Goal: Information Seeking & Learning: Learn about a topic

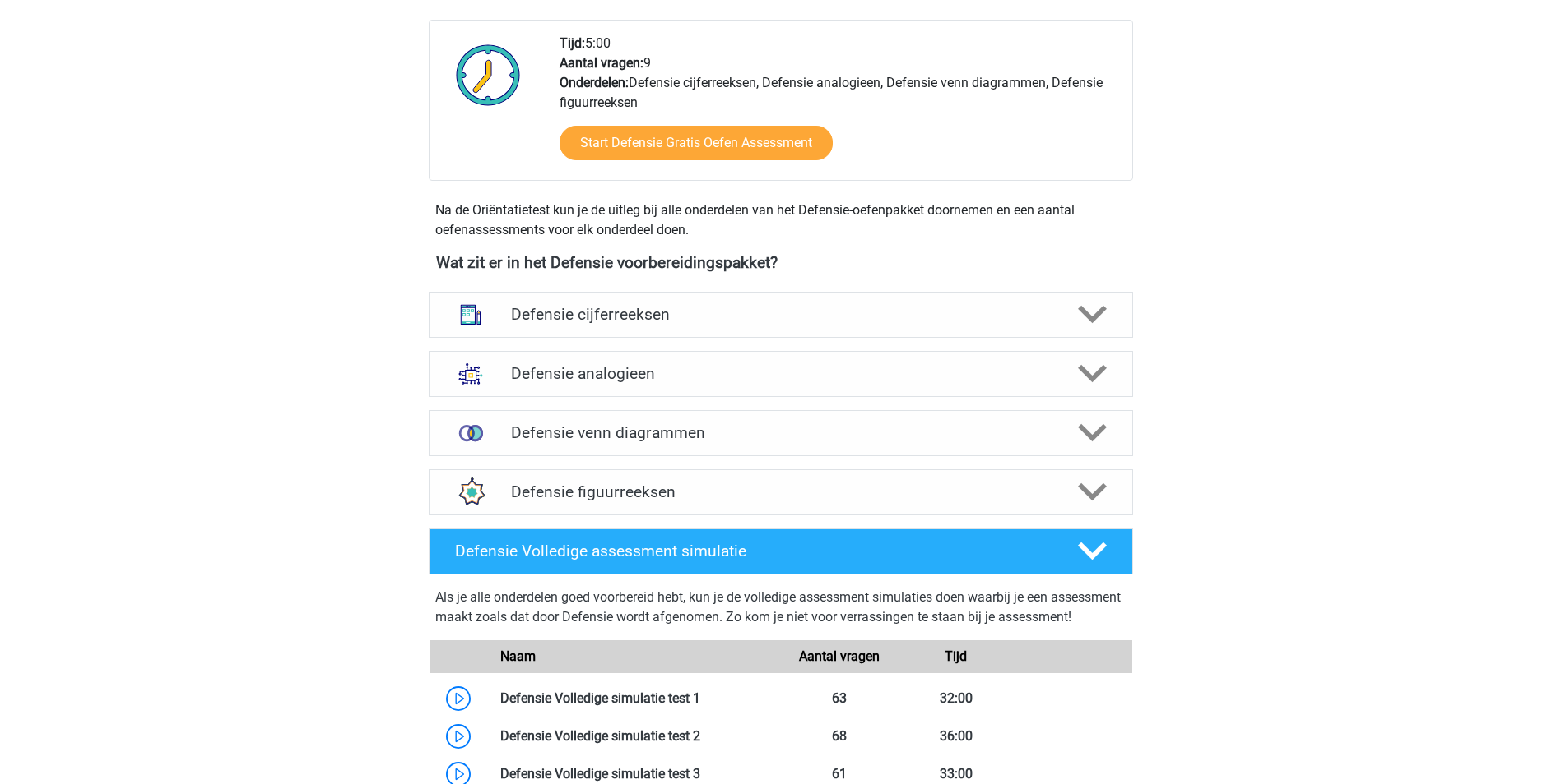
scroll to position [575, 0]
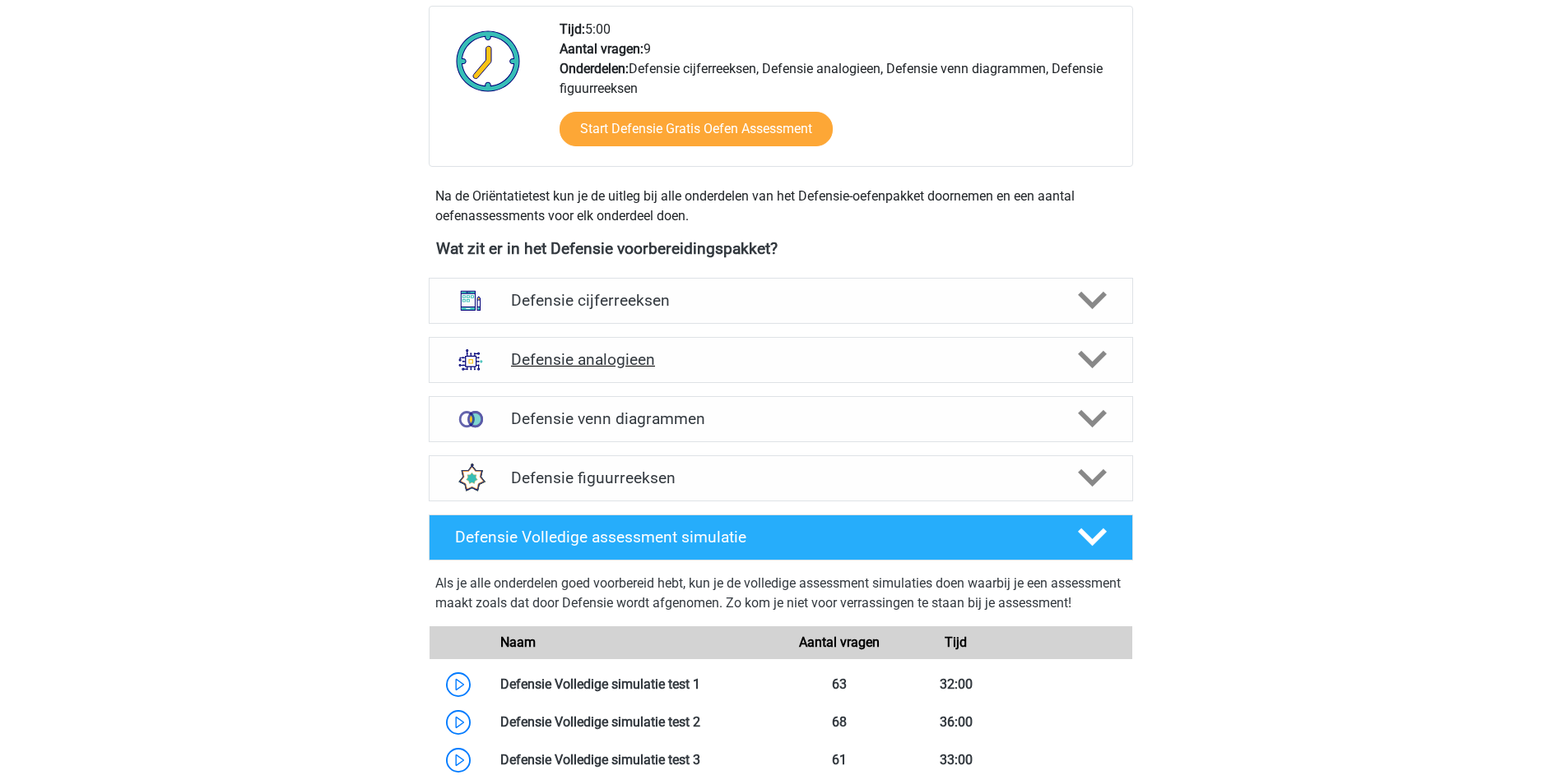
click at [923, 362] on h4 "Defensie analogieen" at bounding box center [780, 359] width 539 height 19
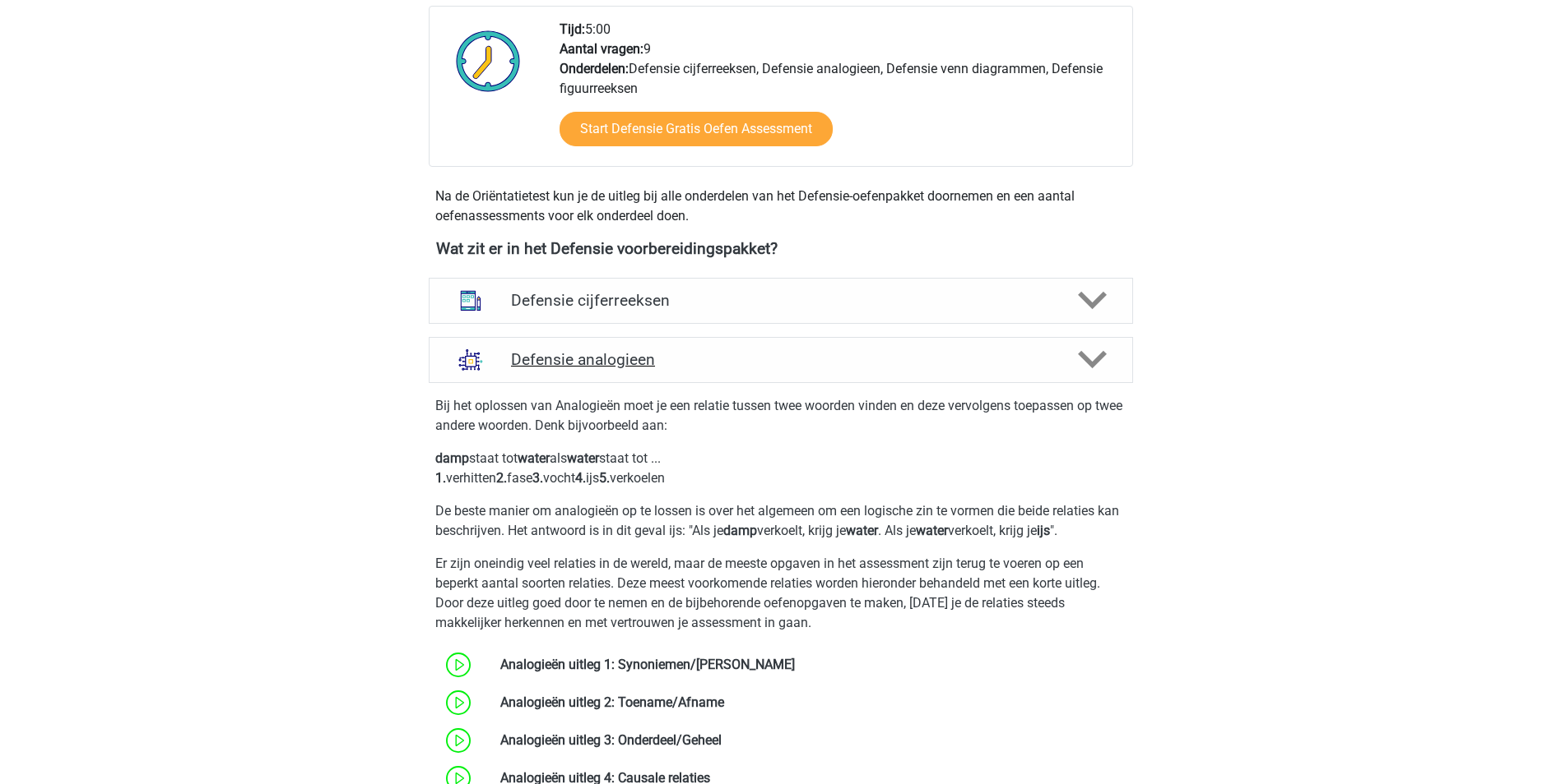
click at [923, 362] on h4 "Defensie analogieen" at bounding box center [780, 359] width 539 height 19
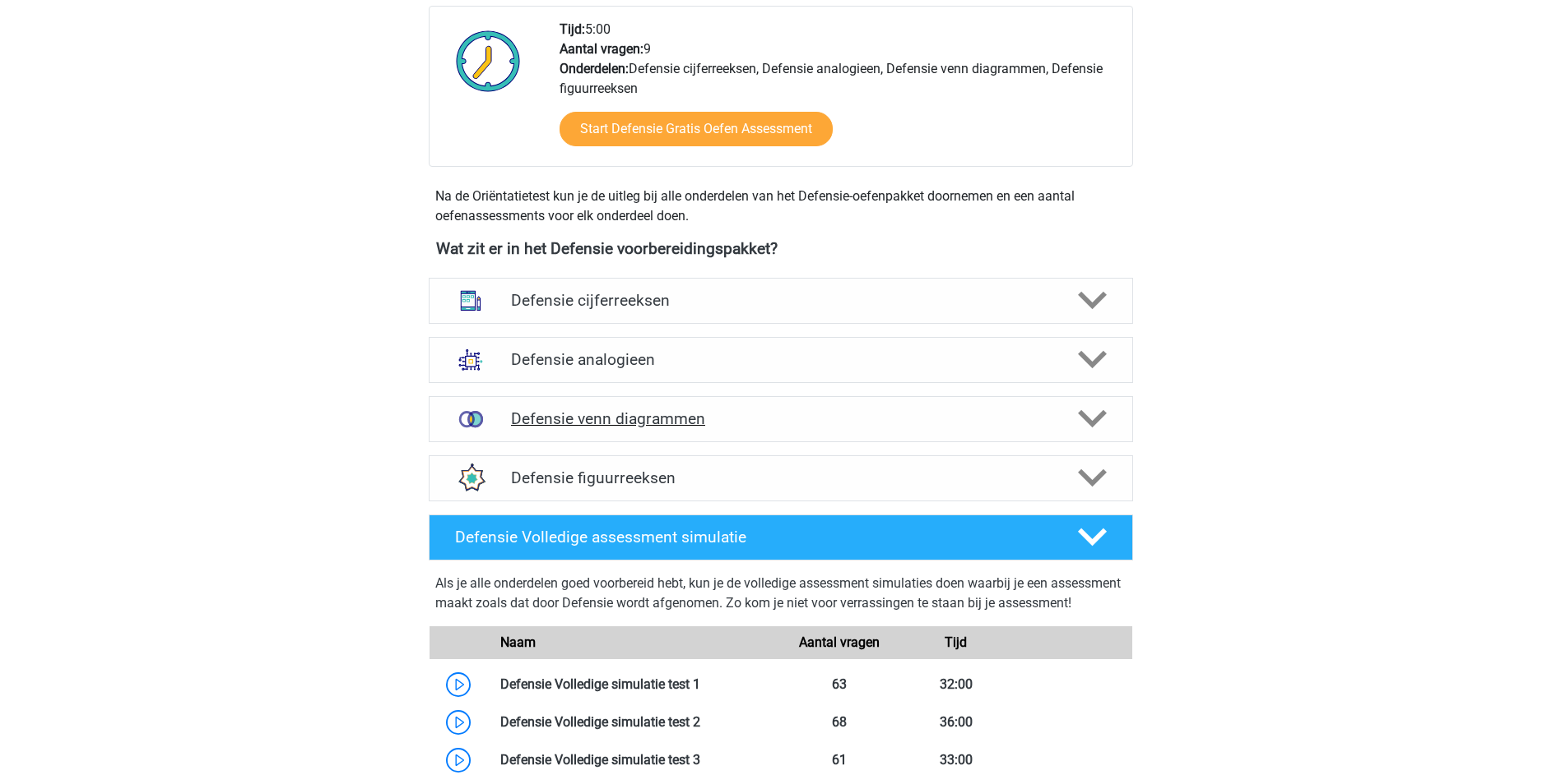
drag, startPoint x: 921, startPoint y: 387, endPoint x: 918, endPoint y: 407, distance: 20.2
click at [918, 404] on div "Wat zit er in het Defensie voorbereidingspakket? Defensie cijferreeksen Er zijn…" at bounding box center [780, 373] width 781 height 269
drag, startPoint x: 918, startPoint y: 407, endPoint x: 918, endPoint y: 417, distance: 10.0
click at [918, 417] on h4 "Defensie venn diagrammen" at bounding box center [780, 418] width 539 height 19
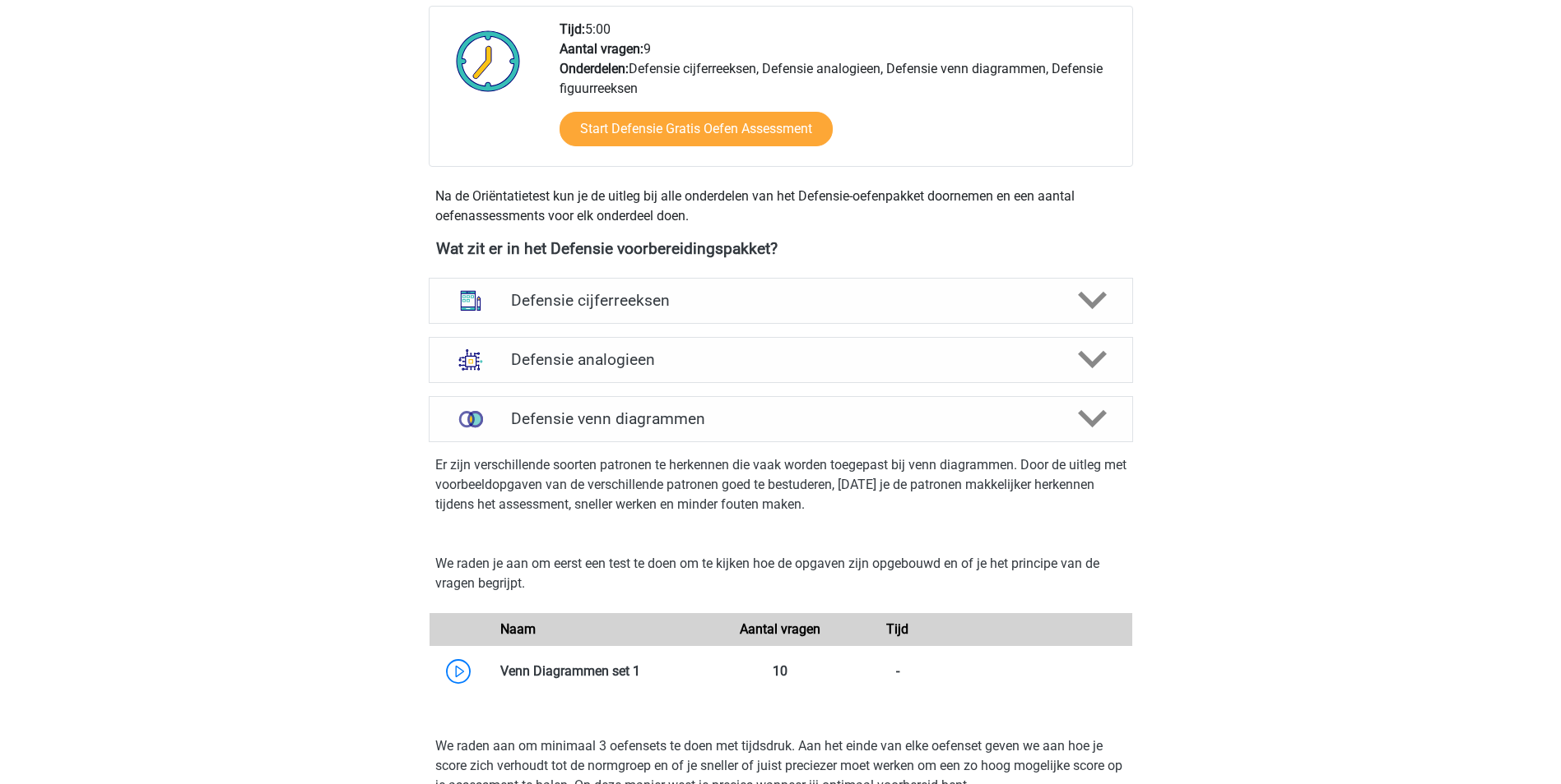
click at [1086, 470] on p "Er zijn verschillende soorten patronen te herkennen die vaak worden toegepast b…" at bounding box center [780, 485] width 691 height 59
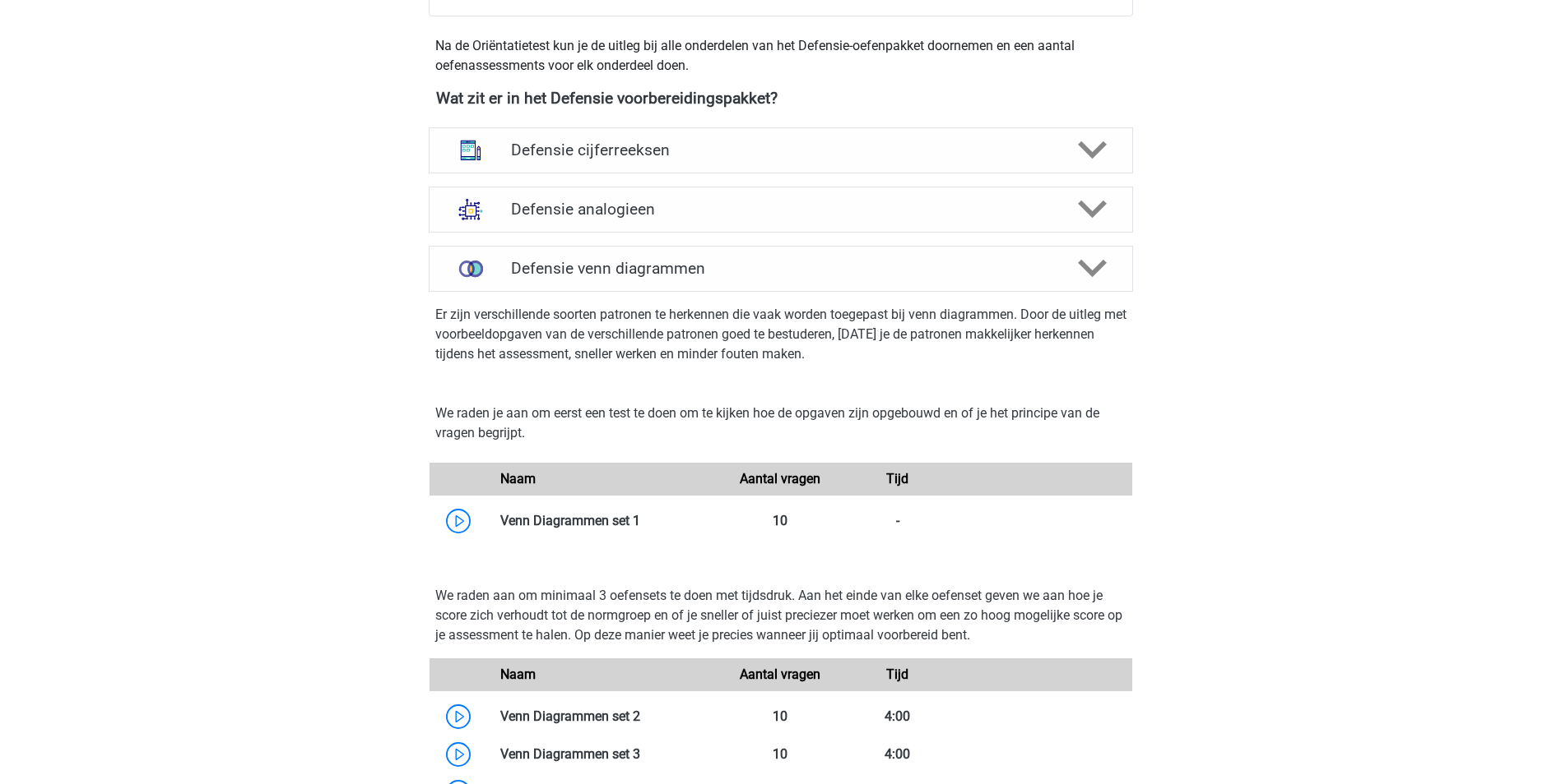
scroll to position [740, 0]
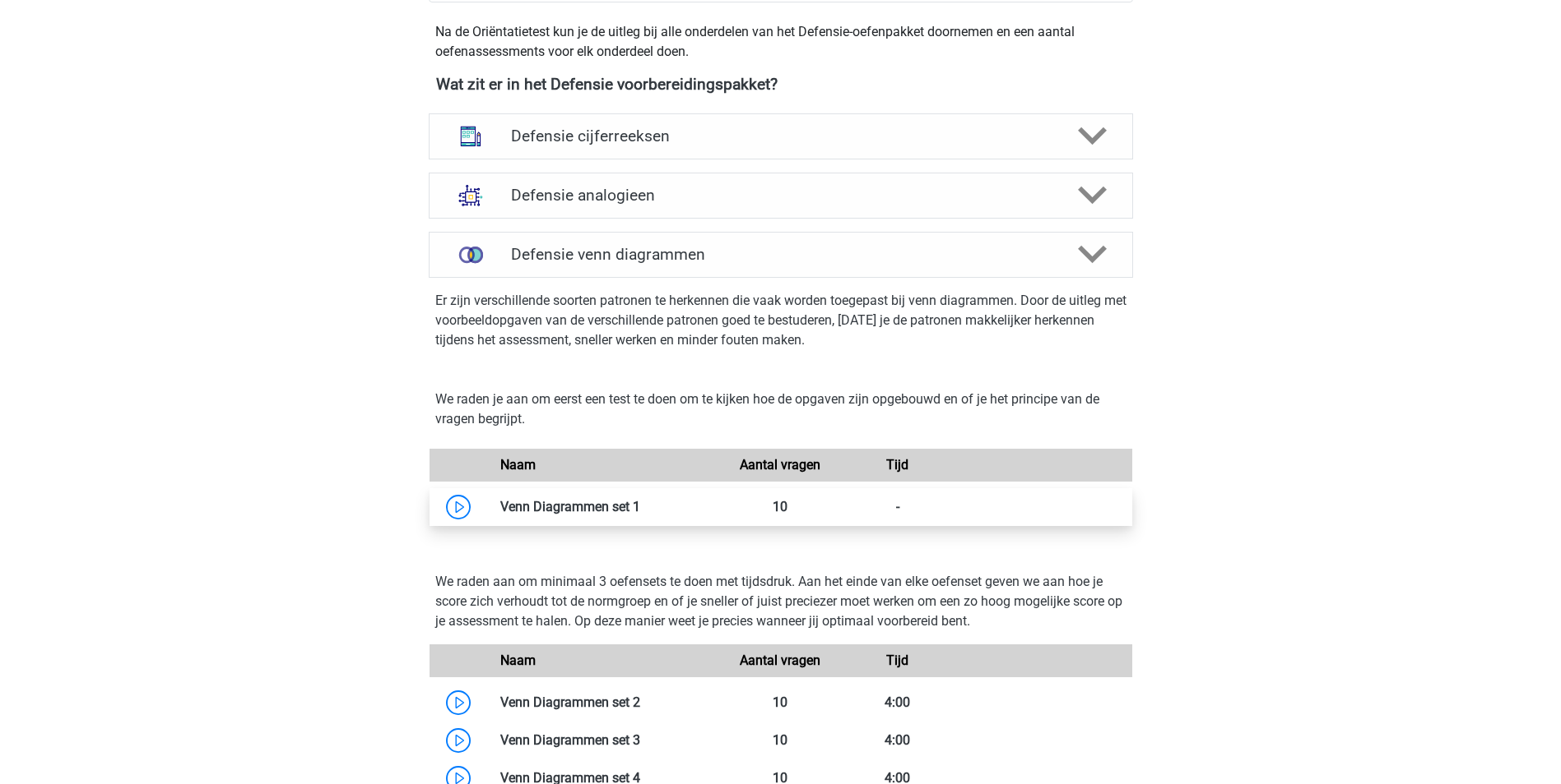
click at [640, 514] on link at bounding box center [640, 507] width 0 height 16
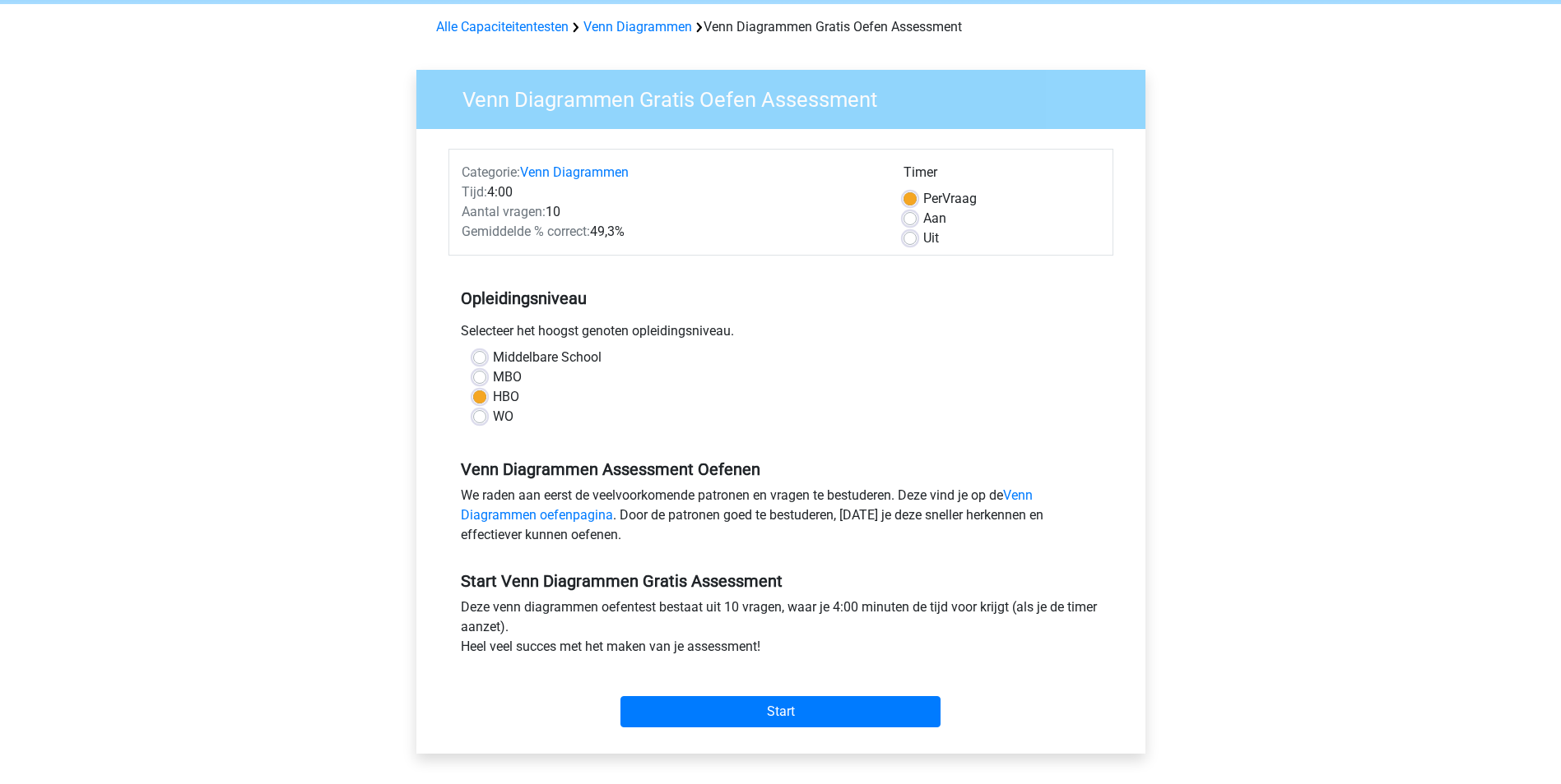
scroll to position [247, 0]
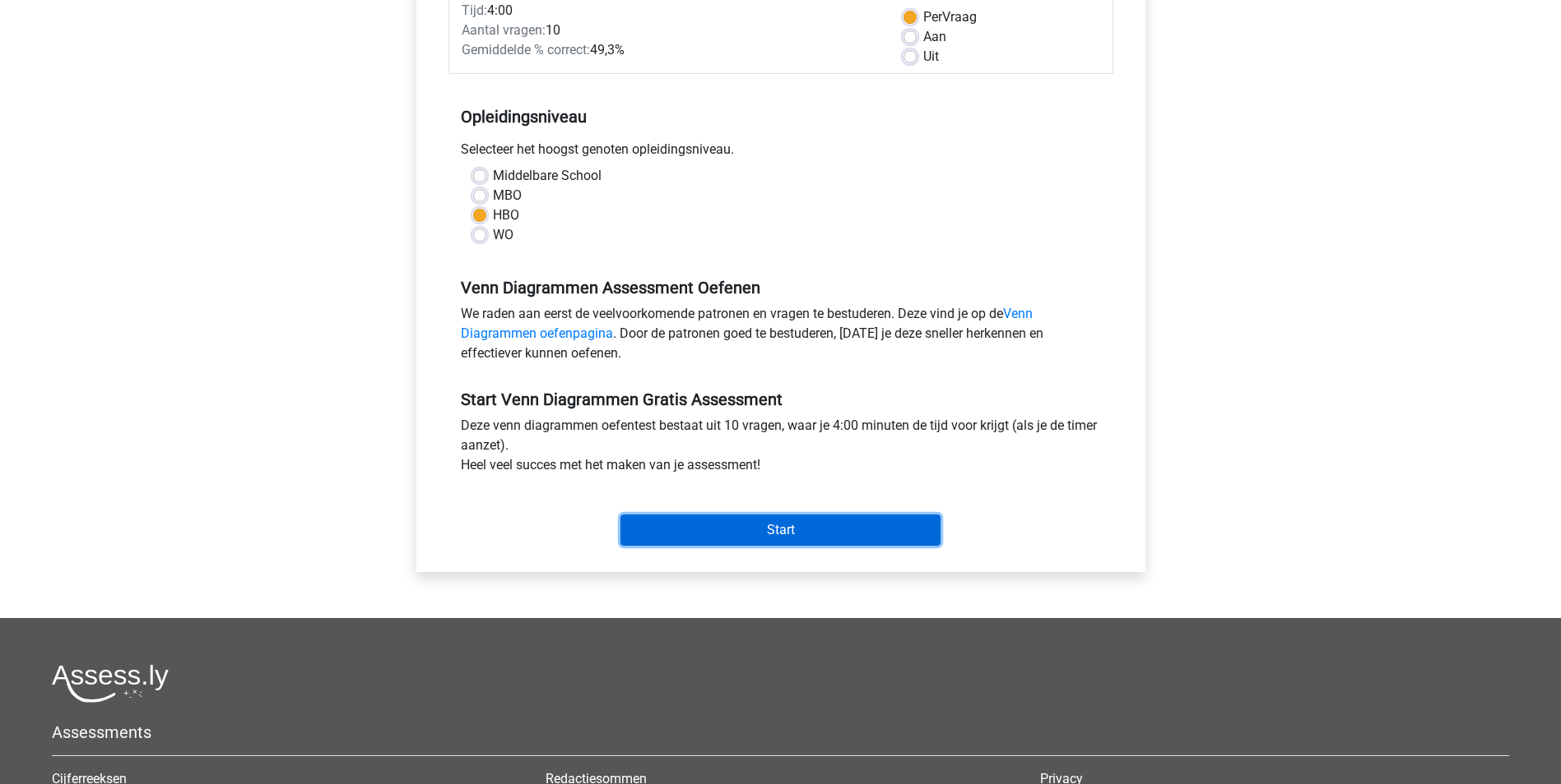
click at [753, 521] on input "Start" at bounding box center [780, 530] width 320 height 31
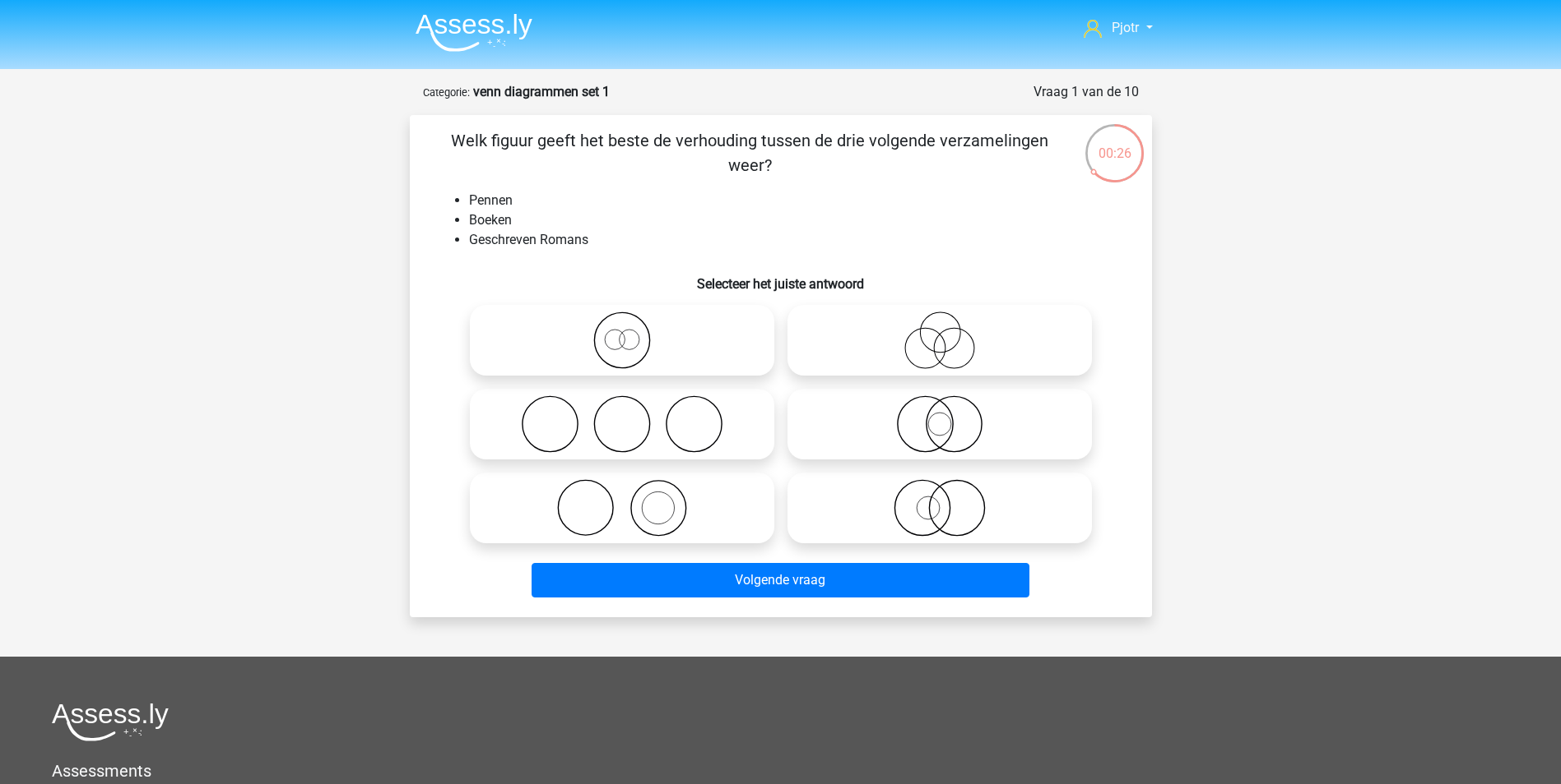
click at [687, 513] on icon at bounding box center [622, 508] width 291 height 58
click at [632, 500] on input "radio" at bounding box center [627, 494] width 11 height 11
radio input "true"
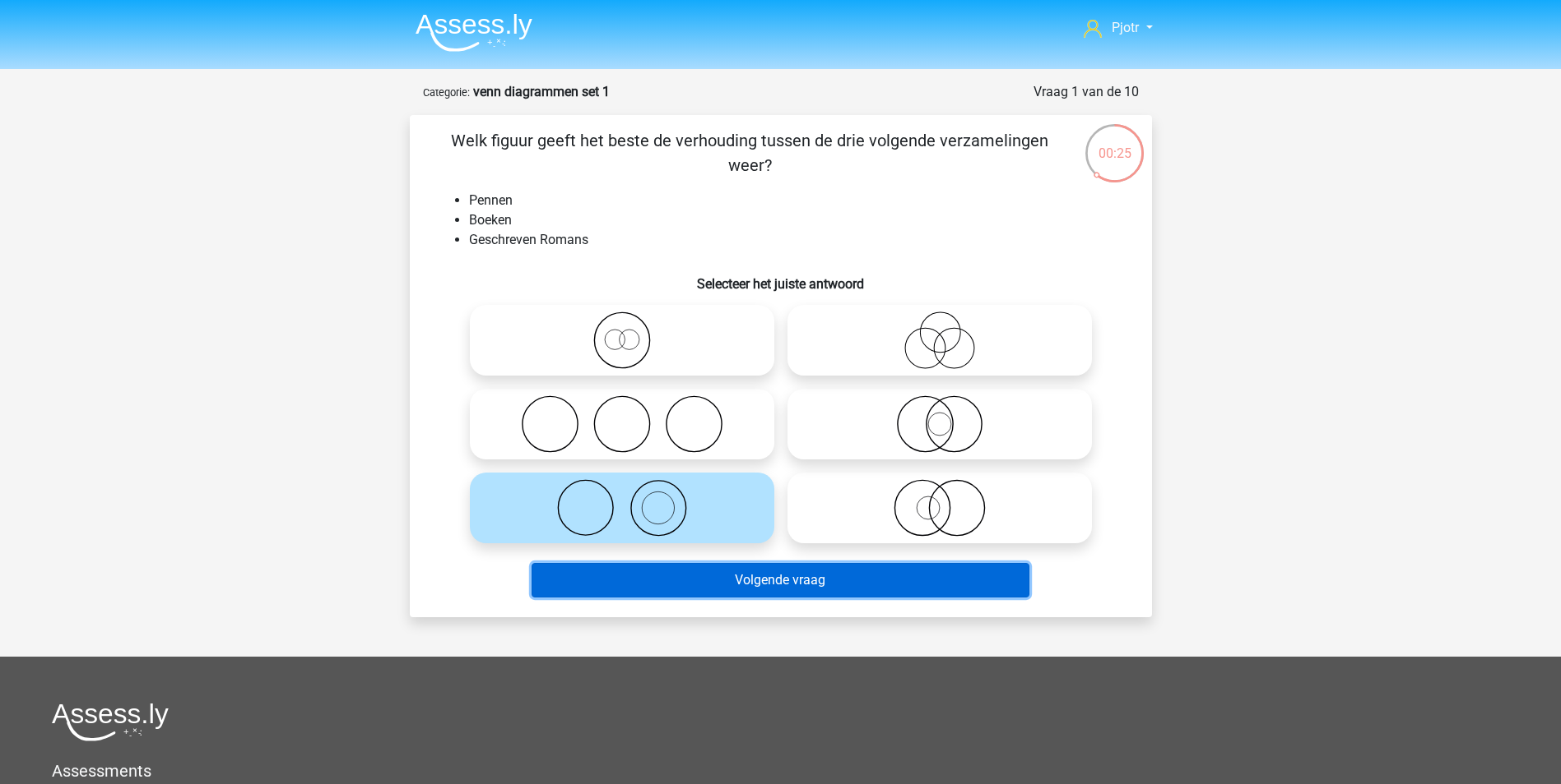
click at [808, 585] on button "Volgende vraag" at bounding box center [780, 580] width 498 height 34
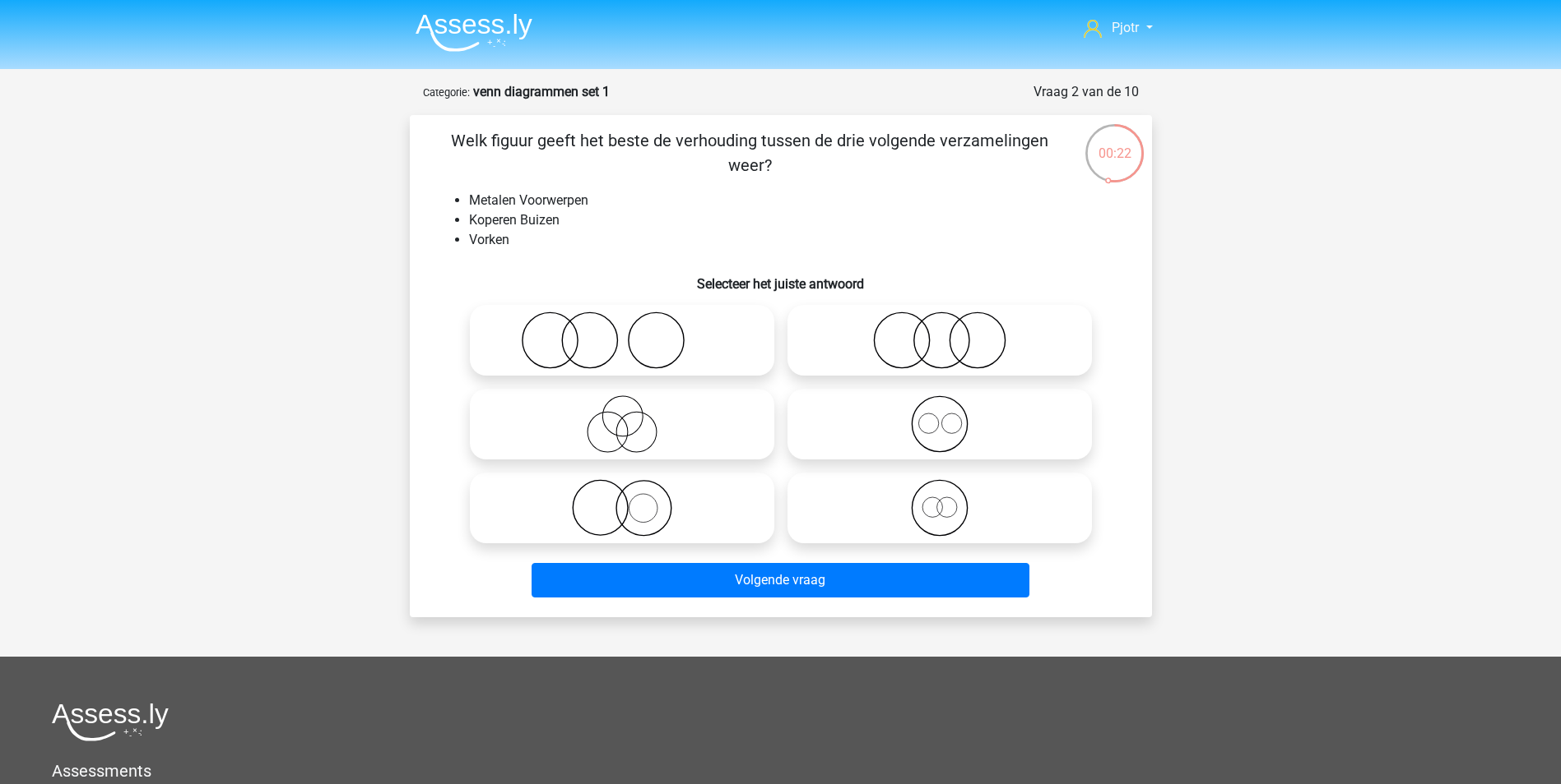
click at [679, 349] on icon at bounding box center [622, 340] width 291 height 58
click at [632, 332] on input "radio" at bounding box center [627, 326] width 11 height 11
radio input "true"
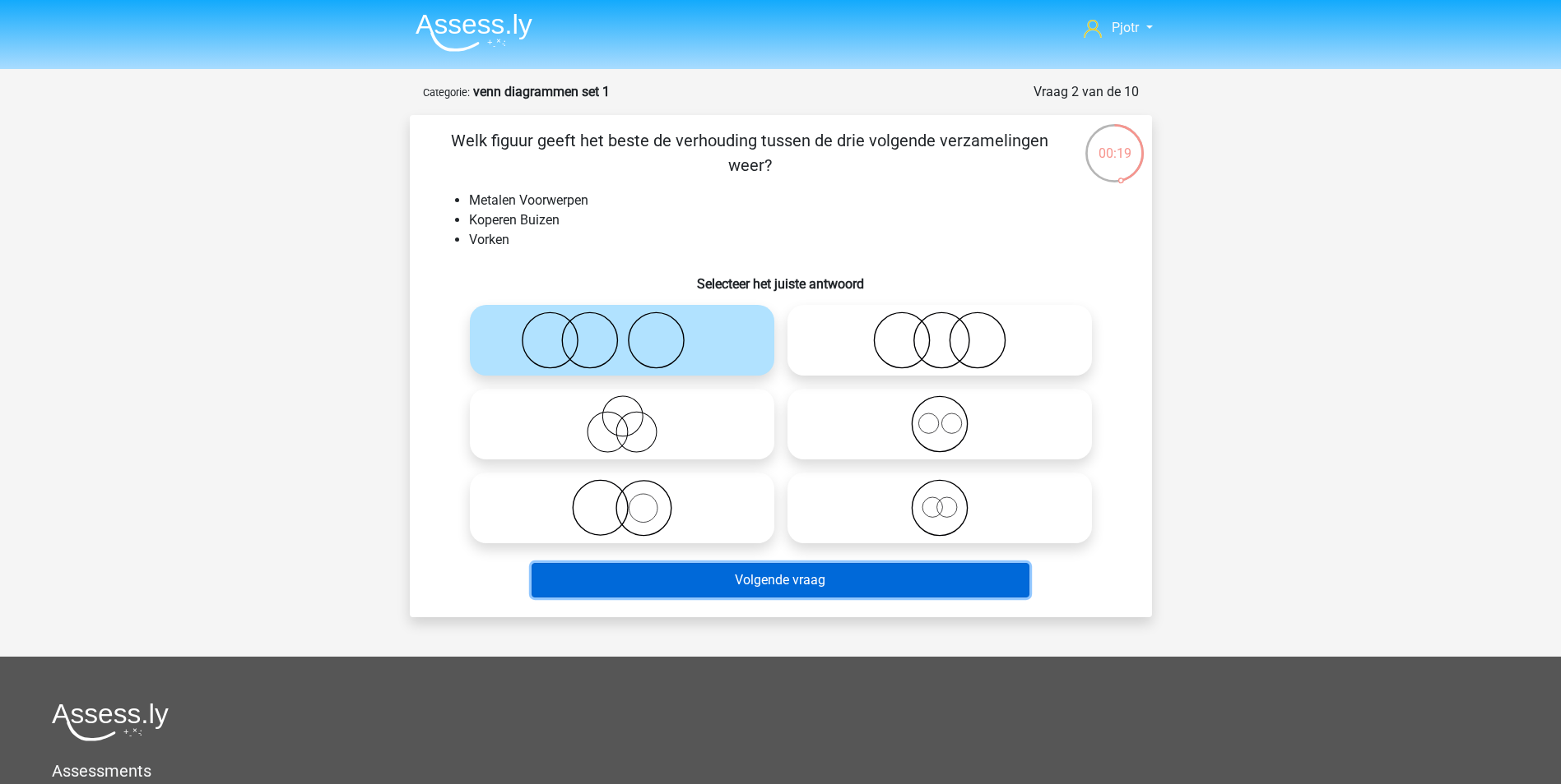
click at [831, 574] on button "Volgende vraag" at bounding box center [780, 580] width 498 height 34
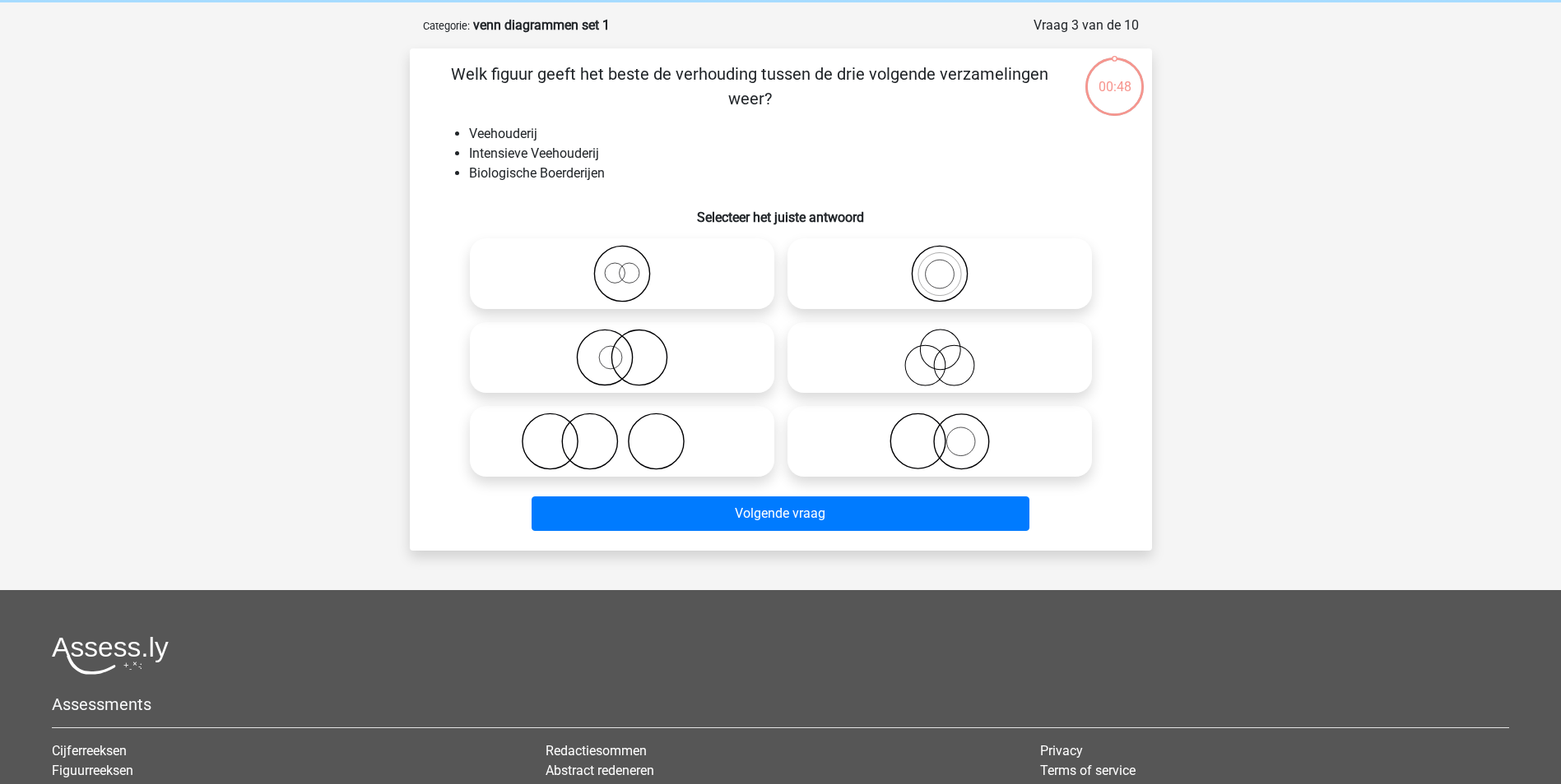
scroll to position [82, 0]
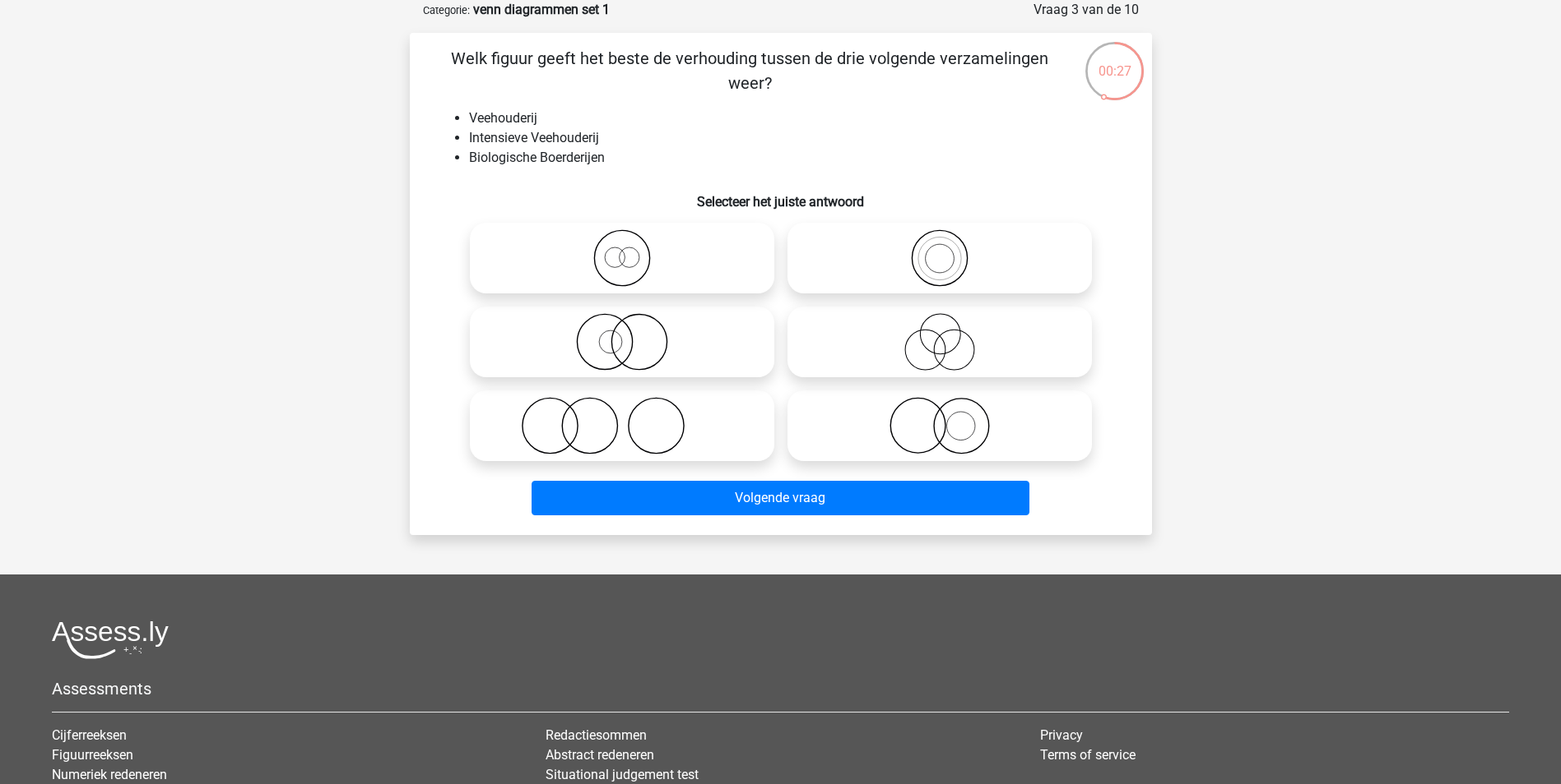
click at [916, 442] on icon at bounding box center [939, 425] width 291 height 58
click at [939, 417] on input "radio" at bounding box center [944, 412] width 11 height 11
radio input "true"
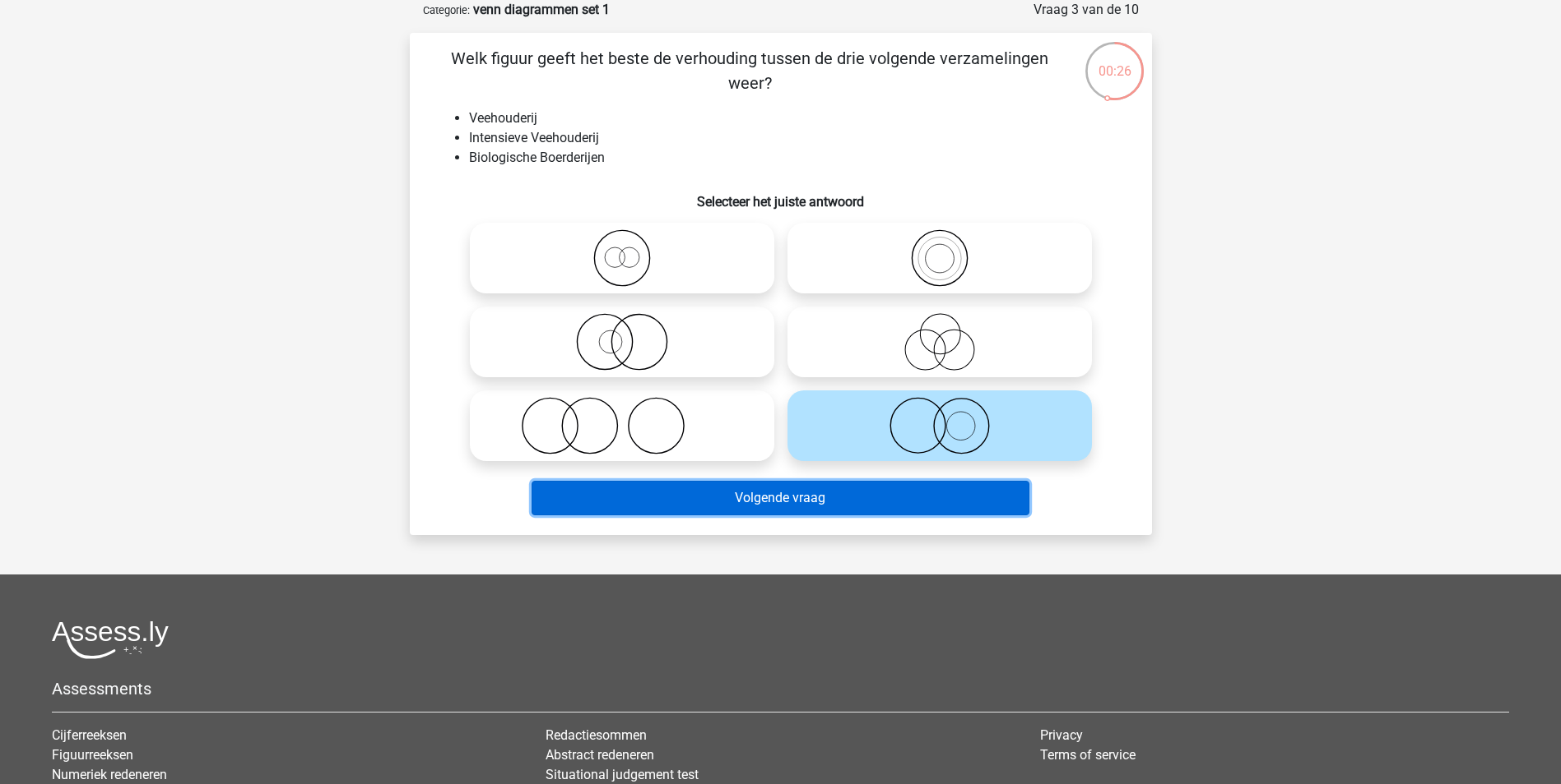
click at [905, 510] on button "Volgende vraag" at bounding box center [780, 498] width 498 height 34
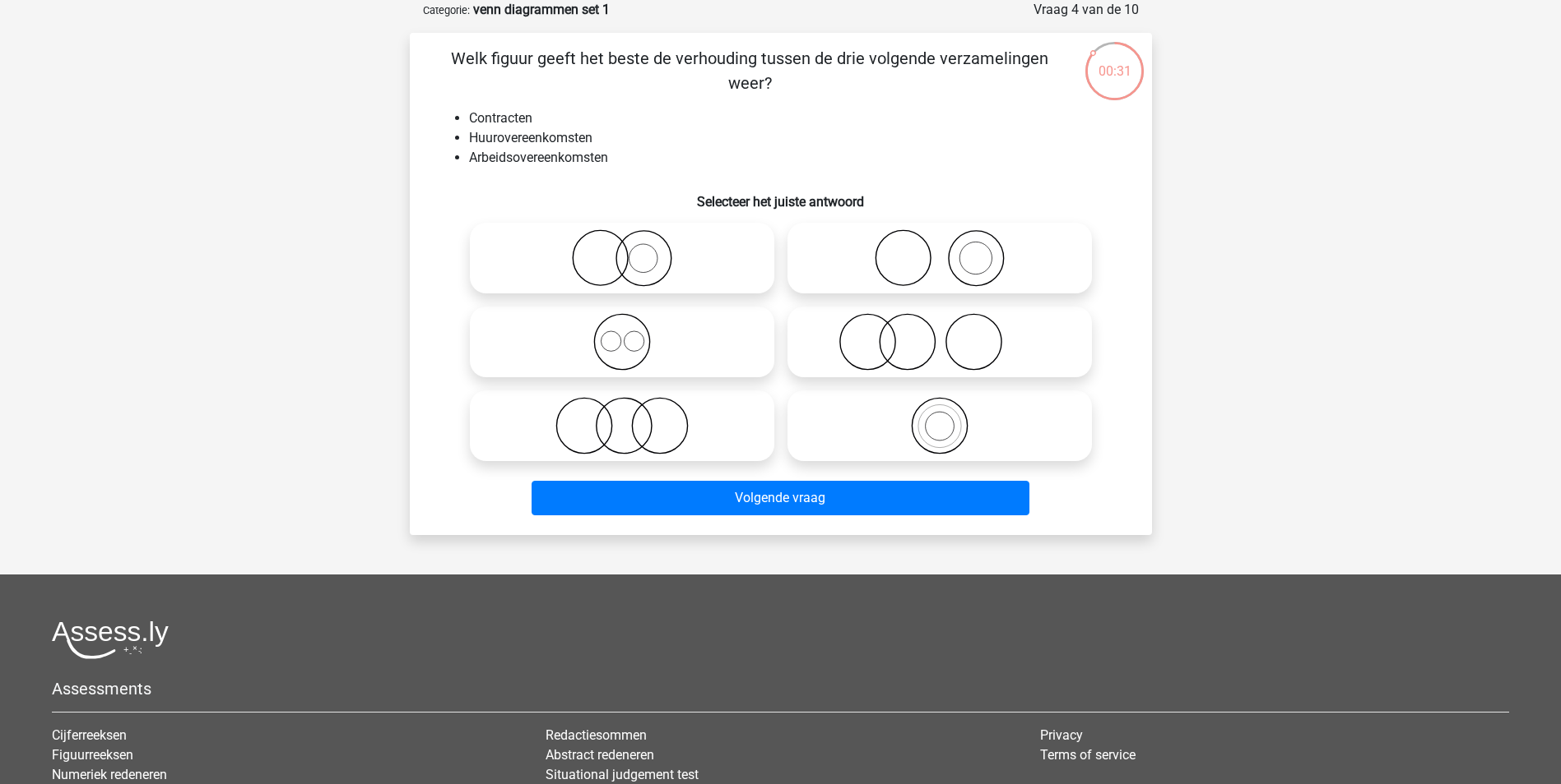
click at [687, 329] on icon at bounding box center [622, 342] width 291 height 58
click at [632, 329] on input "radio" at bounding box center [627, 328] width 11 height 11
radio input "true"
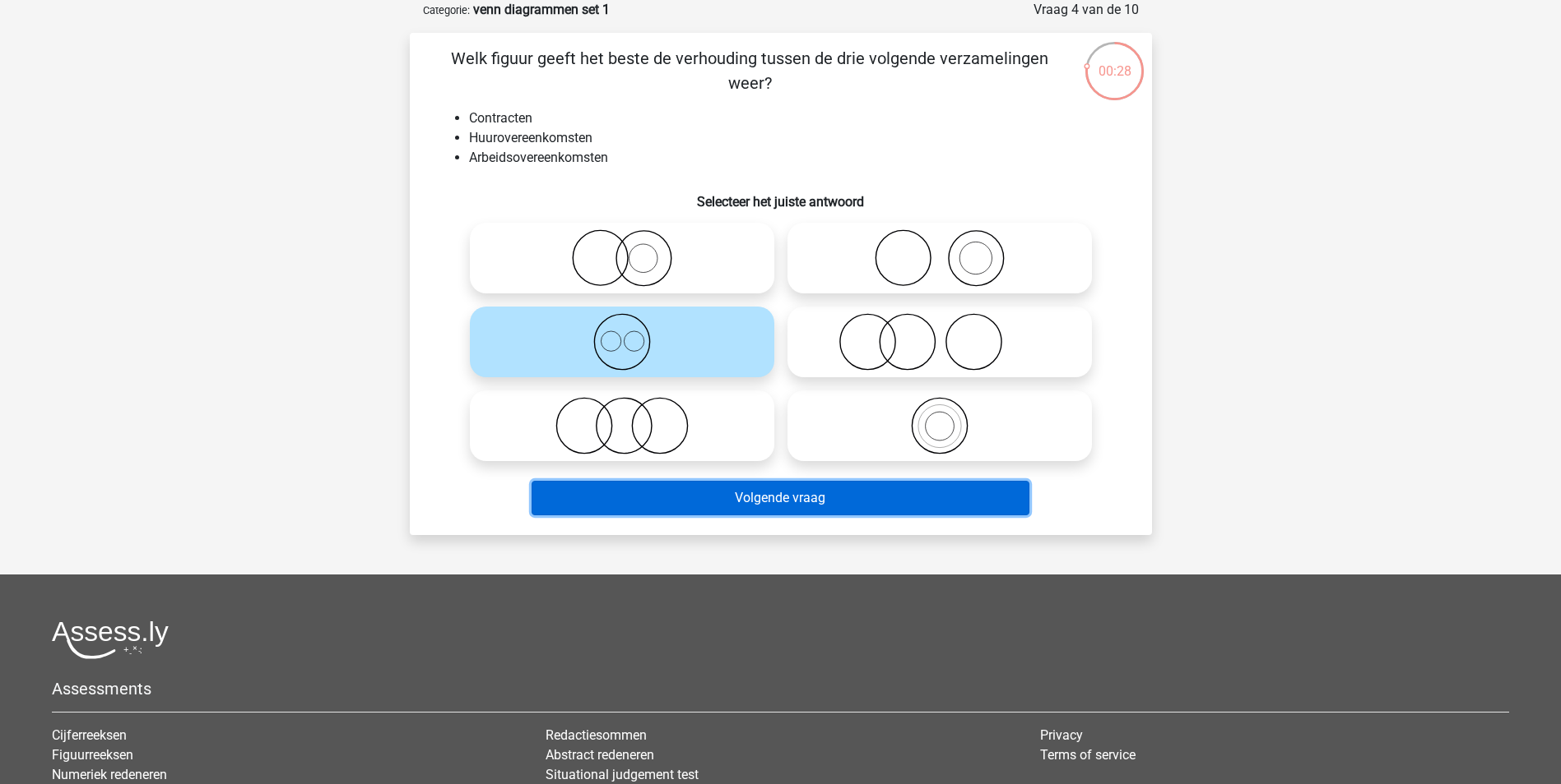
click at [769, 500] on button "Volgende vraag" at bounding box center [780, 498] width 498 height 34
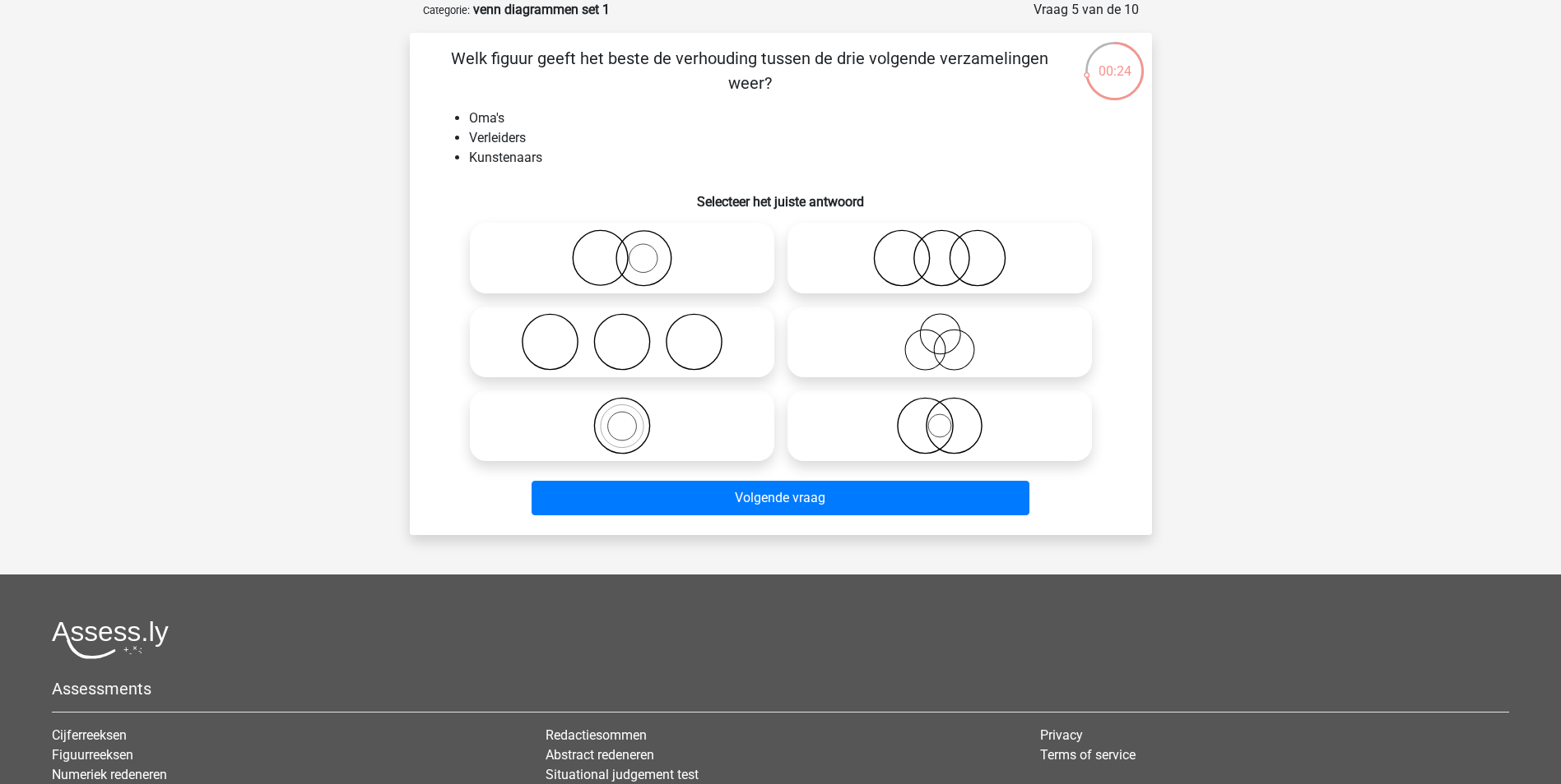
click at [841, 447] on icon at bounding box center [939, 425] width 291 height 58
click at [939, 417] on input "radio" at bounding box center [944, 412] width 11 height 11
radio input "true"
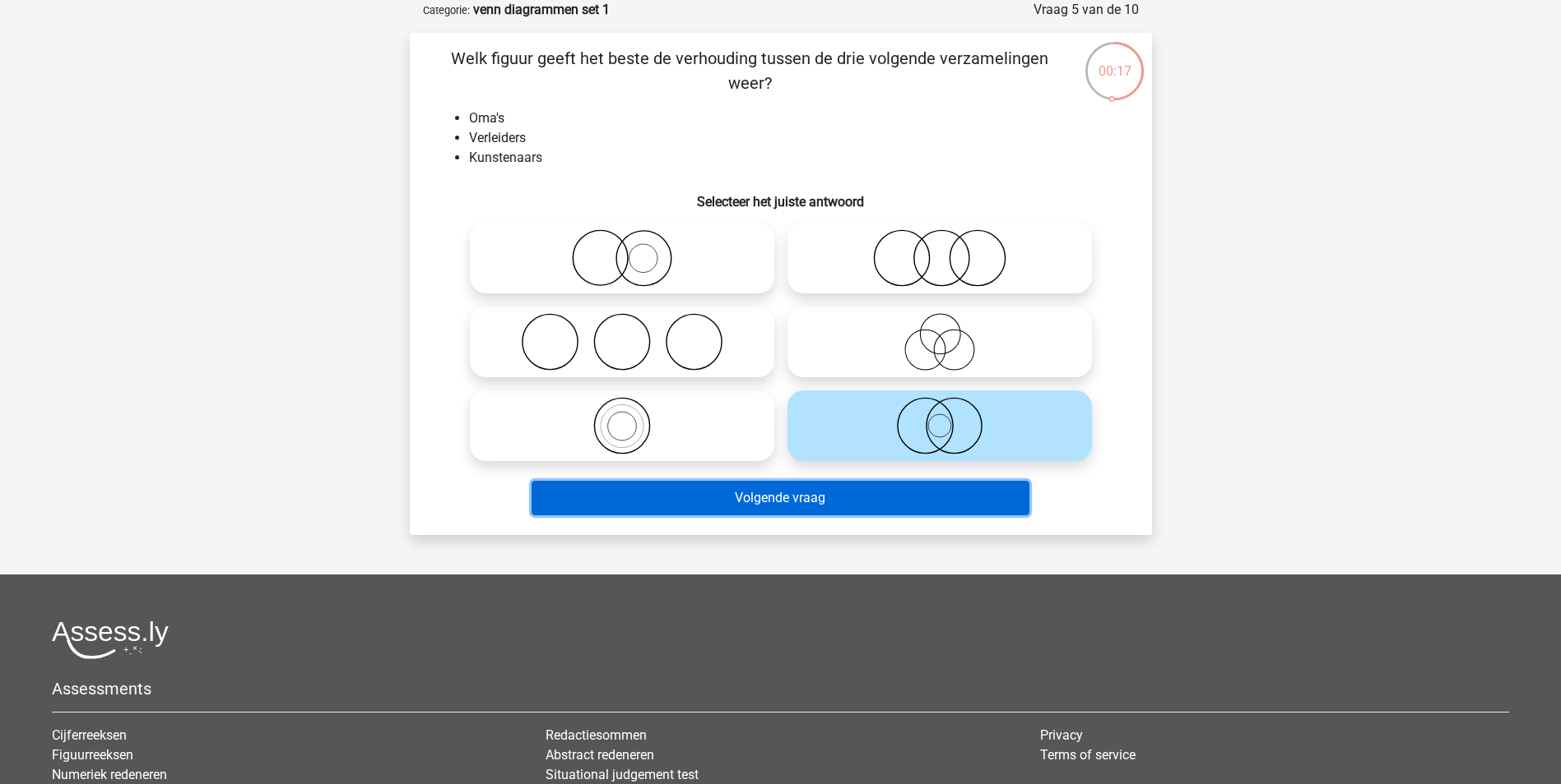
click at [809, 490] on button "Volgende vraag" at bounding box center [780, 498] width 498 height 34
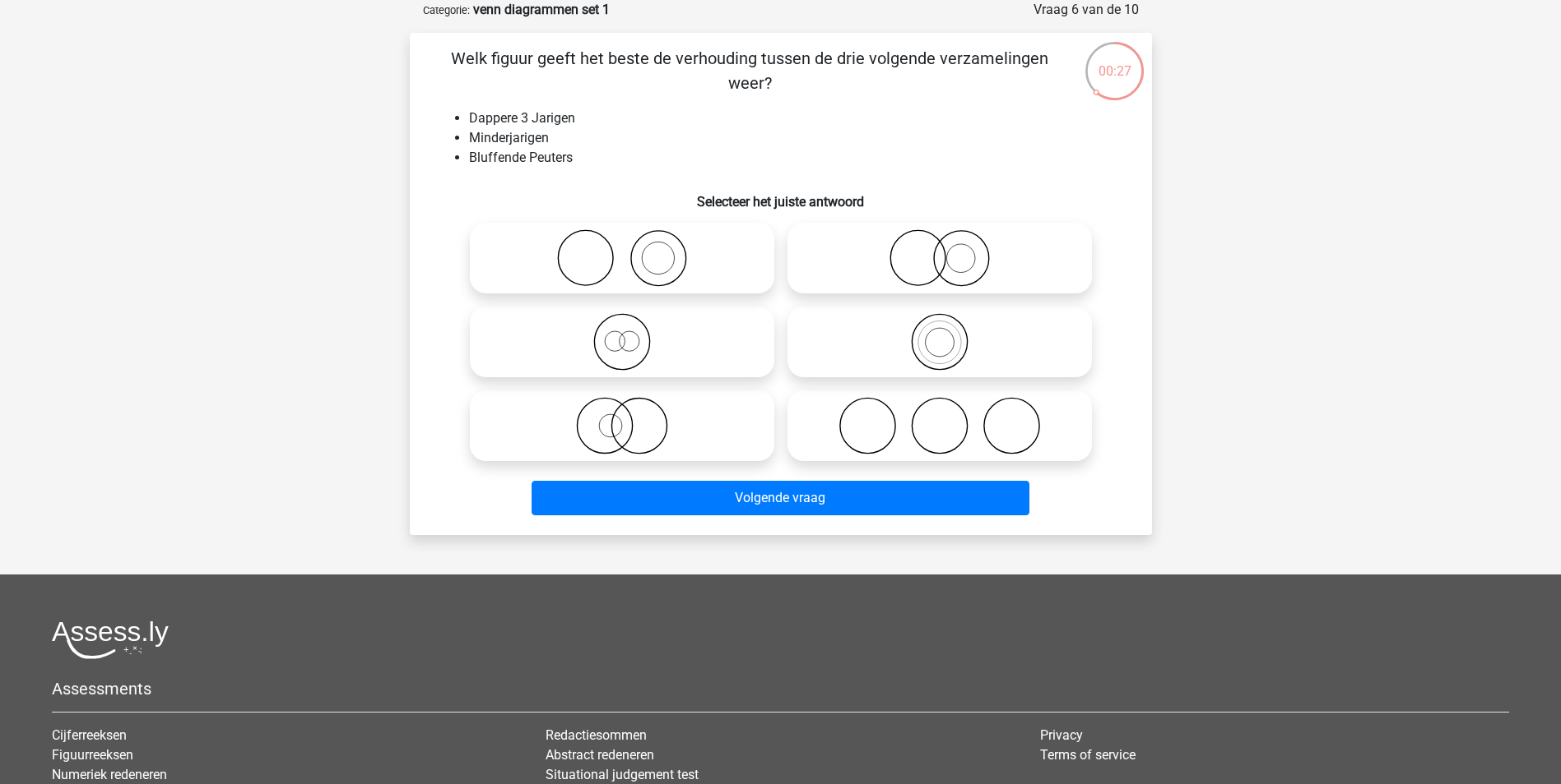
click at [581, 323] on icon at bounding box center [622, 342] width 291 height 58
click at [622, 323] on input "radio" at bounding box center [627, 328] width 11 height 11
radio input "true"
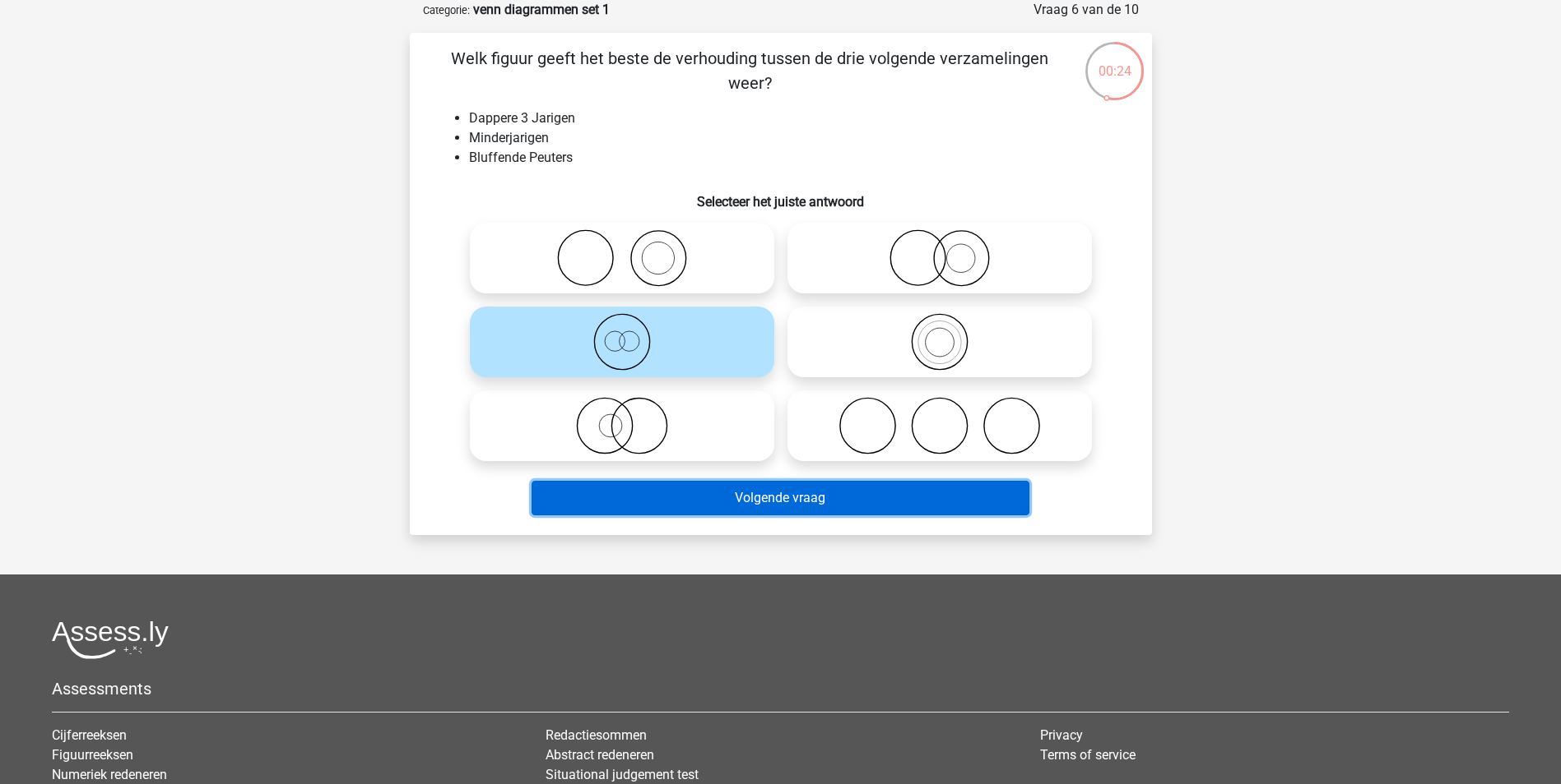
click at [782, 506] on button "Volgende vraag" at bounding box center [780, 498] width 498 height 34
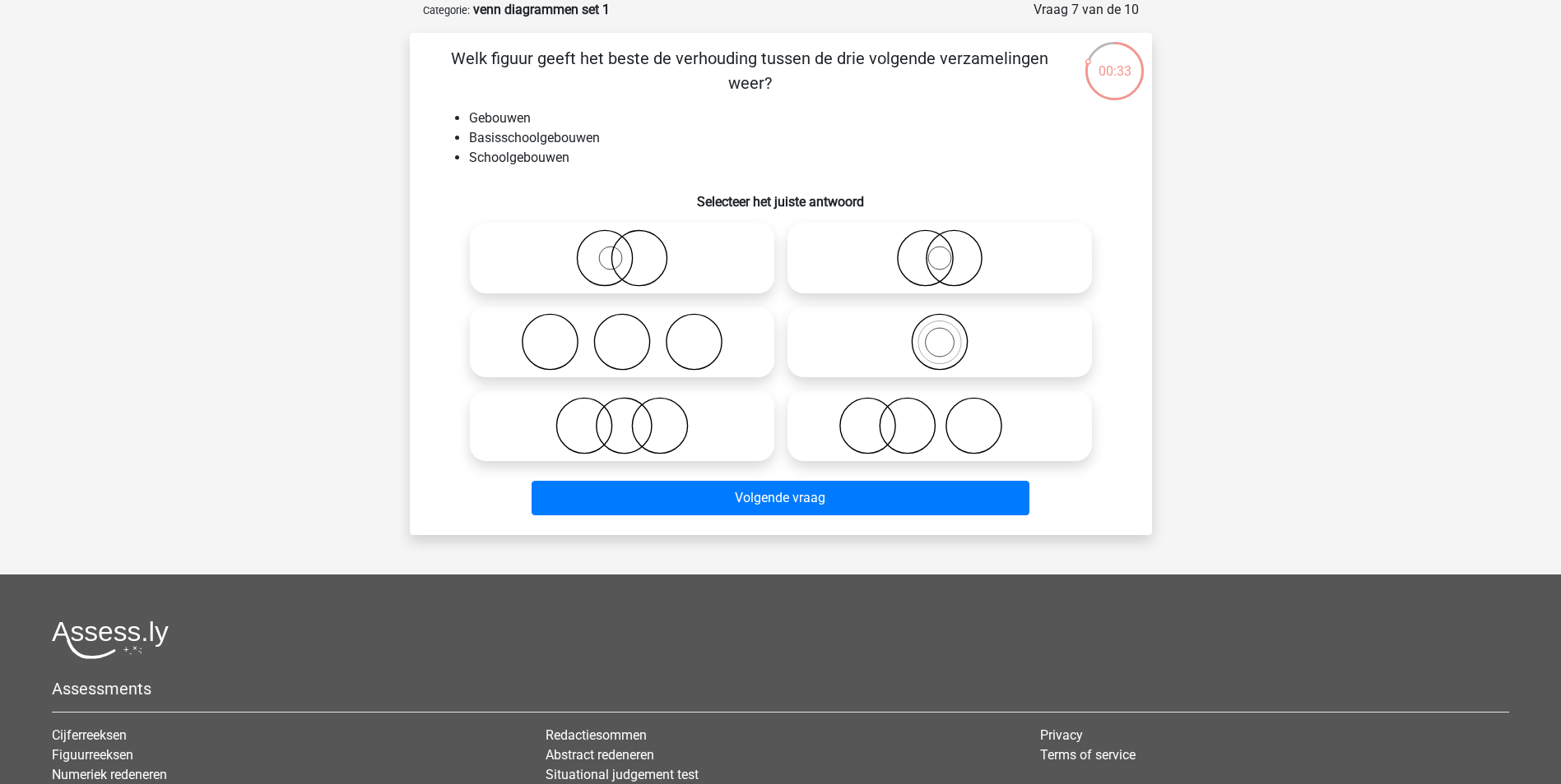
click at [1004, 358] on icon at bounding box center [939, 342] width 291 height 58
click at [950, 334] on input "radio" at bounding box center [944, 328] width 11 height 11
radio input "true"
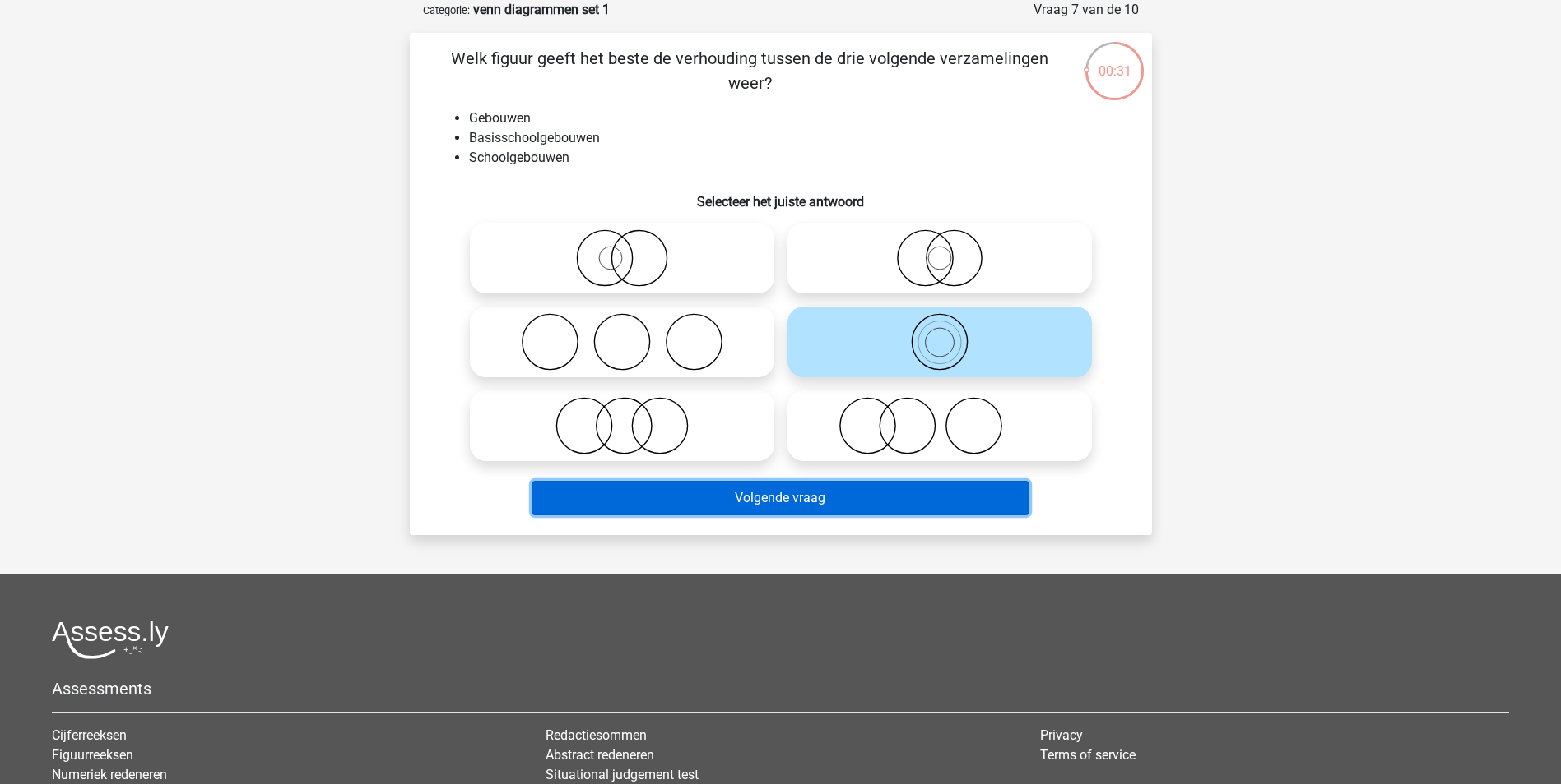
click at [821, 505] on button "Volgende vraag" at bounding box center [780, 498] width 498 height 34
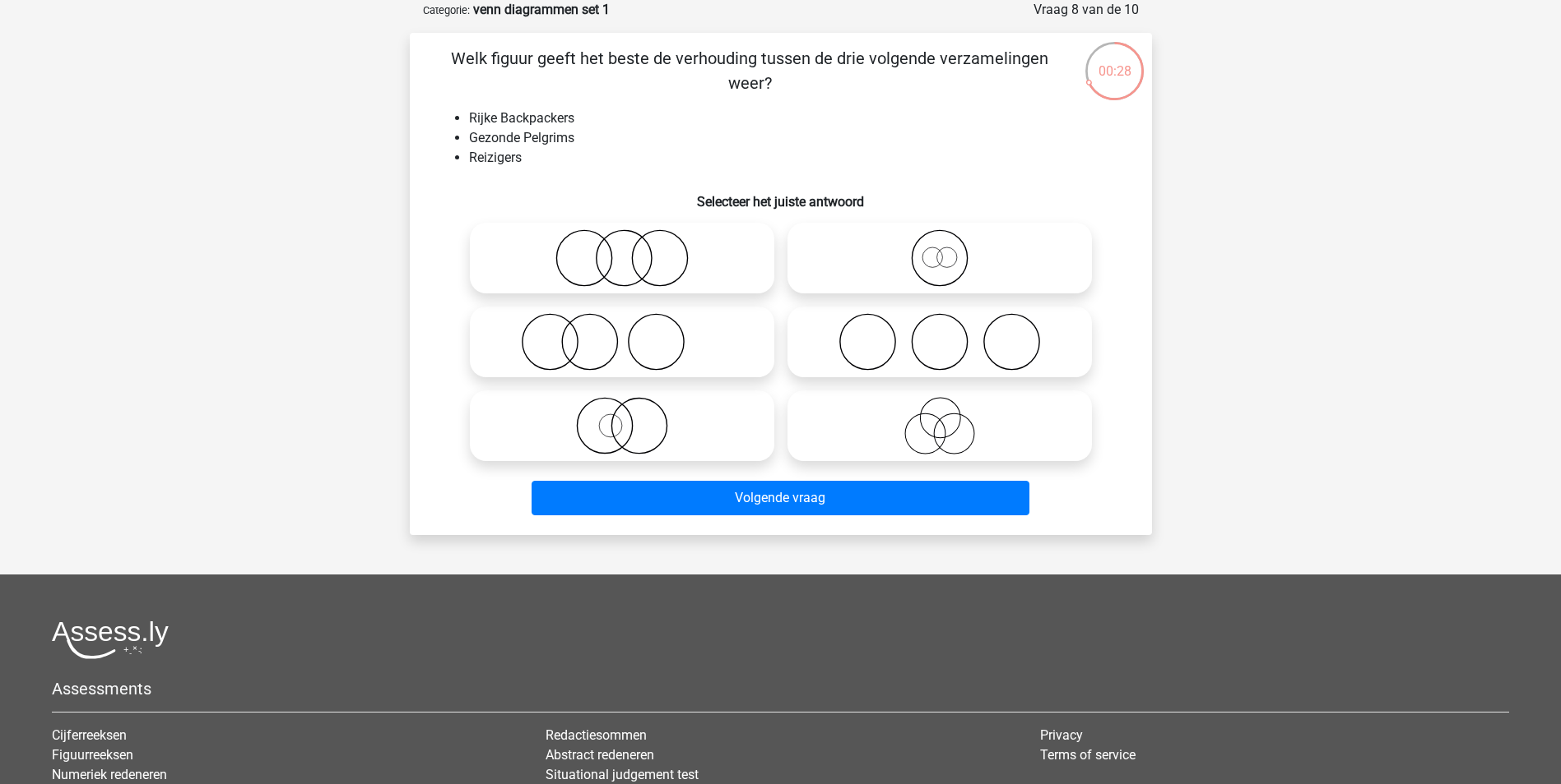
click at [923, 263] on icon at bounding box center [939, 258] width 291 height 58
click at [939, 250] on input "radio" at bounding box center [944, 244] width 11 height 11
radio input "true"
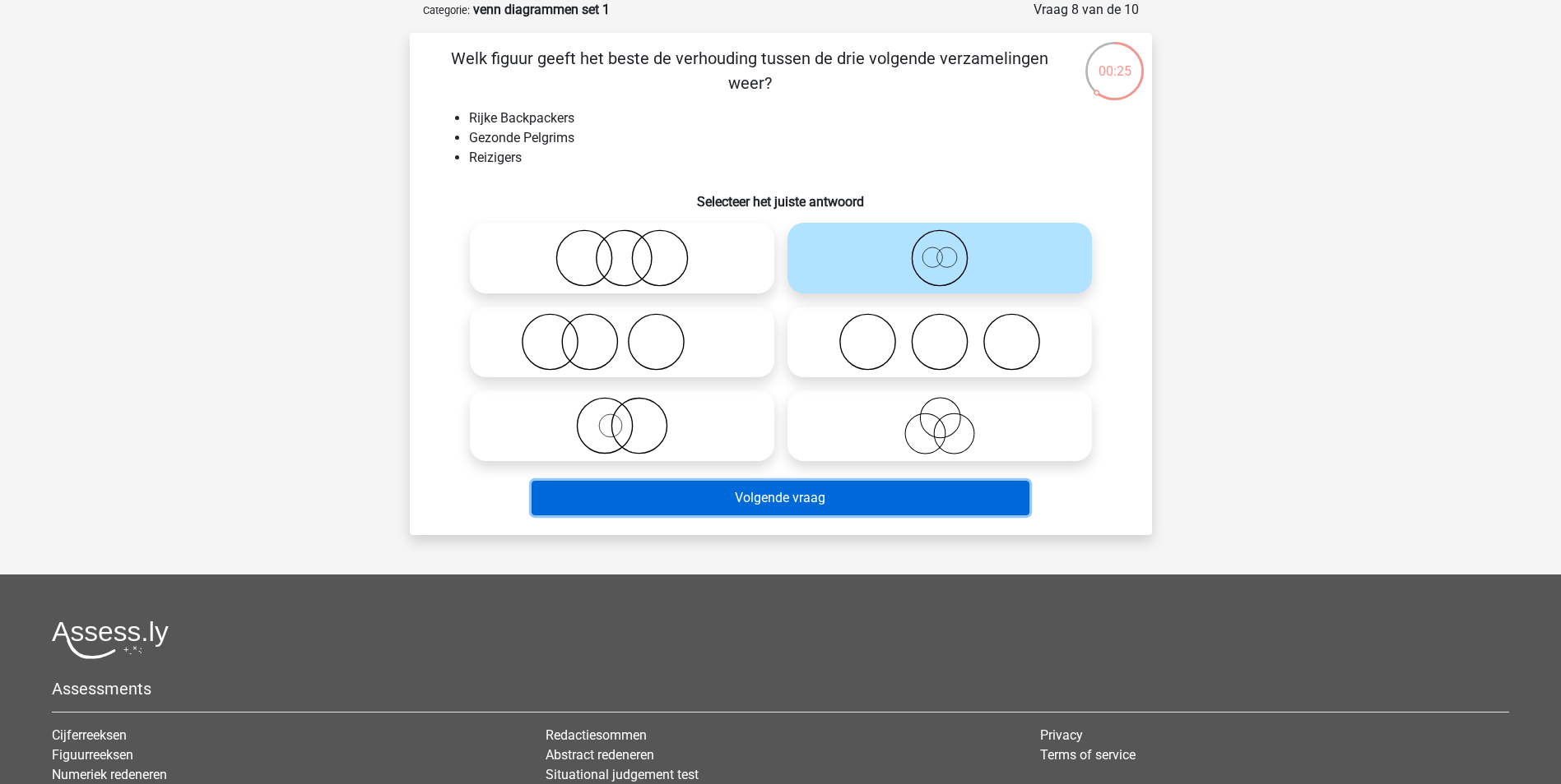
click at [895, 497] on button "Volgende vraag" at bounding box center [780, 498] width 498 height 34
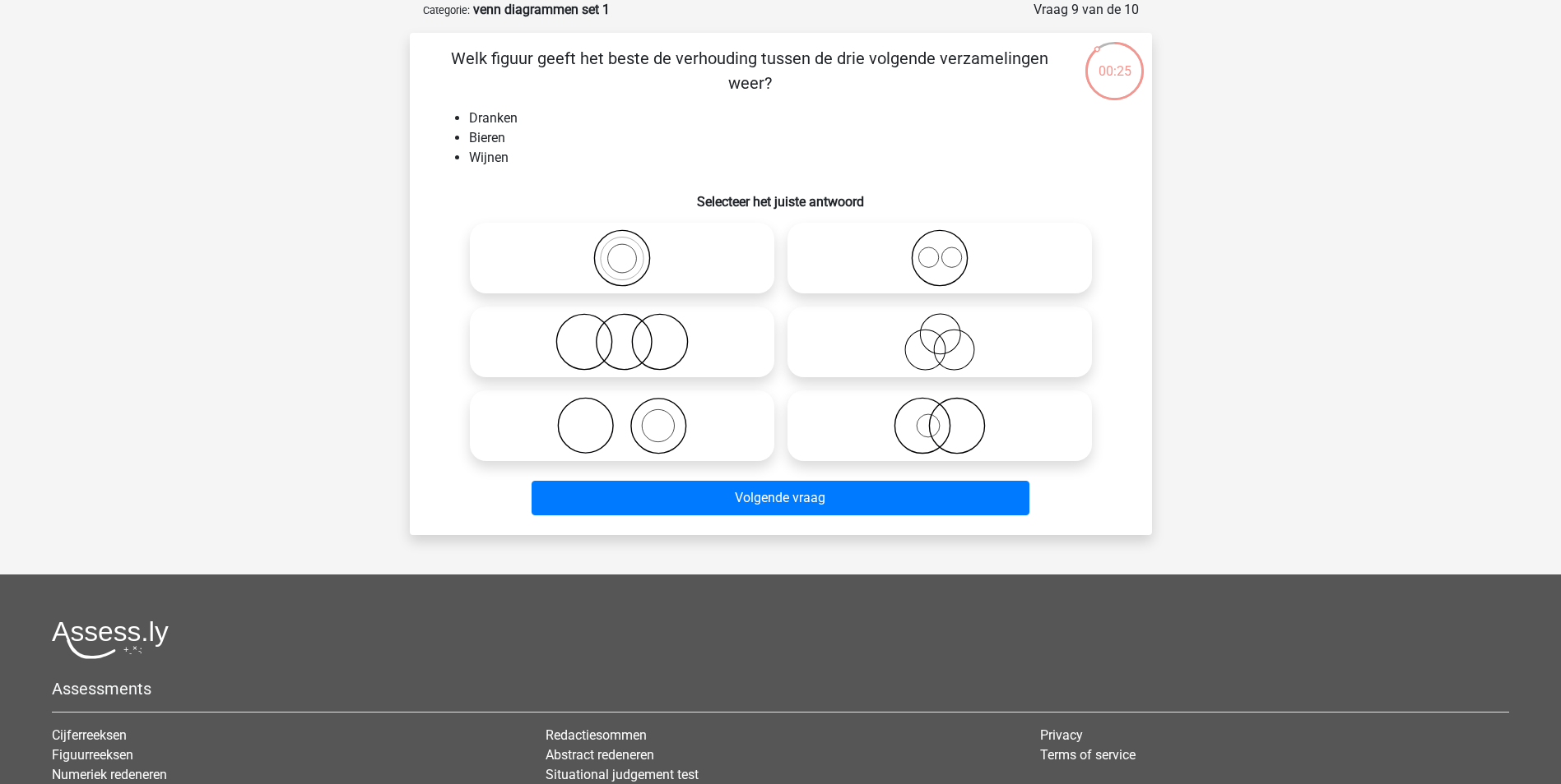
click at [933, 253] on icon at bounding box center [939, 258] width 291 height 58
click at [939, 250] on input "radio" at bounding box center [944, 244] width 11 height 11
radio input "true"
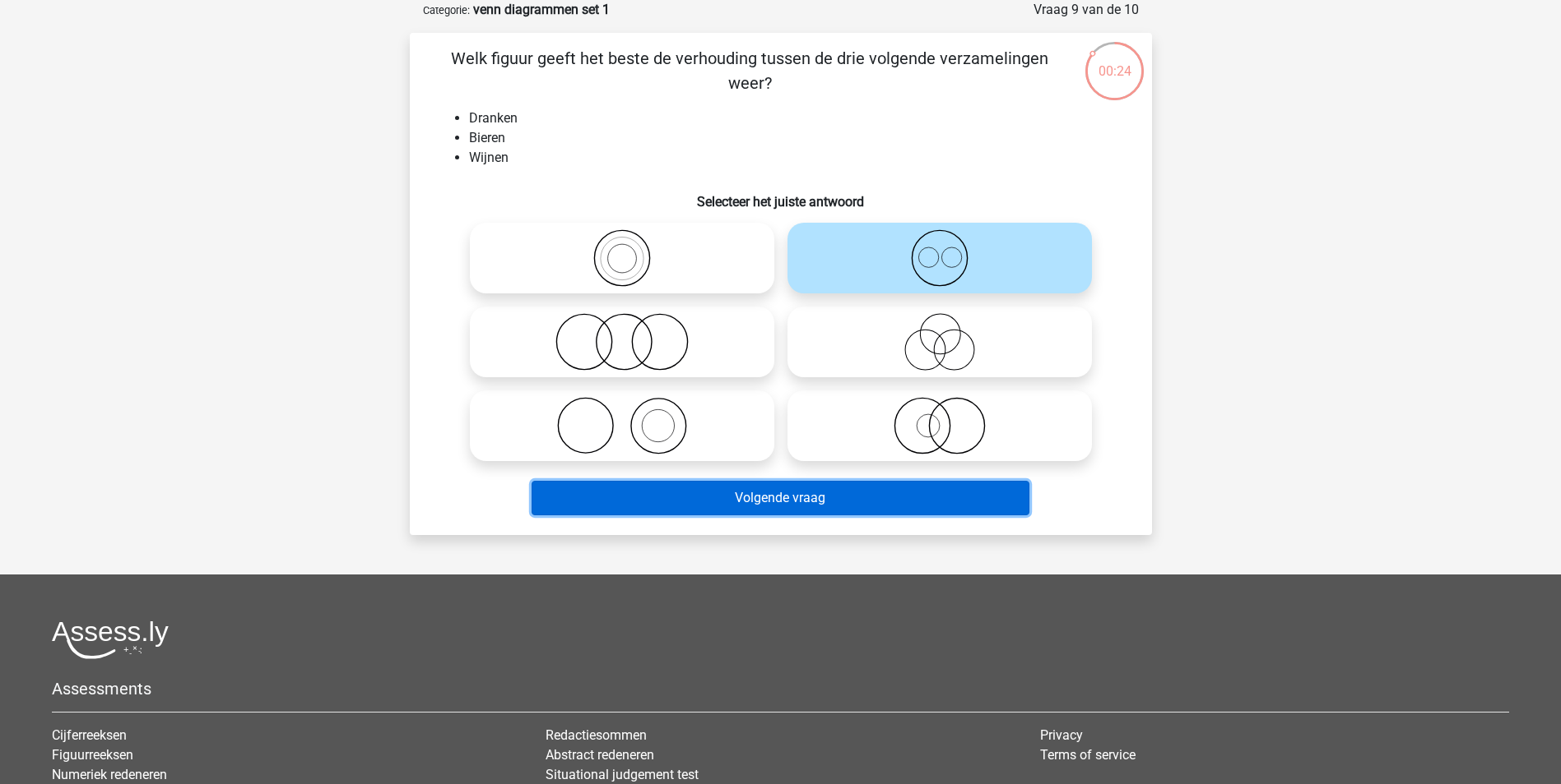
click at [924, 498] on button "Volgende vraag" at bounding box center [780, 498] width 498 height 34
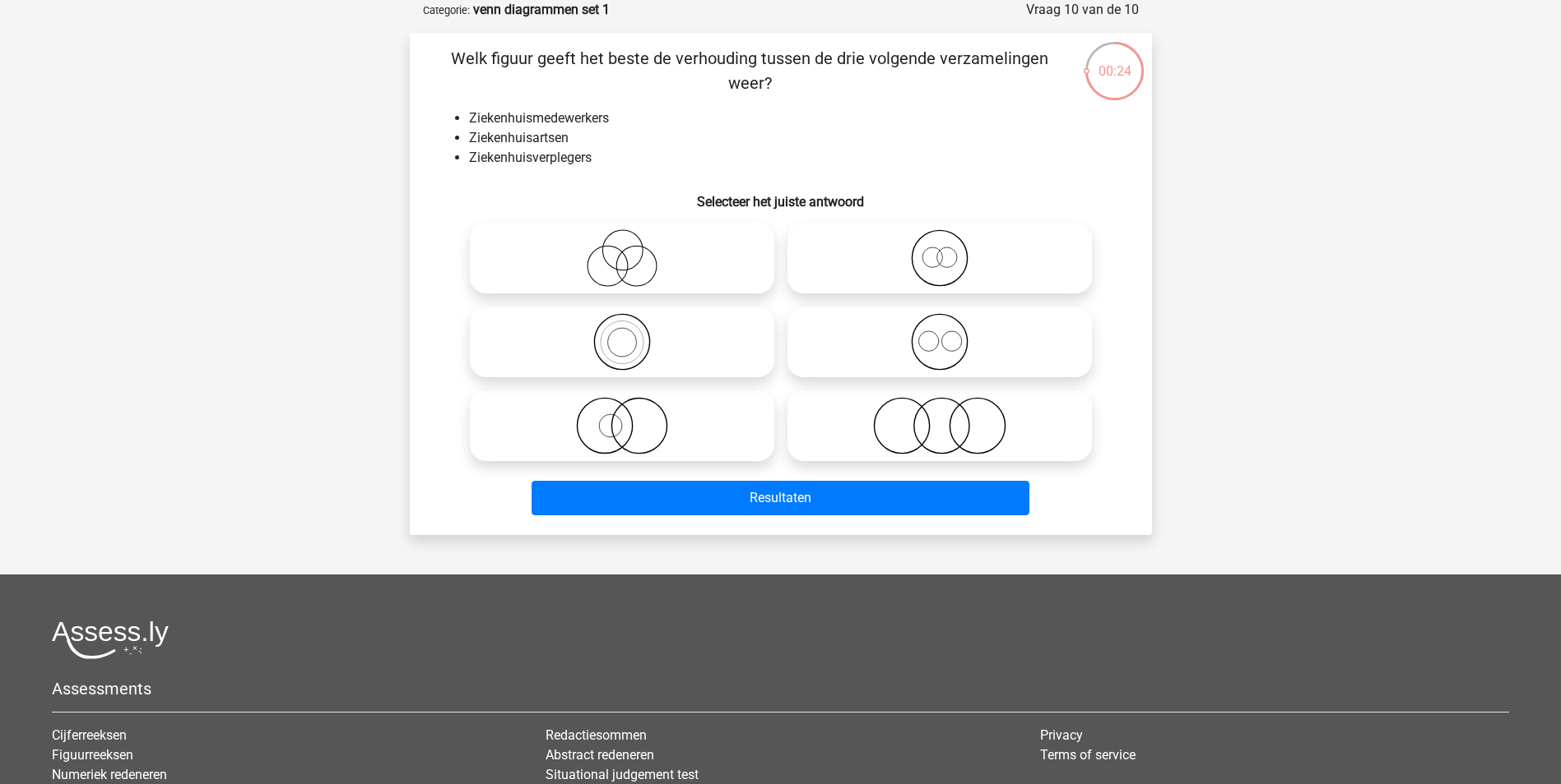
click at [958, 323] on circle at bounding box center [939, 342] width 55 height 55
click at [950, 323] on input "radio" at bounding box center [944, 328] width 11 height 11
radio input "true"
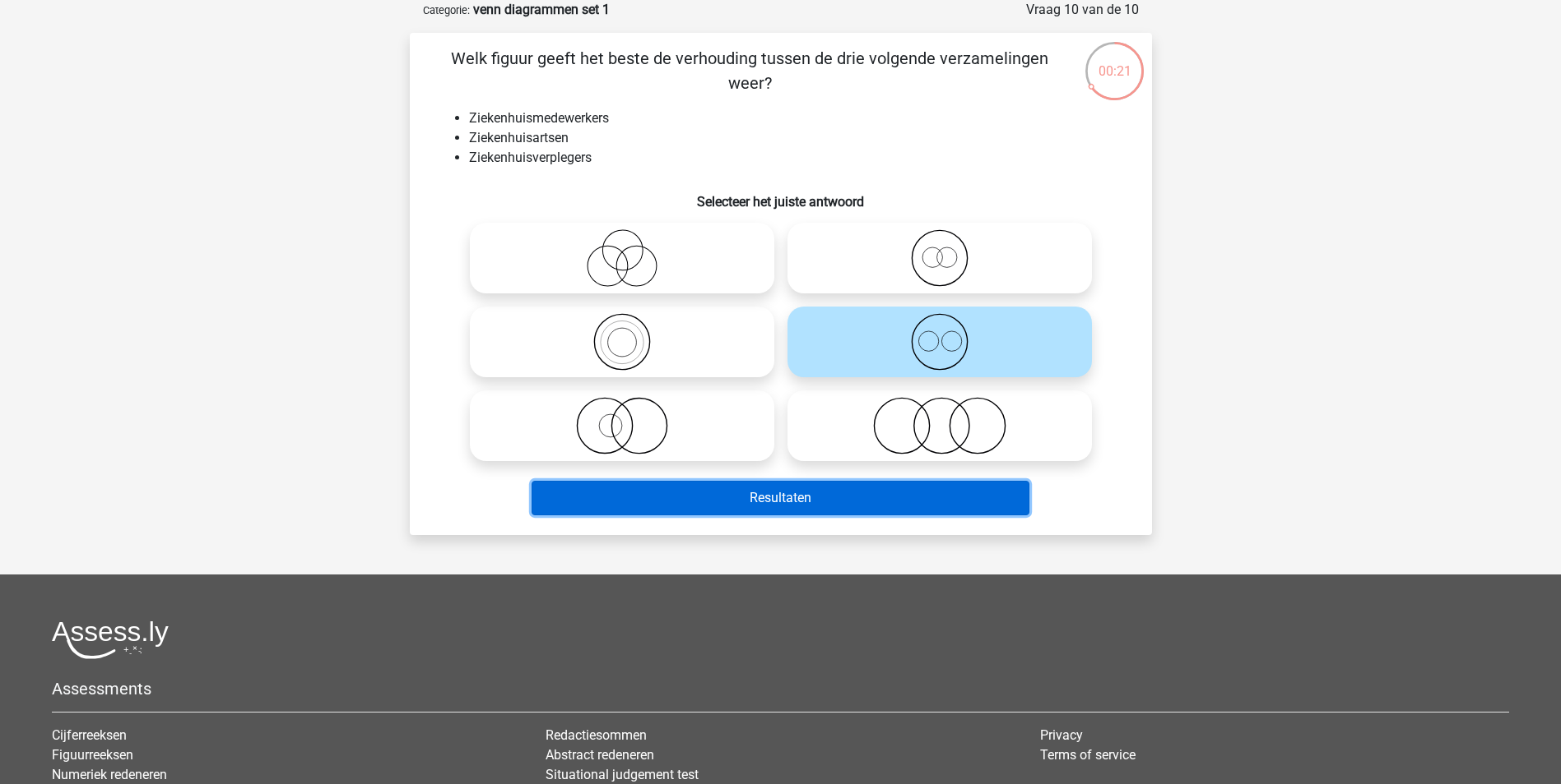
click at [861, 510] on button "Resultaten" at bounding box center [780, 498] width 498 height 34
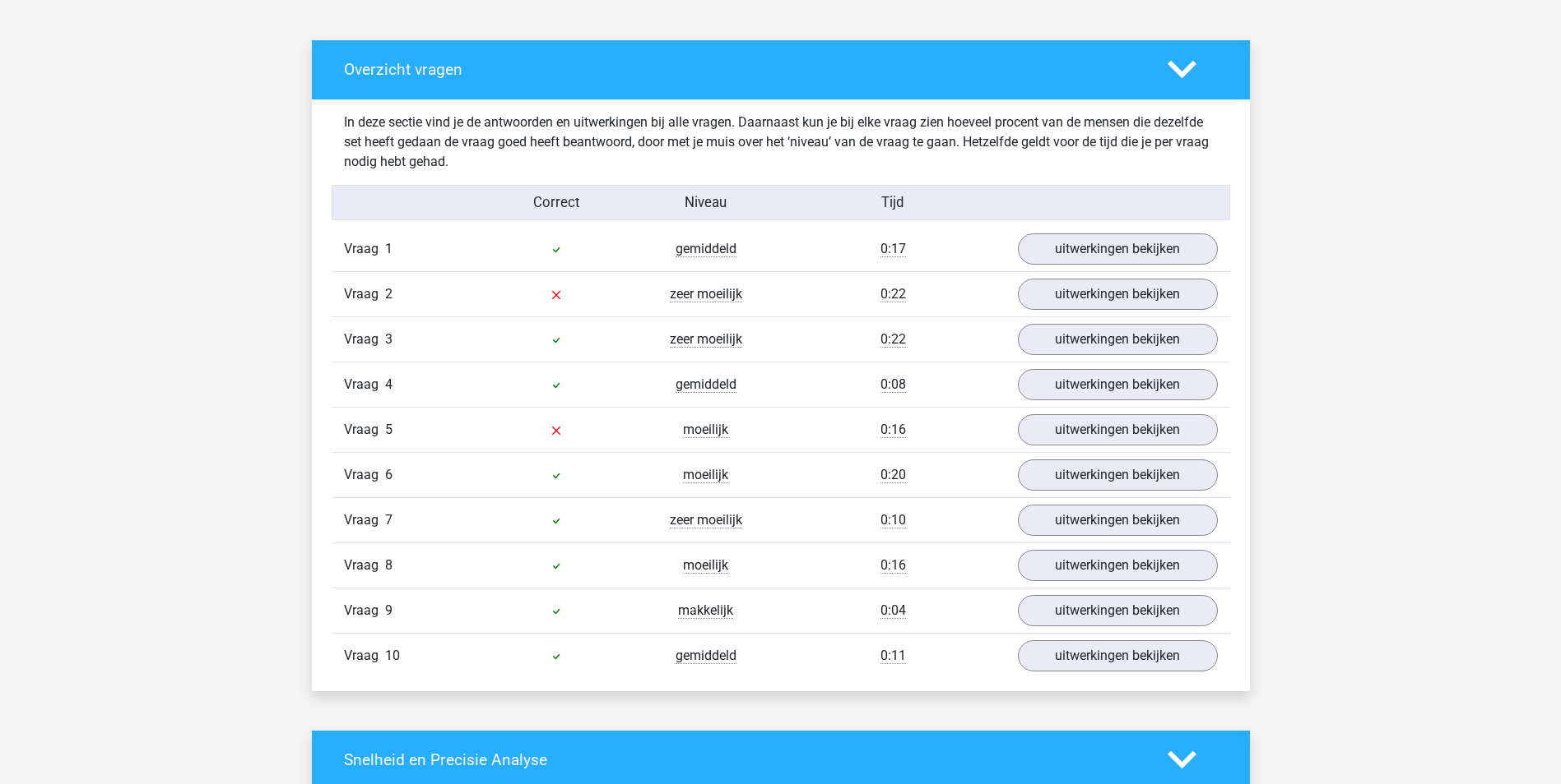
scroll to position [905, 0]
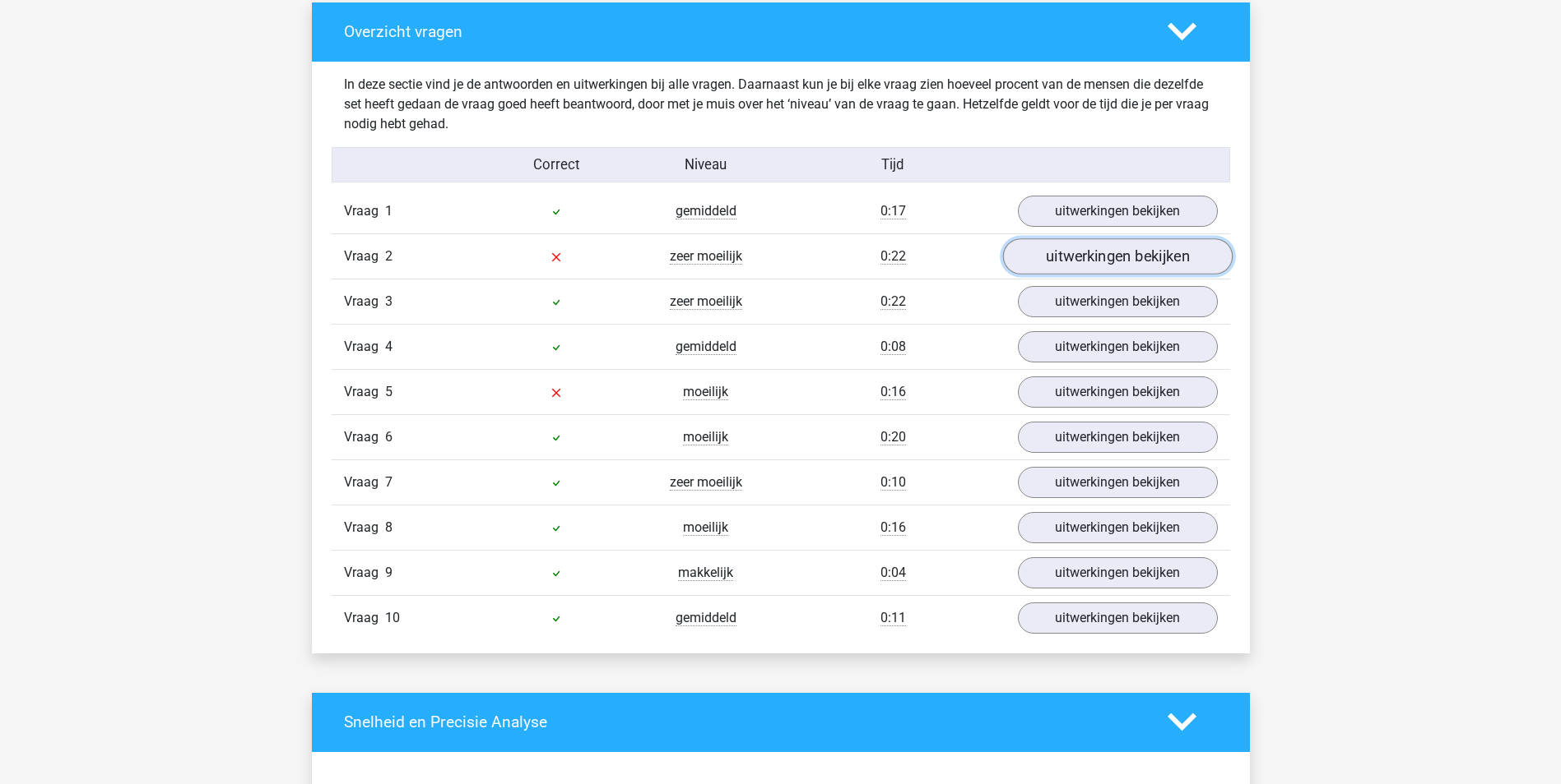
click at [1127, 260] on link "uitwerkingen bekijken" at bounding box center [1117, 256] width 229 height 36
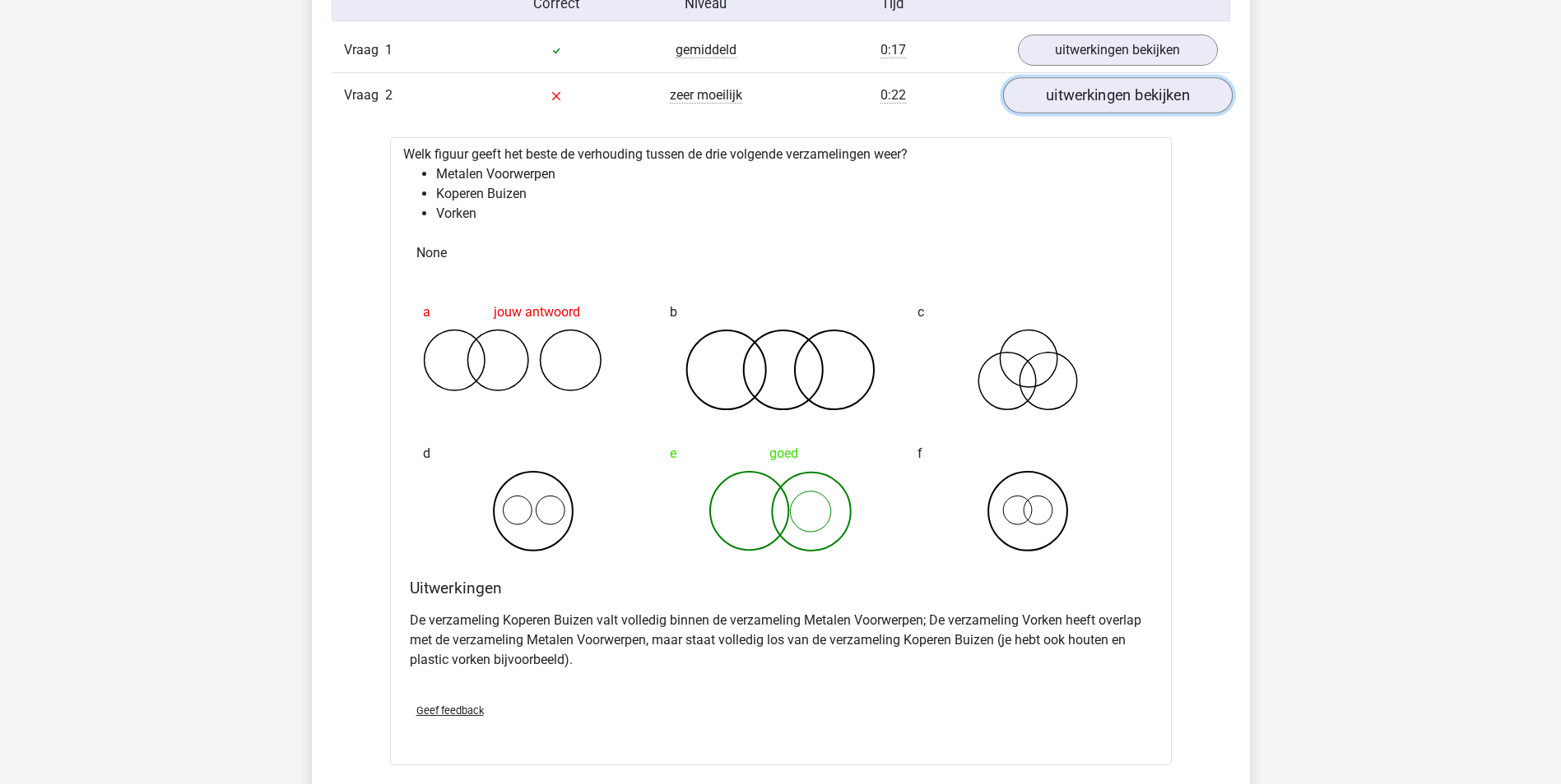
scroll to position [1069, 0]
click at [1085, 85] on link "uitwerkingen bekijken" at bounding box center [1117, 92] width 229 height 36
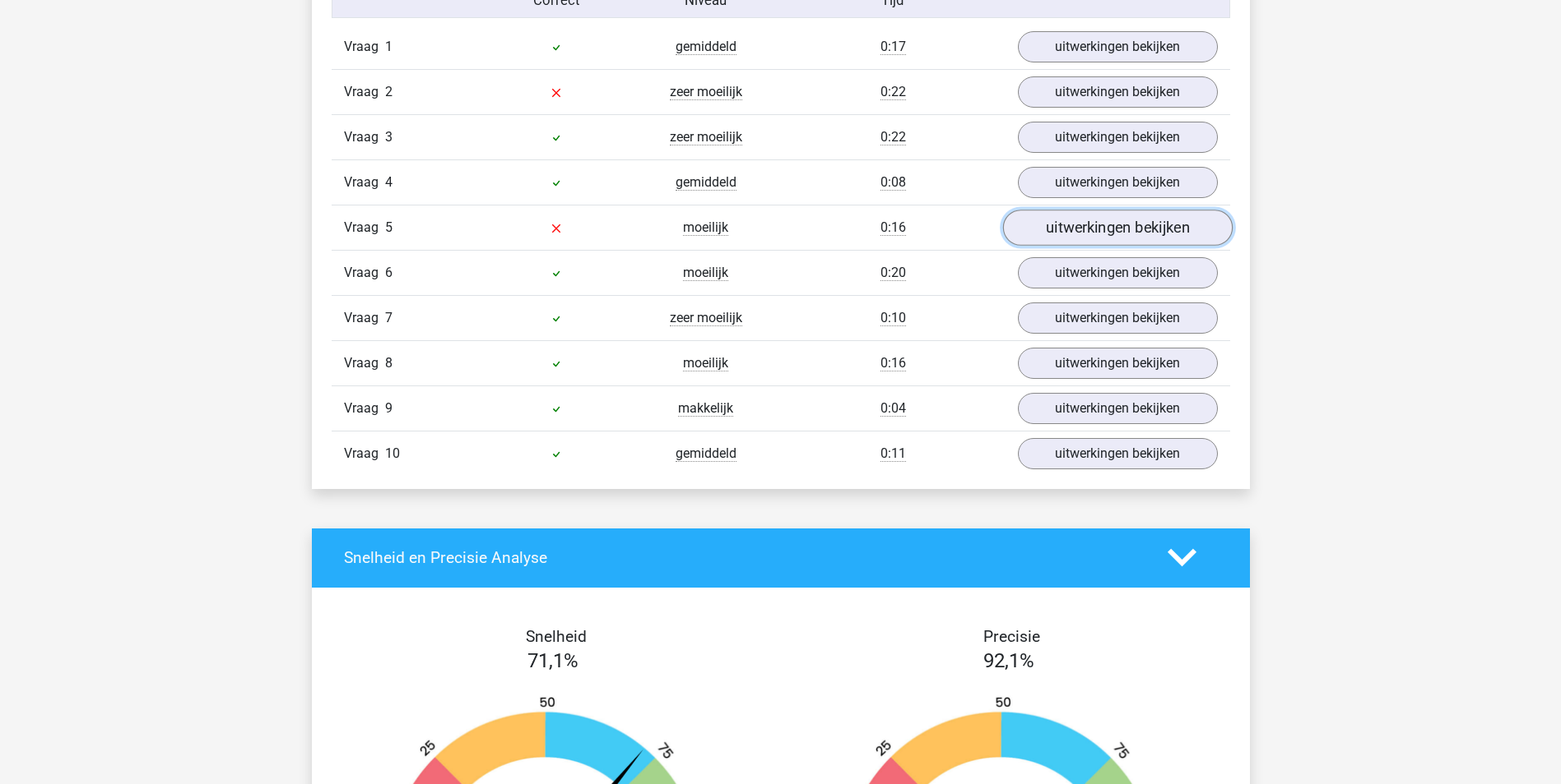
click at [1067, 242] on link "uitwerkingen bekijken" at bounding box center [1117, 227] width 229 height 36
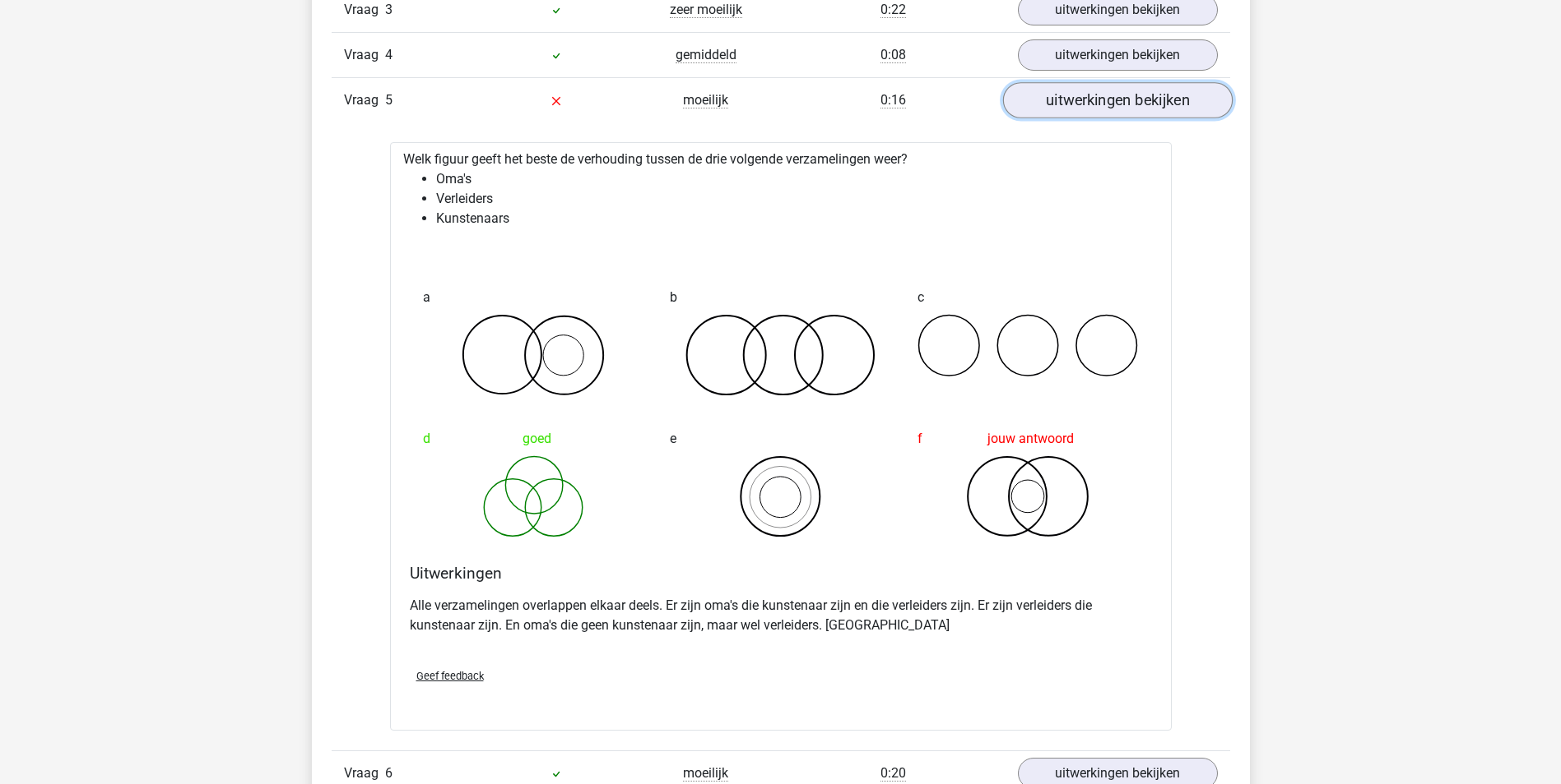
scroll to position [1234, 0]
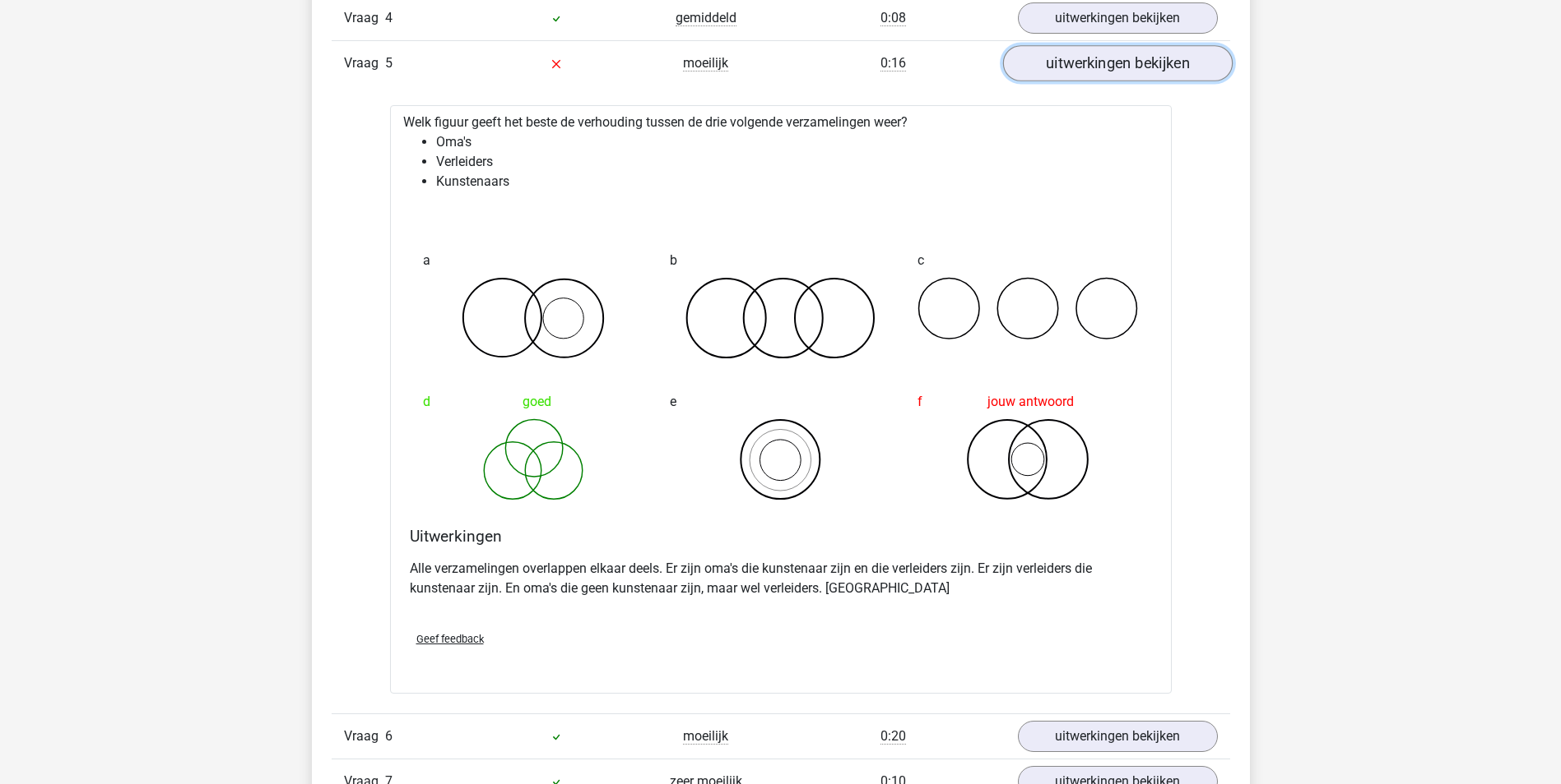
click at [1080, 50] on link "uitwerkingen bekijken" at bounding box center [1117, 63] width 229 height 36
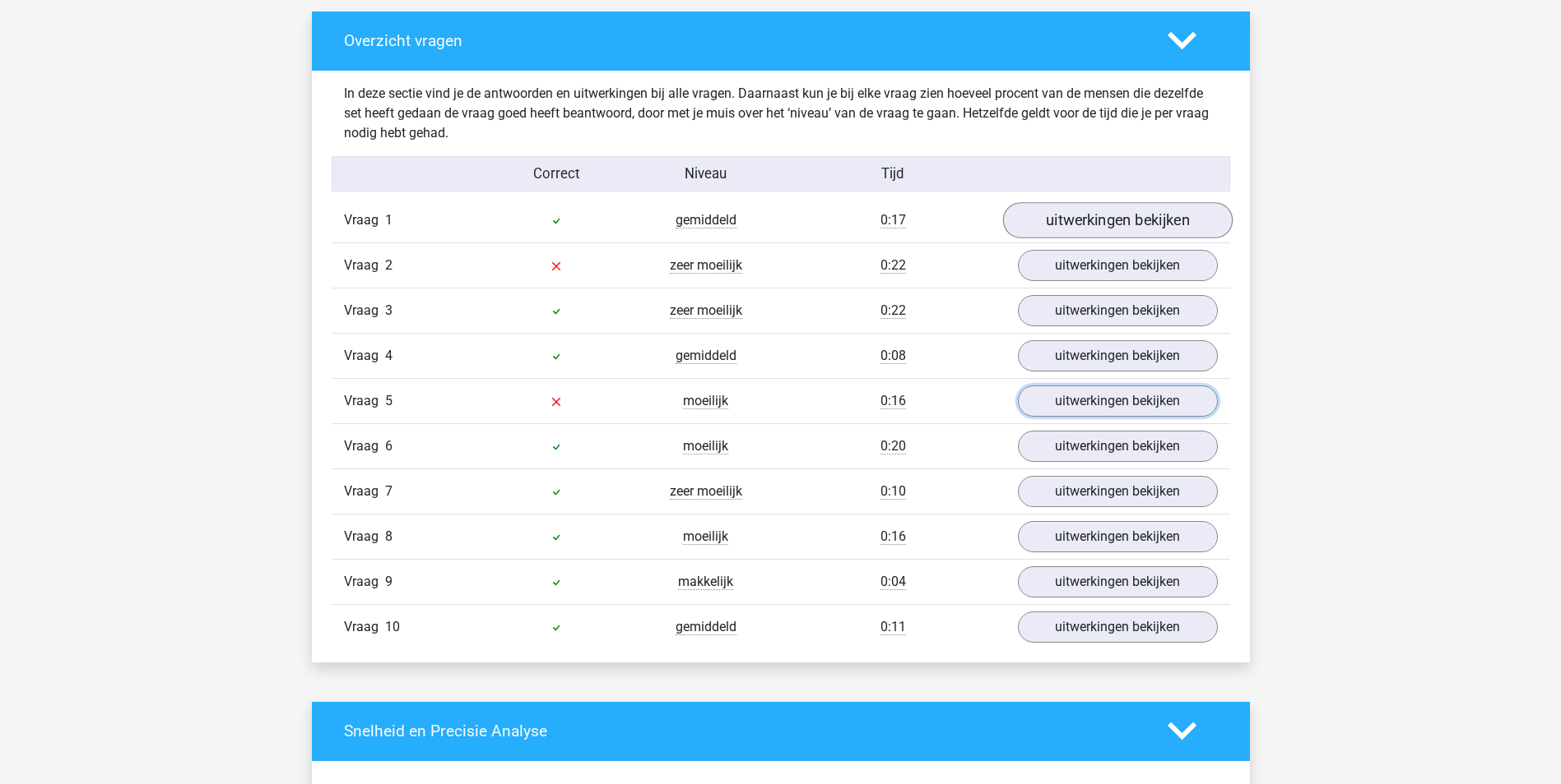
scroll to position [822, 0]
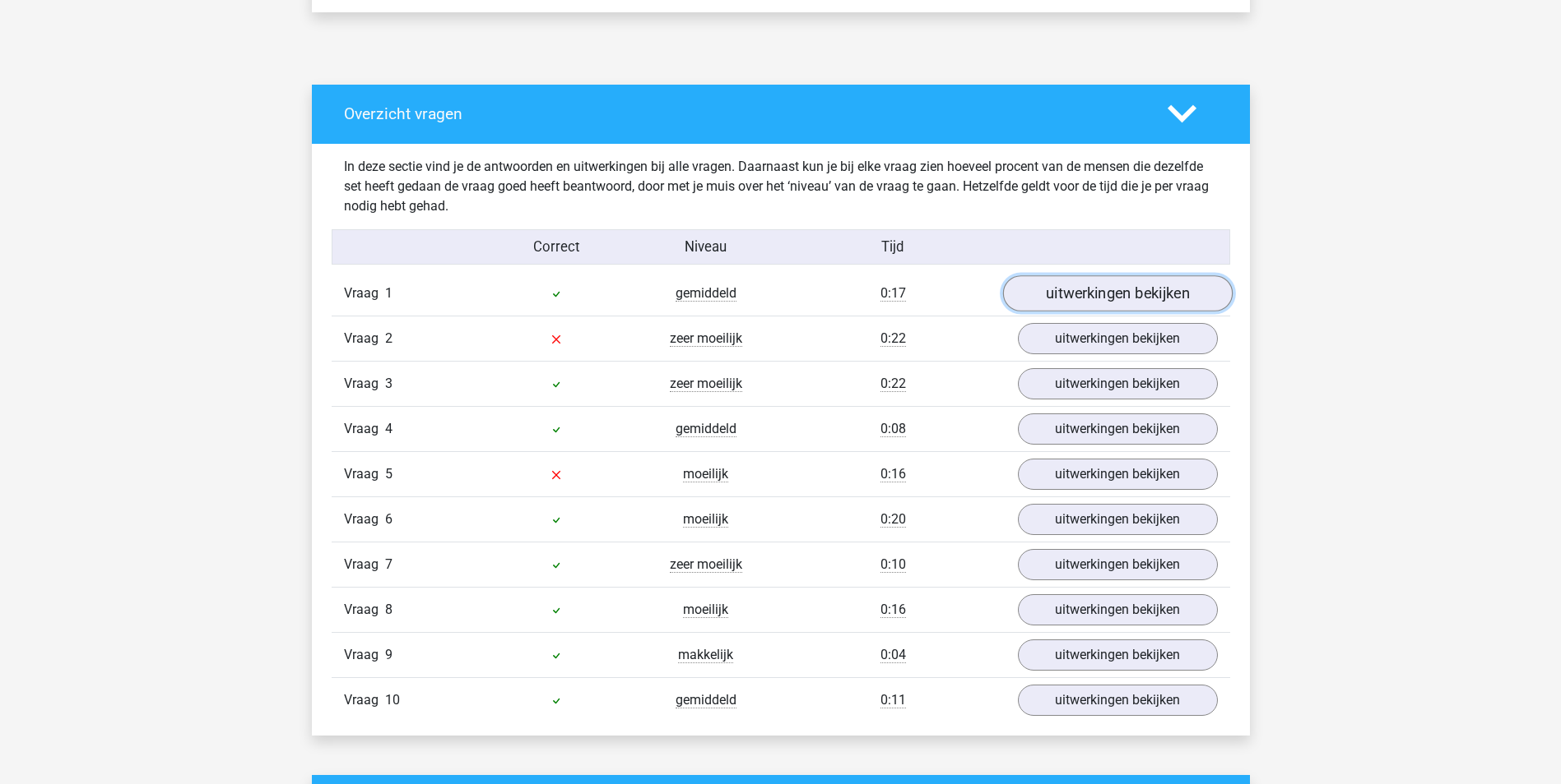
click at [1088, 292] on link "uitwerkingen bekijken" at bounding box center [1117, 293] width 229 height 36
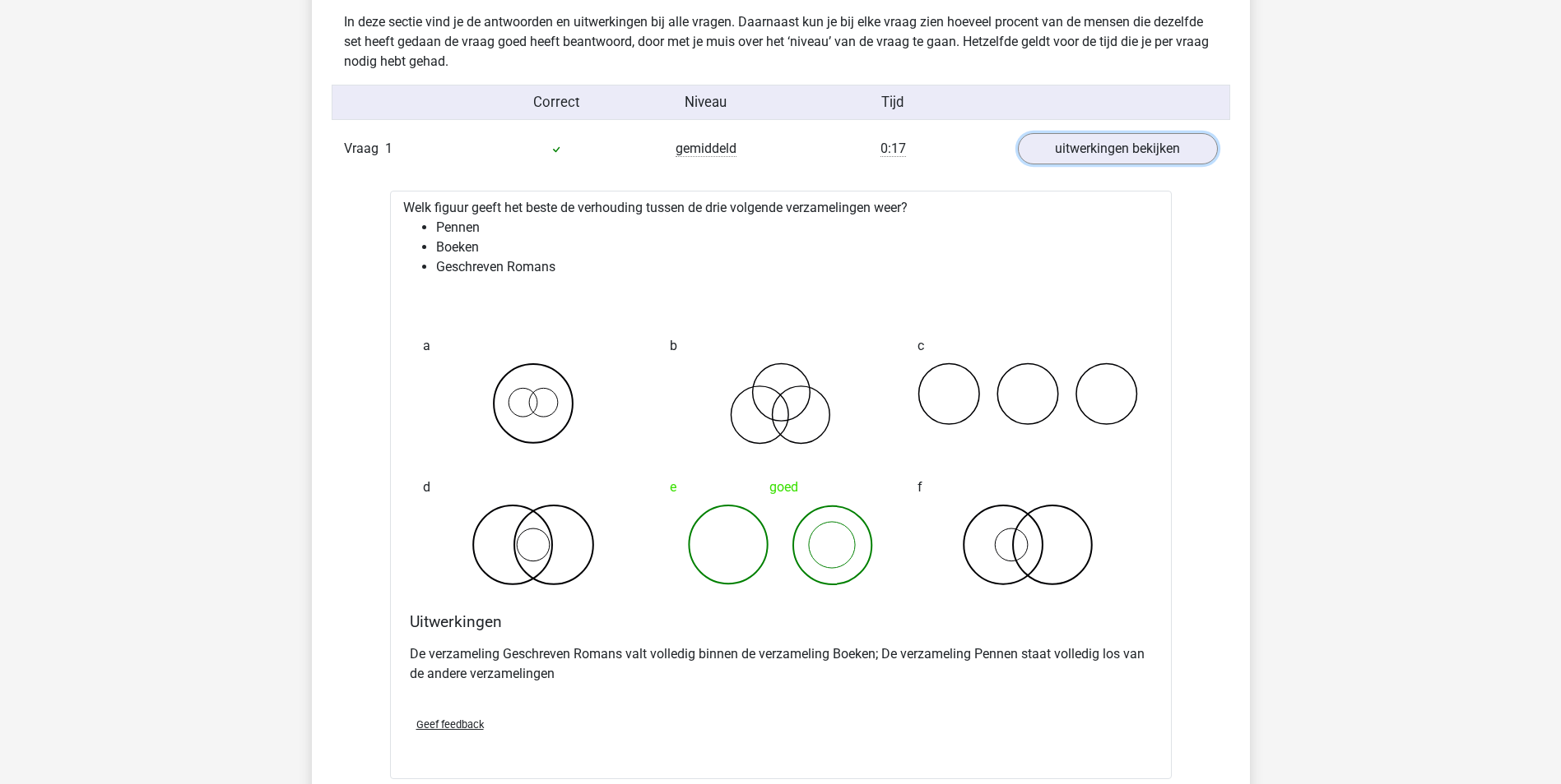
scroll to position [987, 0]
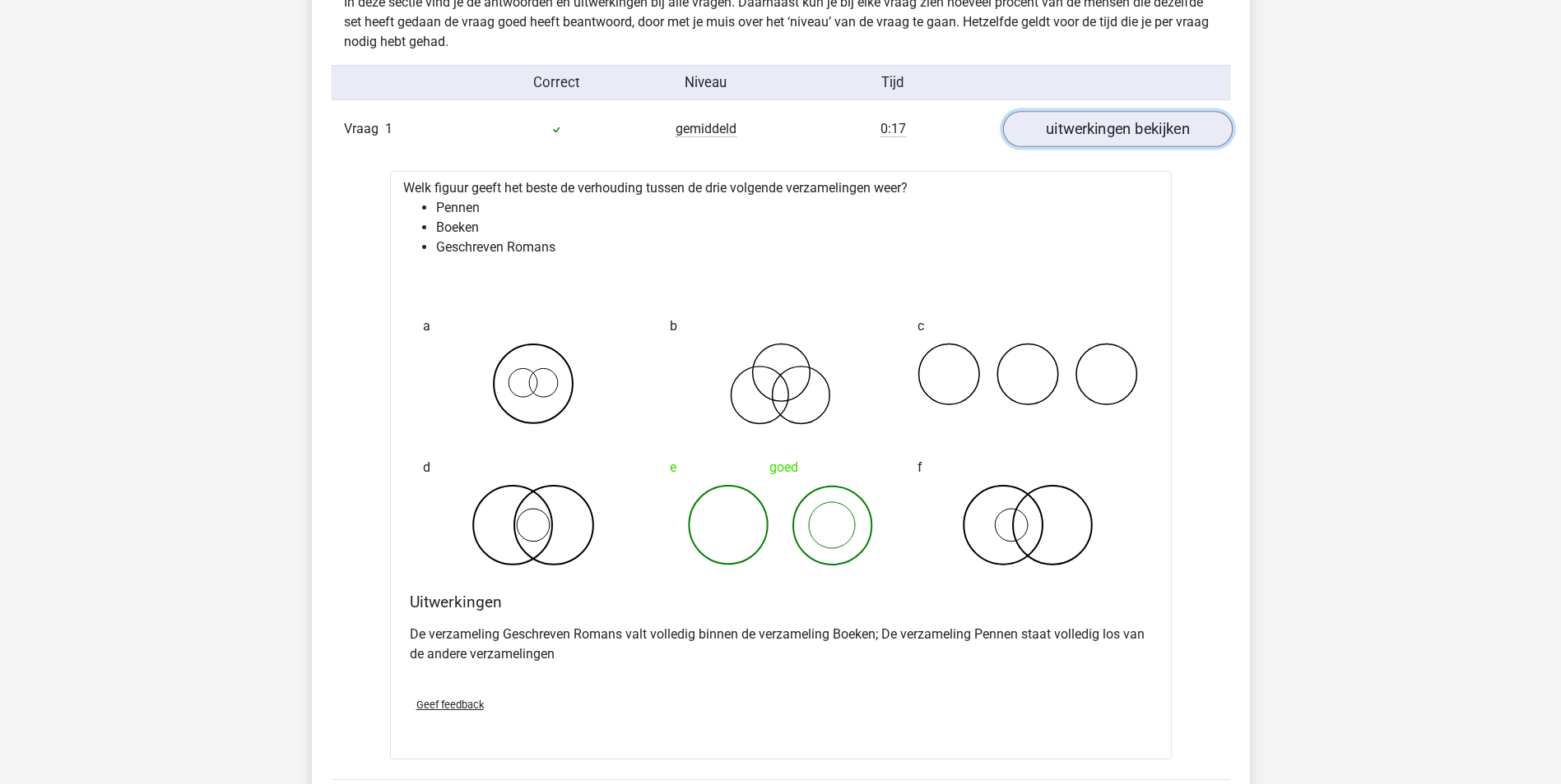
drag, startPoint x: 1131, startPoint y: 115, endPoint x: 1123, endPoint y: 122, distance: 10.6
click at [1131, 115] on link "uitwerkingen bekijken" at bounding box center [1117, 128] width 229 height 36
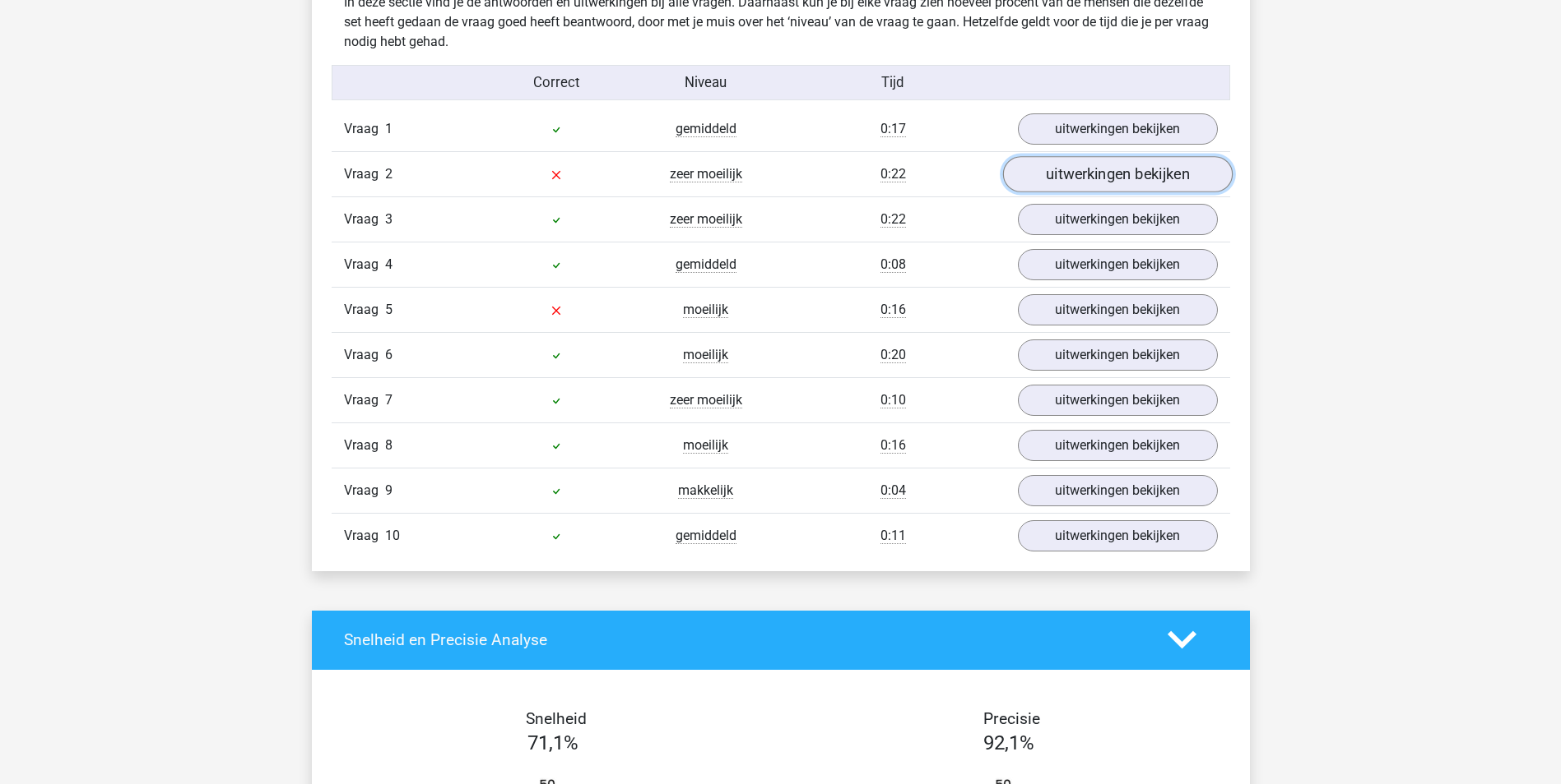
click at [1092, 177] on link "uitwerkingen bekijken" at bounding box center [1117, 173] width 229 height 36
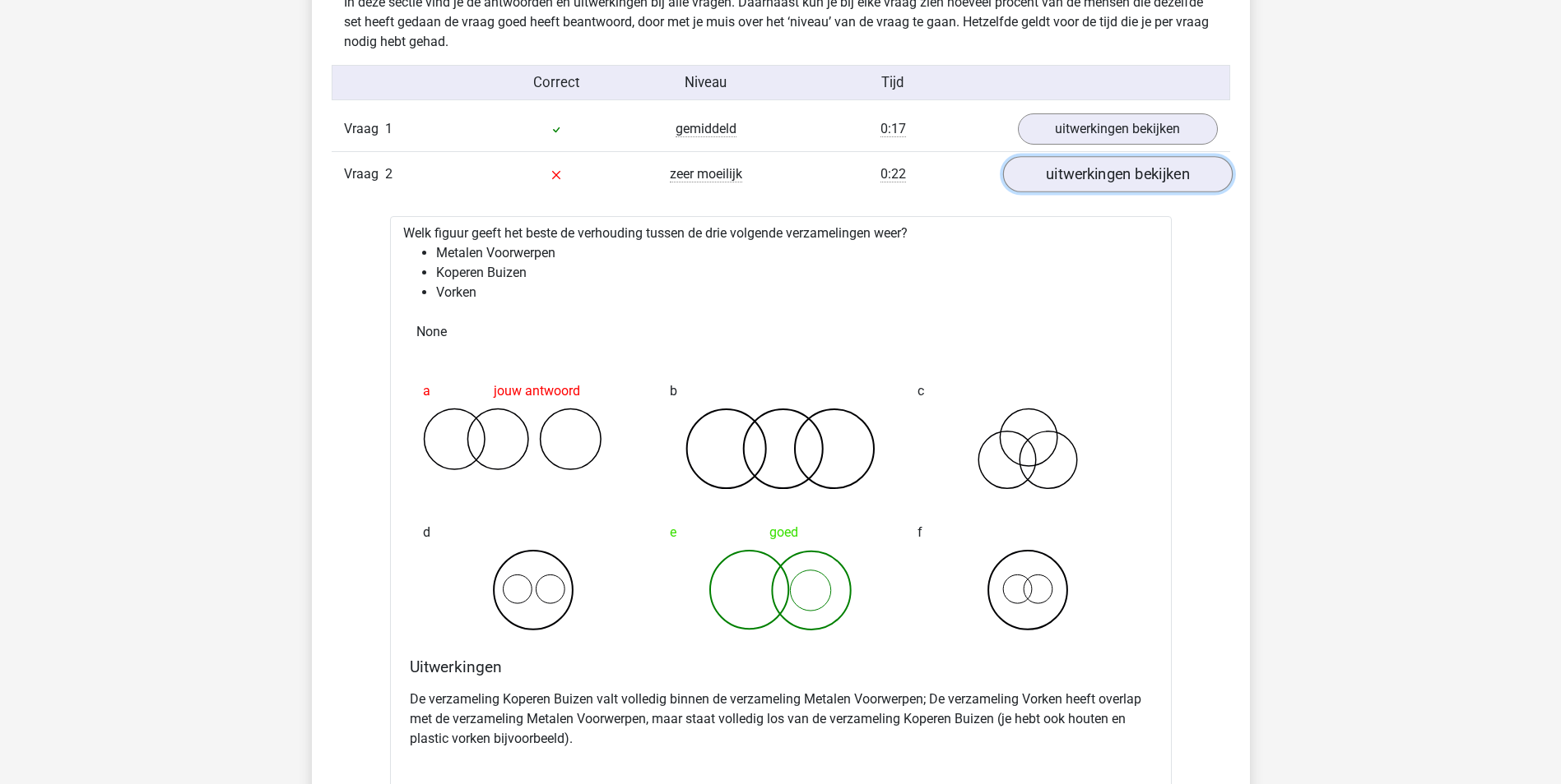
click at [1086, 177] on link "uitwerkingen bekijken" at bounding box center [1117, 173] width 229 height 36
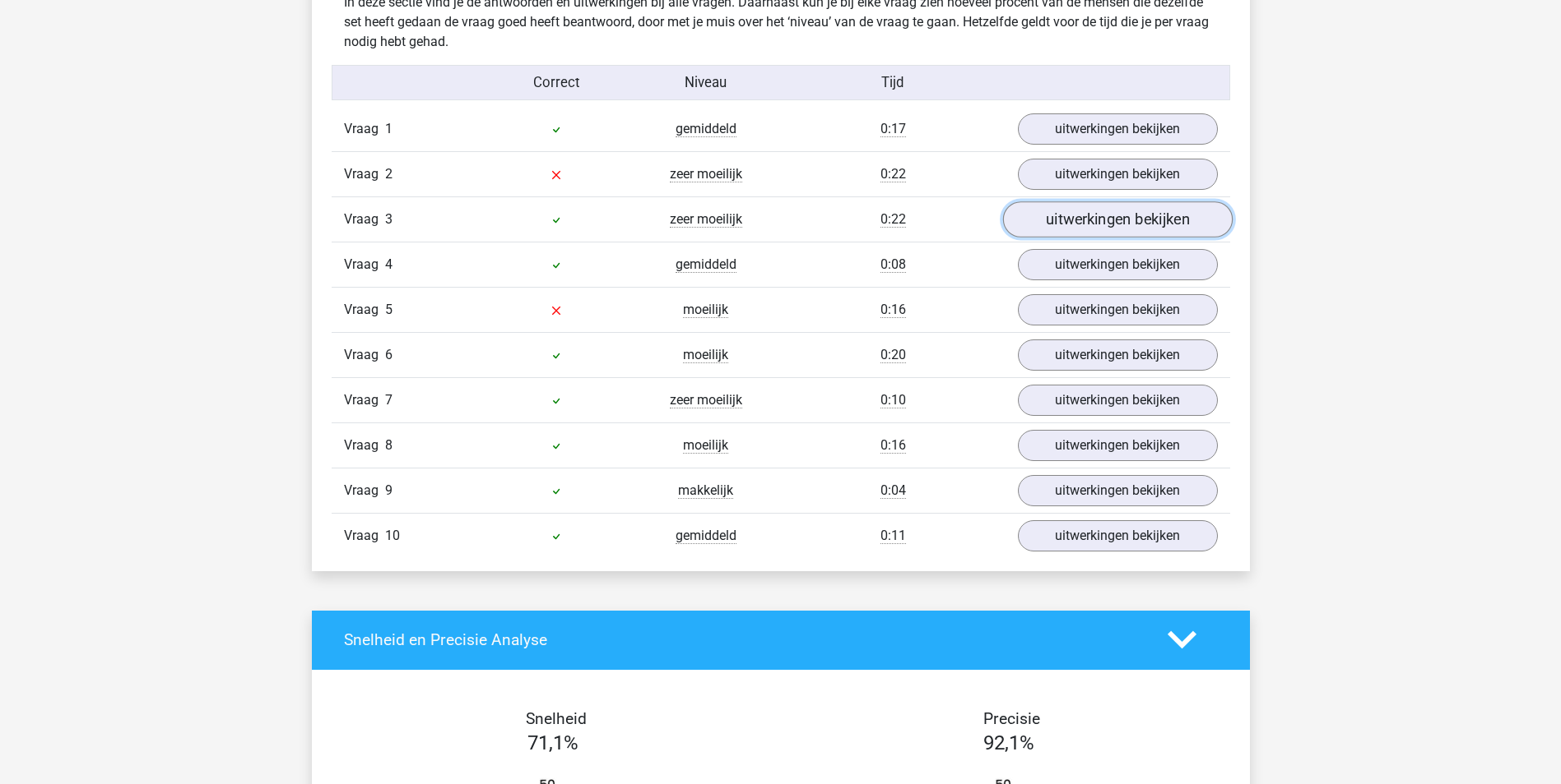
click at [1086, 222] on link "uitwerkingen bekijken" at bounding box center [1117, 220] width 229 height 36
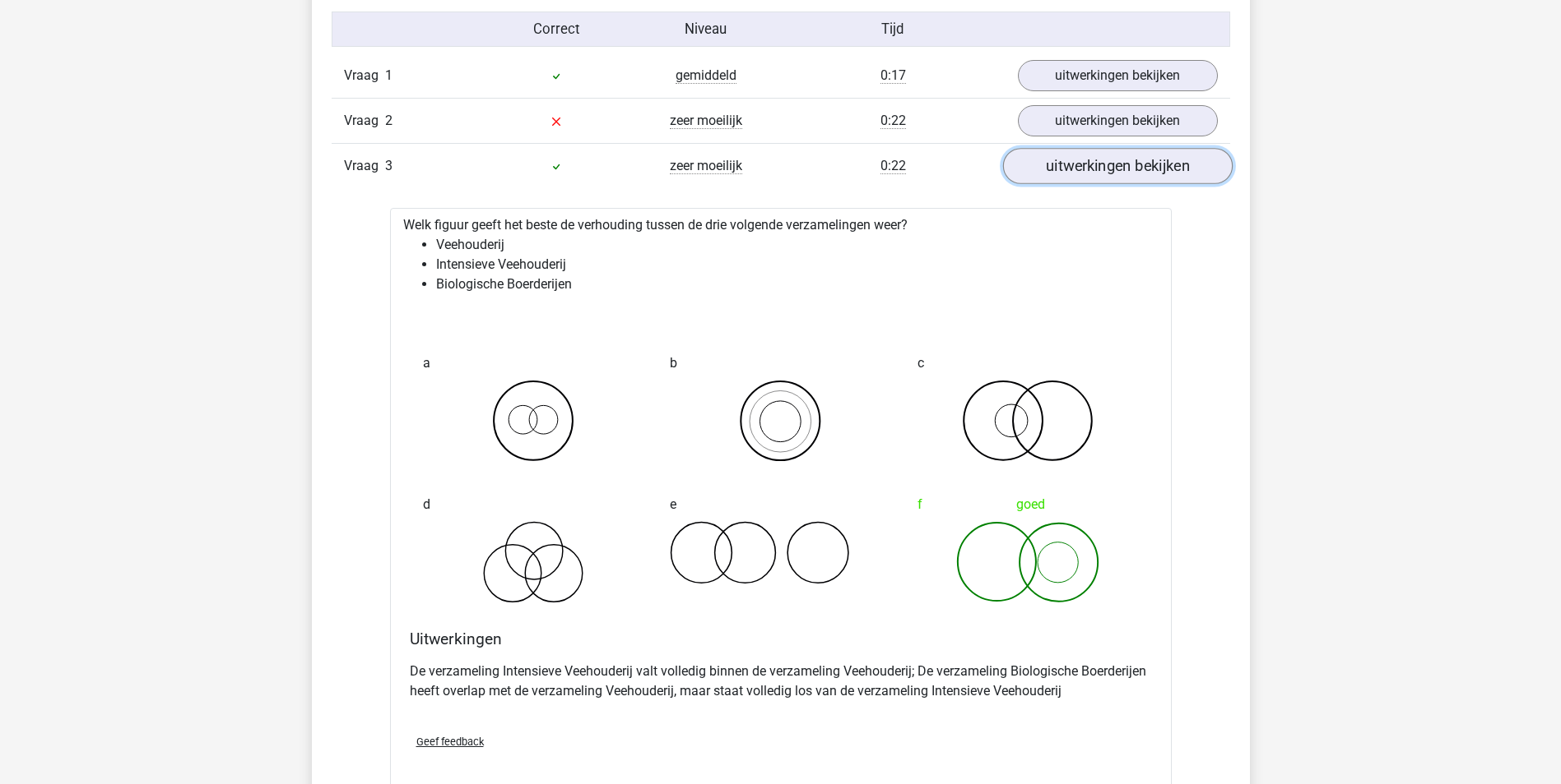
scroll to position [1069, 0]
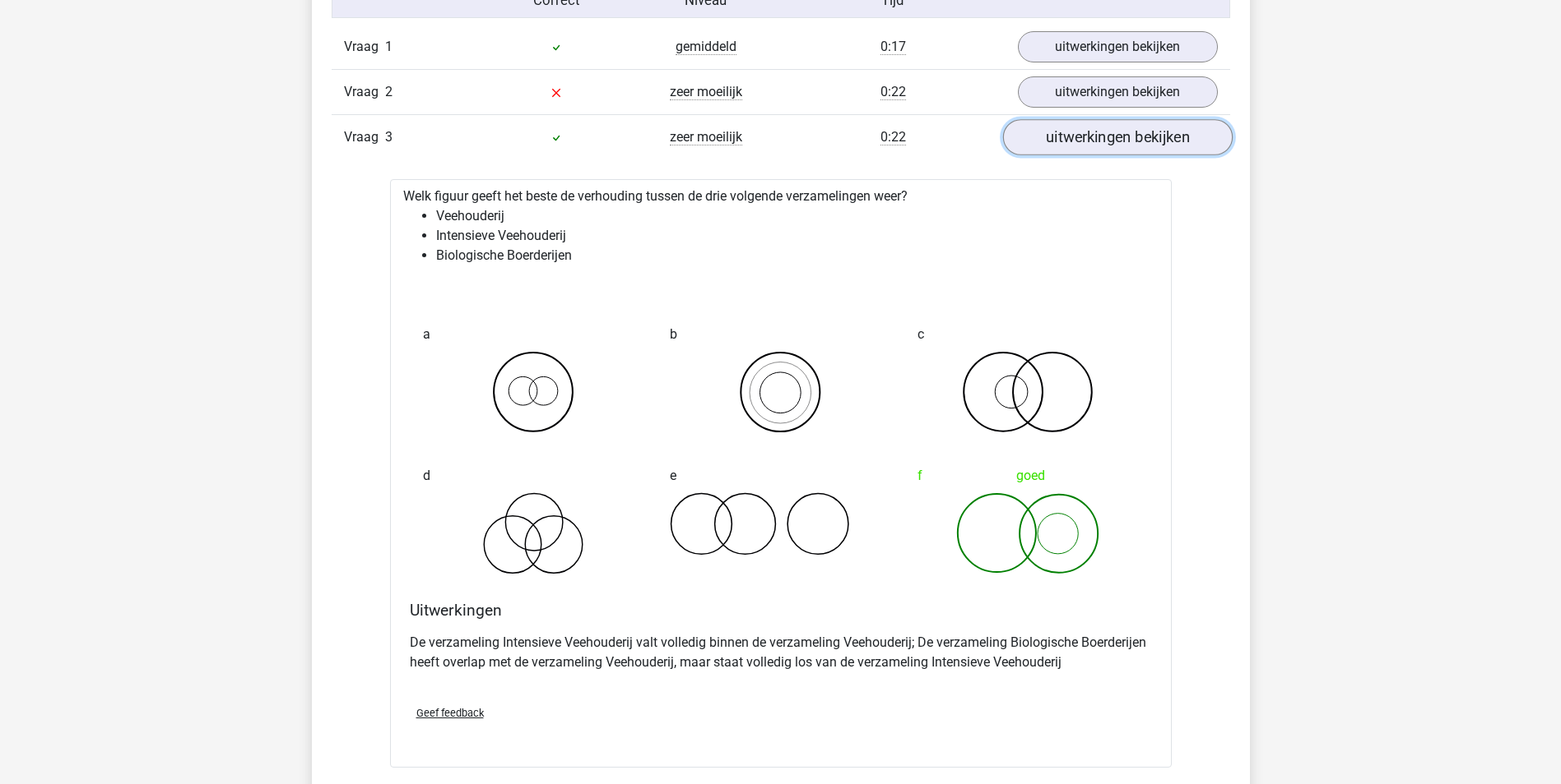
click at [1076, 135] on link "uitwerkingen bekijken" at bounding box center [1117, 137] width 229 height 36
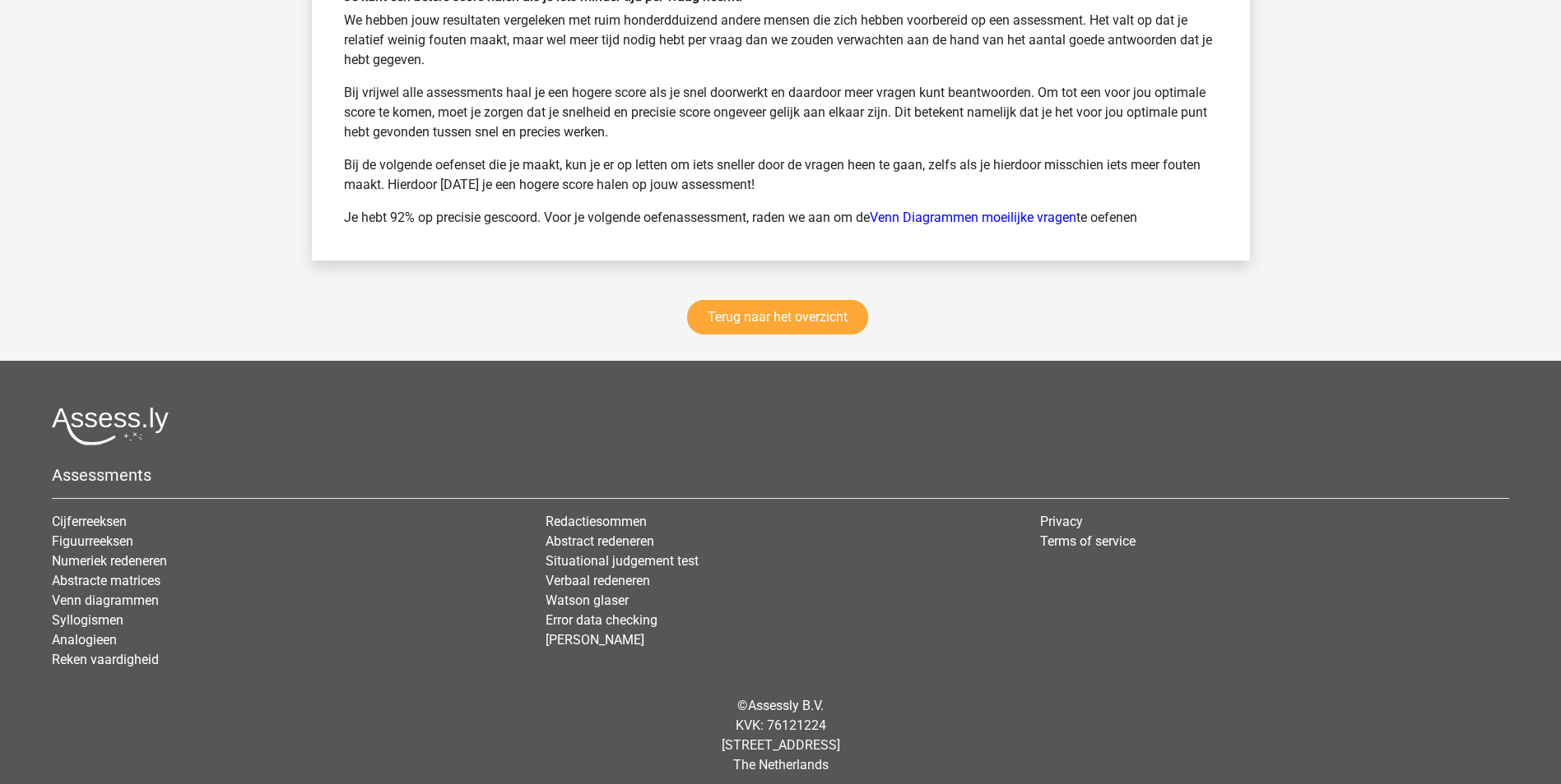
scroll to position [2251, 0]
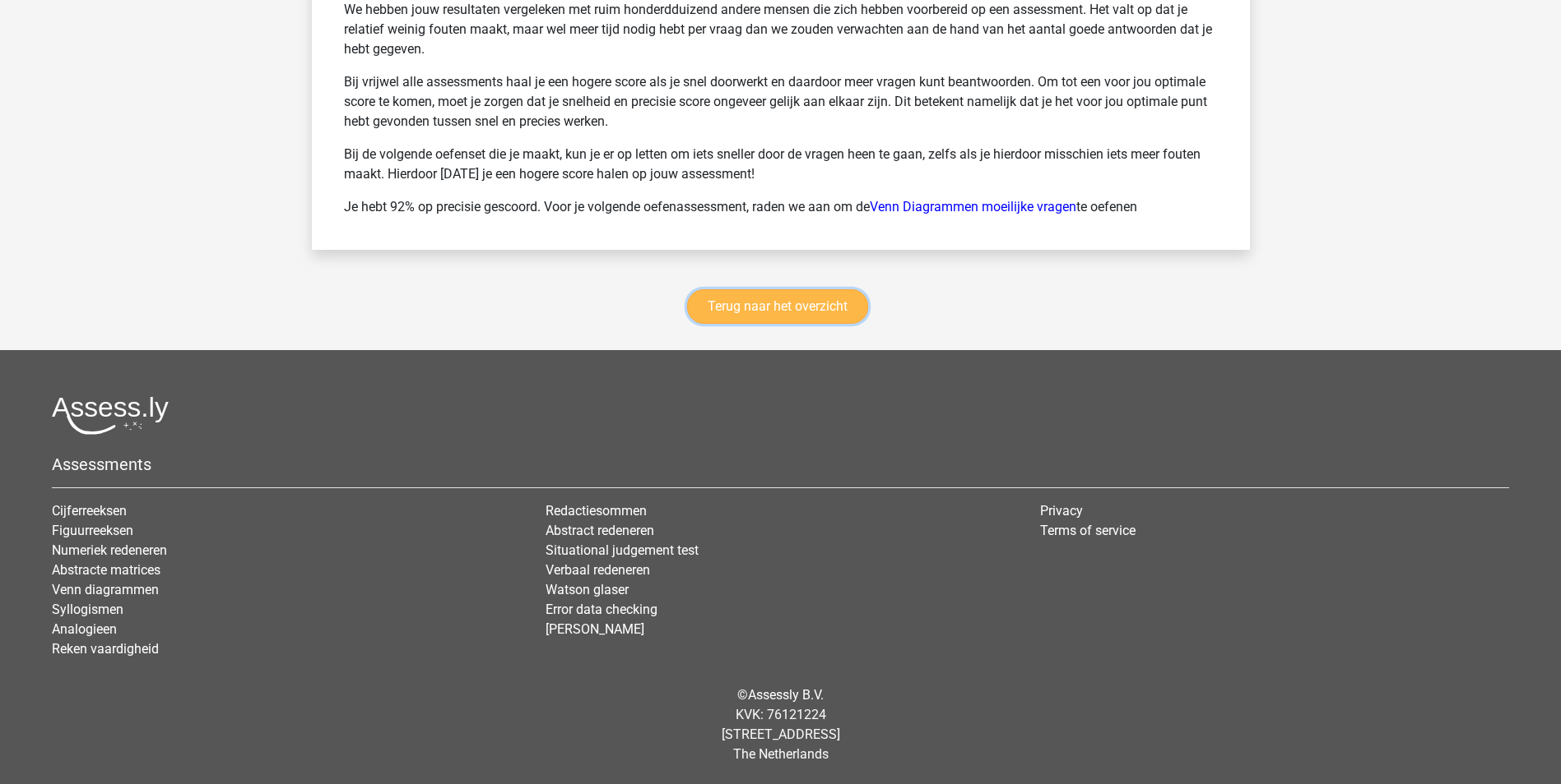
click at [838, 315] on link "Terug naar het overzicht" at bounding box center [778, 306] width 181 height 34
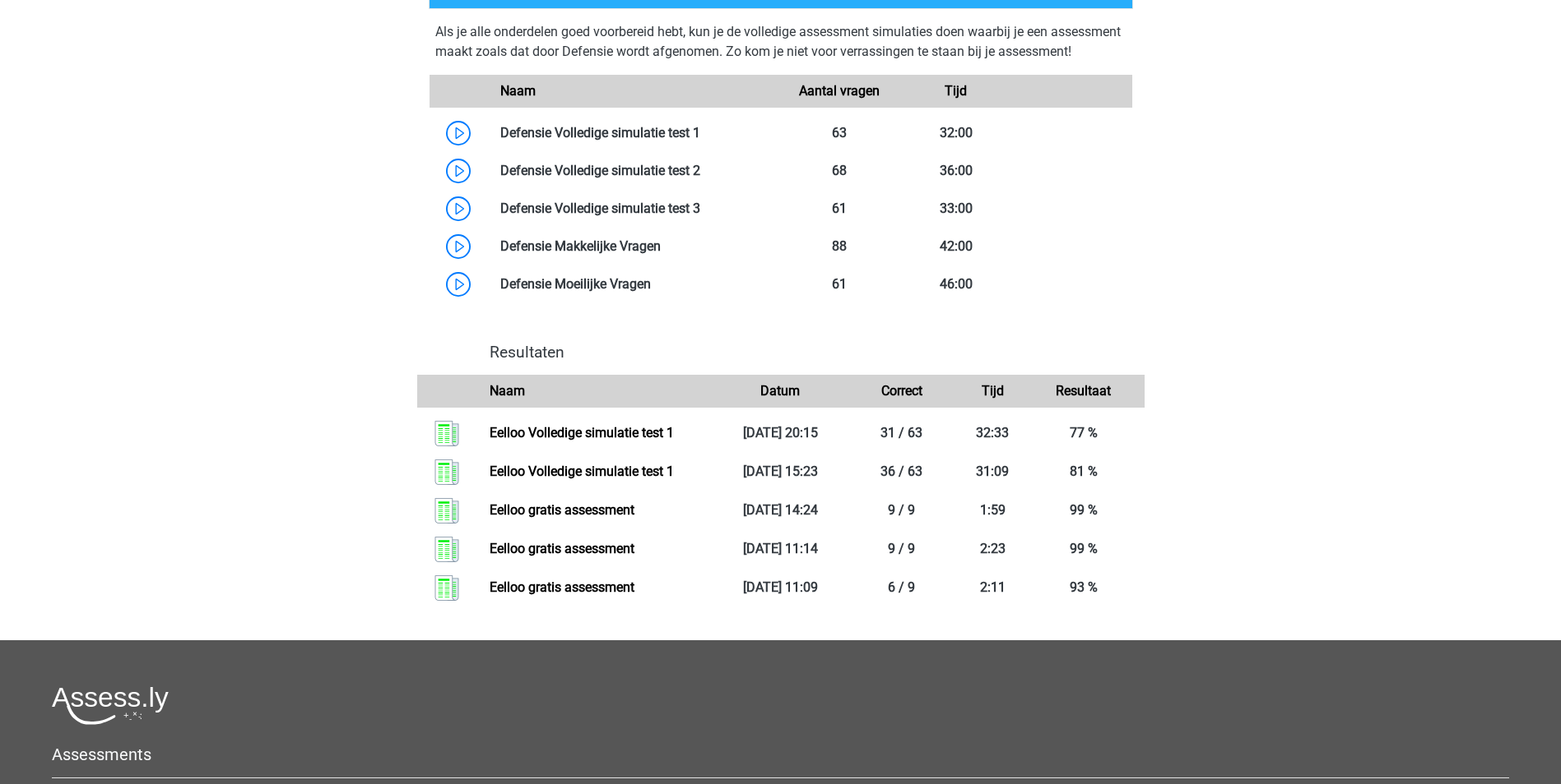
scroll to position [1152, 0]
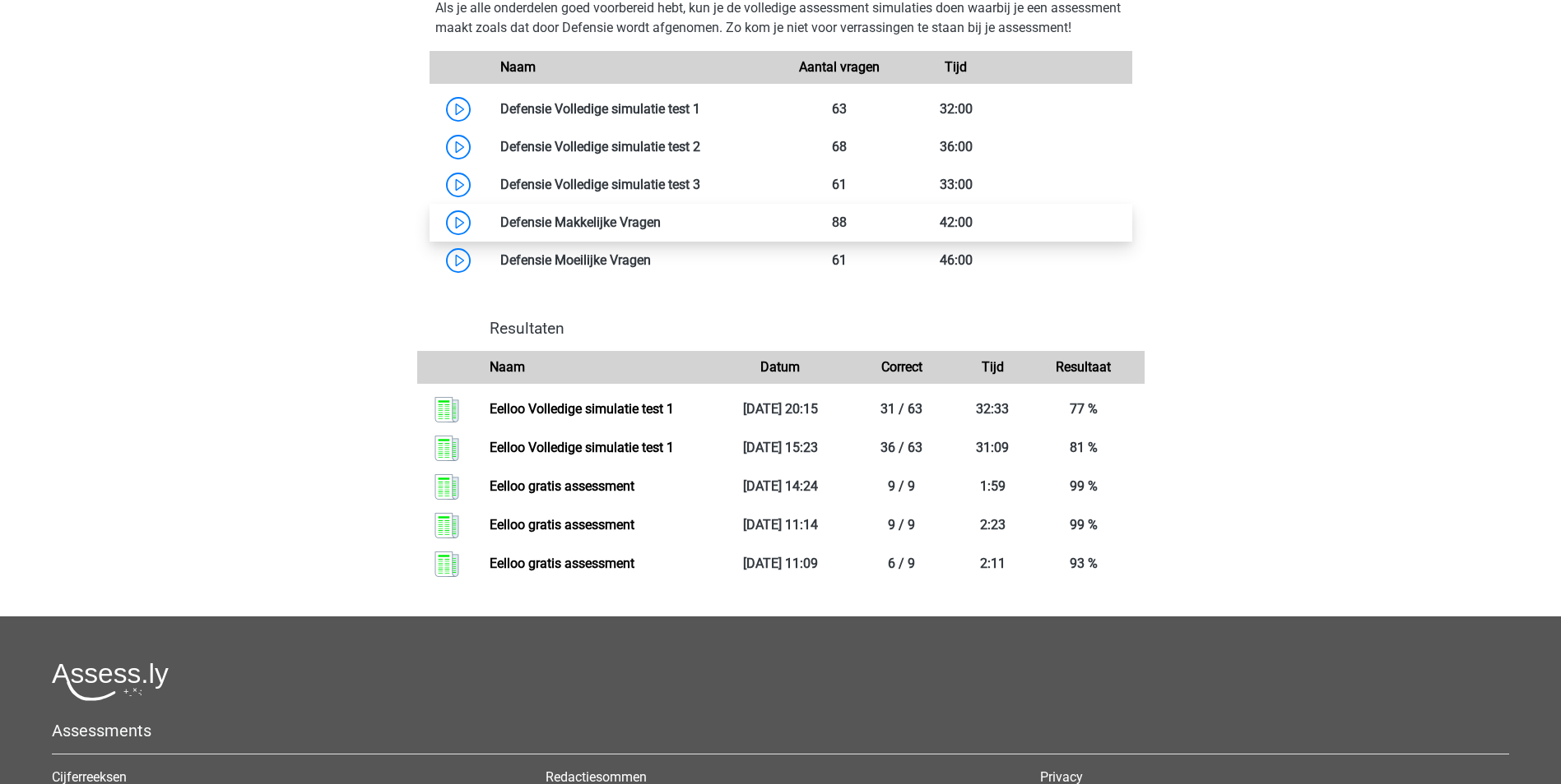
click at [661, 230] on link at bounding box center [661, 222] width 0 height 16
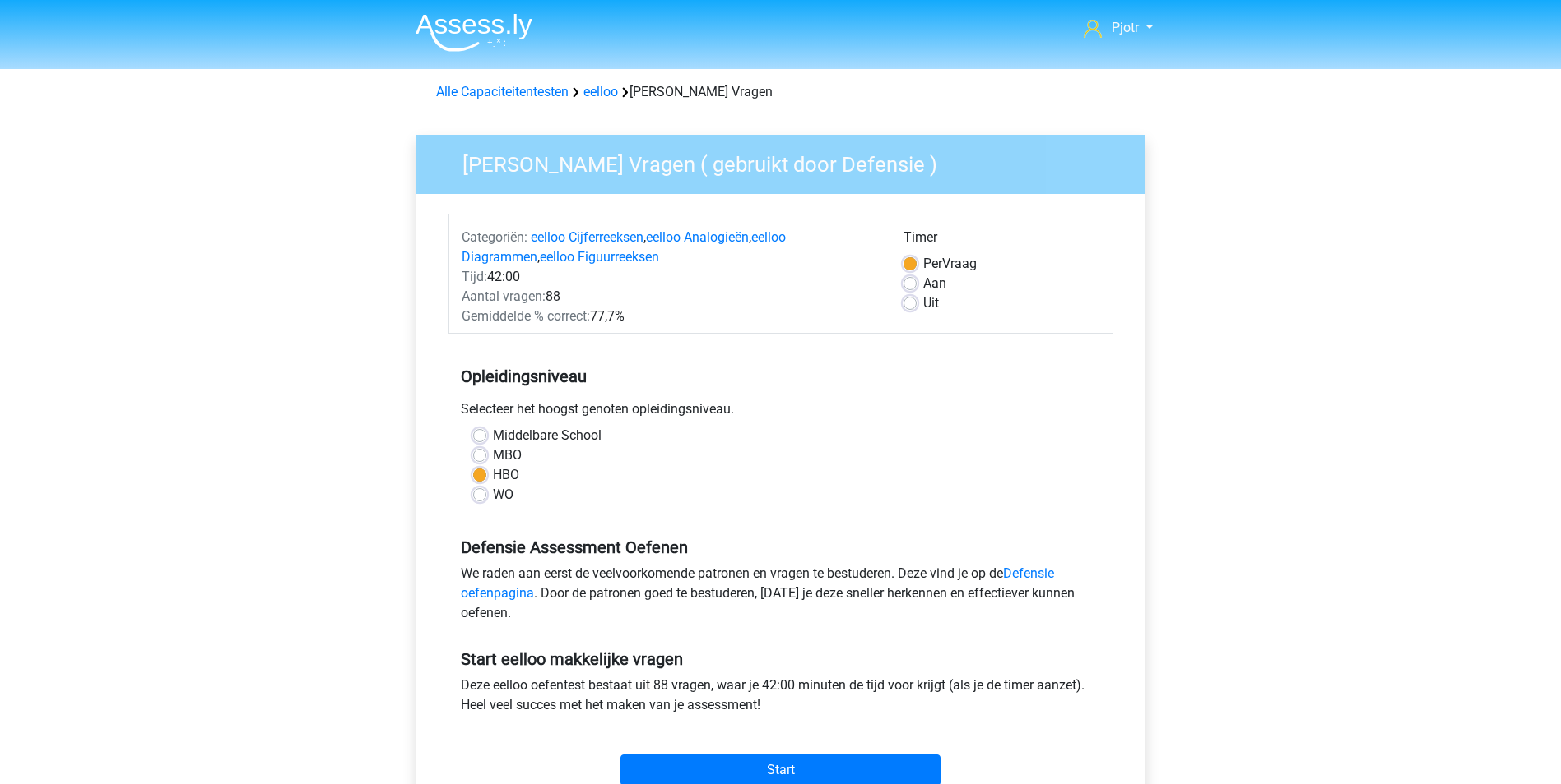
click at [1267, 397] on div "Pjotr [EMAIL_ADDRESS][DOMAIN_NAME]" at bounding box center [780, 646] width 1561 height 1293
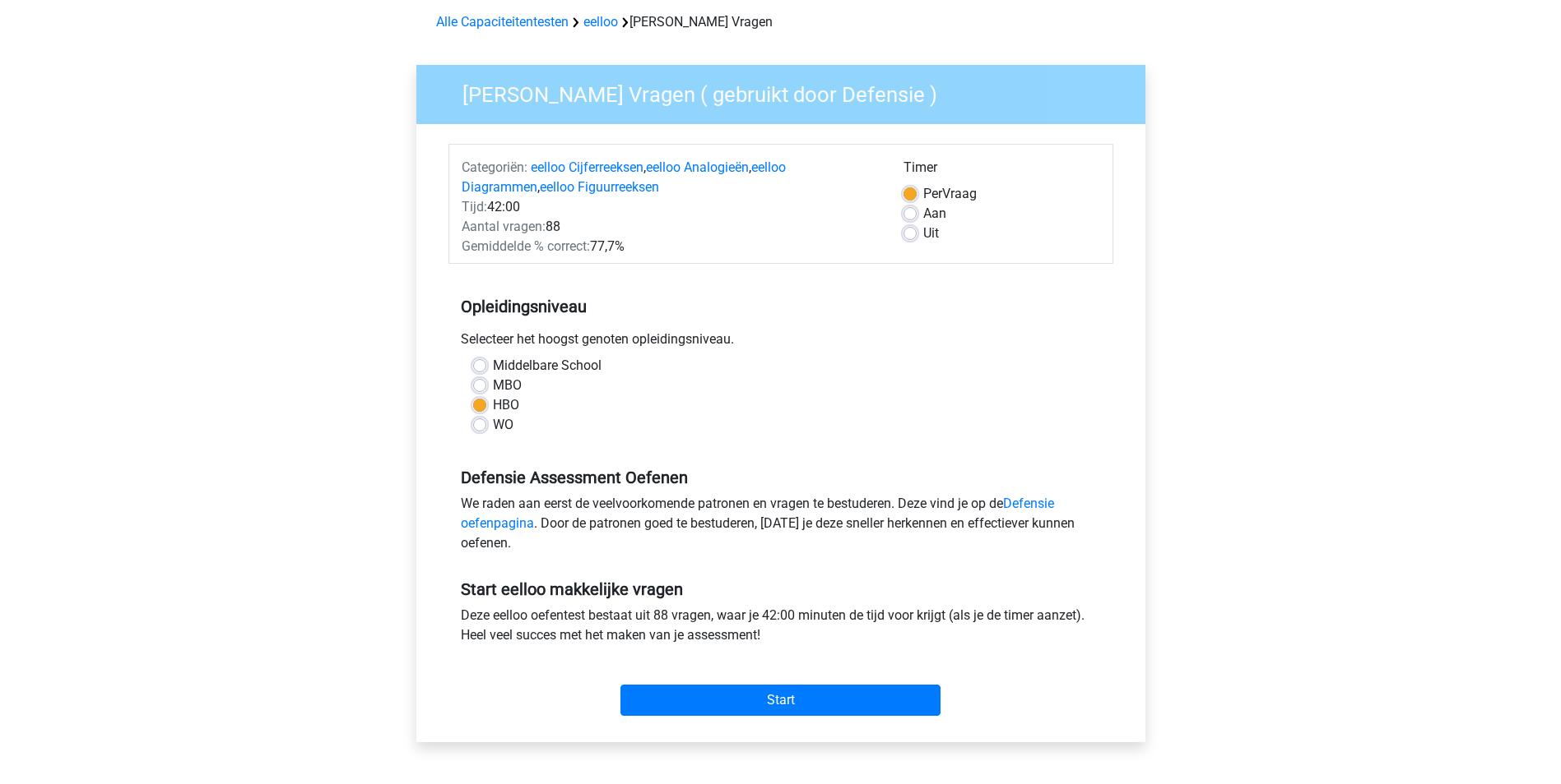
scroll to position [71, 0]
click at [834, 703] on input "Start" at bounding box center [780, 700] width 320 height 31
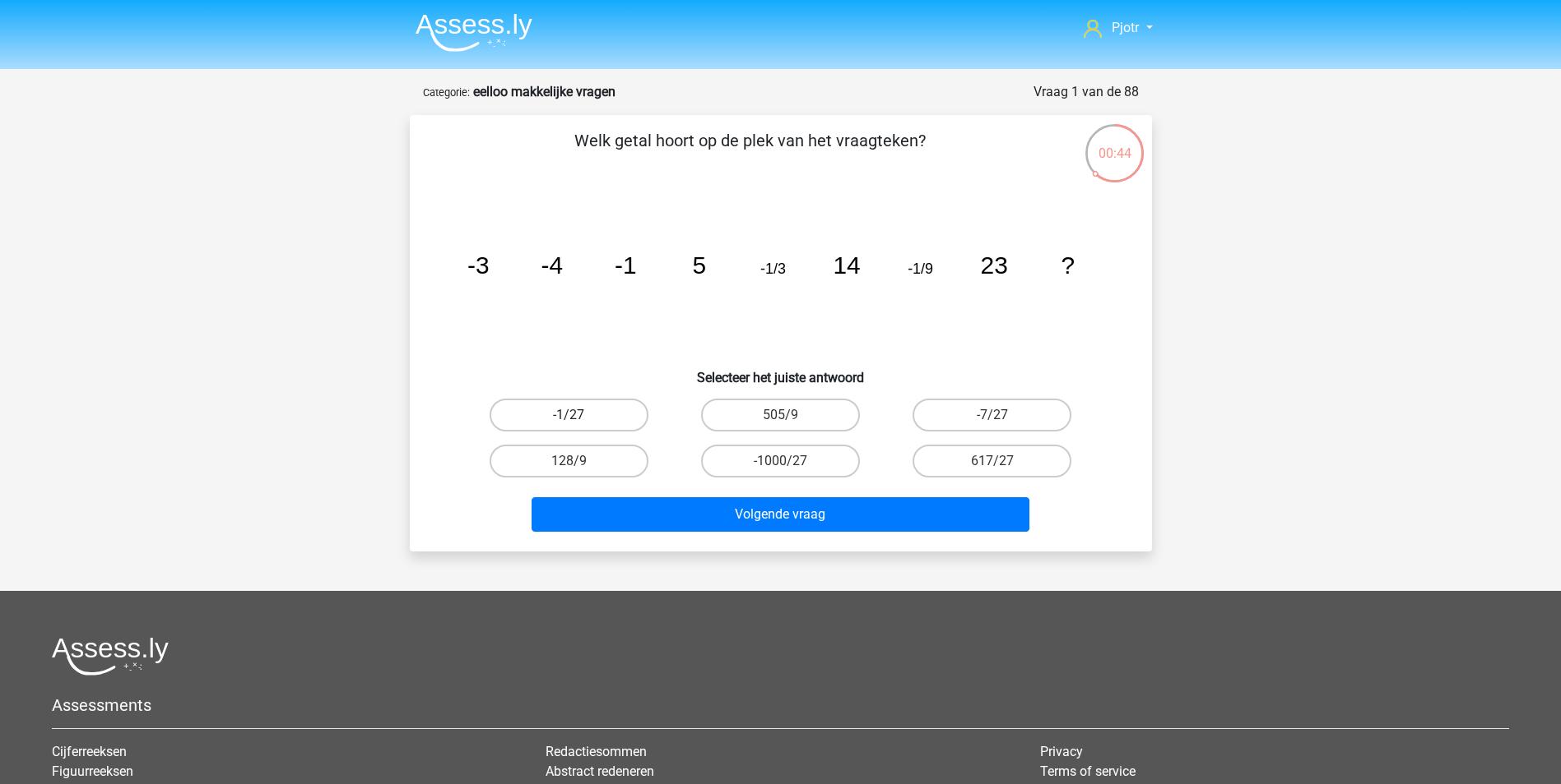
click at [634, 413] on label "-1/27" at bounding box center [569, 416] width 159 height 33
click at [579, 416] on input "-1/27" at bounding box center [574, 420] width 11 height 11
radio input "true"
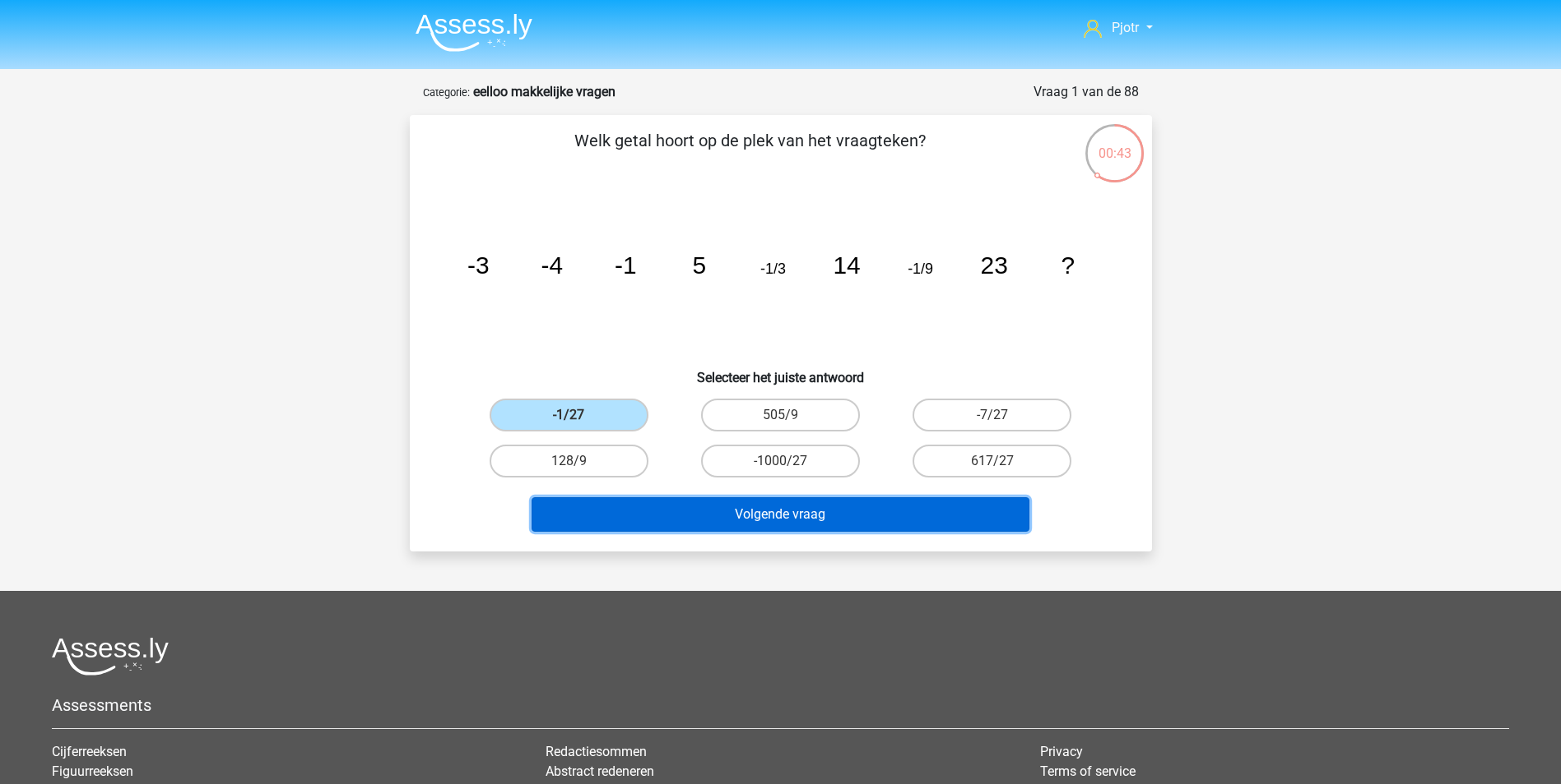
click at [834, 519] on button "Volgende vraag" at bounding box center [780, 514] width 498 height 34
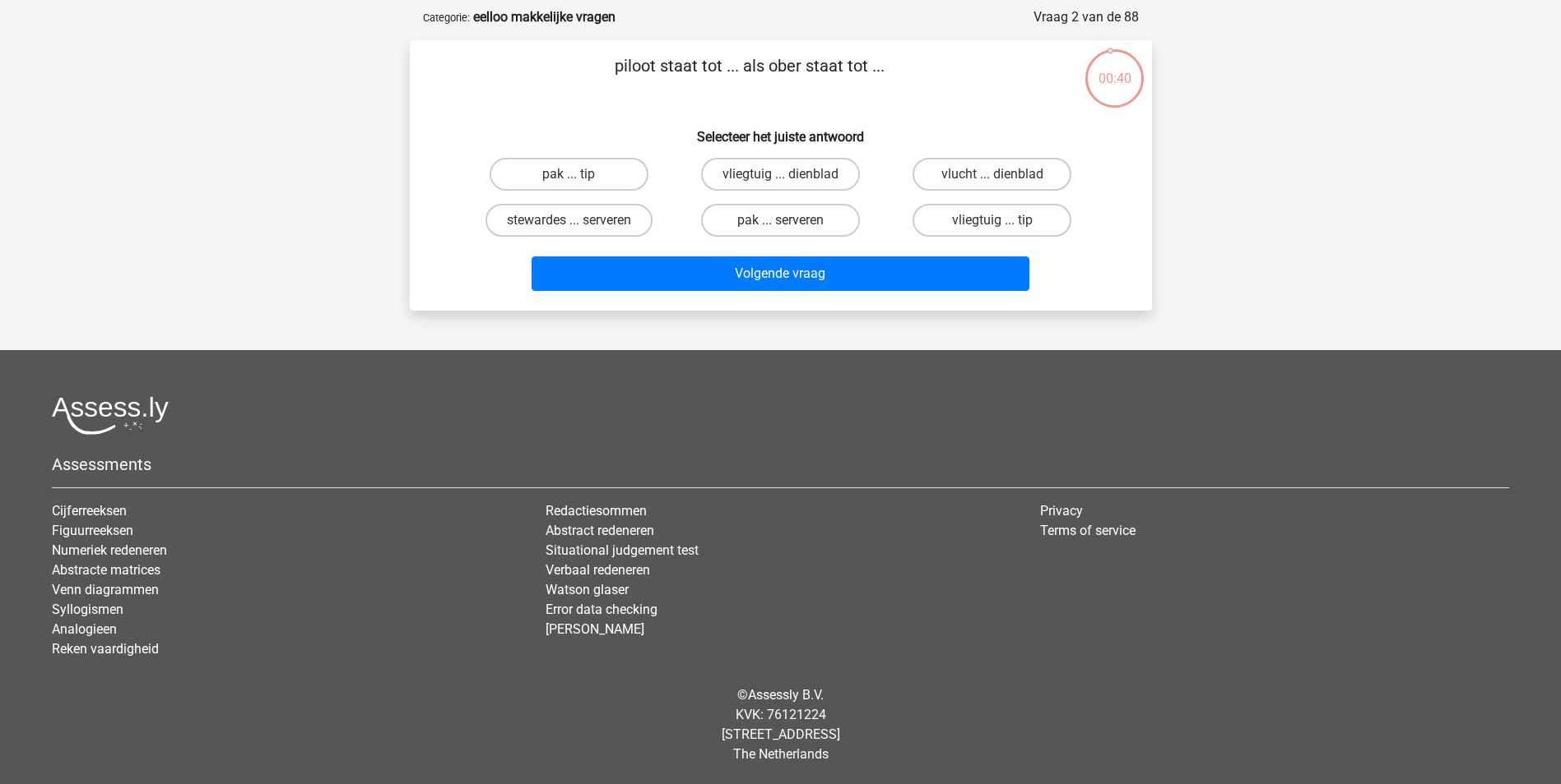
scroll to position [34, 0]
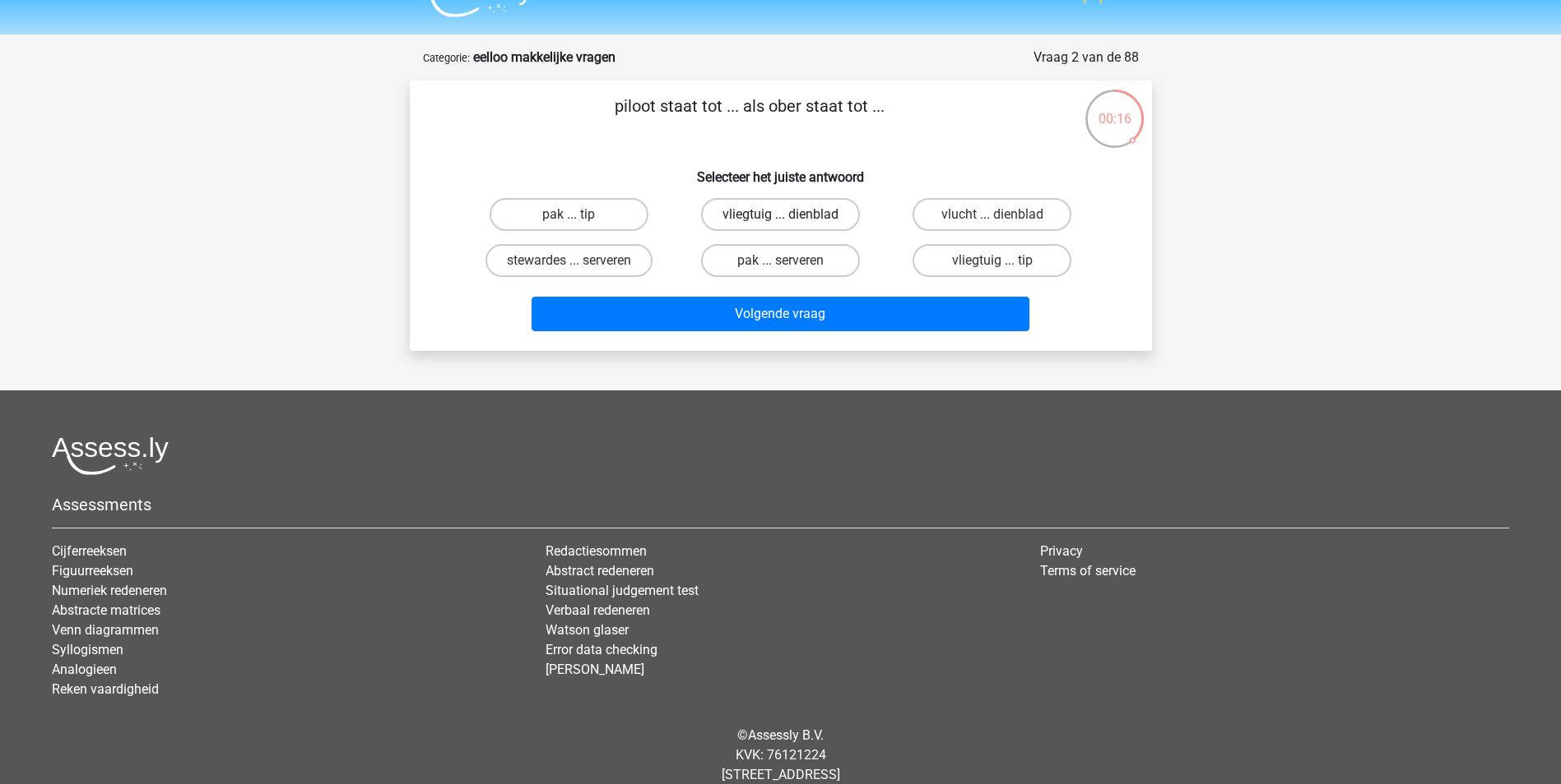
click at [753, 206] on label "vliegtuig ... dienblad" at bounding box center [780, 215] width 159 height 33
click at [780, 215] on input "vliegtuig ... dienblad" at bounding box center [784, 220] width 11 height 11
radio input "true"
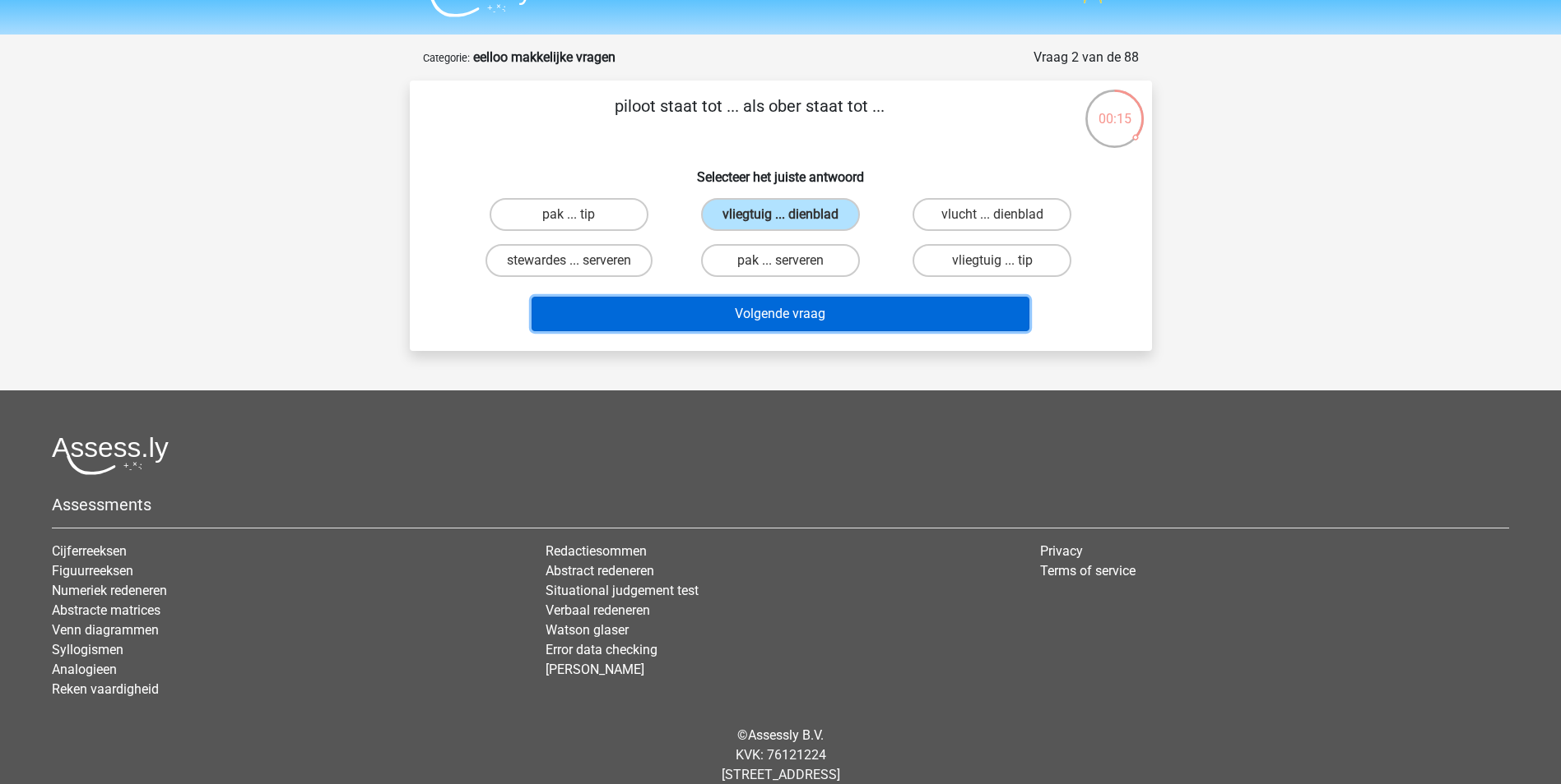
click at [812, 312] on button "Volgende vraag" at bounding box center [780, 314] width 498 height 34
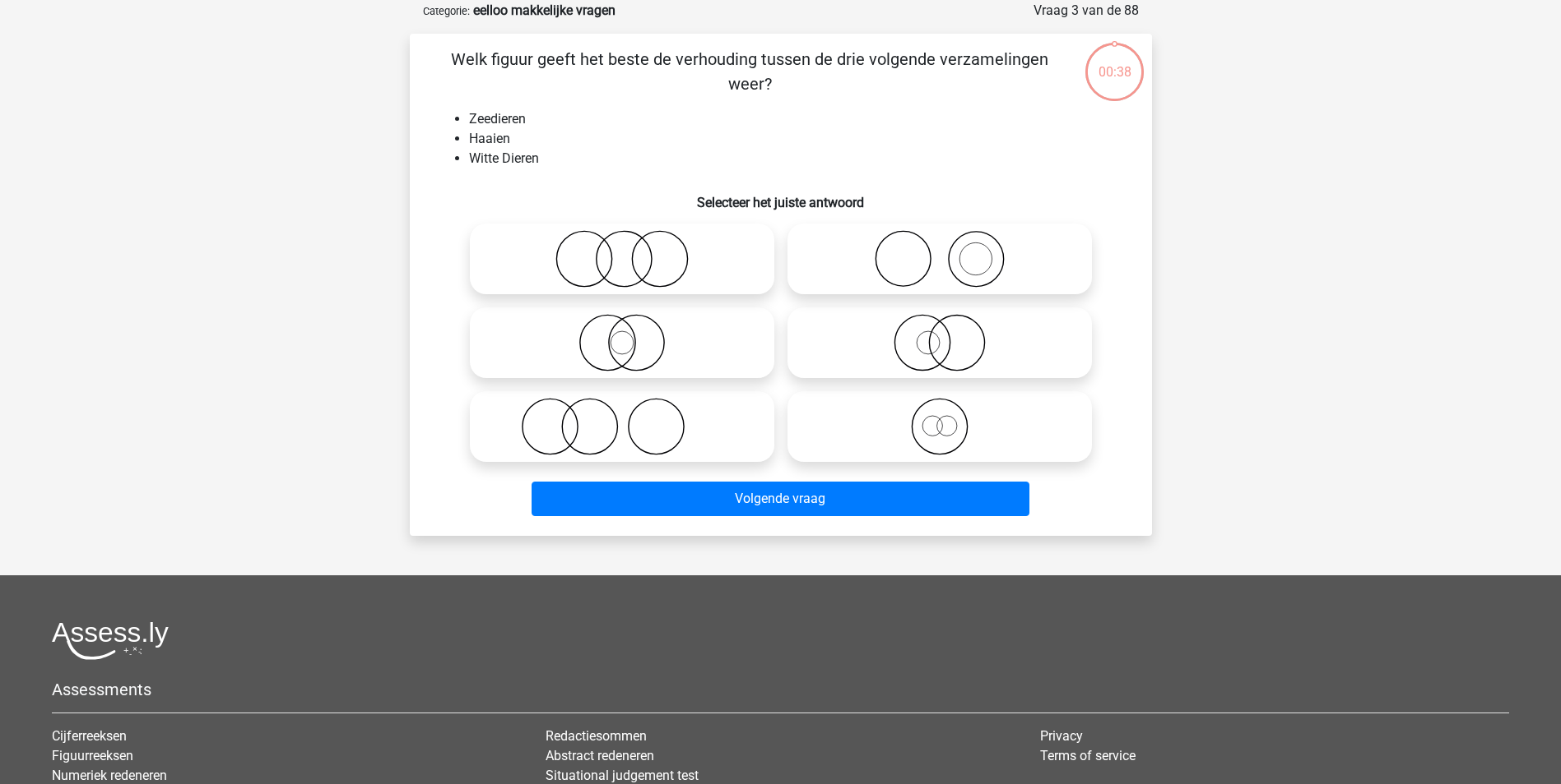
scroll to position [82, 0]
click at [884, 250] on icon at bounding box center [939, 258] width 291 height 58
click at [939, 250] on input "radio" at bounding box center [944, 244] width 11 height 11
radio input "true"
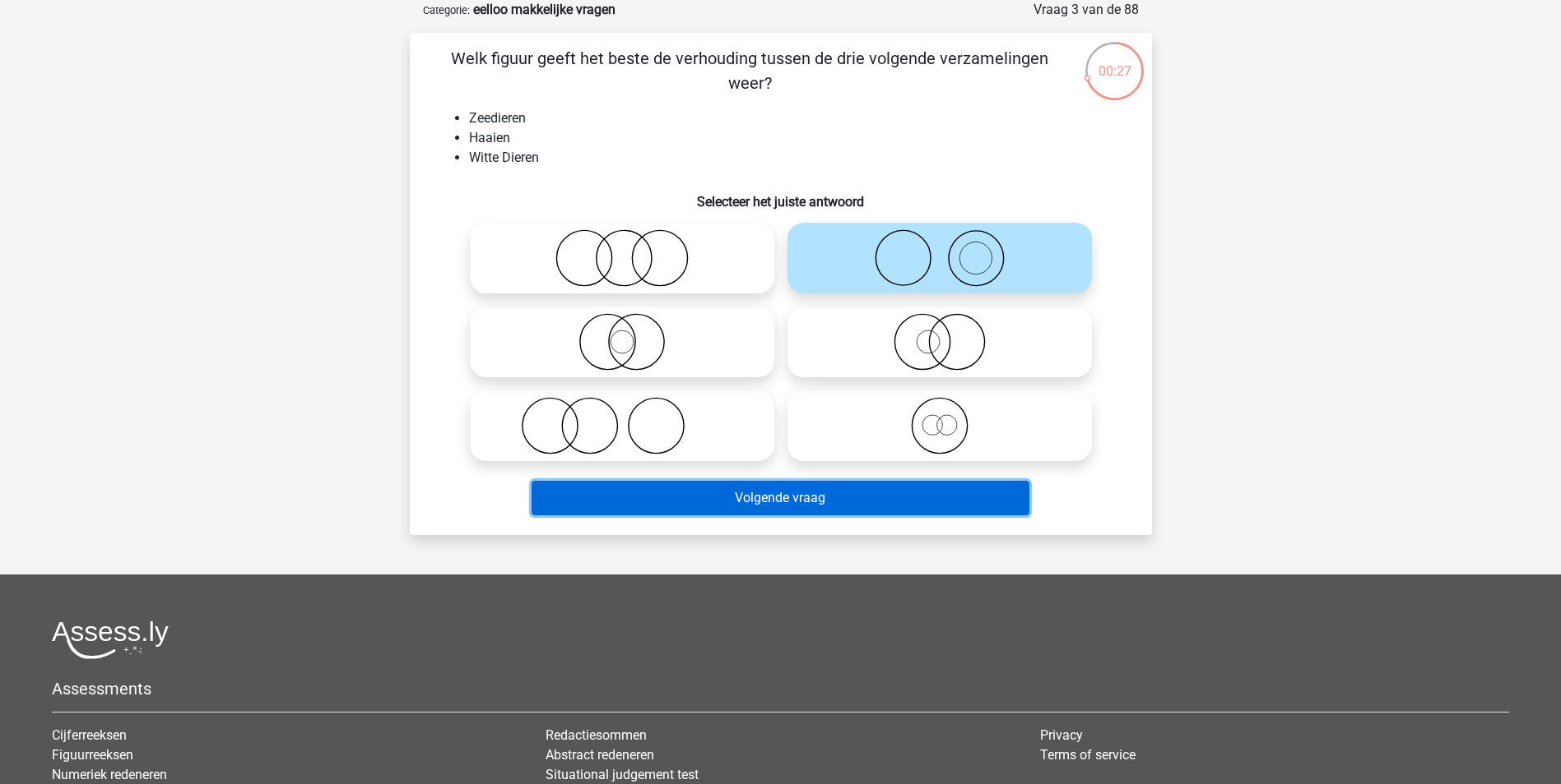
click at [845, 486] on button "Volgende vraag" at bounding box center [780, 498] width 498 height 34
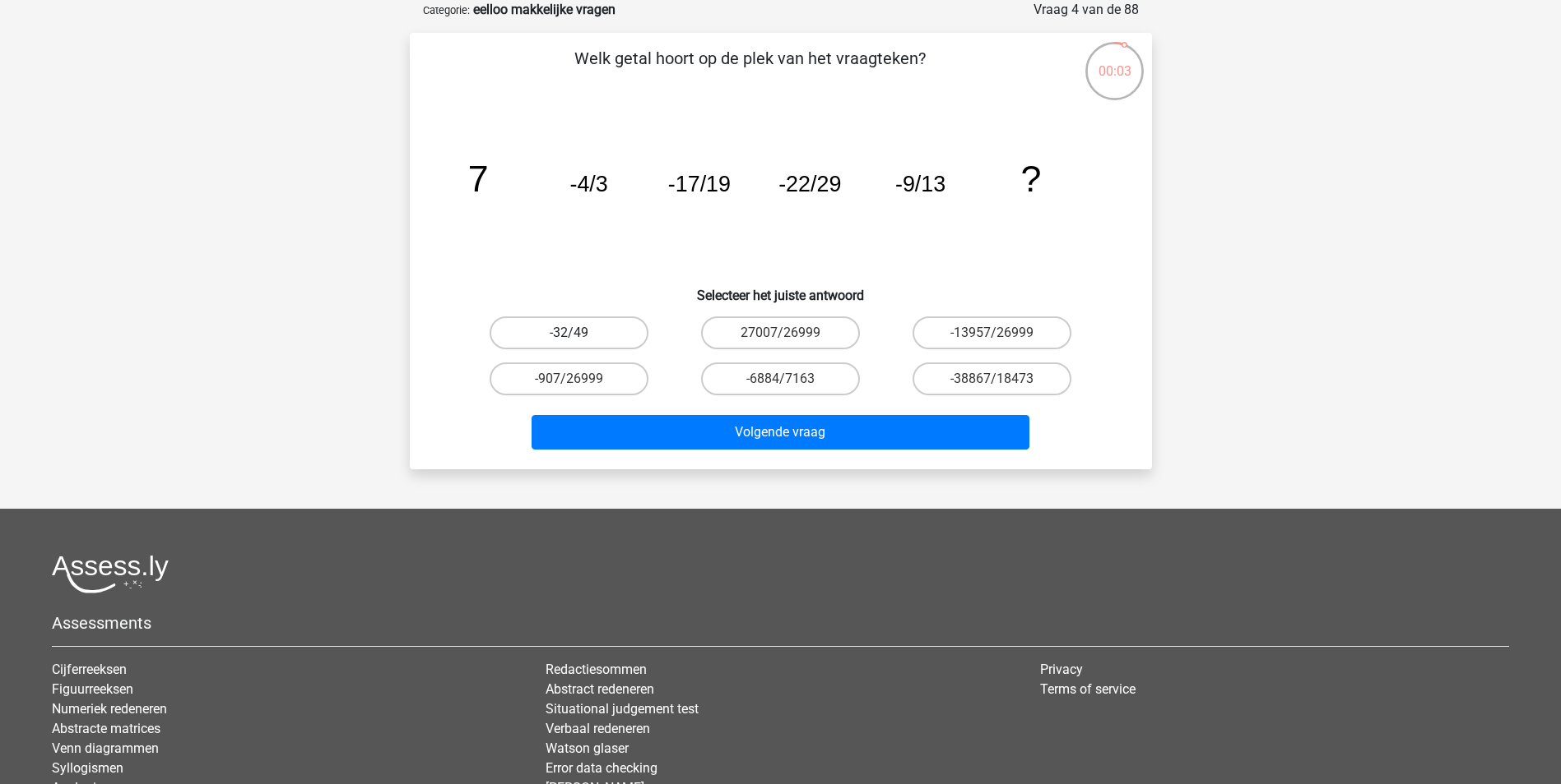
click at [541, 324] on label "-32/49" at bounding box center [569, 333] width 159 height 33
click at [569, 333] on input "-32/49" at bounding box center [574, 338] width 11 height 11
radio input "true"
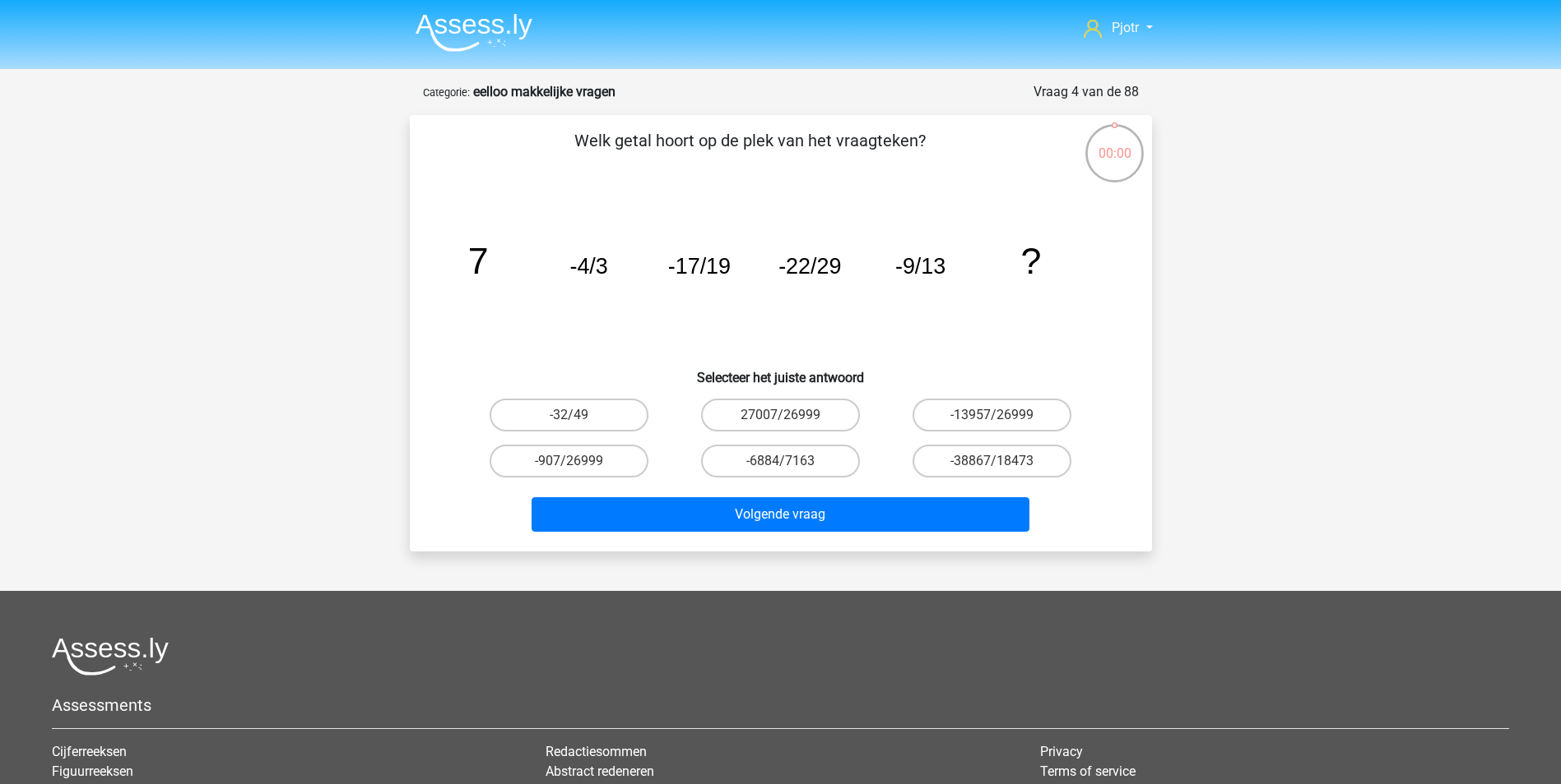
scroll to position [82, 0]
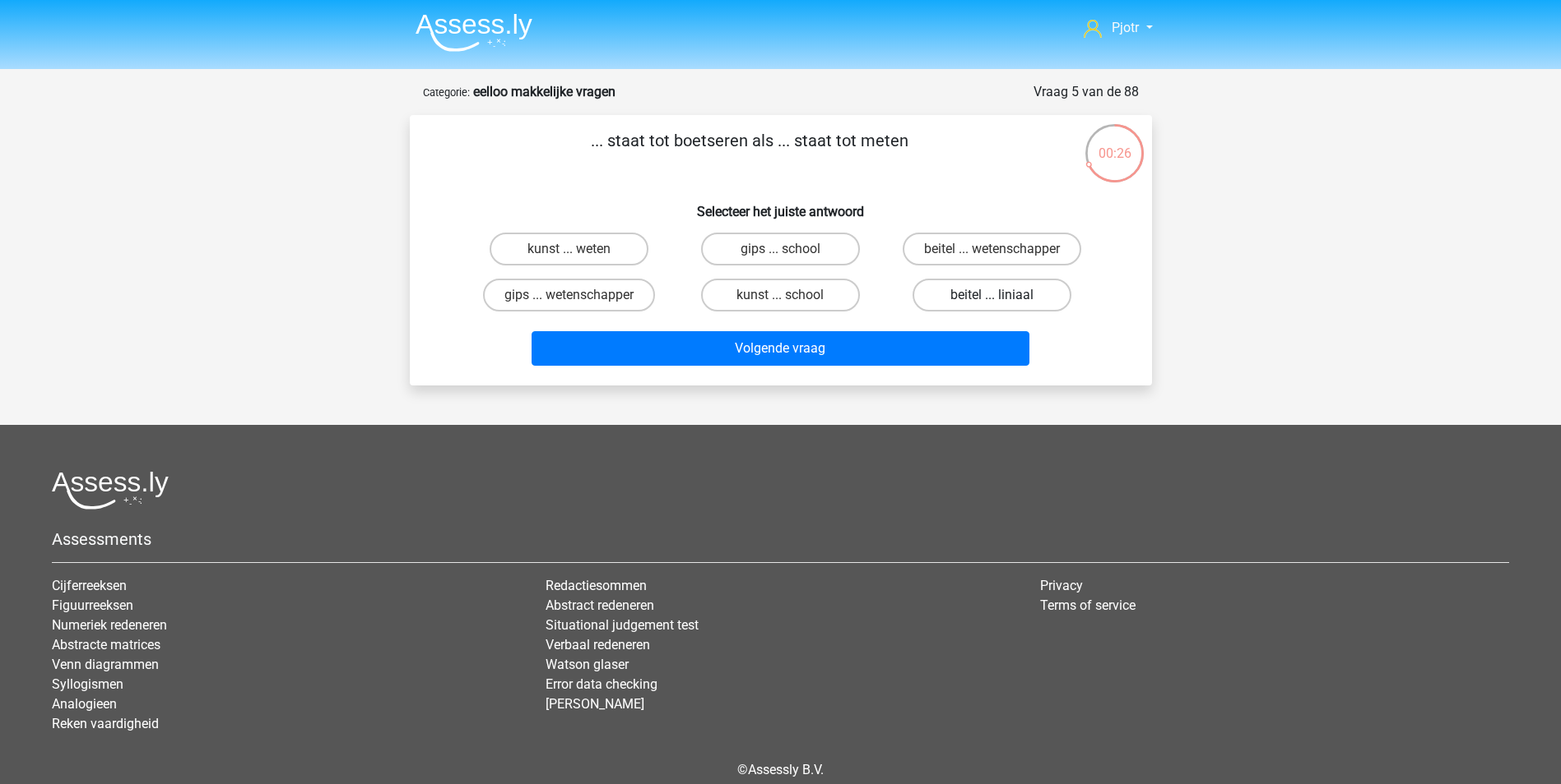
click at [1026, 280] on label "beitel ... liniaal" at bounding box center [991, 295] width 159 height 33
click at [1003, 295] on input "beitel ... liniaal" at bounding box center [997, 300] width 11 height 11
radio input "true"
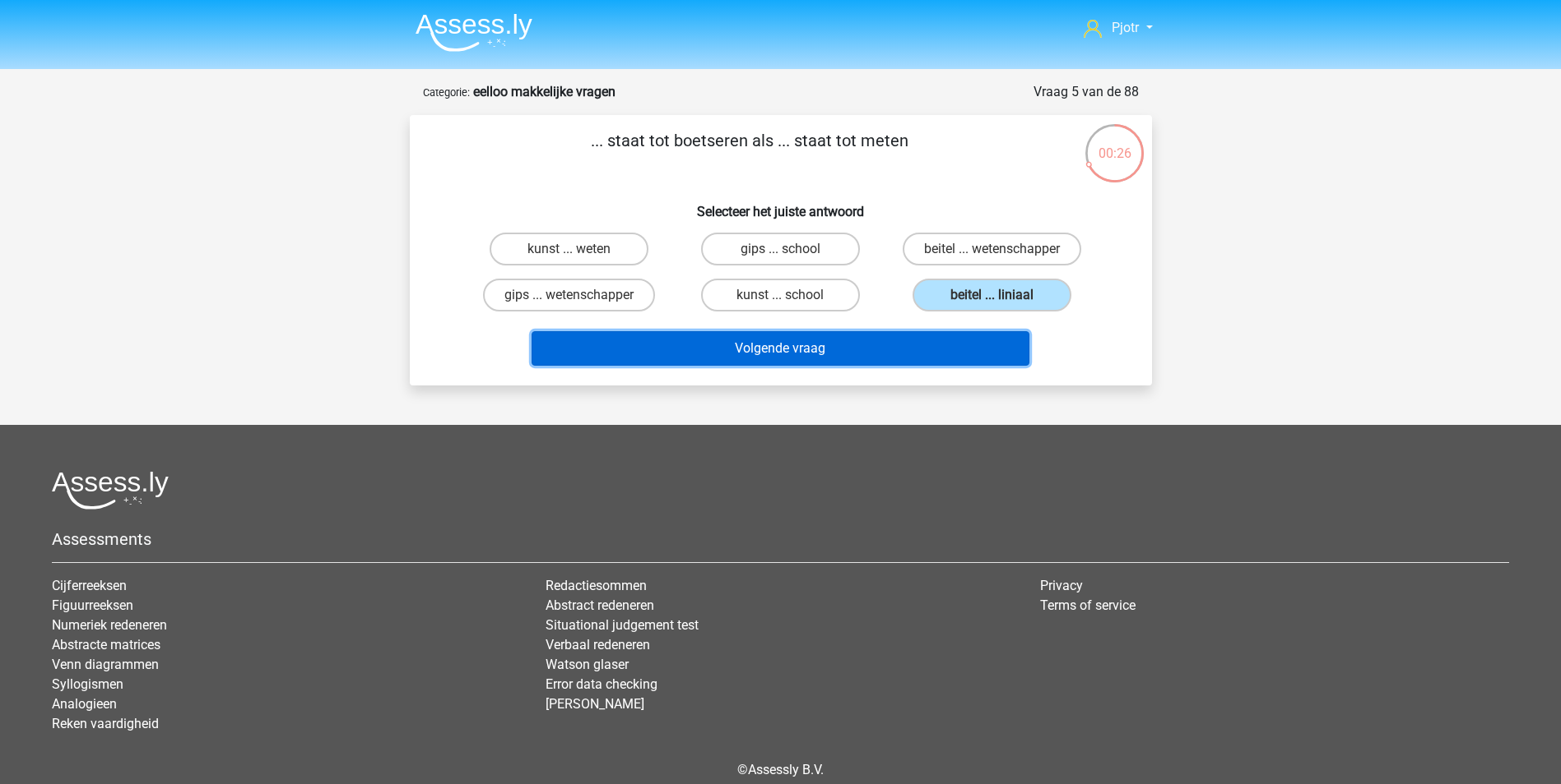
click at [910, 364] on button "Volgende vraag" at bounding box center [780, 348] width 498 height 34
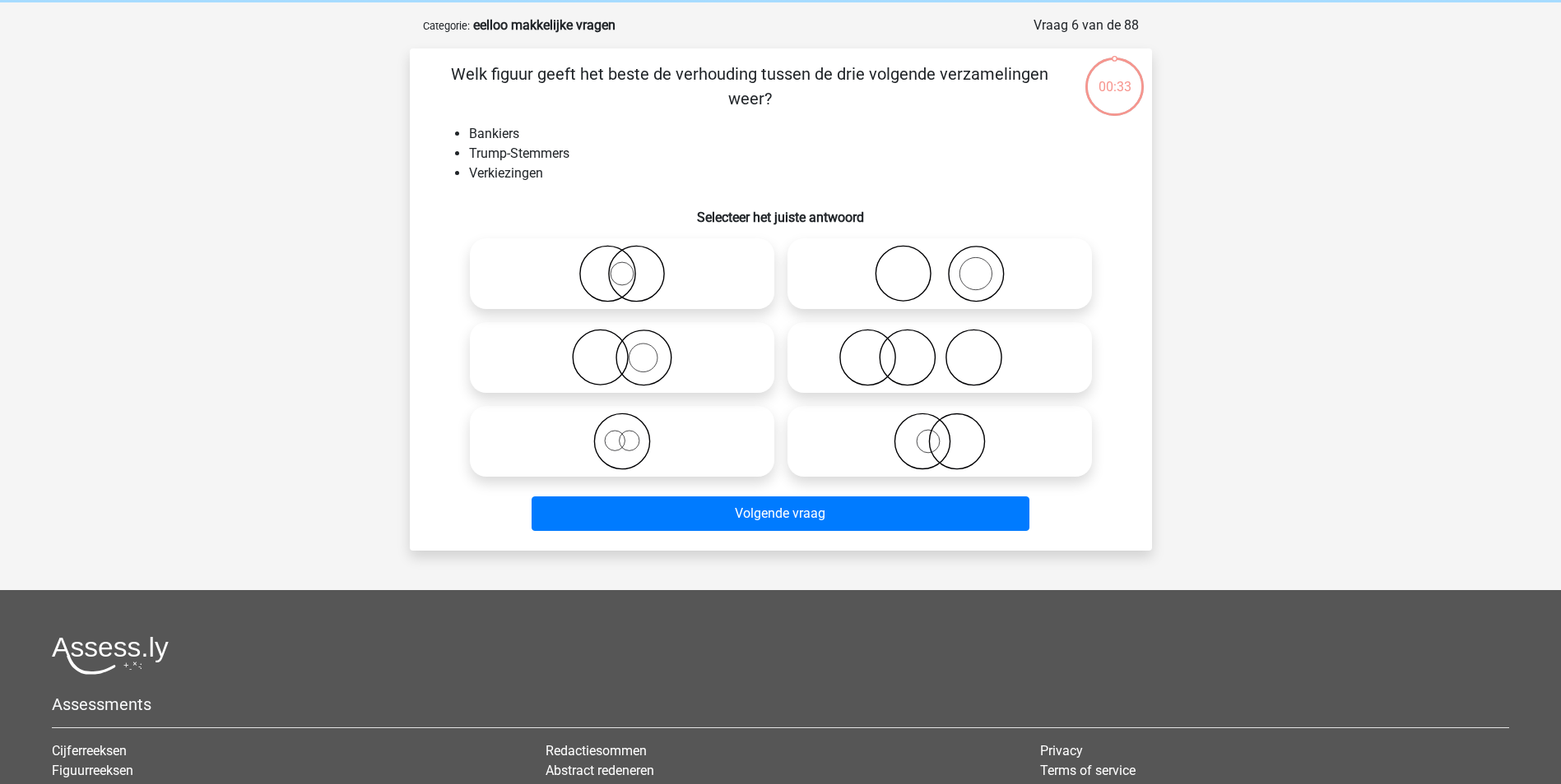
scroll to position [82, 0]
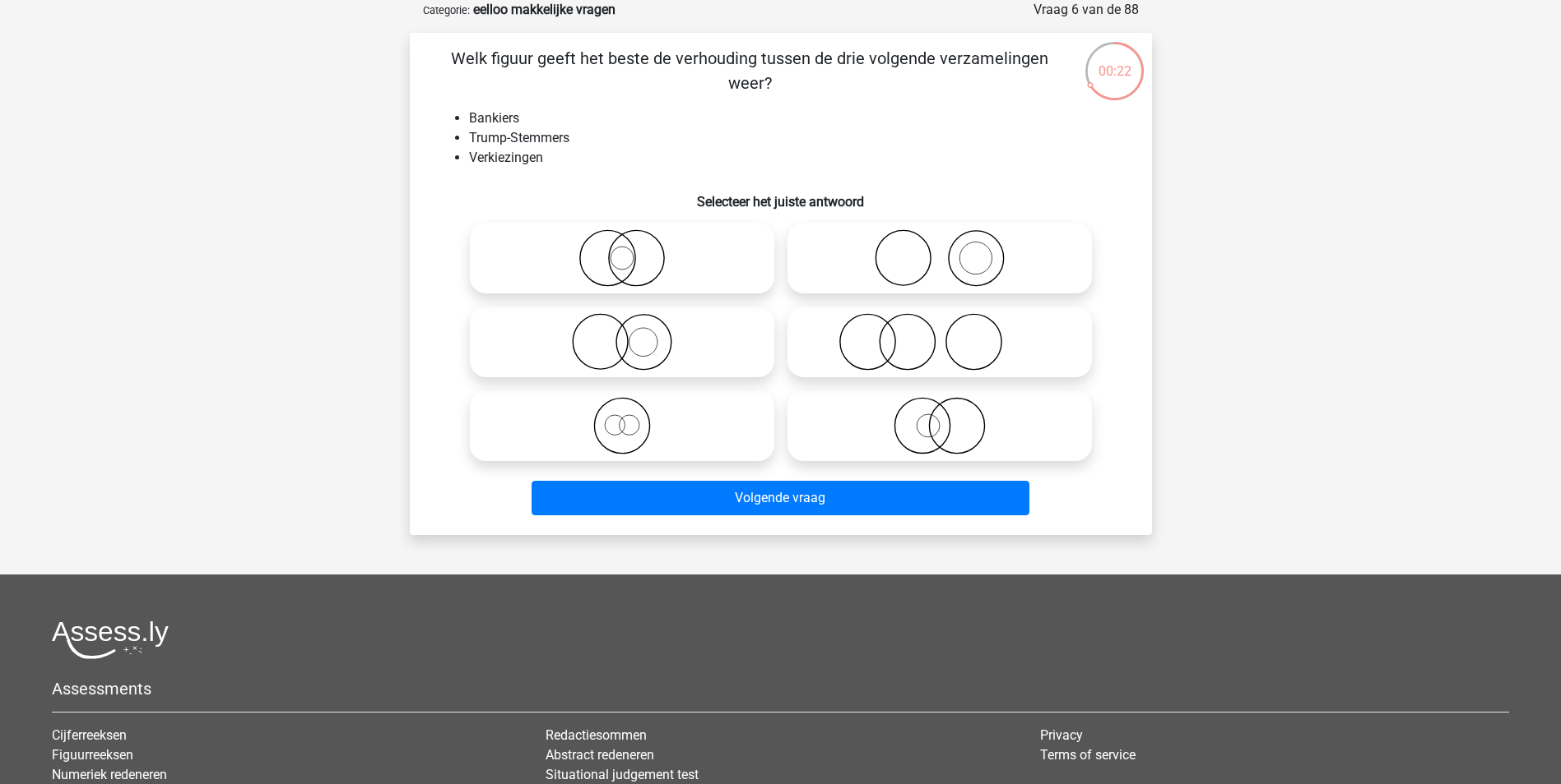
click at [915, 283] on circle at bounding box center [903, 259] width 55 height 55
click at [939, 250] on input "radio" at bounding box center [944, 244] width 11 height 11
radio input "true"
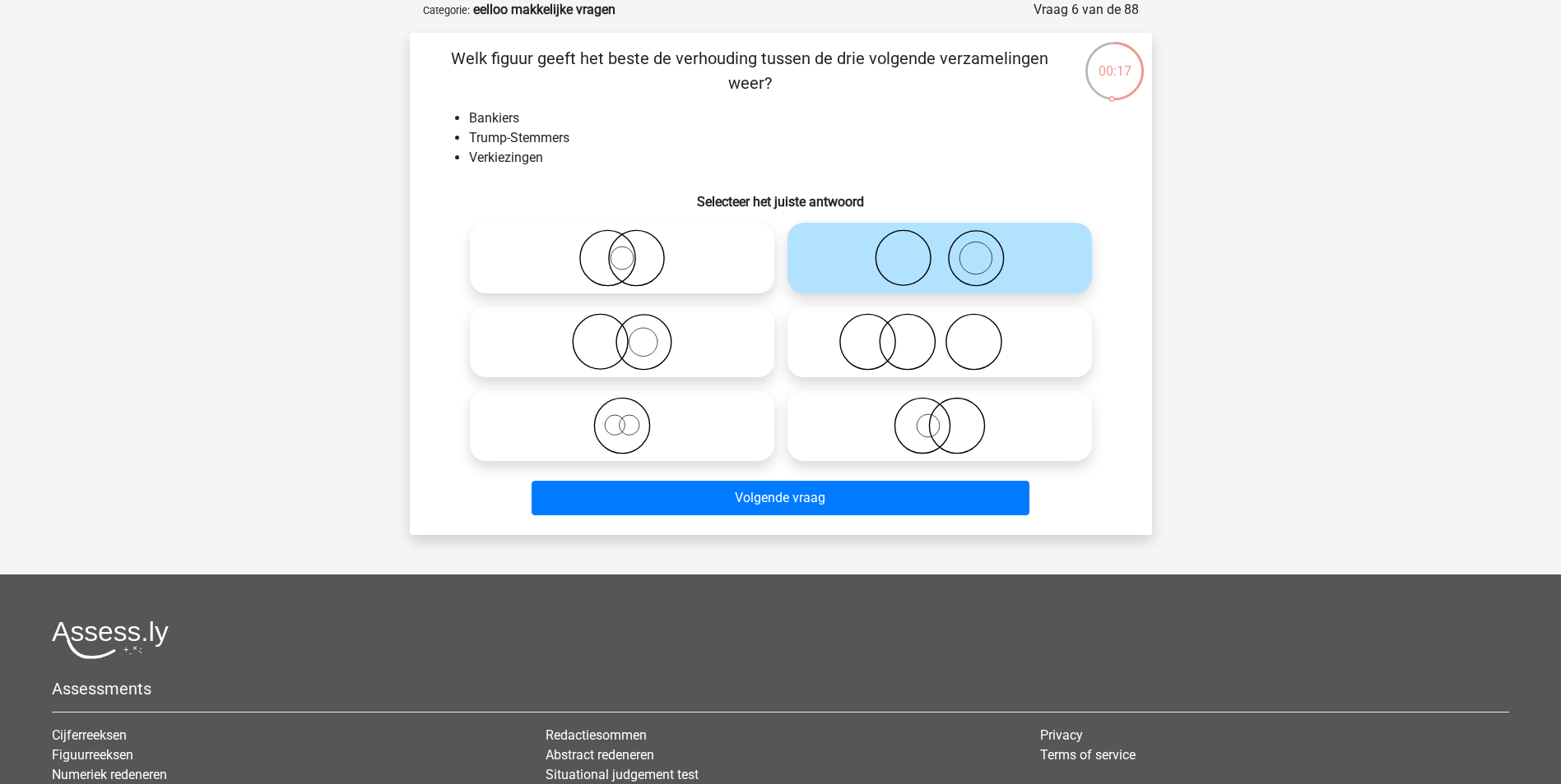
click at [718, 334] on icon at bounding box center [622, 342] width 291 height 58
click at [632, 334] on input "radio" at bounding box center [627, 328] width 11 height 11
radio input "true"
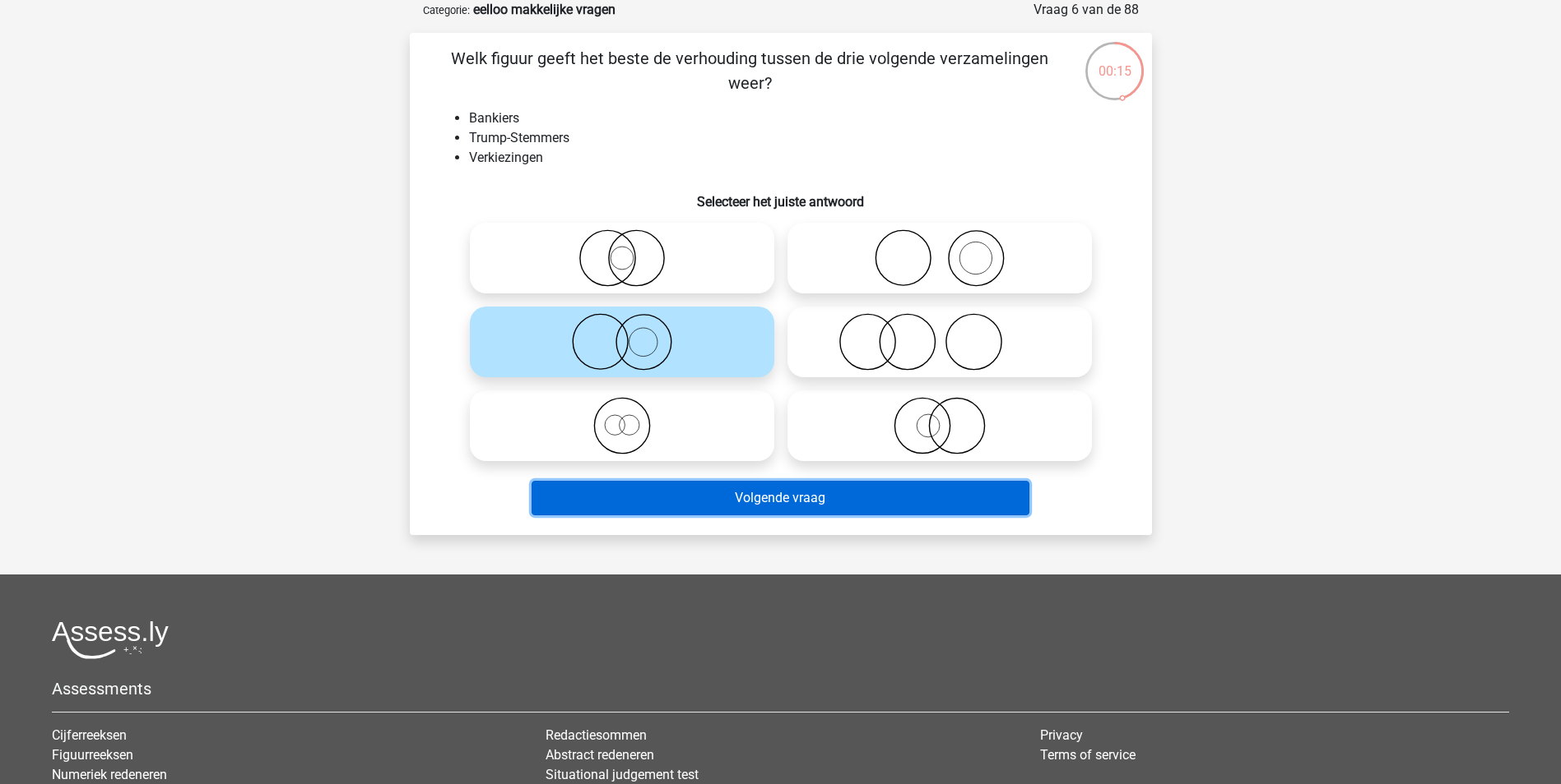
click at [802, 506] on button "Volgende vraag" at bounding box center [780, 498] width 498 height 34
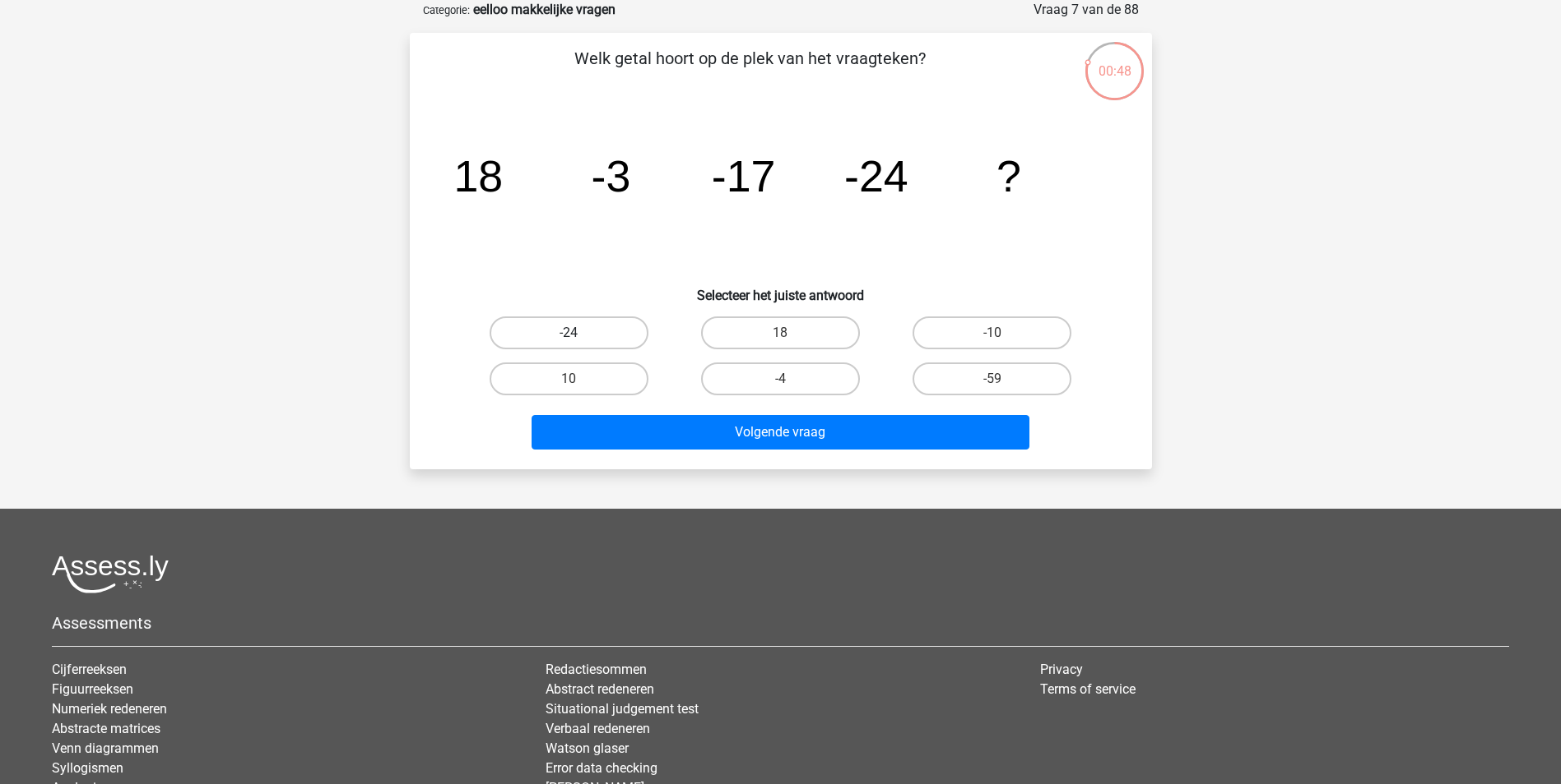
click at [619, 344] on label "-24" at bounding box center [569, 333] width 159 height 33
click at [579, 344] on input "-24" at bounding box center [574, 338] width 11 height 11
radio input "true"
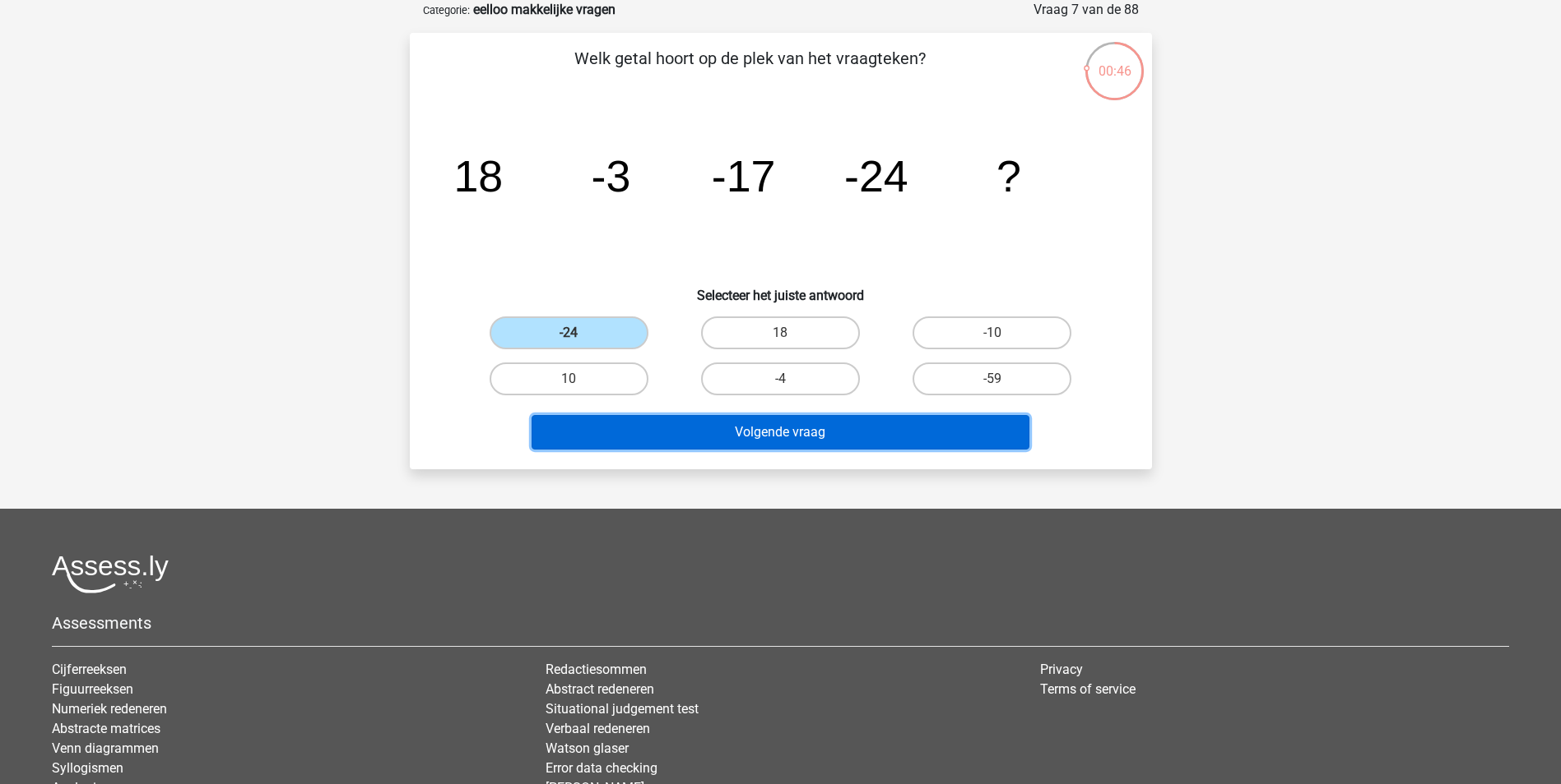
click at [721, 421] on button "Volgende vraag" at bounding box center [780, 432] width 498 height 34
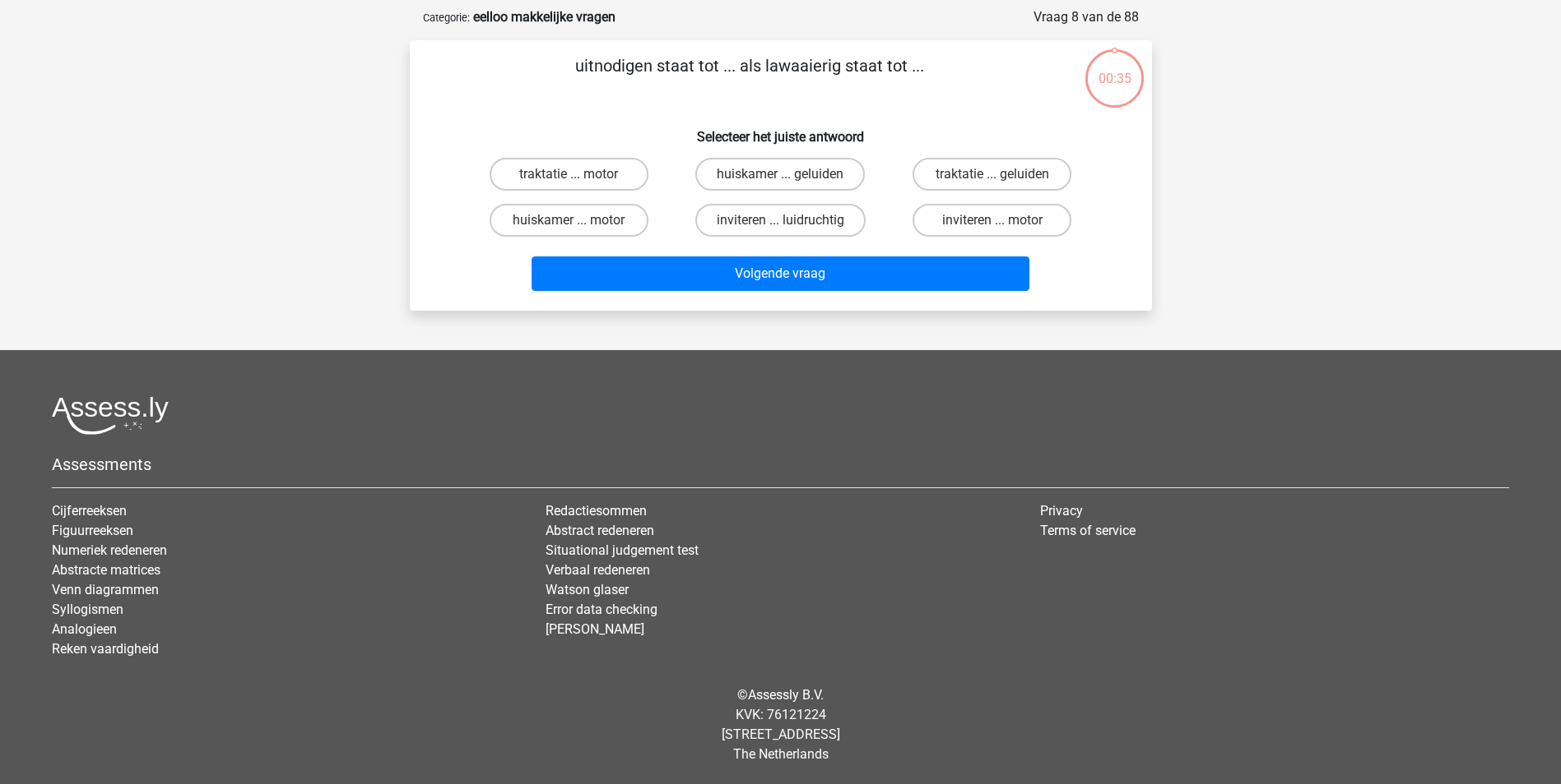
scroll to position [74, 0]
click at [813, 221] on label "inviteren ... luidruchtig" at bounding box center [780, 220] width 171 height 33
click at [790, 221] on input "inviteren ... luidruchtig" at bounding box center [784, 225] width 11 height 11
radio input "true"
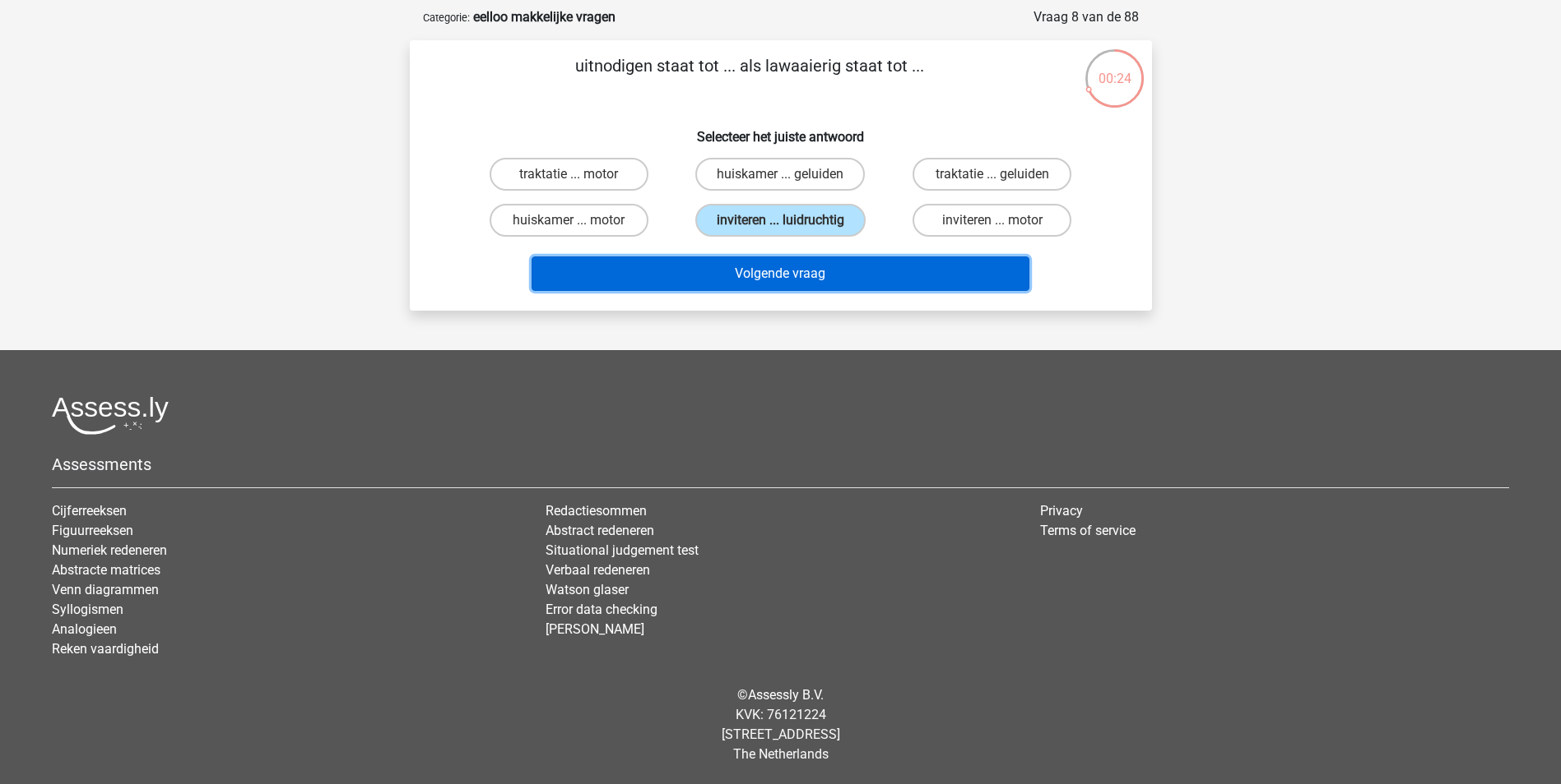
click at [810, 270] on button "Volgende vraag" at bounding box center [780, 273] width 498 height 34
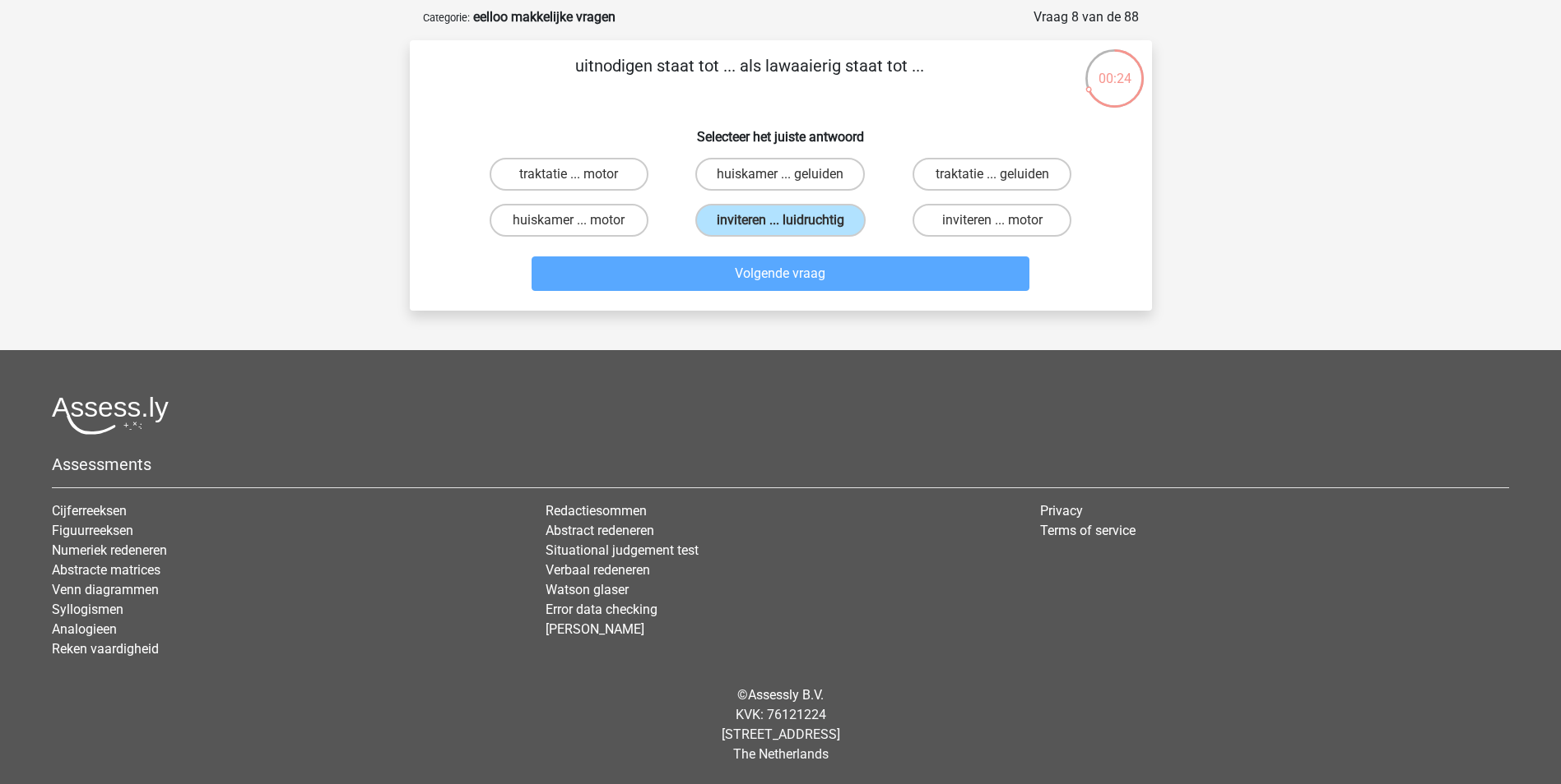
scroll to position [82, 0]
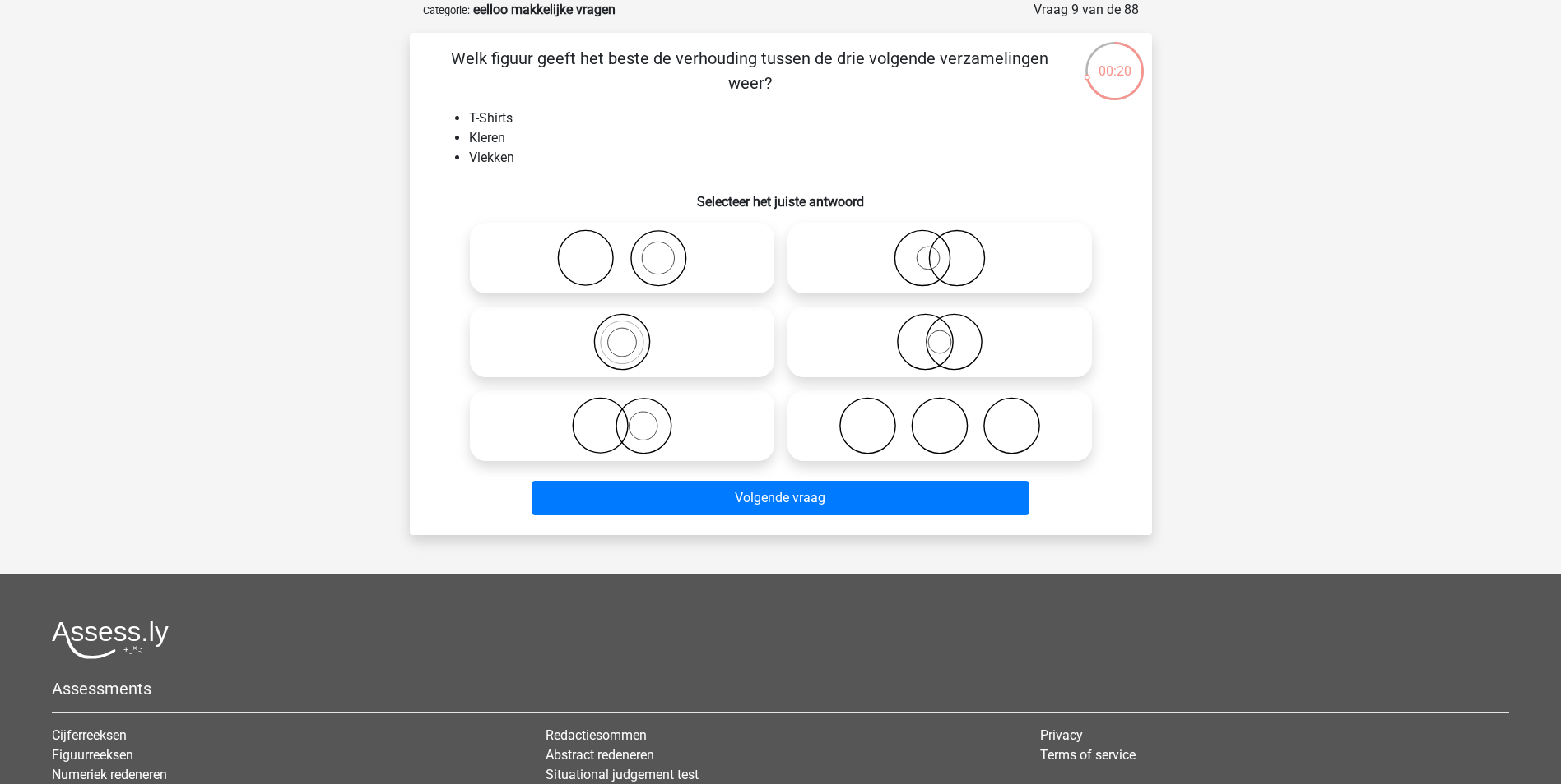
click at [675, 269] on icon at bounding box center [622, 258] width 291 height 58
click at [632, 250] on input "radio" at bounding box center [627, 244] width 11 height 11
radio input "true"
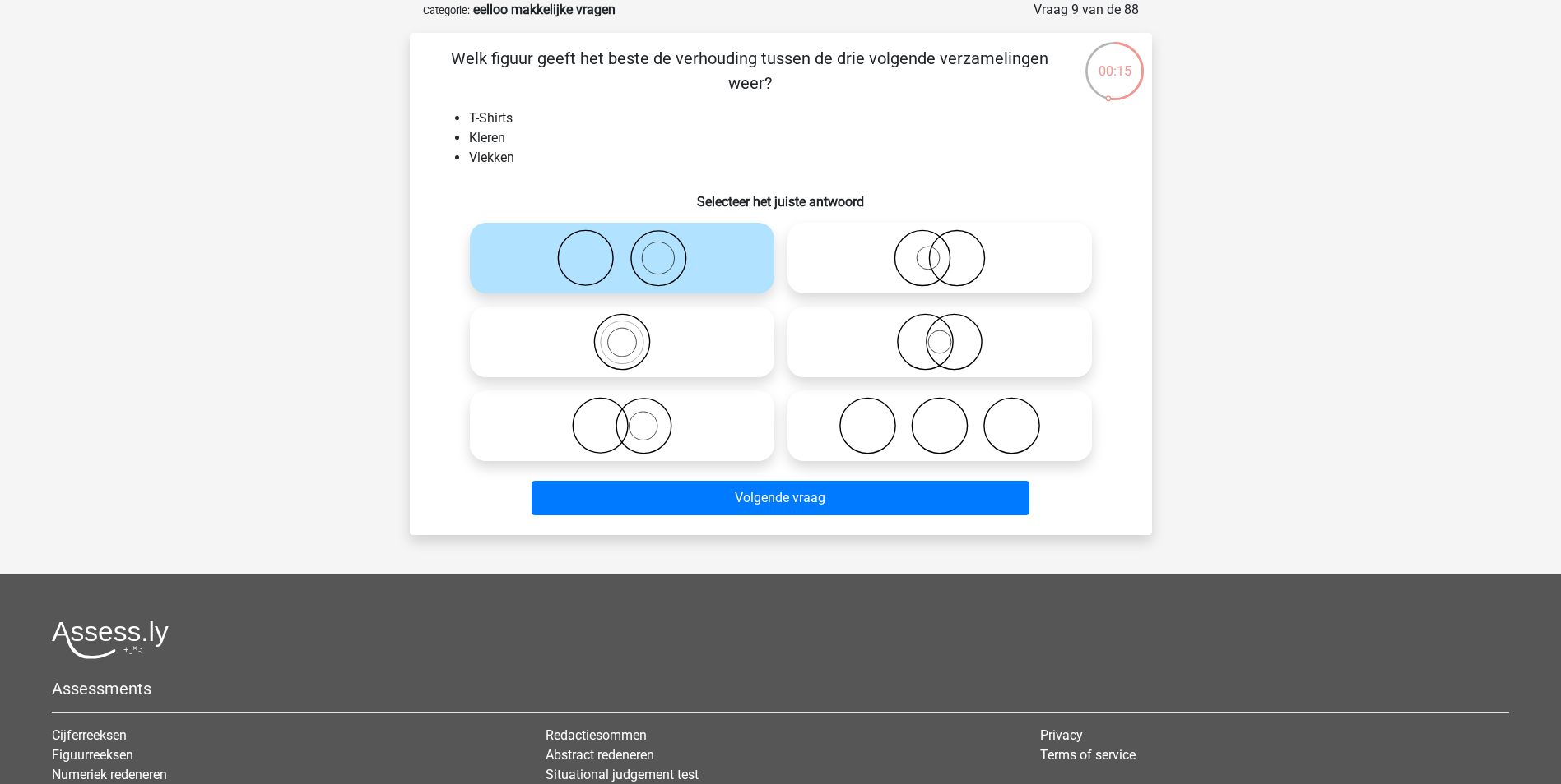
click at [961, 263] on icon at bounding box center [939, 258] width 291 height 58
click at [950, 250] on input "radio" at bounding box center [944, 244] width 11 height 11
radio input "true"
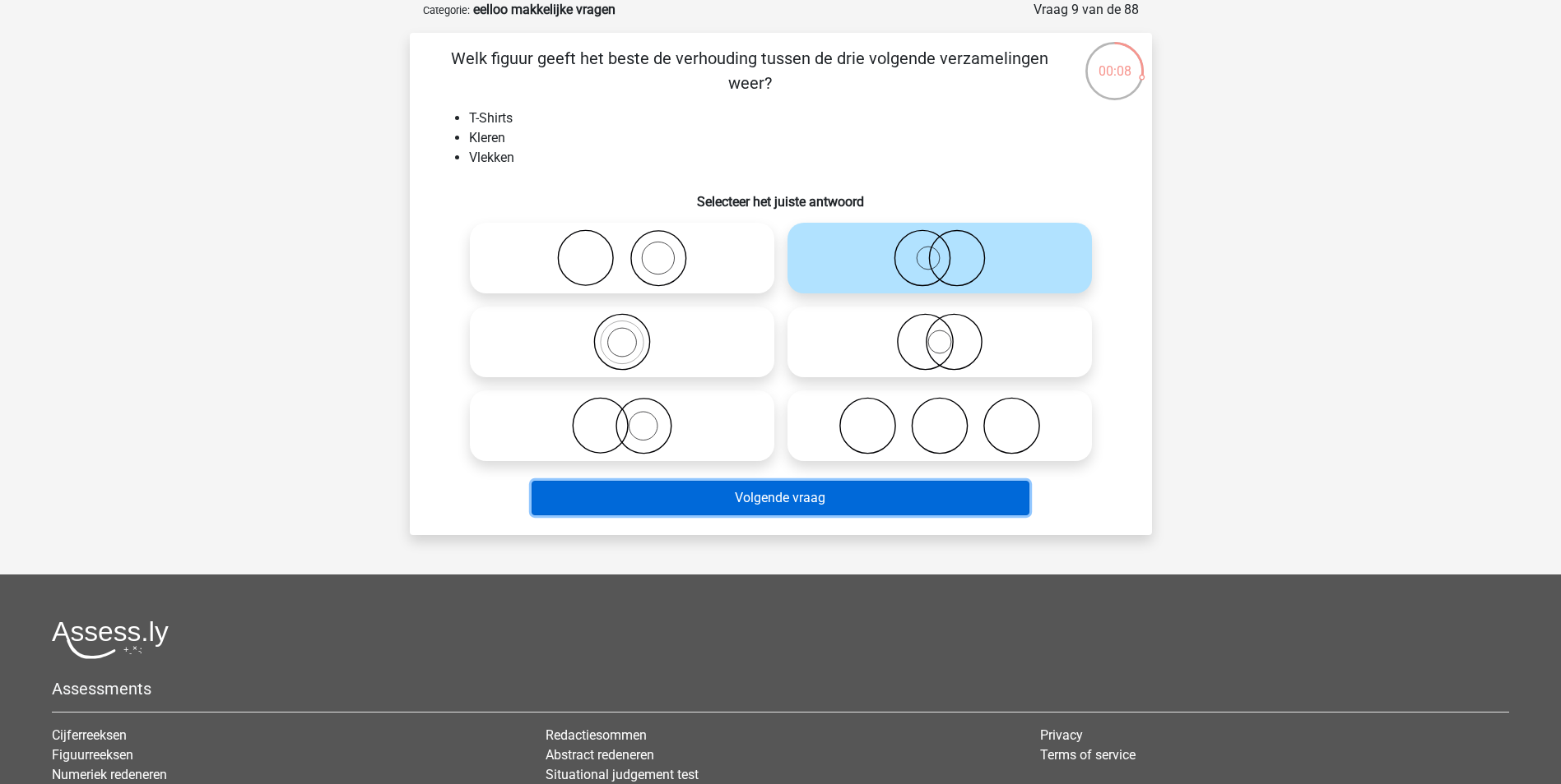
click at [924, 492] on button "Volgende vraag" at bounding box center [780, 498] width 498 height 34
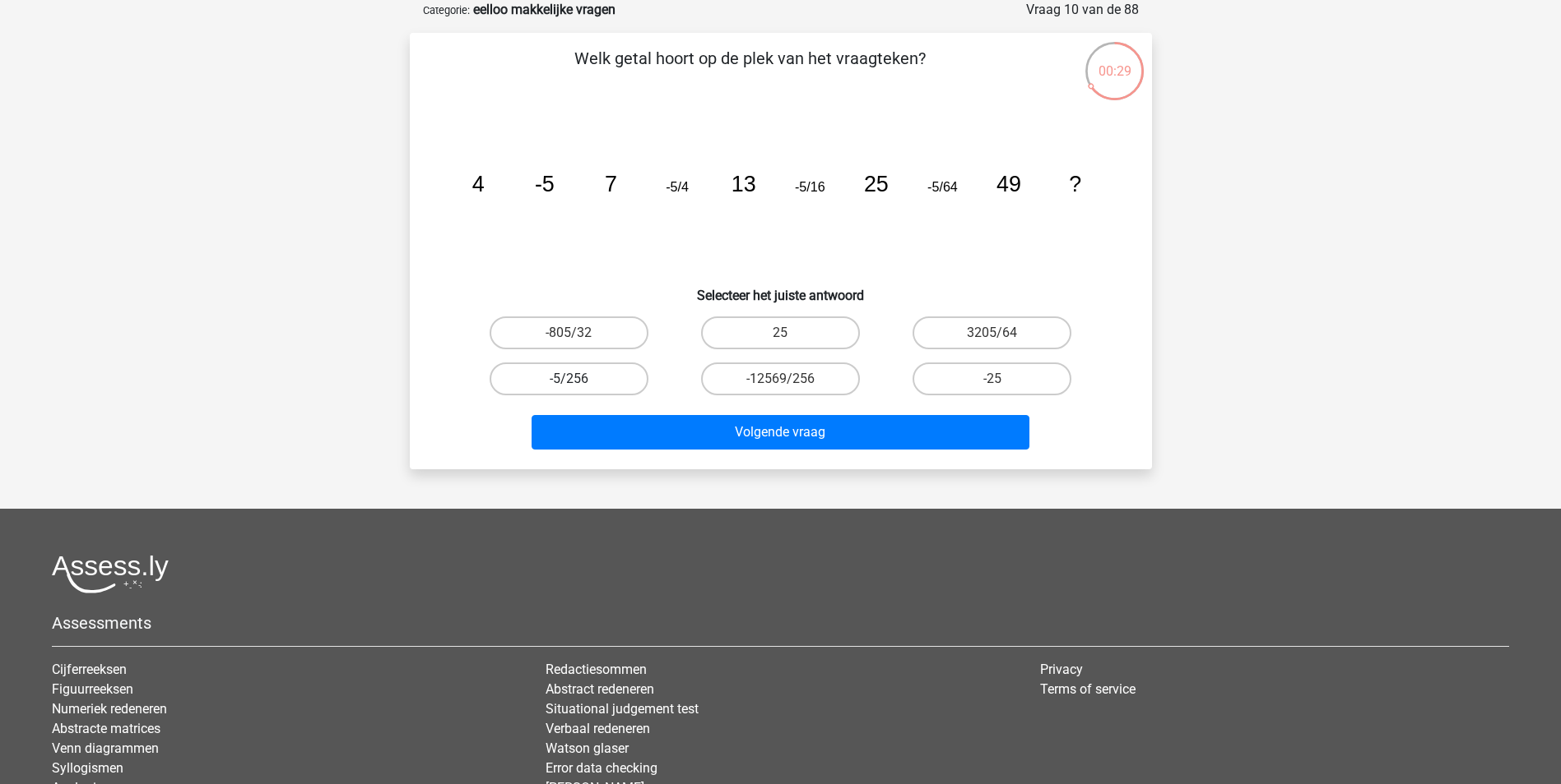
click at [607, 384] on label "-5/256" at bounding box center [569, 379] width 159 height 33
click at [579, 384] on input "-5/256" at bounding box center [574, 384] width 11 height 11
radio input "true"
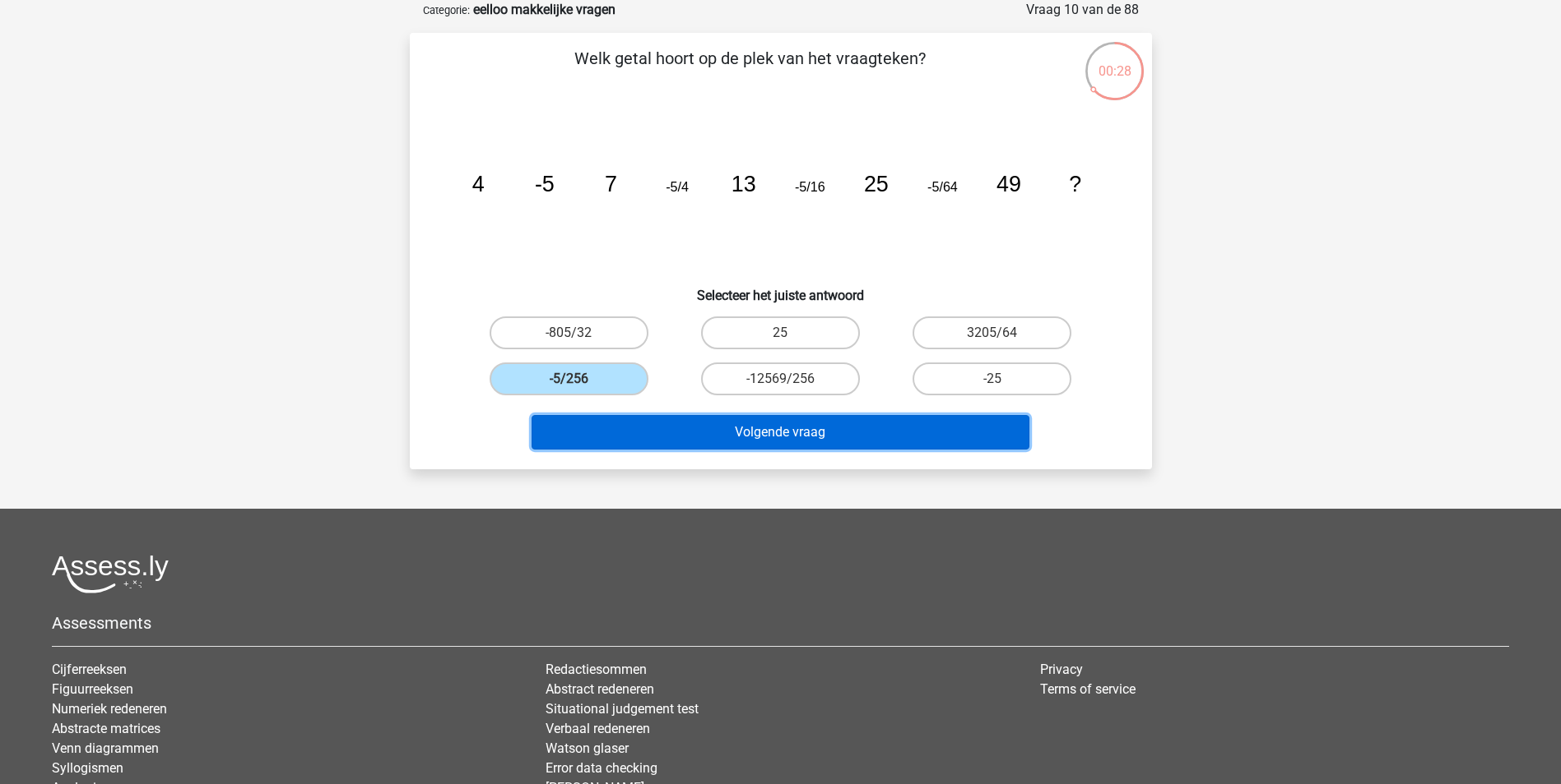
click at [667, 426] on button "Volgende vraag" at bounding box center [780, 432] width 498 height 34
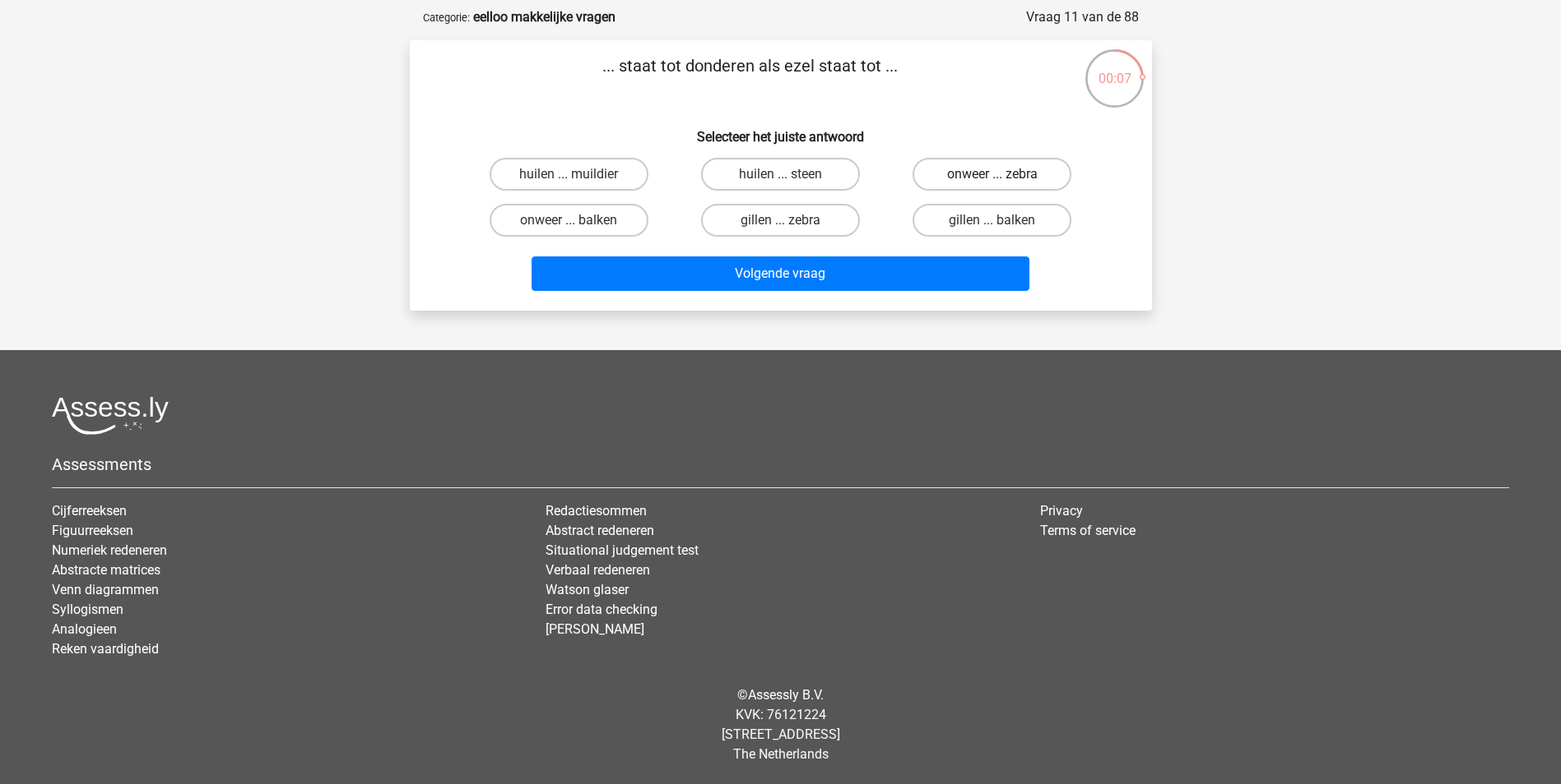
click at [1037, 167] on label "onweer ... zebra" at bounding box center [991, 174] width 159 height 33
click at [1003, 174] on input "onweer ... zebra" at bounding box center [997, 179] width 11 height 11
radio input "true"
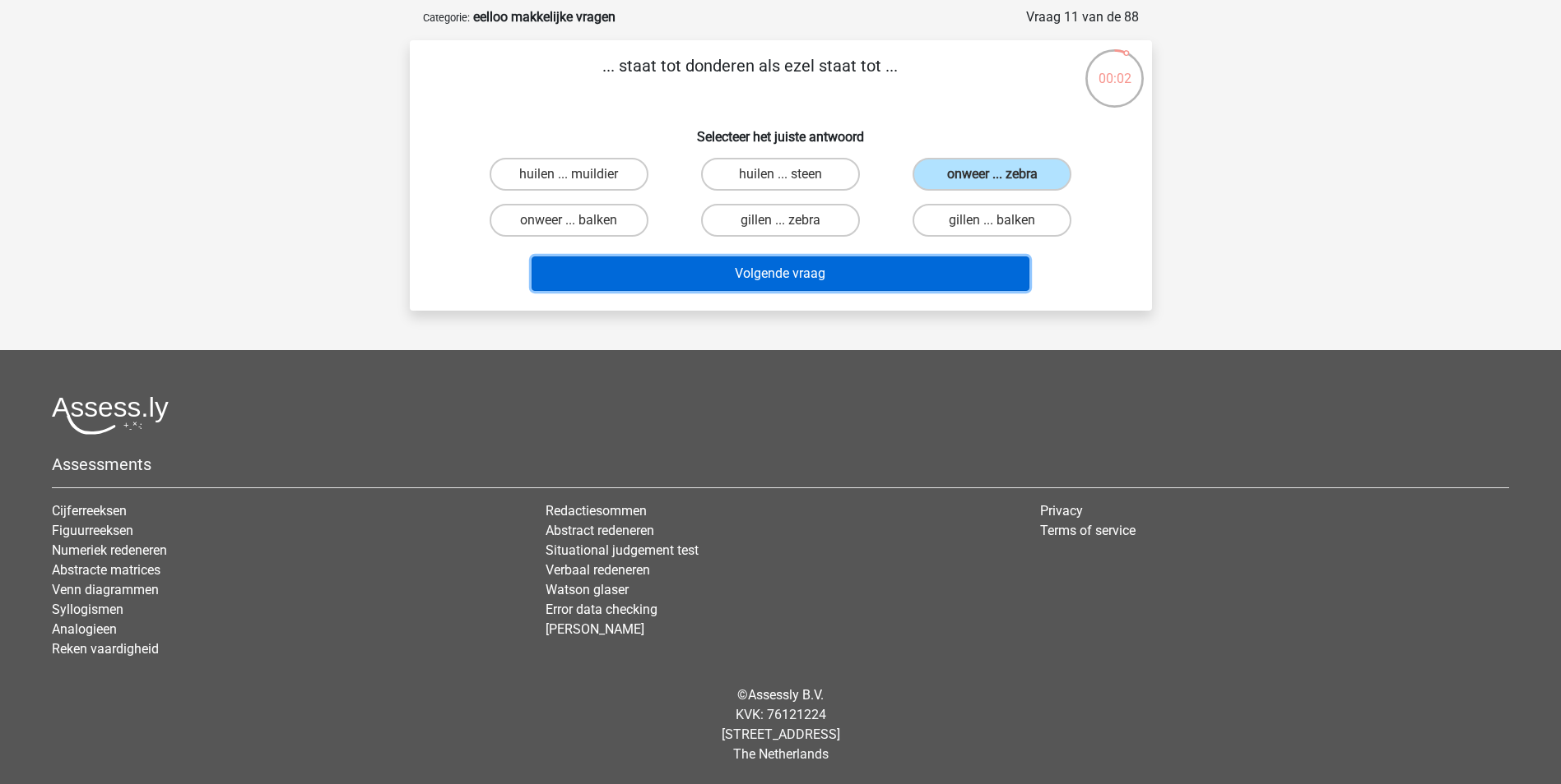
click at [943, 278] on button "Volgende vraag" at bounding box center [780, 273] width 498 height 34
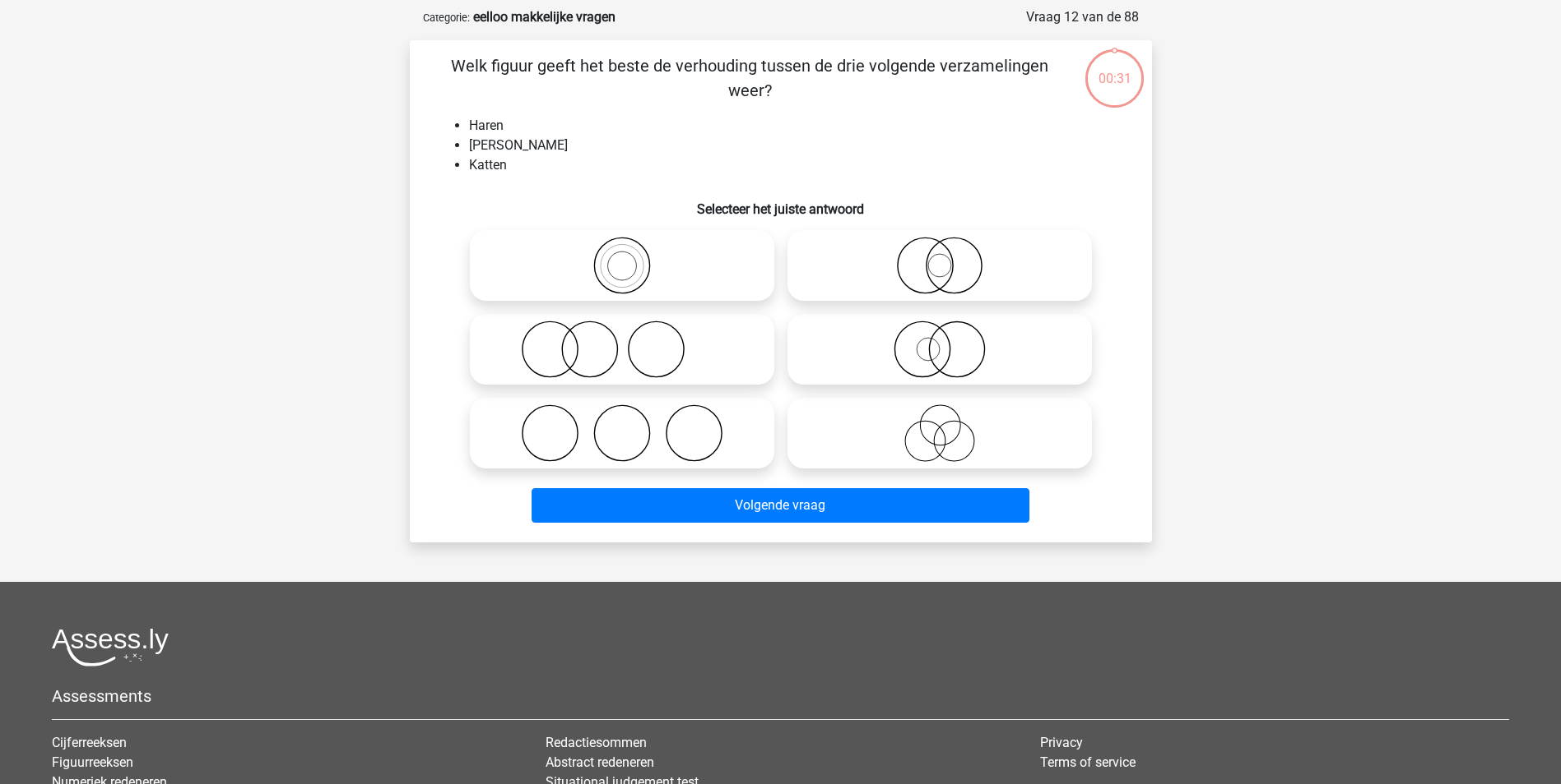
scroll to position [82, 0]
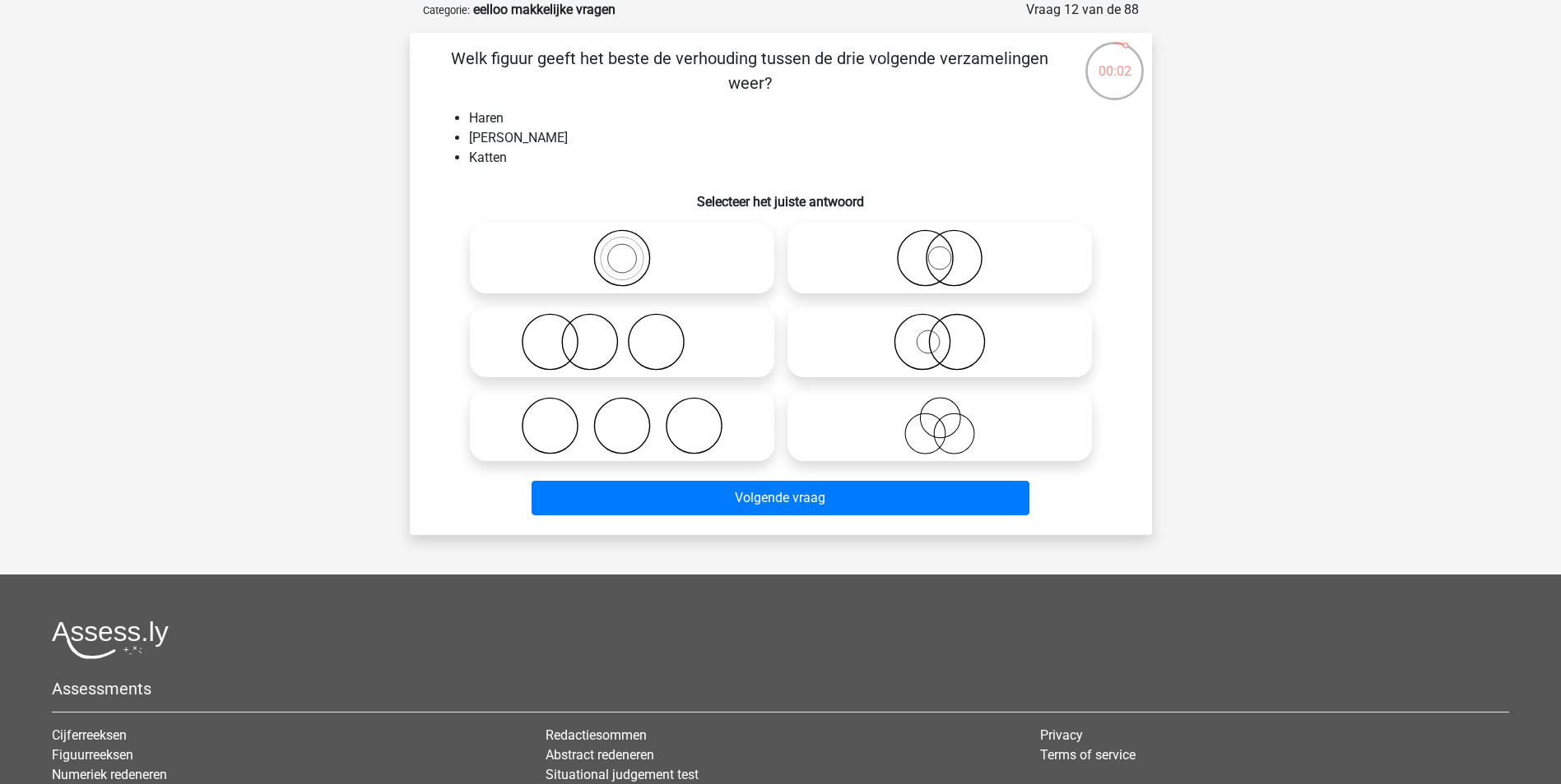
click at [828, 355] on icon at bounding box center [939, 342] width 291 height 58
click at [939, 334] on input "radio" at bounding box center [944, 328] width 11 height 11
radio input "true"
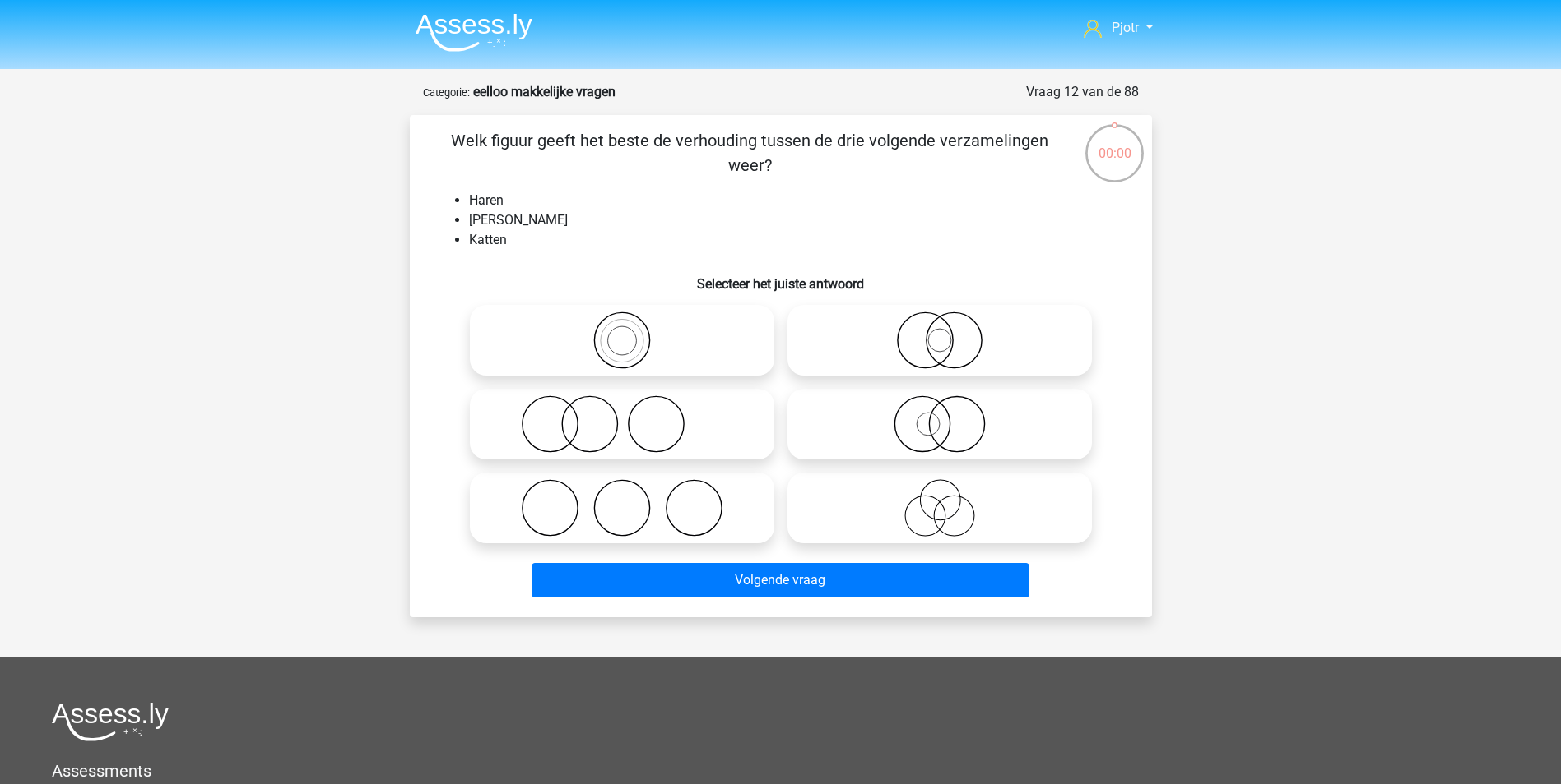
scroll to position [82, 0]
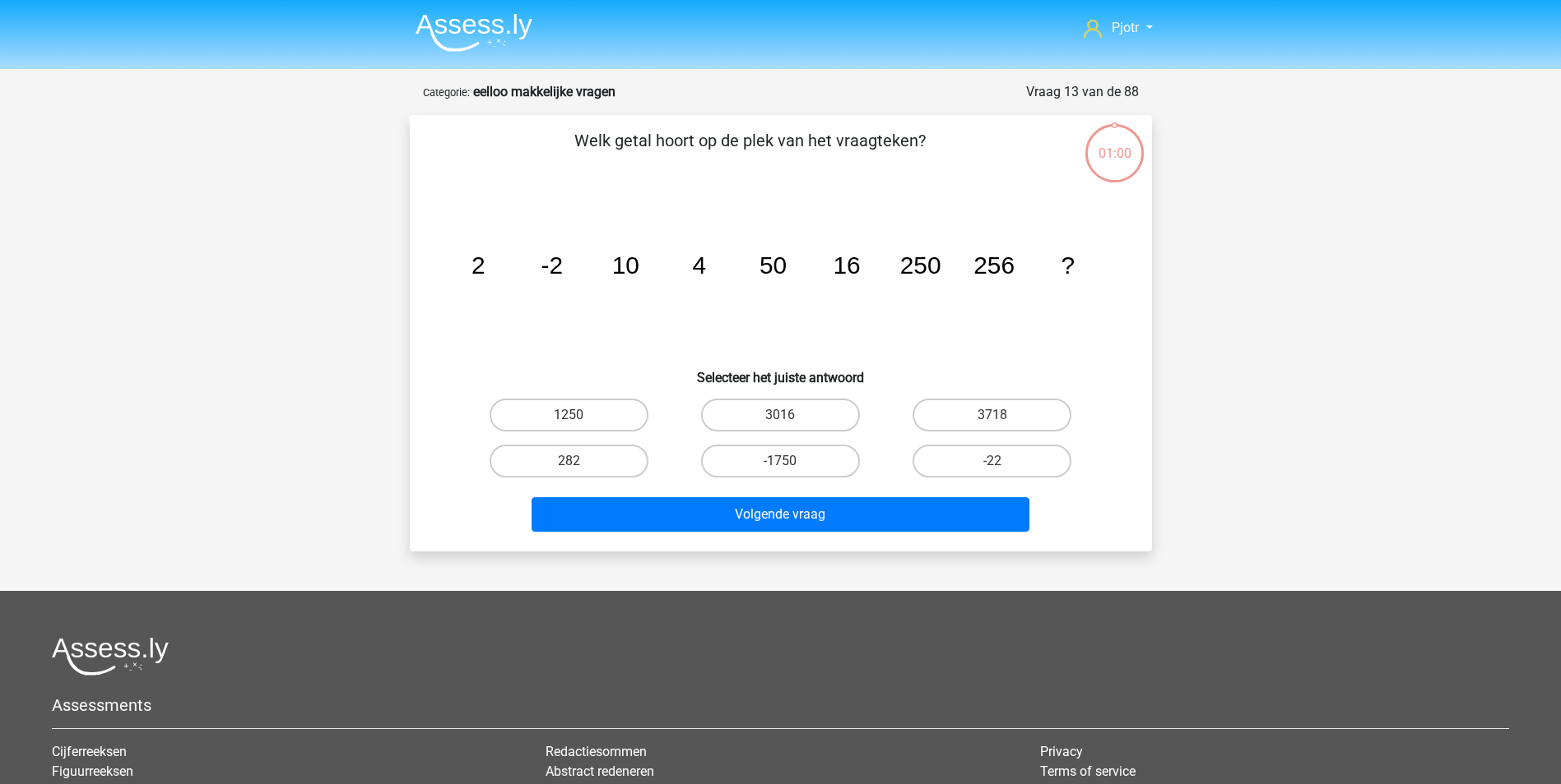
scroll to position [82, 0]
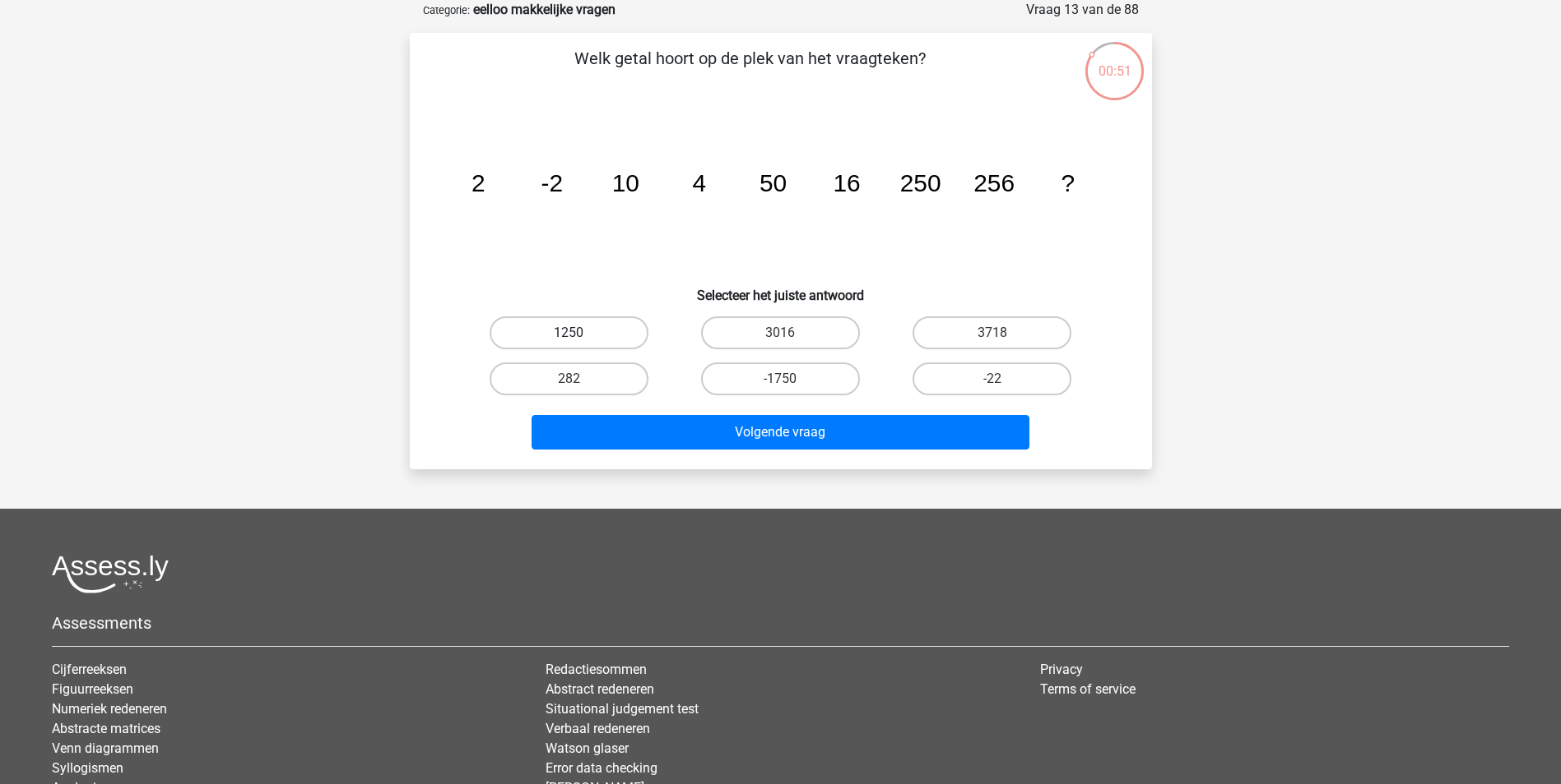
click at [637, 341] on label "1250" at bounding box center [569, 333] width 159 height 33
click at [579, 341] on input "1250" at bounding box center [574, 338] width 11 height 11
radio input "true"
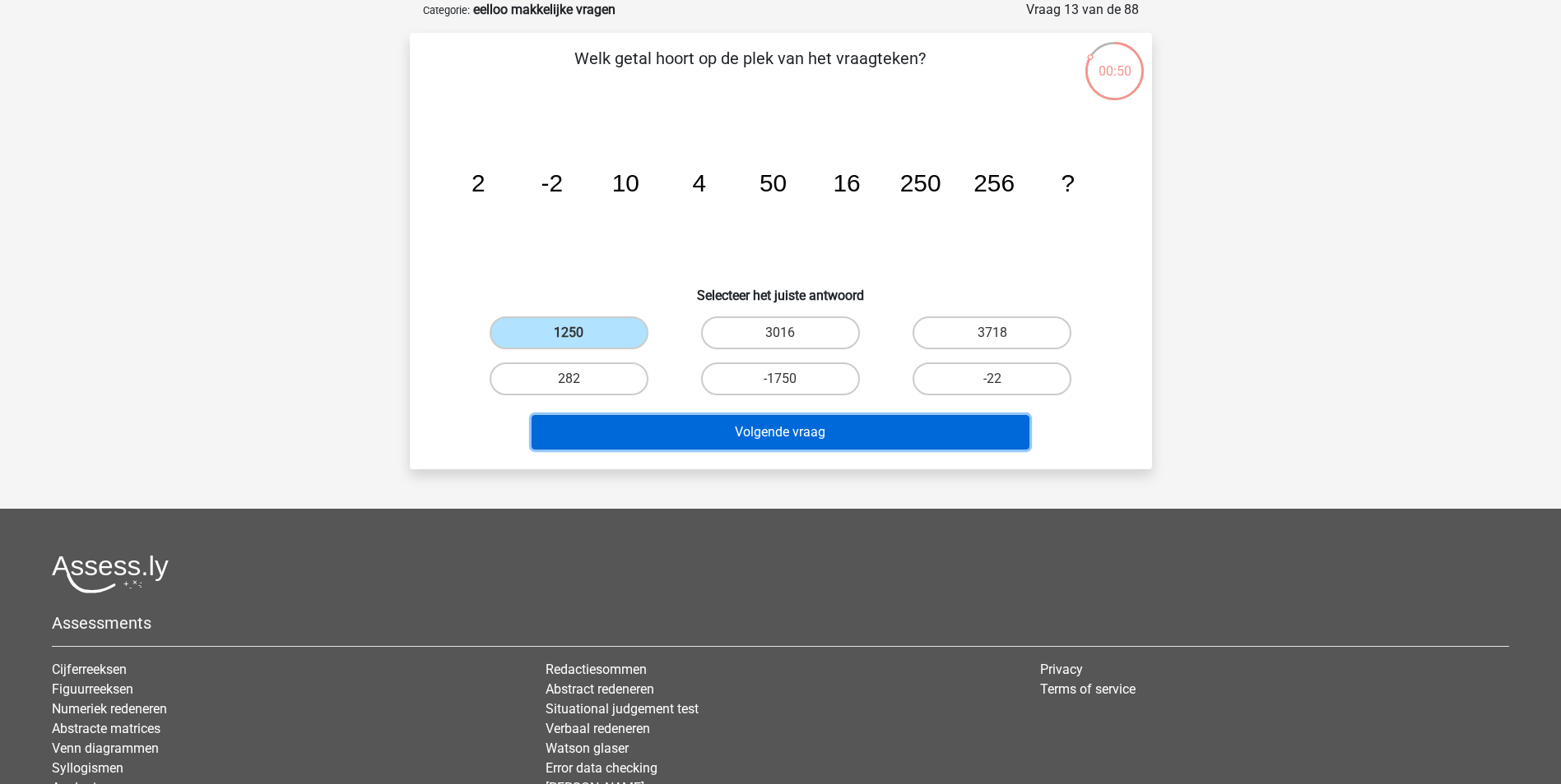
click at [713, 437] on button "Volgende vraag" at bounding box center [780, 432] width 498 height 34
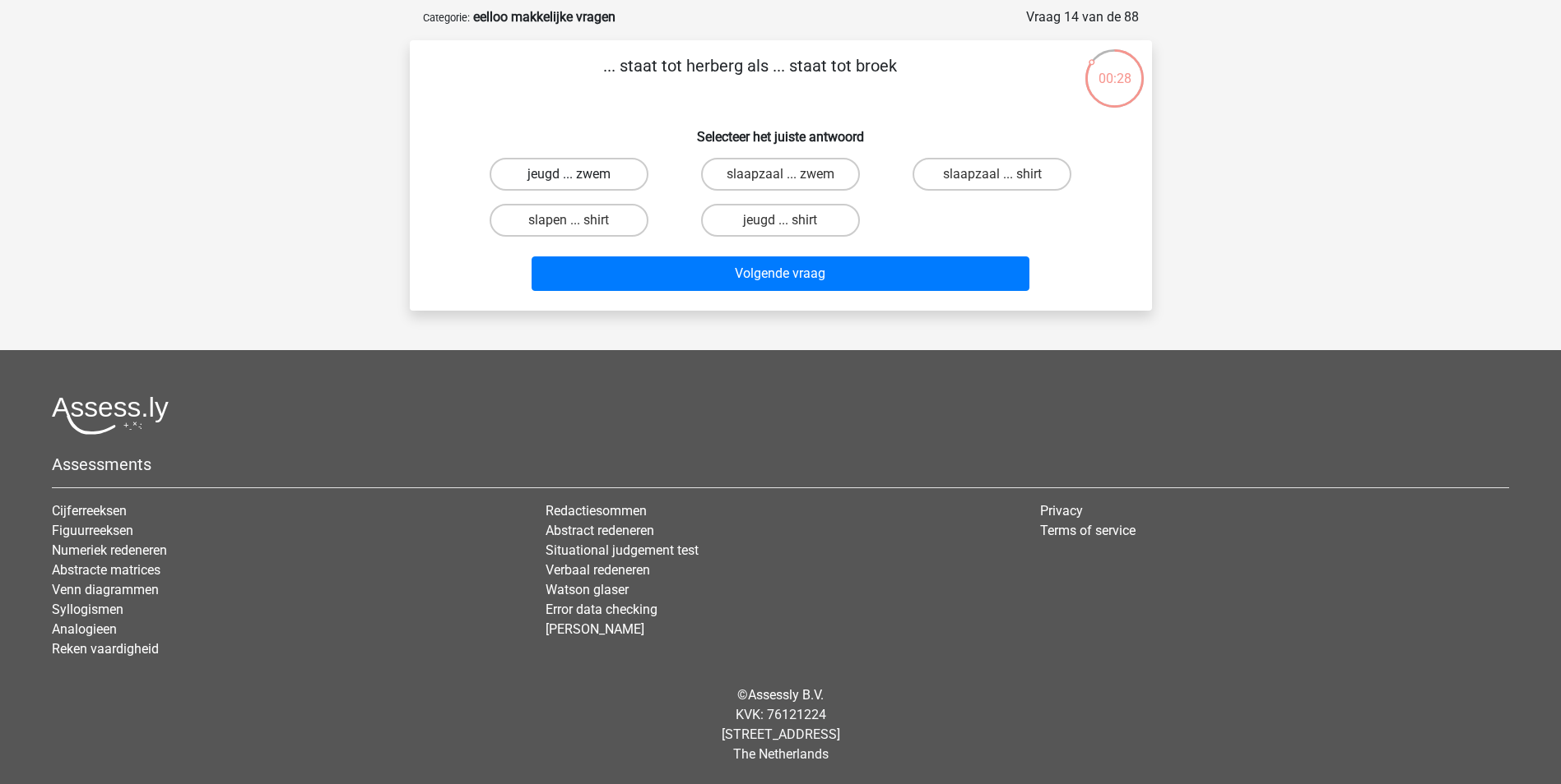
click at [622, 178] on label "jeugd ... zwem" at bounding box center [569, 174] width 159 height 33
click at [579, 178] on input "jeugd ... zwem" at bounding box center [574, 179] width 11 height 11
radio input "true"
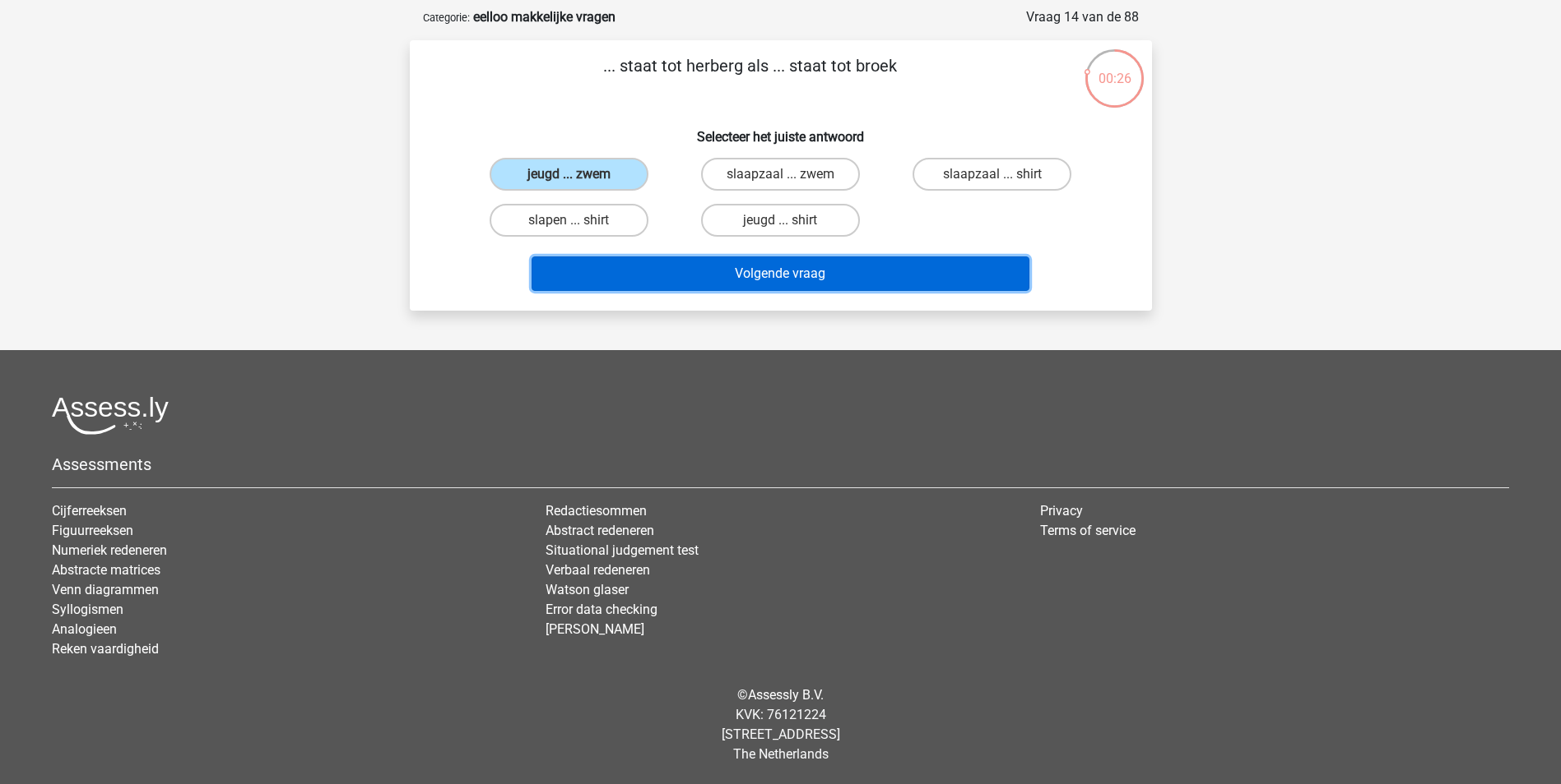
click at [914, 288] on button "Volgende vraag" at bounding box center [780, 273] width 498 height 34
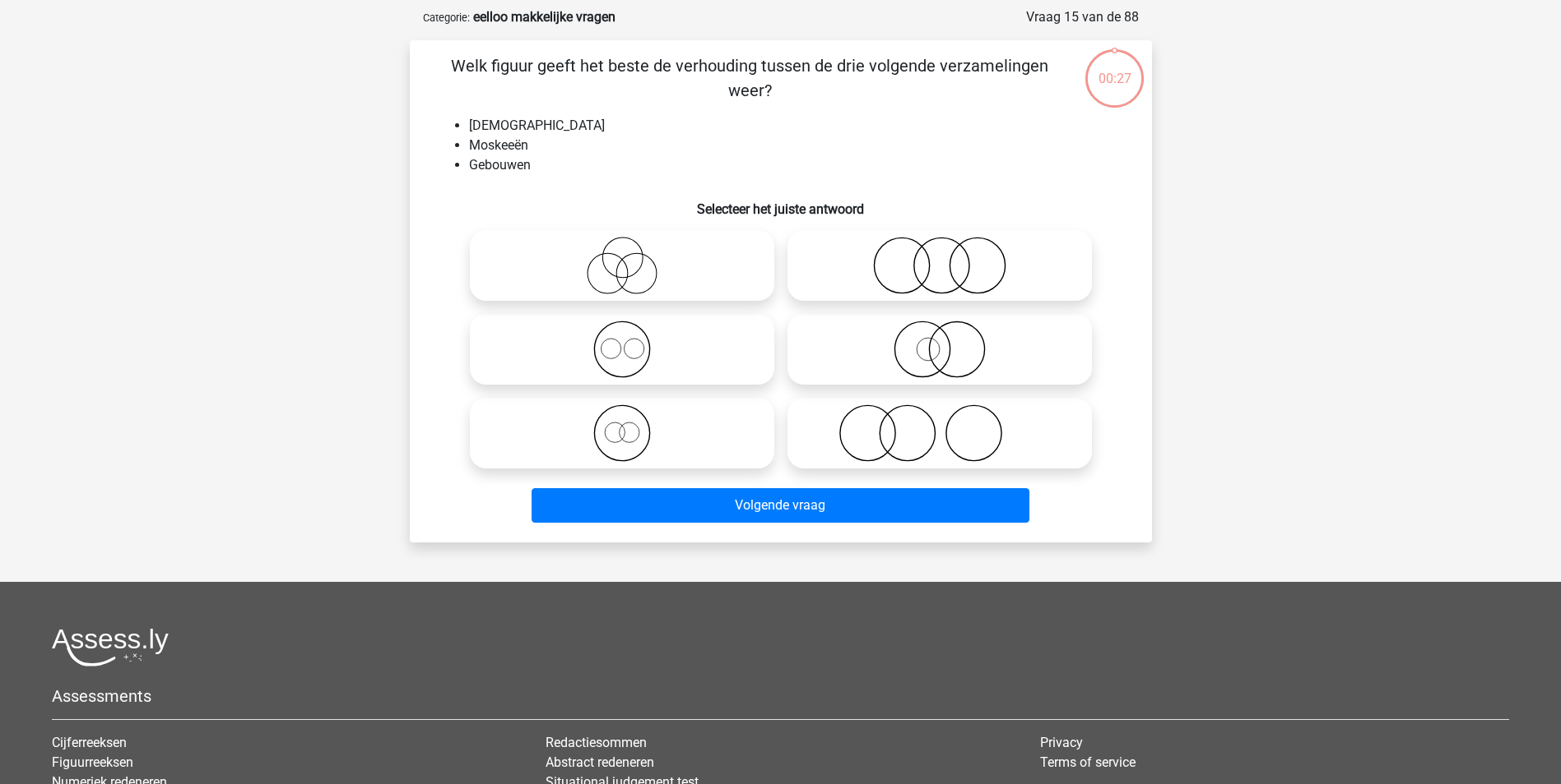
scroll to position [82, 0]
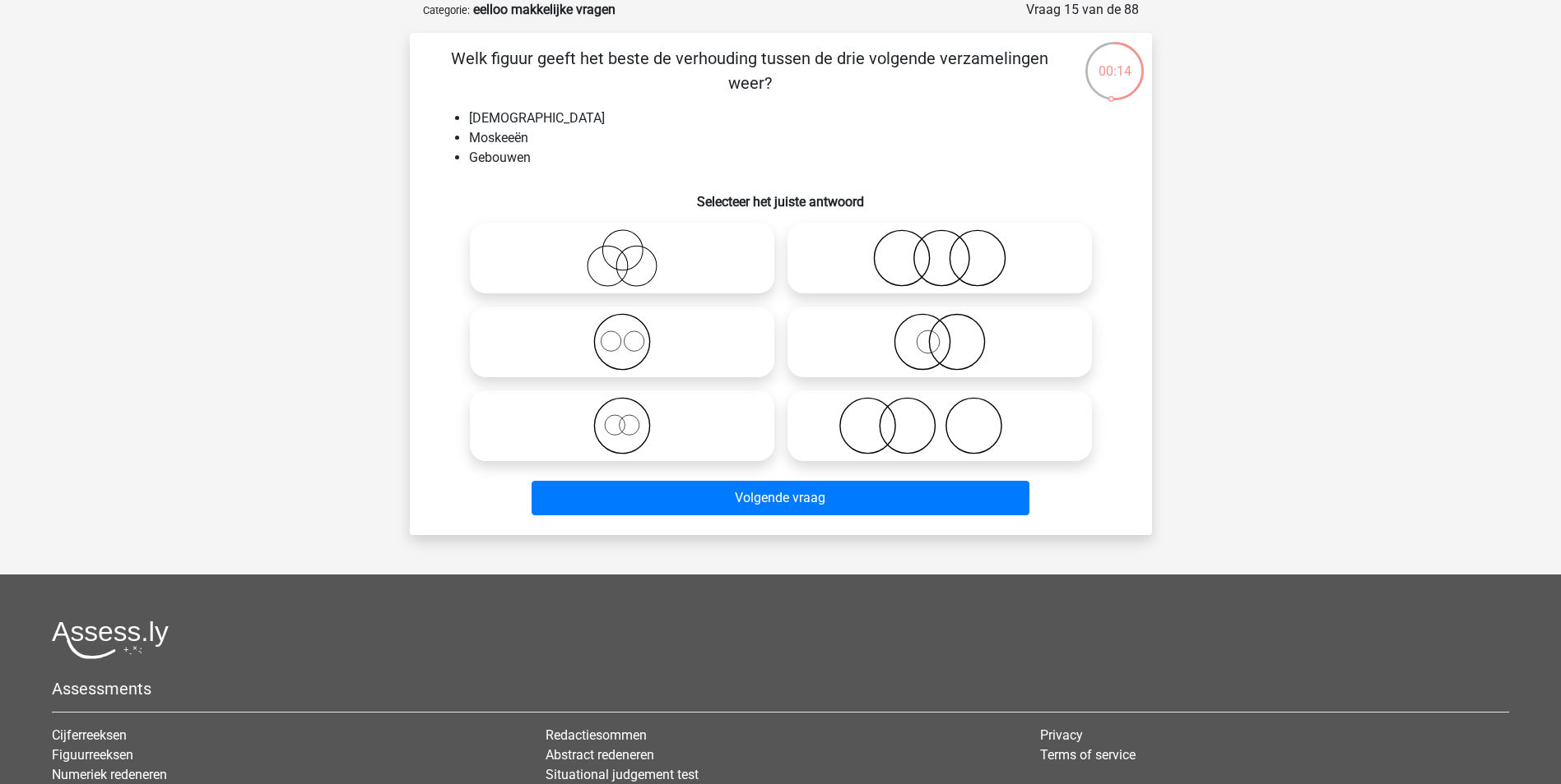
click at [646, 337] on icon at bounding box center [622, 342] width 291 height 58
click at [632, 334] on input "radio" at bounding box center [627, 328] width 11 height 11
radio input "true"
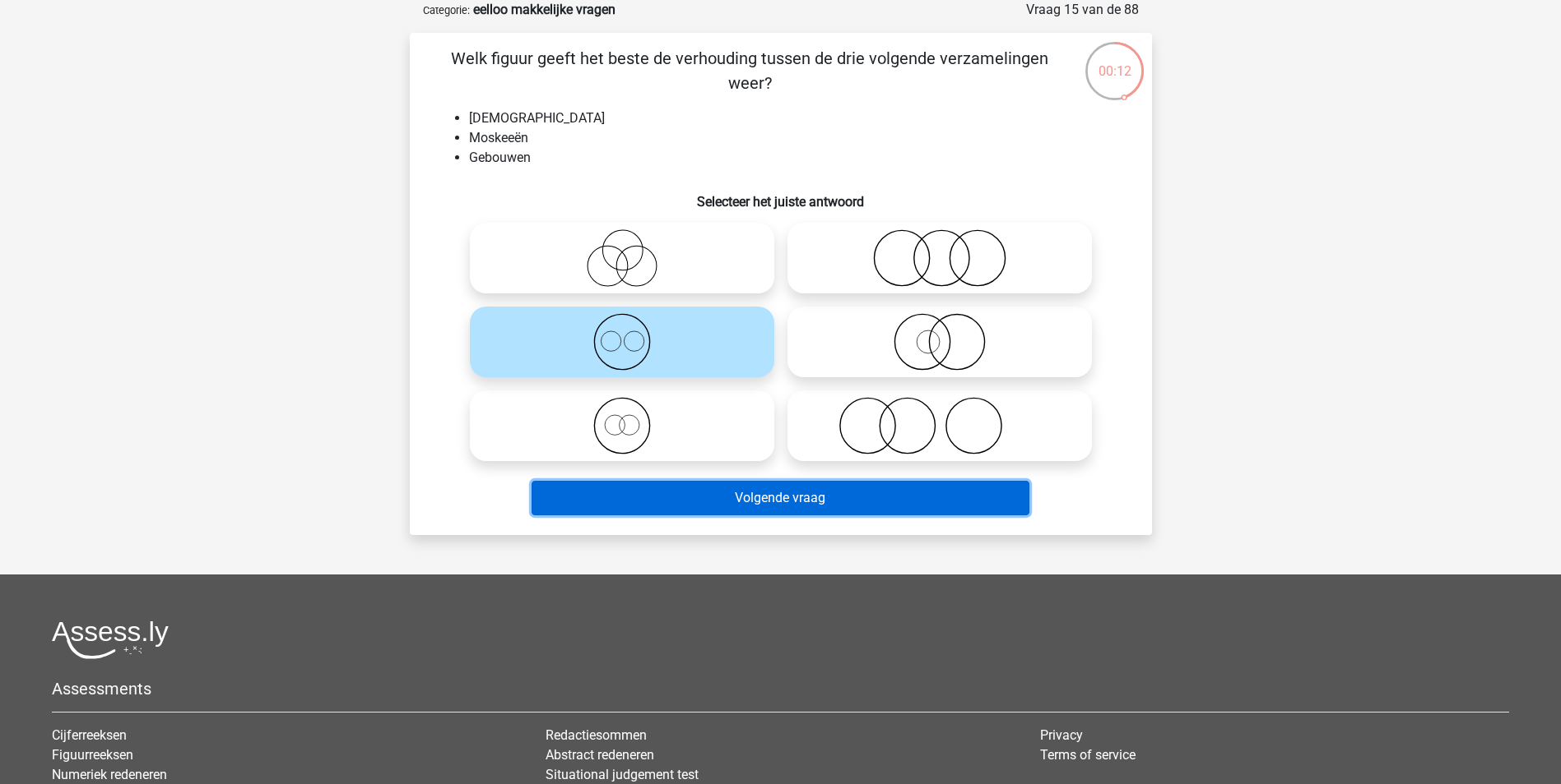
click at [818, 507] on button "Volgende vraag" at bounding box center [780, 498] width 498 height 34
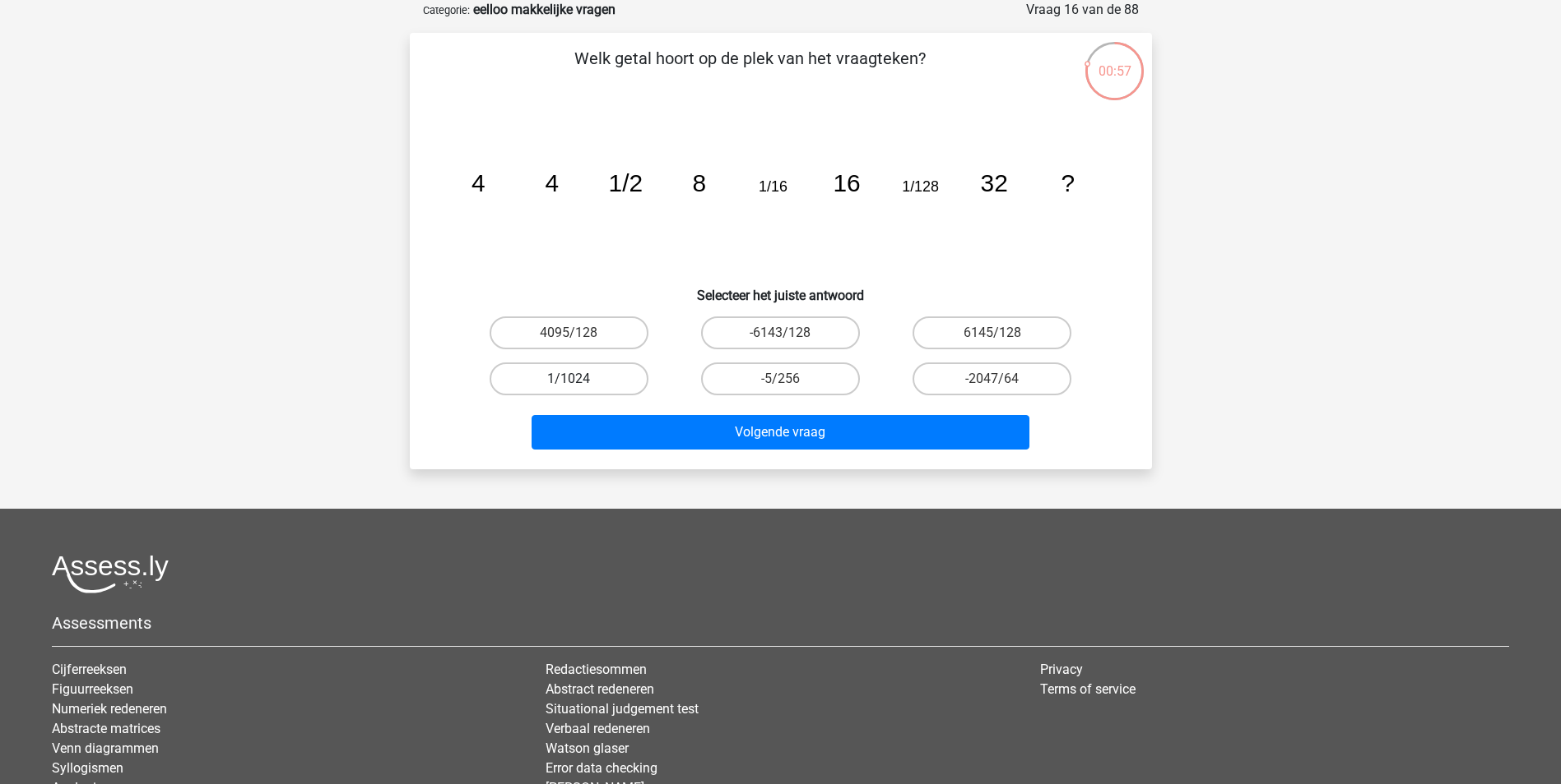
click at [621, 374] on label "1/1024" at bounding box center [569, 379] width 159 height 33
click at [579, 379] on input "1/1024" at bounding box center [574, 384] width 11 height 11
radio input "true"
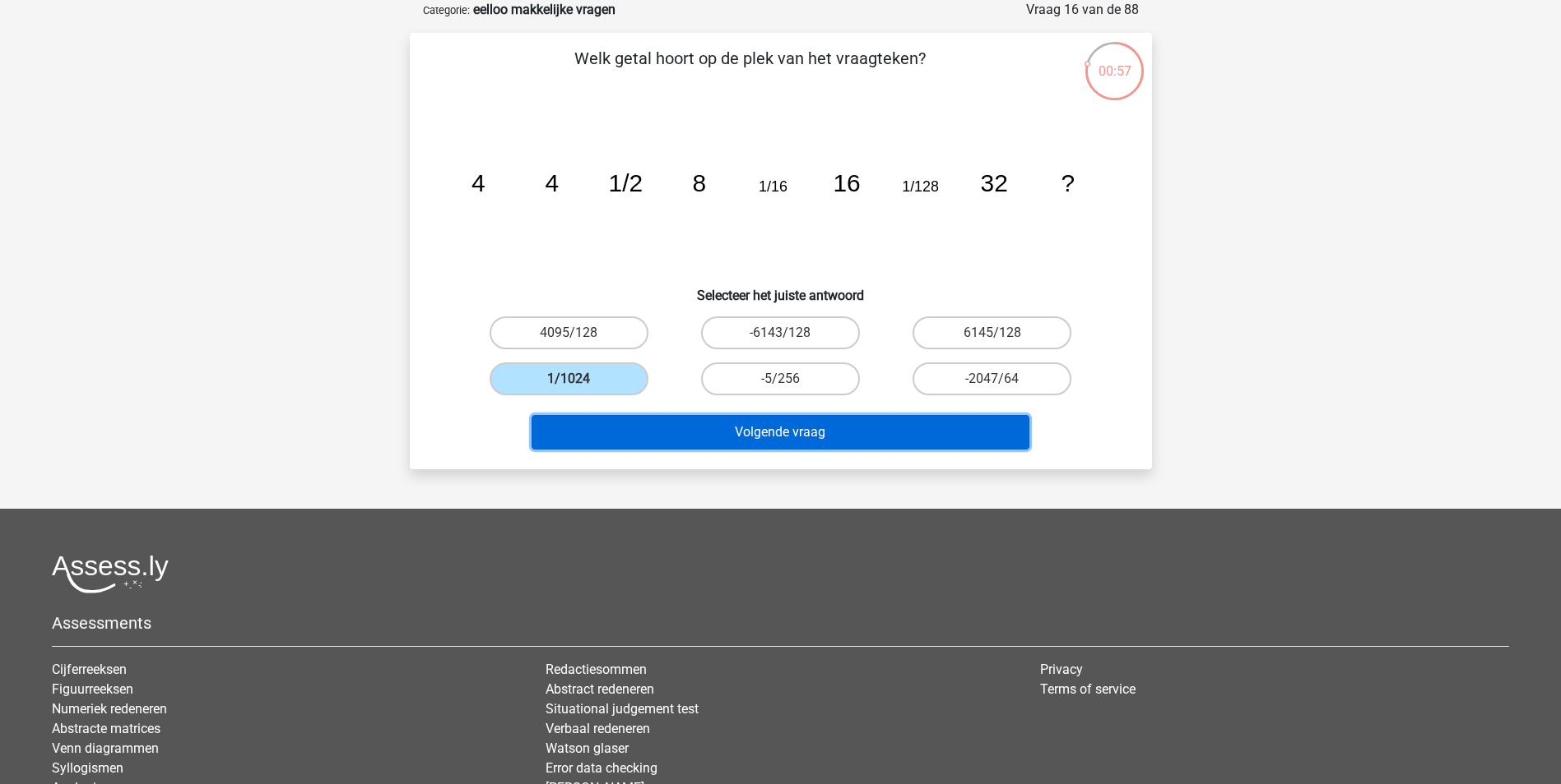
click at [707, 427] on button "Volgende vraag" at bounding box center [780, 432] width 498 height 34
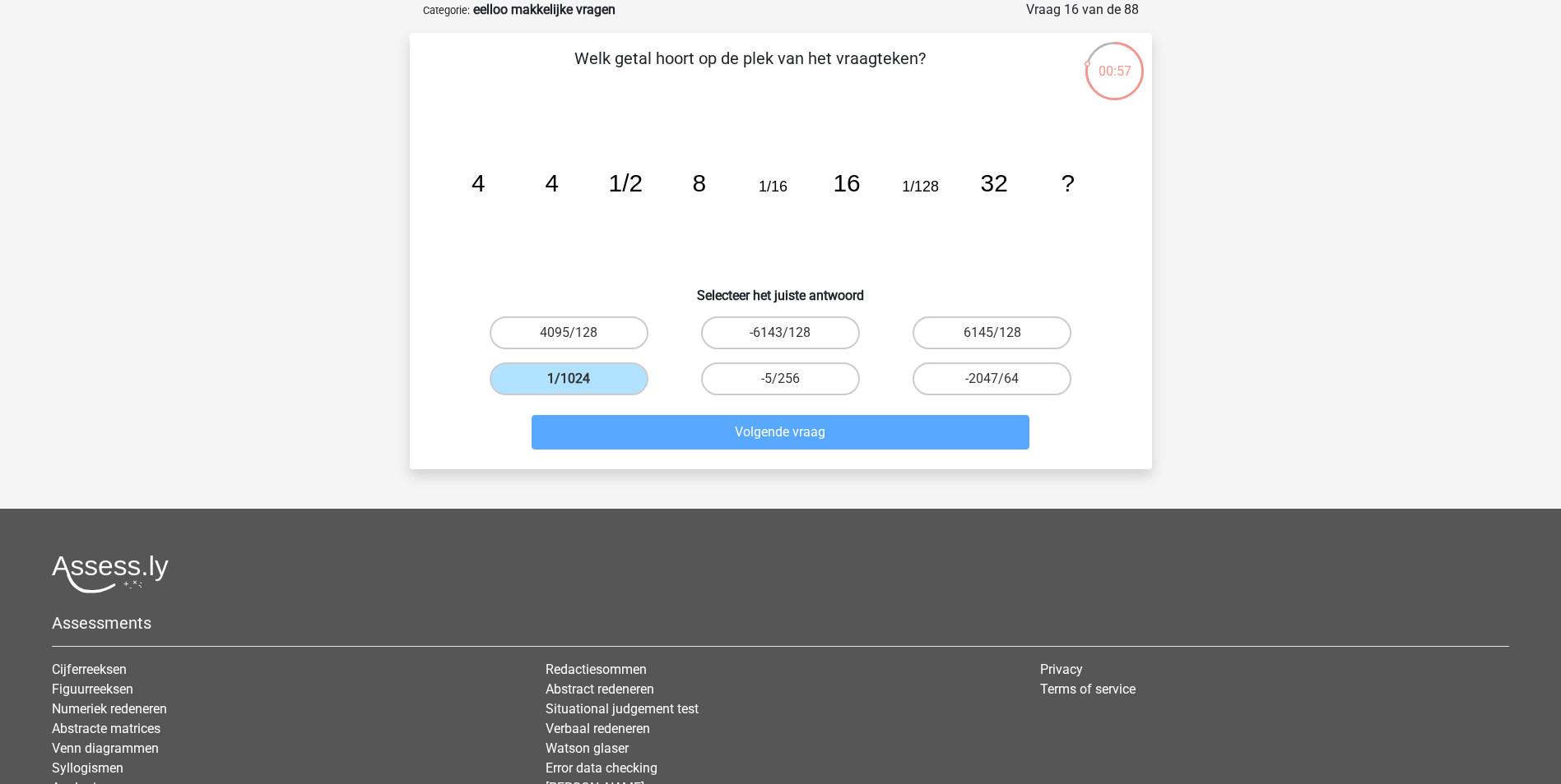
scroll to position [74, 0]
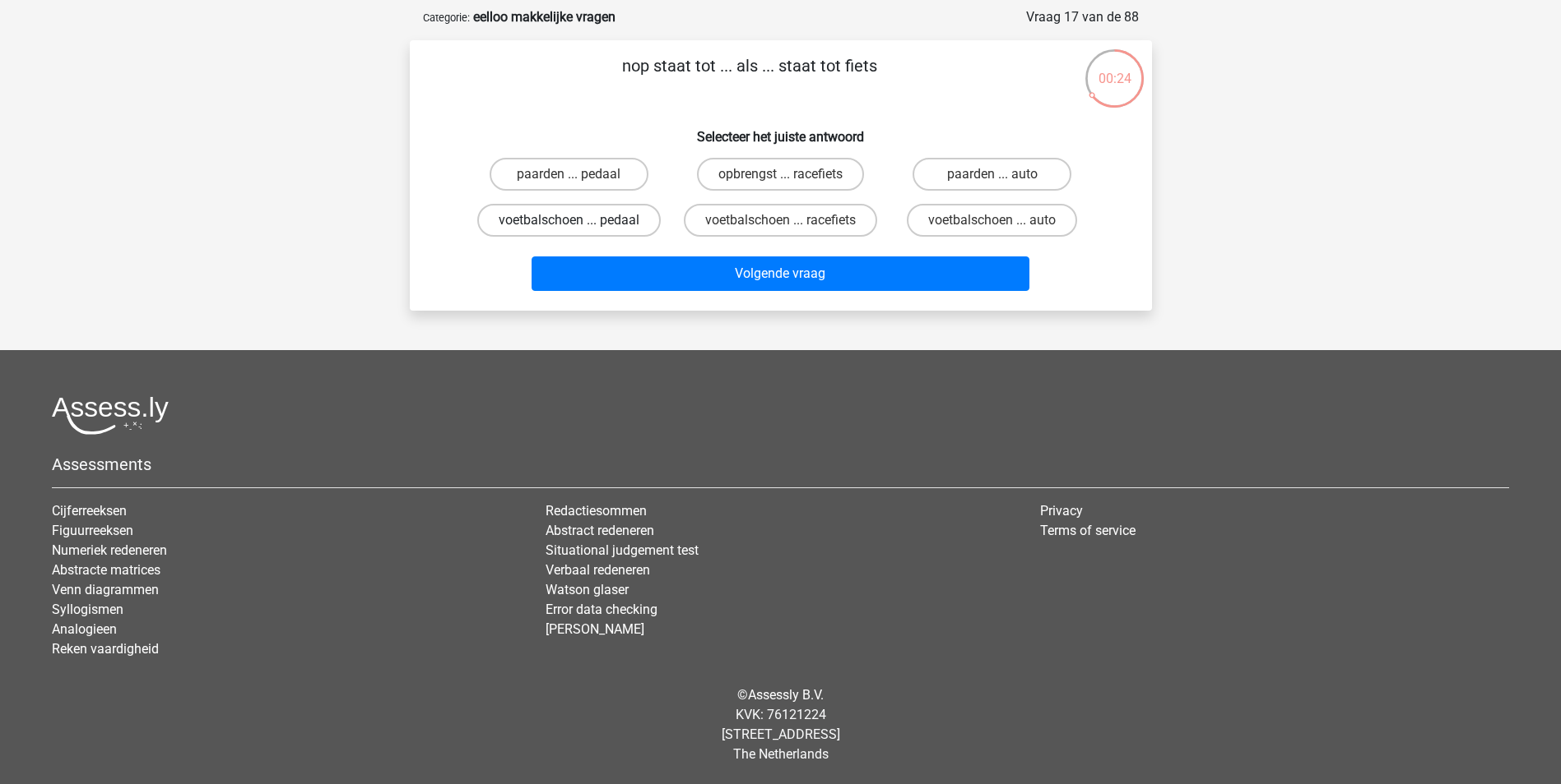
click at [628, 222] on label "voetbalschoen ... pedaal" at bounding box center [569, 220] width 183 height 33
click at [579, 222] on input "voetbalschoen ... pedaal" at bounding box center [574, 225] width 11 height 11
radio input "true"
click at [750, 315] on div "Pjotr [EMAIL_ADDRESS][DOMAIN_NAME]" at bounding box center [780, 355] width 1561 height 859
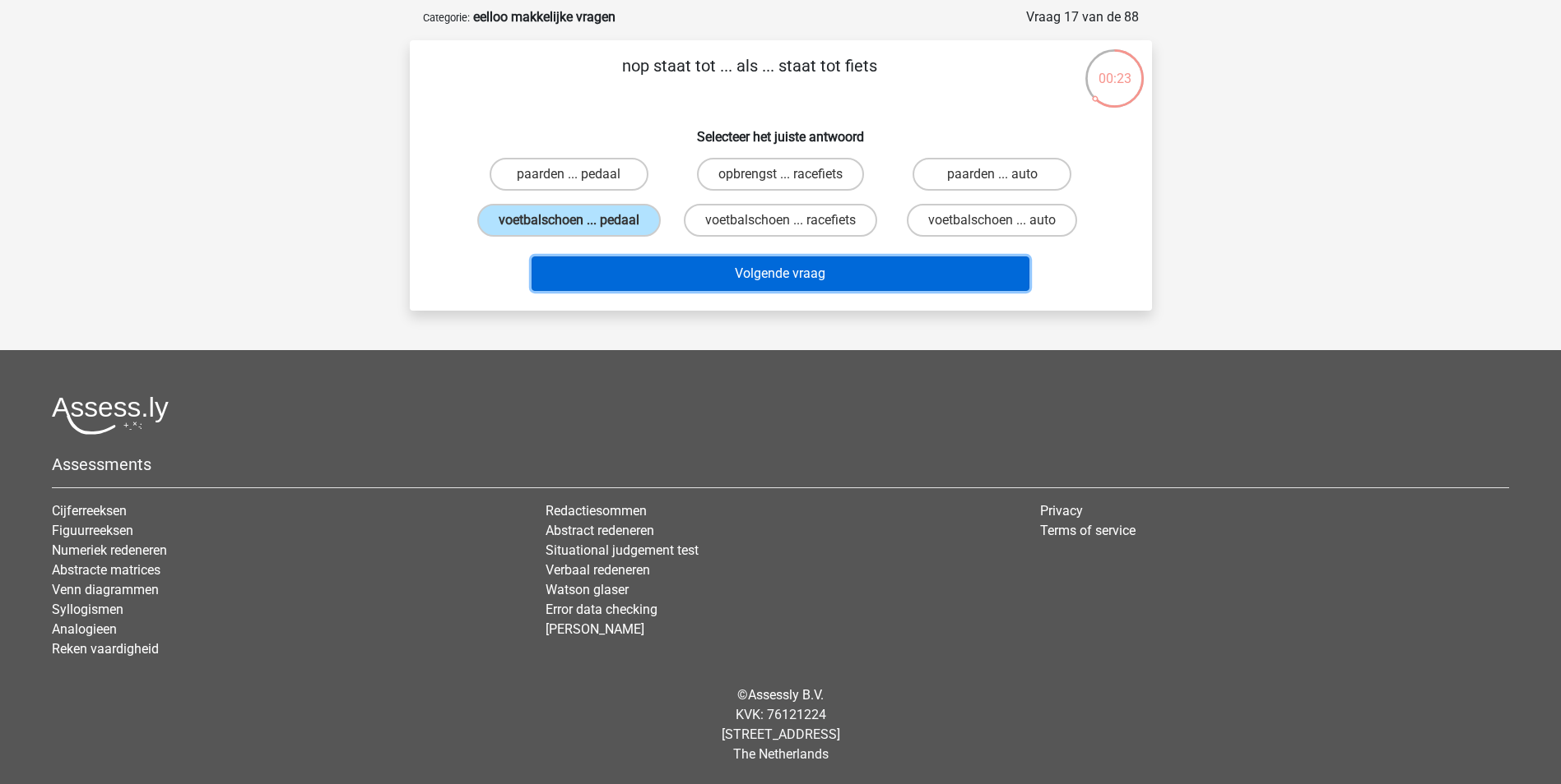
click at [831, 264] on button "Volgende vraag" at bounding box center [780, 273] width 498 height 34
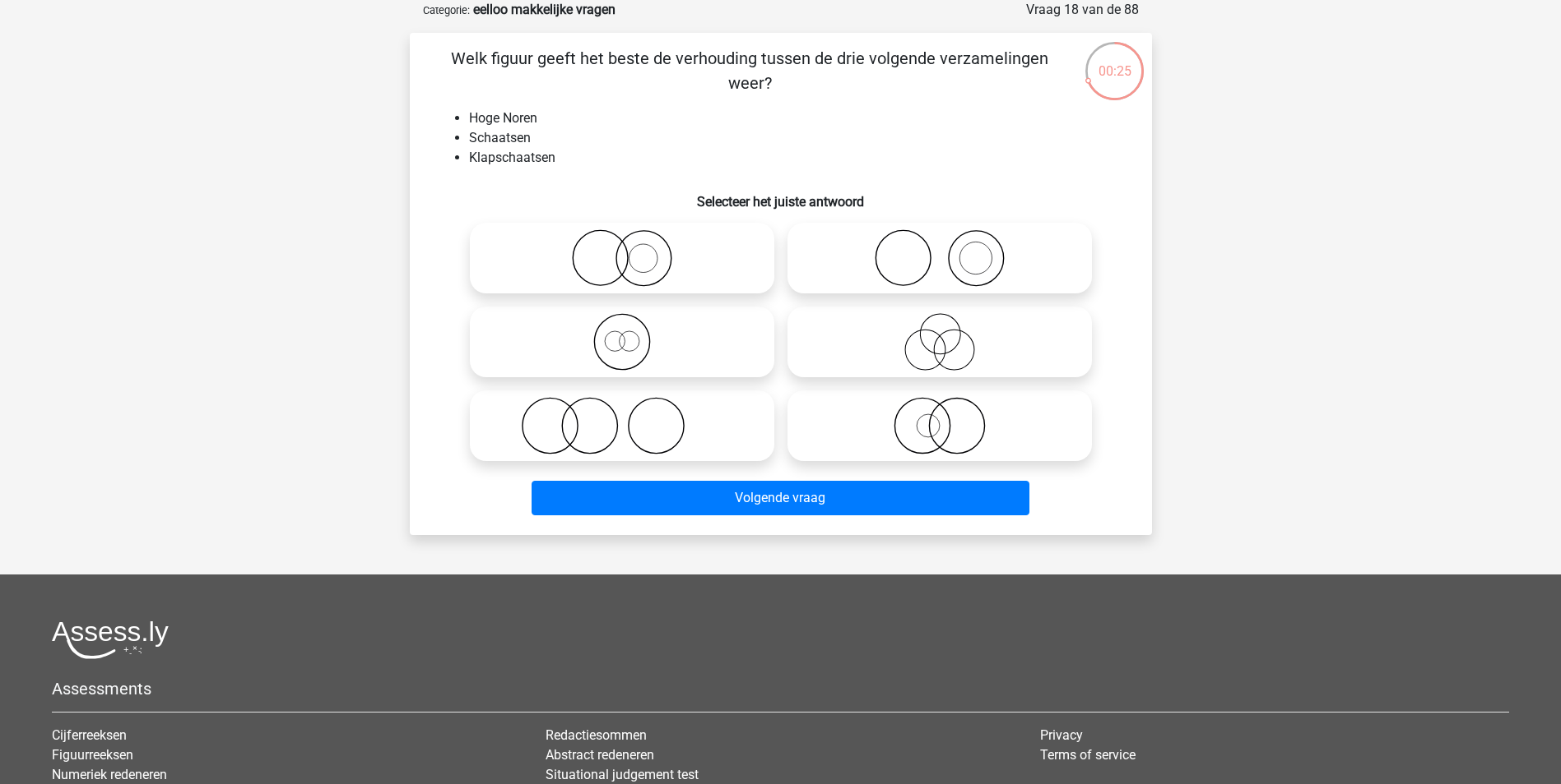
click at [912, 198] on h6 "Selecteer het juiste antwoord" at bounding box center [780, 195] width 689 height 28
click at [657, 273] on icon at bounding box center [622, 258] width 291 height 58
click at [632, 250] on input "radio" at bounding box center [627, 244] width 11 height 11
radio input "true"
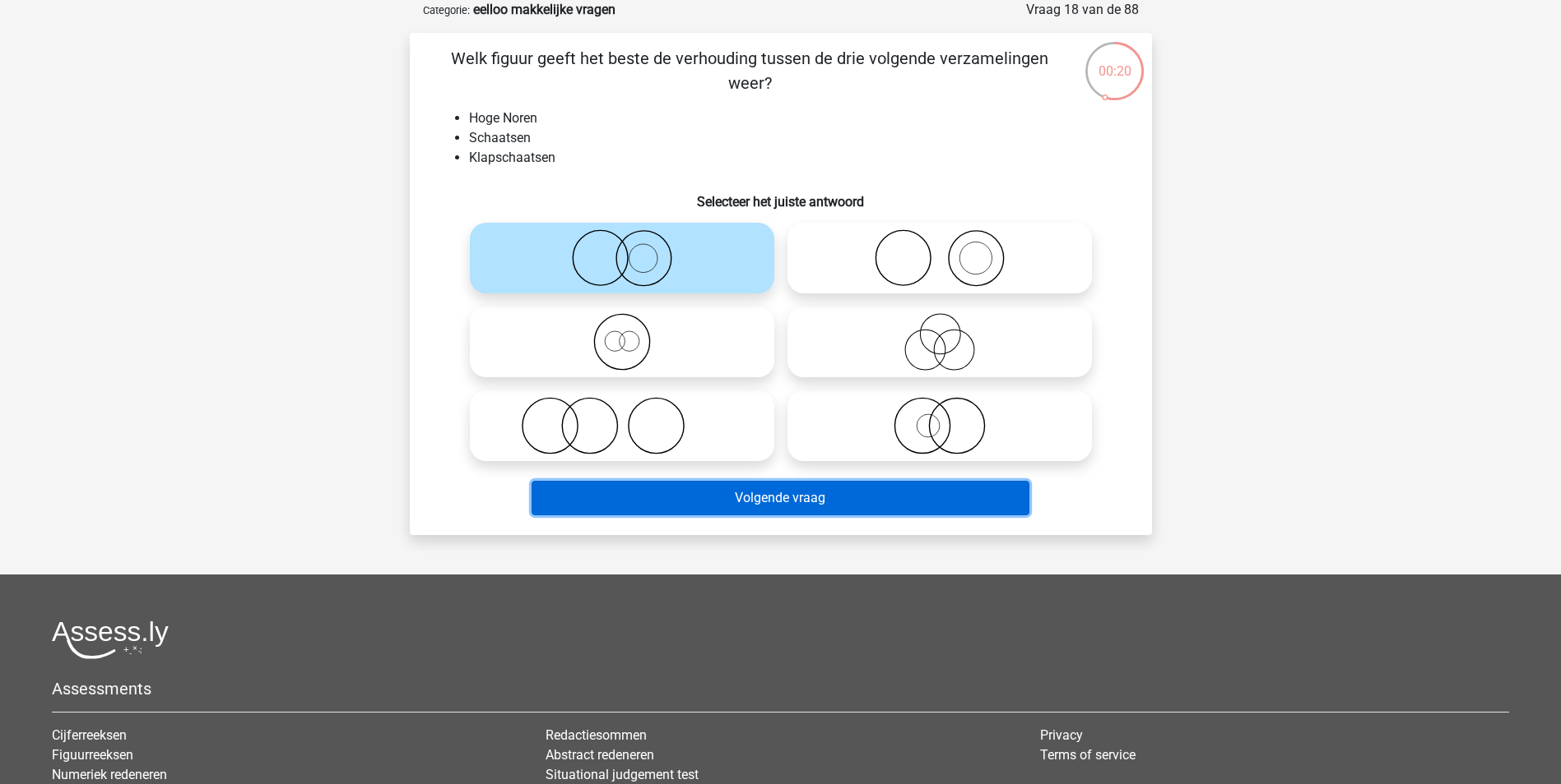
click at [843, 496] on button "Volgende vraag" at bounding box center [780, 498] width 498 height 34
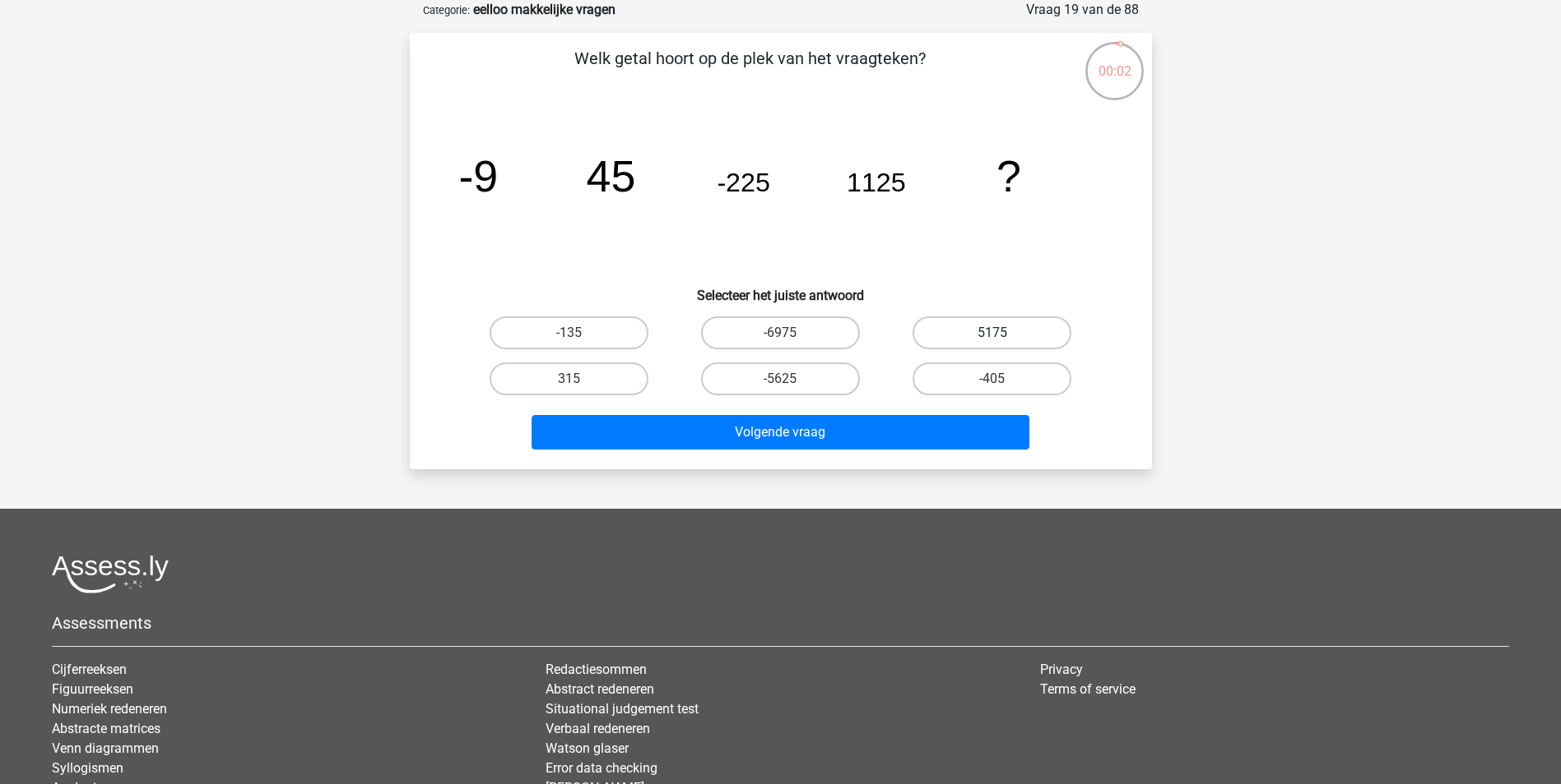
click at [987, 333] on label "5175" at bounding box center [991, 333] width 159 height 33
click at [992, 333] on input "5175" at bounding box center [997, 338] width 11 height 11
radio input "true"
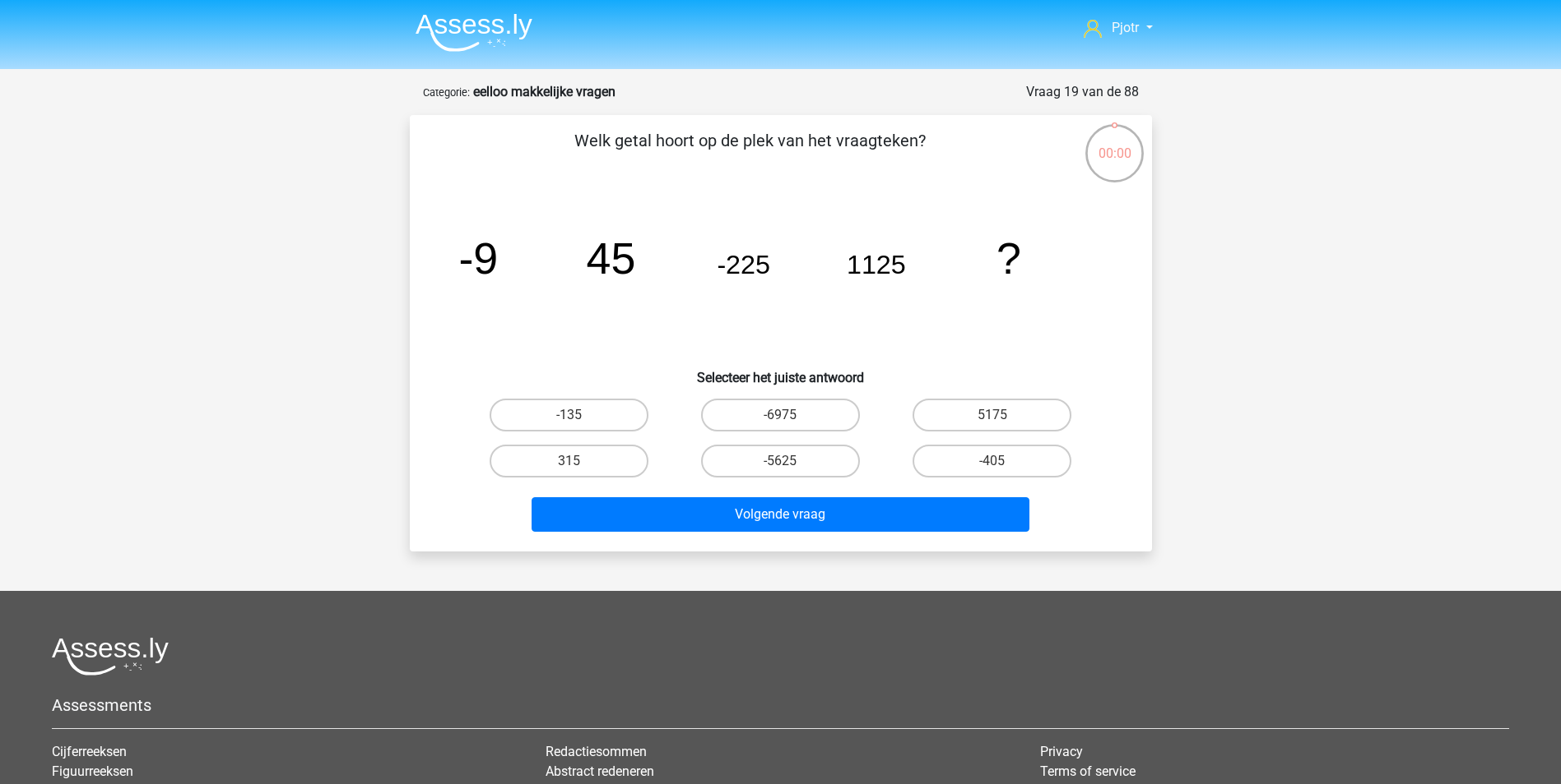
scroll to position [82, 0]
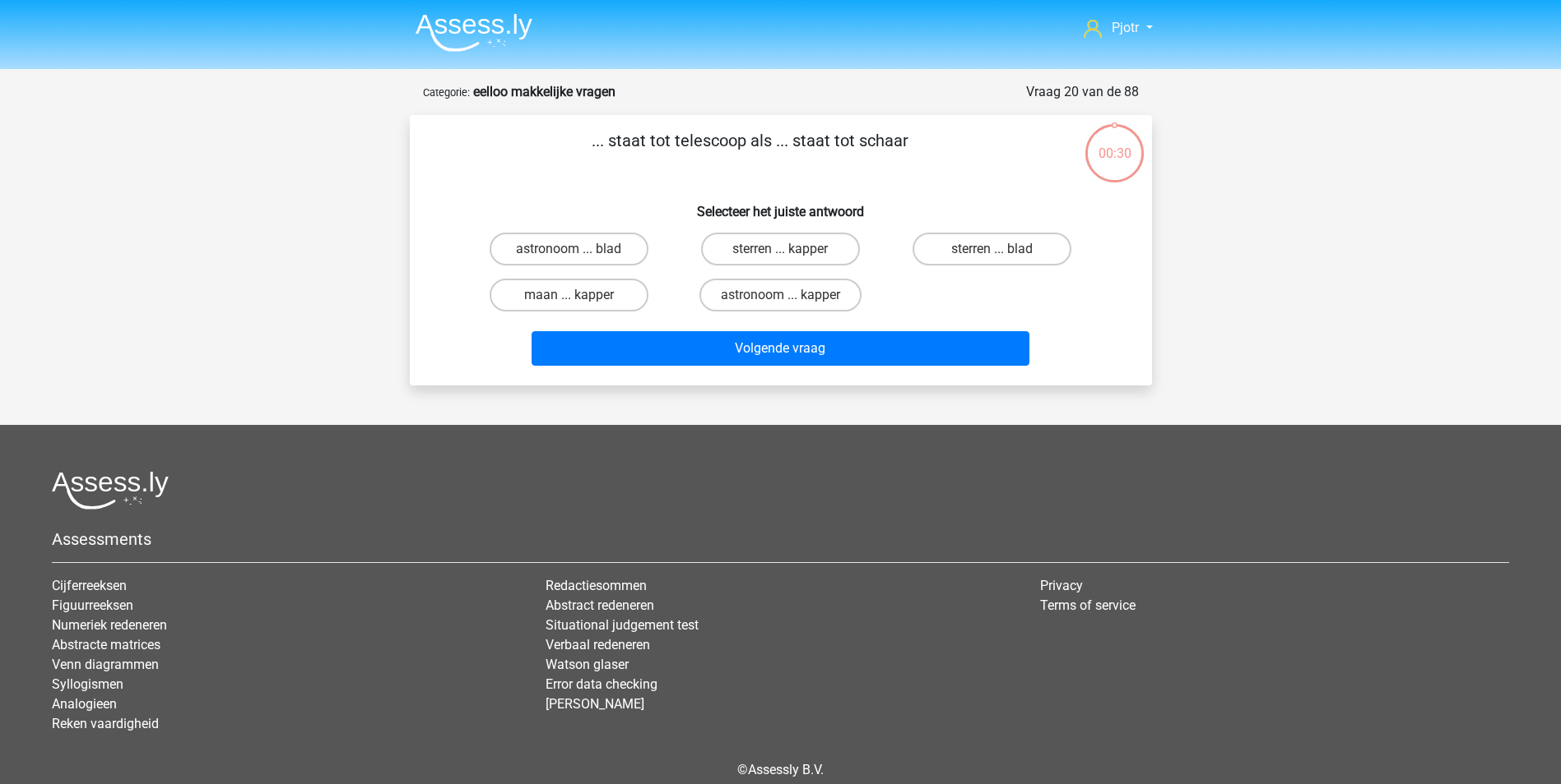
scroll to position [74, 0]
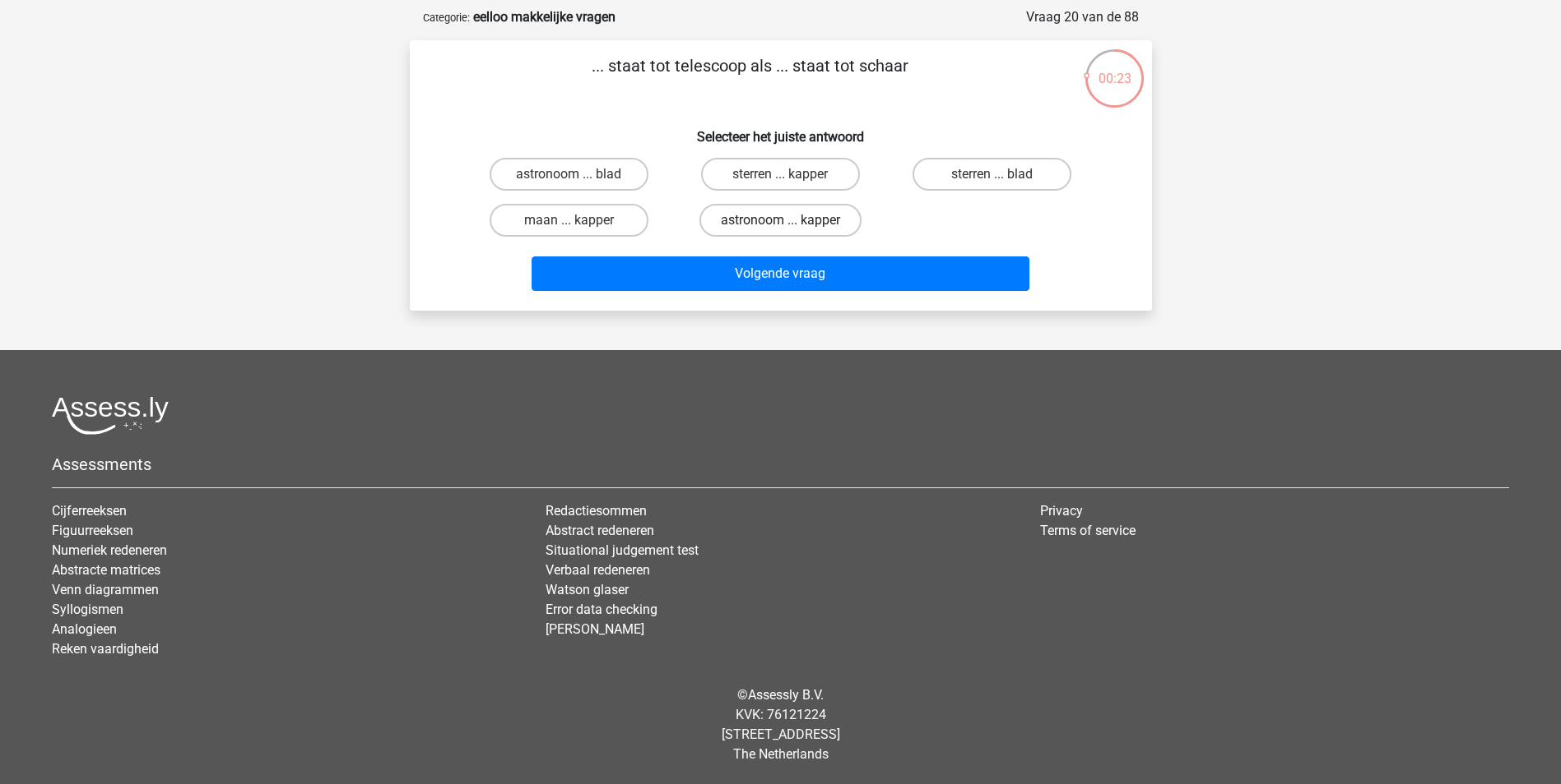
click at [831, 235] on label "astronoom ... kapper" at bounding box center [780, 220] width 162 height 33
click at [790, 231] on input "astronoom ... kapper" at bounding box center [784, 225] width 11 height 11
radio input "true"
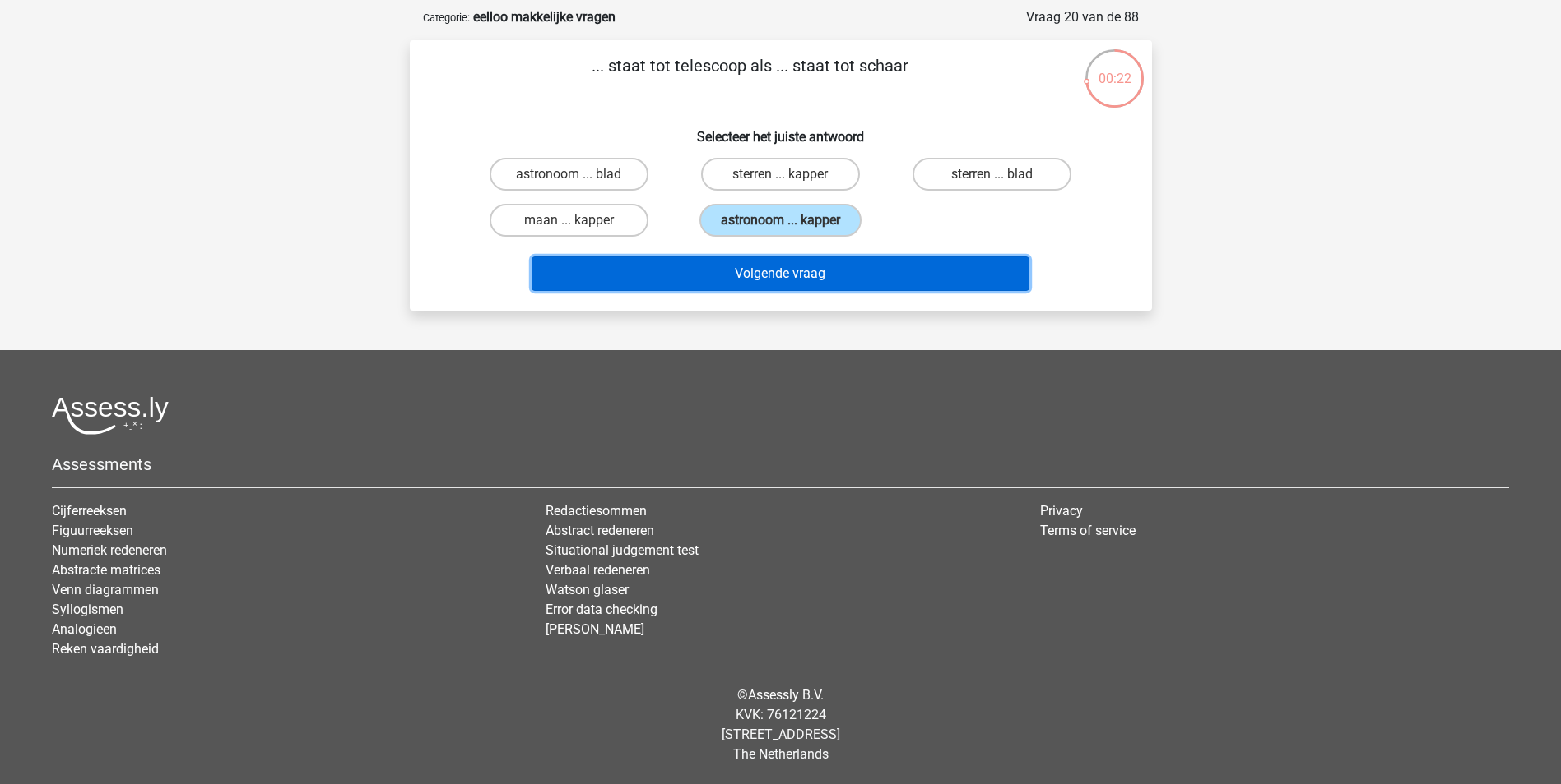
click at [848, 285] on button "Volgende vraag" at bounding box center [780, 273] width 498 height 34
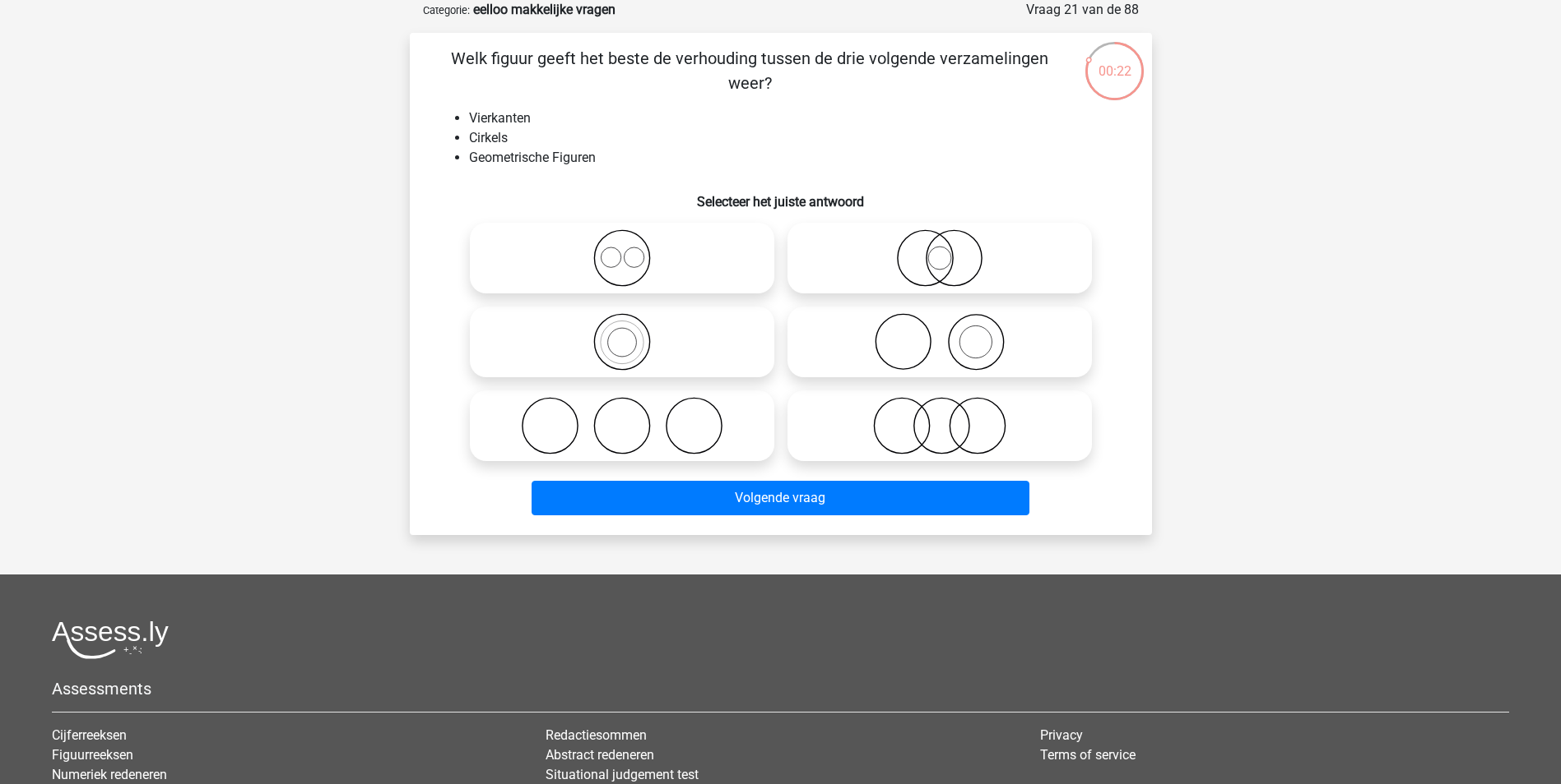
click at [660, 247] on icon at bounding box center [622, 258] width 291 height 58
click at [632, 247] on input "radio" at bounding box center [627, 244] width 11 height 11
radio input "true"
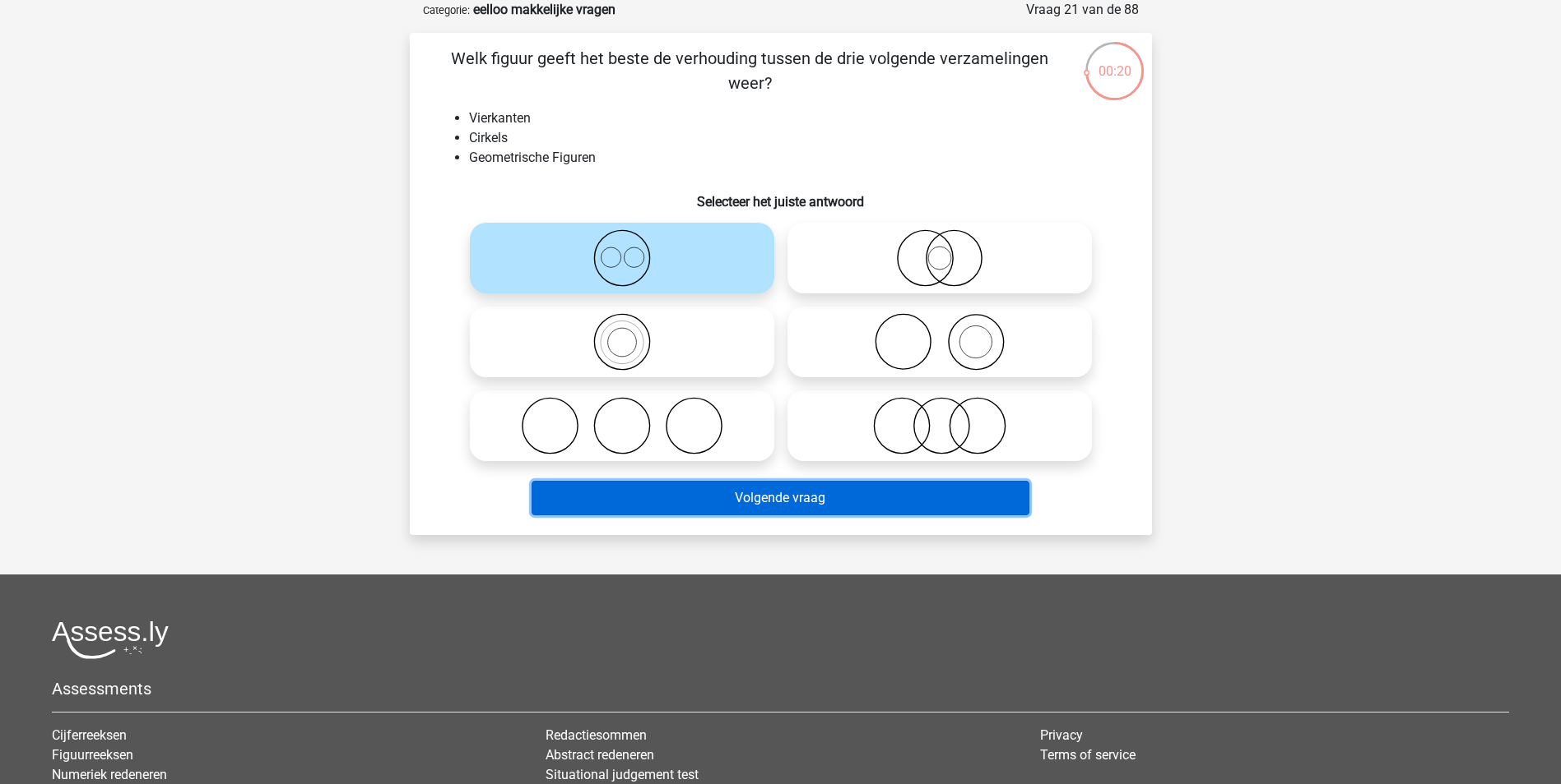
click at [805, 491] on button "Volgende vraag" at bounding box center [780, 498] width 498 height 34
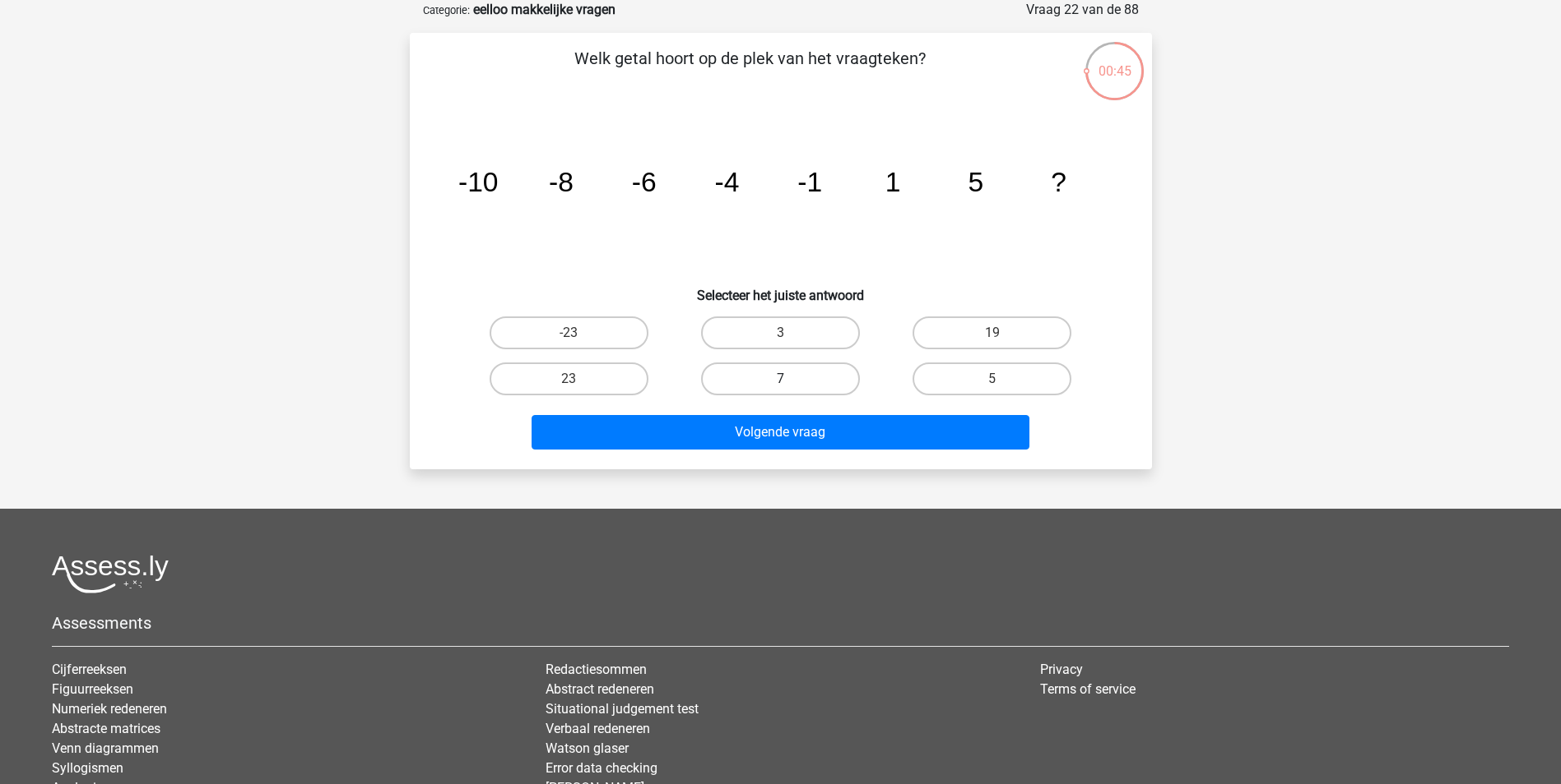
click at [831, 392] on label "7" at bounding box center [780, 379] width 159 height 33
click at [790, 390] on input "7" at bounding box center [784, 384] width 11 height 11
radio input "true"
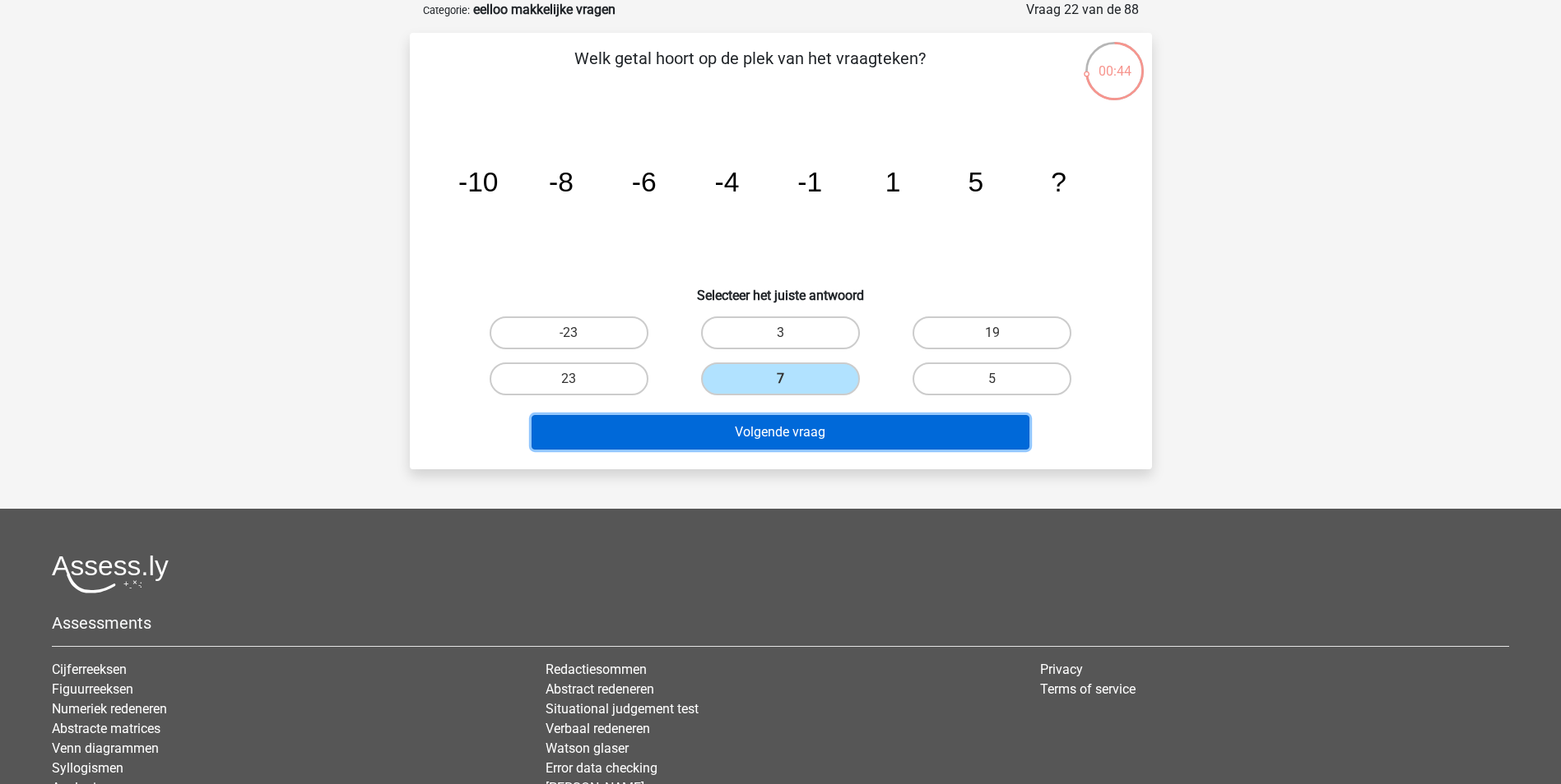
click at [872, 417] on button "Volgende vraag" at bounding box center [780, 432] width 498 height 34
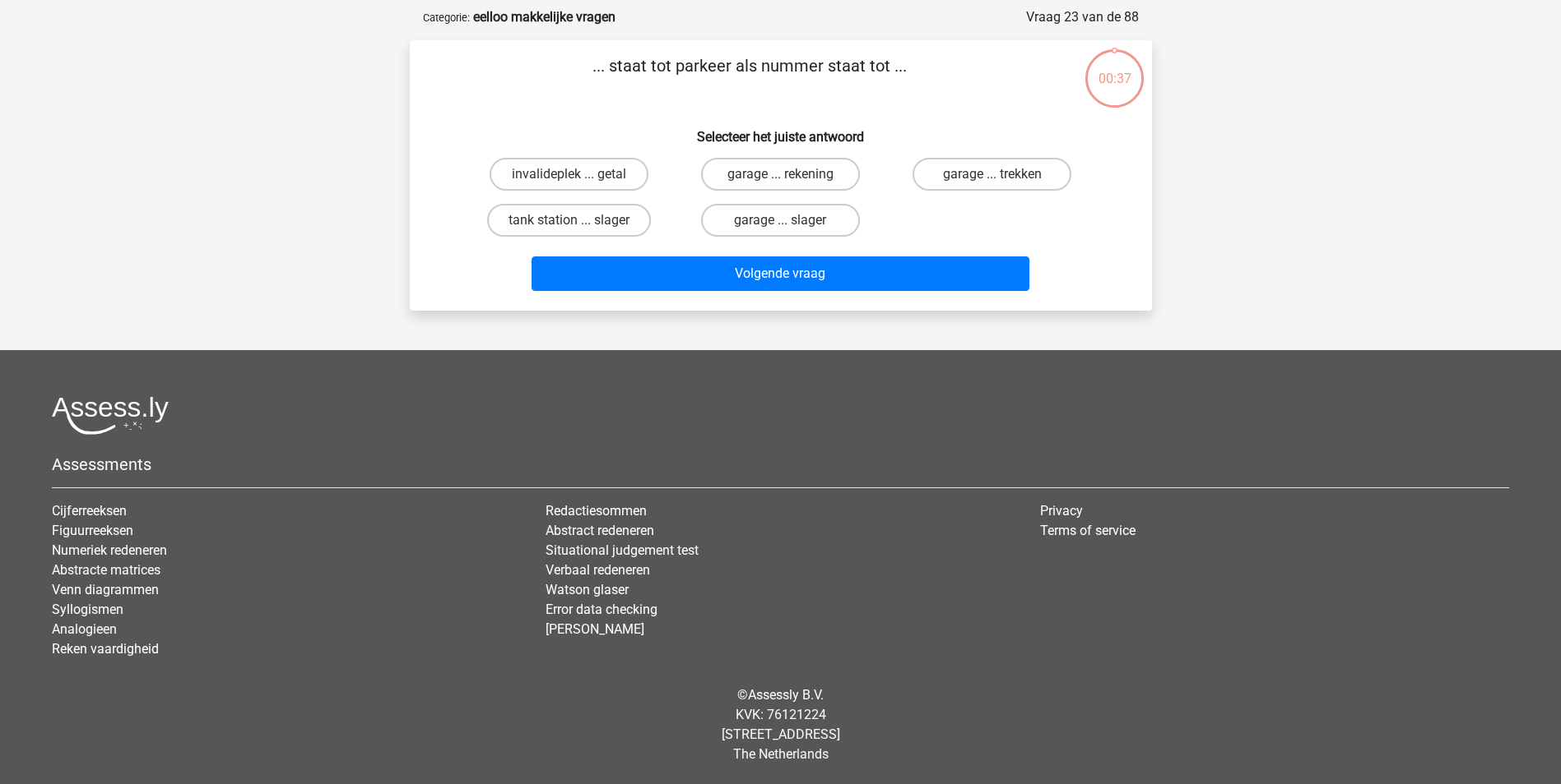
scroll to position [74, 0]
click at [787, 172] on label "garage ... rekening" at bounding box center [780, 174] width 159 height 33
click at [787, 174] on input "garage ... rekening" at bounding box center [784, 179] width 11 height 11
radio input "true"
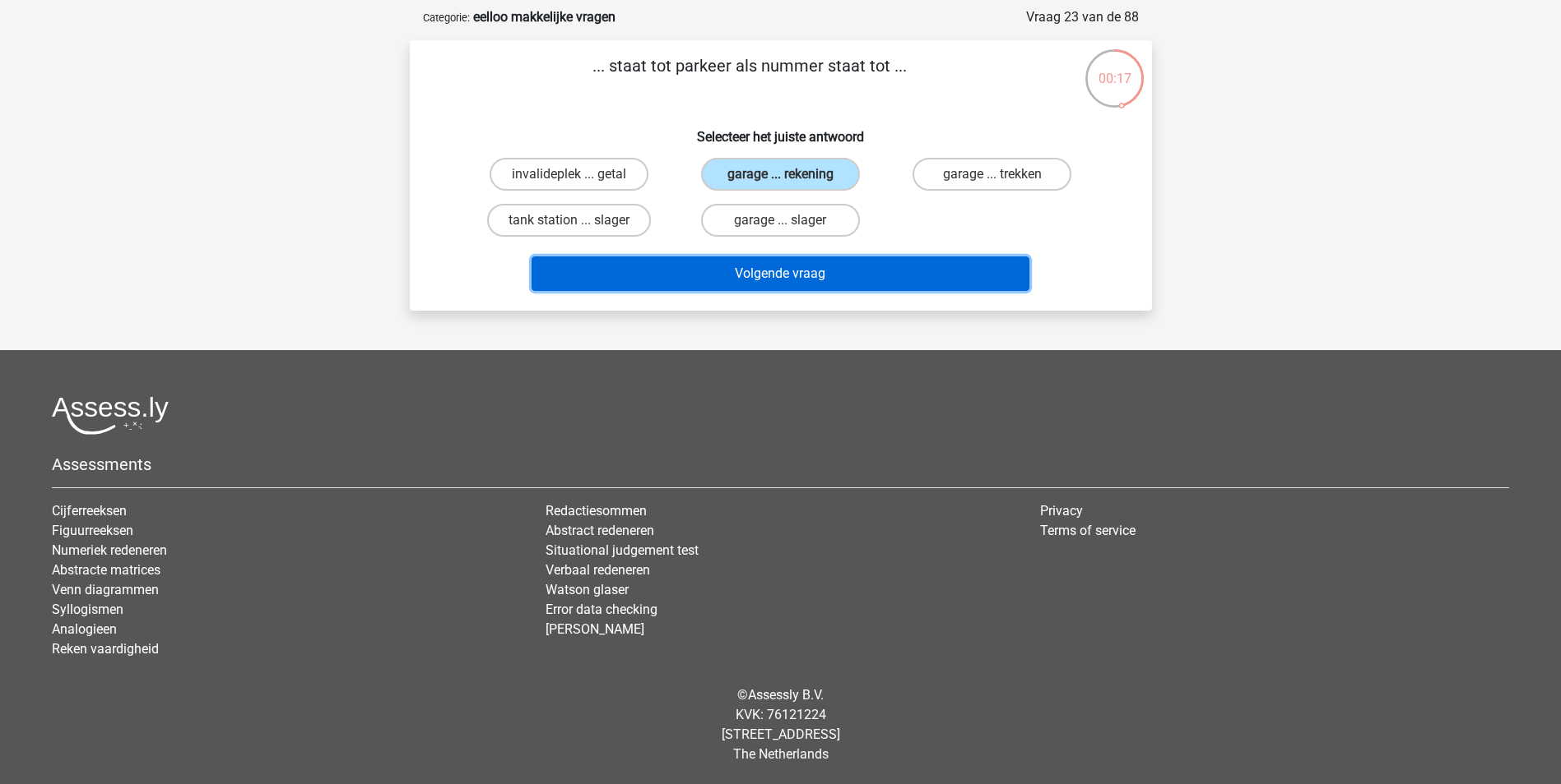
click at [831, 271] on button "Volgende vraag" at bounding box center [780, 273] width 498 height 34
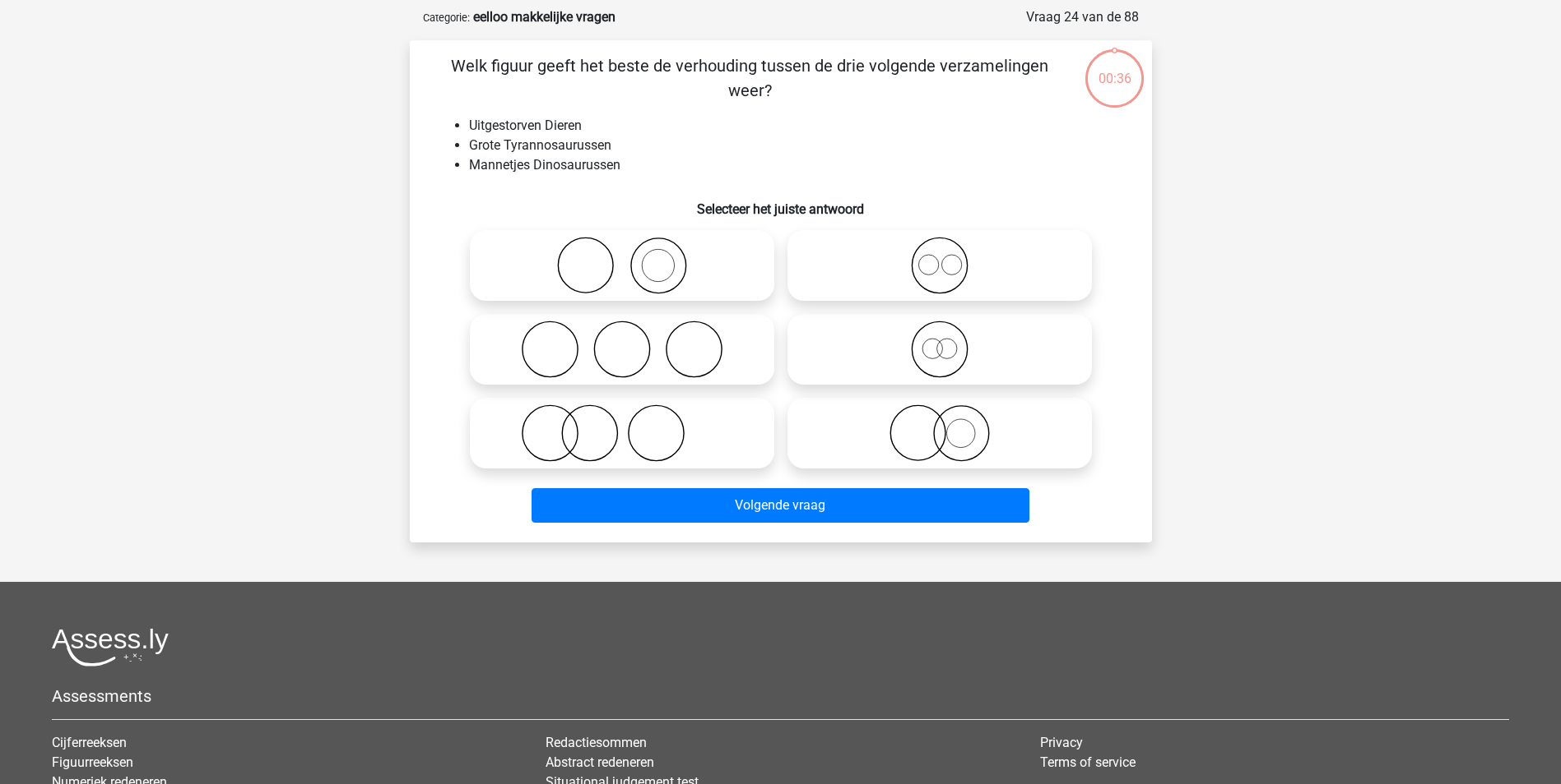
scroll to position [82, 0]
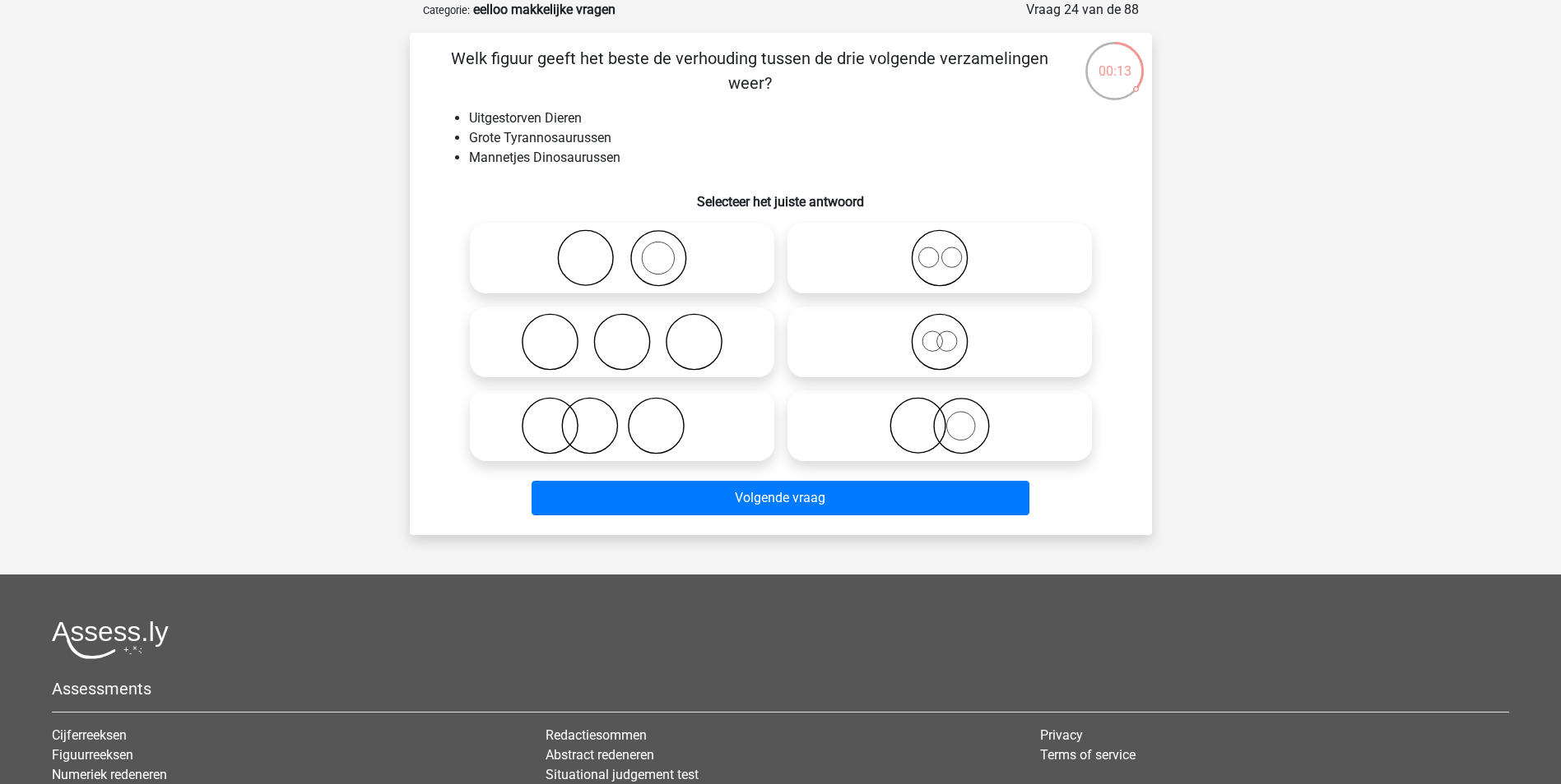
click at [877, 249] on icon at bounding box center [939, 258] width 291 height 58
click at [939, 249] on input "radio" at bounding box center [944, 244] width 11 height 11
radio input "true"
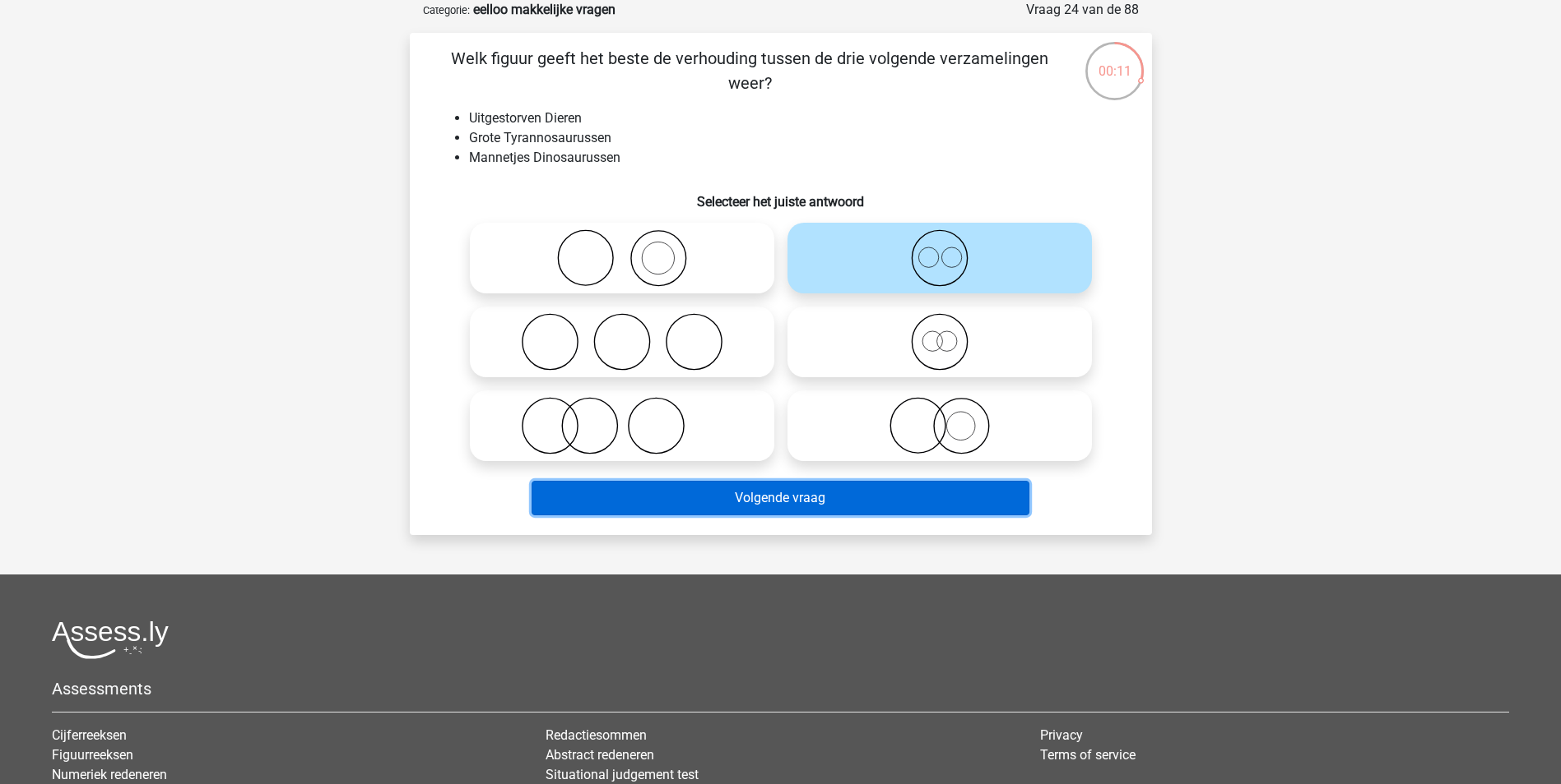
click at [868, 488] on button "Volgende vraag" at bounding box center [780, 498] width 498 height 34
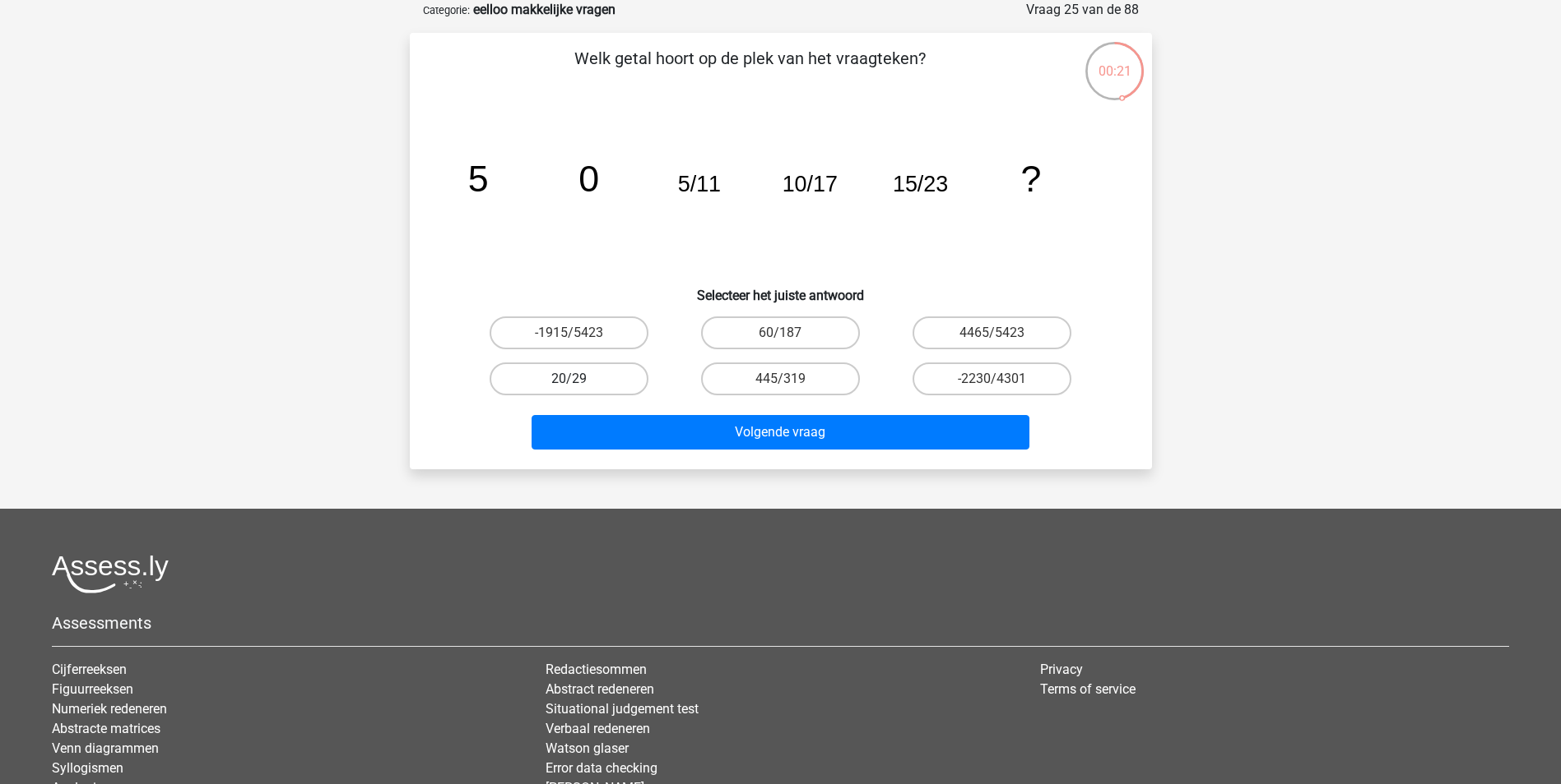
click at [602, 379] on label "20/29" at bounding box center [569, 379] width 159 height 33
click at [579, 379] on input "20/29" at bounding box center [574, 384] width 11 height 11
radio input "true"
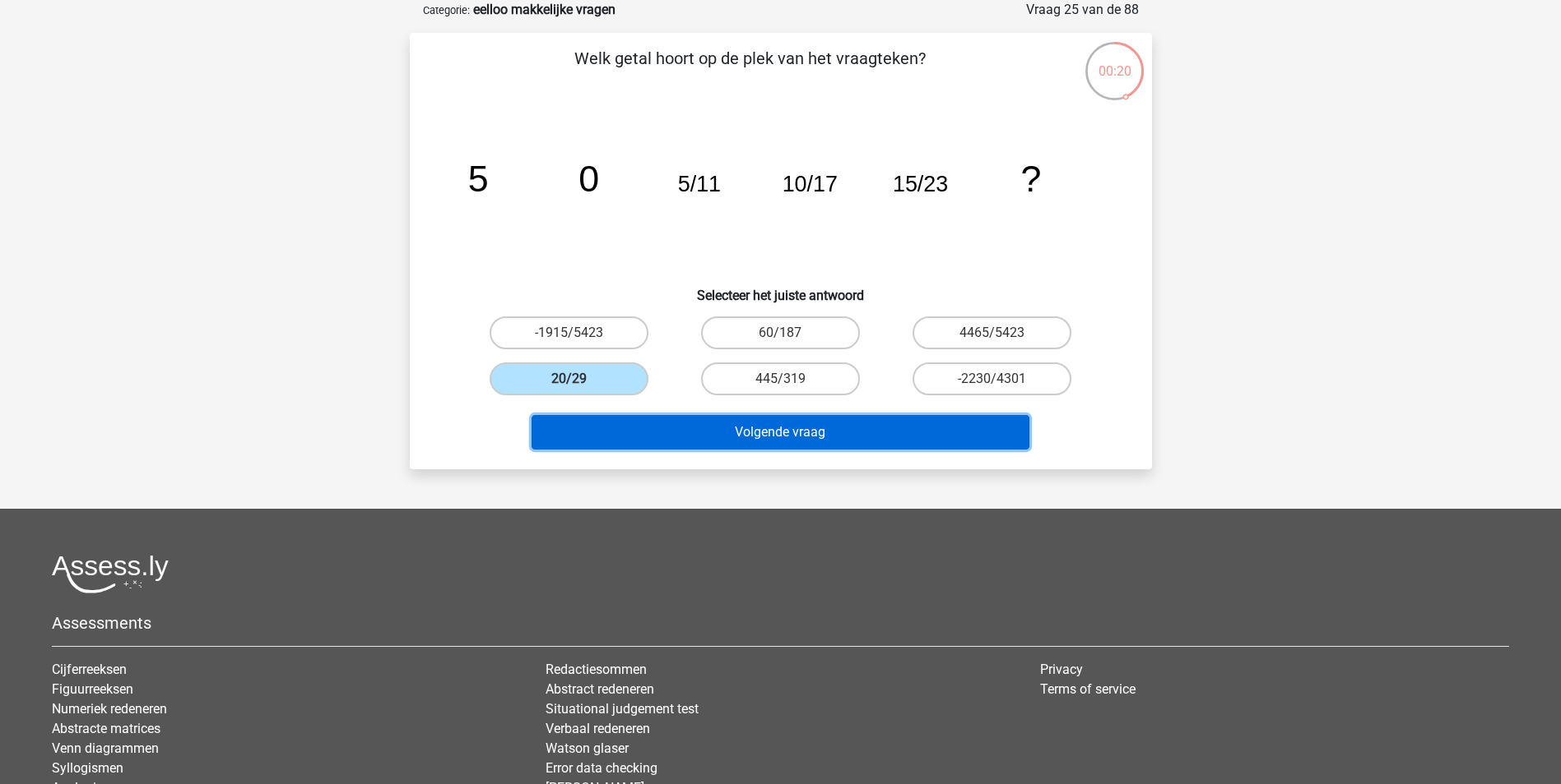
click at [765, 438] on button "Volgende vraag" at bounding box center [780, 432] width 498 height 34
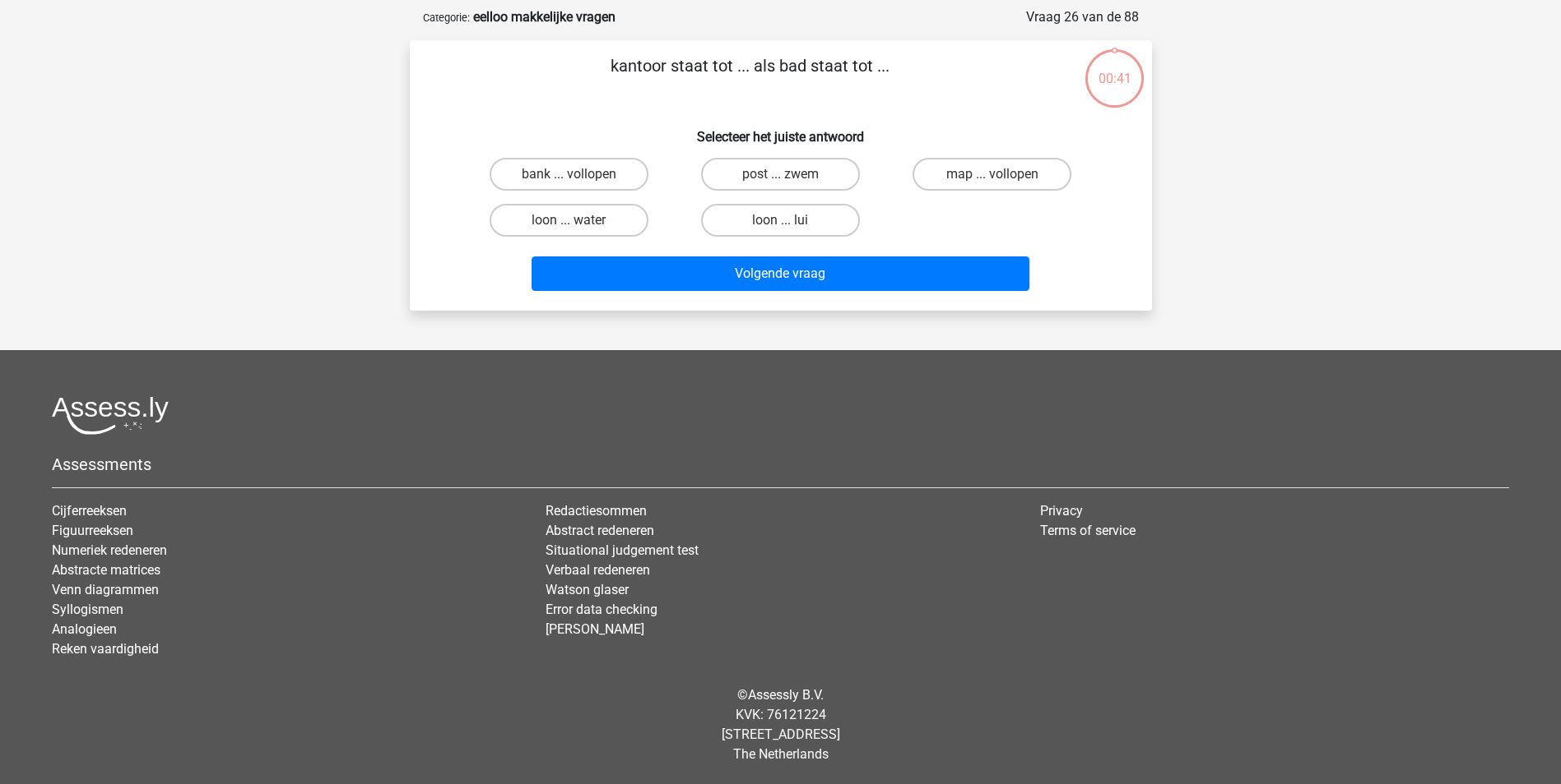
scroll to position [74, 0]
click at [816, 183] on label "post ... zwem" at bounding box center [780, 174] width 159 height 33
click at [790, 183] on input "post ... zwem" at bounding box center [784, 179] width 11 height 11
radio input "true"
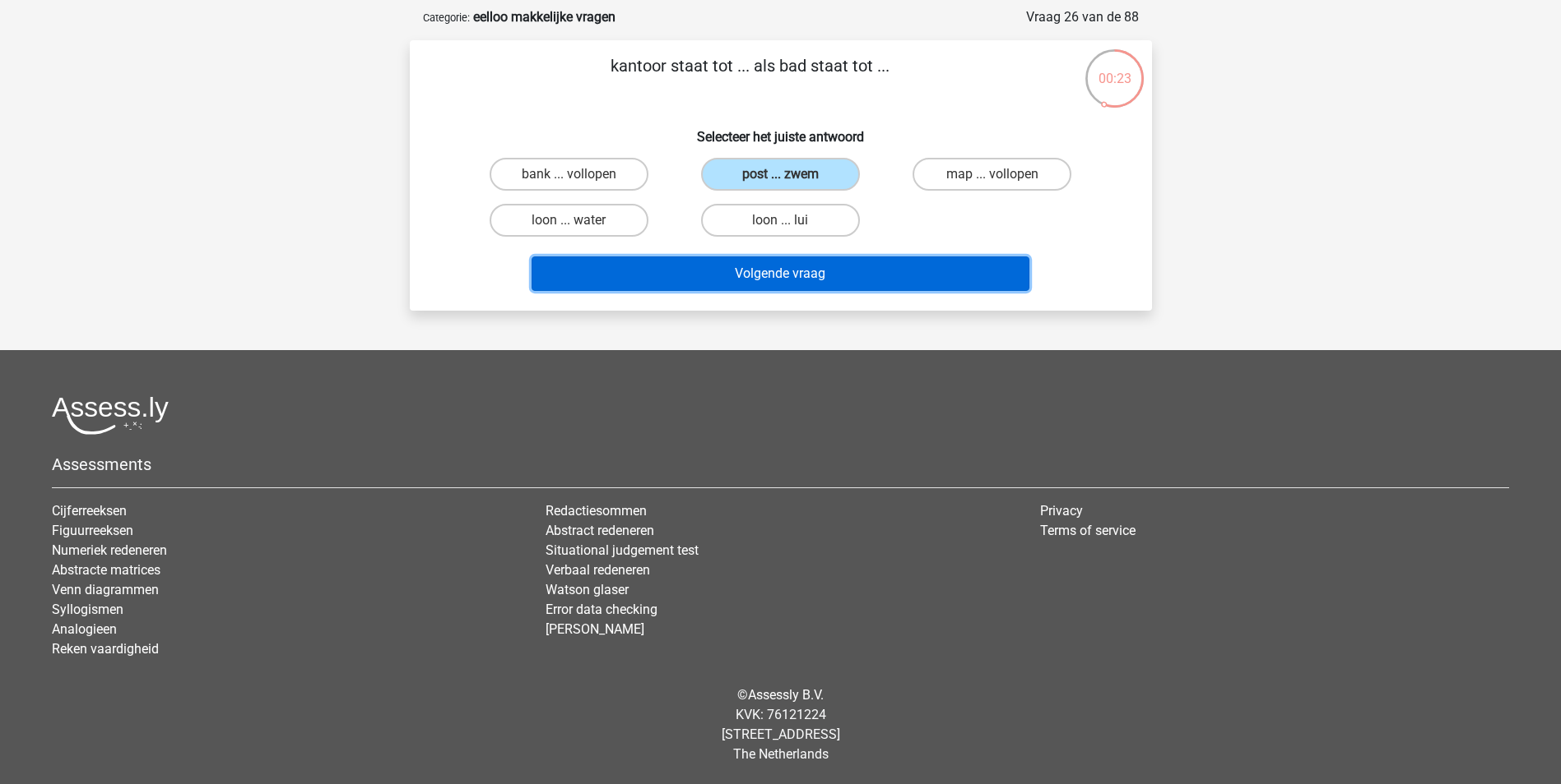
click at [845, 283] on button "Volgende vraag" at bounding box center [780, 273] width 498 height 34
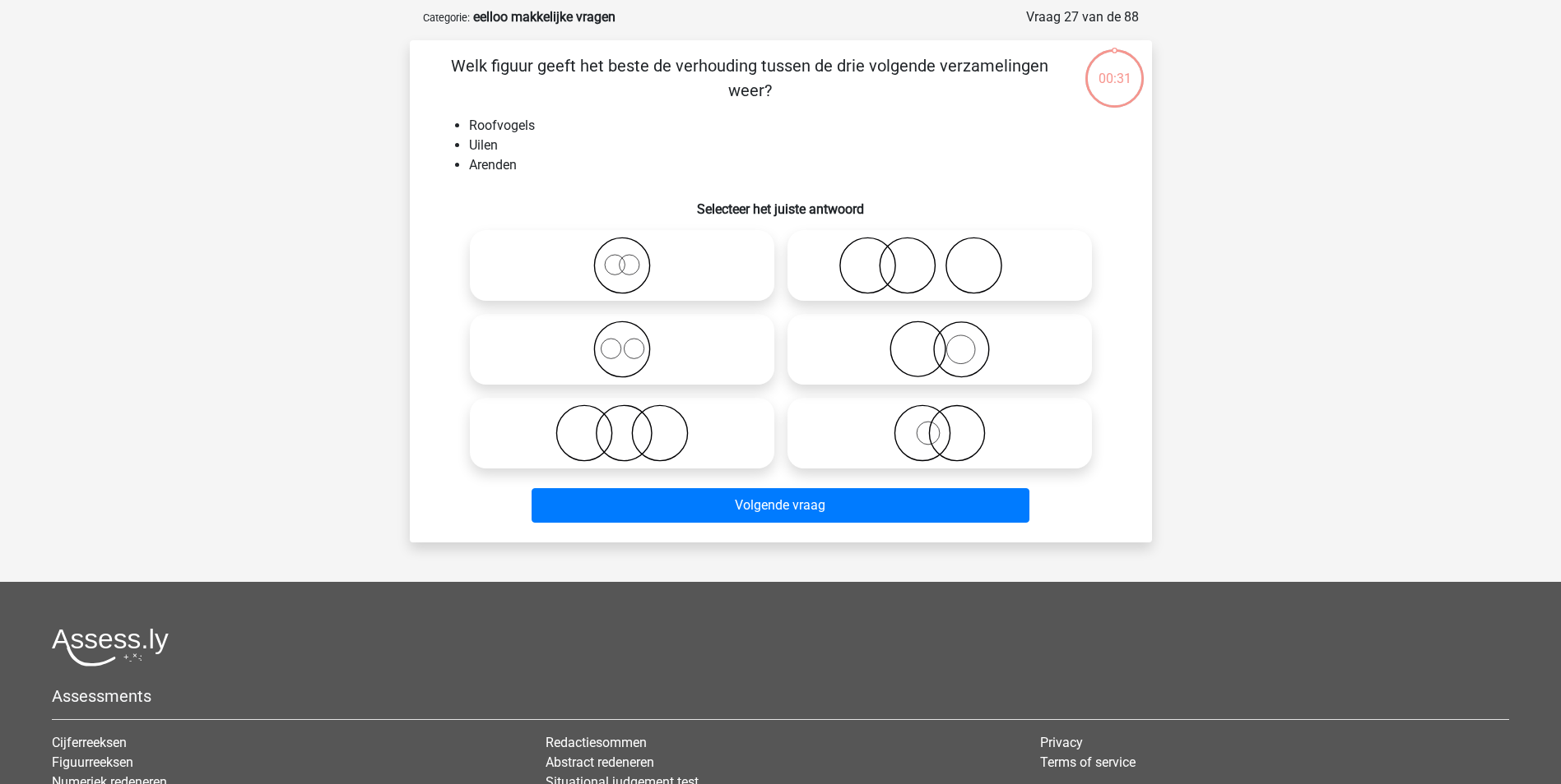
scroll to position [82, 0]
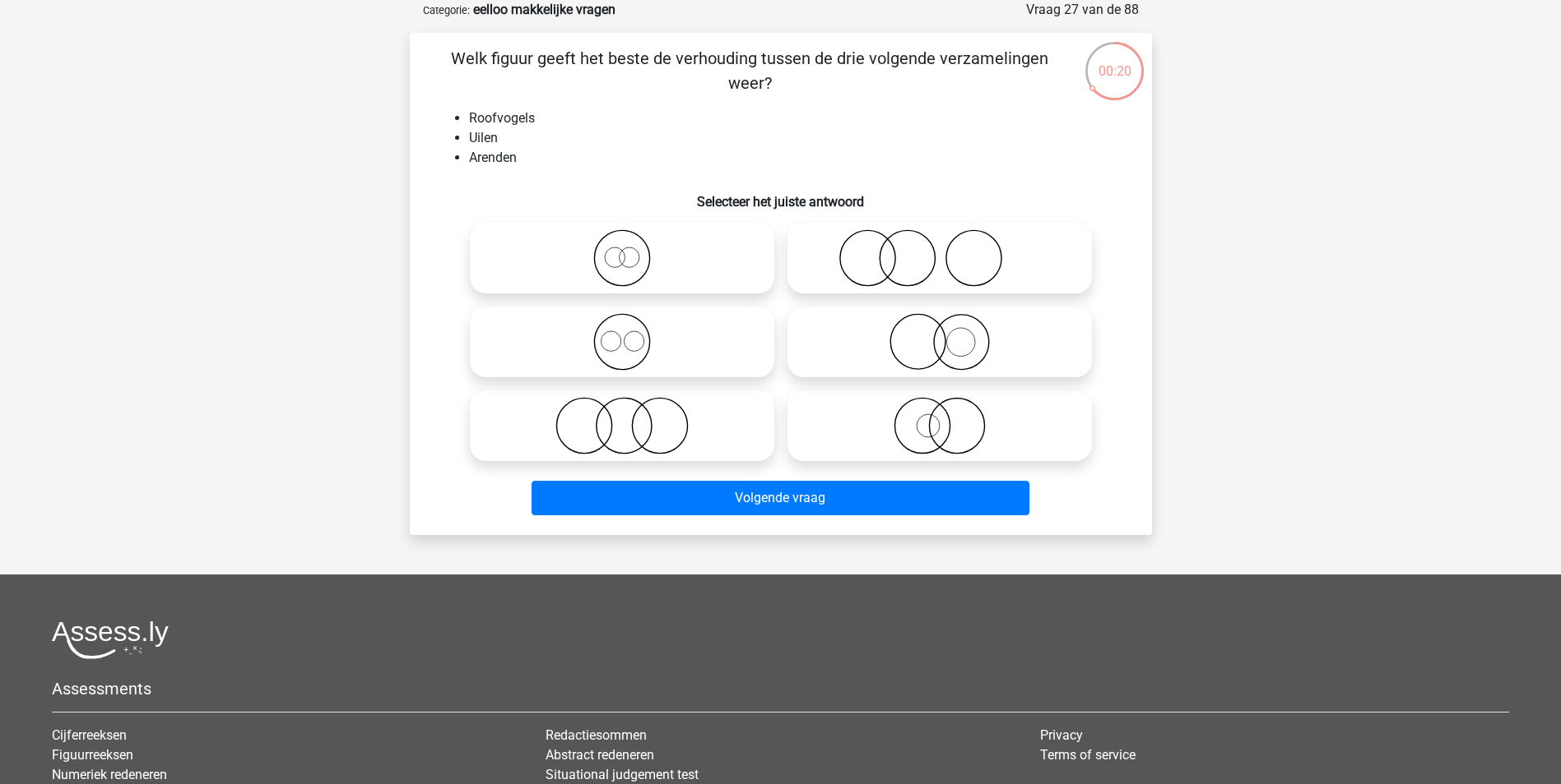
click at [707, 263] on icon at bounding box center [622, 258] width 291 height 58
click at [632, 250] on input "radio" at bounding box center [627, 244] width 11 height 11
radio input "true"
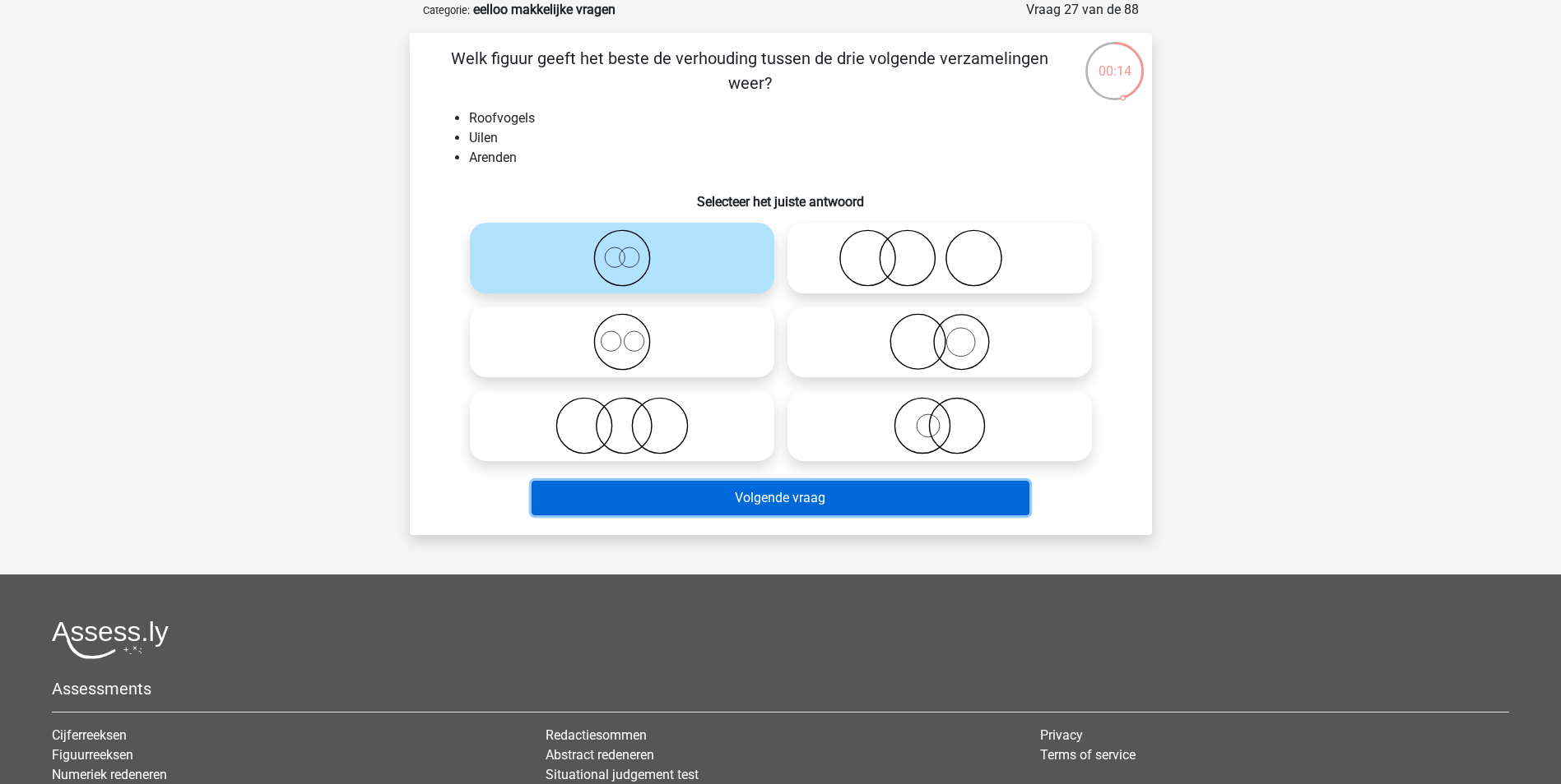
click at [799, 509] on button "Volgende vraag" at bounding box center [780, 498] width 498 height 34
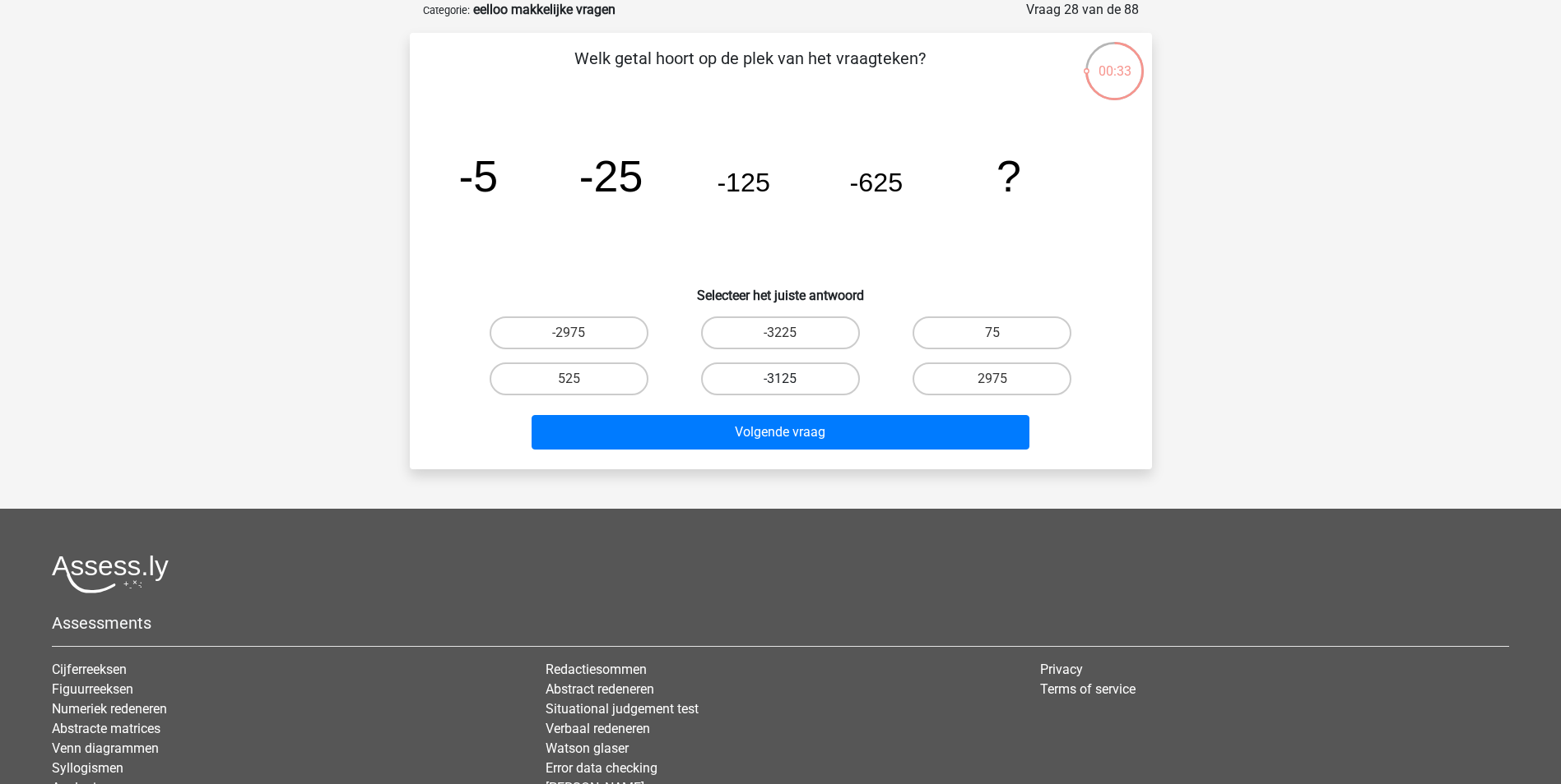
click at [838, 385] on label "-3125" at bounding box center [780, 379] width 159 height 33
click at [790, 385] on input "-3125" at bounding box center [784, 384] width 11 height 11
radio input "true"
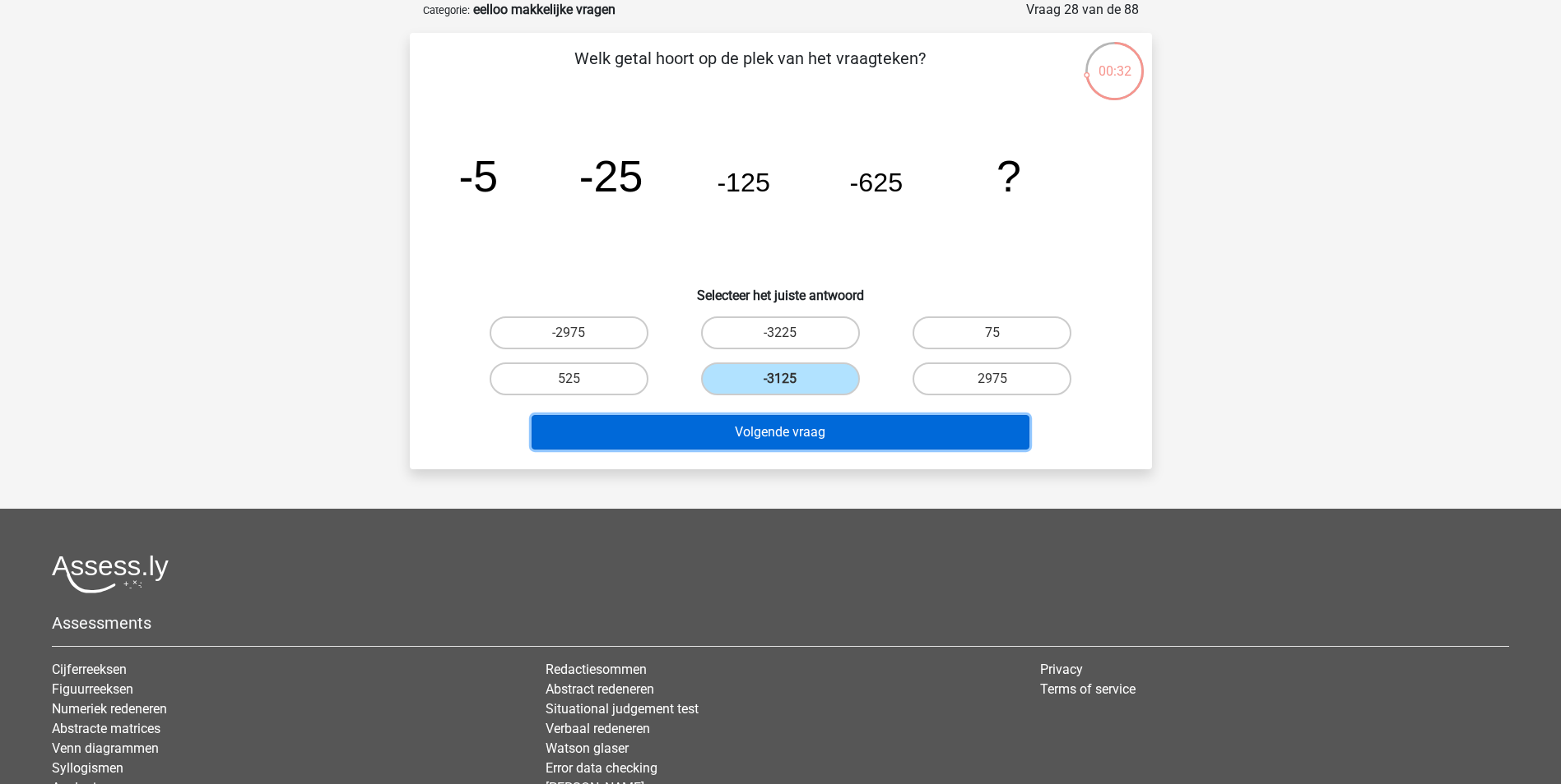
click at [881, 431] on button "Volgende vraag" at bounding box center [780, 432] width 498 height 34
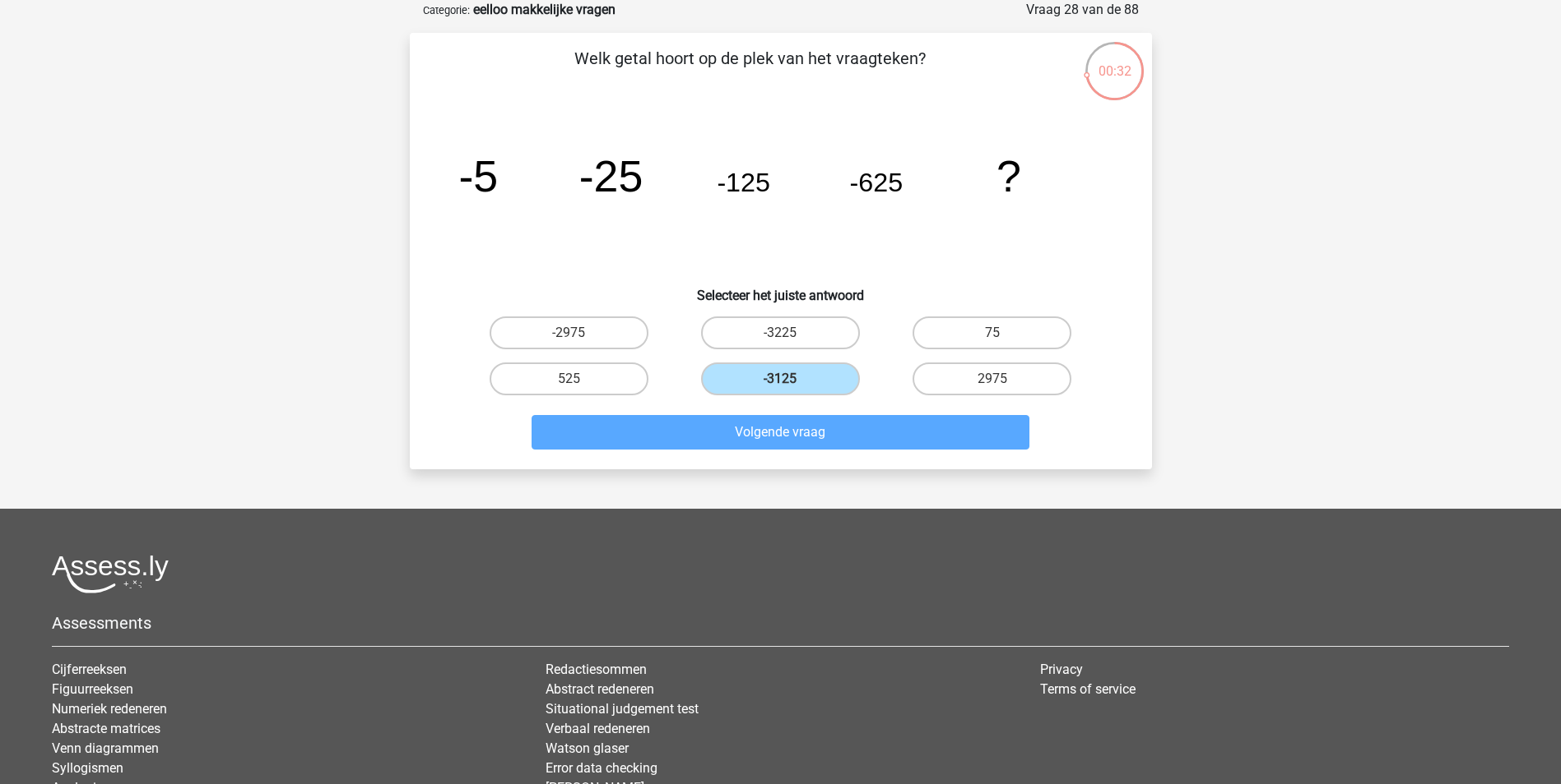
scroll to position [74, 0]
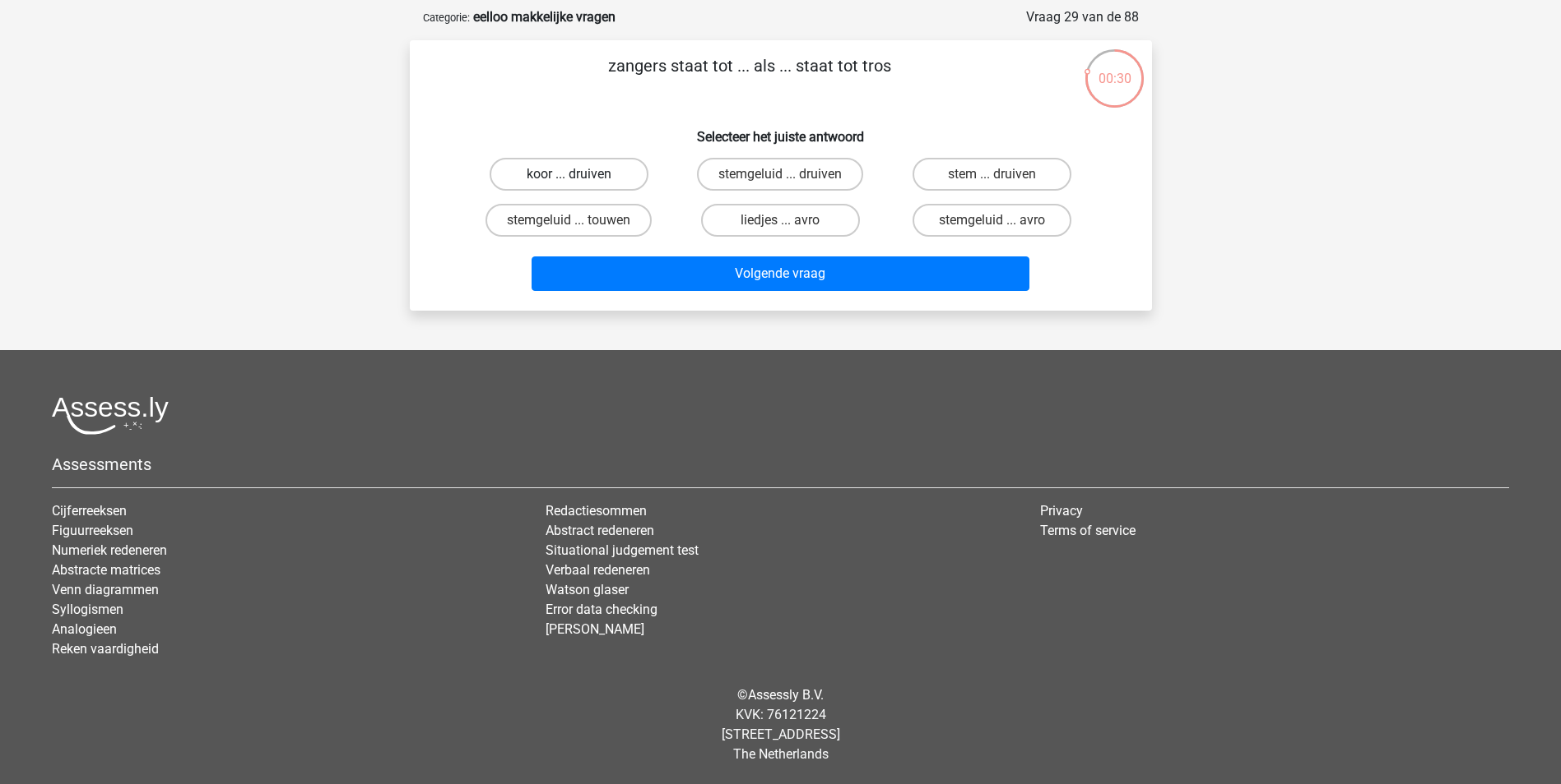
click at [613, 184] on label "koor ... druiven" at bounding box center [569, 174] width 159 height 33
click at [579, 184] on input "koor ... druiven" at bounding box center [574, 179] width 11 height 11
radio input "true"
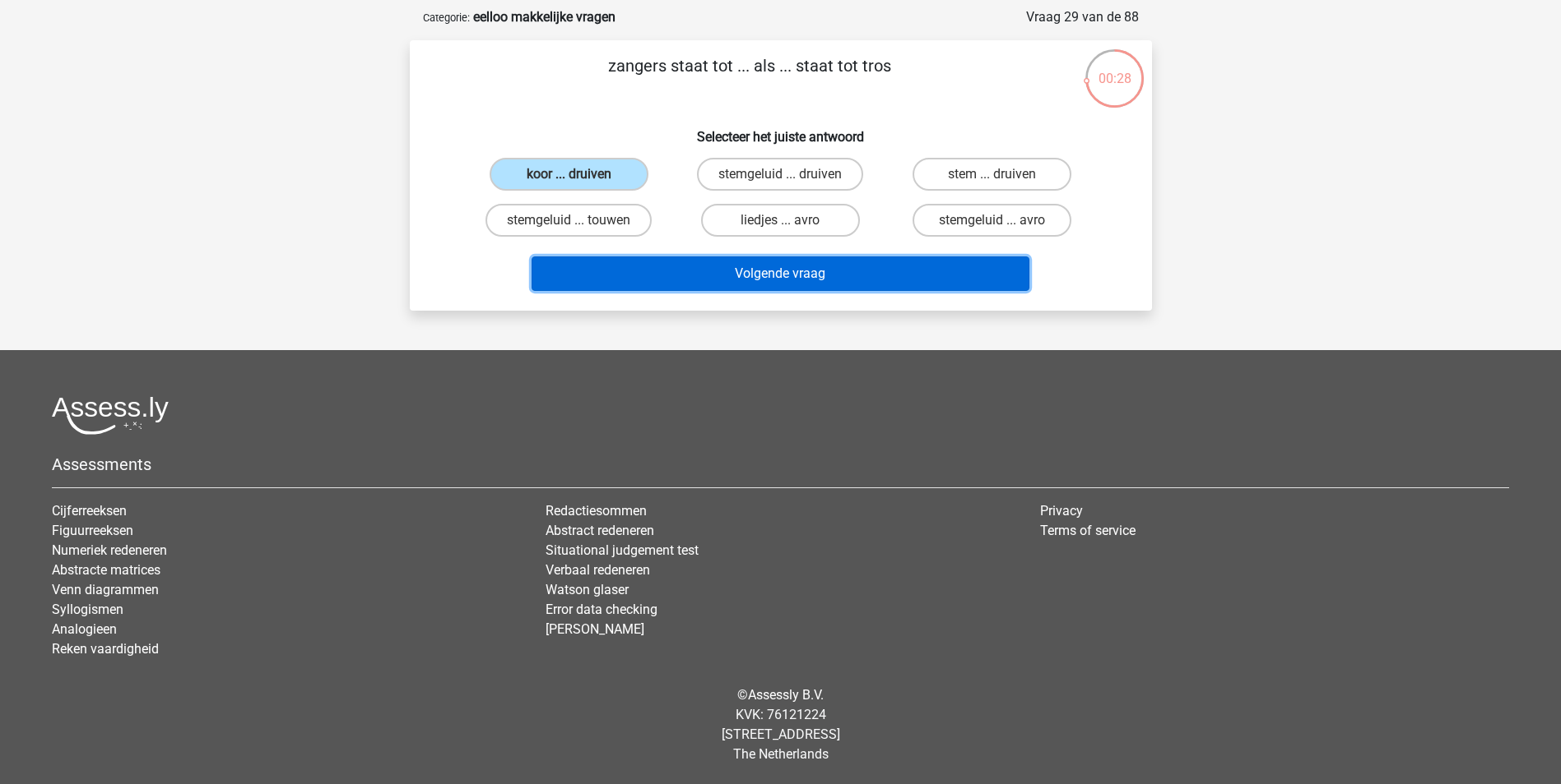
click at [782, 279] on button "Volgende vraag" at bounding box center [780, 273] width 498 height 34
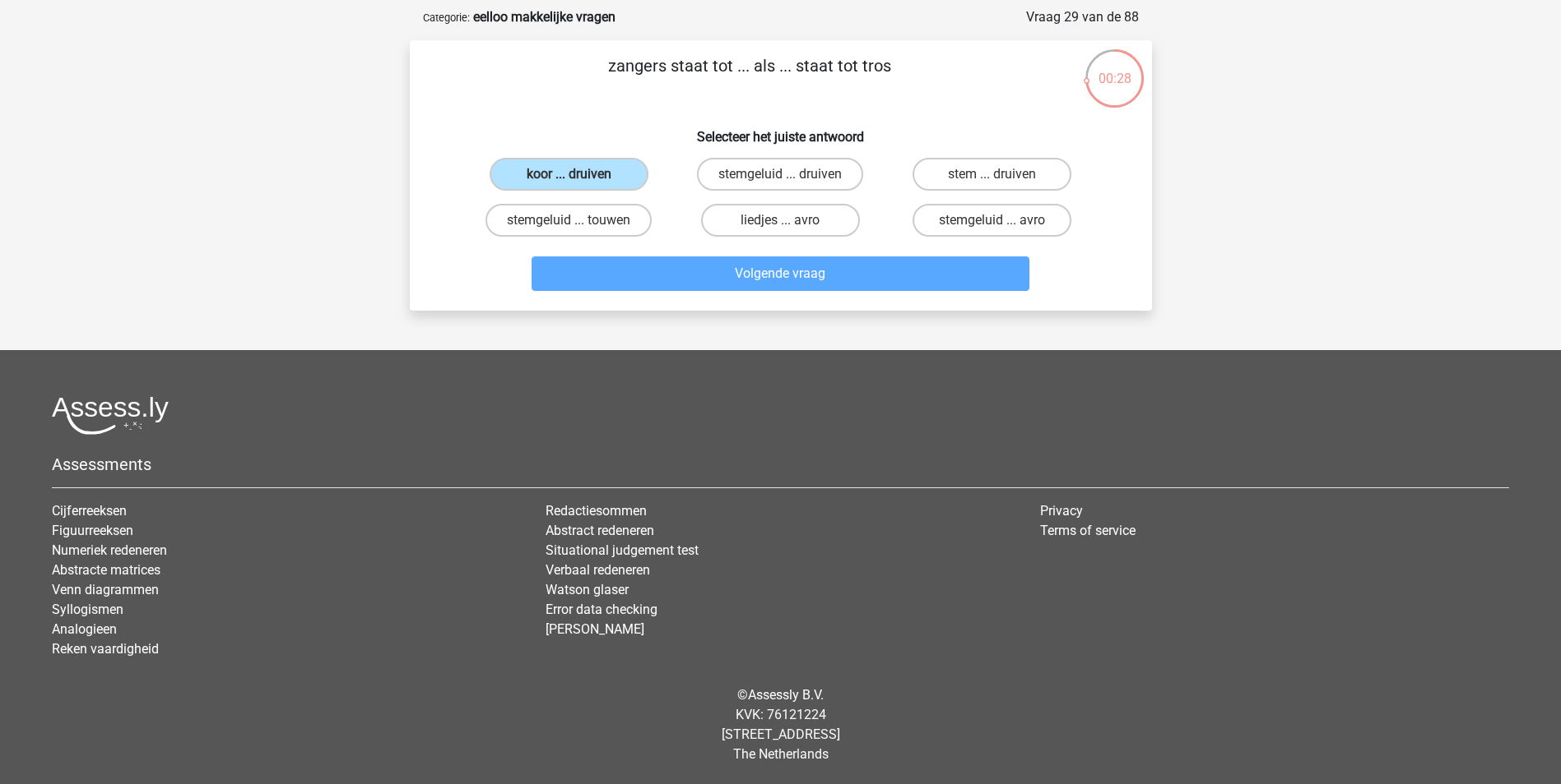
scroll to position [82, 0]
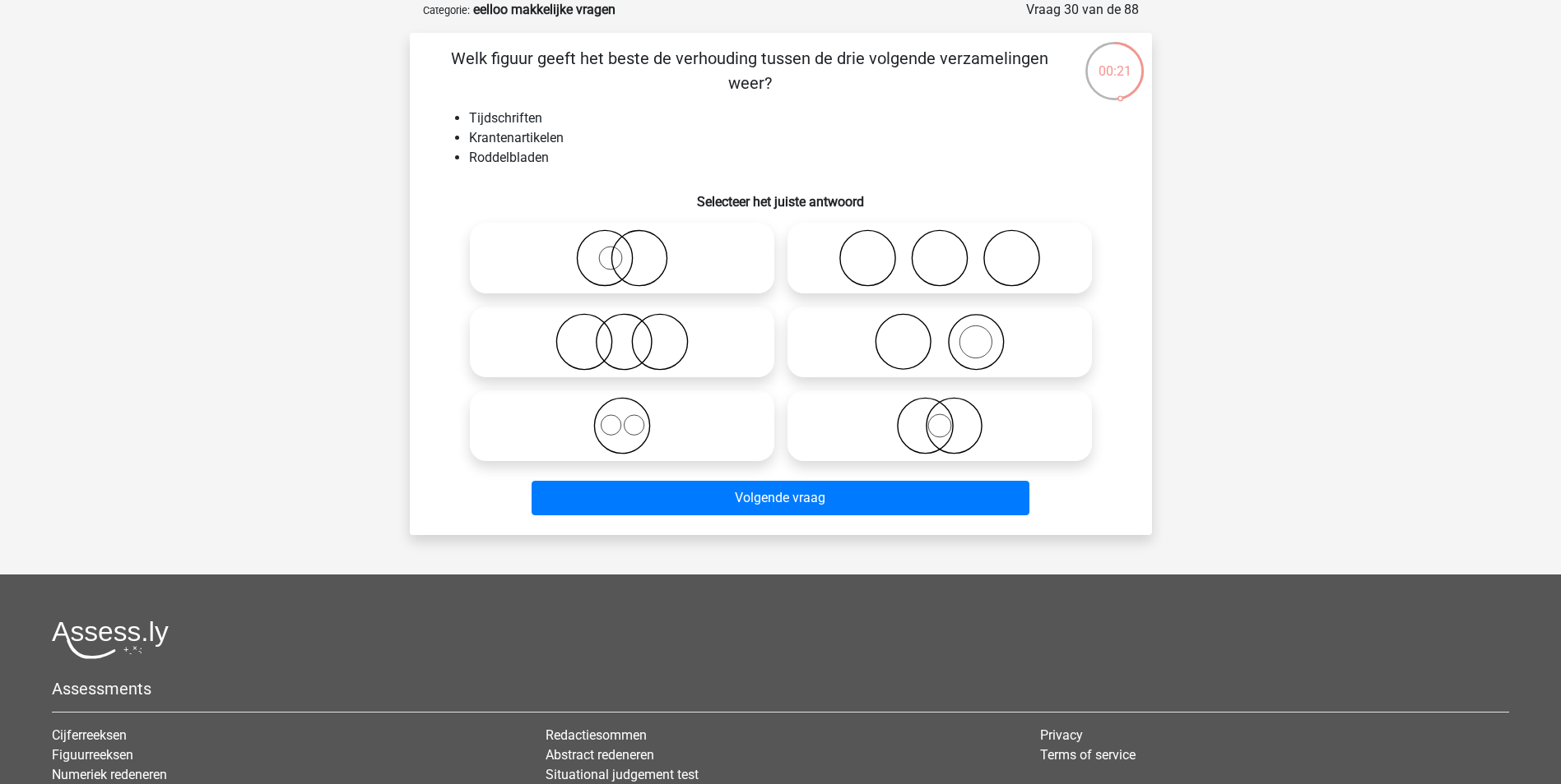
click at [738, 354] on icon at bounding box center [622, 342] width 291 height 58
click at [632, 334] on input "radio" at bounding box center [627, 328] width 11 height 11
radio input "true"
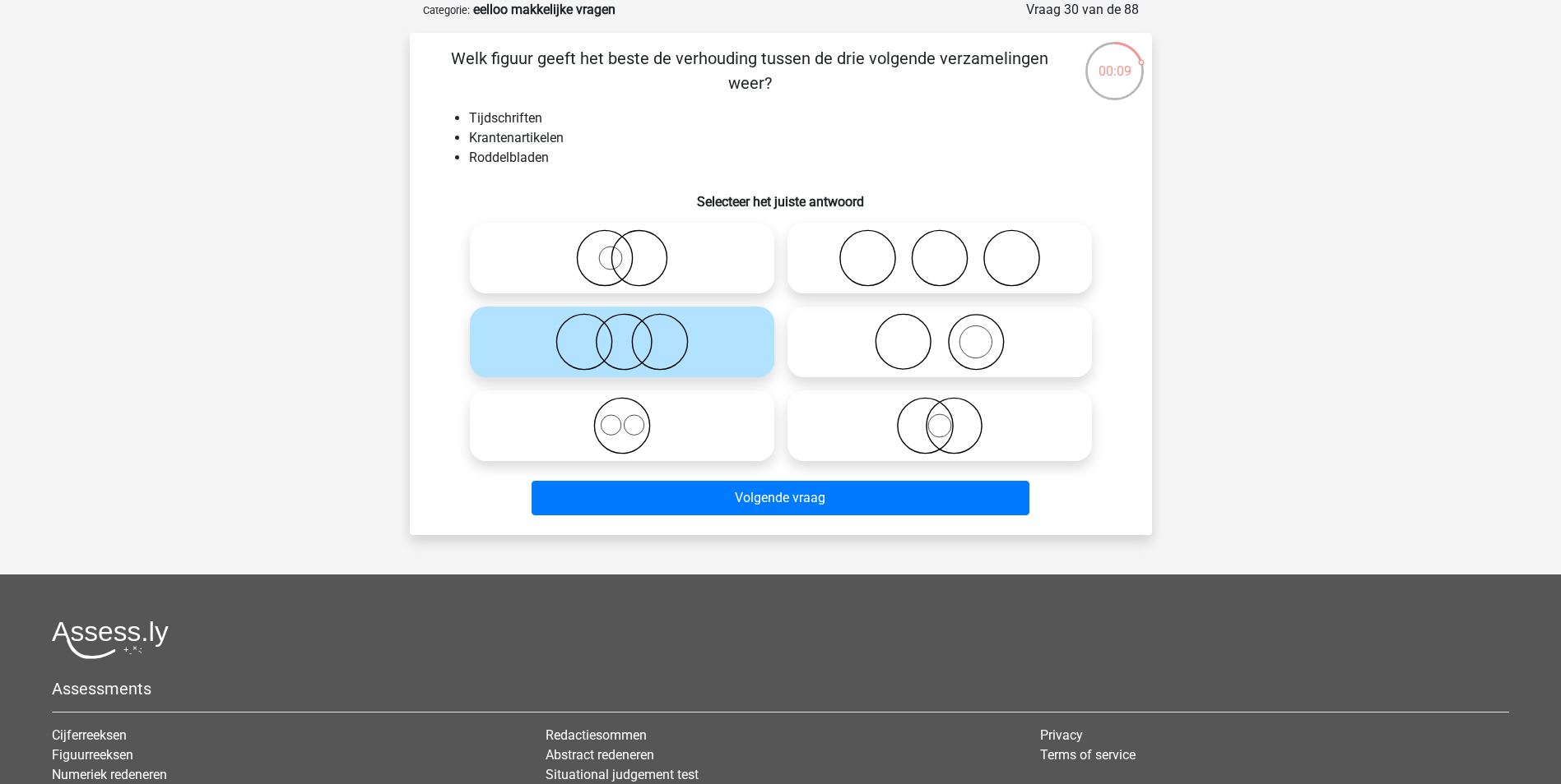
click at [899, 244] on icon at bounding box center [939, 258] width 291 height 58
click at [939, 244] on input "radio" at bounding box center [944, 244] width 11 height 11
radio input "true"
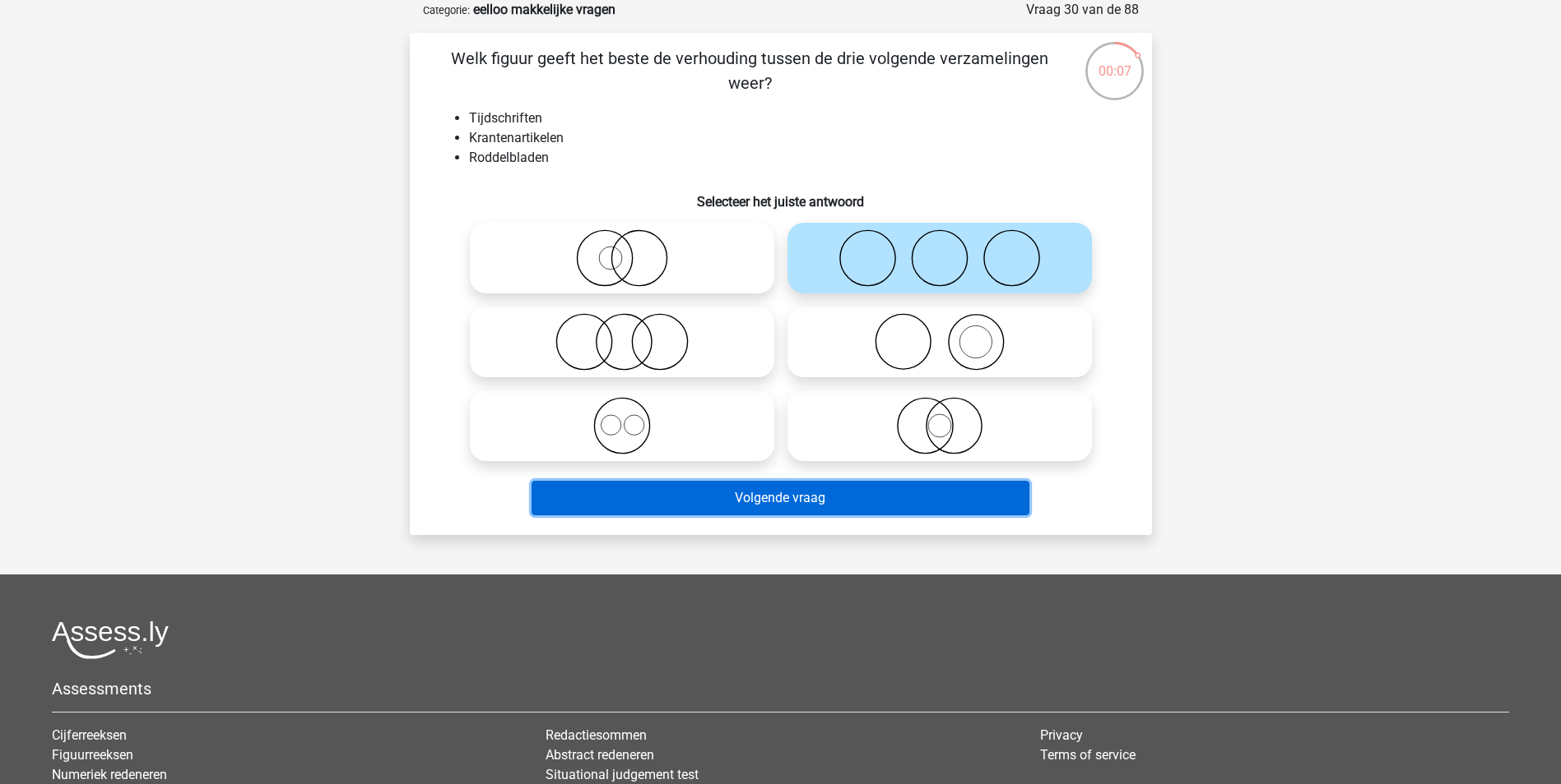
click at [841, 488] on button "Volgende vraag" at bounding box center [780, 498] width 498 height 34
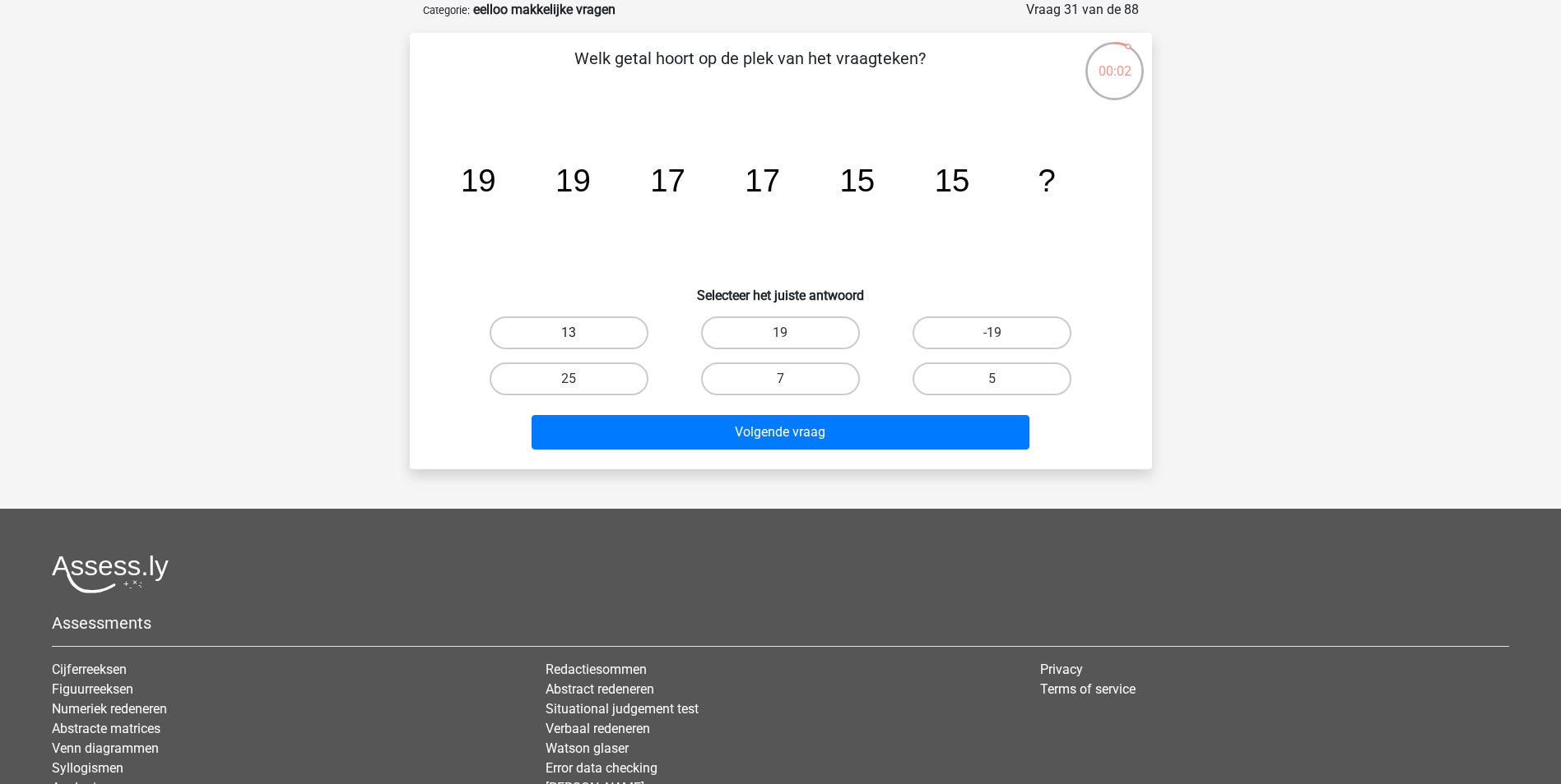
click at [615, 334] on label "13" at bounding box center [569, 333] width 159 height 33
click at [579, 334] on input "13" at bounding box center [574, 338] width 11 height 11
radio input "true"
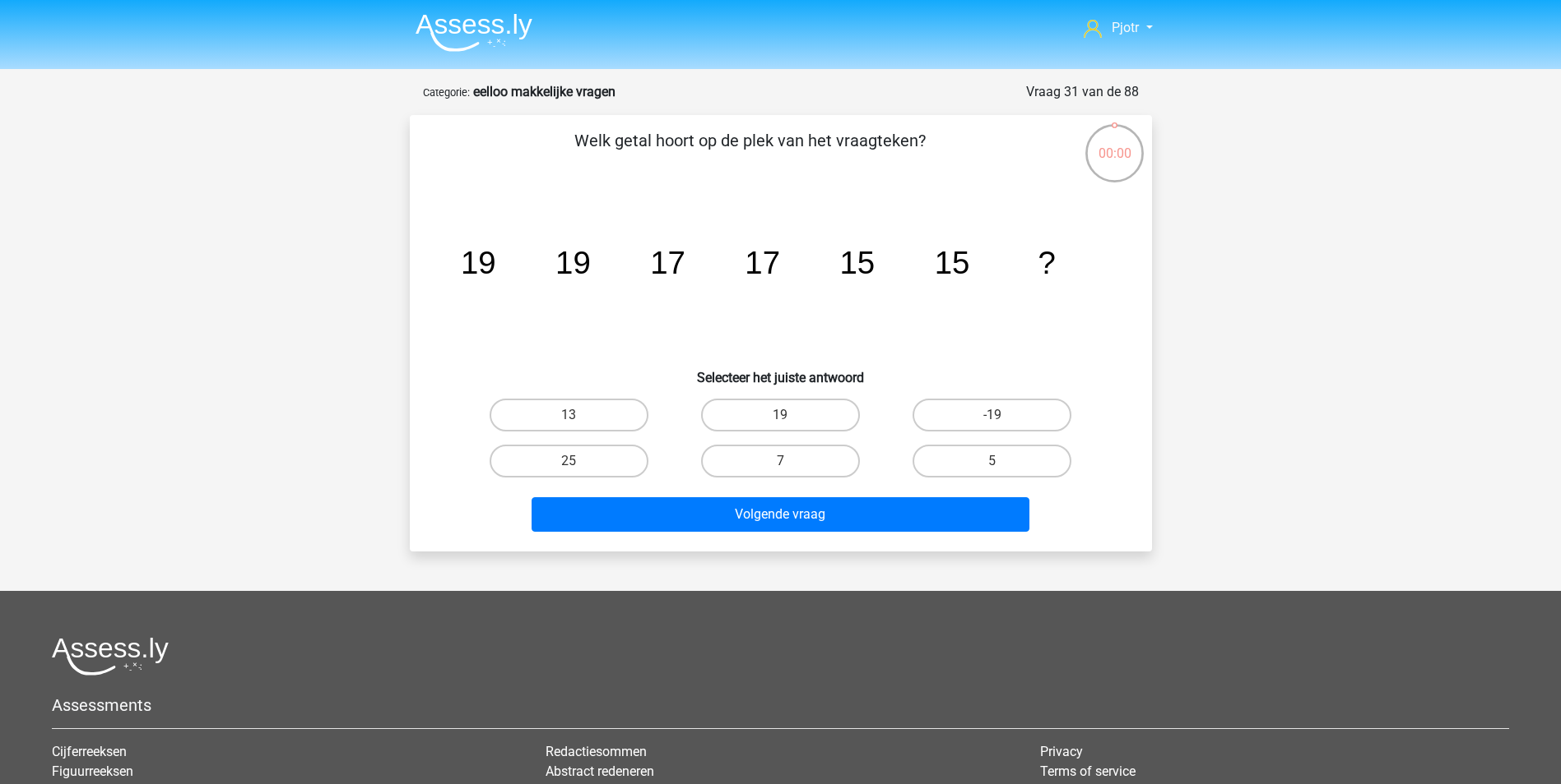
scroll to position [82, 0]
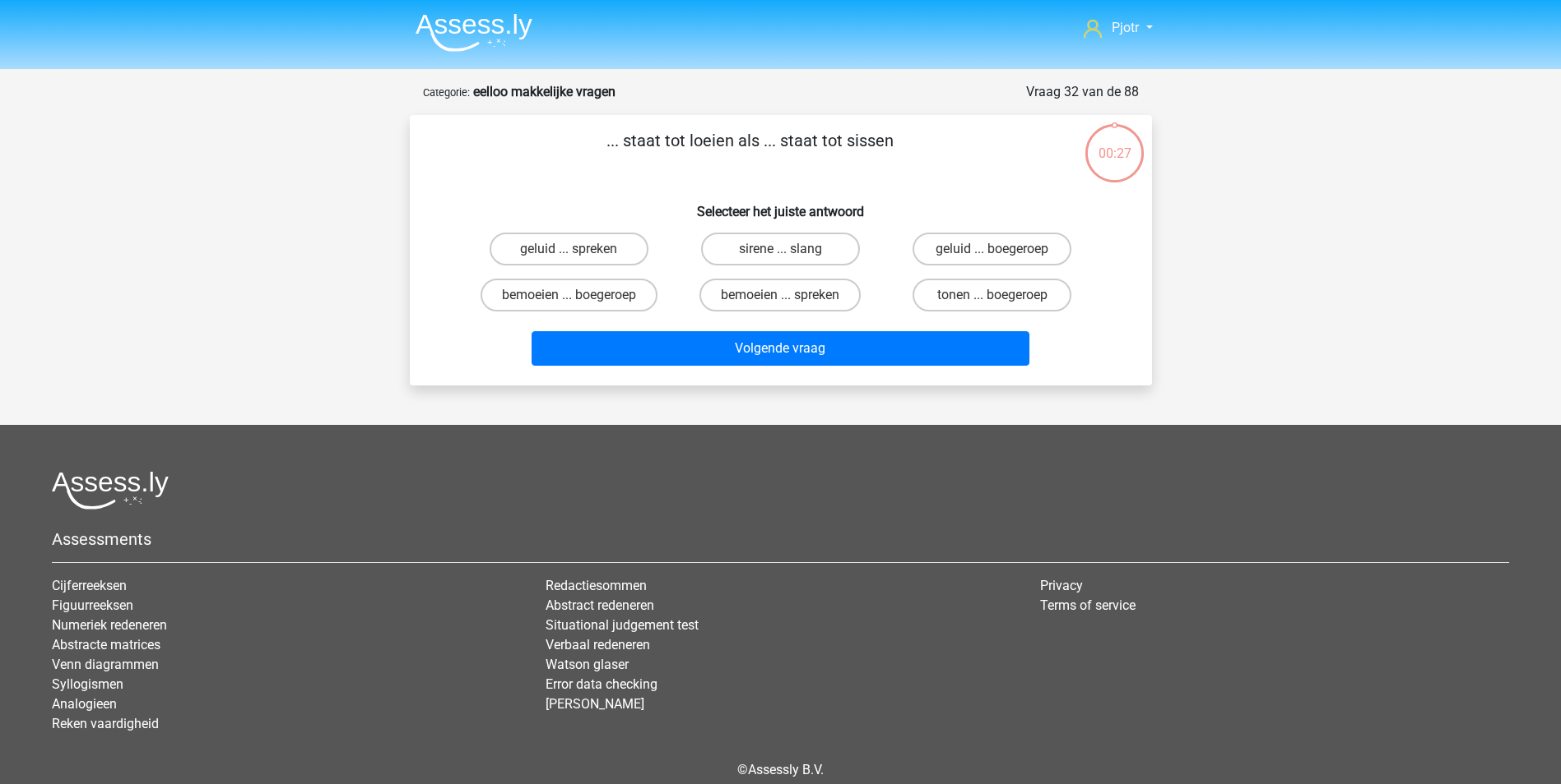
scroll to position [74, 0]
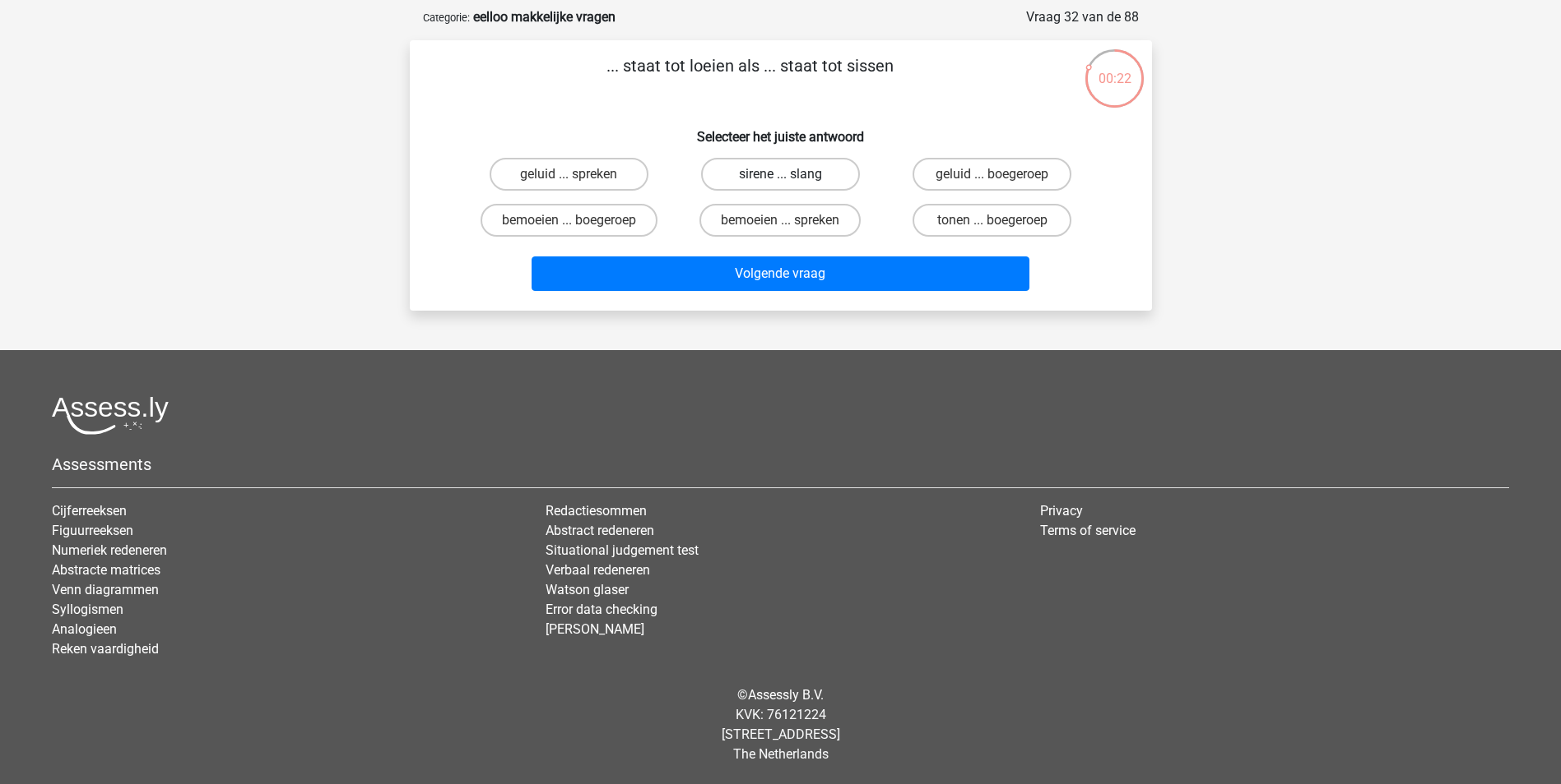
click at [825, 172] on label "sirene ... slang" at bounding box center [780, 174] width 159 height 33
click at [790, 174] on input "sirene ... slang" at bounding box center [784, 179] width 11 height 11
radio input "true"
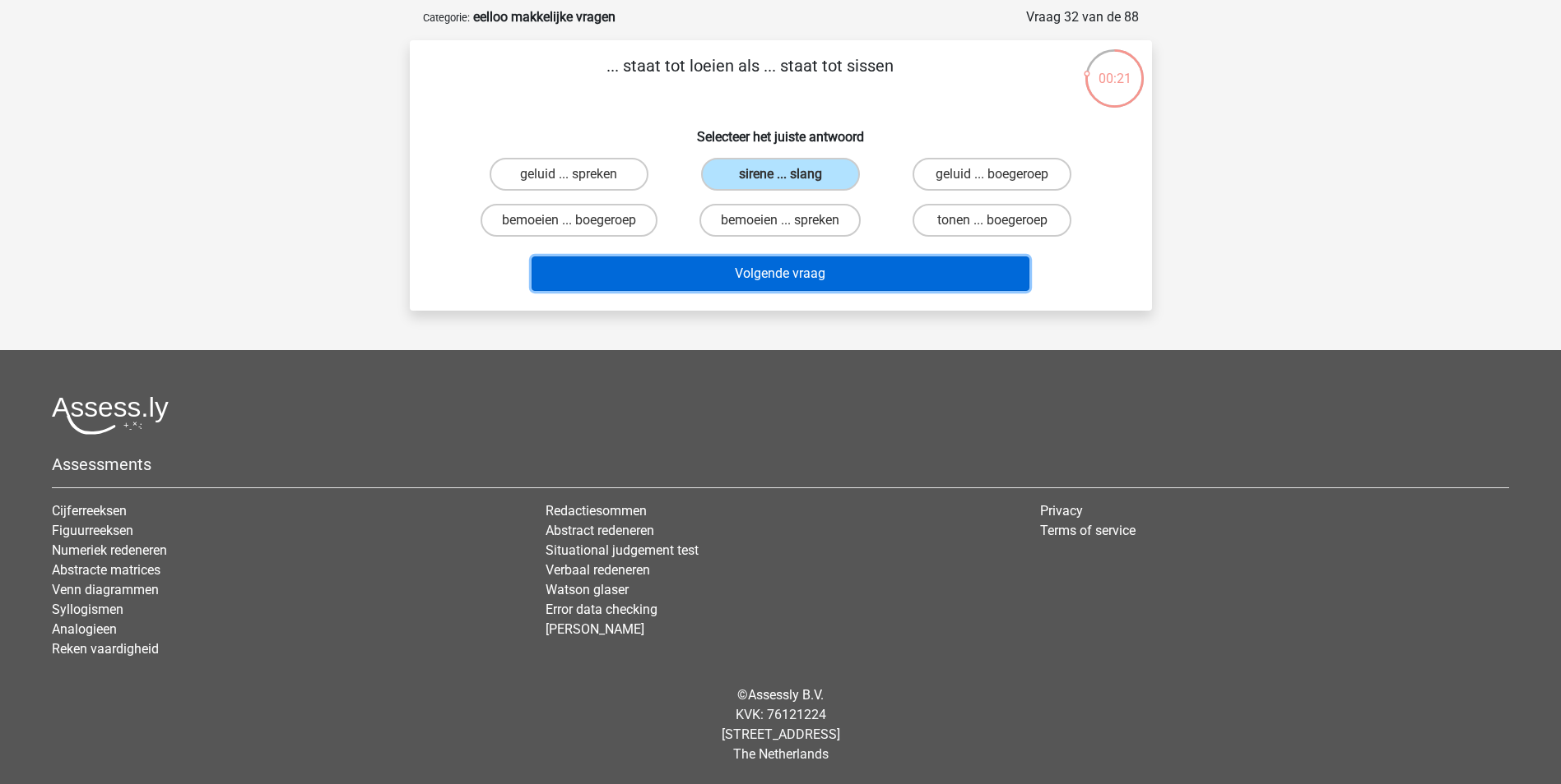
click at [821, 271] on button "Volgende vraag" at bounding box center [780, 273] width 498 height 34
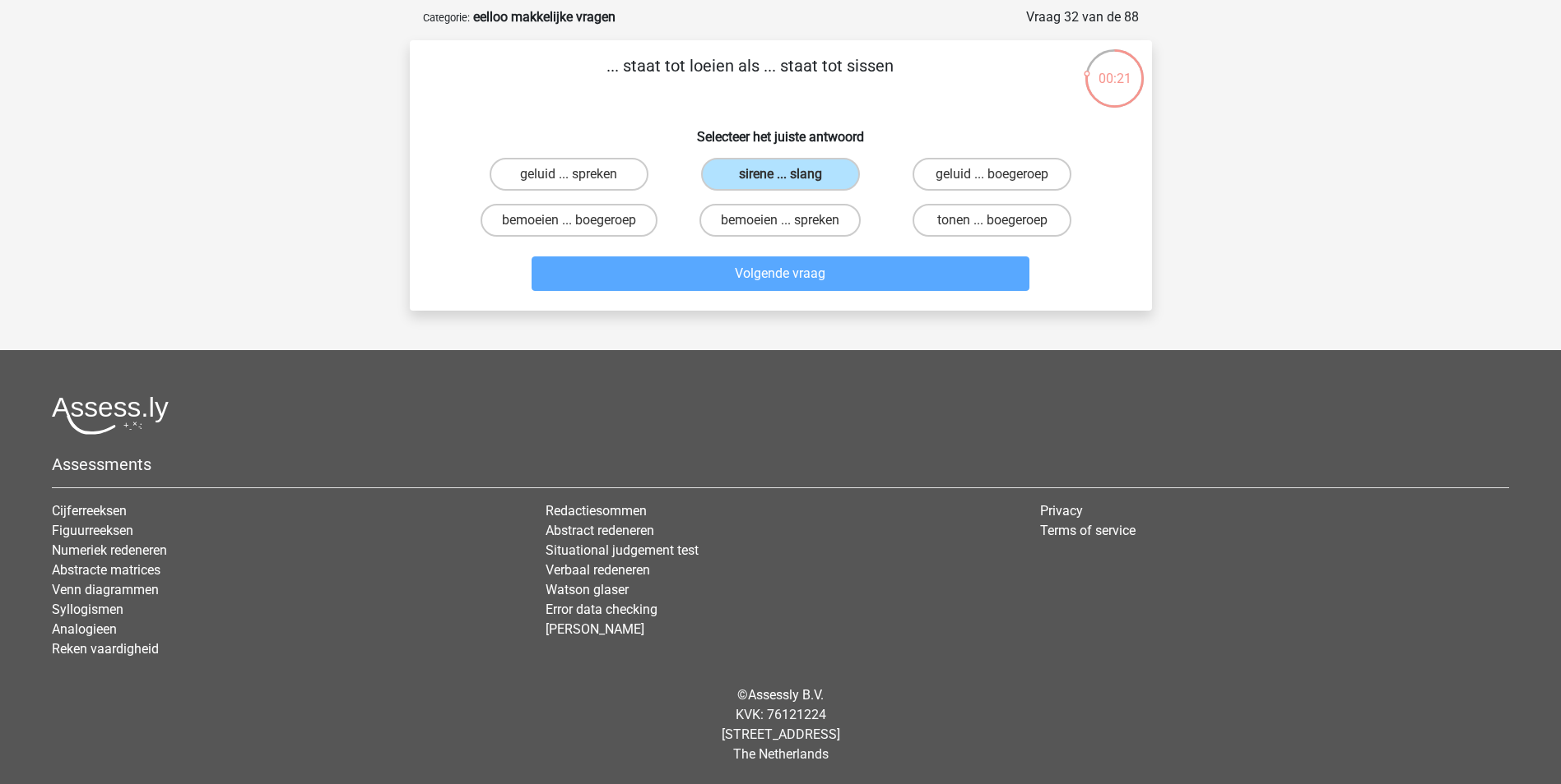
scroll to position [82, 0]
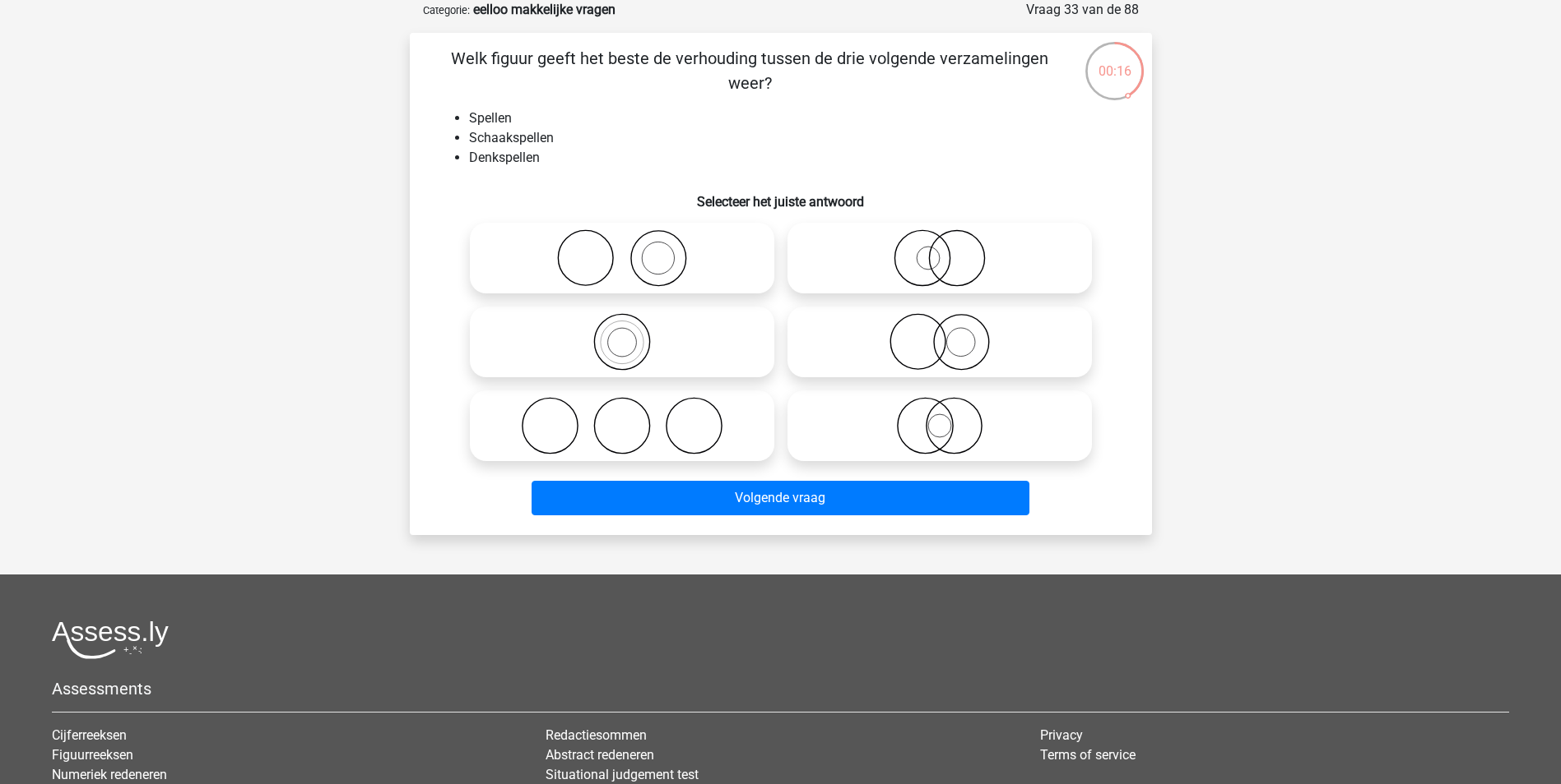
click at [629, 362] on icon at bounding box center [622, 342] width 291 height 58
click at [629, 334] on input "radio" at bounding box center [627, 328] width 11 height 11
radio input "true"
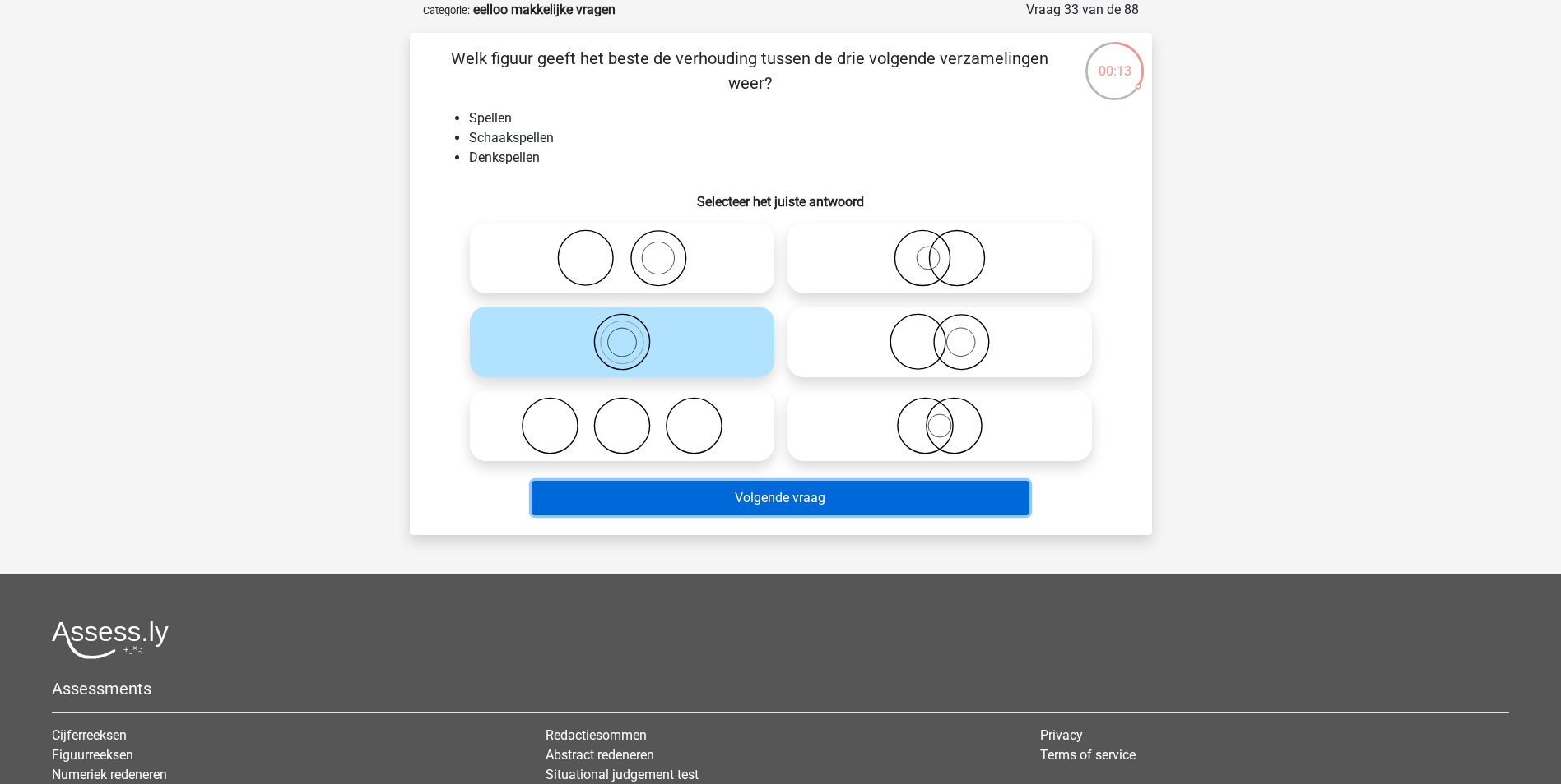
click at [717, 490] on button "Volgende vraag" at bounding box center [780, 498] width 498 height 34
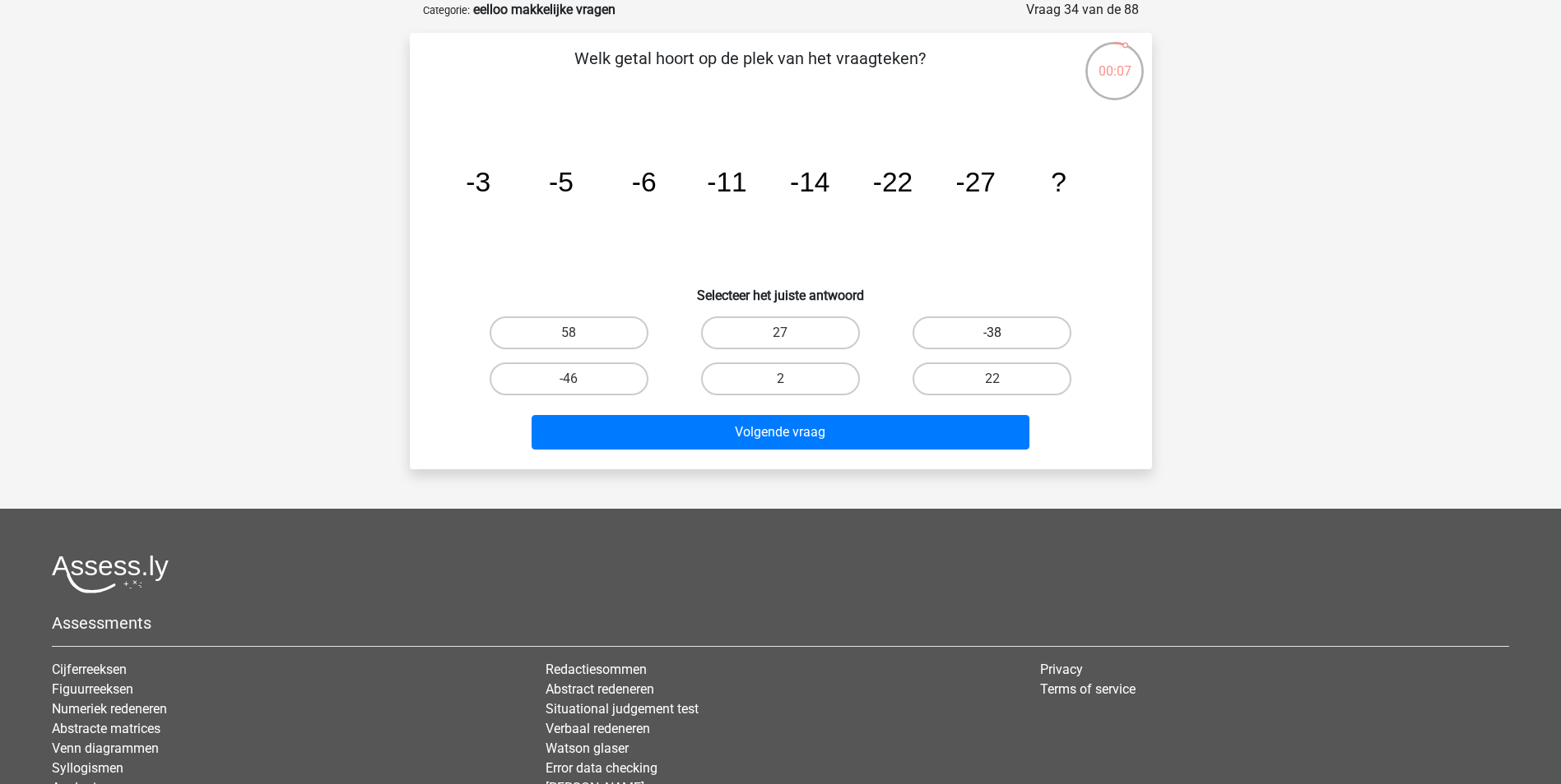
click at [947, 332] on label "-38" at bounding box center [991, 333] width 159 height 33
click at [992, 333] on input "-38" at bounding box center [997, 338] width 11 height 11
radio input "true"
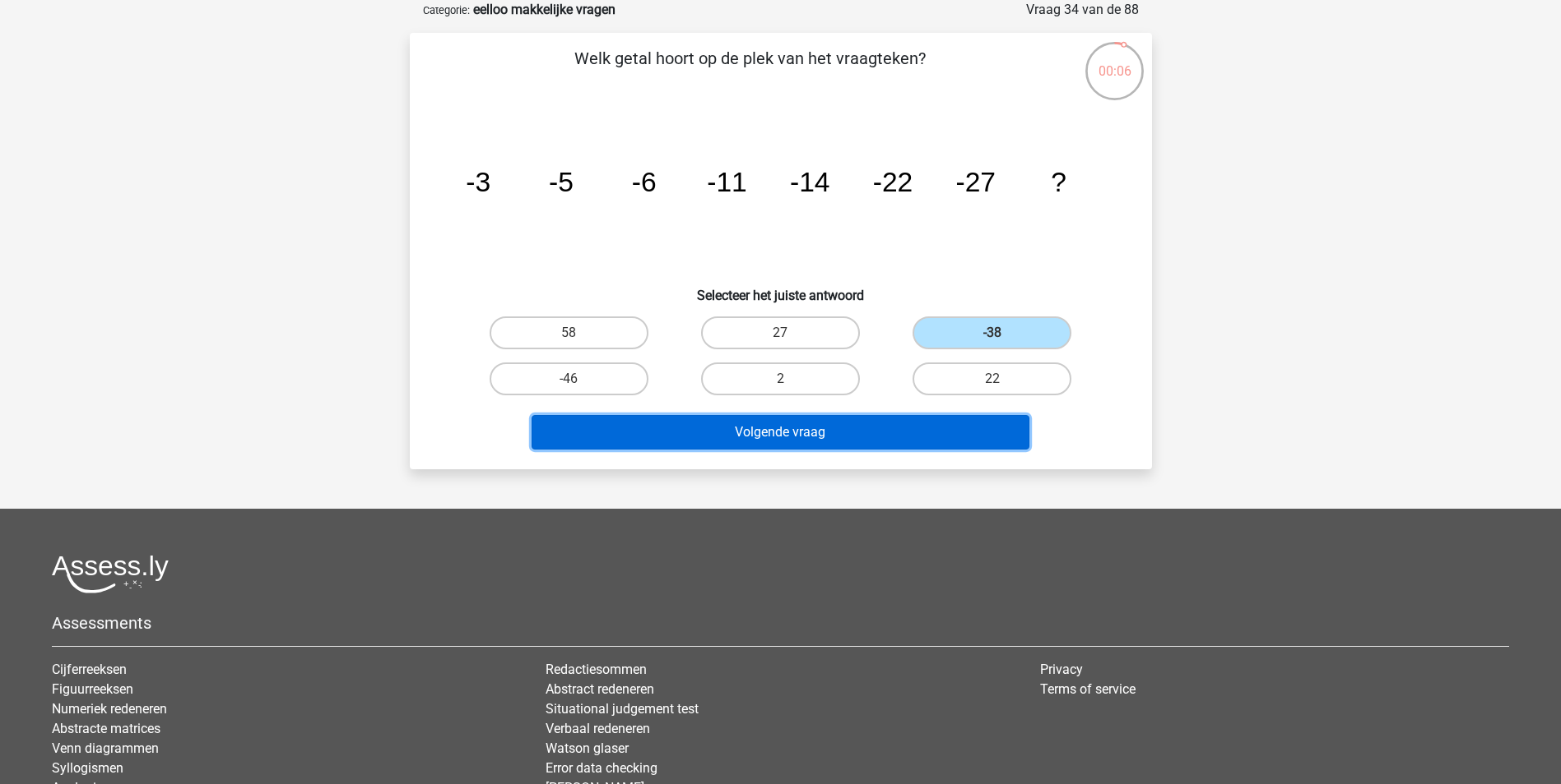
click at [881, 416] on button "Volgende vraag" at bounding box center [780, 432] width 498 height 34
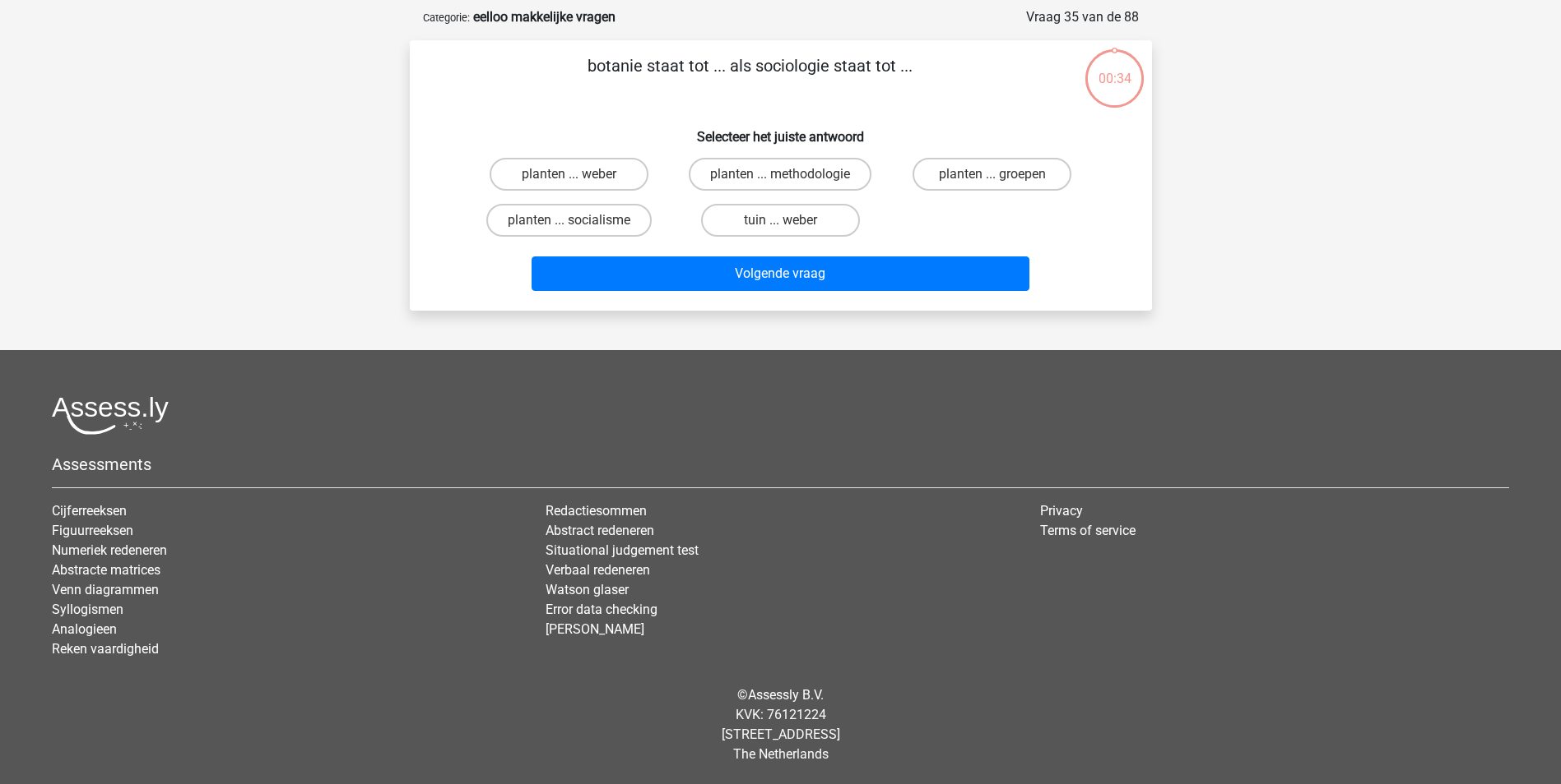
scroll to position [74, 0]
click at [616, 220] on label "planten ... socialisme" at bounding box center [569, 220] width 166 height 33
click at [579, 220] on input "planten ... socialisme" at bounding box center [574, 225] width 11 height 11
radio input "true"
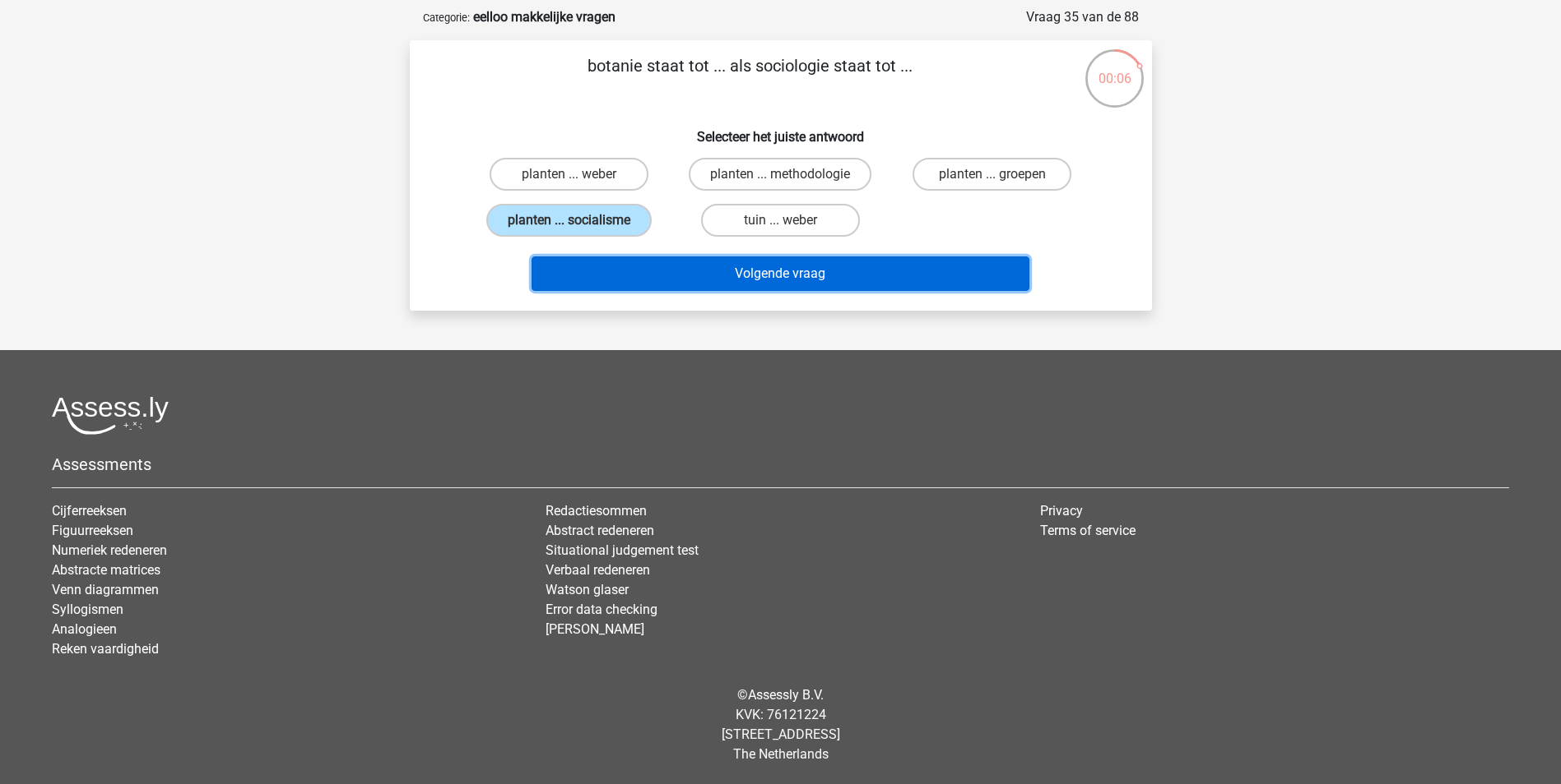
click at [685, 274] on button "Volgende vraag" at bounding box center [780, 273] width 498 height 34
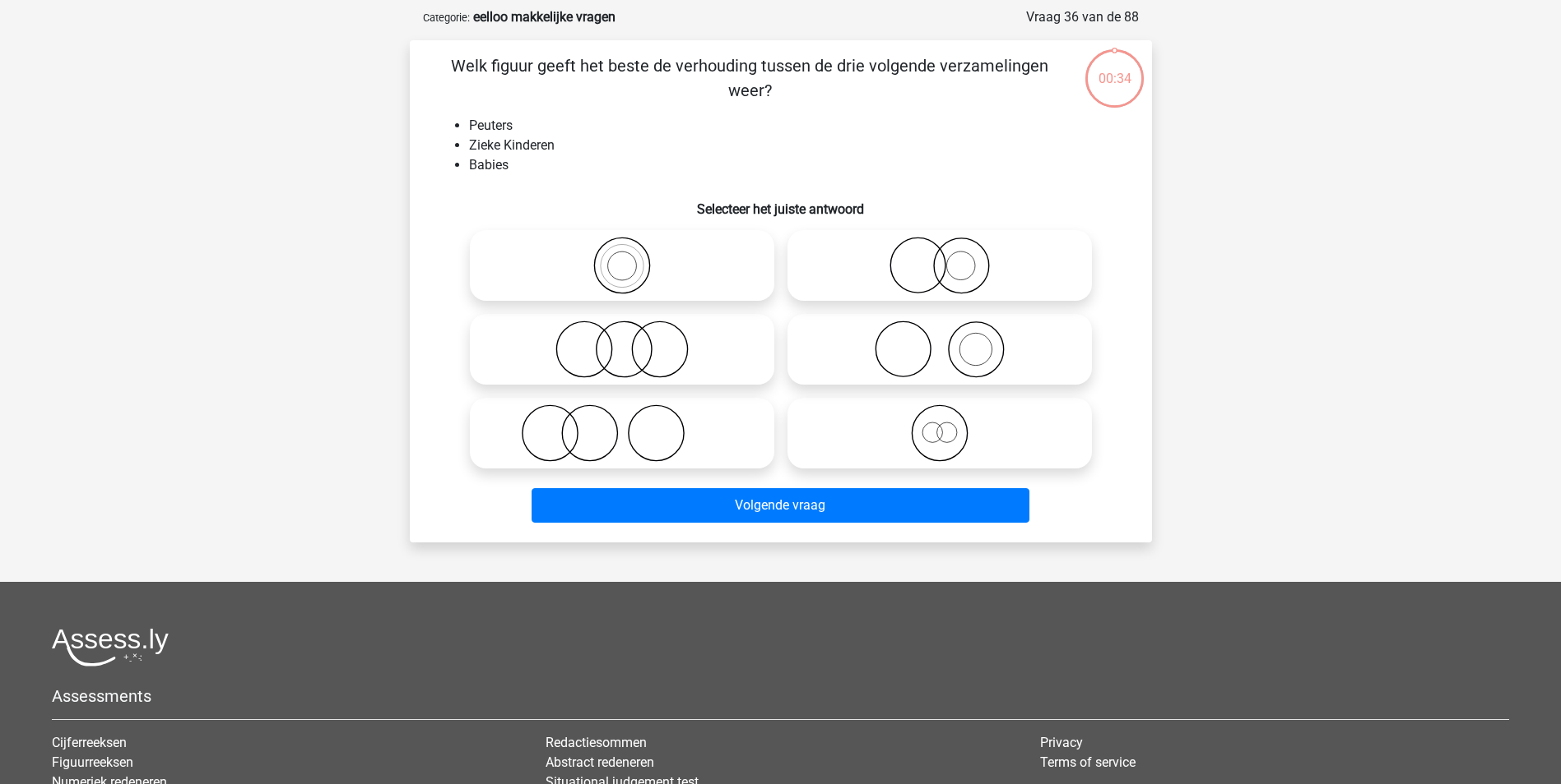
scroll to position [82, 0]
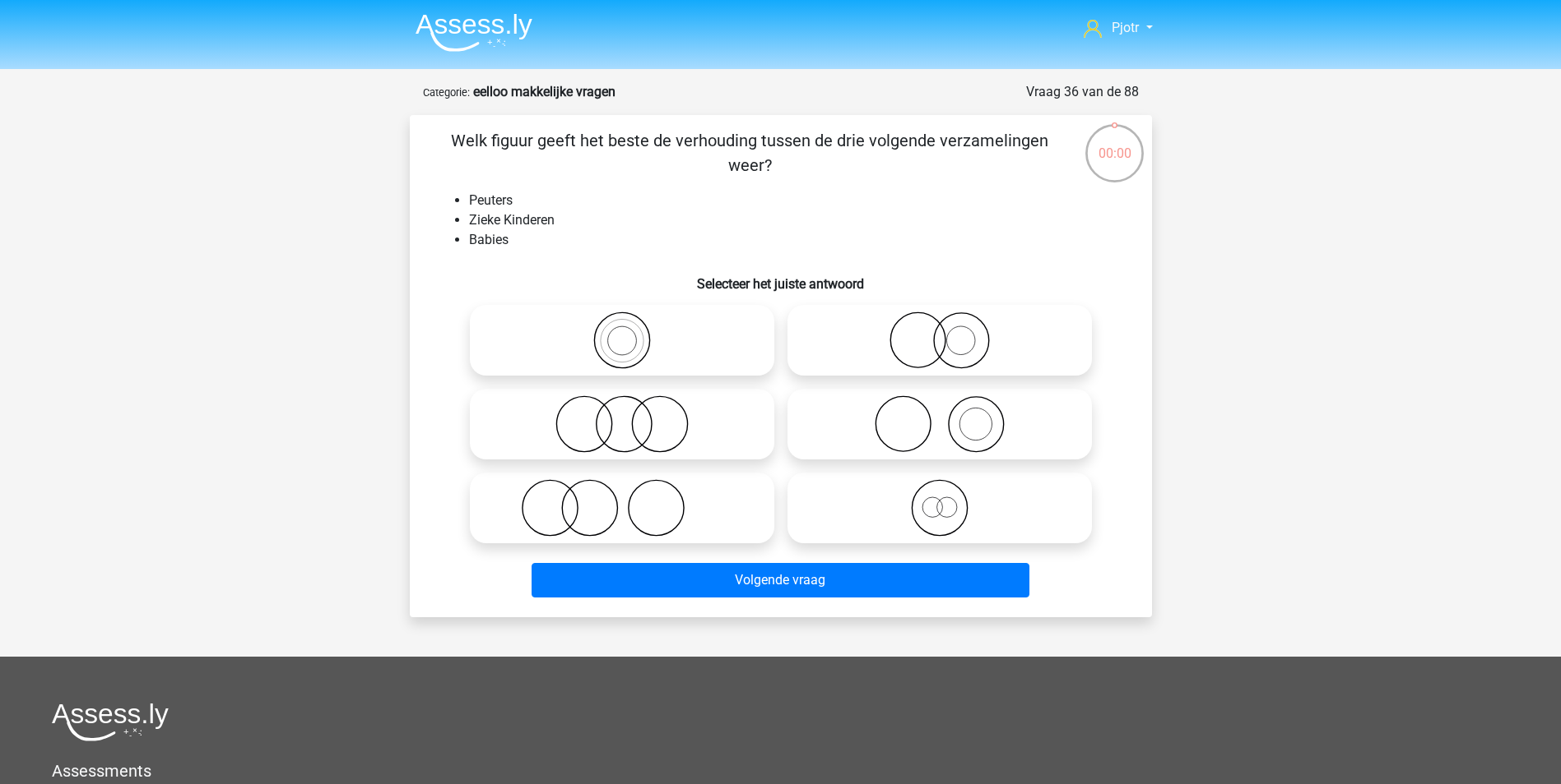
scroll to position [82, 0]
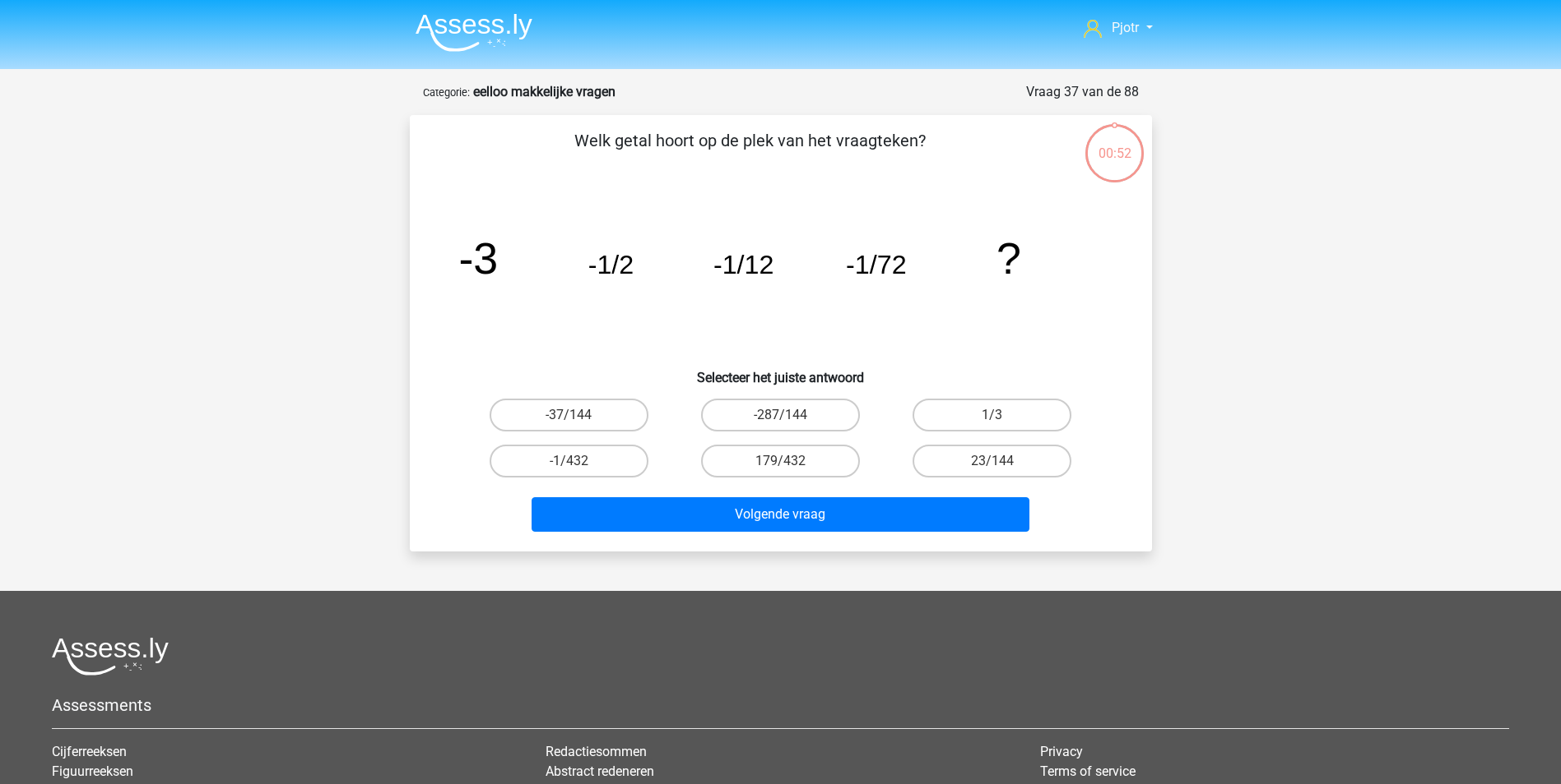
scroll to position [82, 0]
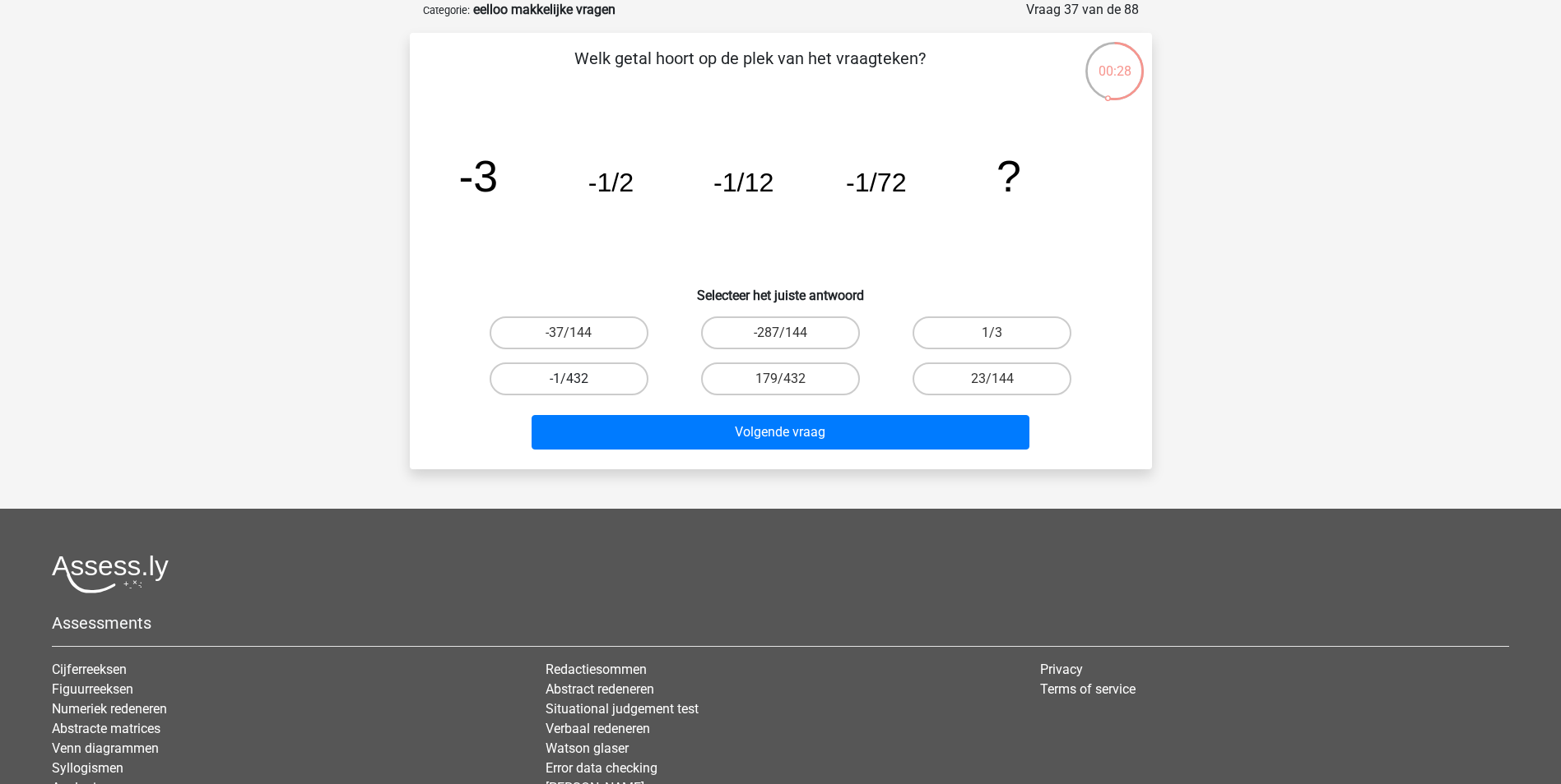
click at [627, 383] on label "-1/432" at bounding box center [569, 379] width 159 height 33
click at [579, 383] on input "-1/432" at bounding box center [574, 384] width 11 height 11
radio input "true"
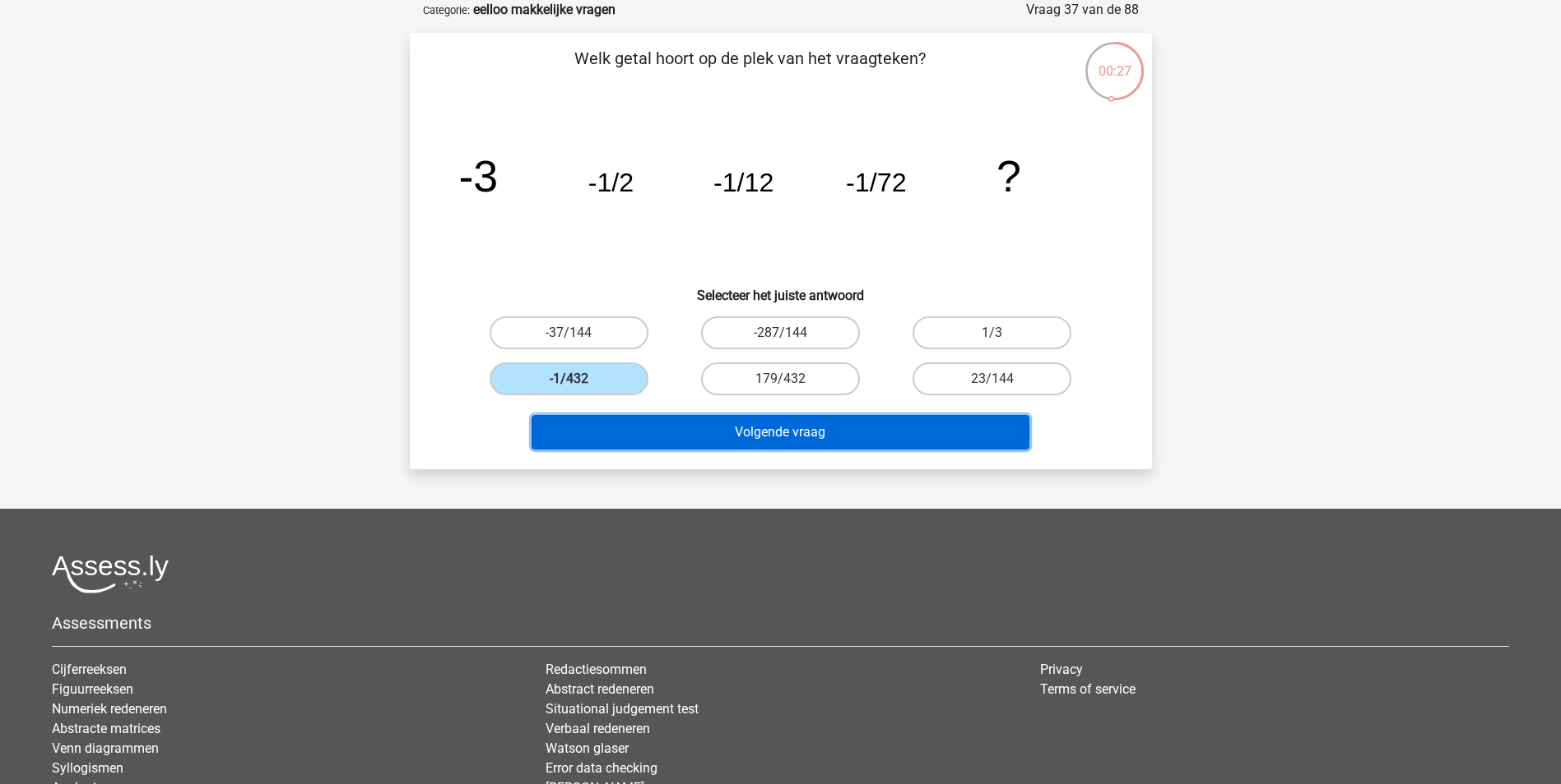
click at [670, 430] on button "Volgende vraag" at bounding box center [780, 432] width 498 height 34
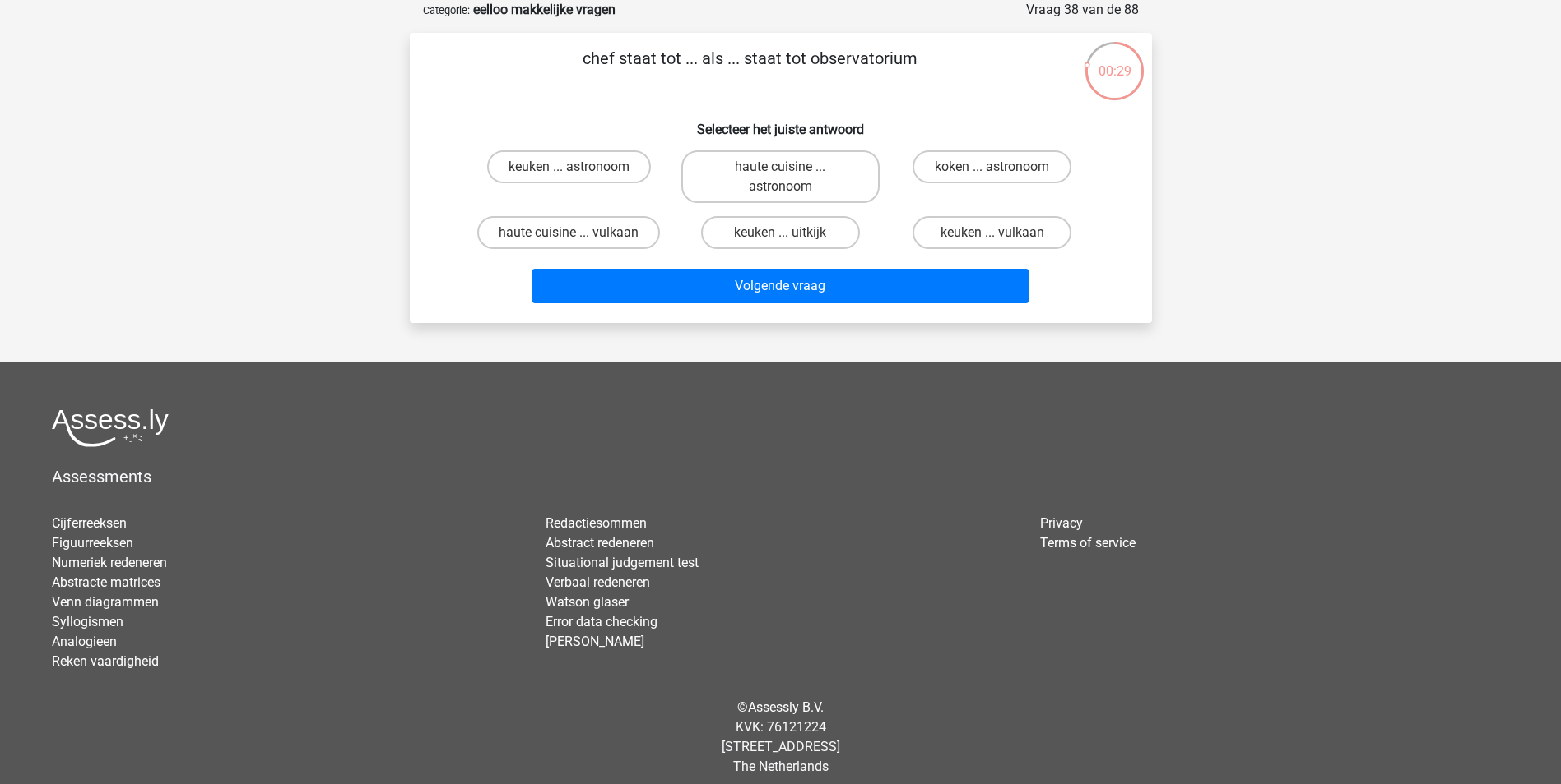
click at [576, 176] on input "keuken ... astronoom" at bounding box center [574, 172] width 11 height 11
radio input "true"
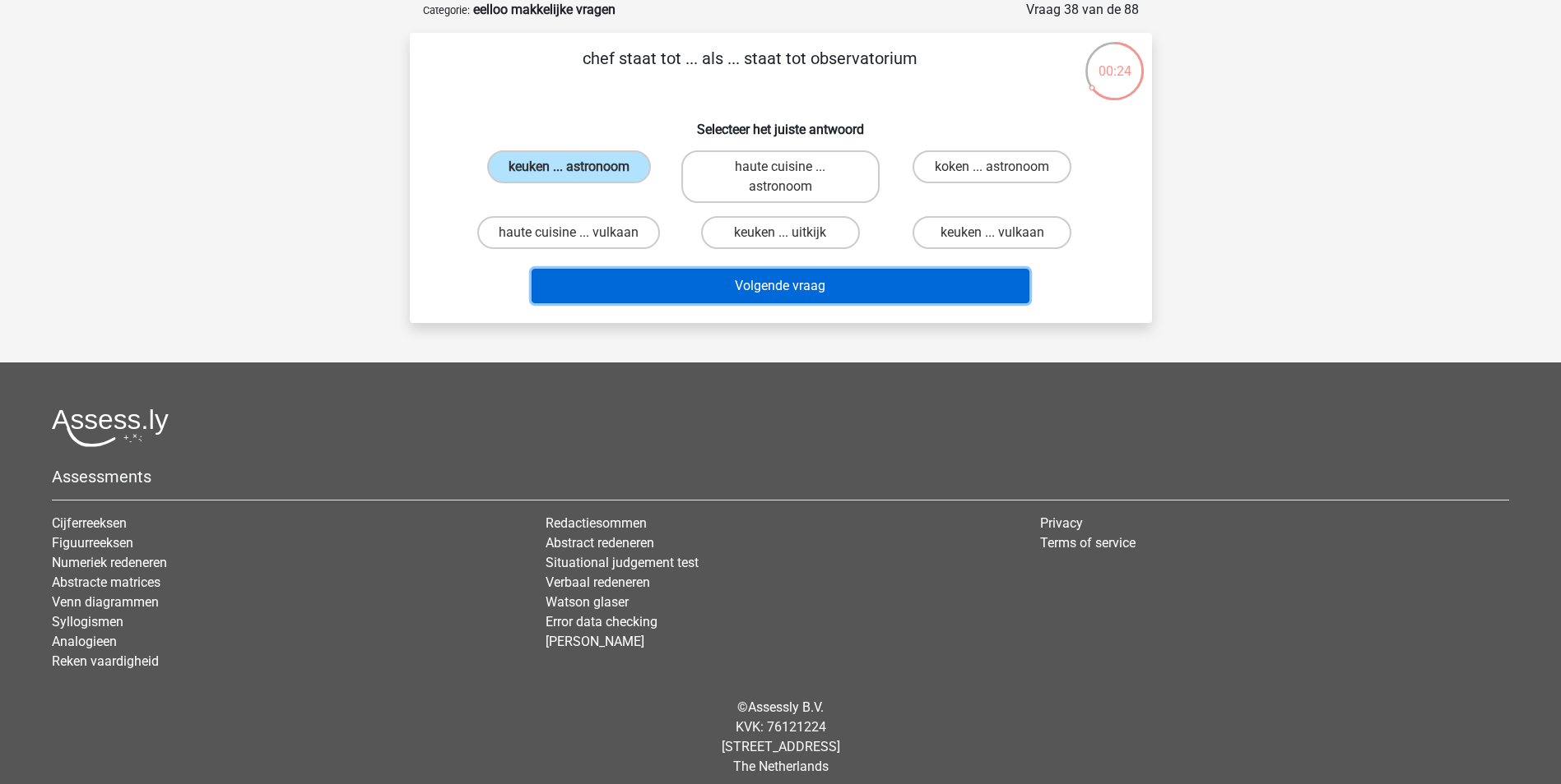
click at [836, 283] on button "Volgende vraag" at bounding box center [780, 285] width 498 height 34
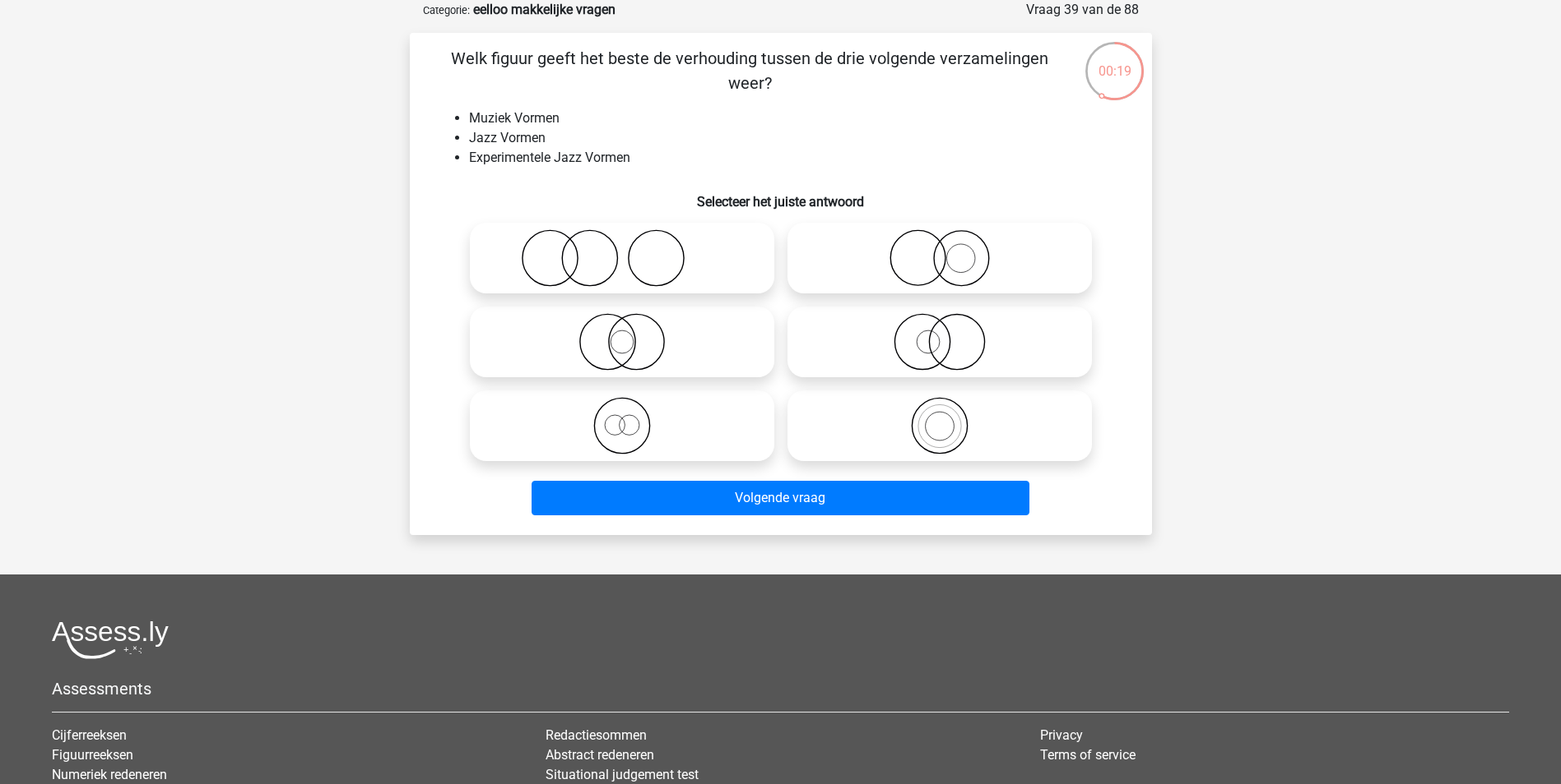
click at [965, 323] on icon at bounding box center [939, 342] width 291 height 58
click at [950, 323] on input "radio" at bounding box center [944, 328] width 11 height 11
radio input "true"
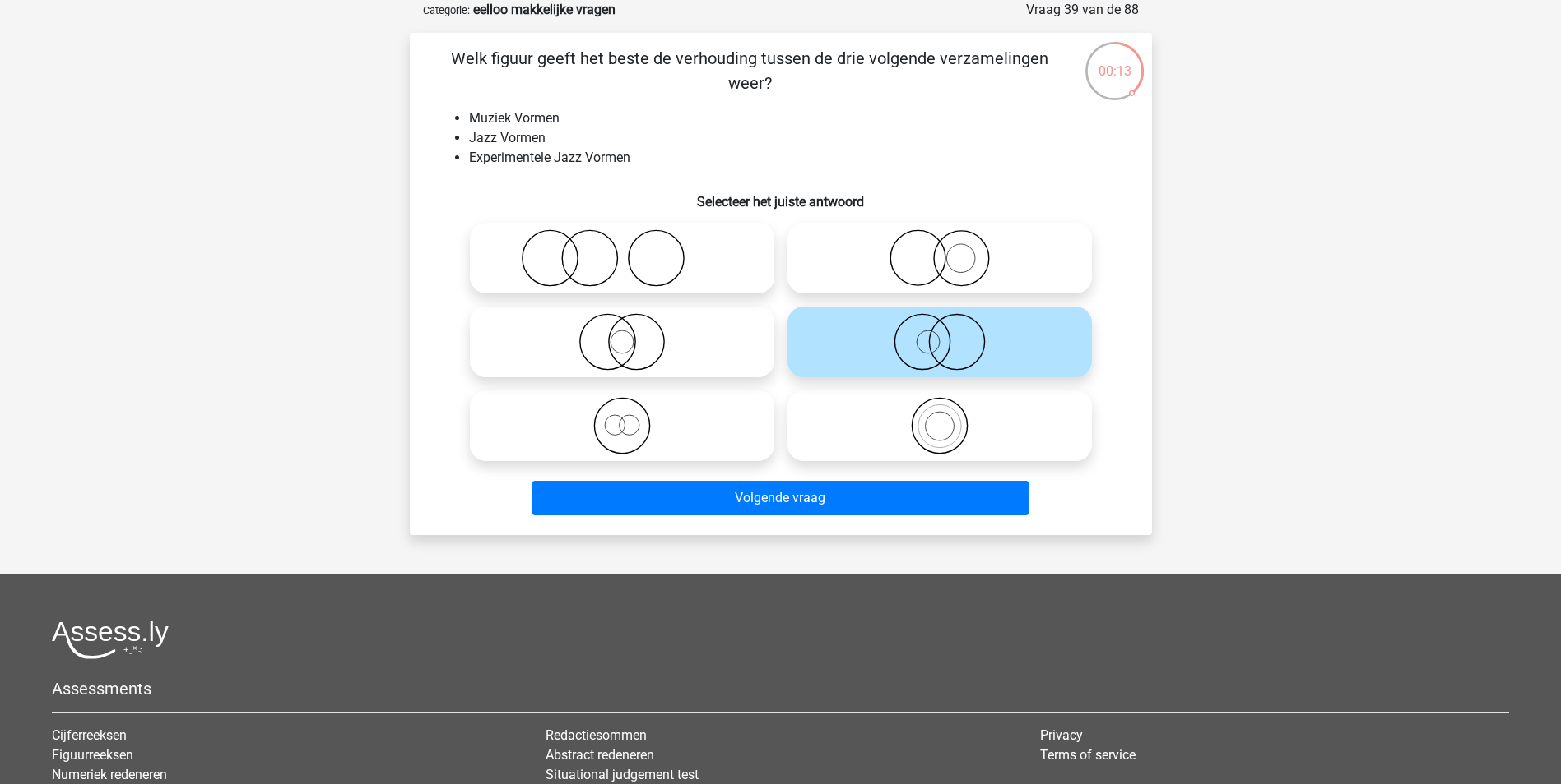
click at [936, 454] on circle at bounding box center [939, 426] width 55 height 55
click at [939, 417] on input "radio" at bounding box center [944, 412] width 11 height 11
radio input "true"
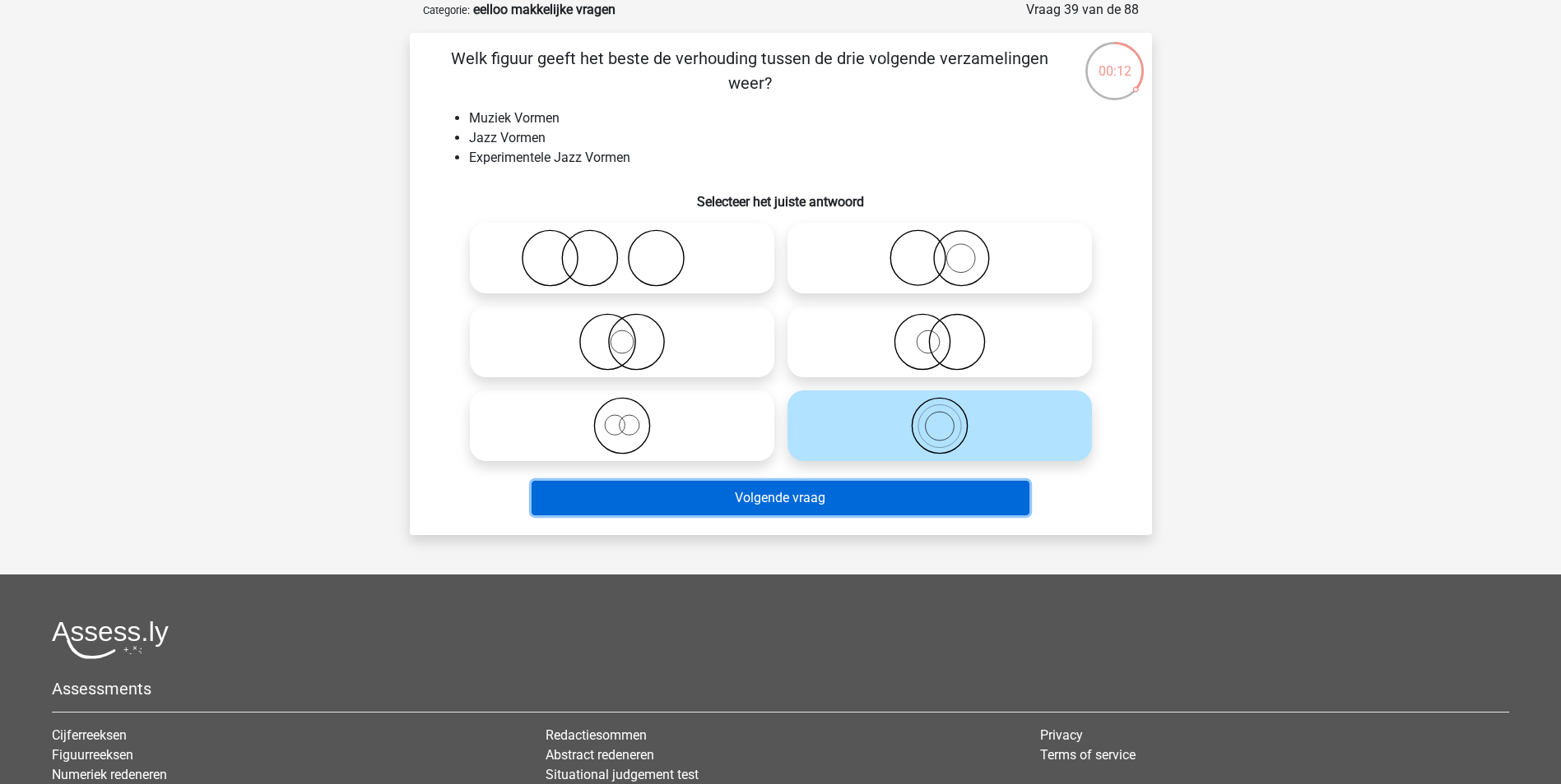
click at [923, 498] on button "Volgende vraag" at bounding box center [780, 498] width 498 height 34
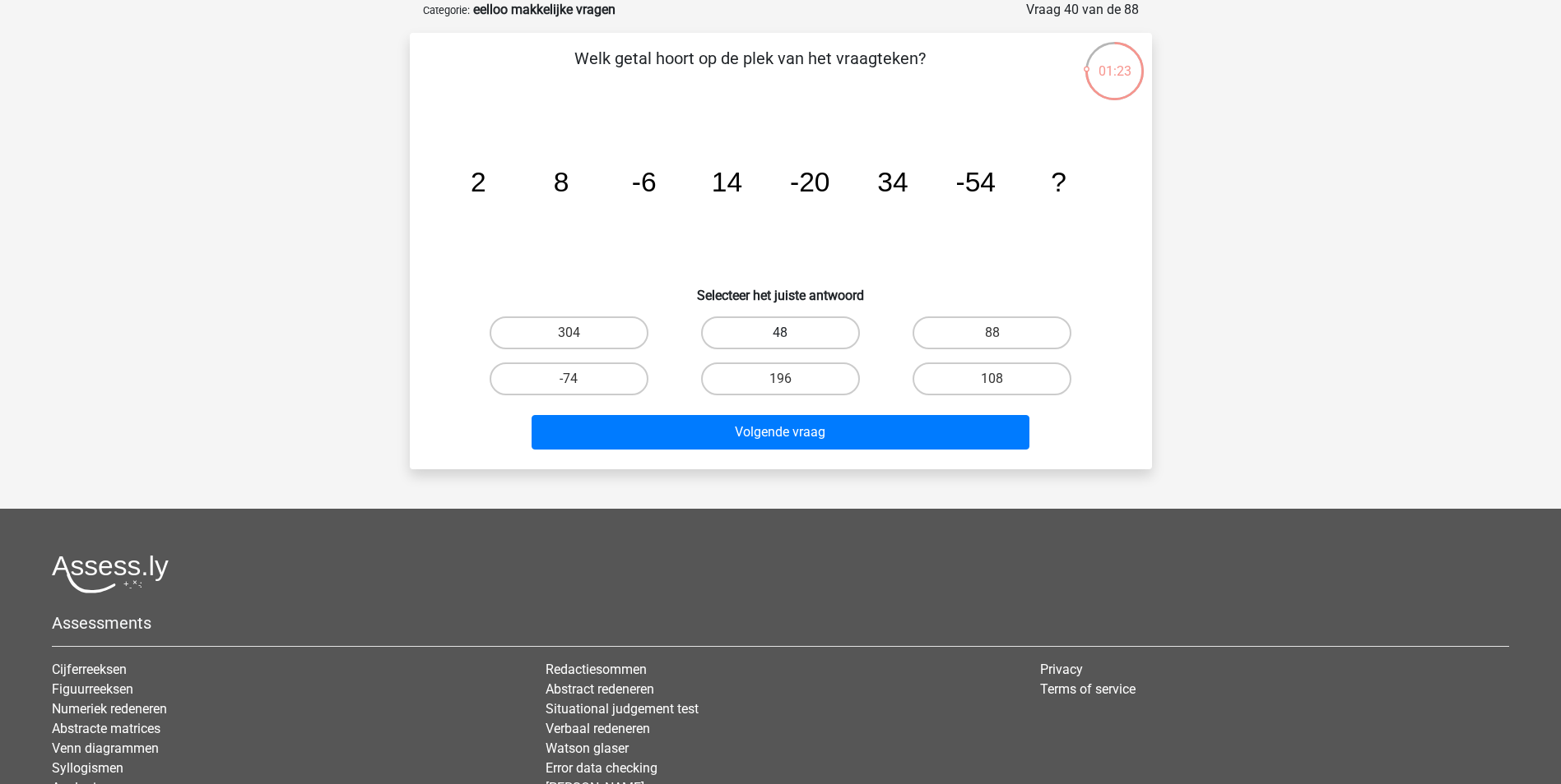
click at [815, 331] on label "48" at bounding box center [780, 333] width 159 height 33
click at [790, 333] on input "48" at bounding box center [784, 338] width 11 height 11
radio input "true"
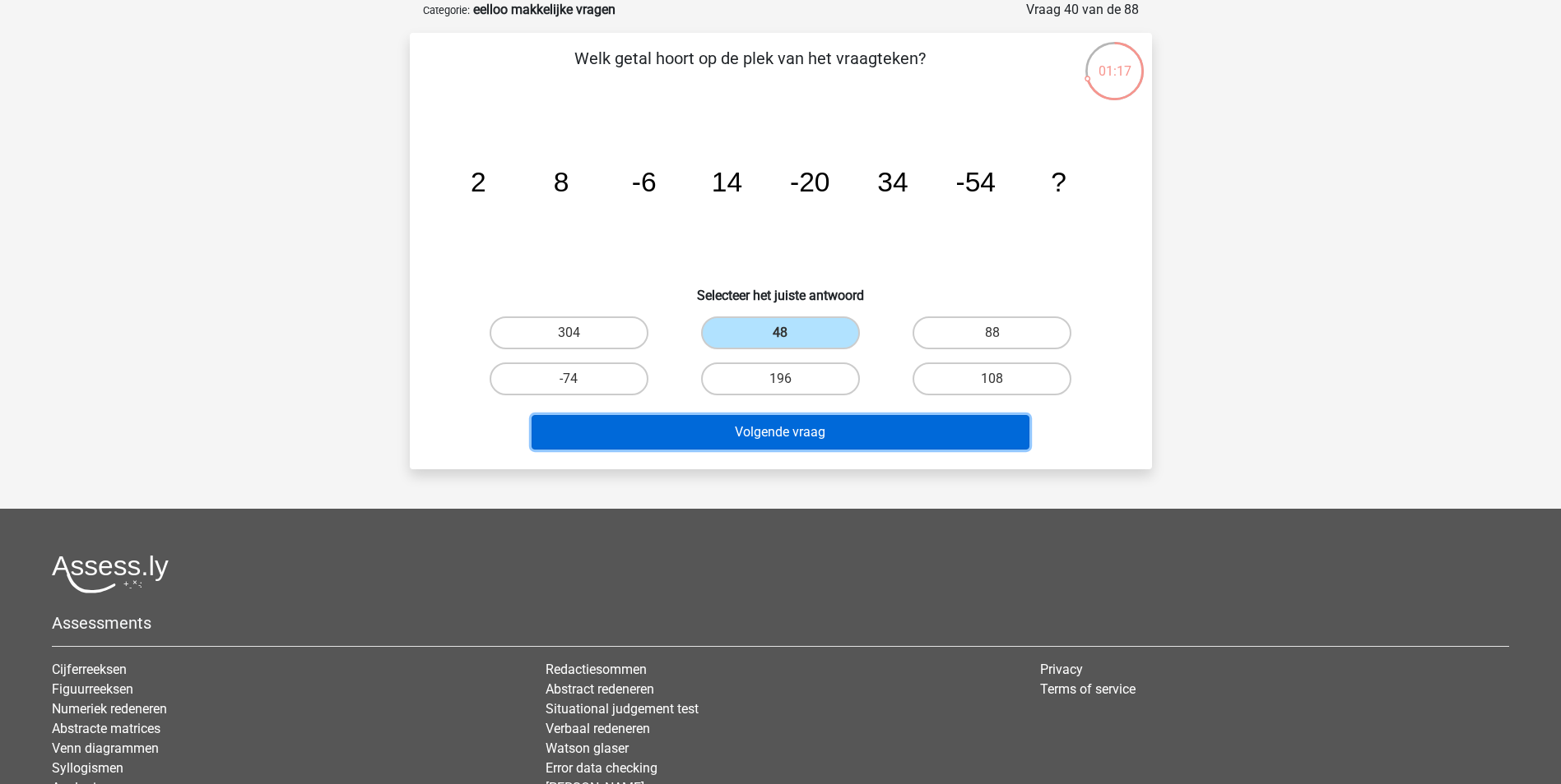
click at [874, 429] on button "Volgende vraag" at bounding box center [780, 432] width 498 height 34
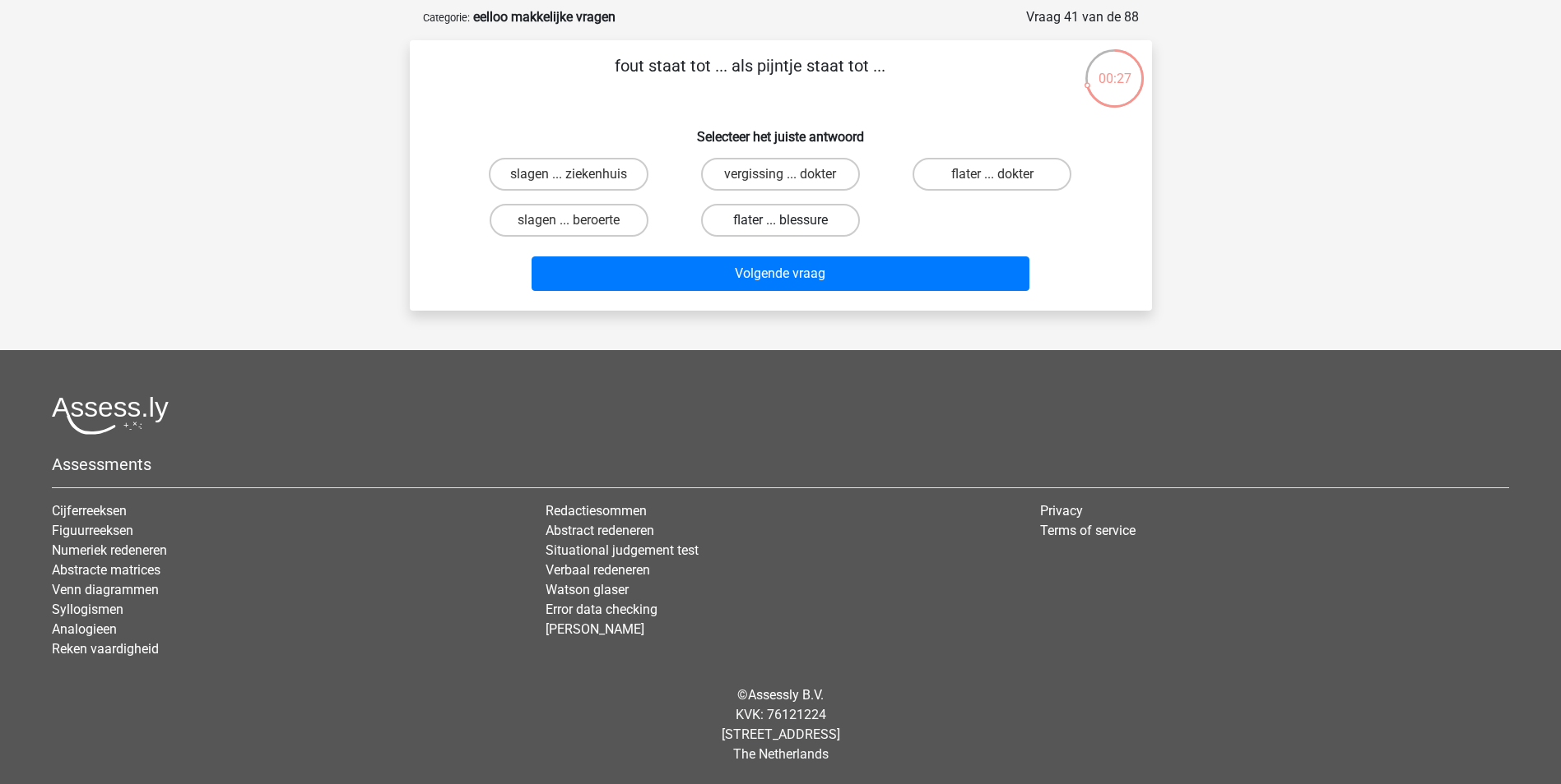
click at [821, 218] on label "flater ... blessure" at bounding box center [780, 220] width 159 height 33
click at [790, 220] on input "flater ... blessure" at bounding box center [784, 225] width 11 height 11
radio input "true"
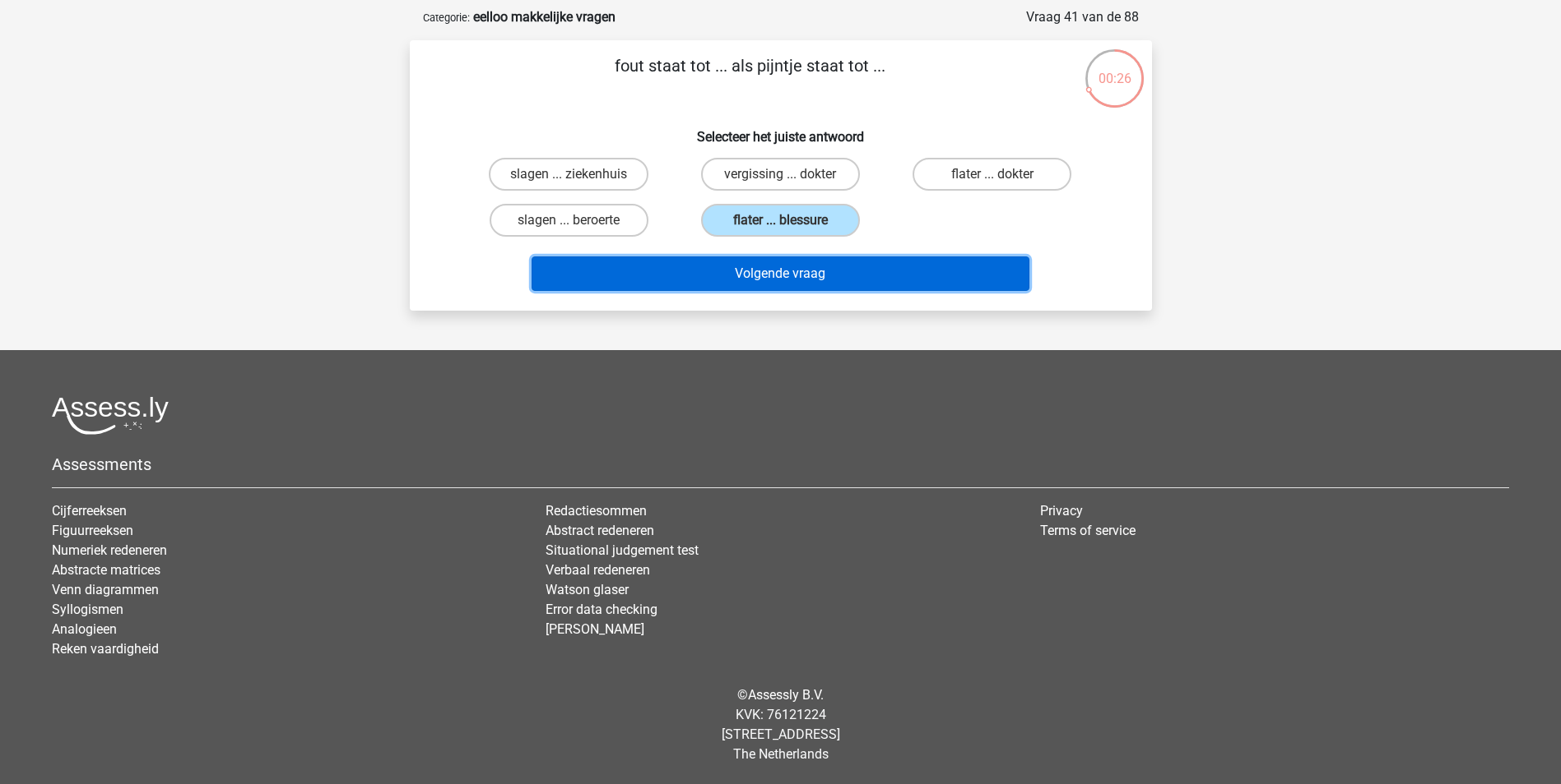
click at [843, 267] on button "Volgende vraag" at bounding box center [780, 273] width 498 height 34
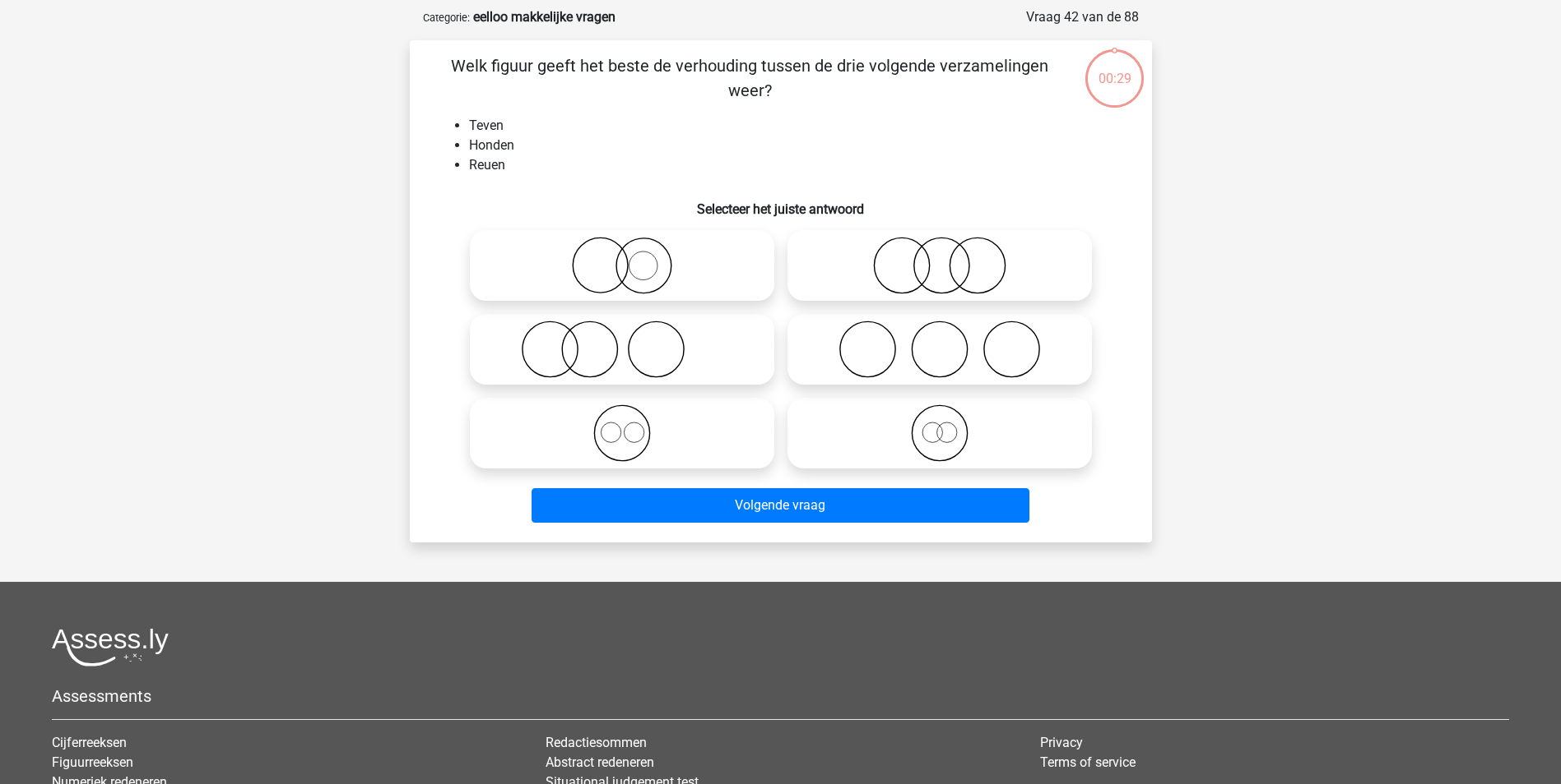
scroll to position [82, 0]
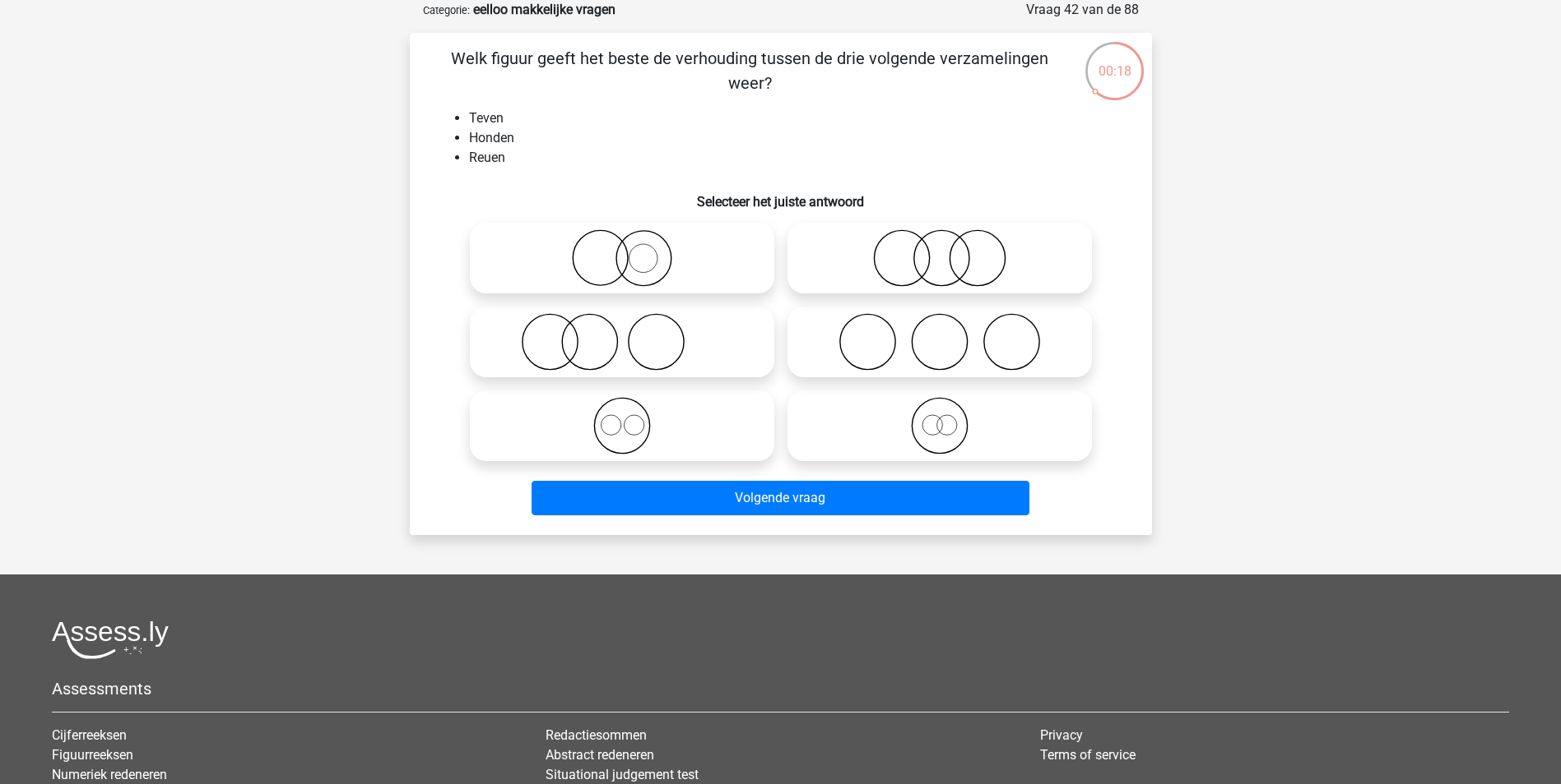
click at [690, 414] on icon at bounding box center [622, 425] width 291 height 58
click at [632, 414] on input "radio" at bounding box center [627, 412] width 11 height 11
radio input "true"
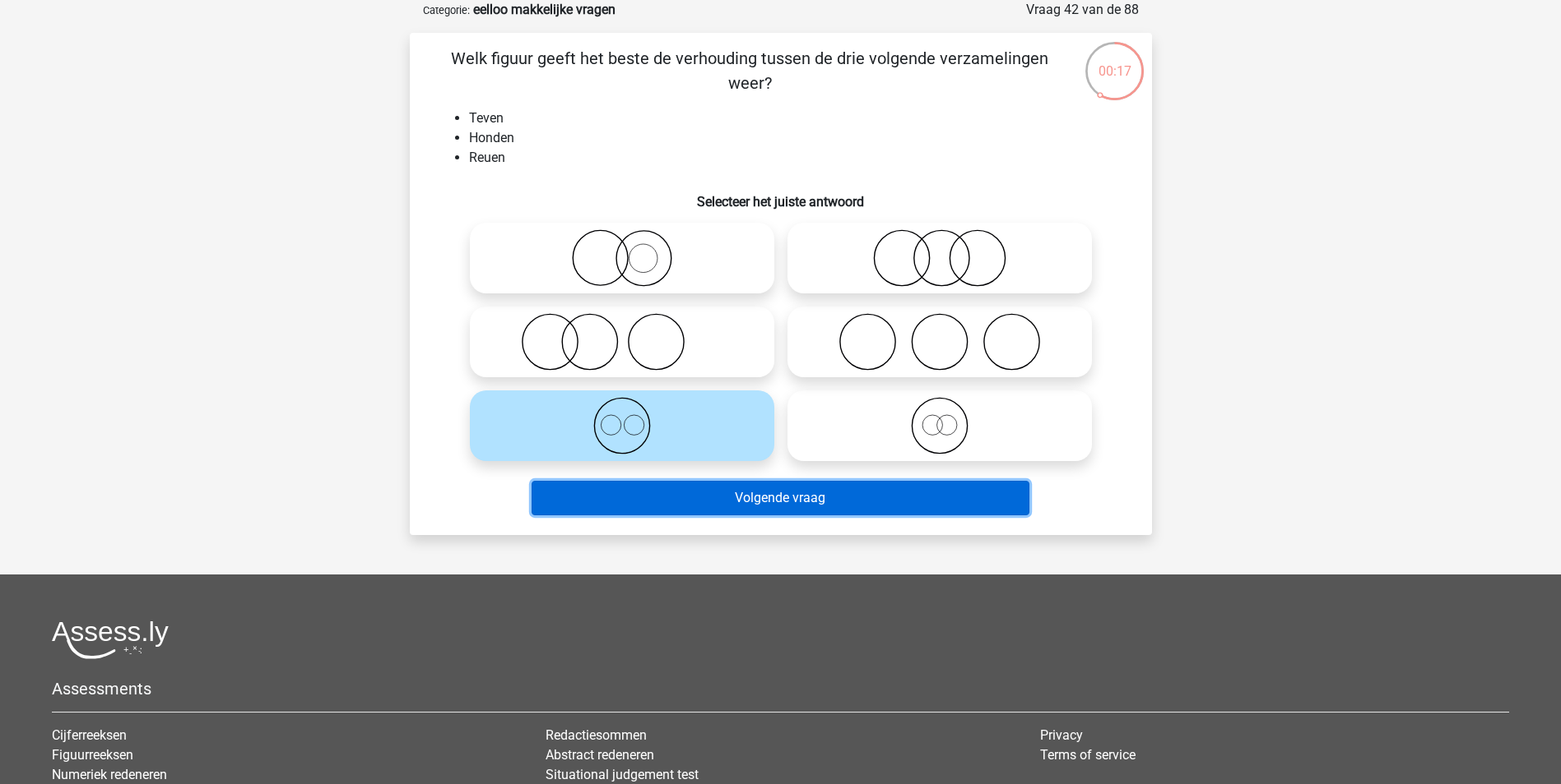
click at [801, 510] on button "Volgende vraag" at bounding box center [780, 498] width 498 height 34
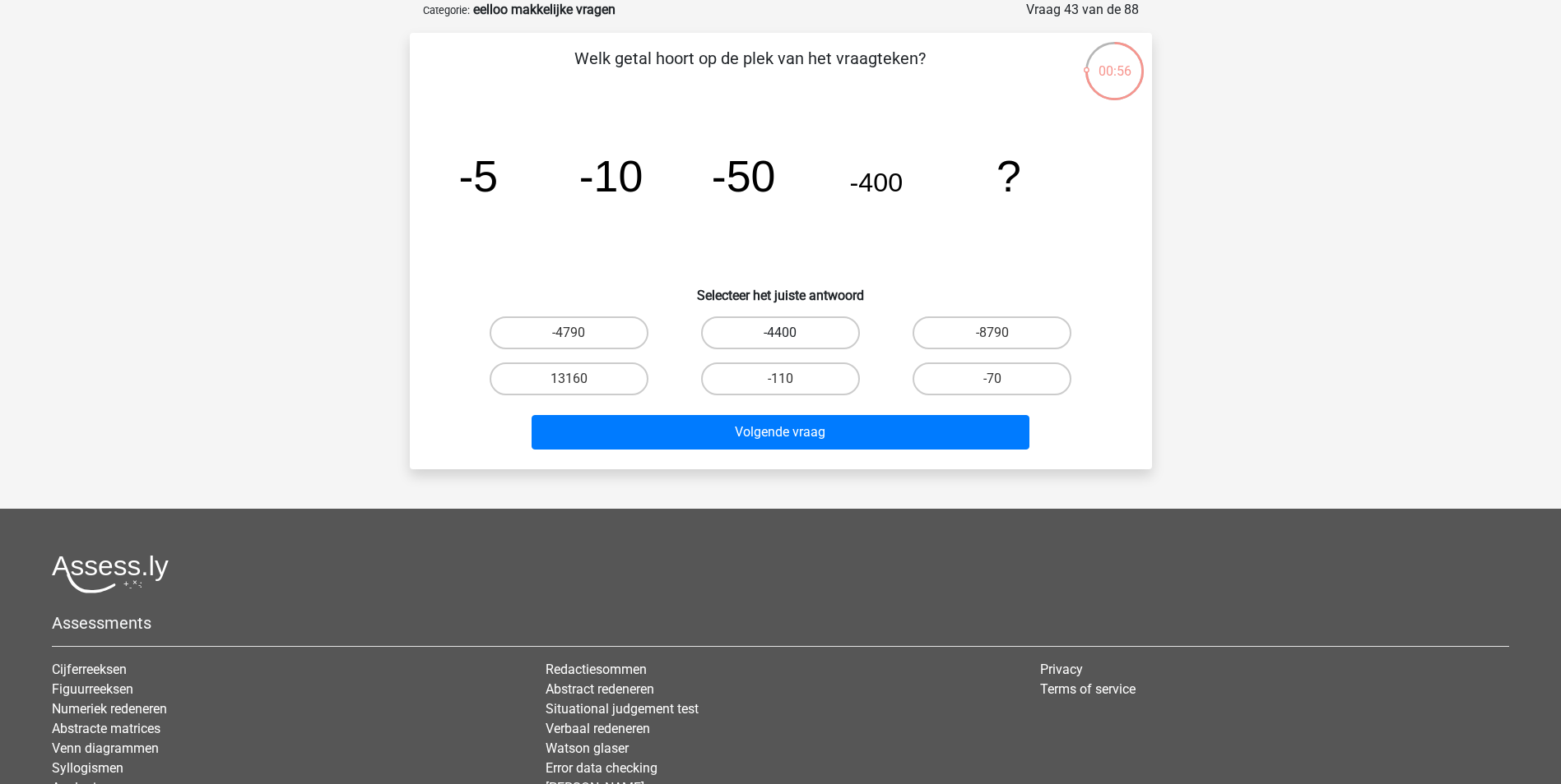
click at [829, 334] on label "-4400" at bounding box center [780, 333] width 159 height 33
click at [790, 334] on input "-4400" at bounding box center [784, 338] width 11 height 11
radio input "true"
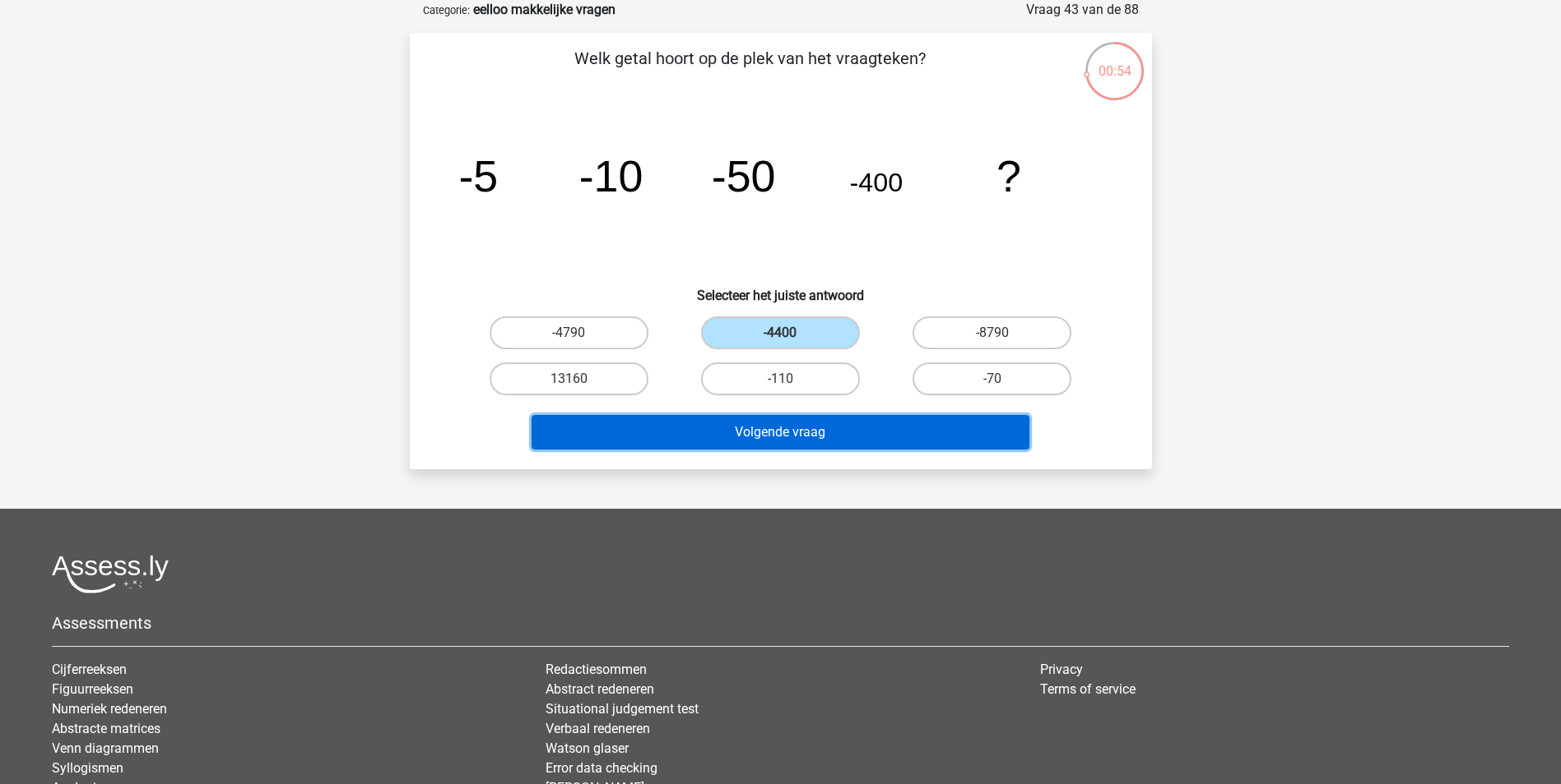
click at [841, 442] on button "Volgende vraag" at bounding box center [780, 432] width 498 height 34
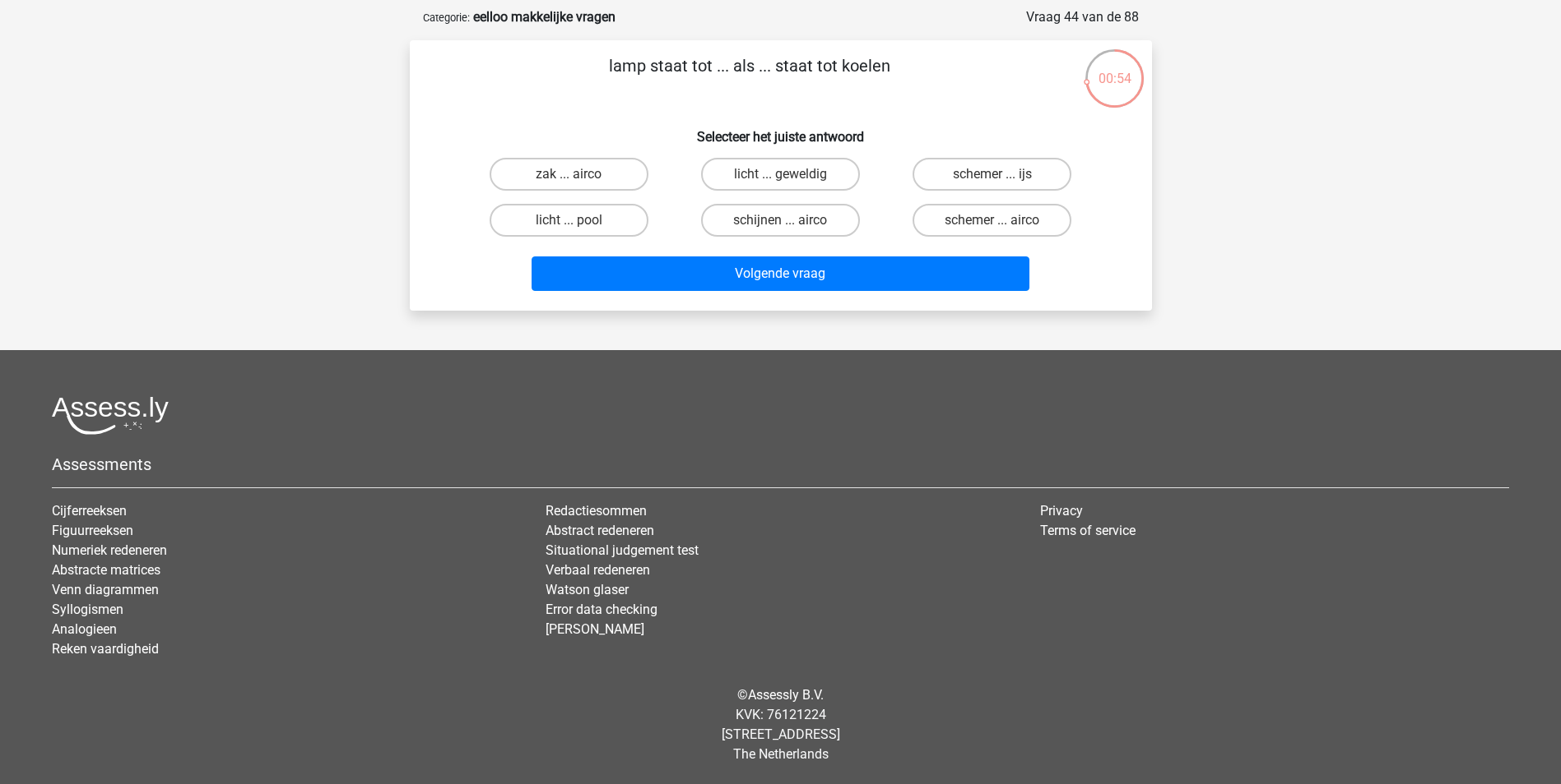
scroll to position [74, 0]
click at [857, 212] on label "schijnen ... airco" at bounding box center [780, 220] width 159 height 33
click at [790, 220] on input "schijnen ... airco" at bounding box center [784, 225] width 11 height 11
radio input "true"
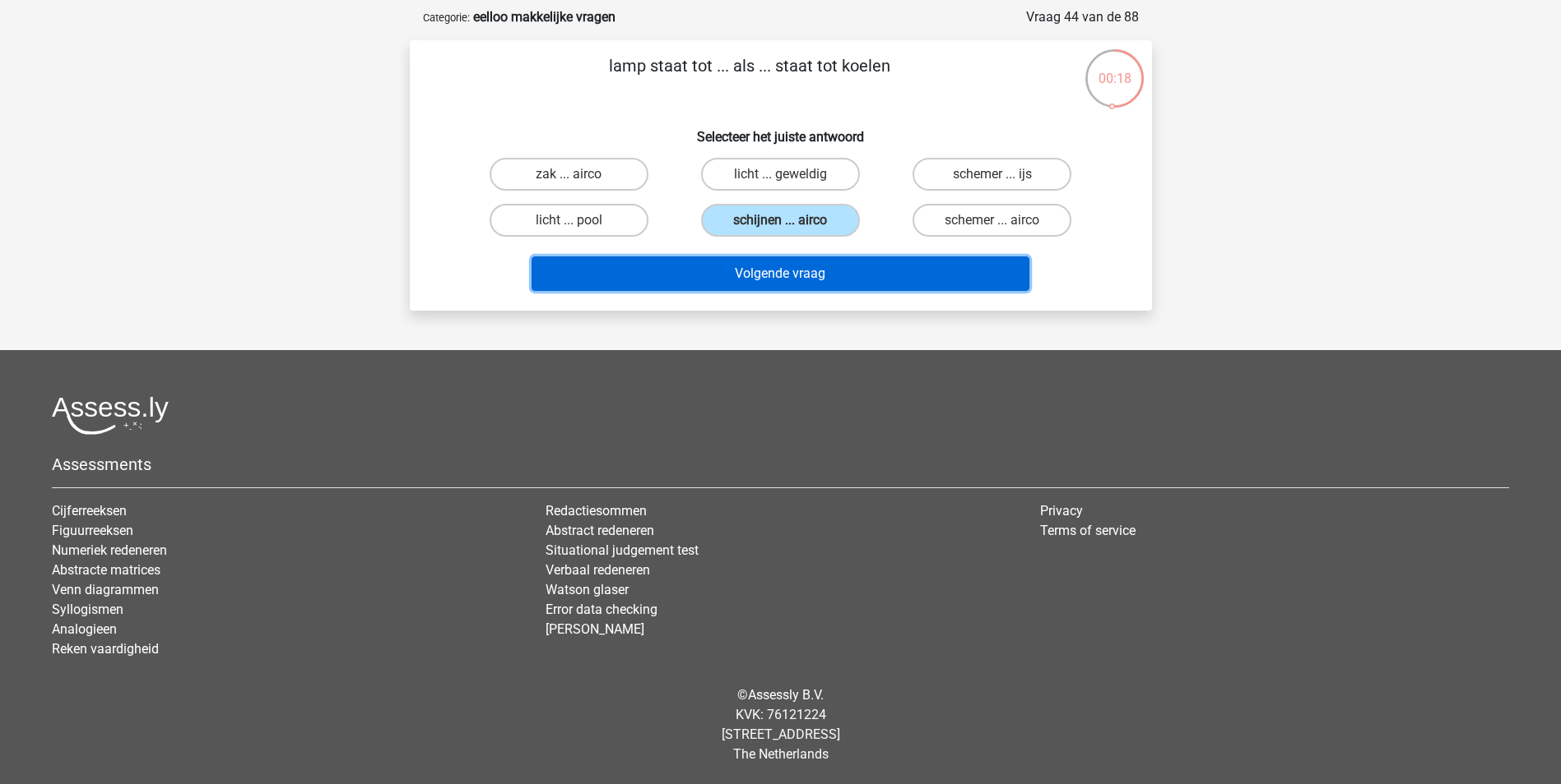
click at [881, 273] on button "Volgende vraag" at bounding box center [780, 273] width 498 height 34
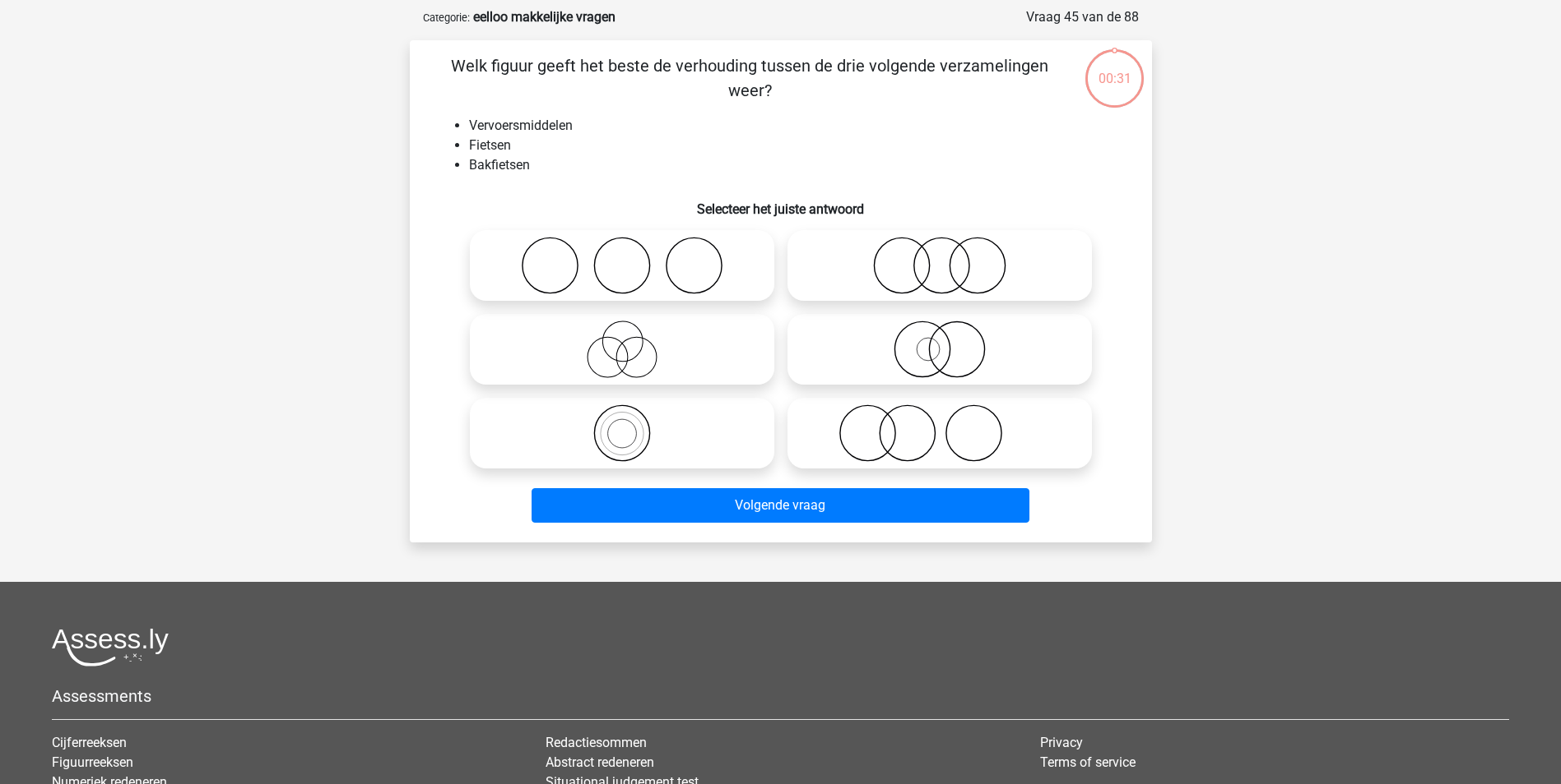
scroll to position [82, 0]
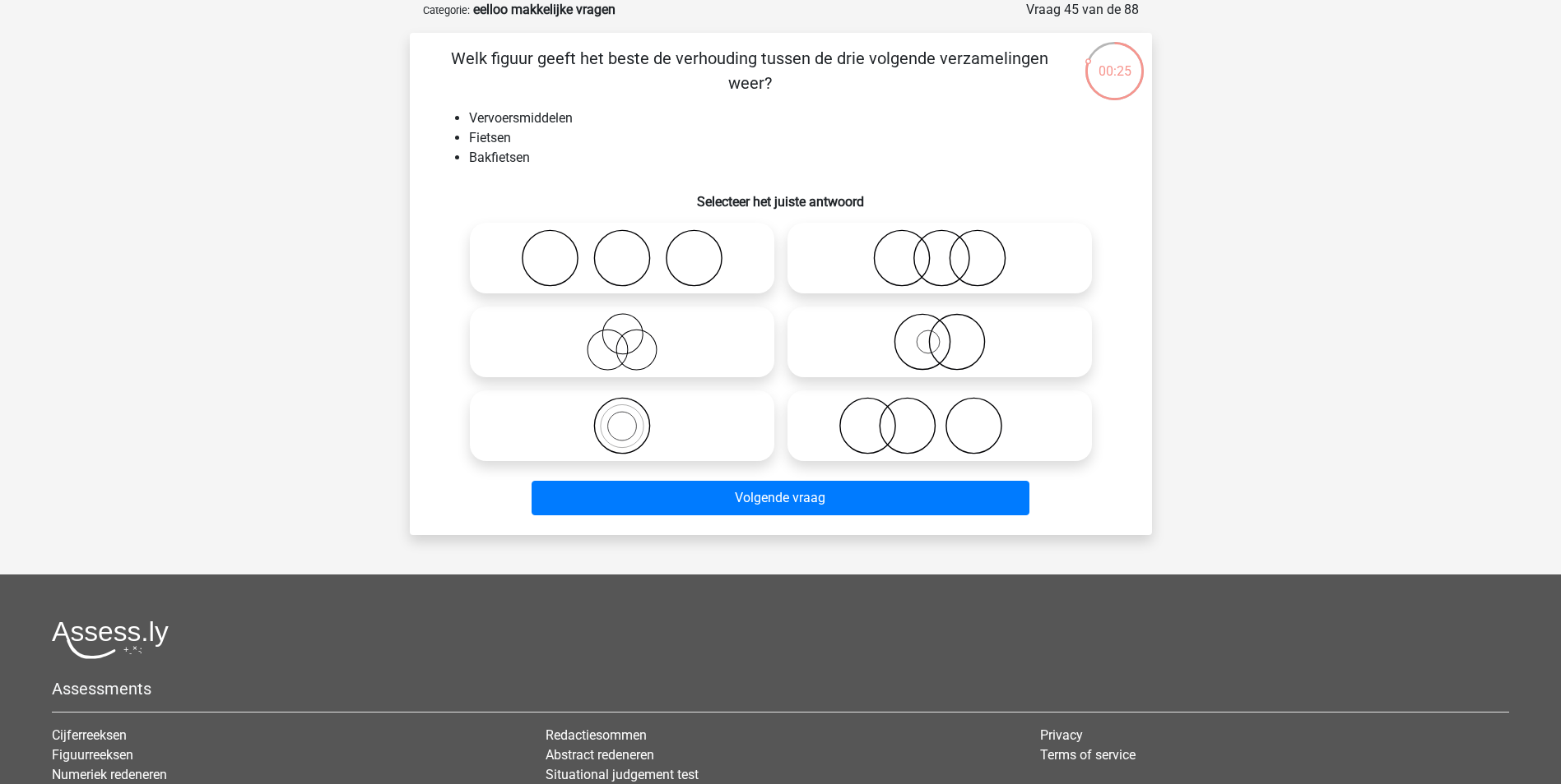
click at [631, 437] on circle at bounding box center [621, 426] width 28 height 28
click at [631, 417] on input "radio" at bounding box center [627, 412] width 11 height 11
radio input "true"
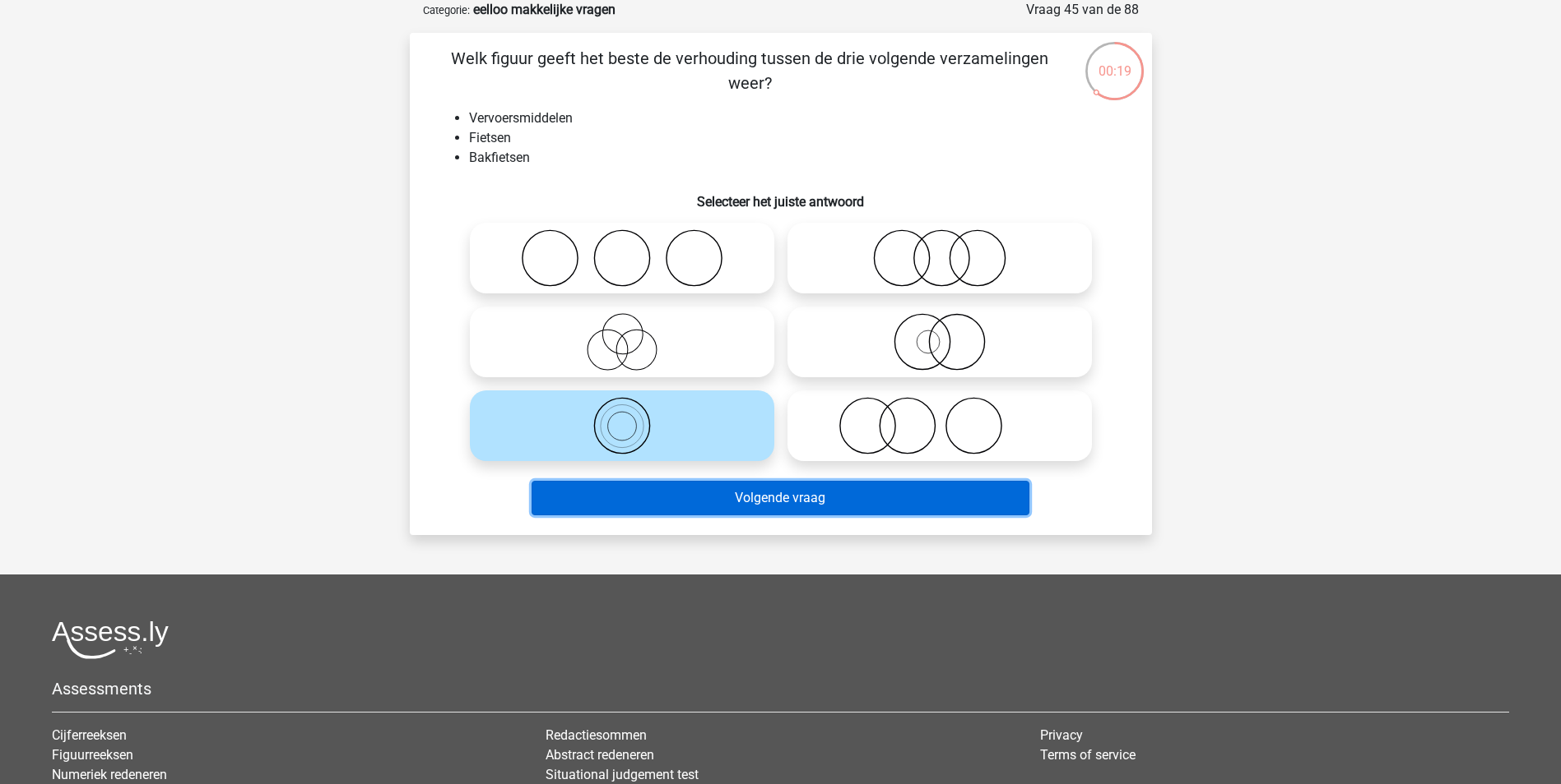
click at [784, 490] on button "Volgende vraag" at bounding box center [780, 498] width 498 height 34
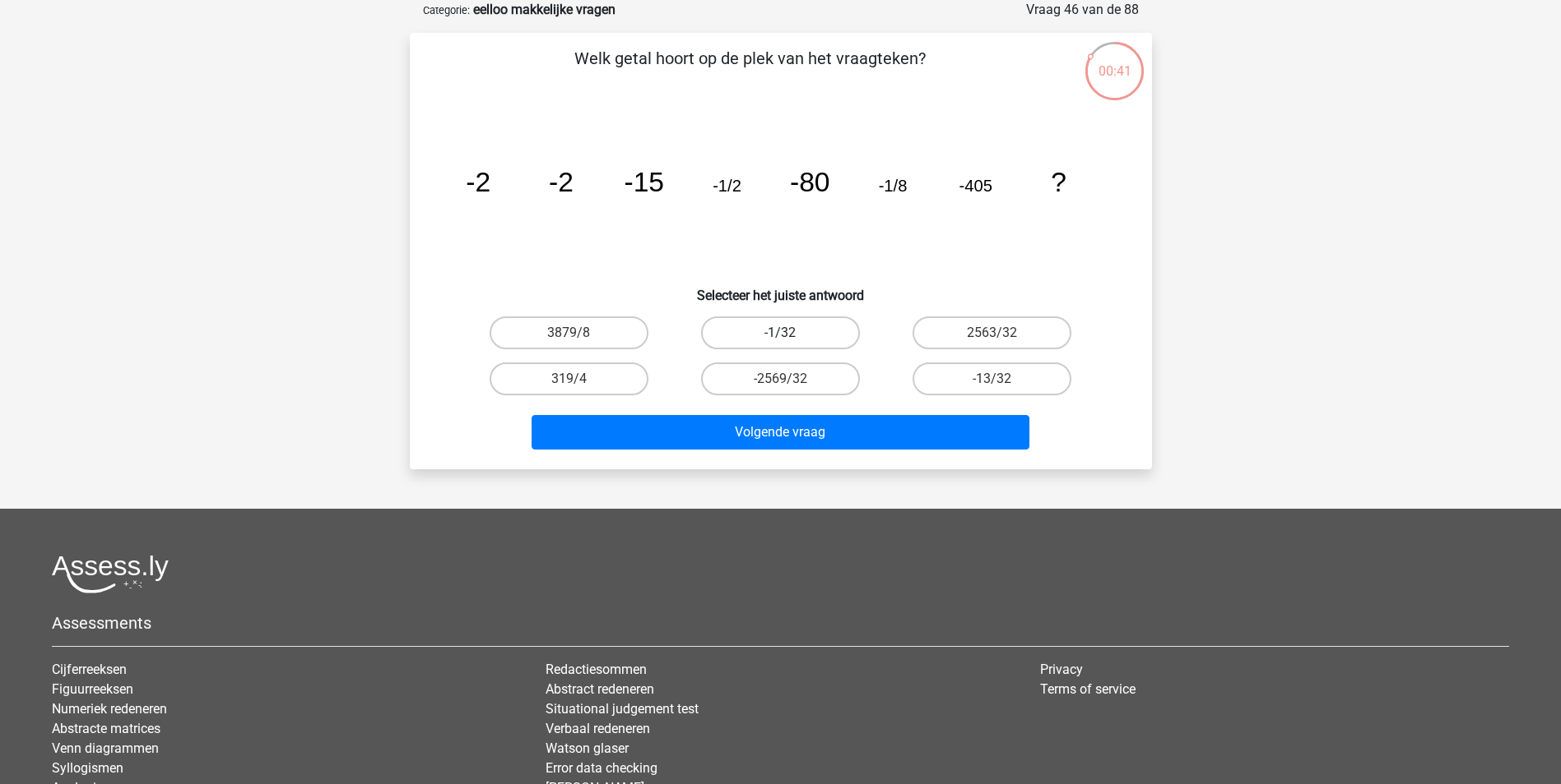
click at [801, 335] on label "-1/32" at bounding box center [780, 333] width 159 height 33
click at [790, 335] on input "-1/32" at bounding box center [784, 338] width 11 height 11
radio input "true"
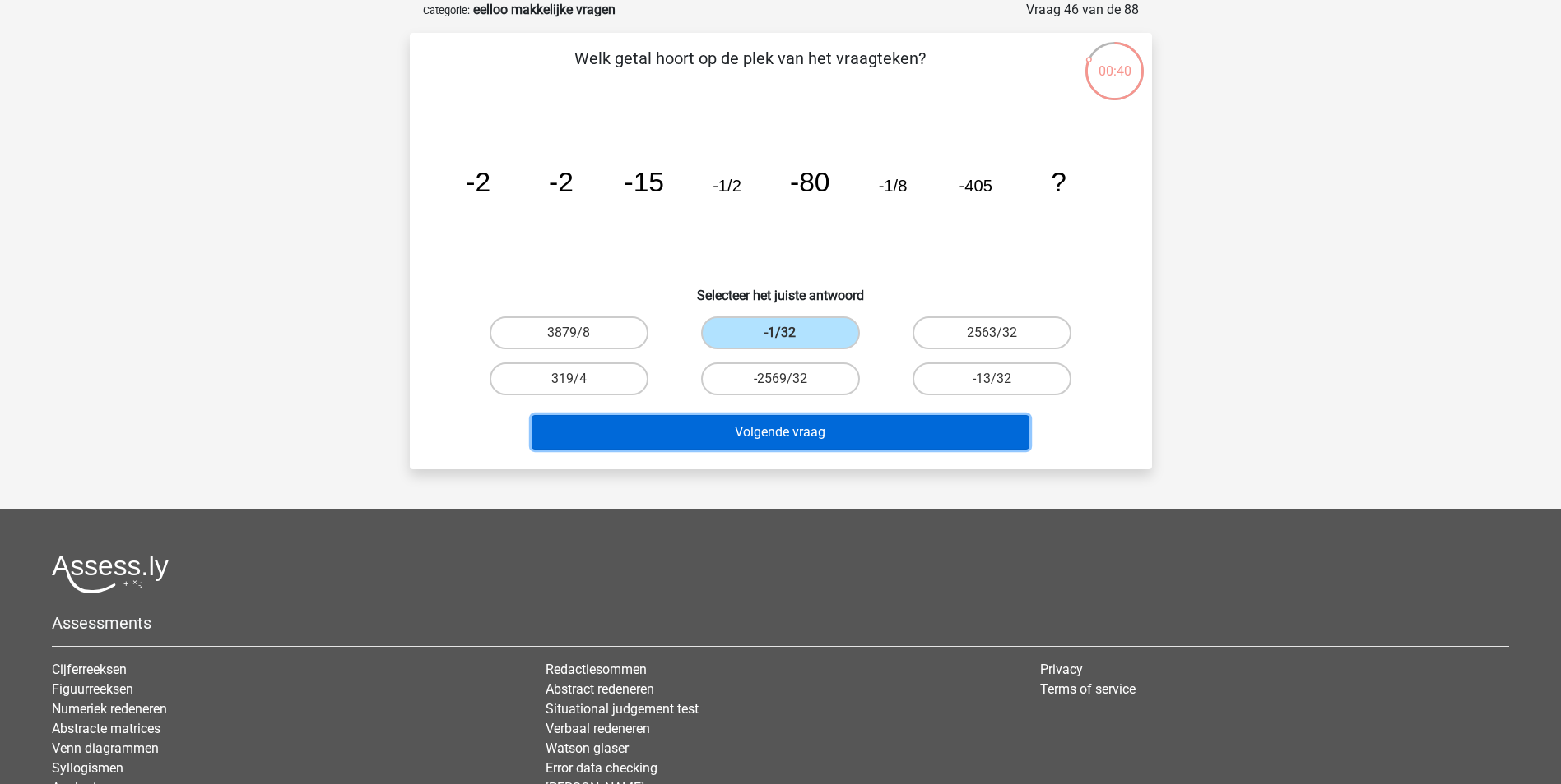
click at [916, 437] on button "Volgende vraag" at bounding box center [780, 432] width 498 height 34
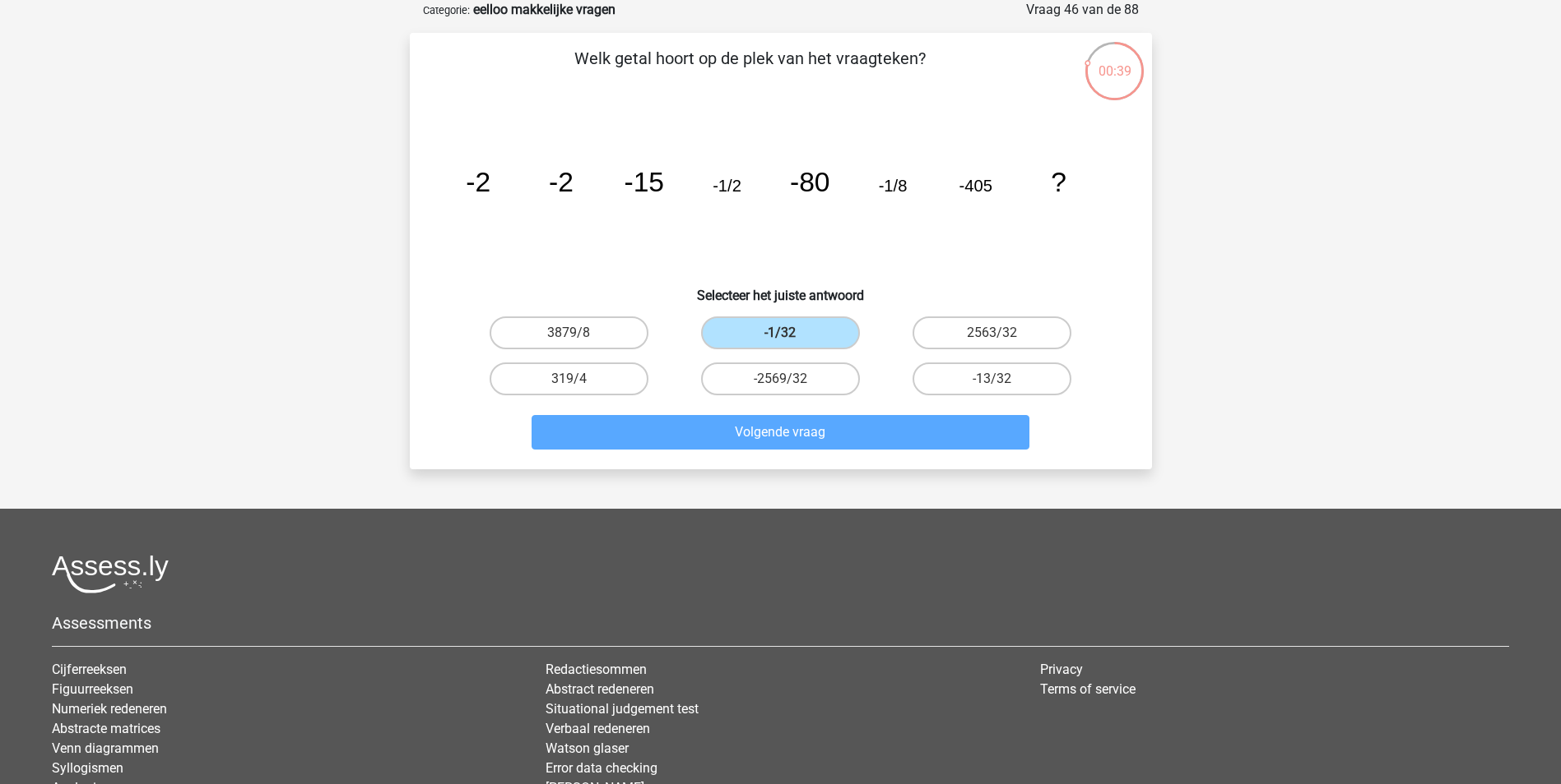
scroll to position [74, 0]
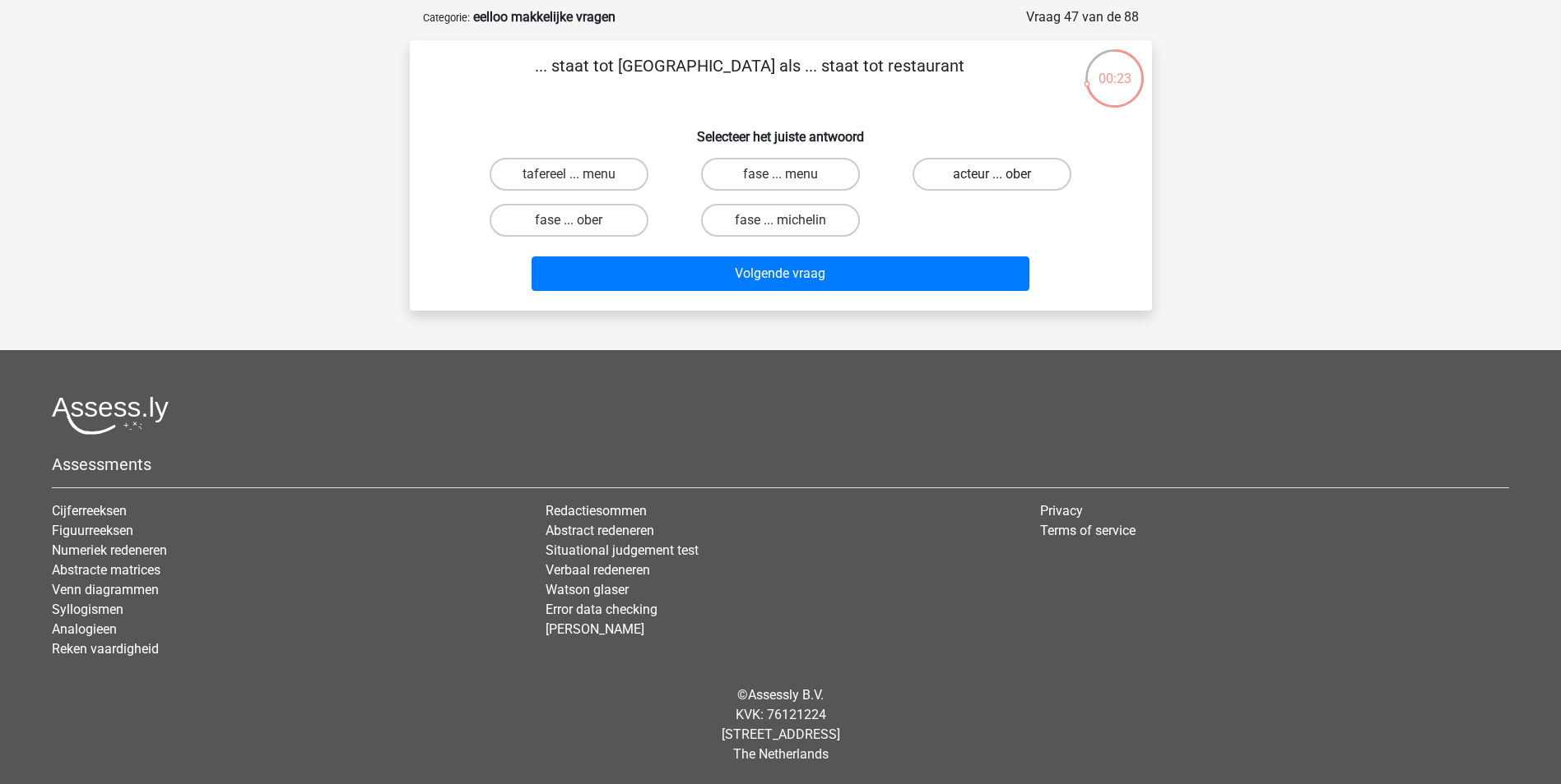
click at [938, 176] on label "acteur ... ober" at bounding box center [991, 174] width 159 height 33
click at [992, 176] on input "acteur ... ober" at bounding box center [997, 179] width 11 height 11
radio input "true"
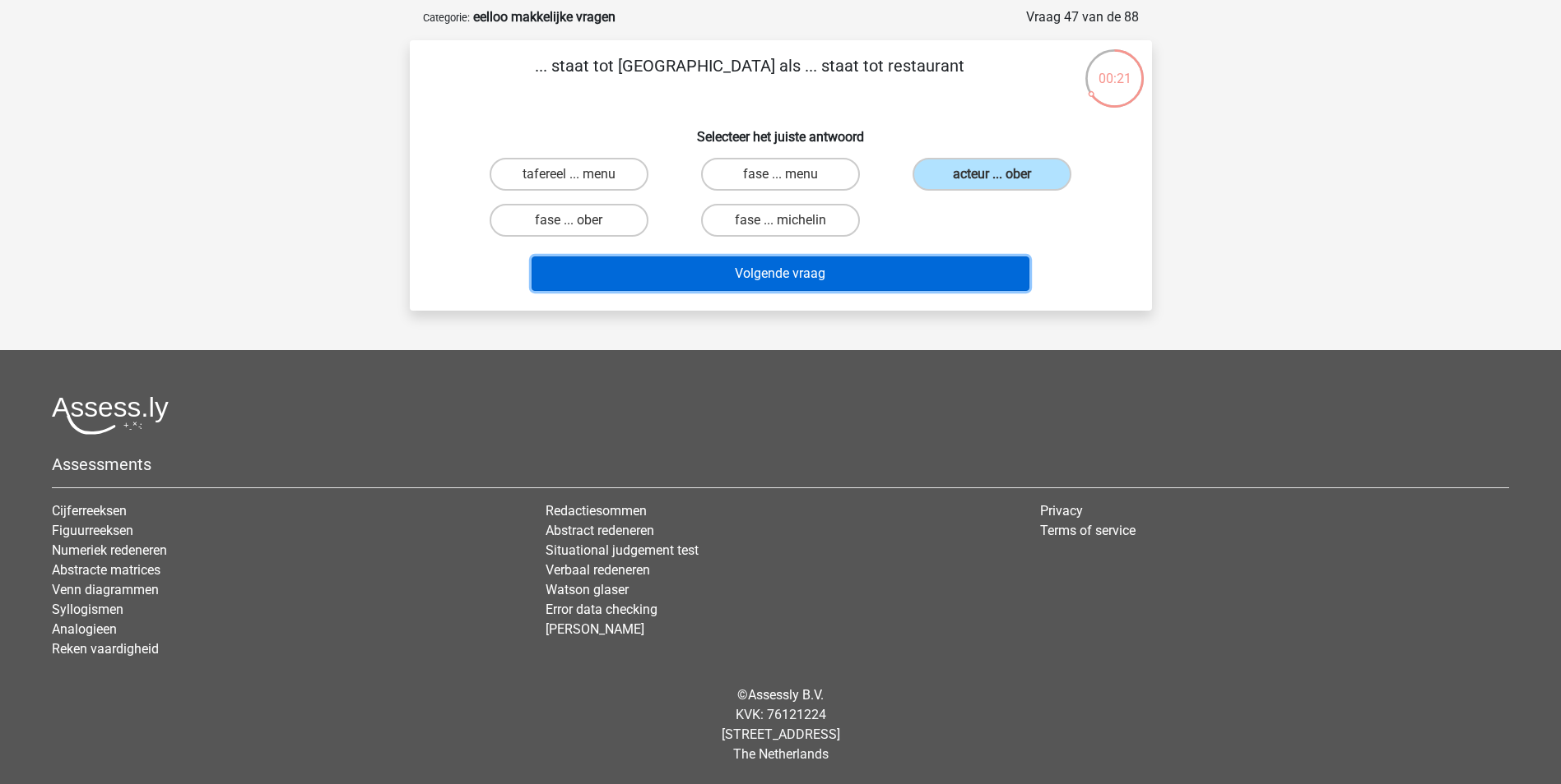
click at [891, 290] on button "Volgende vraag" at bounding box center [780, 273] width 498 height 34
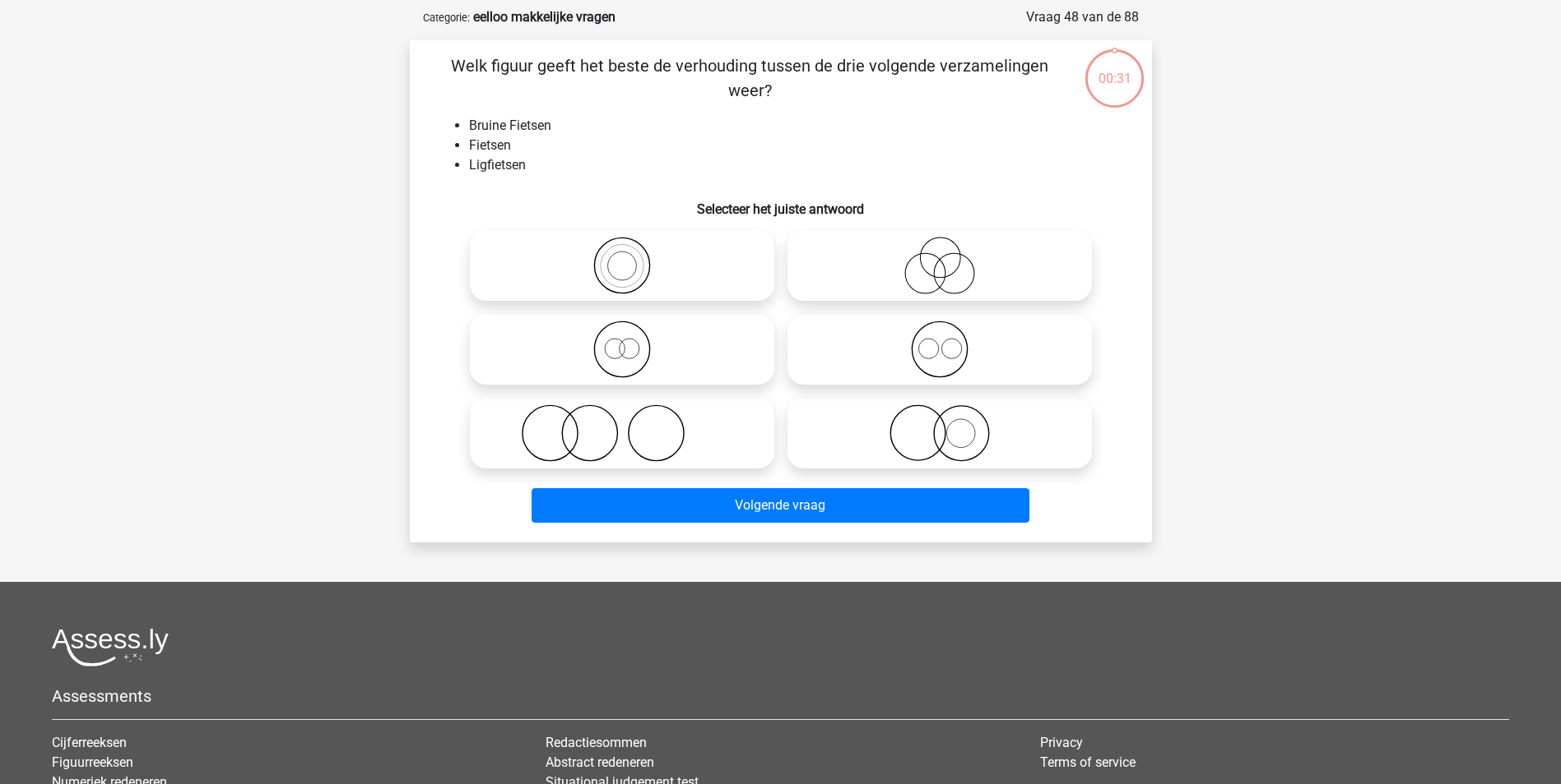
scroll to position [82, 0]
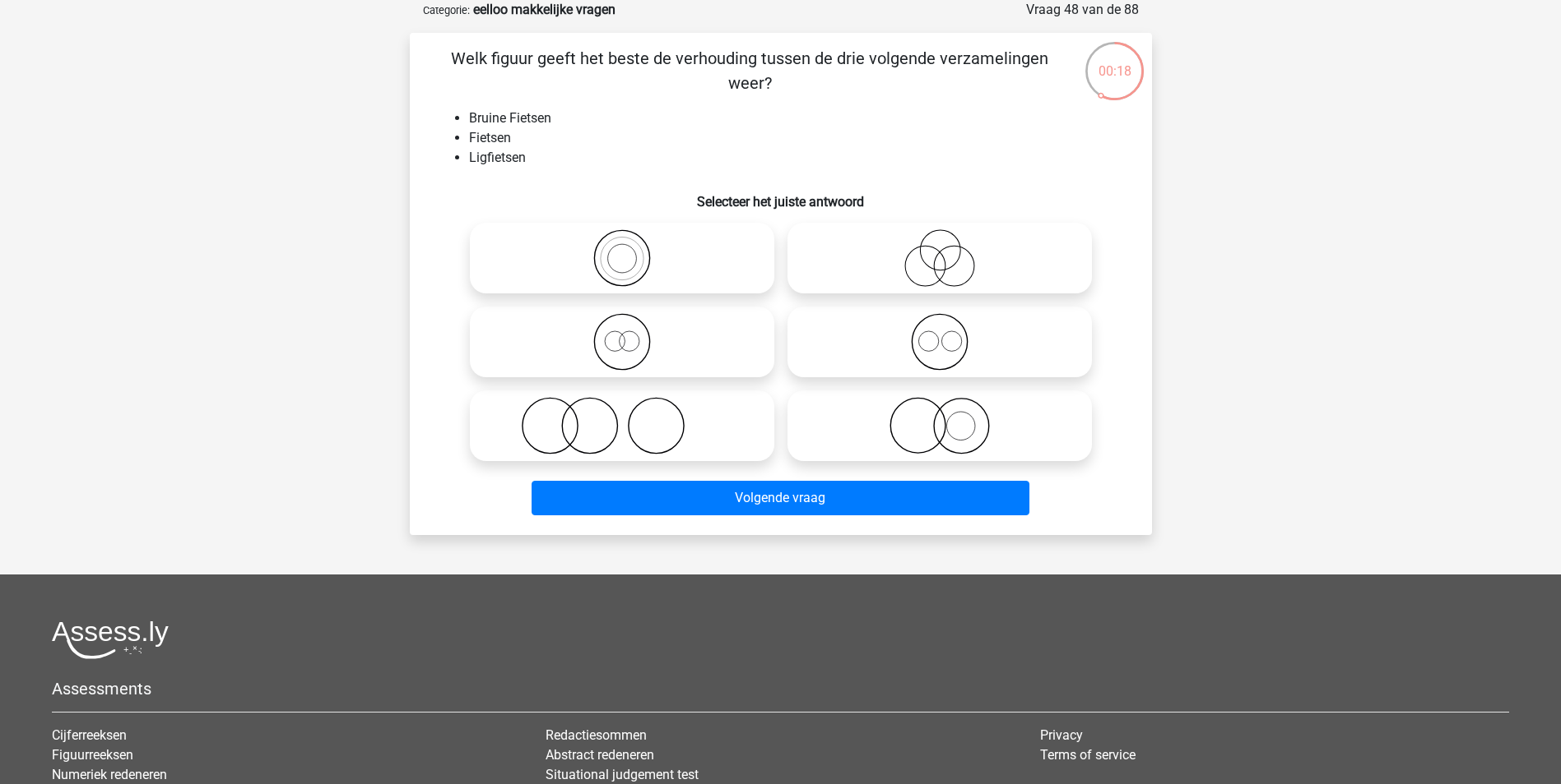
click at [902, 364] on icon at bounding box center [939, 342] width 291 height 58
click at [939, 334] on input "radio" at bounding box center [944, 328] width 11 height 11
radio input "true"
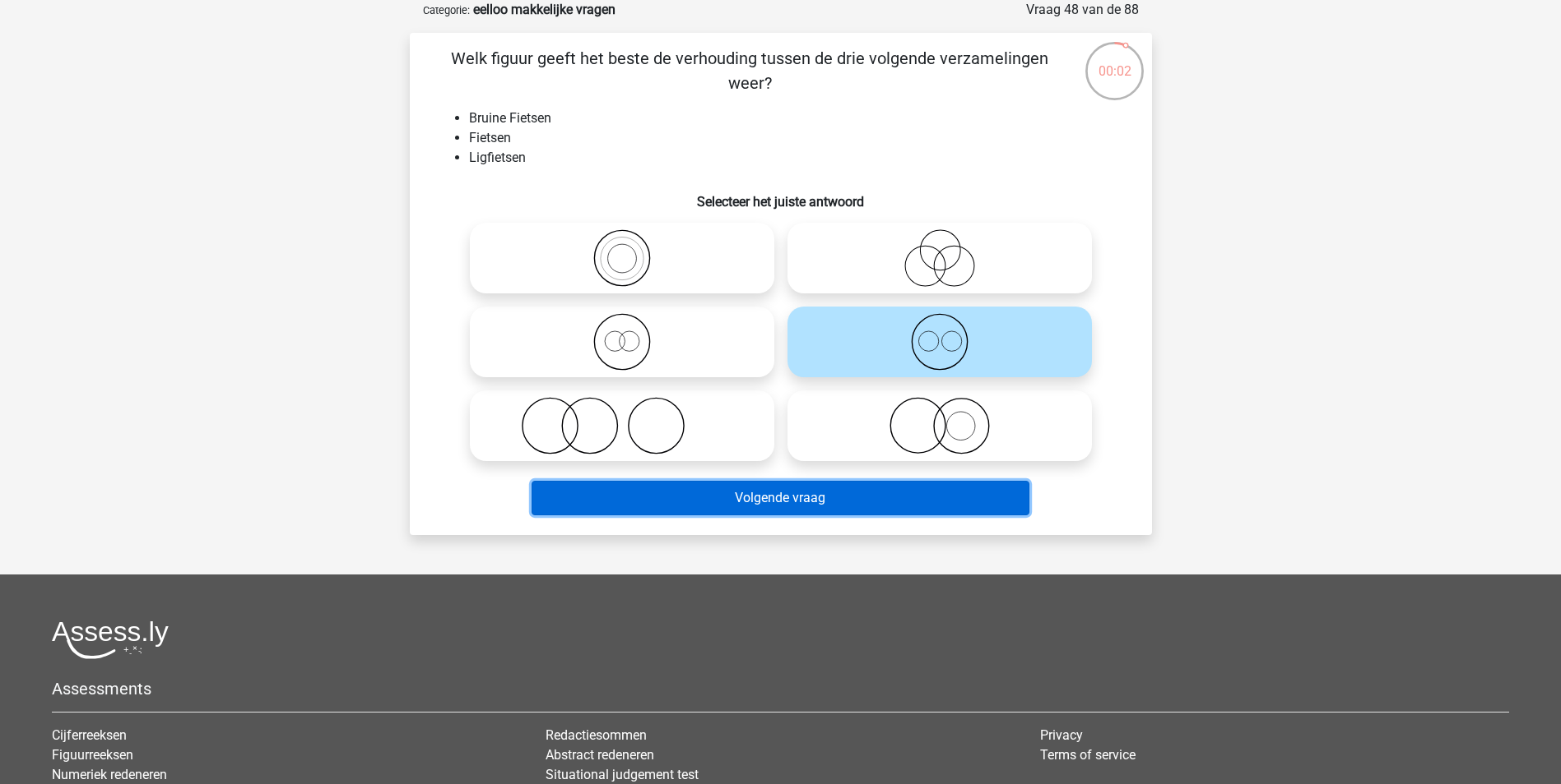
click at [803, 501] on button "Volgende vraag" at bounding box center [780, 498] width 498 height 34
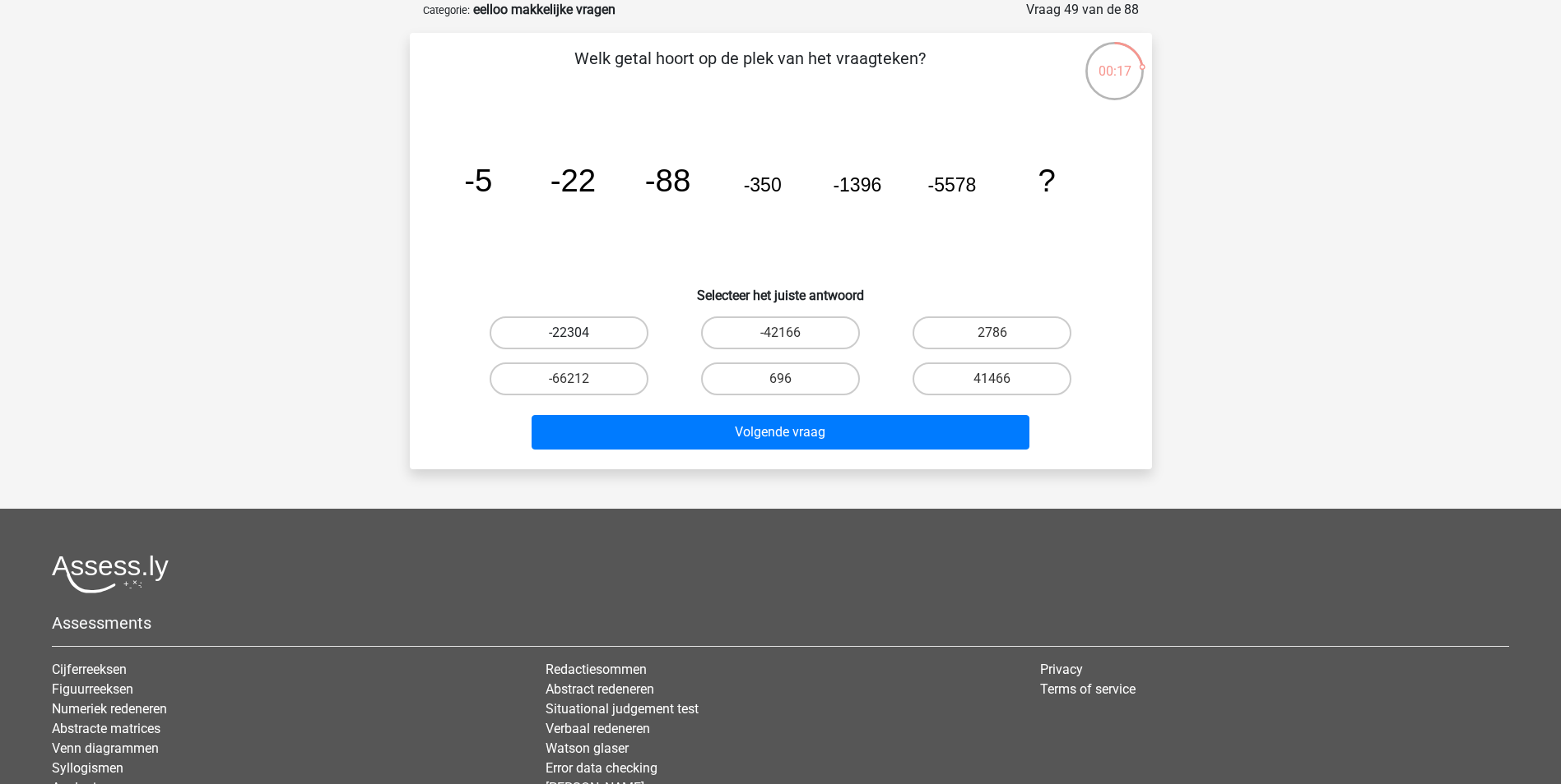
click at [610, 332] on label "-22304" at bounding box center [569, 333] width 159 height 33
click at [579, 333] on input "-22304" at bounding box center [574, 338] width 11 height 11
radio input "true"
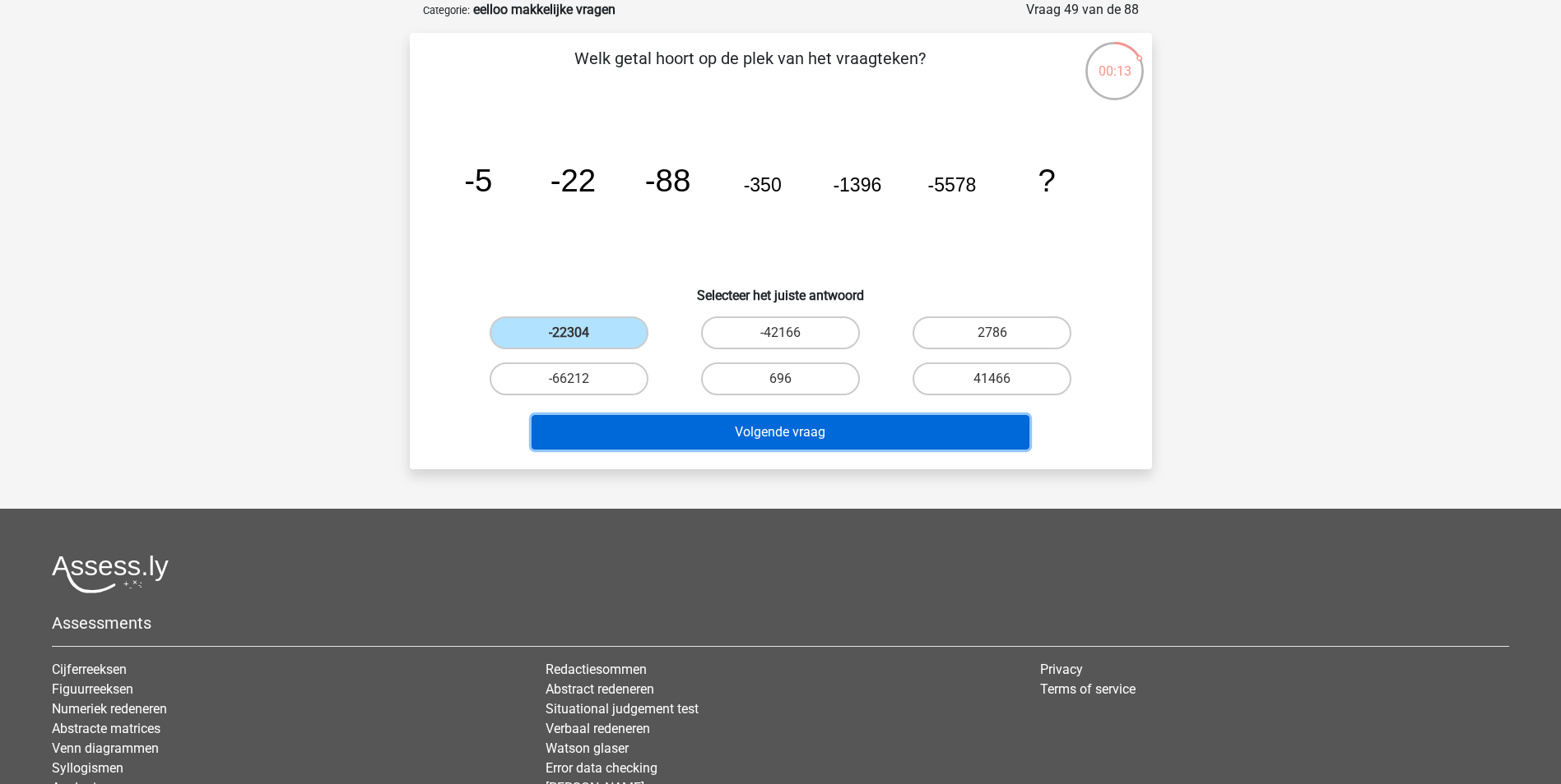
click at [811, 432] on button "Volgende vraag" at bounding box center [780, 432] width 498 height 34
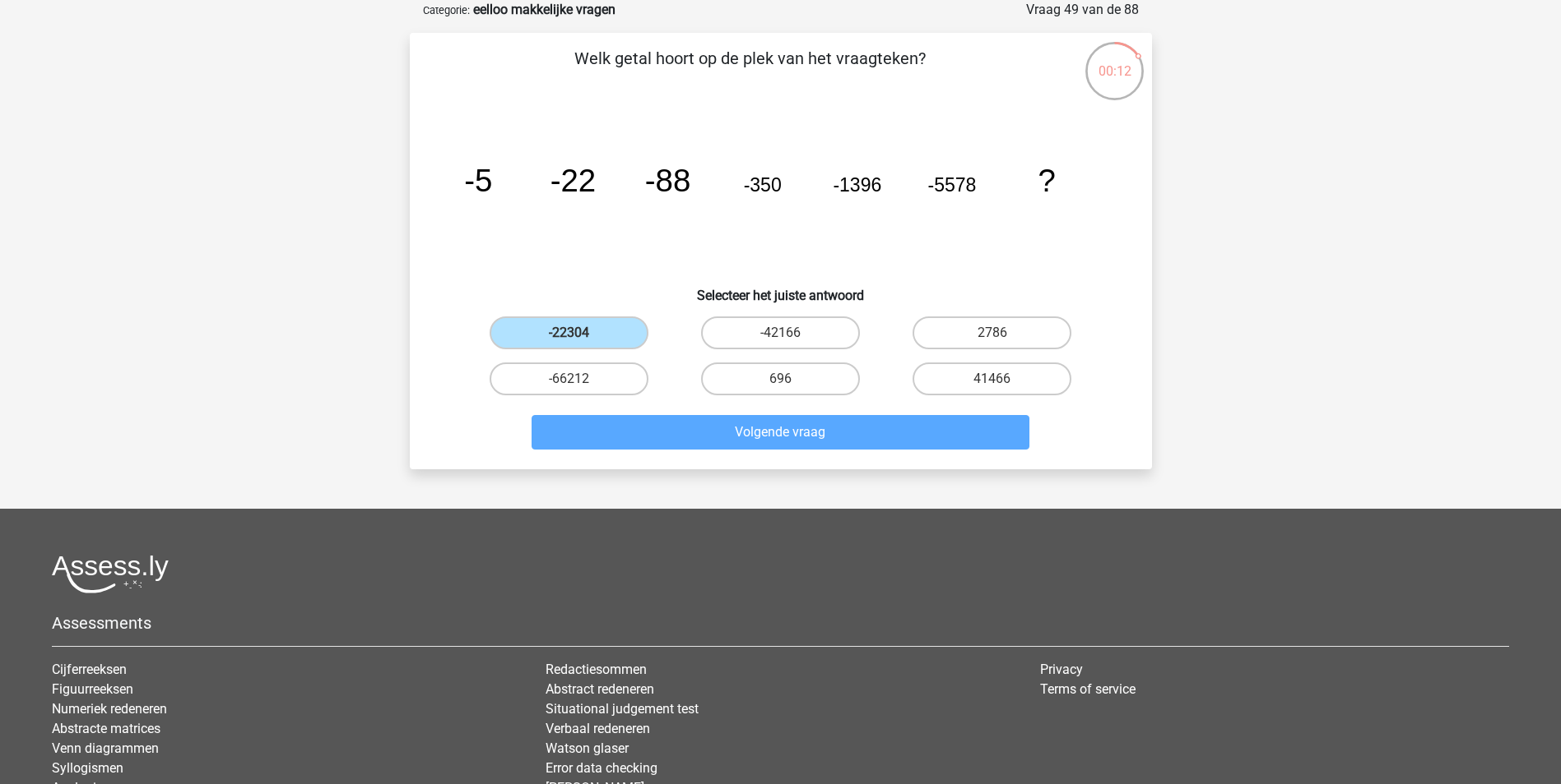
scroll to position [74, 0]
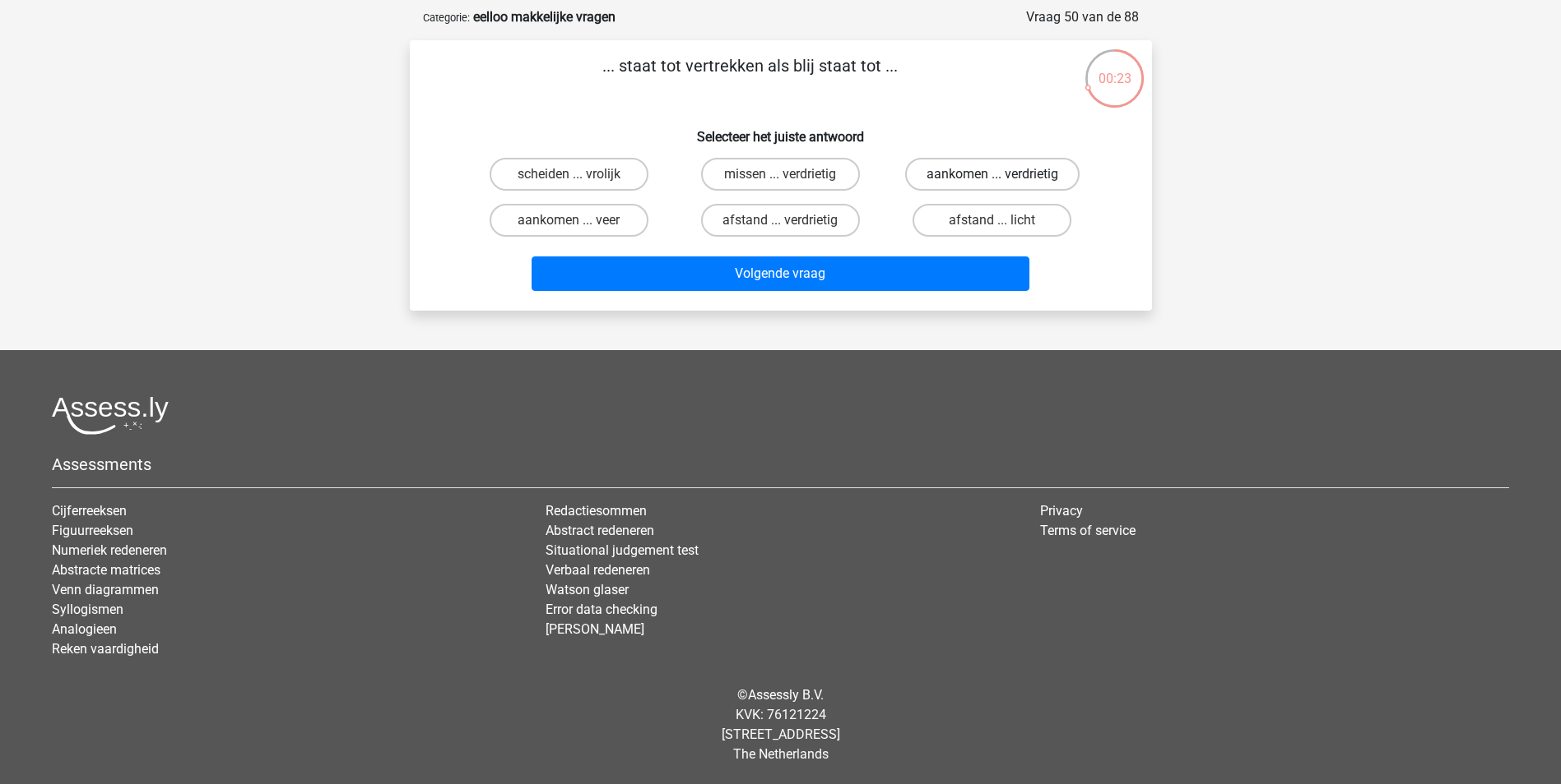
click at [1030, 169] on label "aankomen ... verdrietig" at bounding box center [992, 174] width 175 height 33
click at [1003, 174] on input "aankomen ... verdrietig" at bounding box center [997, 179] width 11 height 11
radio input "true"
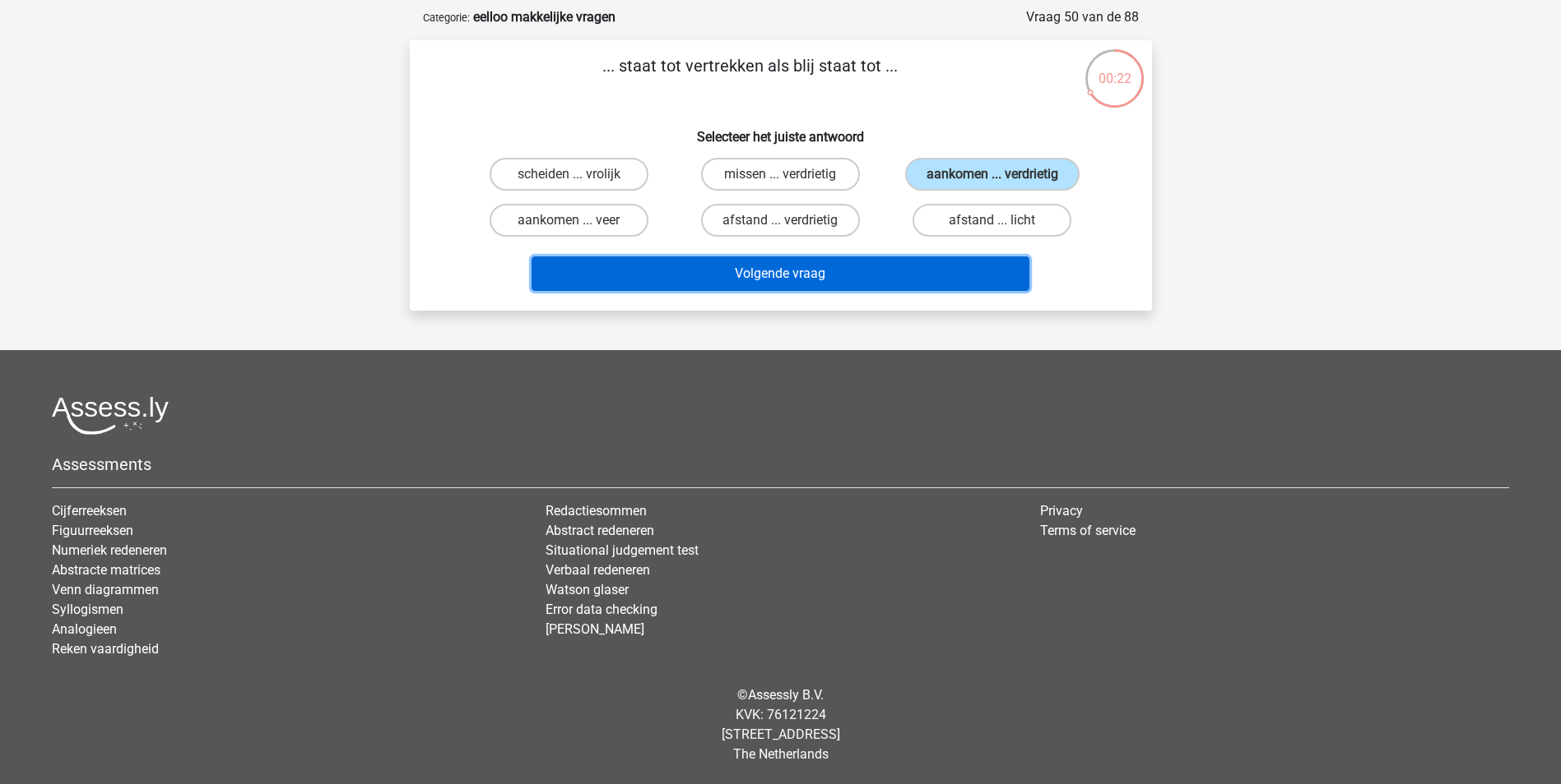
click at [852, 280] on button "Volgende vraag" at bounding box center [780, 273] width 498 height 34
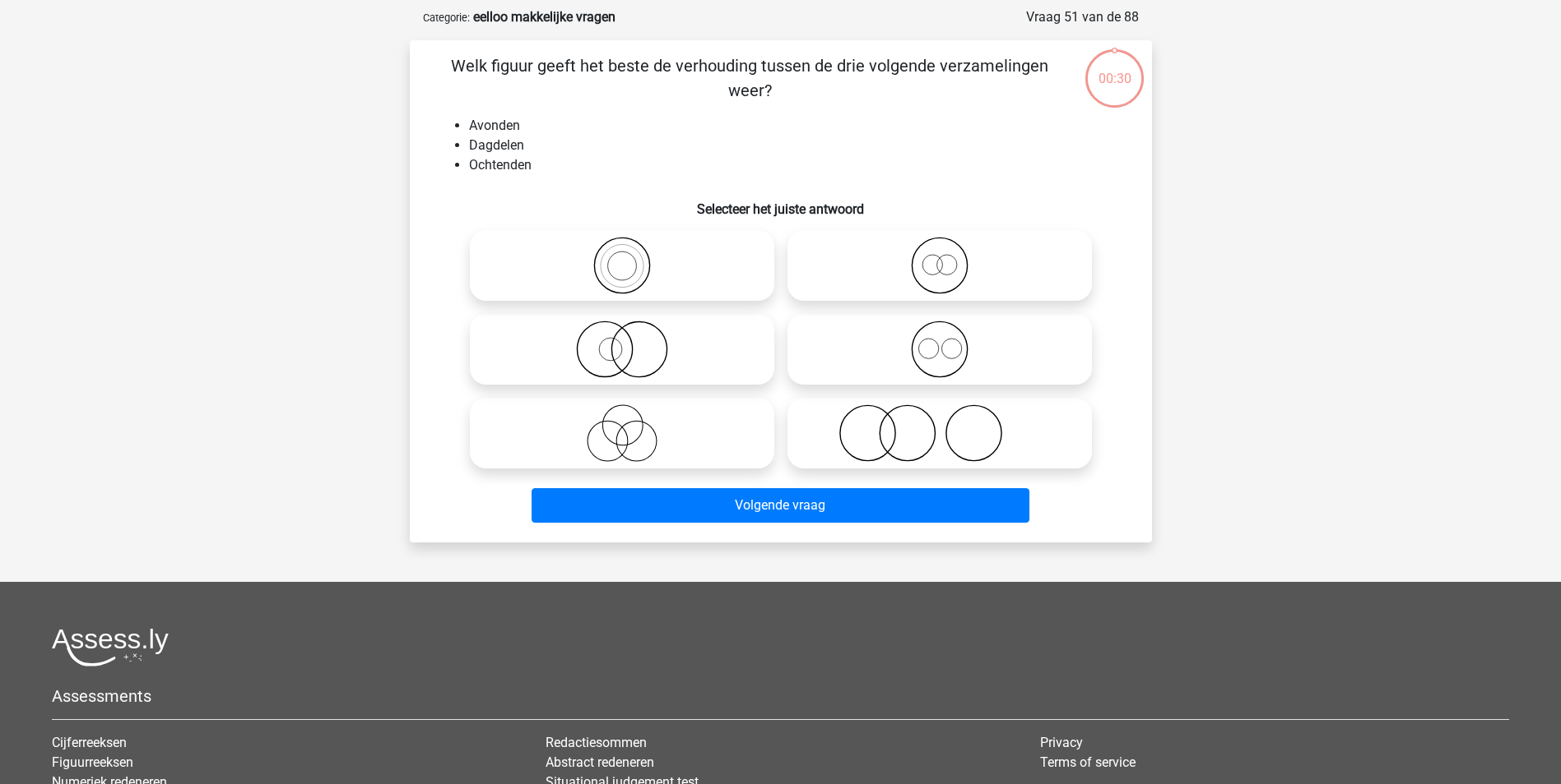
scroll to position [82, 0]
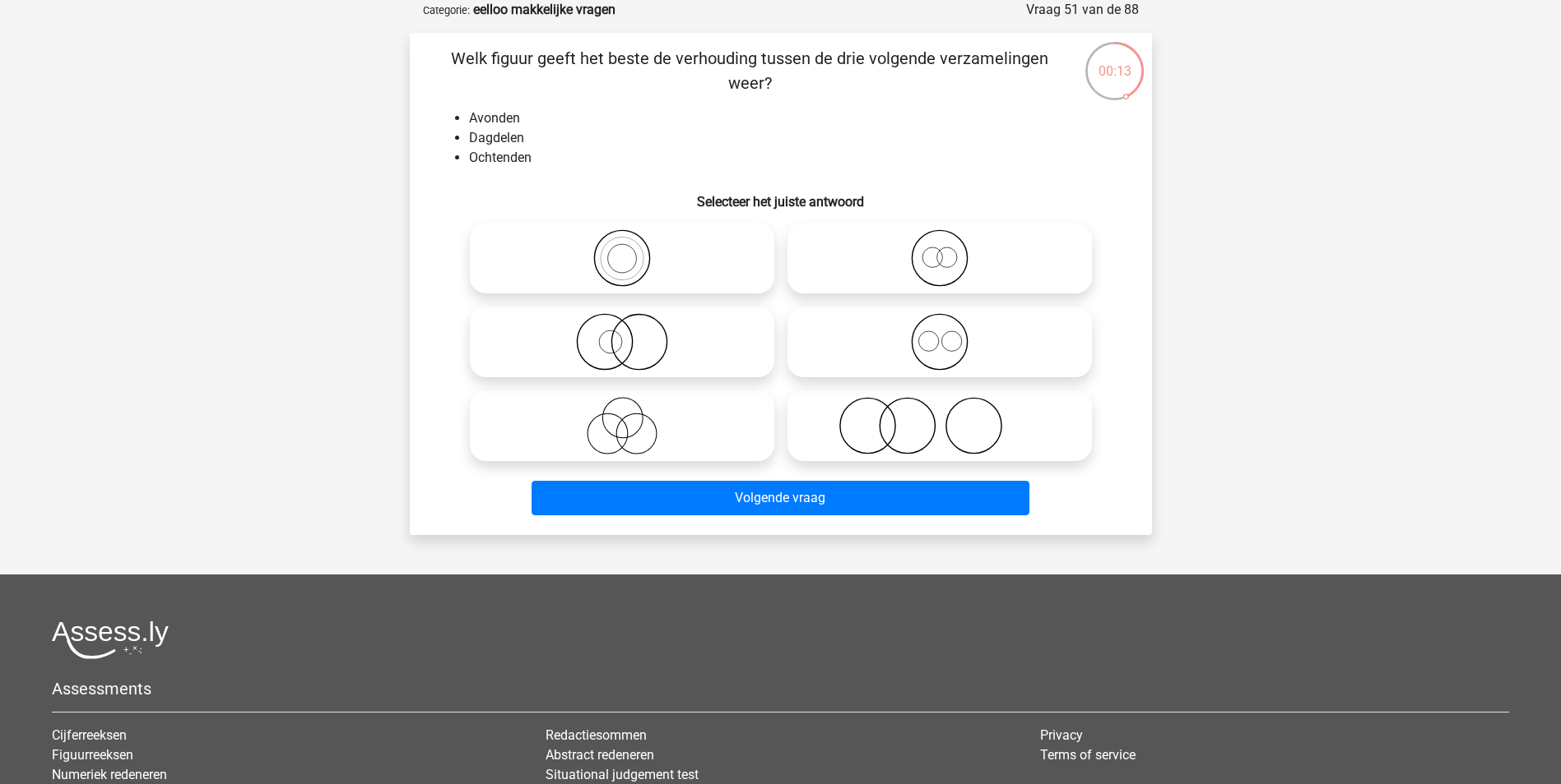
click at [946, 340] on icon at bounding box center [939, 342] width 291 height 58
click at [946, 334] on input "radio" at bounding box center [944, 328] width 11 height 11
radio input "true"
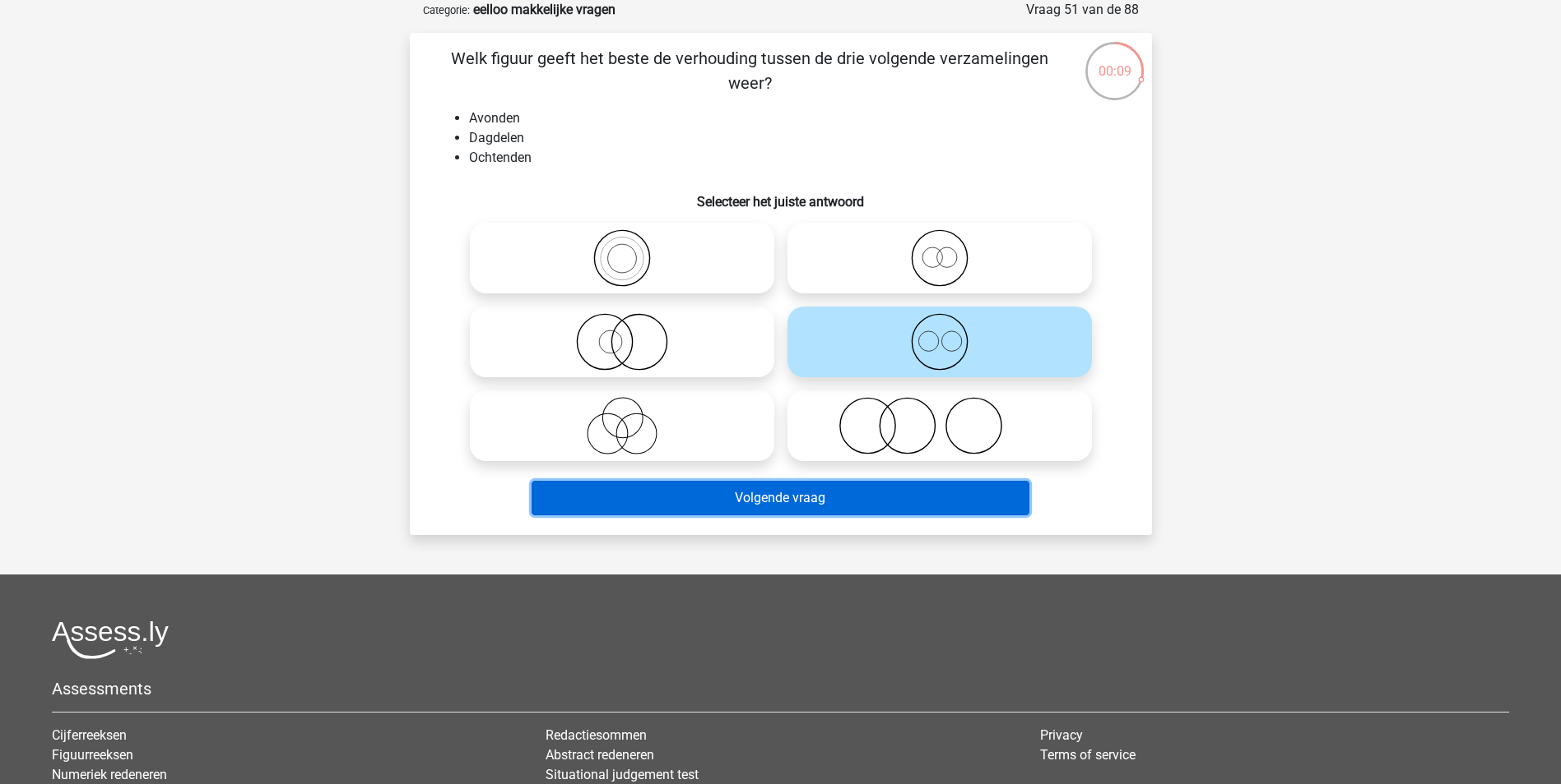
click at [886, 488] on button "Volgende vraag" at bounding box center [780, 498] width 498 height 34
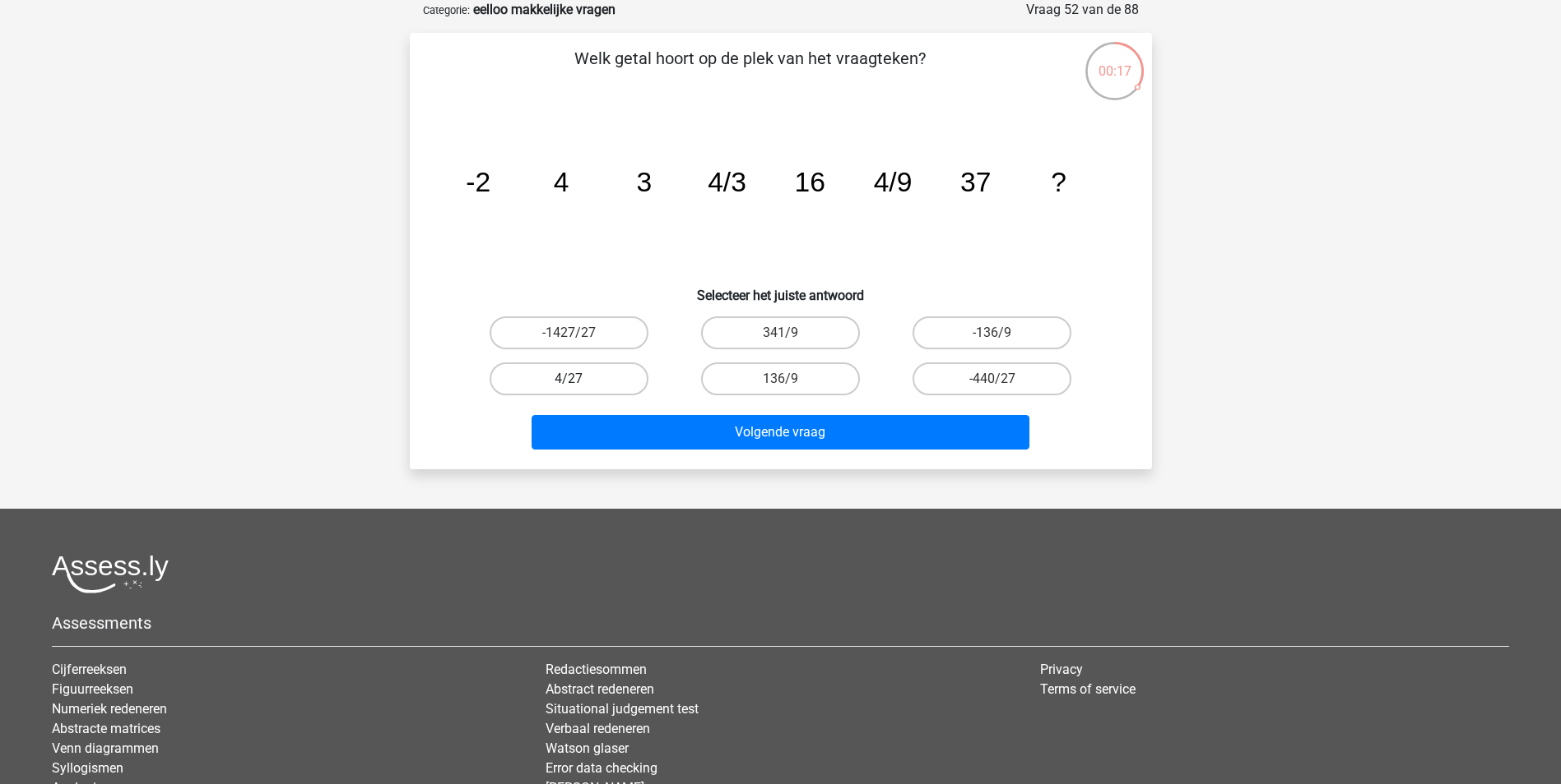
click at [609, 369] on label "4/27" at bounding box center [569, 379] width 159 height 33
click at [579, 379] on input "4/27" at bounding box center [574, 384] width 11 height 11
radio input "true"
click at [738, 451] on div "Volgende vraag" at bounding box center [780, 436] width 635 height 41
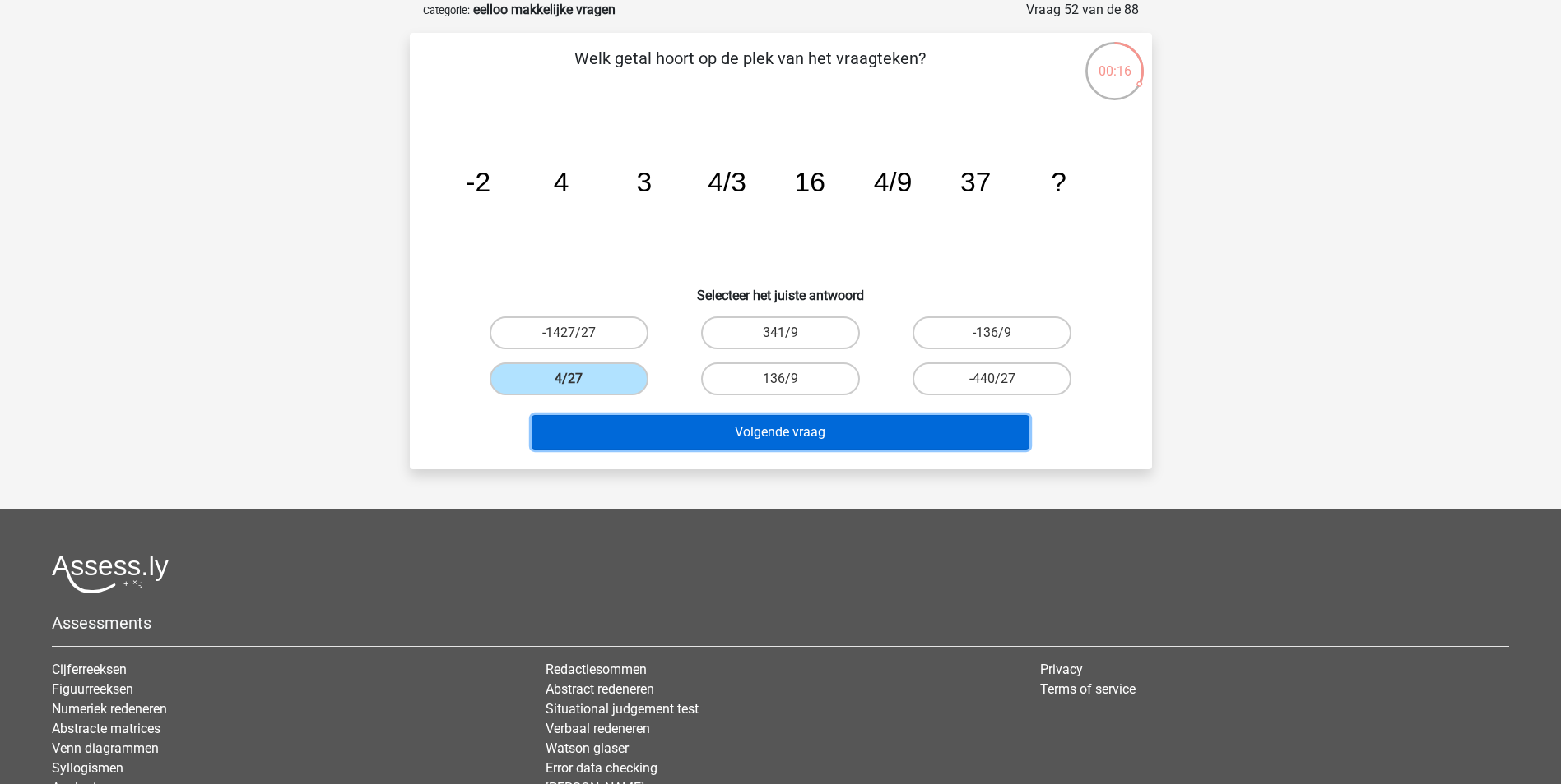
click at [726, 421] on button "Volgende vraag" at bounding box center [780, 432] width 498 height 34
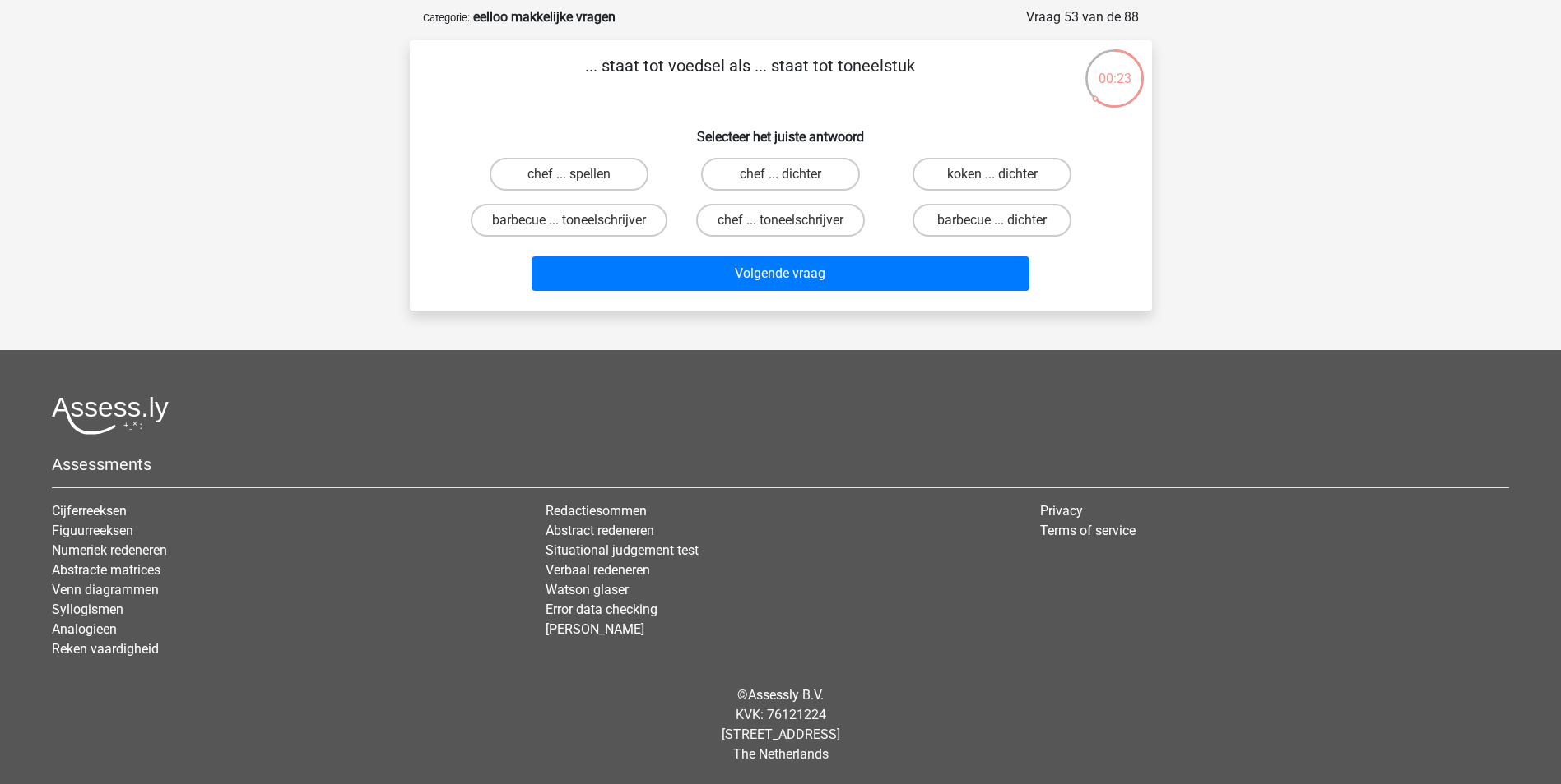
click at [817, 197] on div "chef ... toneelschrijver" at bounding box center [780, 220] width 212 height 46
click at [824, 206] on label "chef ... toneelschrijver" at bounding box center [780, 220] width 169 height 33
click at [790, 220] on input "chef ... toneelschrijver" at bounding box center [784, 225] width 11 height 11
radio input "true"
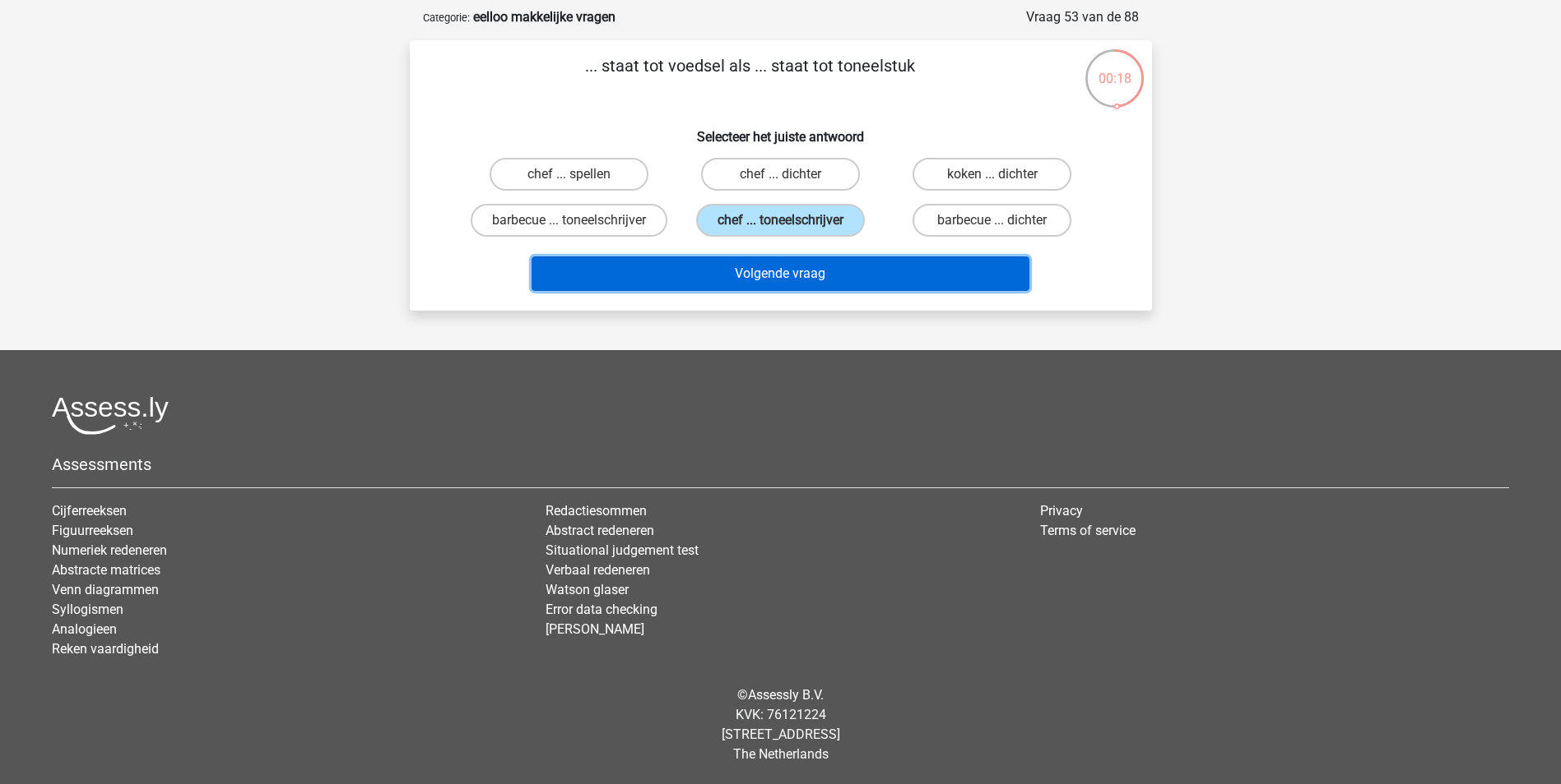
click at [831, 279] on button "Volgende vraag" at bounding box center [780, 273] width 498 height 34
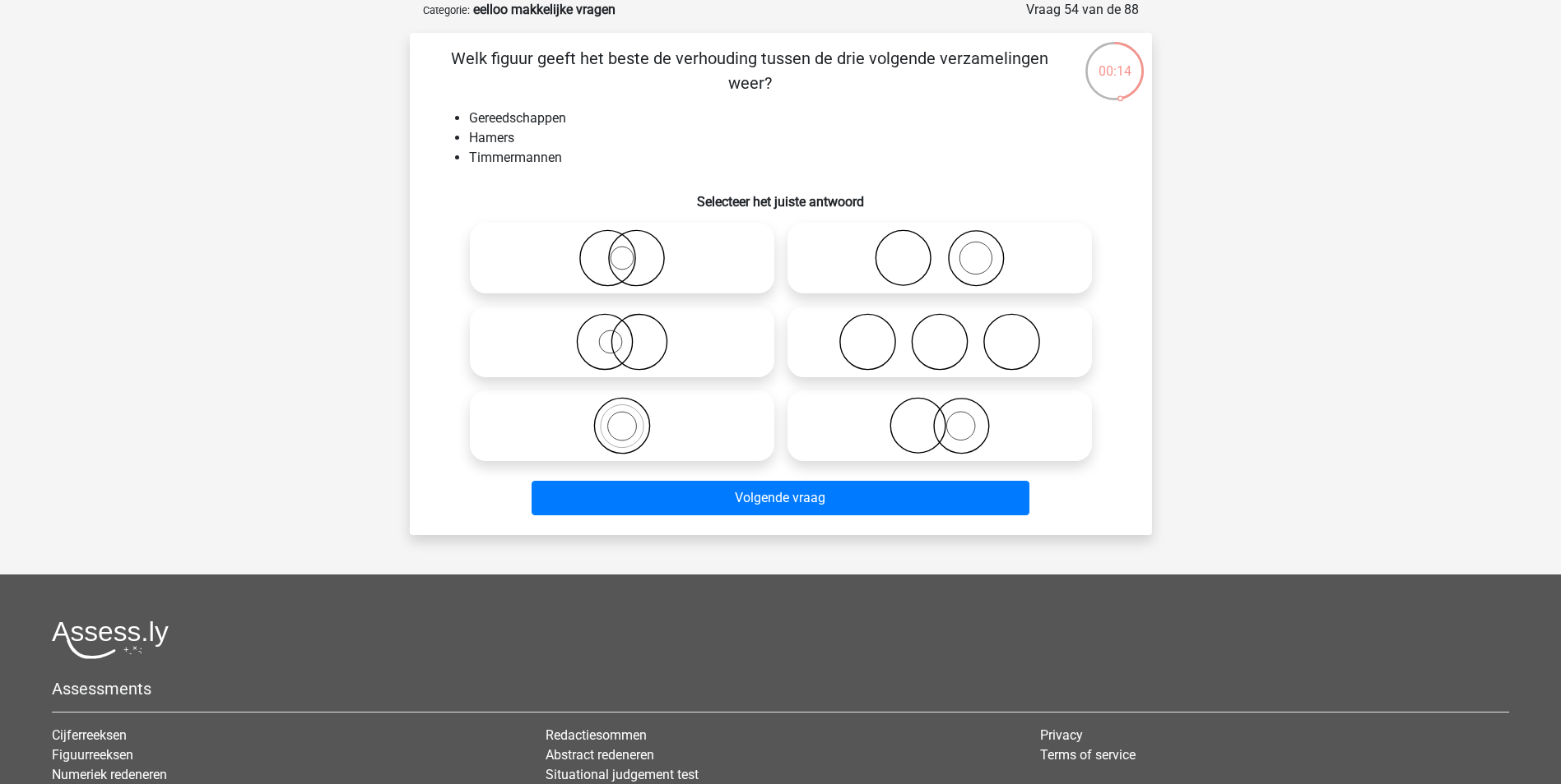
click at [993, 294] on label at bounding box center [939, 258] width 304 height 71
click at [950, 250] on input "radio" at bounding box center [944, 244] width 11 height 11
radio input "true"
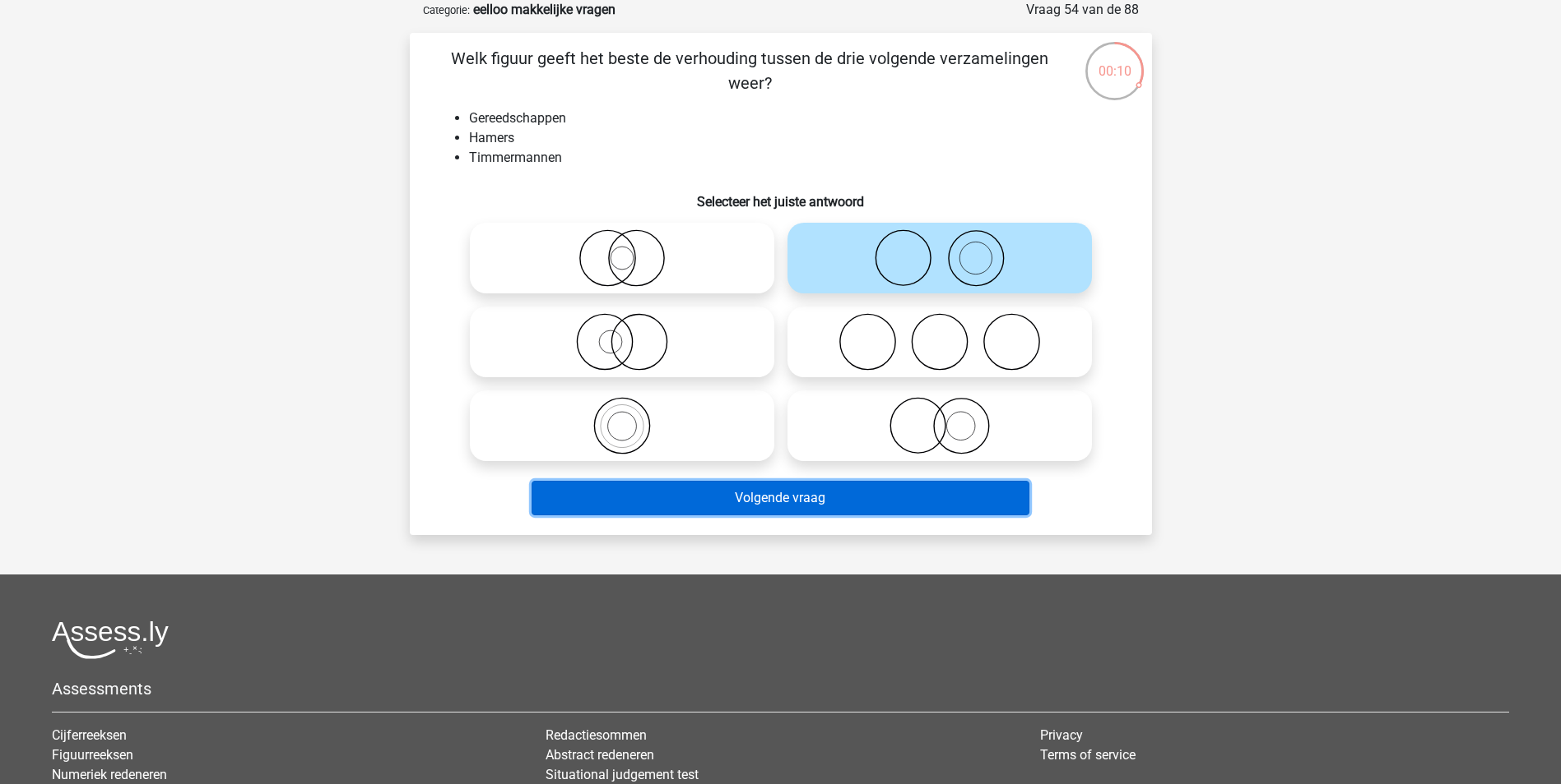
click at [949, 487] on button "Volgende vraag" at bounding box center [780, 498] width 498 height 34
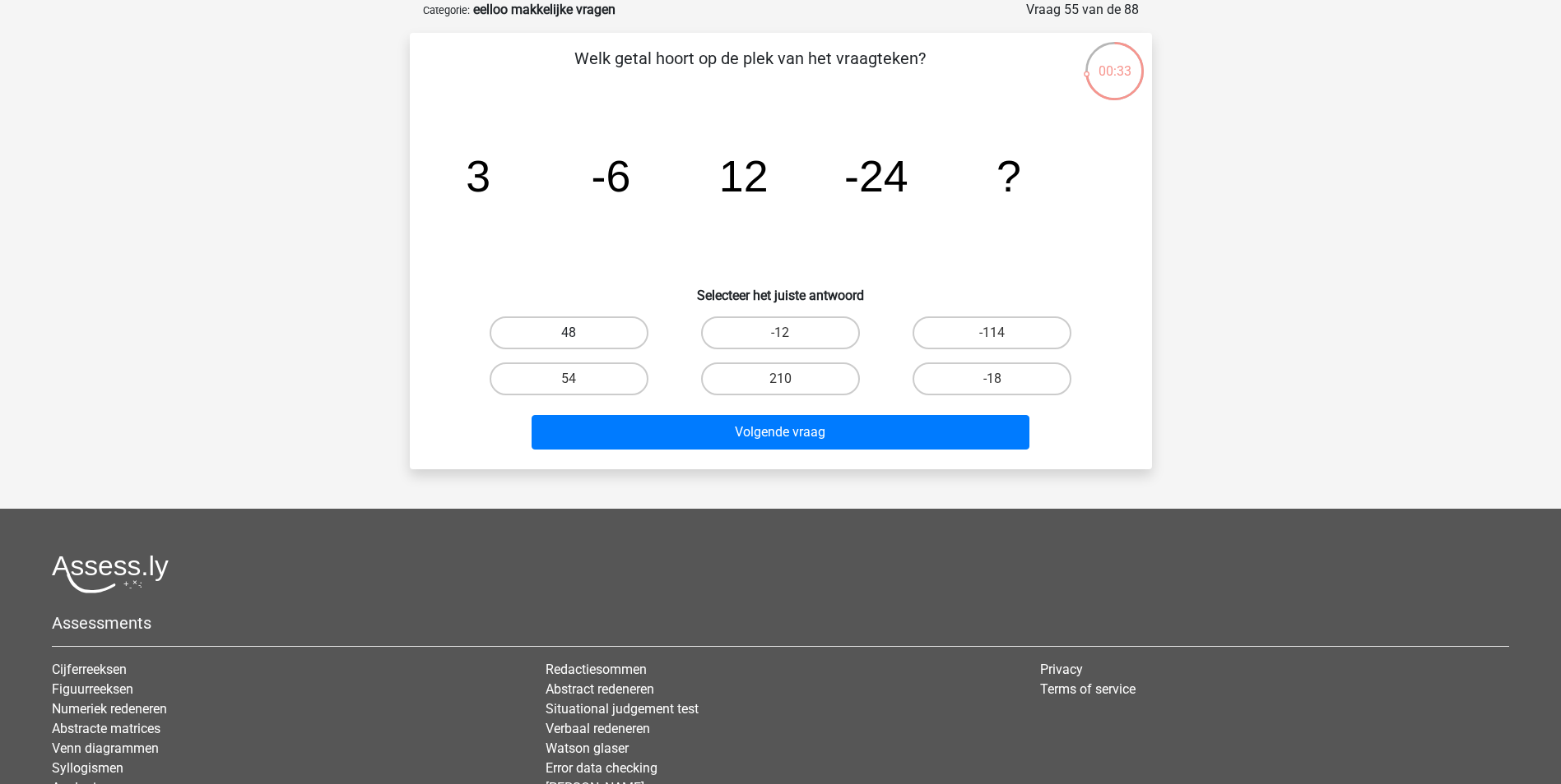
click at [610, 320] on label "48" at bounding box center [569, 333] width 159 height 33
click at [579, 333] on input "48" at bounding box center [574, 338] width 11 height 11
radio input "true"
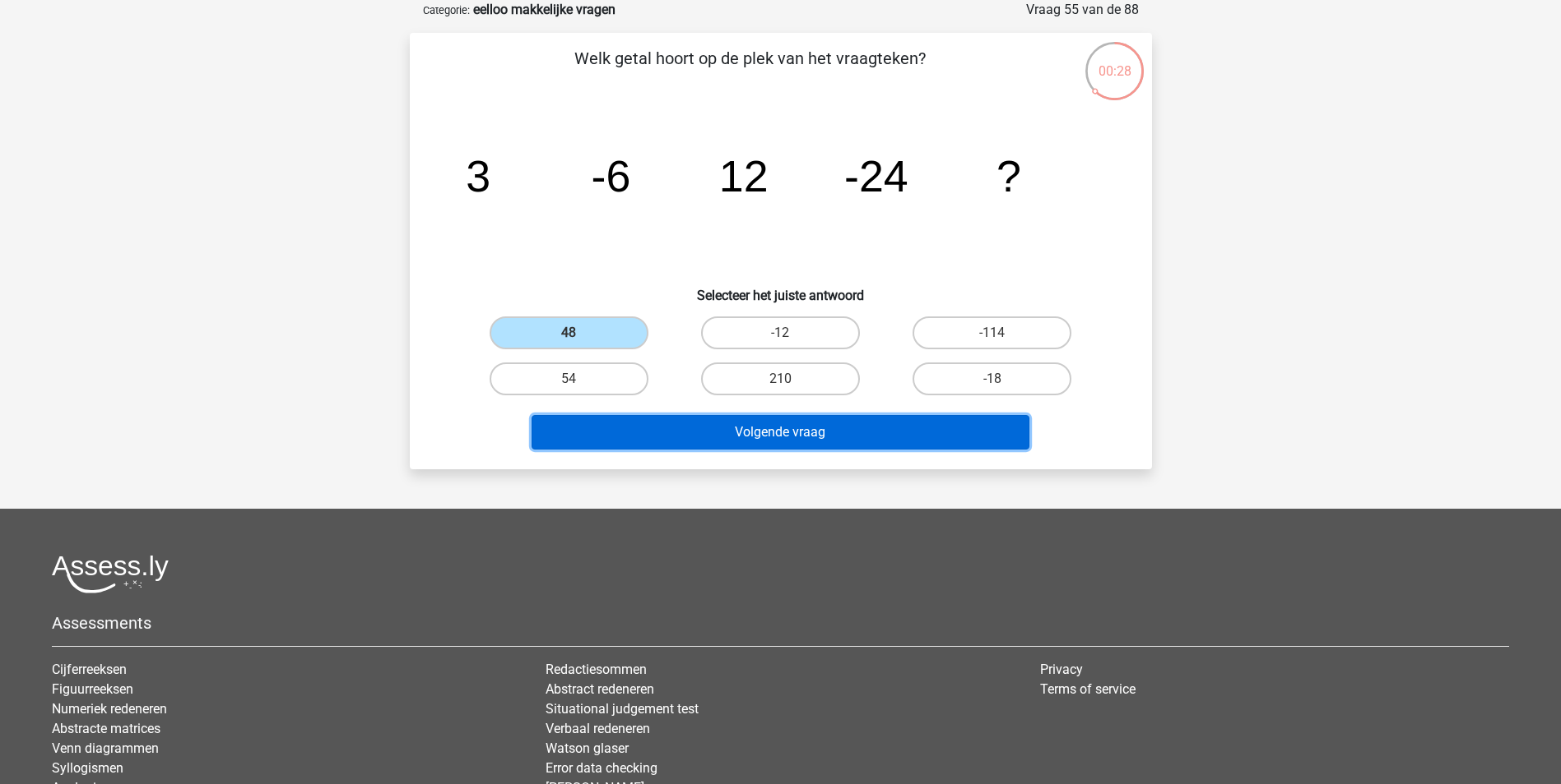
click at [709, 419] on button "Volgende vraag" at bounding box center [780, 432] width 498 height 34
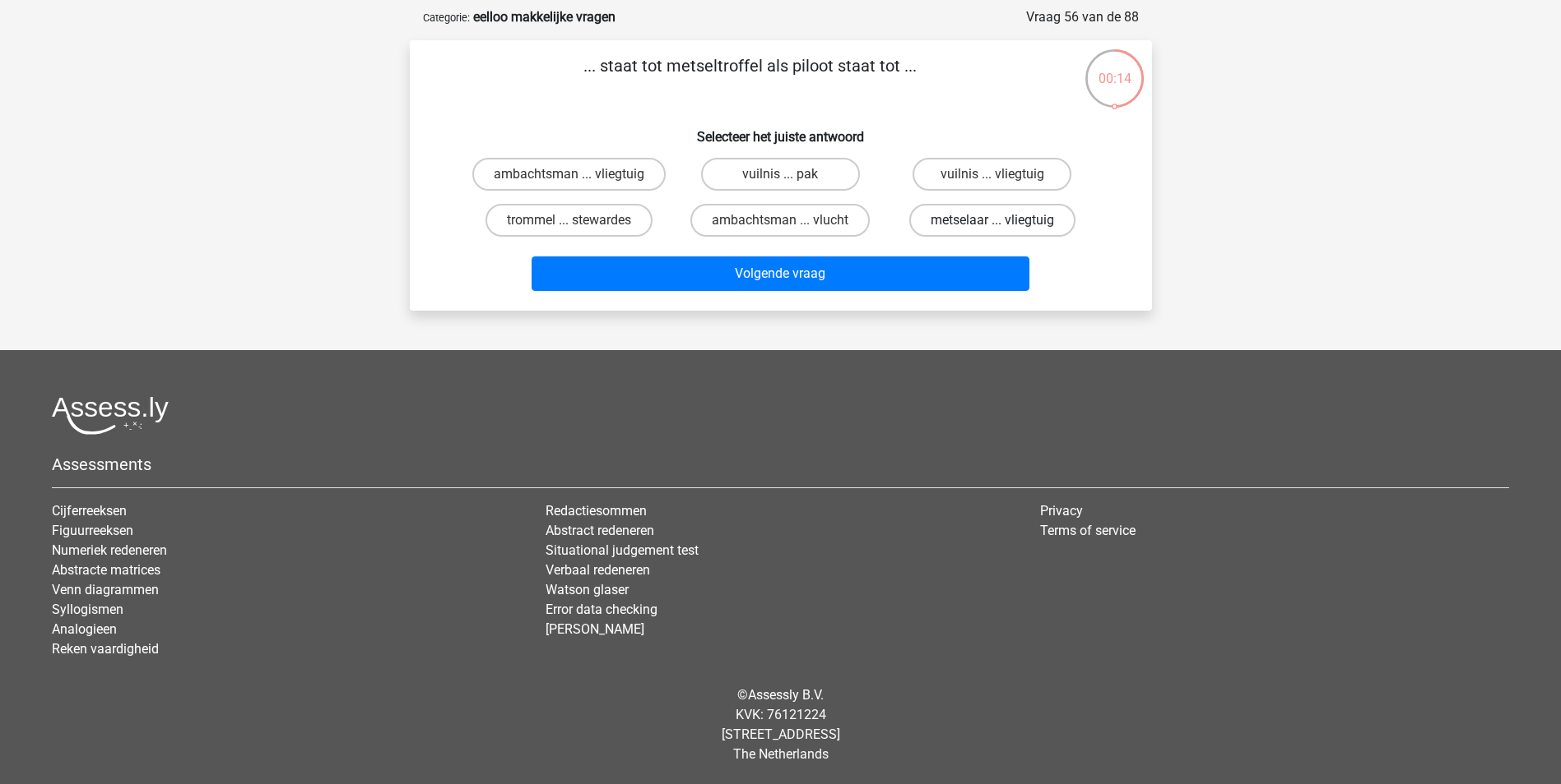
click at [1027, 215] on label "metselaar ... vliegtuig" at bounding box center [991, 220] width 166 height 33
click at [1003, 220] on input "metselaar ... vliegtuig" at bounding box center [997, 225] width 11 height 11
radio input "true"
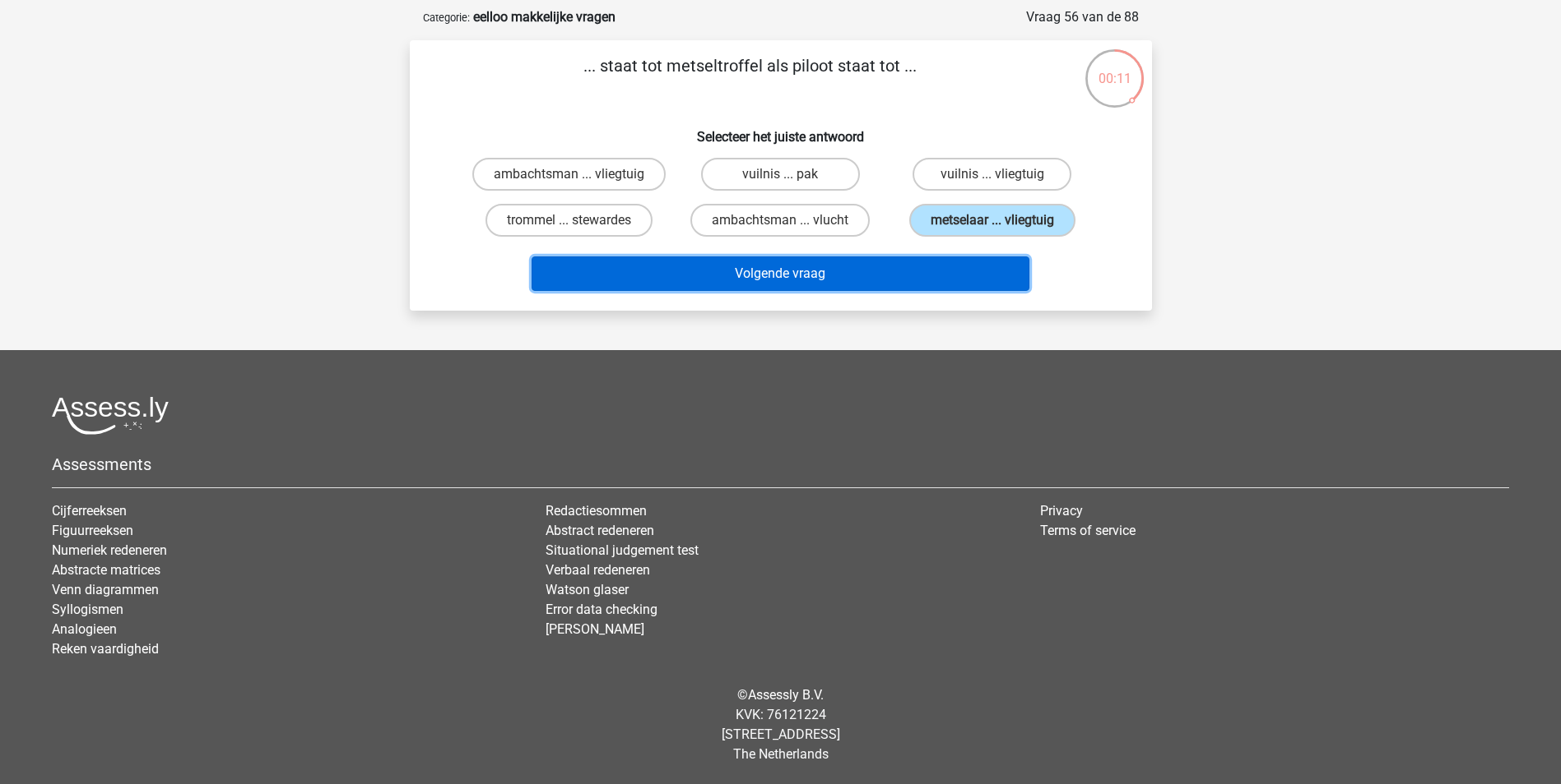
click at [845, 266] on button "Volgende vraag" at bounding box center [780, 273] width 498 height 34
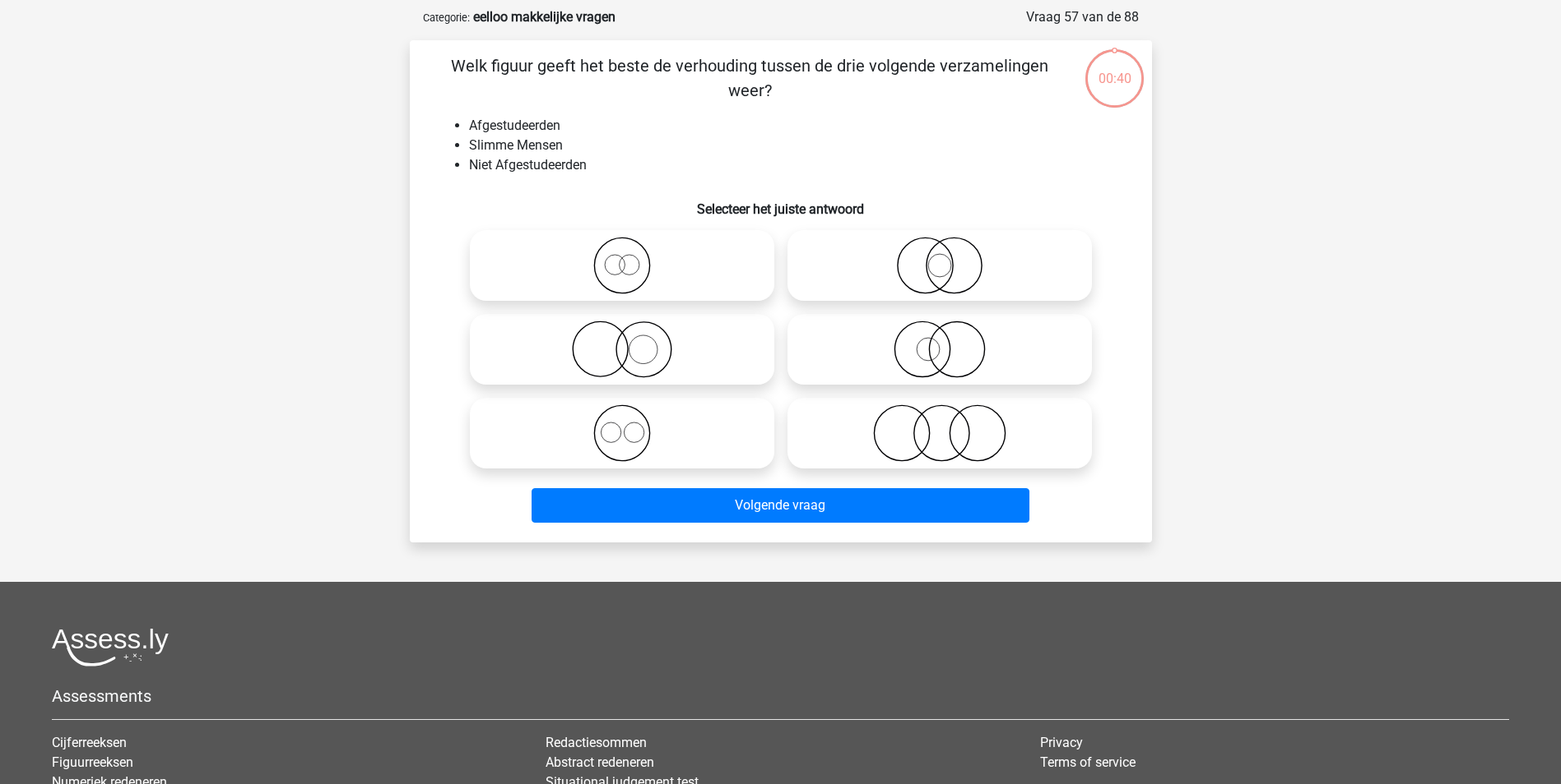
scroll to position [82, 0]
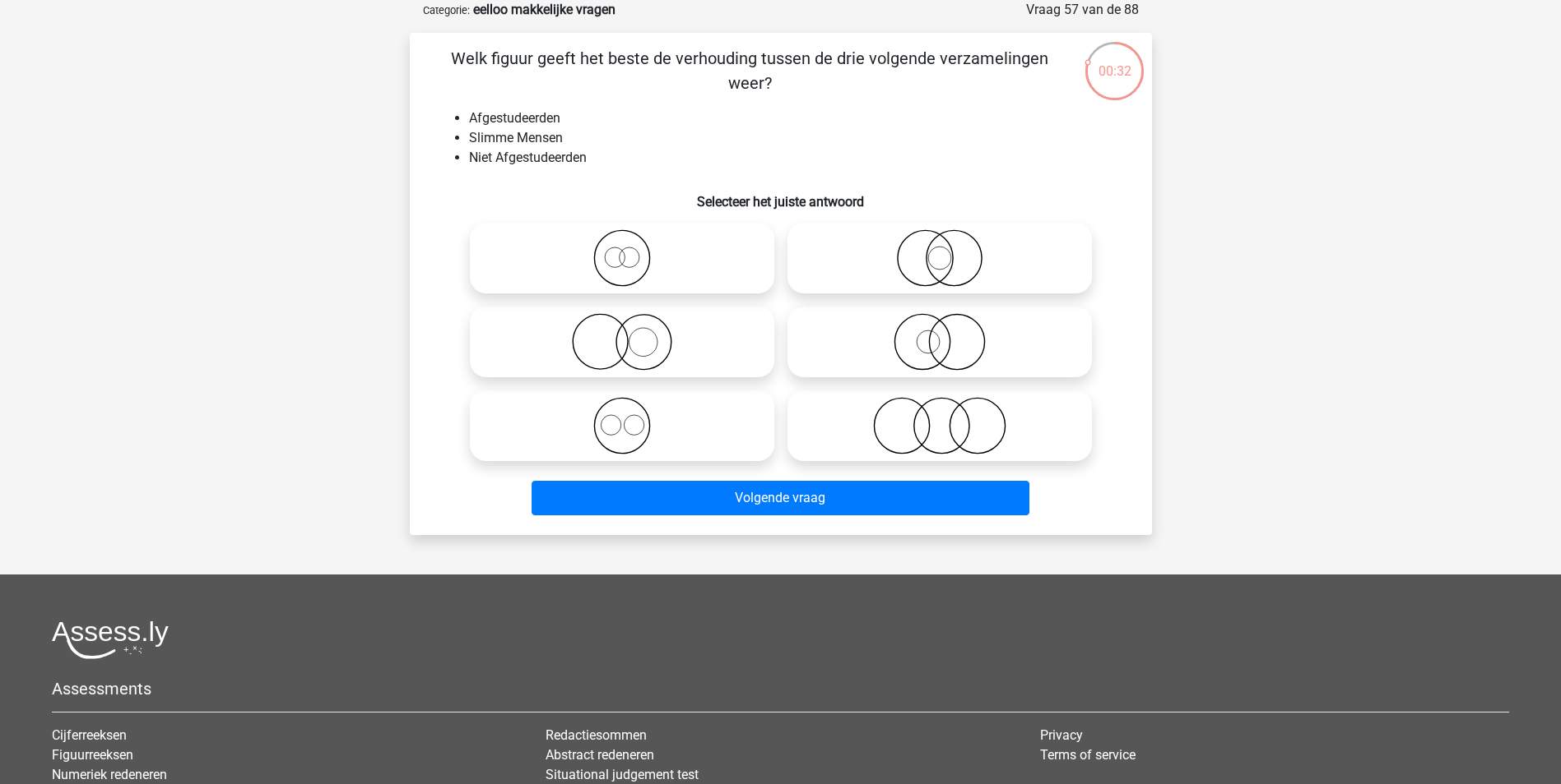
click at [714, 429] on icon at bounding box center [622, 425] width 291 height 58
click at [632, 417] on input "radio" at bounding box center [627, 412] width 11 height 11
radio input "true"
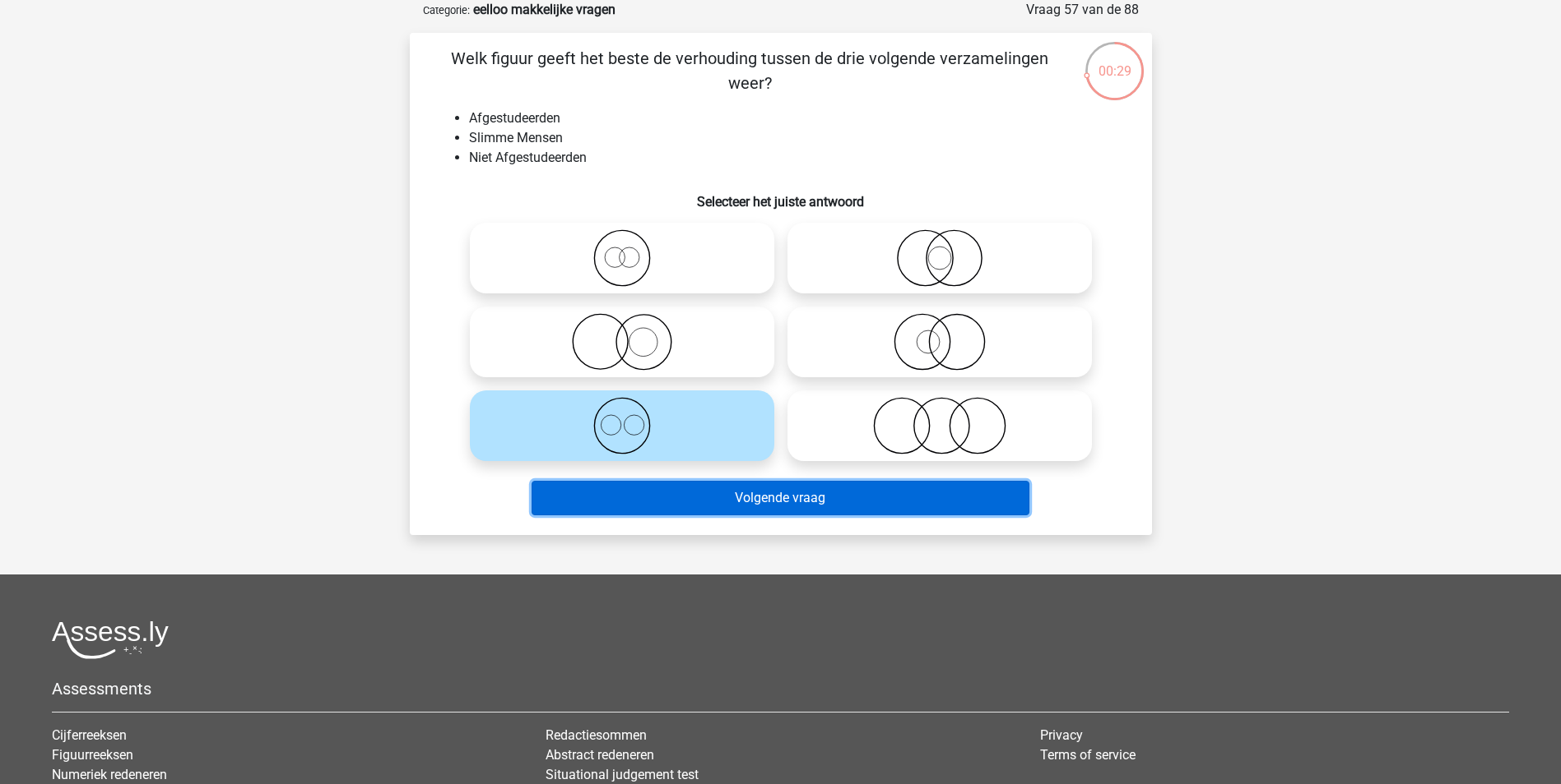
click at [809, 503] on button "Volgende vraag" at bounding box center [780, 498] width 498 height 34
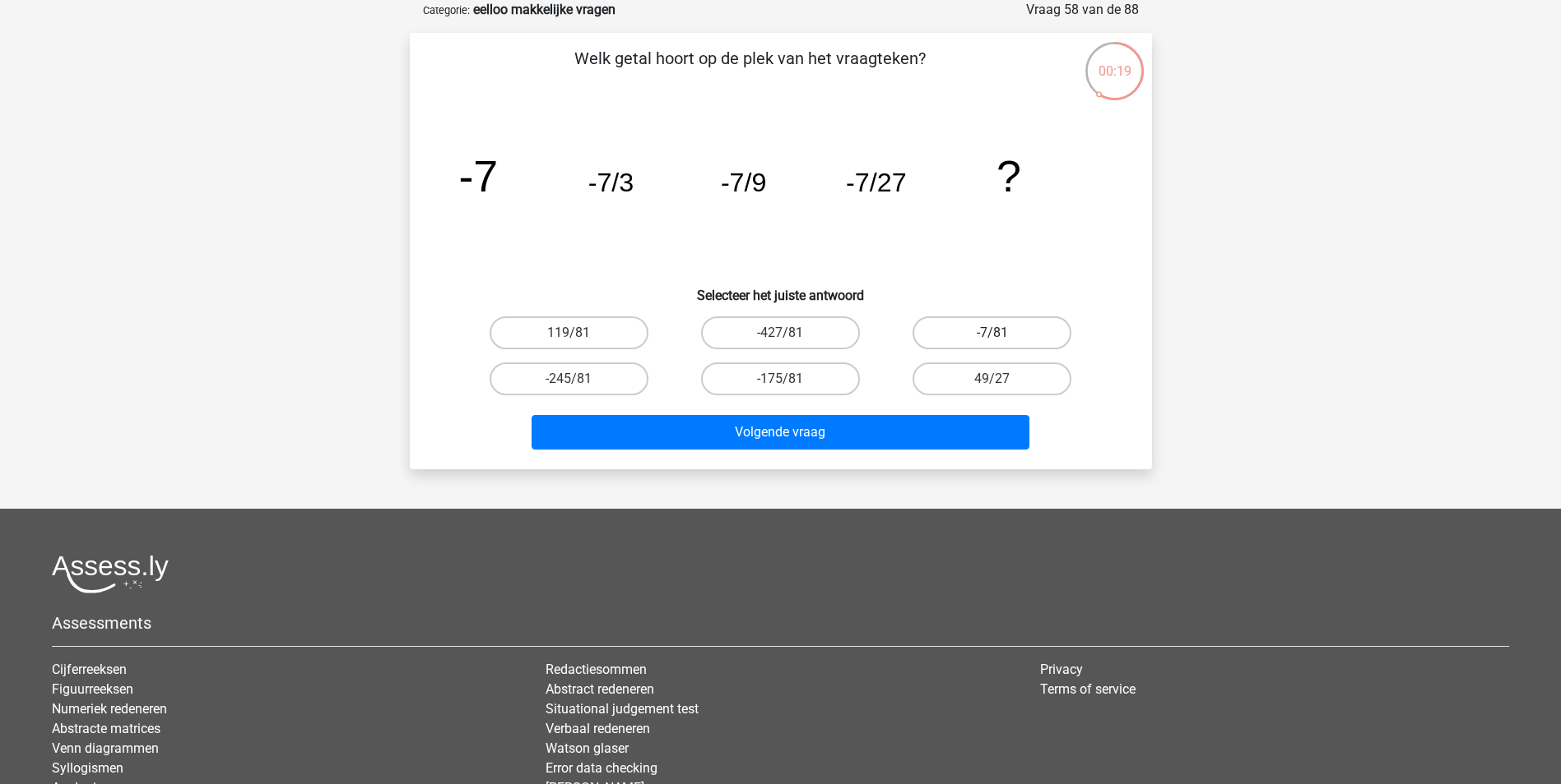
click at [947, 329] on label "-7/81" at bounding box center [991, 333] width 159 height 33
click at [992, 333] on input "-7/81" at bounding box center [997, 338] width 11 height 11
radio input "true"
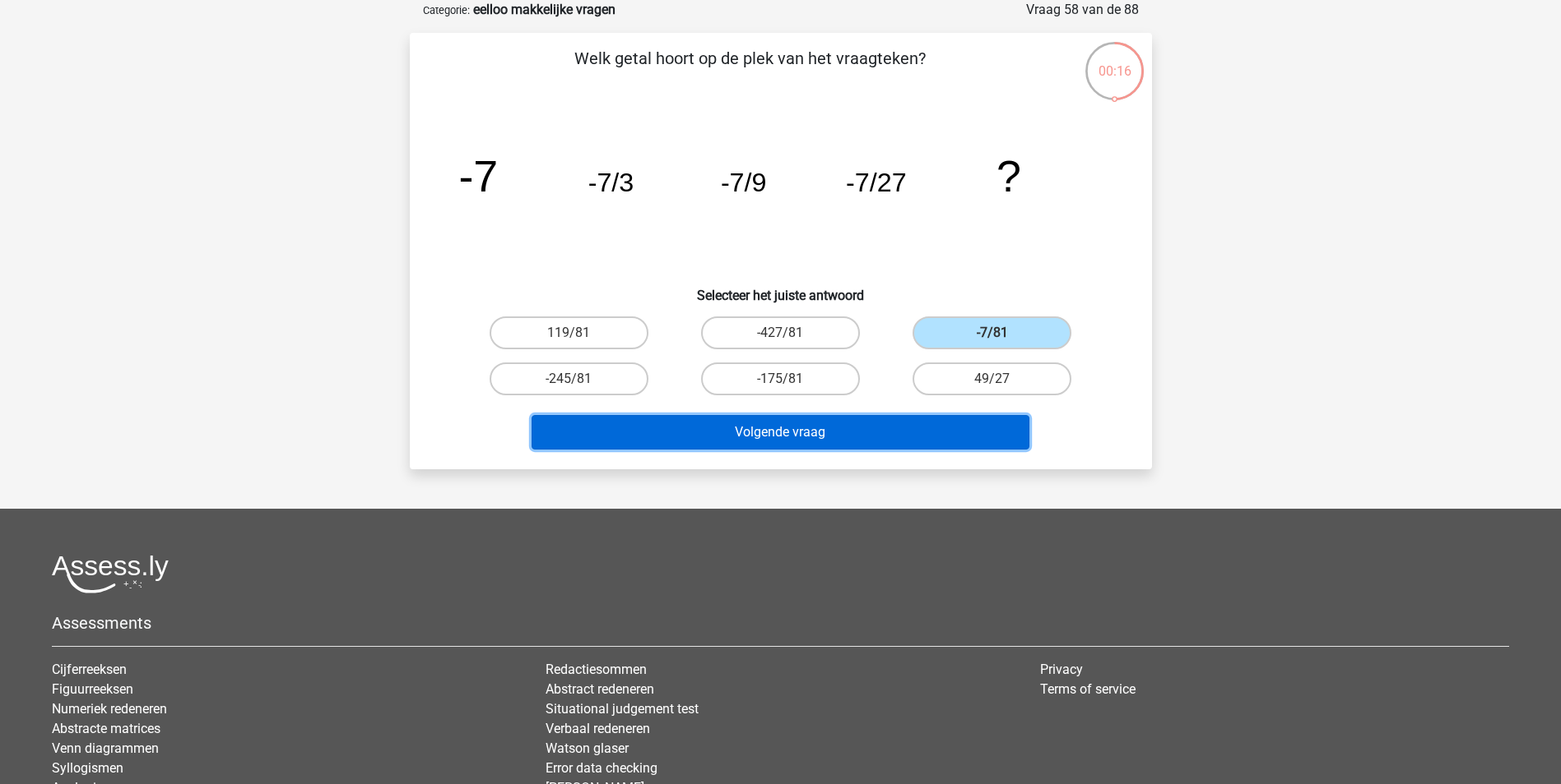
click at [923, 433] on button "Volgende vraag" at bounding box center [780, 432] width 498 height 34
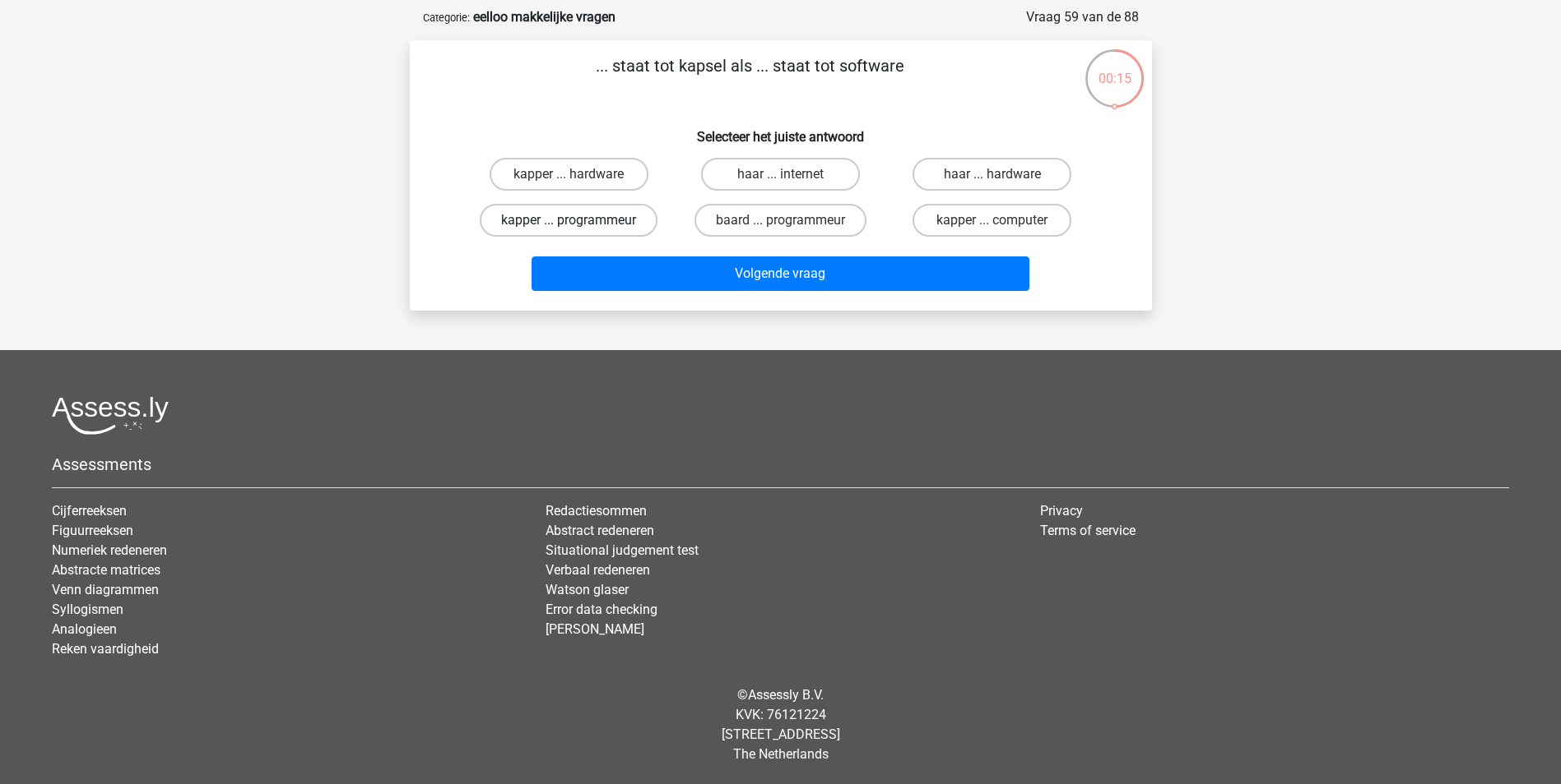
click at [631, 231] on label "kapper ... programmeur" at bounding box center [568, 220] width 177 height 33
click at [579, 231] on input "kapper ... programmeur" at bounding box center [574, 225] width 11 height 11
radio input "true"
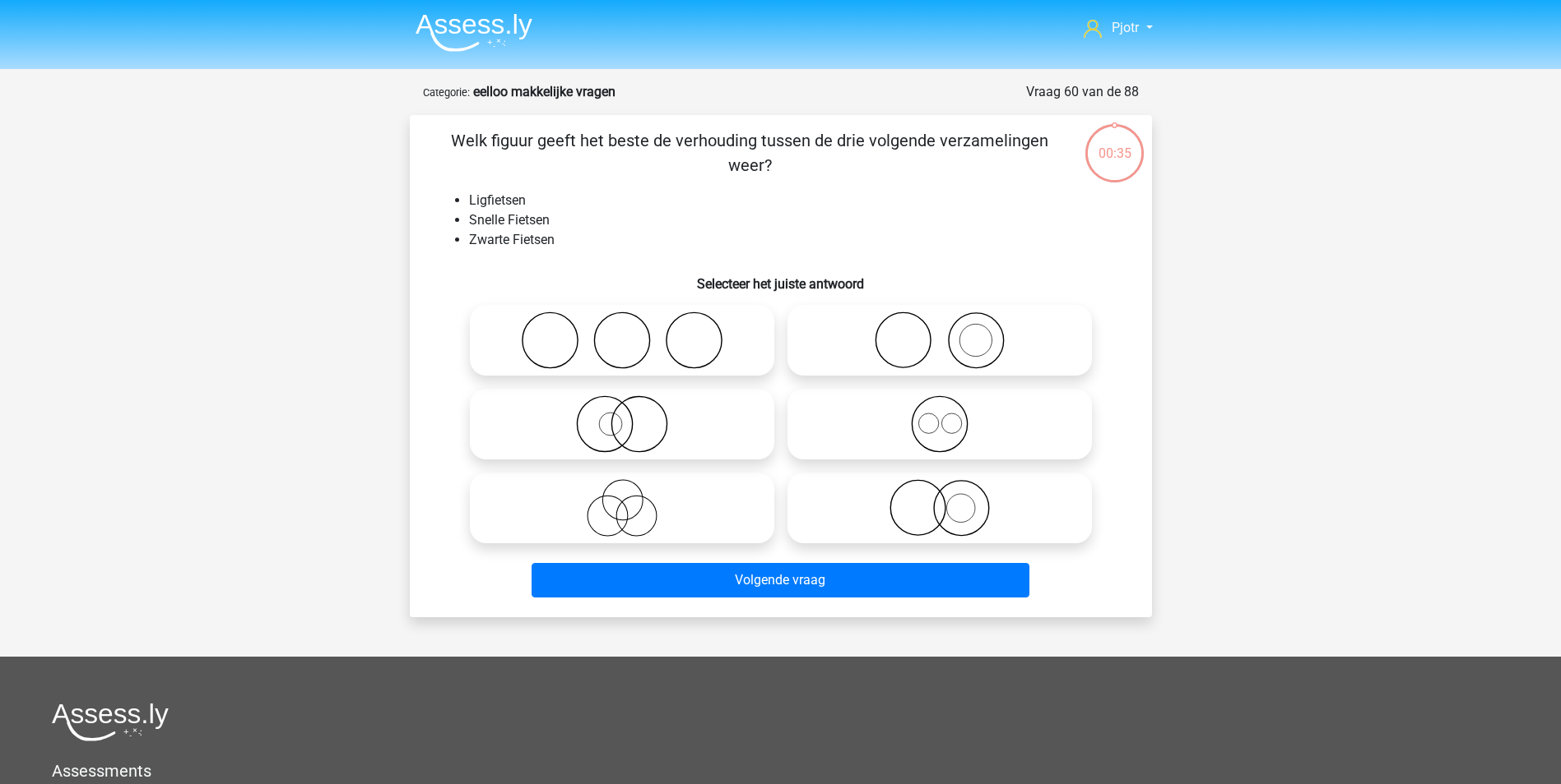
scroll to position [74, 0]
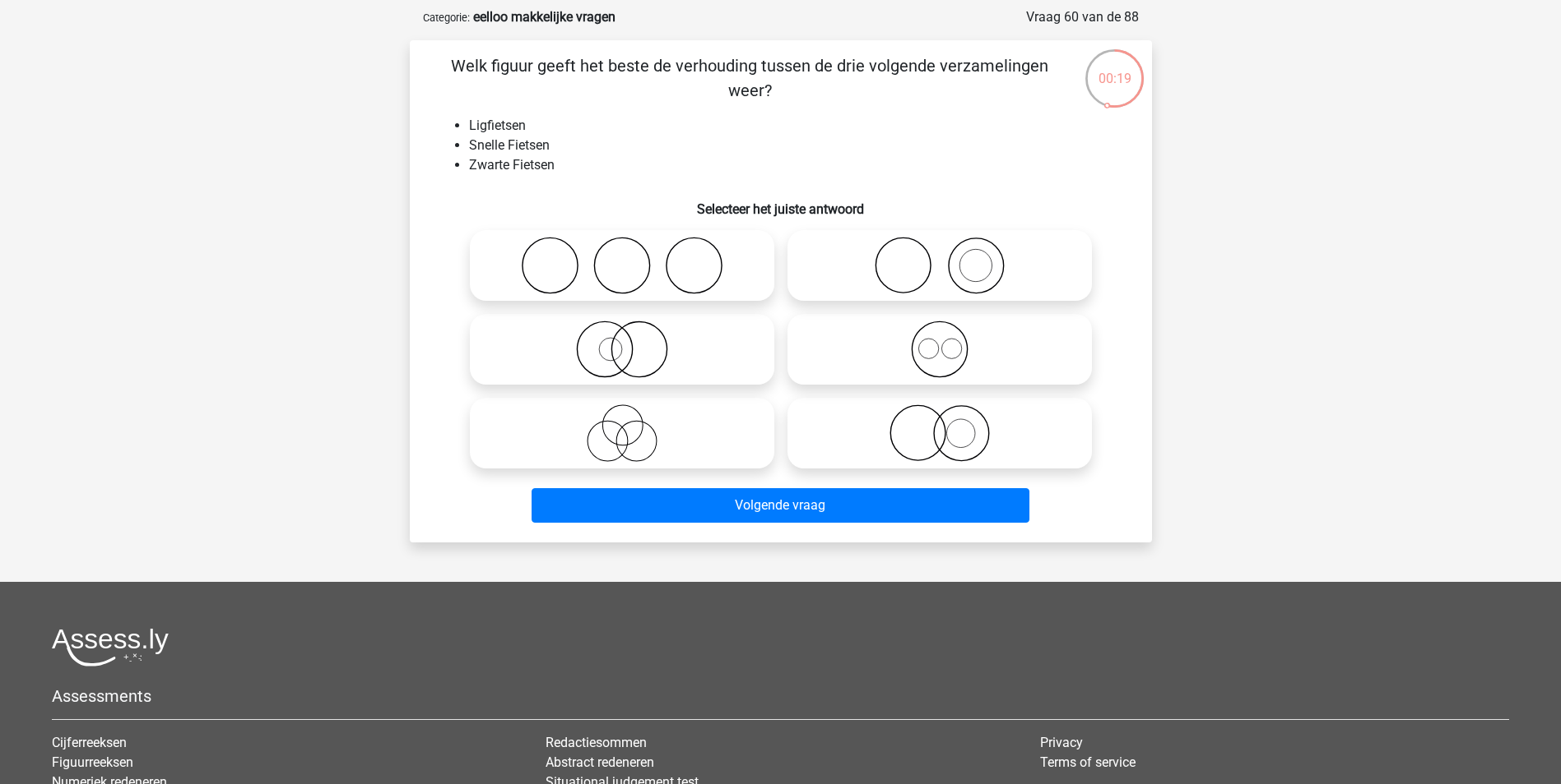
click at [716, 448] on icon at bounding box center [622, 433] width 291 height 58
click at [632, 425] on input "radio" at bounding box center [627, 419] width 11 height 11
radio input "true"
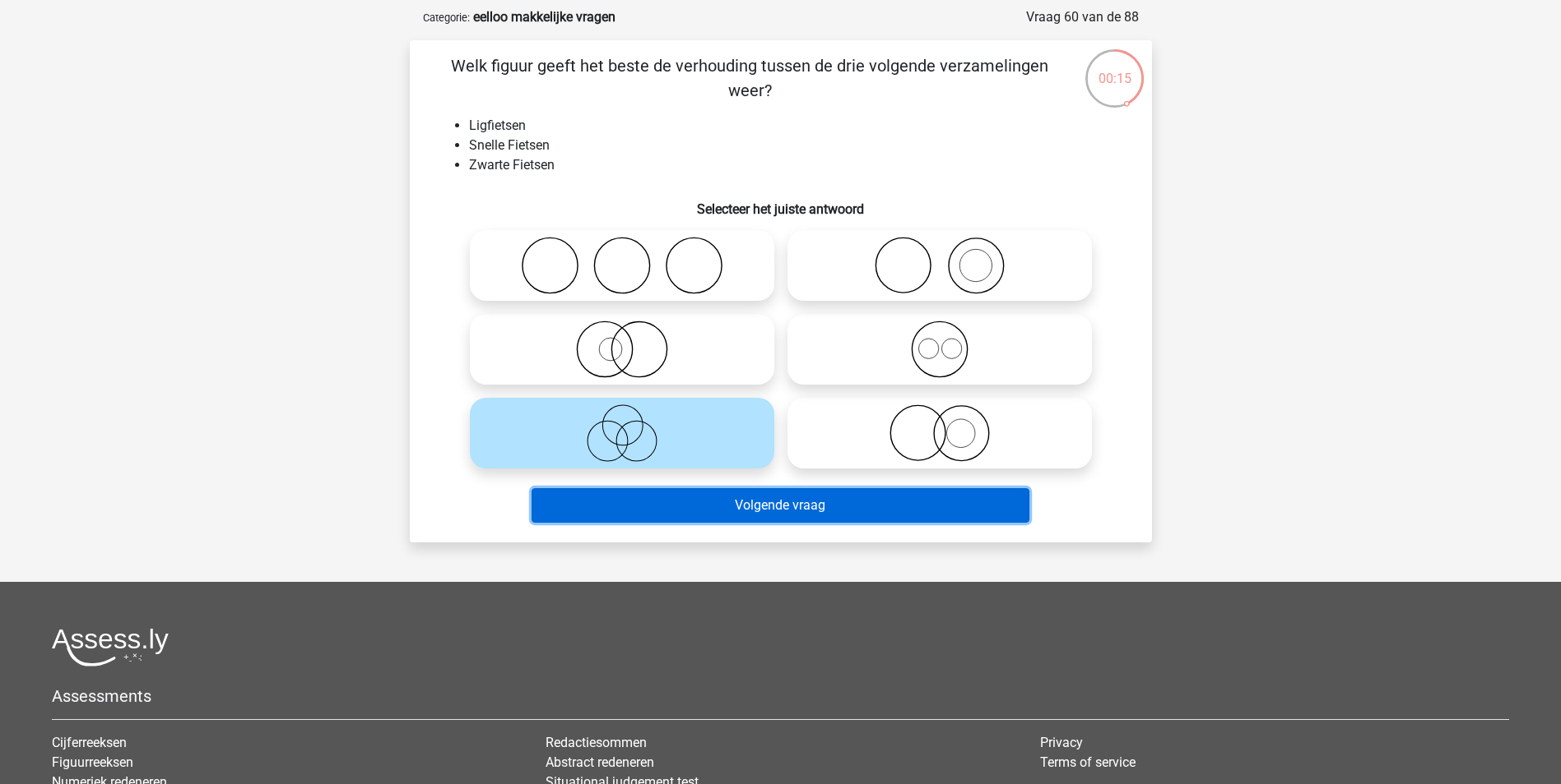
click at [754, 504] on button "Volgende vraag" at bounding box center [780, 505] width 498 height 34
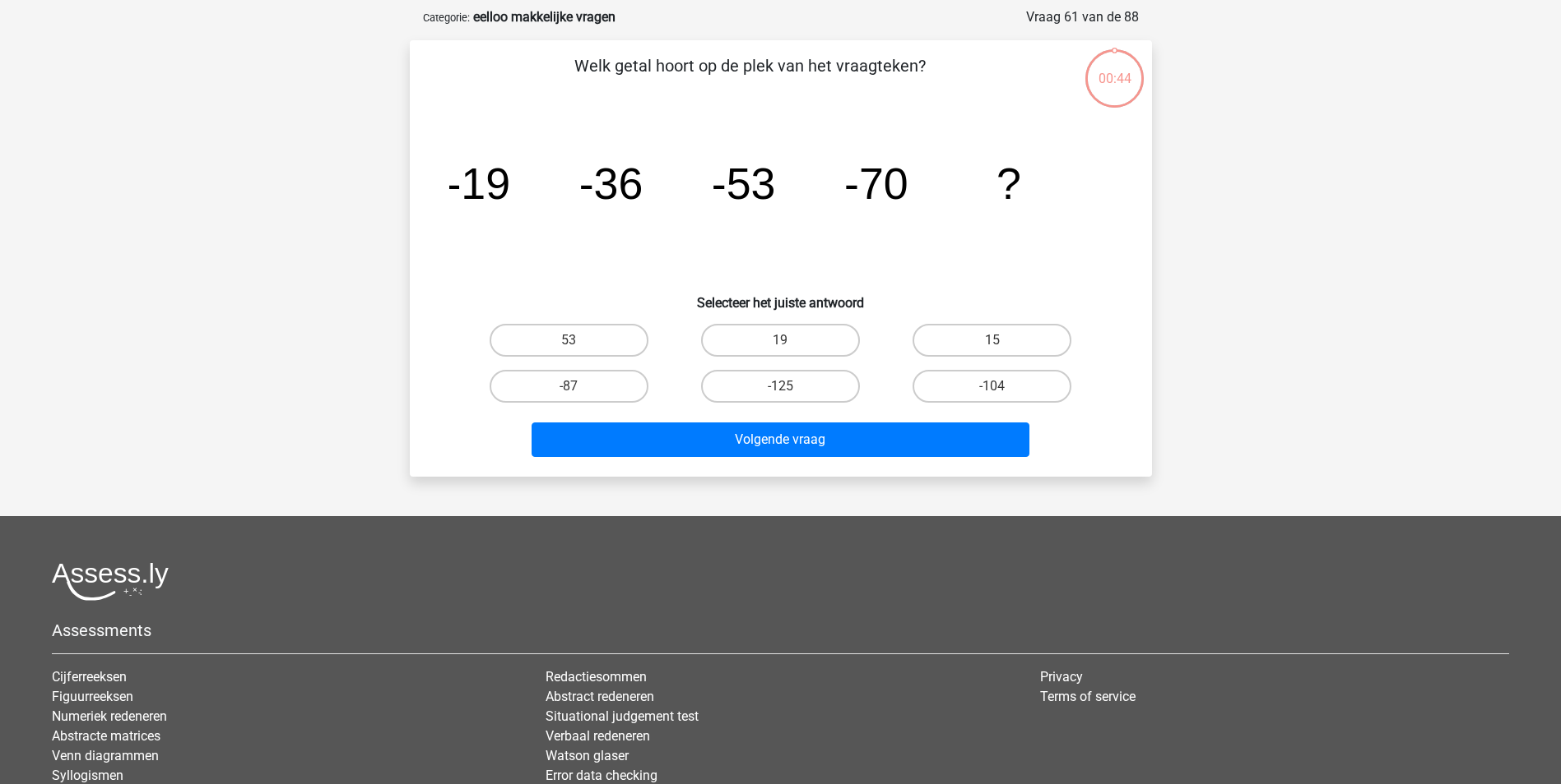
scroll to position [82, 0]
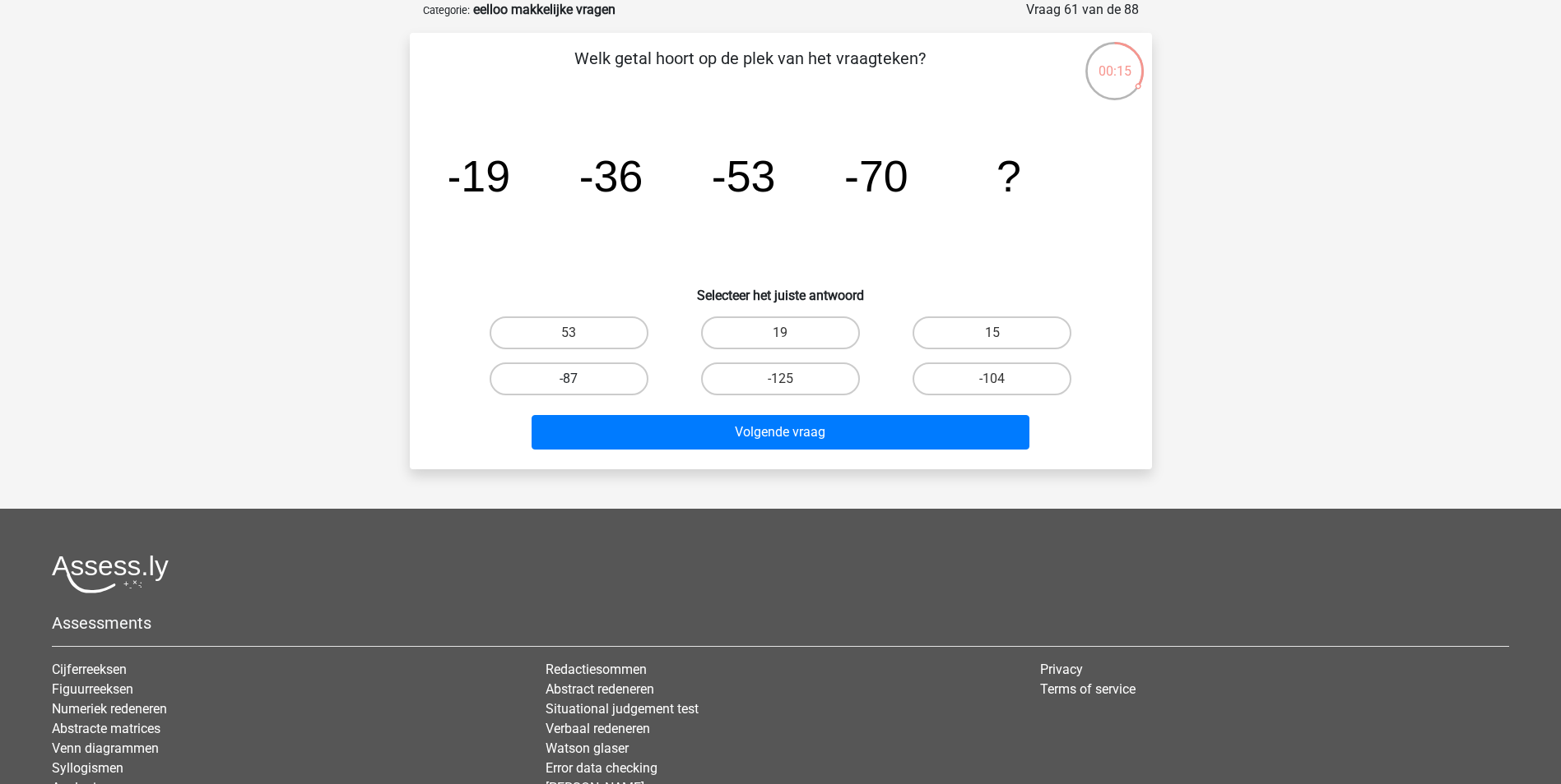
drag, startPoint x: 784, startPoint y: 463, endPoint x: 611, endPoint y: 377, distance: 193.2
click at [611, 377] on div "Welk getal hoort op de plek van het vraagteken? image/svg+xml -19 -36 -53 -70 ?…" at bounding box center [780, 252] width 742 height 437
click at [616, 375] on label "-87" at bounding box center [569, 379] width 159 height 33
click at [579, 379] on input "-87" at bounding box center [574, 384] width 11 height 11
radio input "true"
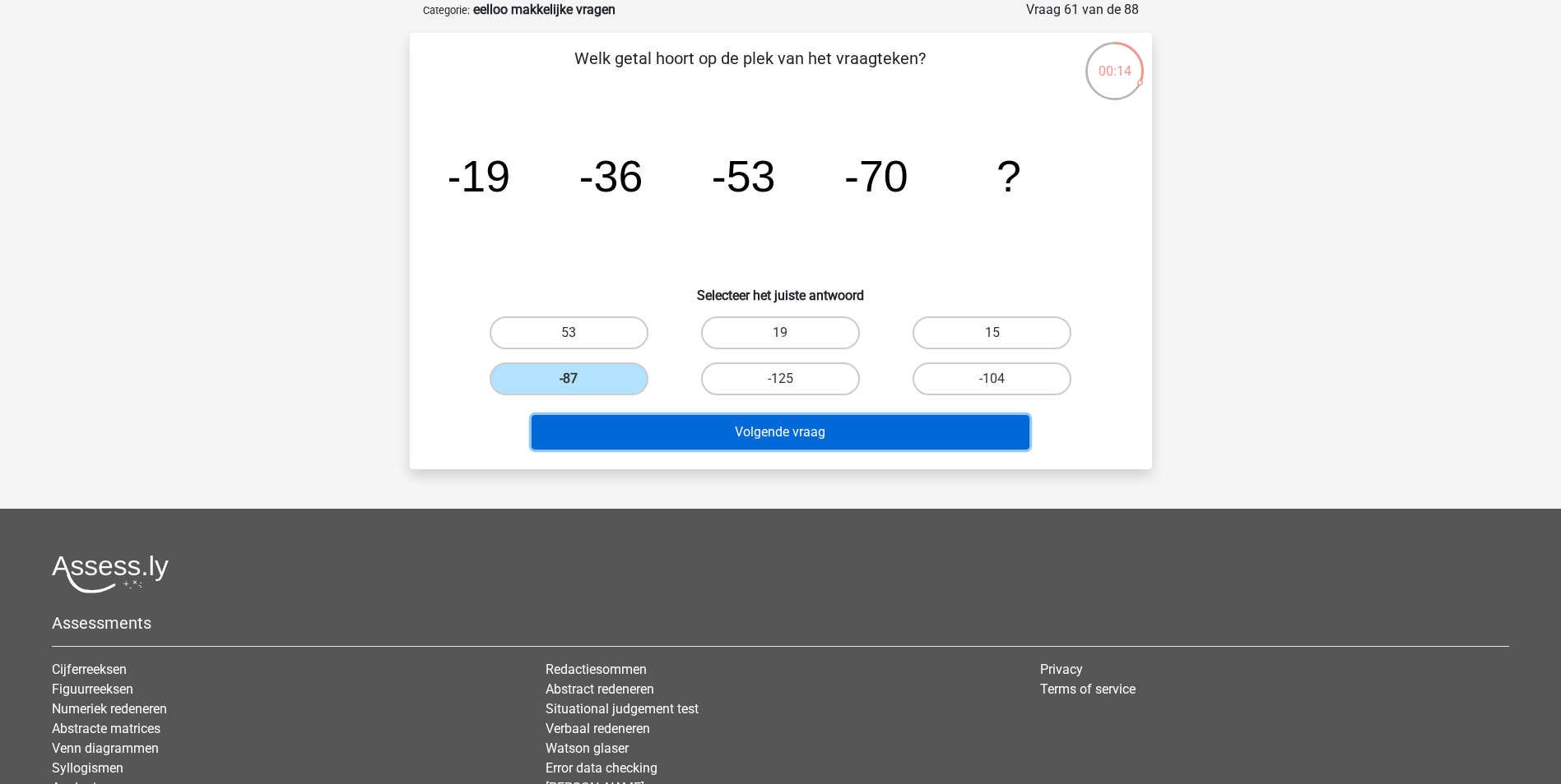
click at [659, 436] on button "Volgende vraag" at bounding box center [780, 432] width 498 height 34
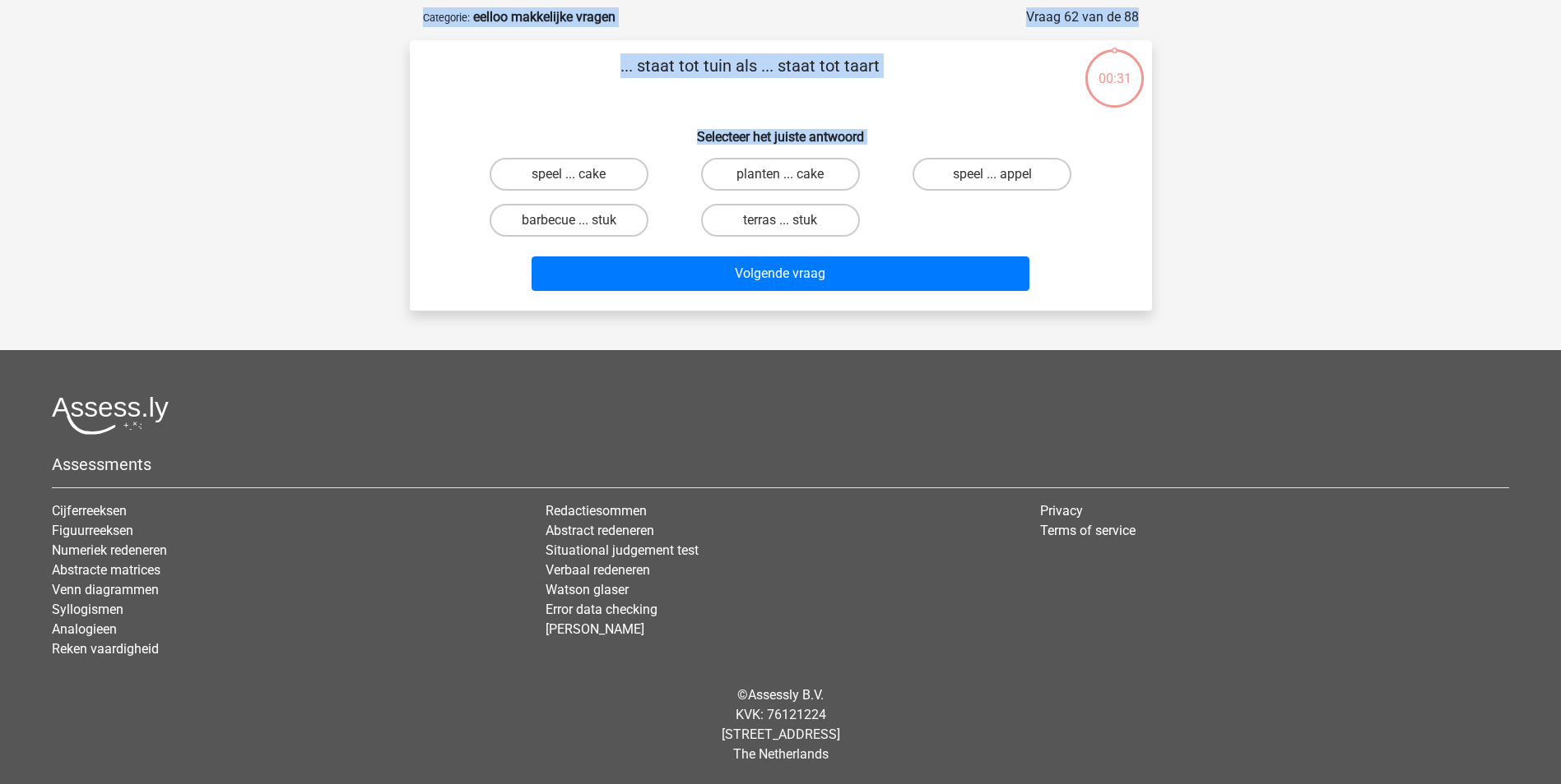
scroll to position [74, 0]
click at [1009, 172] on label "speel ... appel" at bounding box center [991, 174] width 159 height 33
click at [1003, 174] on input "speel ... appel" at bounding box center [997, 179] width 11 height 11
radio input "true"
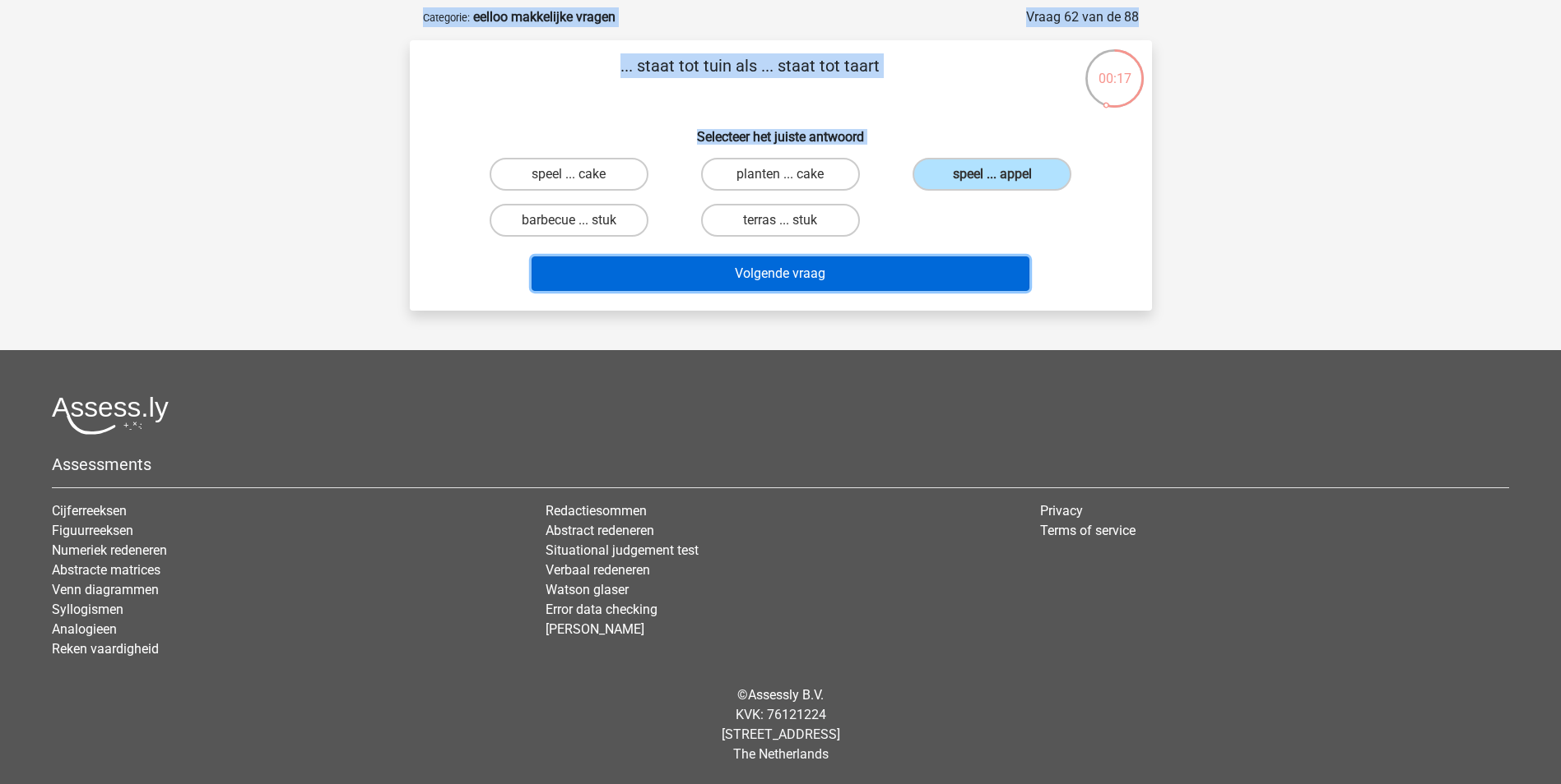
click at [878, 286] on button "Volgende vraag" at bounding box center [780, 273] width 498 height 34
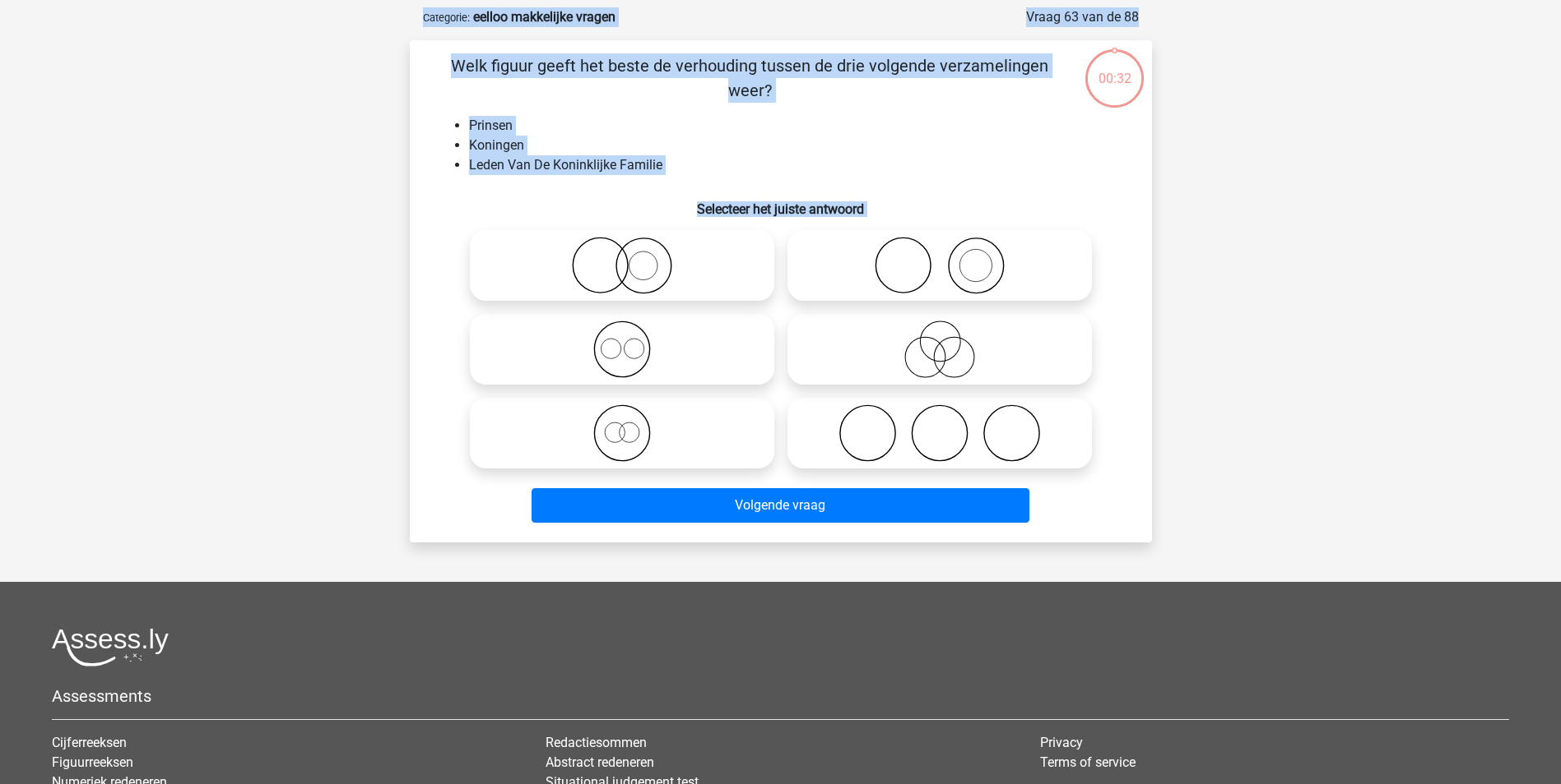
scroll to position [82, 0]
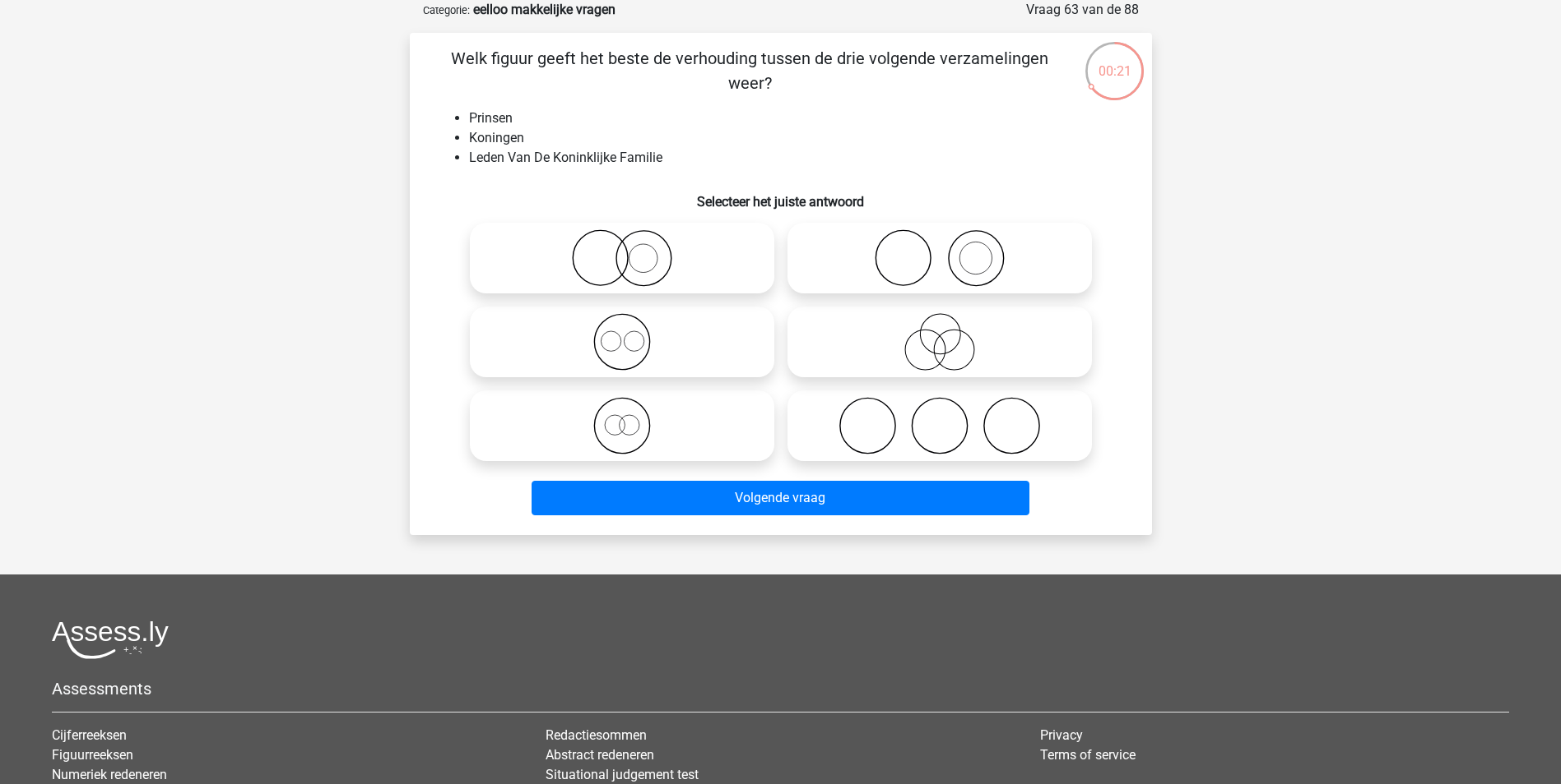
click at [737, 332] on icon at bounding box center [622, 342] width 291 height 58
click at [632, 332] on input "radio" at bounding box center [627, 328] width 11 height 11
radio input "true"
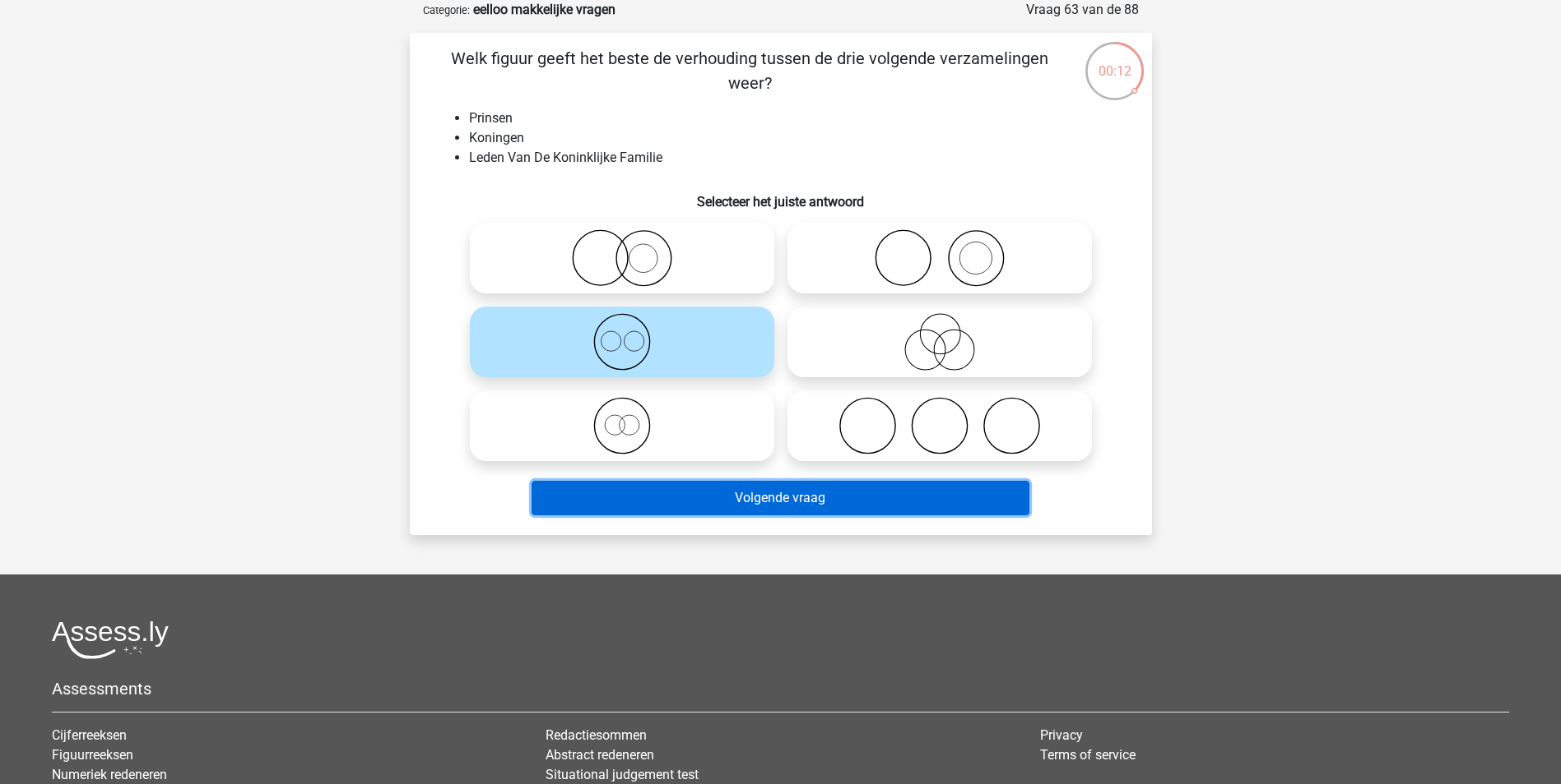
click at [769, 509] on button "Volgende vraag" at bounding box center [780, 498] width 498 height 34
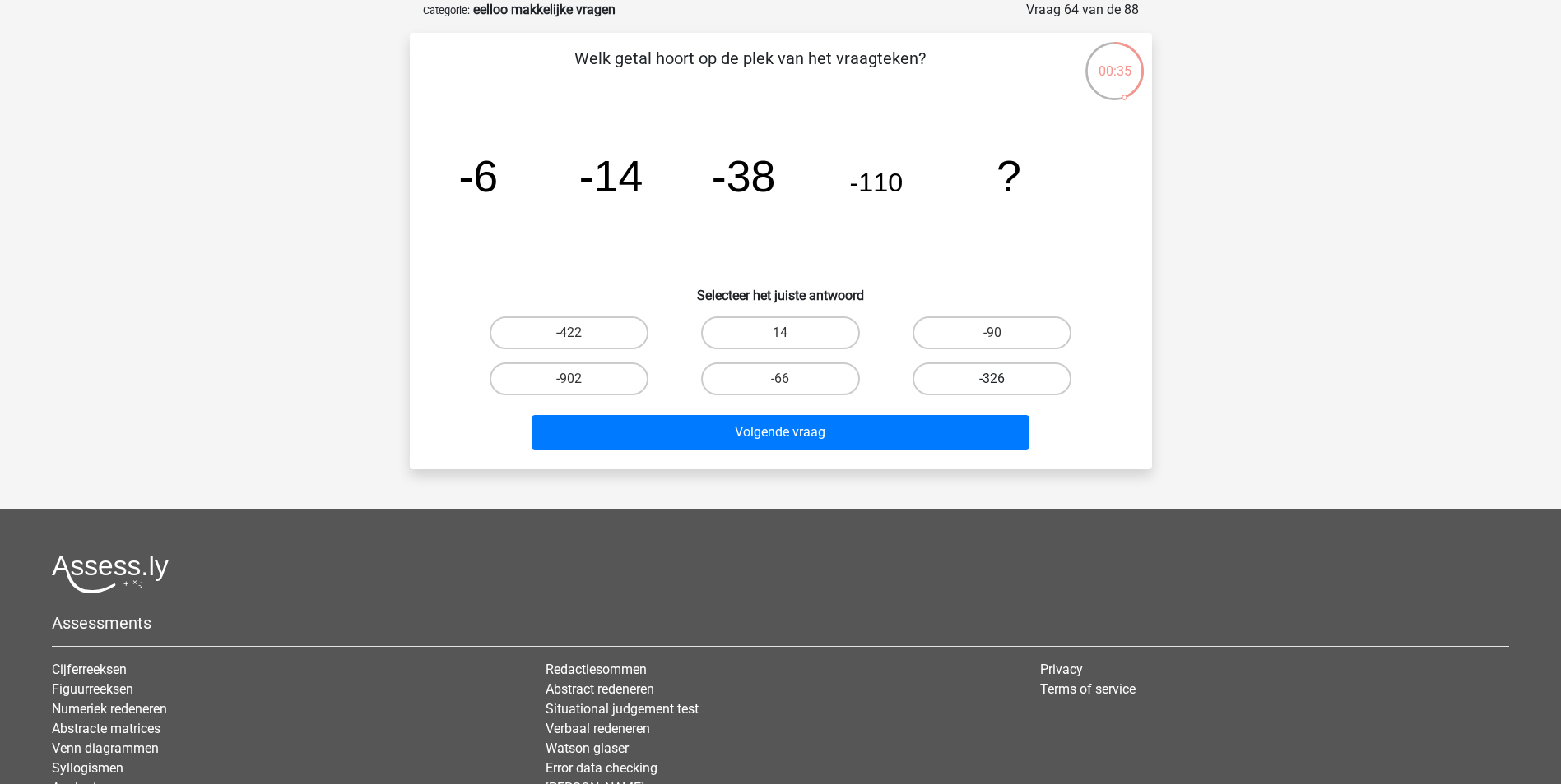
click at [1026, 383] on label "-326" at bounding box center [991, 379] width 159 height 33
click at [1003, 383] on input "-326" at bounding box center [997, 384] width 11 height 11
radio input "true"
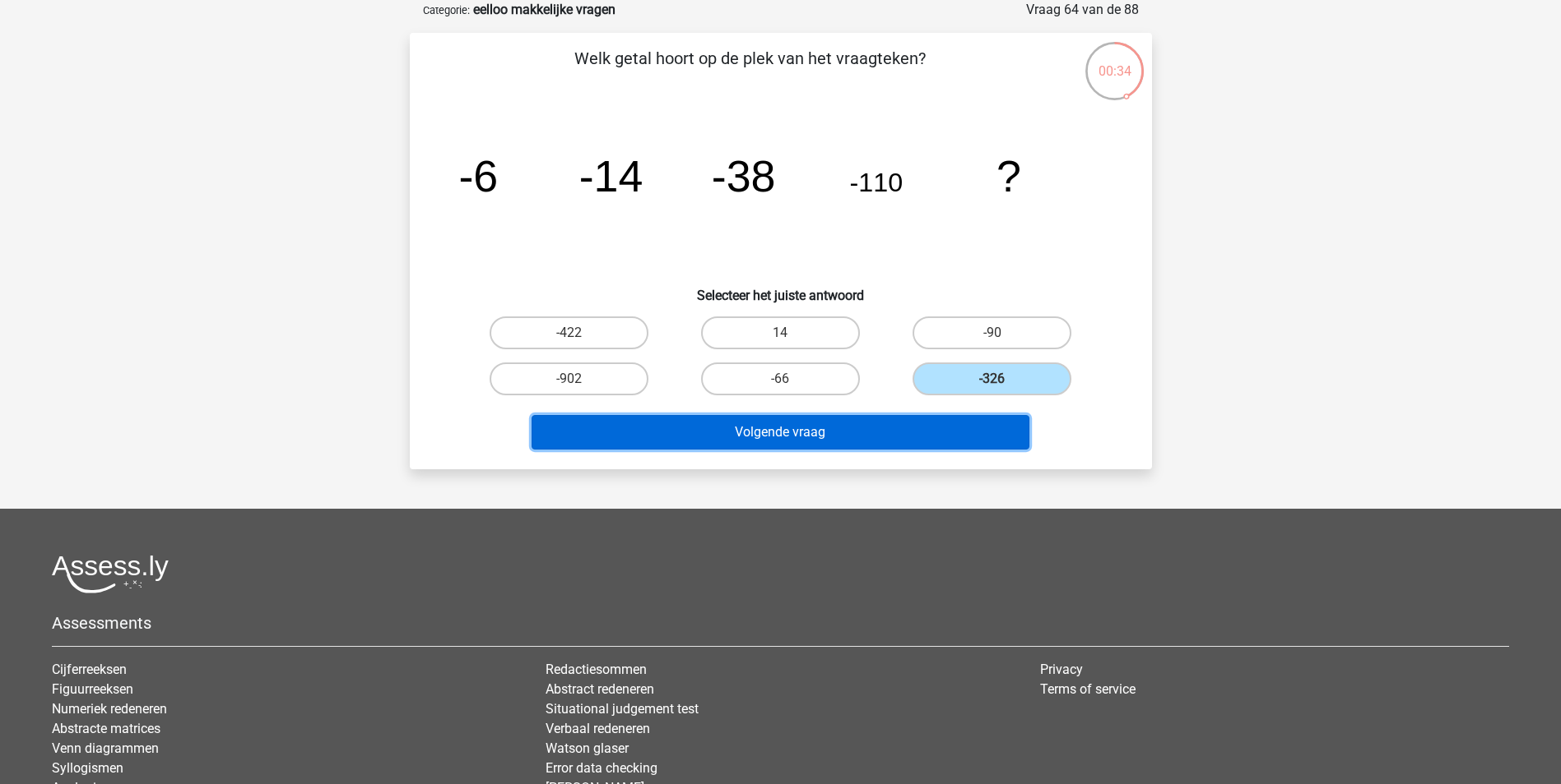
click at [935, 439] on button "Volgende vraag" at bounding box center [780, 432] width 498 height 34
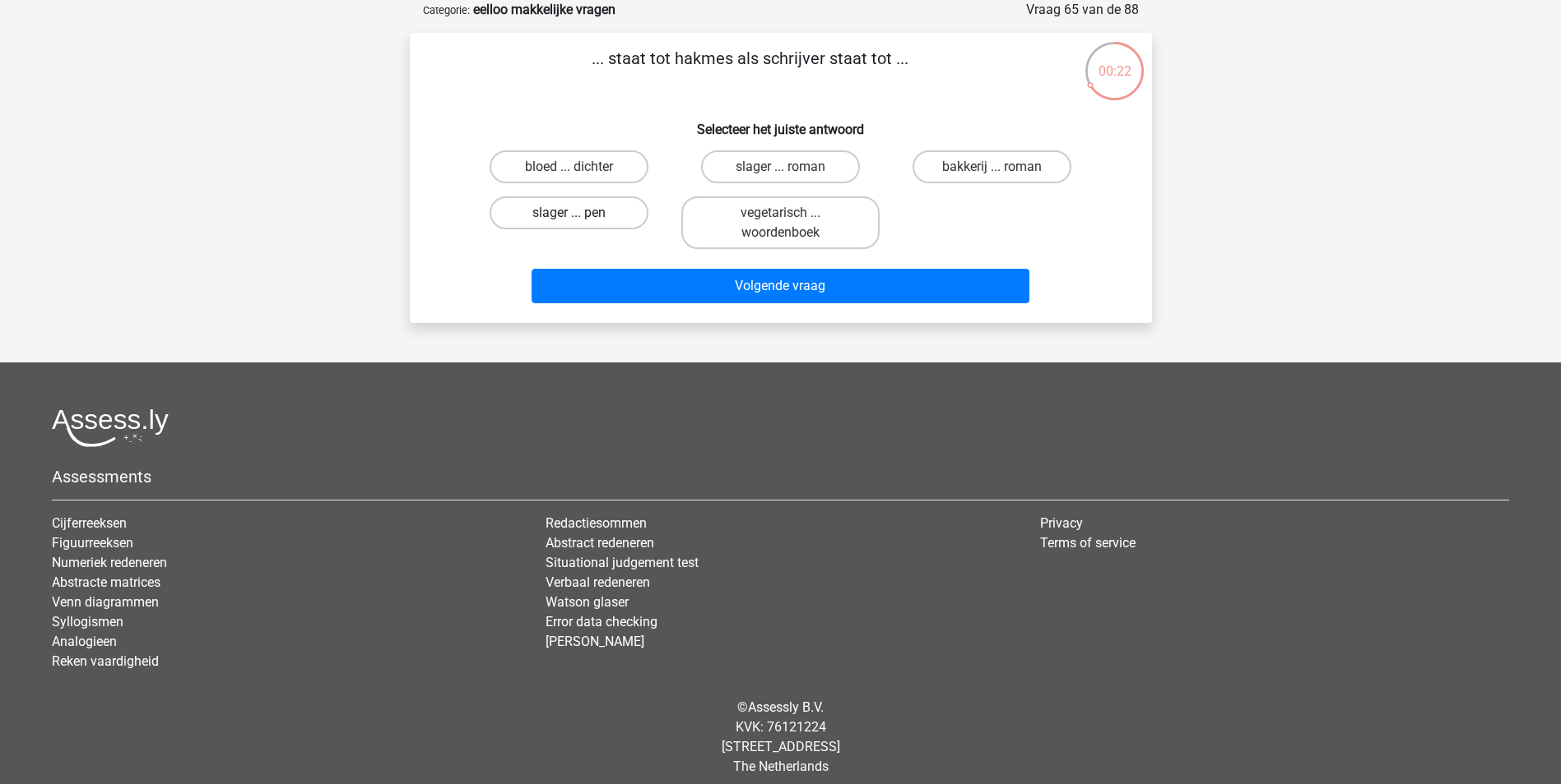
click at [565, 206] on label "slager ... pen" at bounding box center [569, 214] width 159 height 33
click at [569, 213] on input "slager ... pen" at bounding box center [574, 218] width 11 height 11
radio input "true"
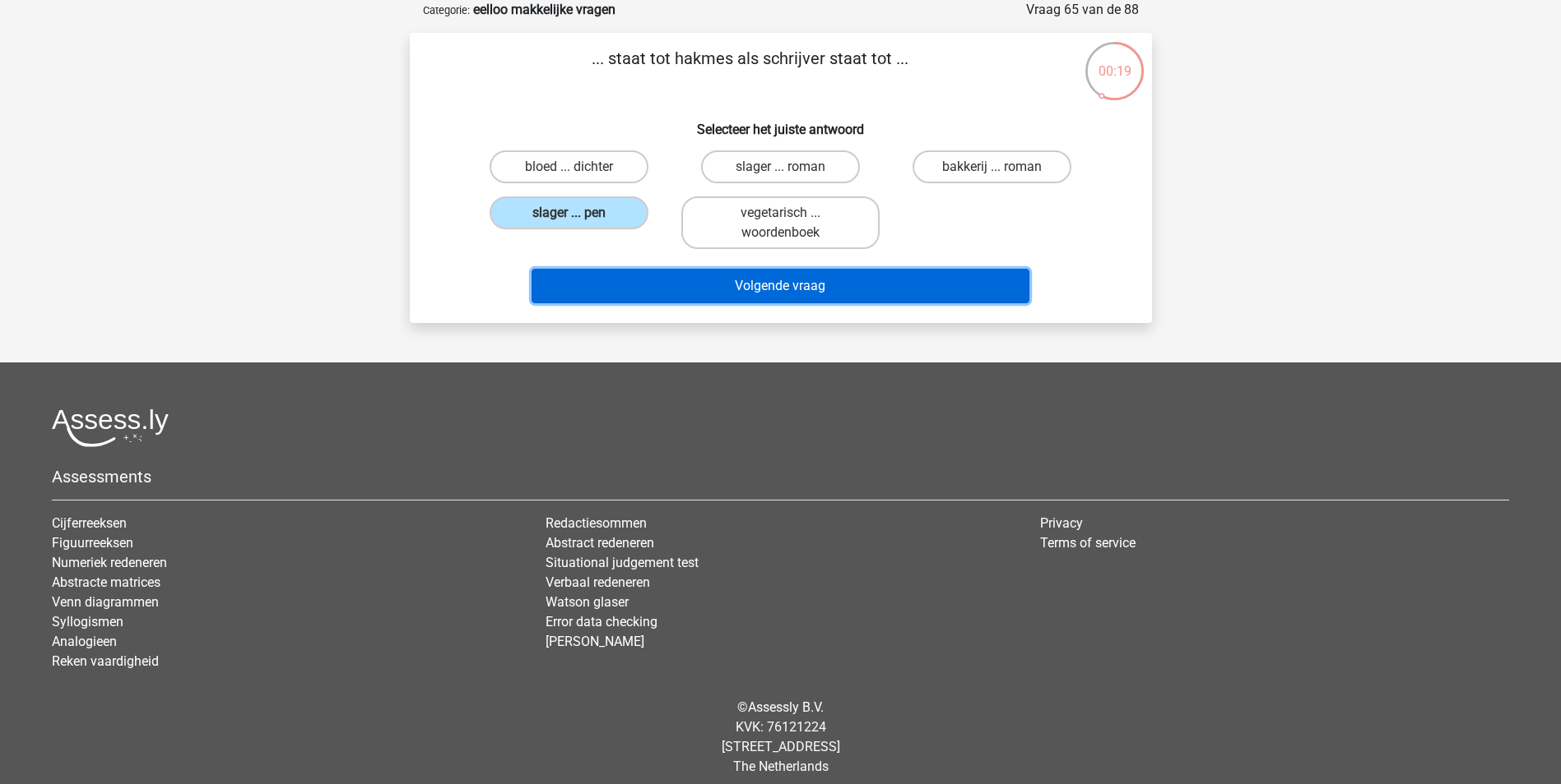
click at [682, 278] on button "Volgende vraag" at bounding box center [780, 285] width 498 height 34
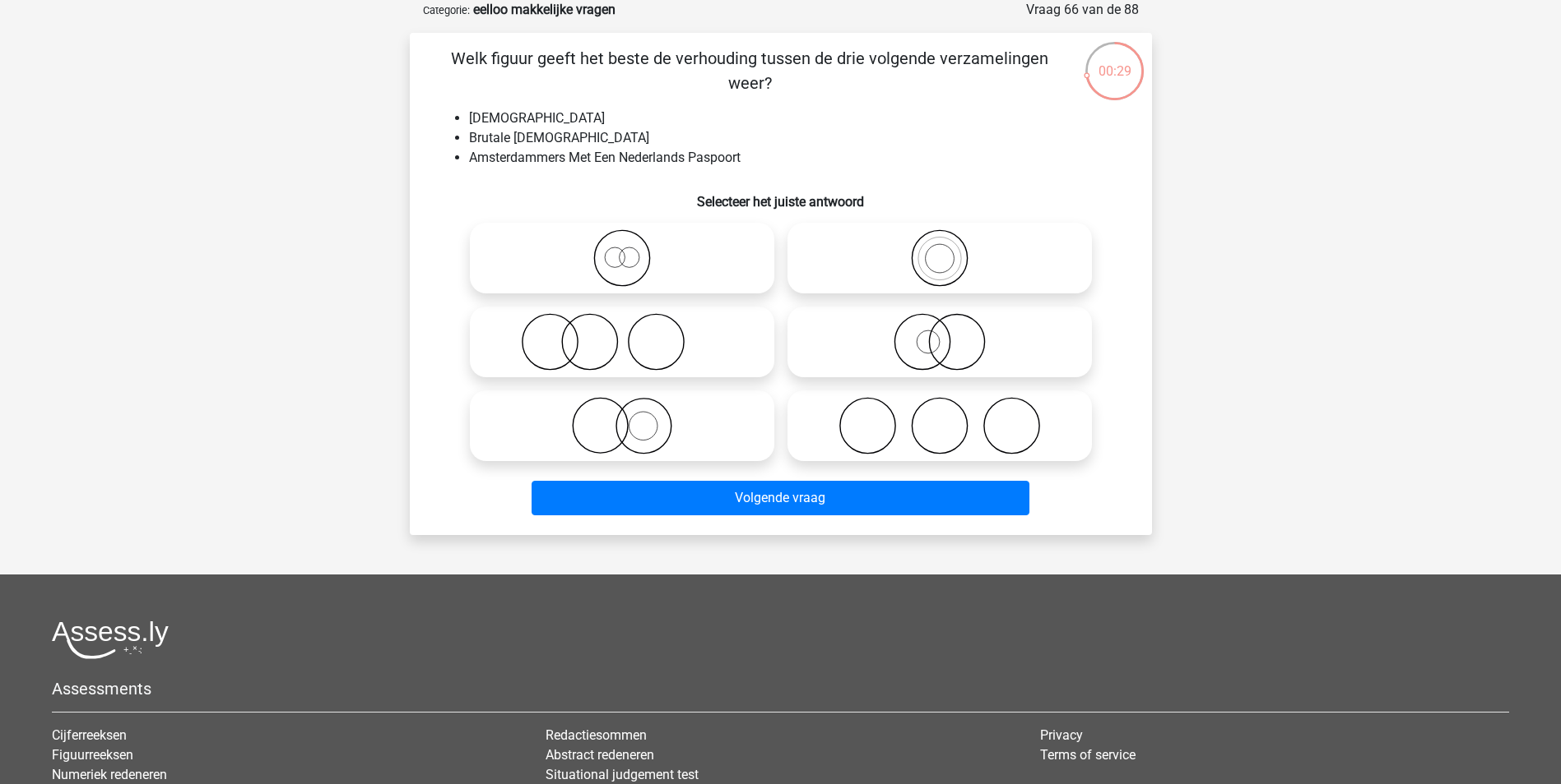
click at [988, 243] on icon at bounding box center [939, 258] width 291 height 58
click at [950, 243] on input "radio" at bounding box center [944, 244] width 11 height 11
radio input "true"
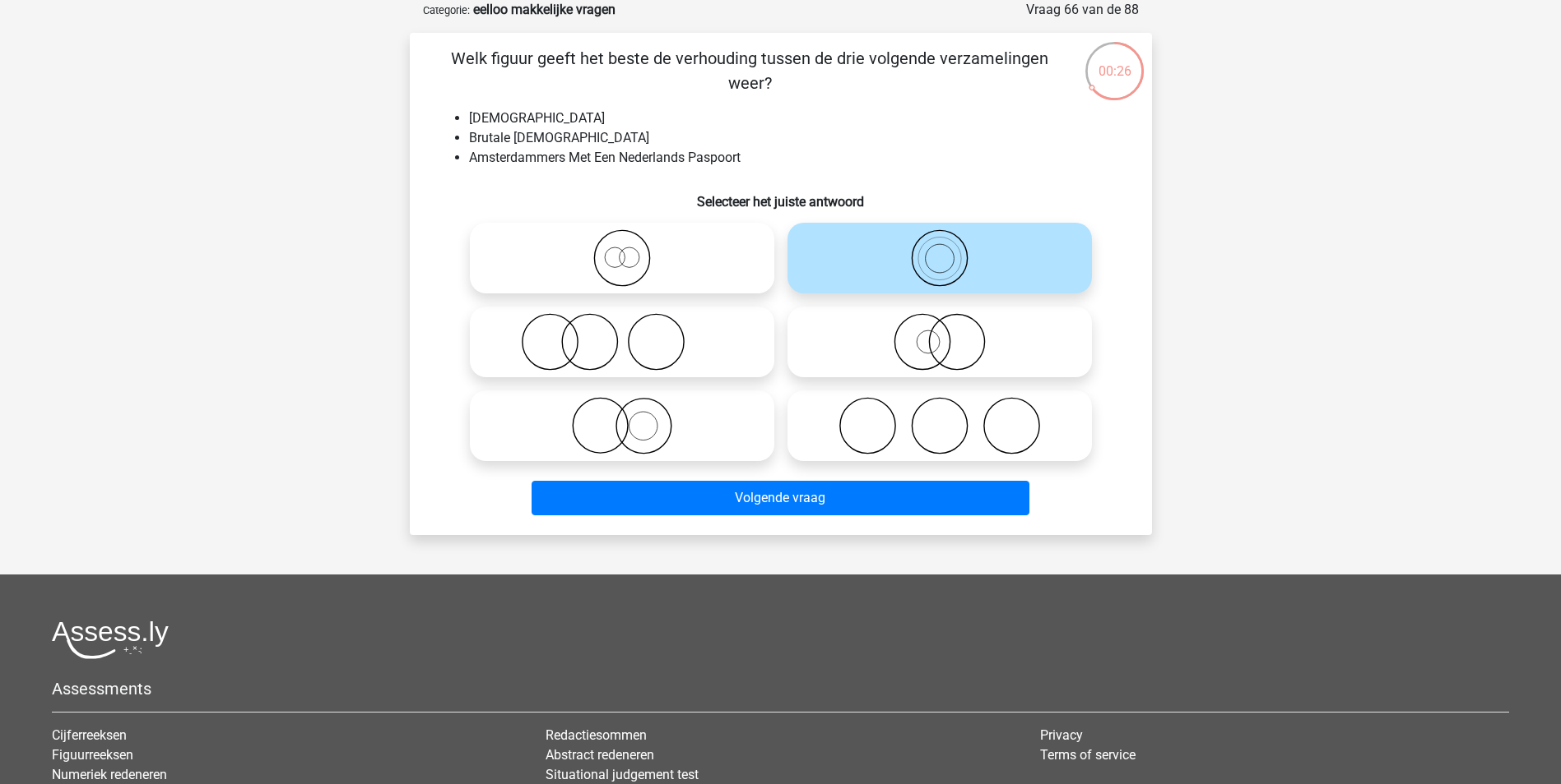
click at [646, 278] on icon at bounding box center [622, 258] width 291 height 58
click at [632, 250] on input "radio" at bounding box center [627, 244] width 11 height 11
radio input "true"
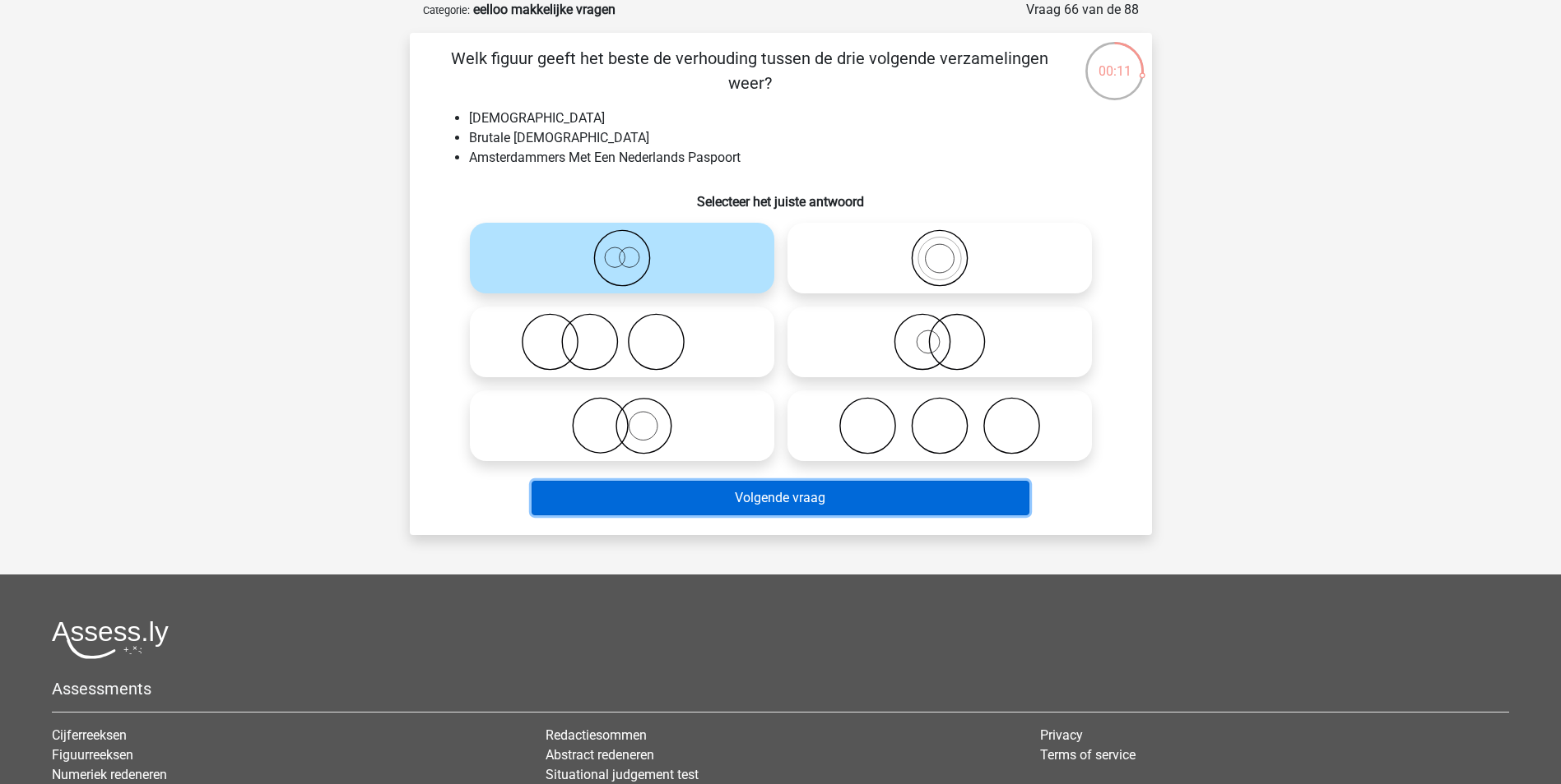
click at [718, 490] on button "Volgende vraag" at bounding box center [780, 498] width 498 height 34
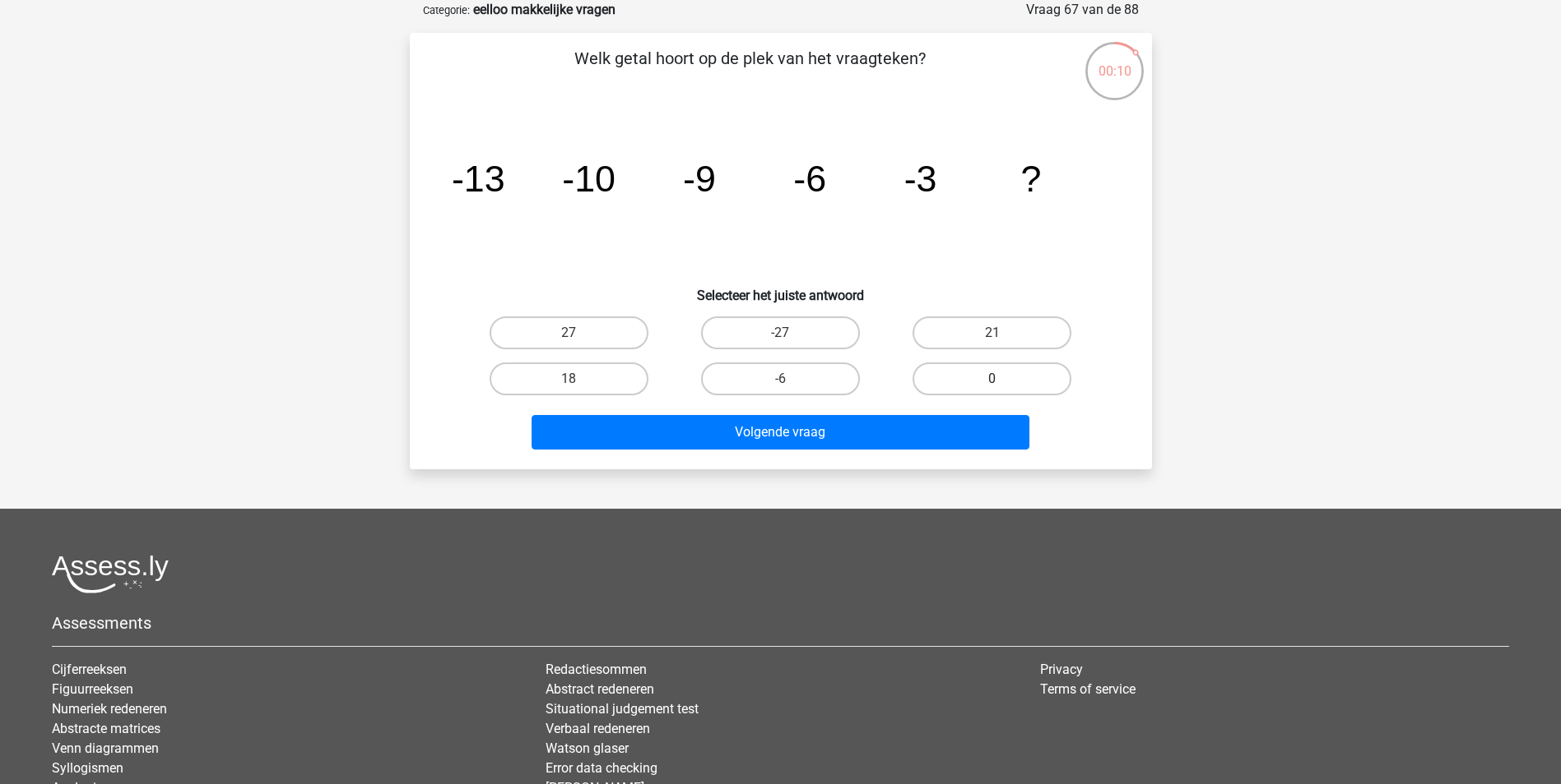
click at [915, 376] on label "0" at bounding box center [991, 379] width 159 height 33
click at [992, 379] on input "0" at bounding box center [997, 384] width 11 height 11
radio input "true"
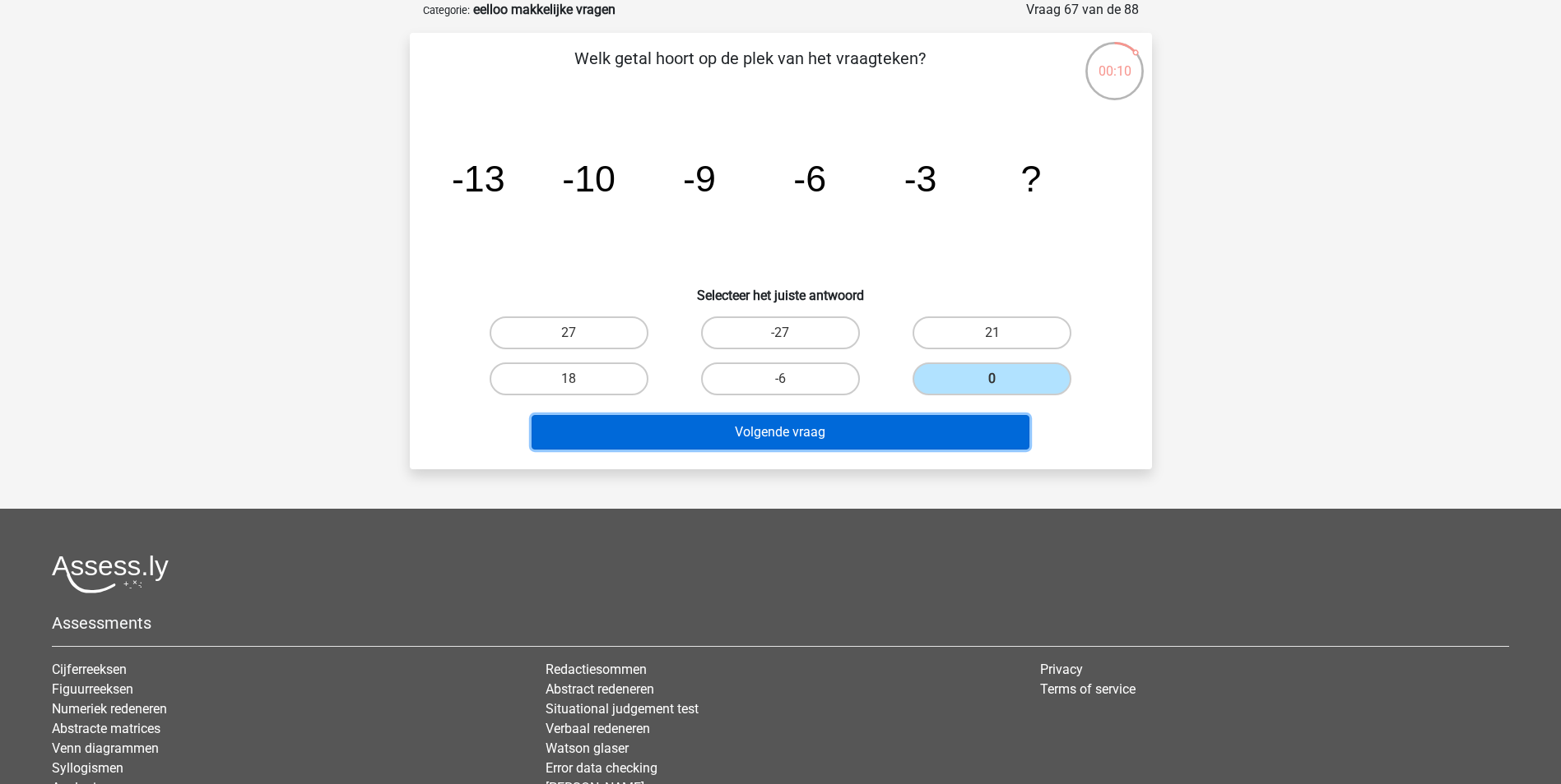
click at [854, 443] on button "Volgende vraag" at bounding box center [780, 432] width 498 height 34
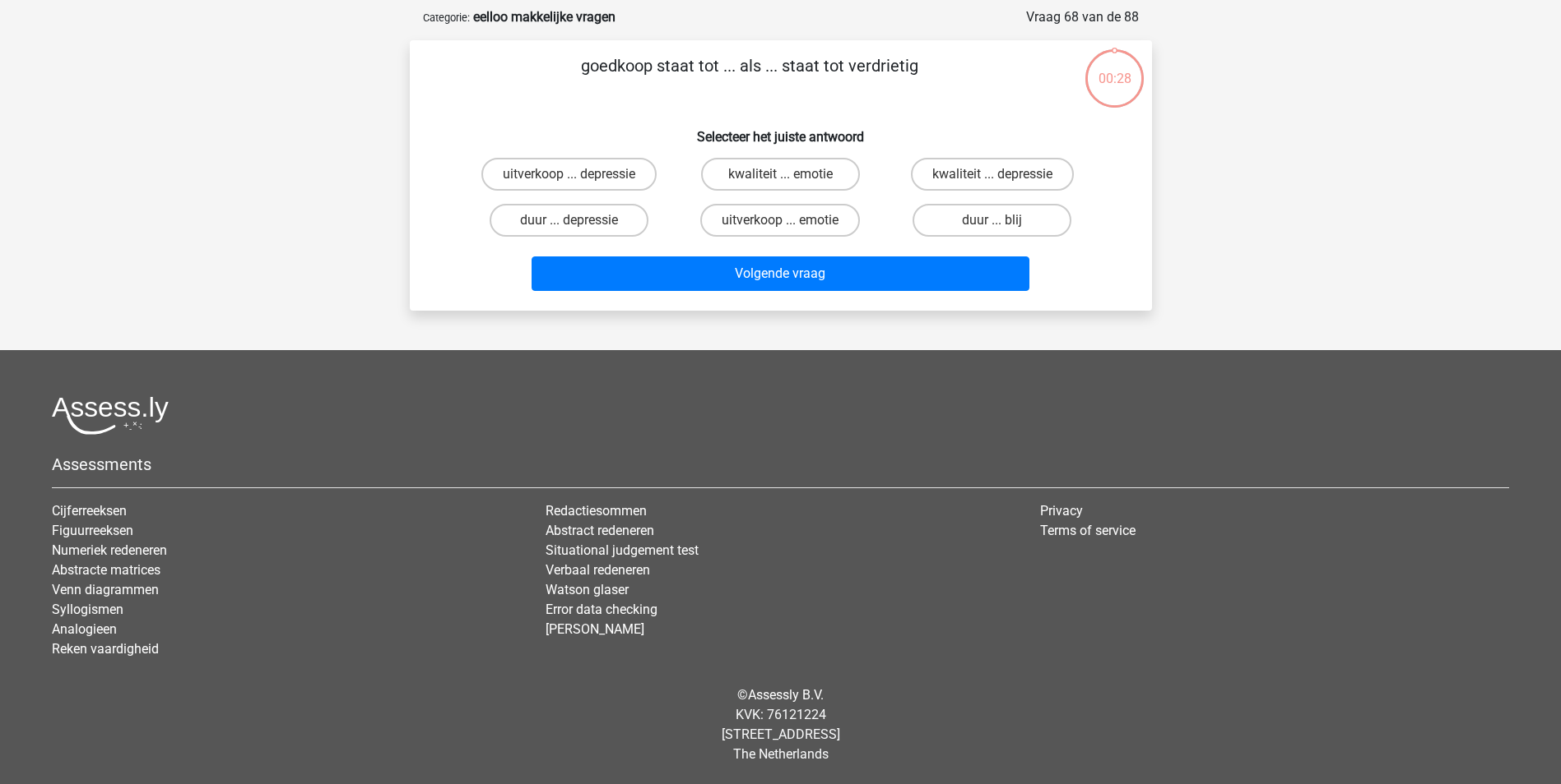
scroll to position [74, 0]
click at [1046, 220] on label "duur ... blij" at bounding box center [991, 220] width 159 height 33
click at [1003, 220] on input "duur ... blij" at bounding box center [997, 225] width 11 height 11
radio input "true"
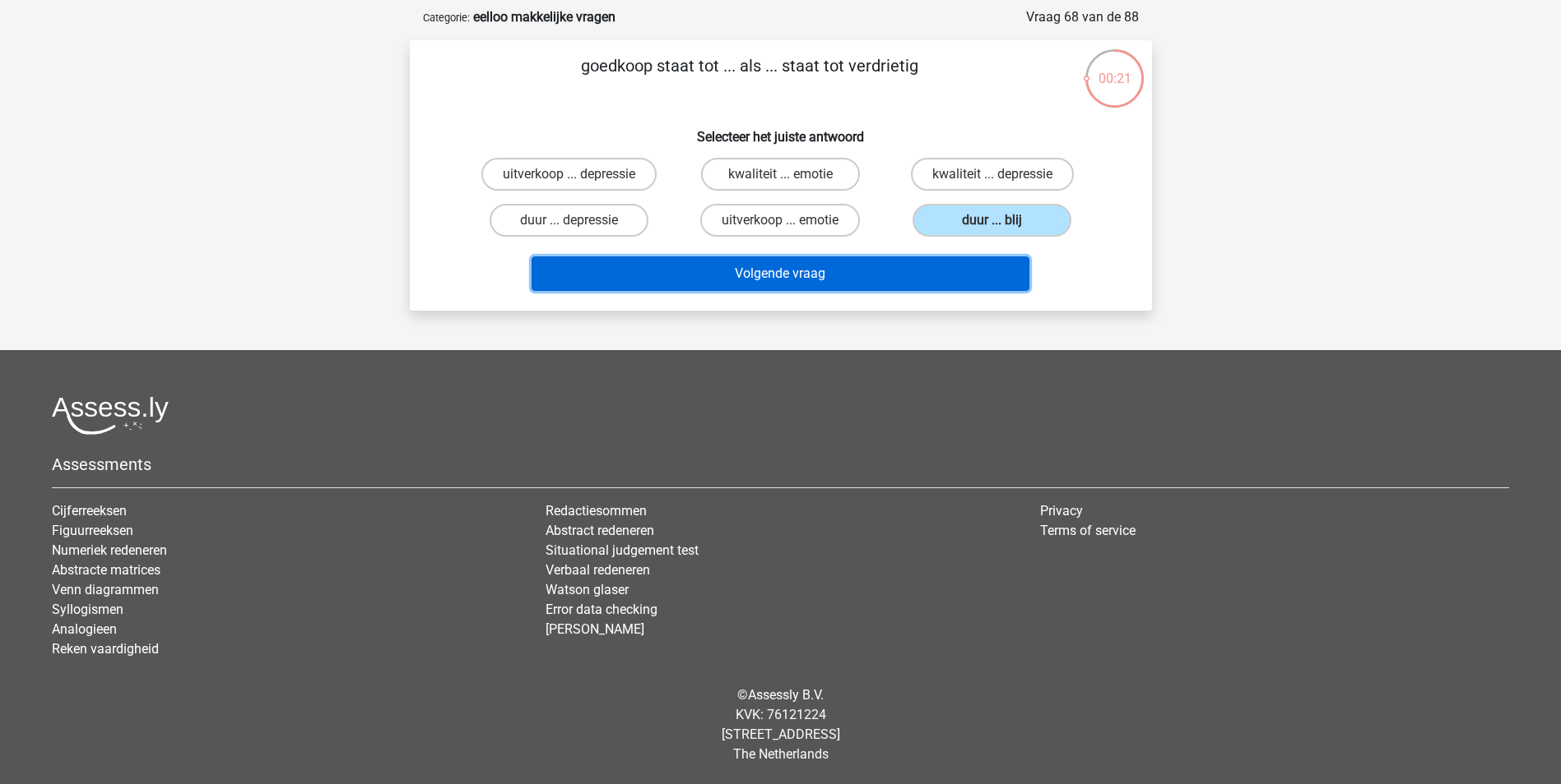
click at [928, 272] on button "Volgende vraag" at bounding box center [780, 273] width 498 height 34
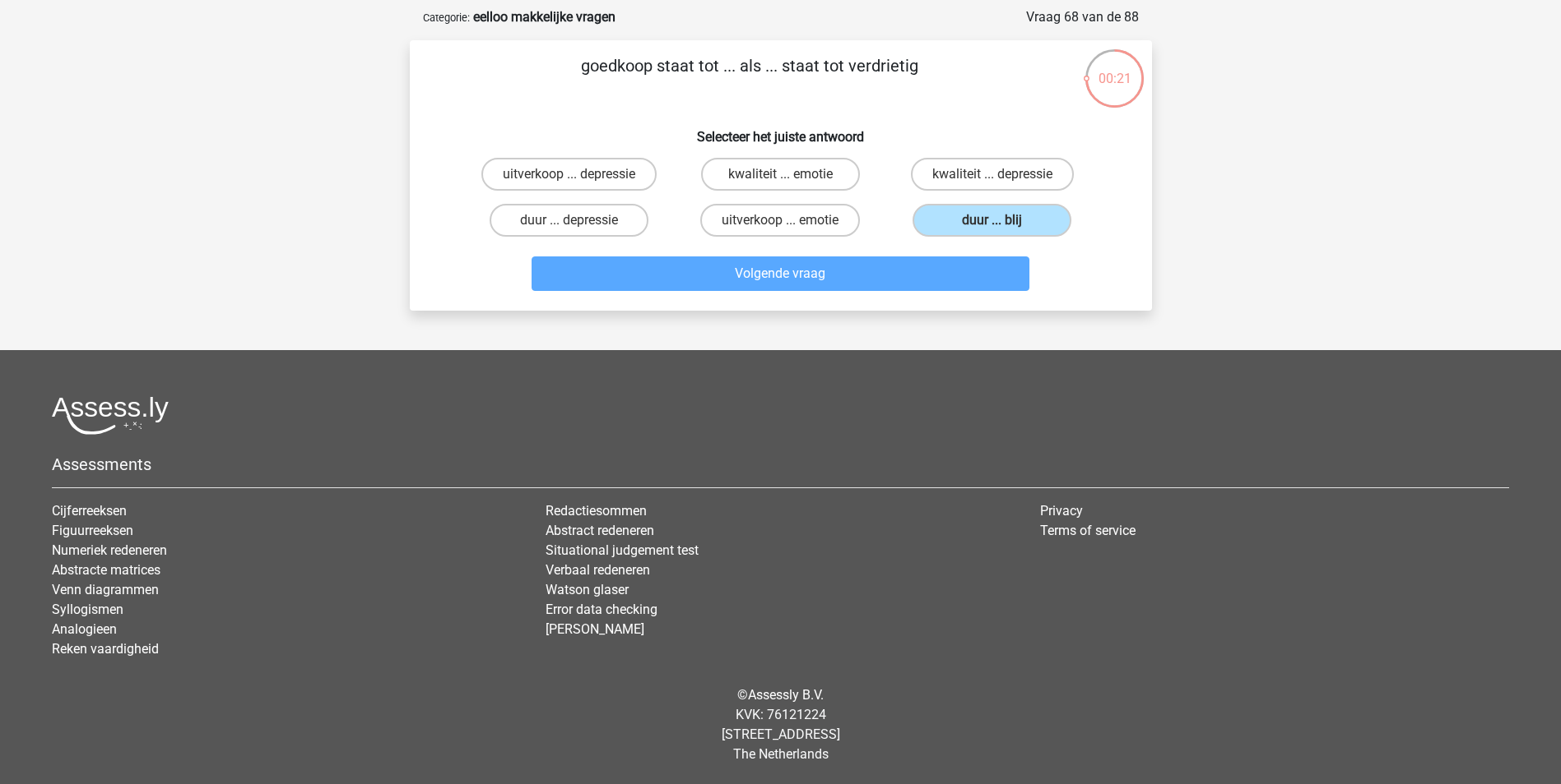
scroll to position [82, 0]
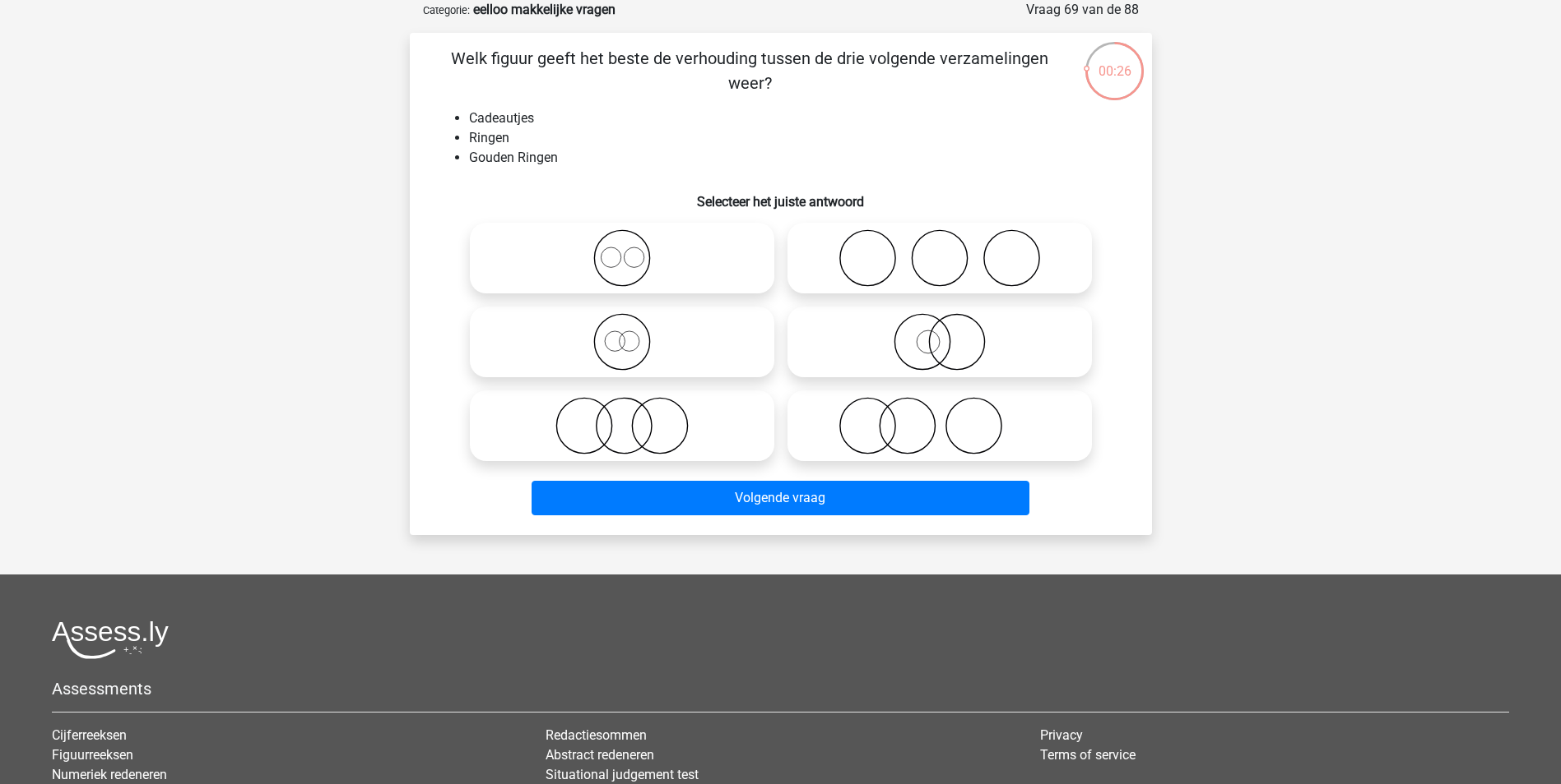
click at [959, 368] on icon at bounding box center [939, 342] width 291 height 58
click at [950, 334] on input "radio" at bounding box center [944, 328] width 11 height 11
radio input "true"
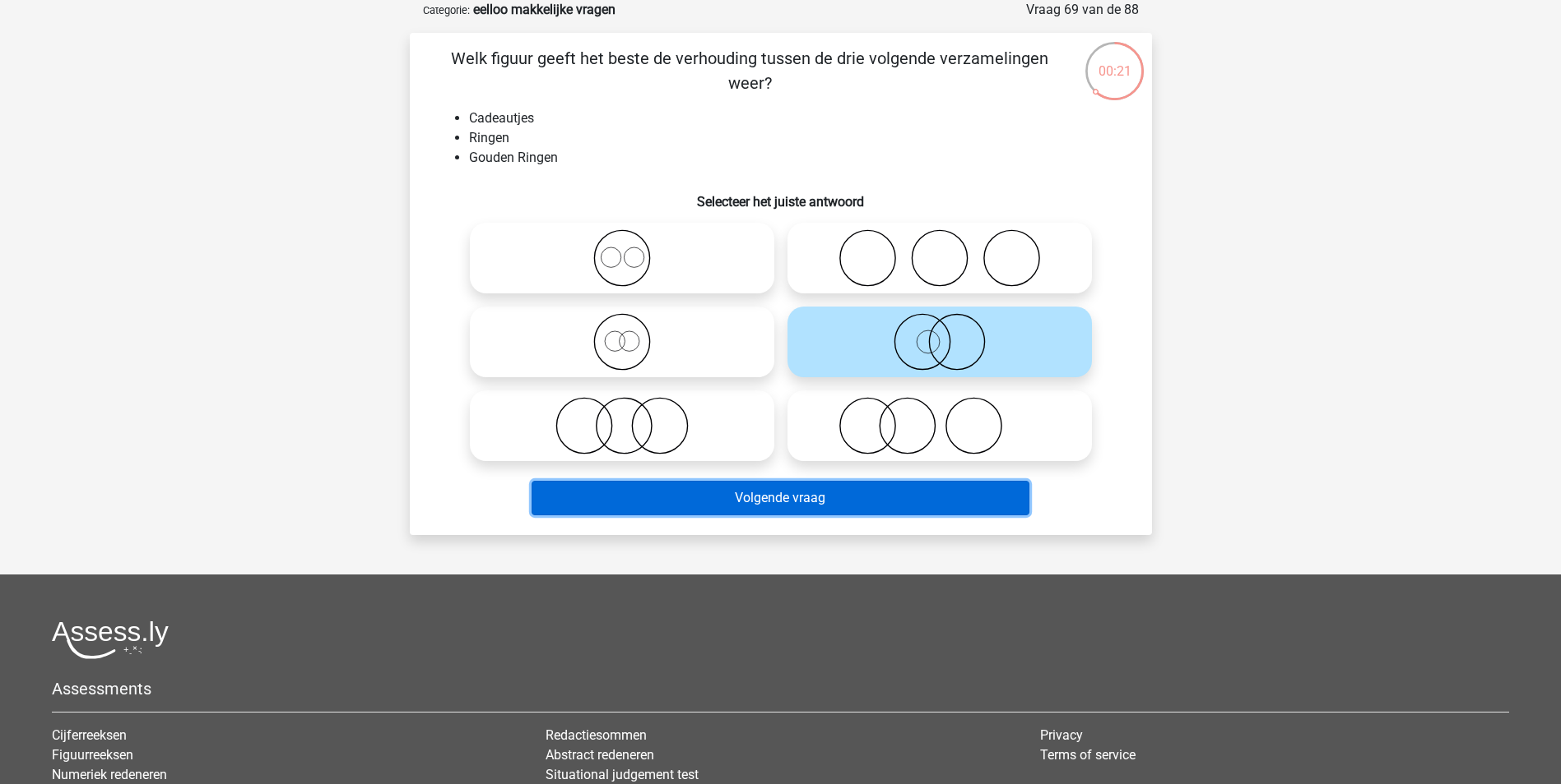
click at [891, 504] on button "Volgende vraag" at bounding box center [780, 498] width 498 height 34
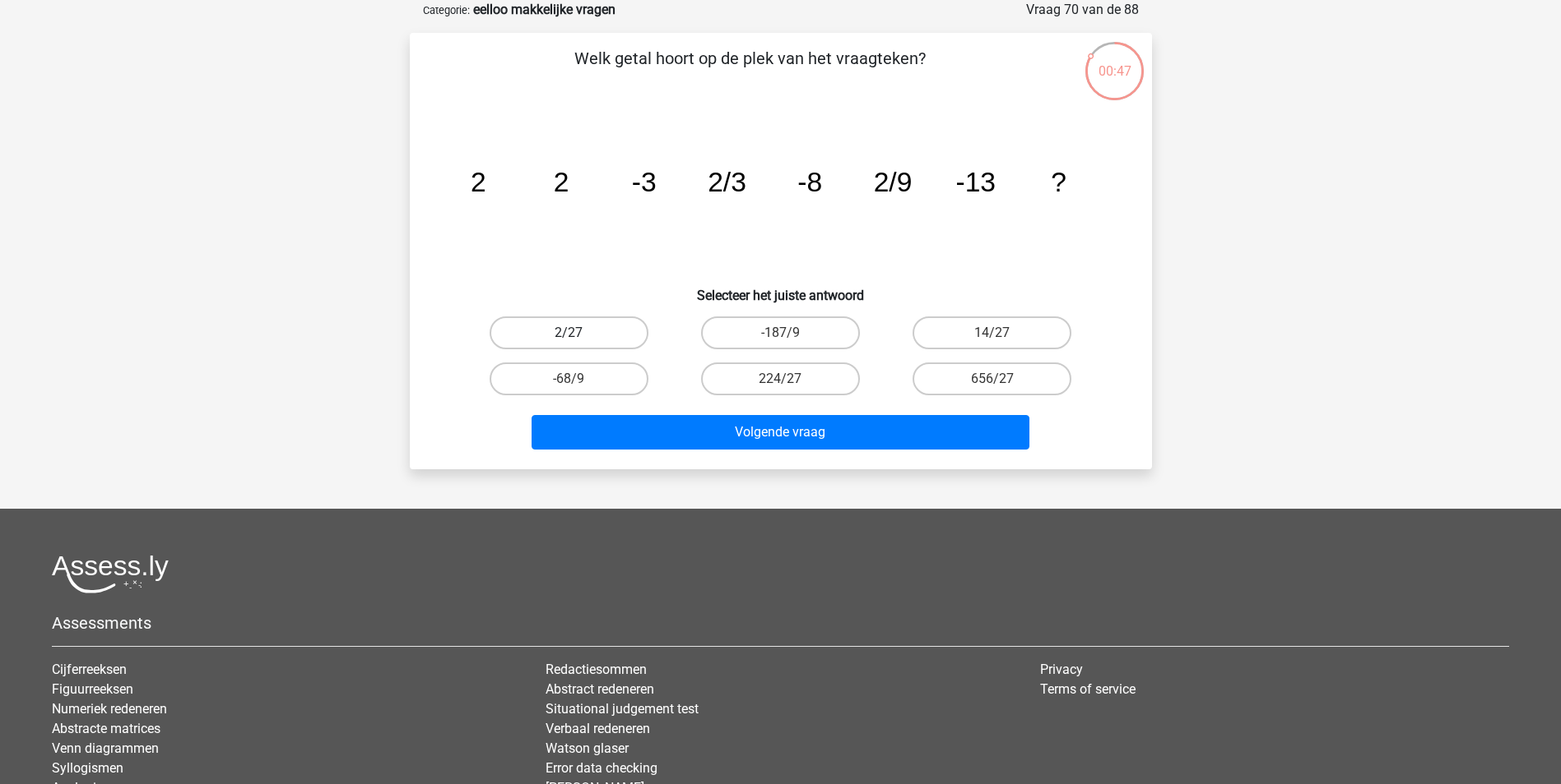
click at [592, 327] on label "2/27" at bounding box center [569, 333] width 159 height 33
click at [579, 333] on input "2/27" at bounding box center [574, 338] width 11 height 11
radio input "true"
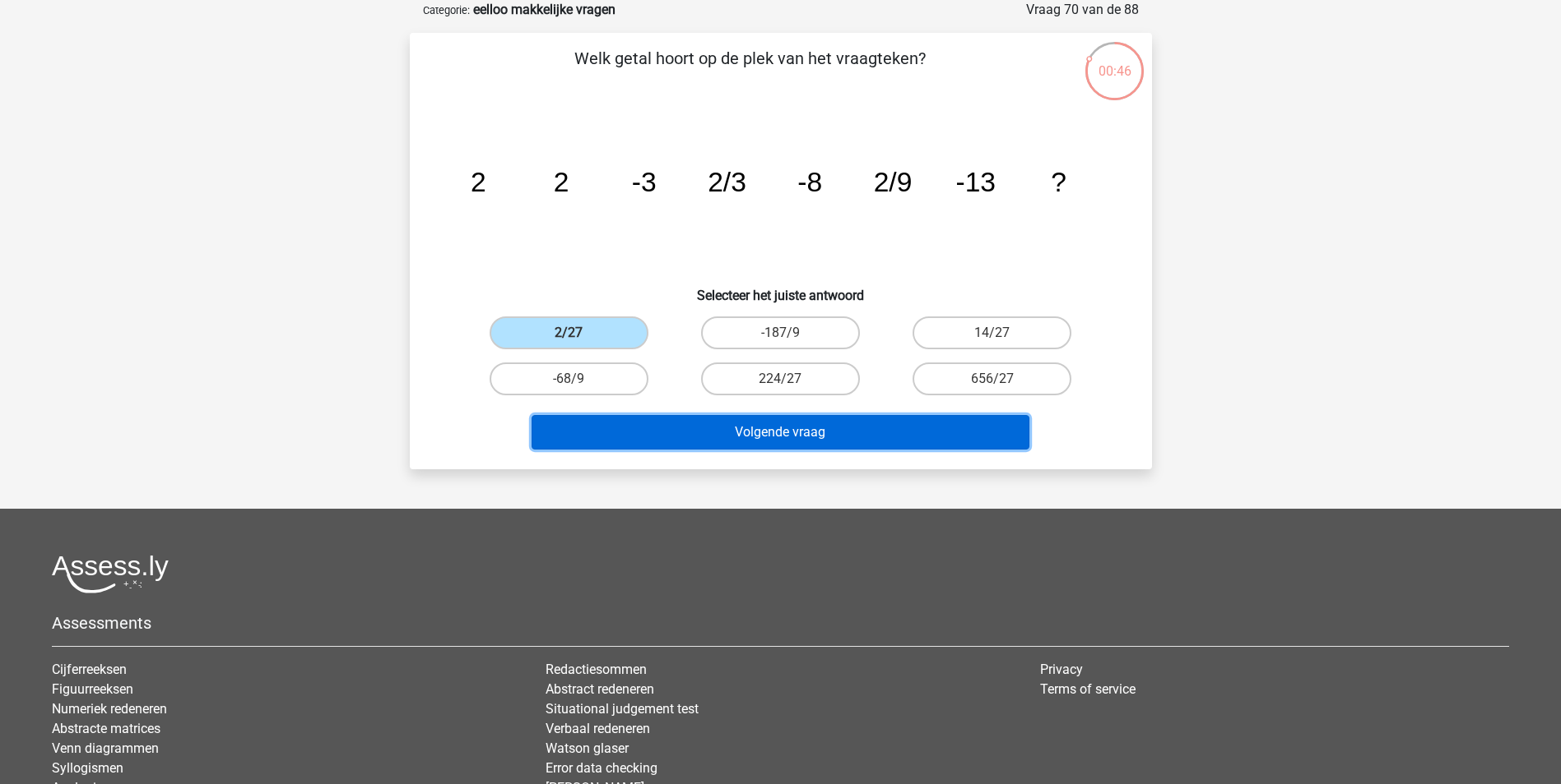
click at [698, 437] on button "Volgende vraag" at bounding box center [780, 432] width 498 height 34
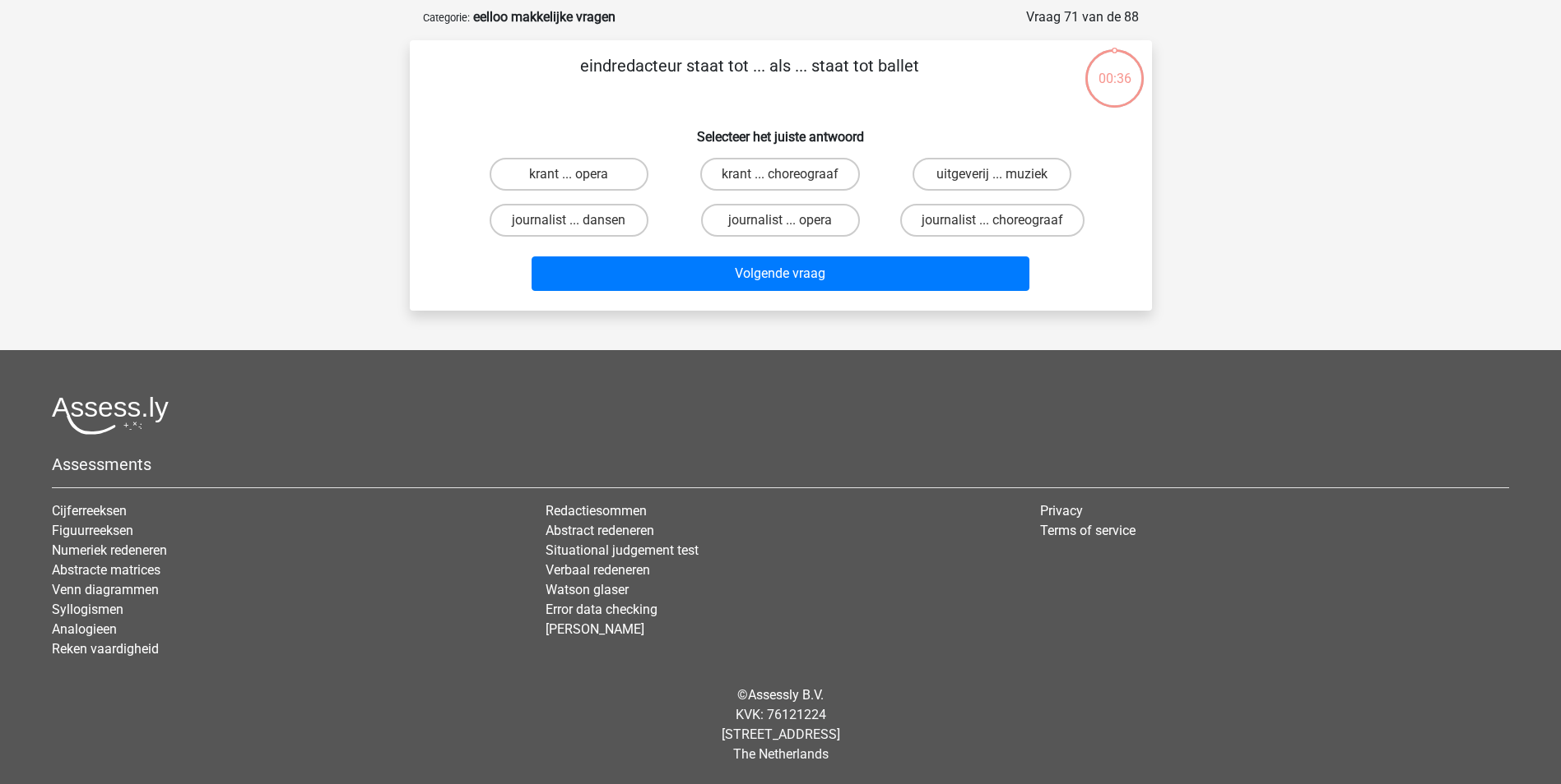
scroll to position [74, 0]
click at [789, 177] on input "krant ... choreograaf" at bounding box center [784, 179] width 11 height 11
radio input "true"
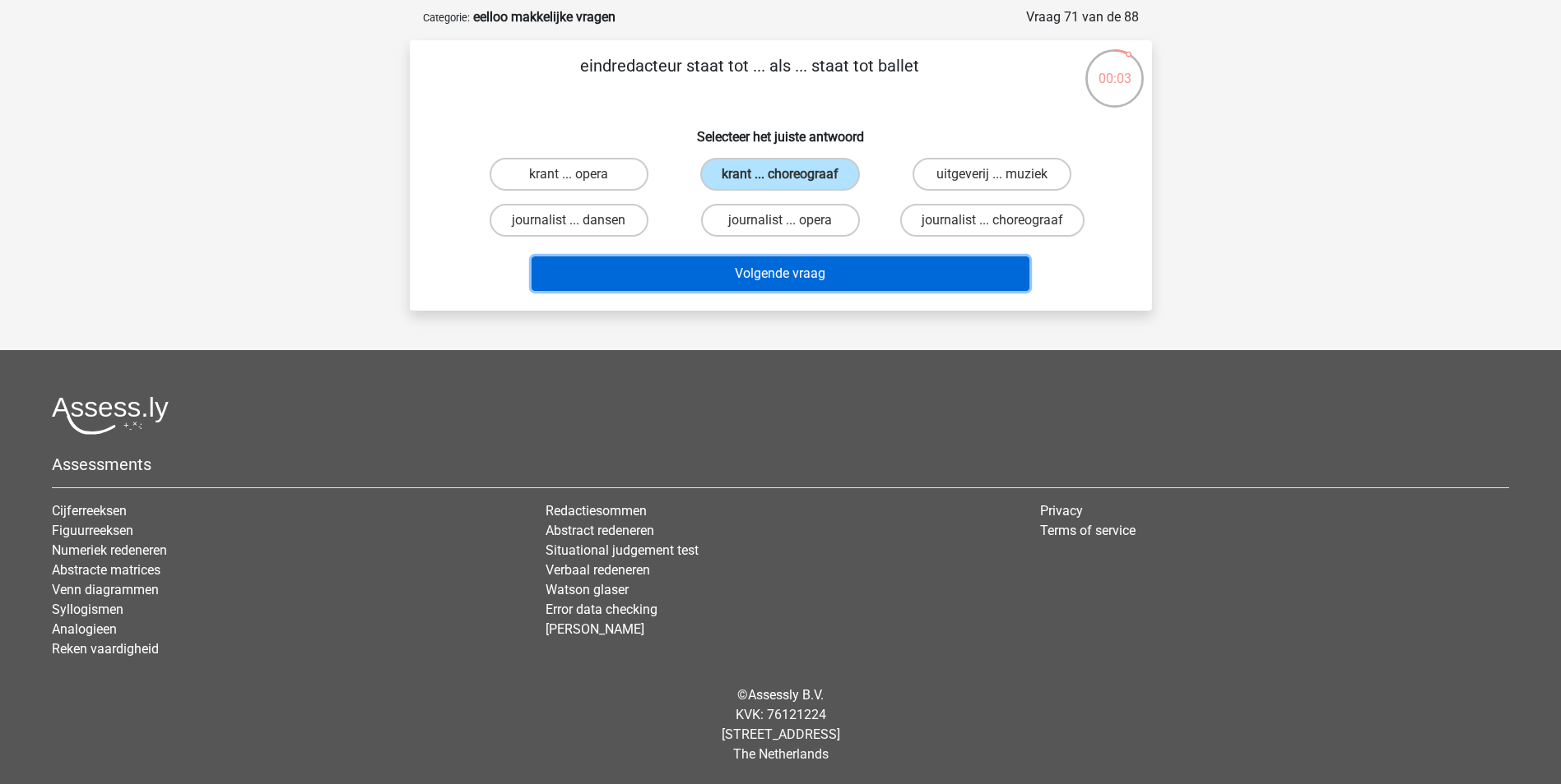
click at [775, 283] on button "Volgende vraag" at bounding box center [780, 273] width 498 height 34
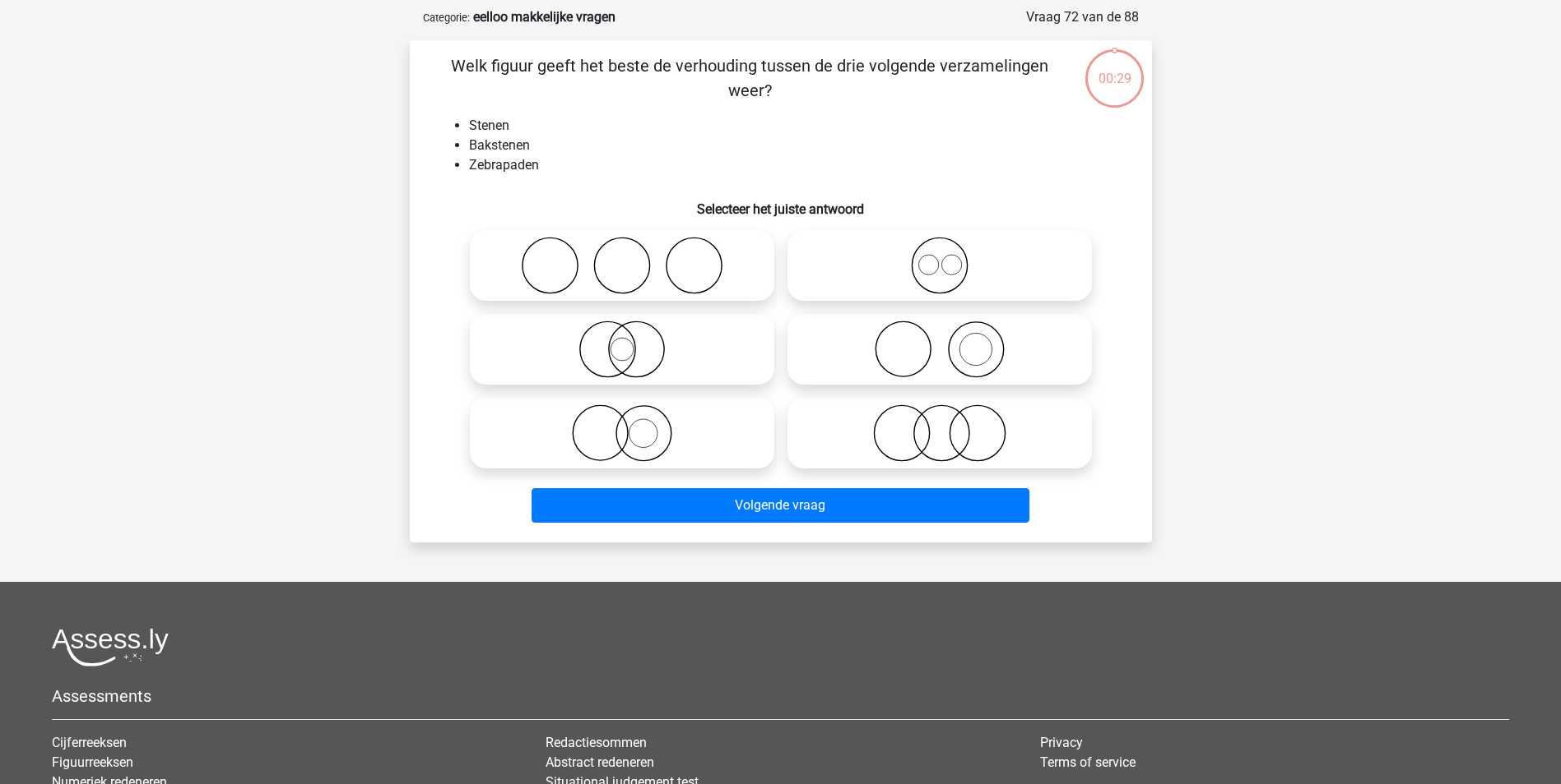
scroll to position [82, 0]
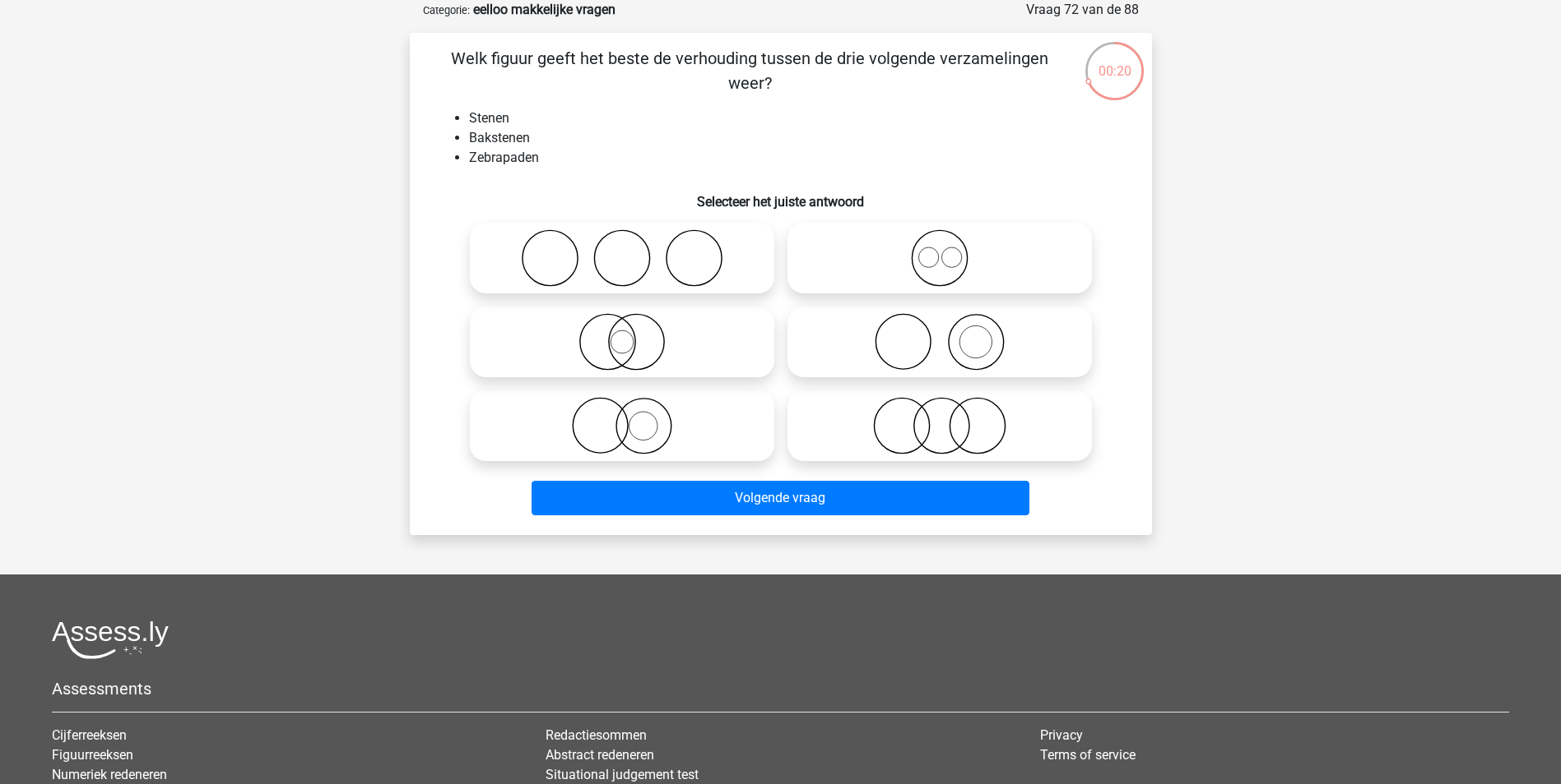
click at [885, 350] on icon at bounding box center [939, 342] width 291 height 58
click at [939, 334] on input "radio" at bounding box center [944, 328] width 11 height 11
radio input "true"
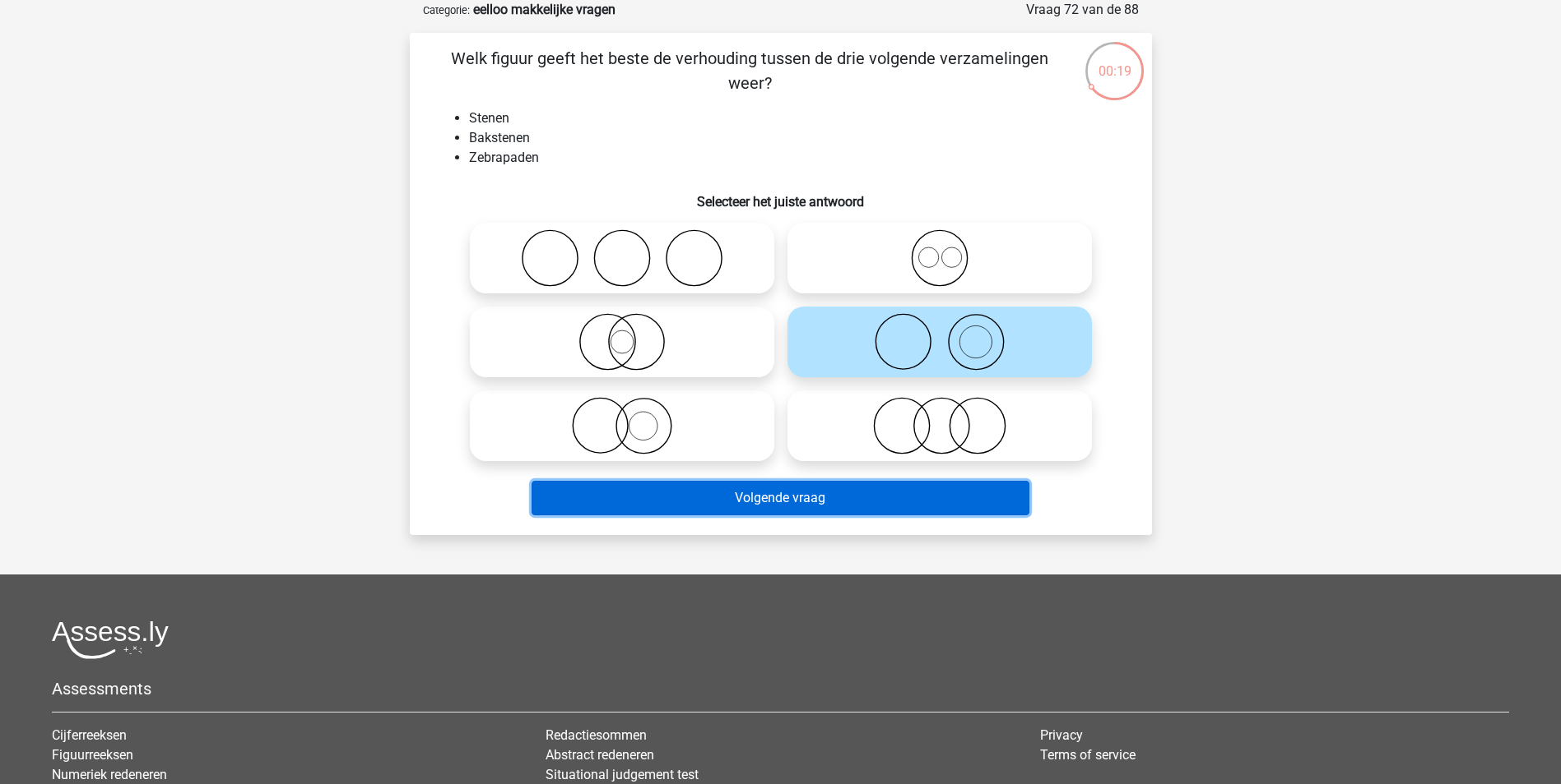
click at [811, 496] on button "Volgende vraag" at bounding box center [780, 498] width 498 height 34
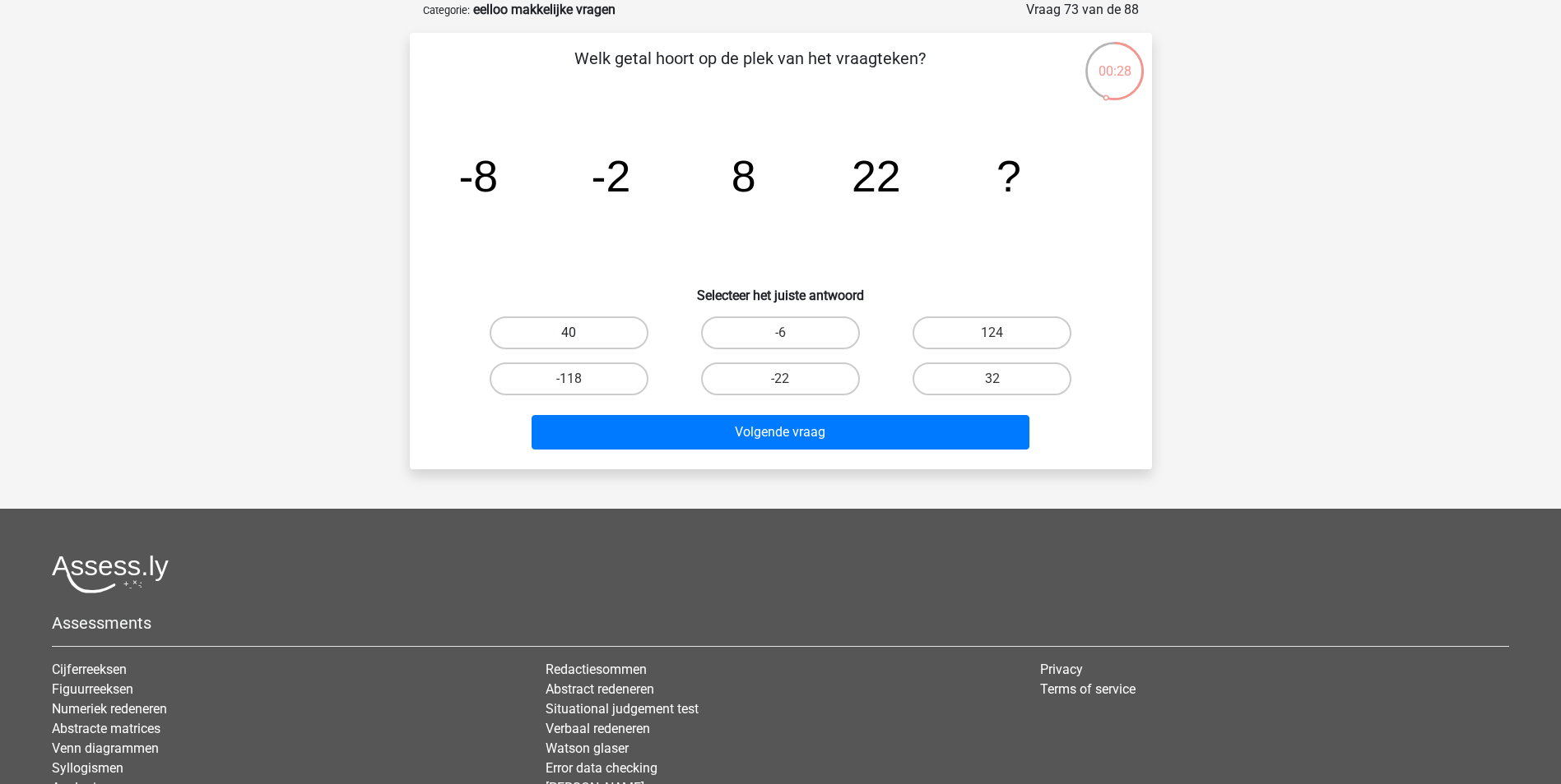
click at [595, 340] on label "40" at bounding box center [569, 333] width 159 height 33
click at [579, 340] on input "40" at bounding box center [574, 338] width 11 height 11
radio input "true"
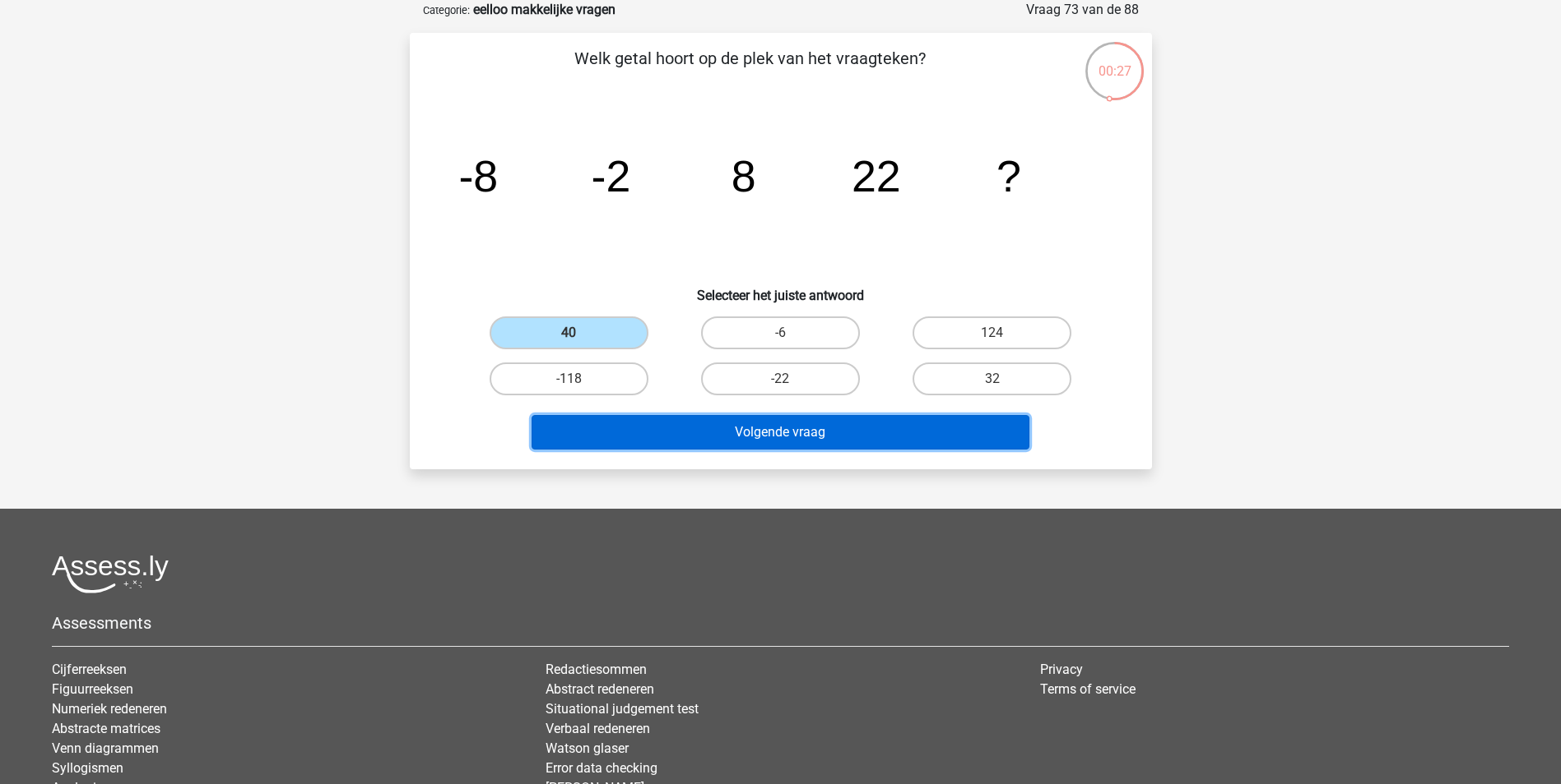
click at [742, 439] on button "Volgende vraag" at bounding box center [780, 432] width 498 height 34
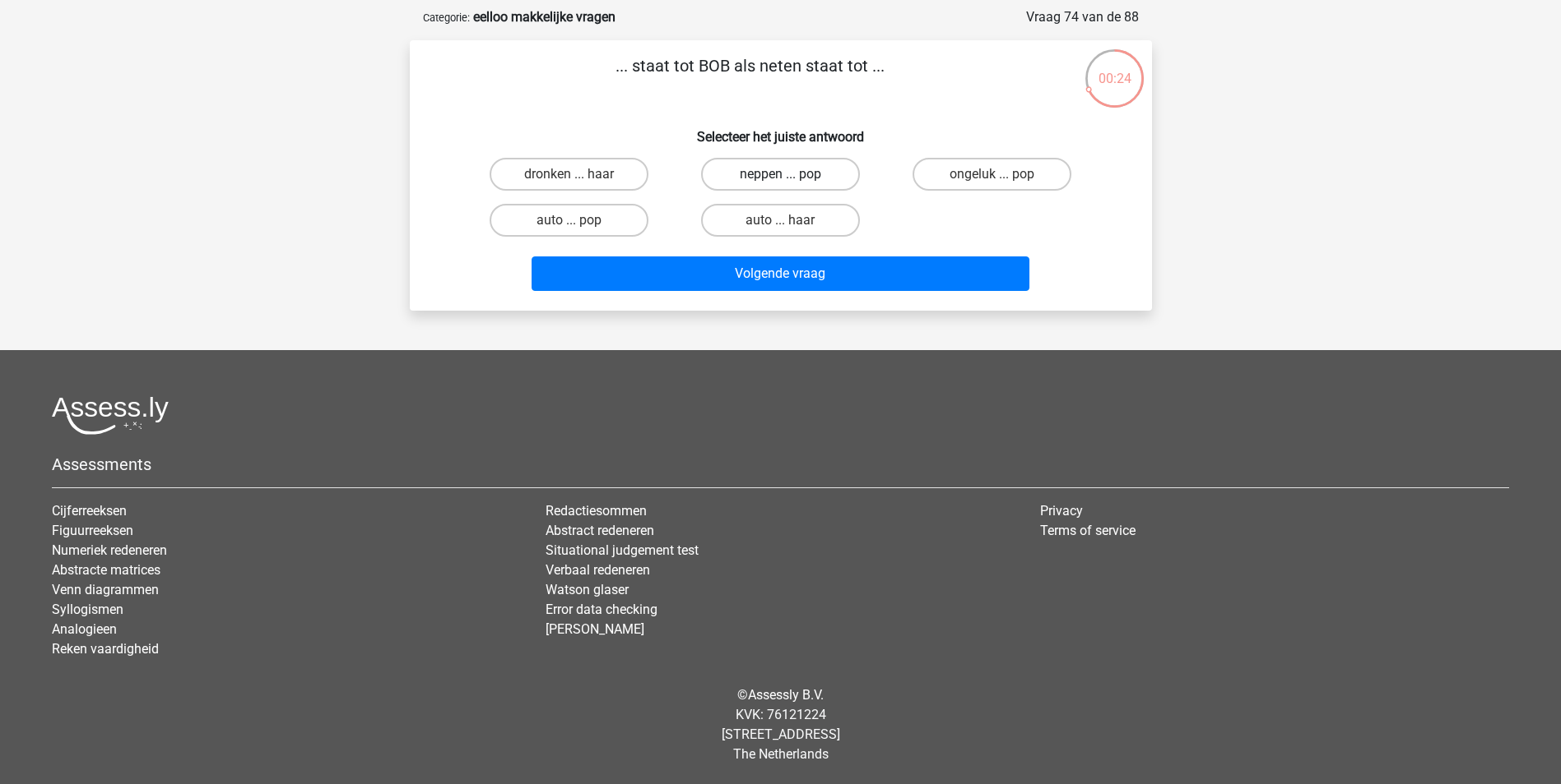
click at [806, 162] on label "neppen ... pop" at bounding box center [780, 174] width 159 height 33
click at [790, 174] on input "neppen ... pop" at bounding box center [784, 179] width 11 height 11
radio input "true"
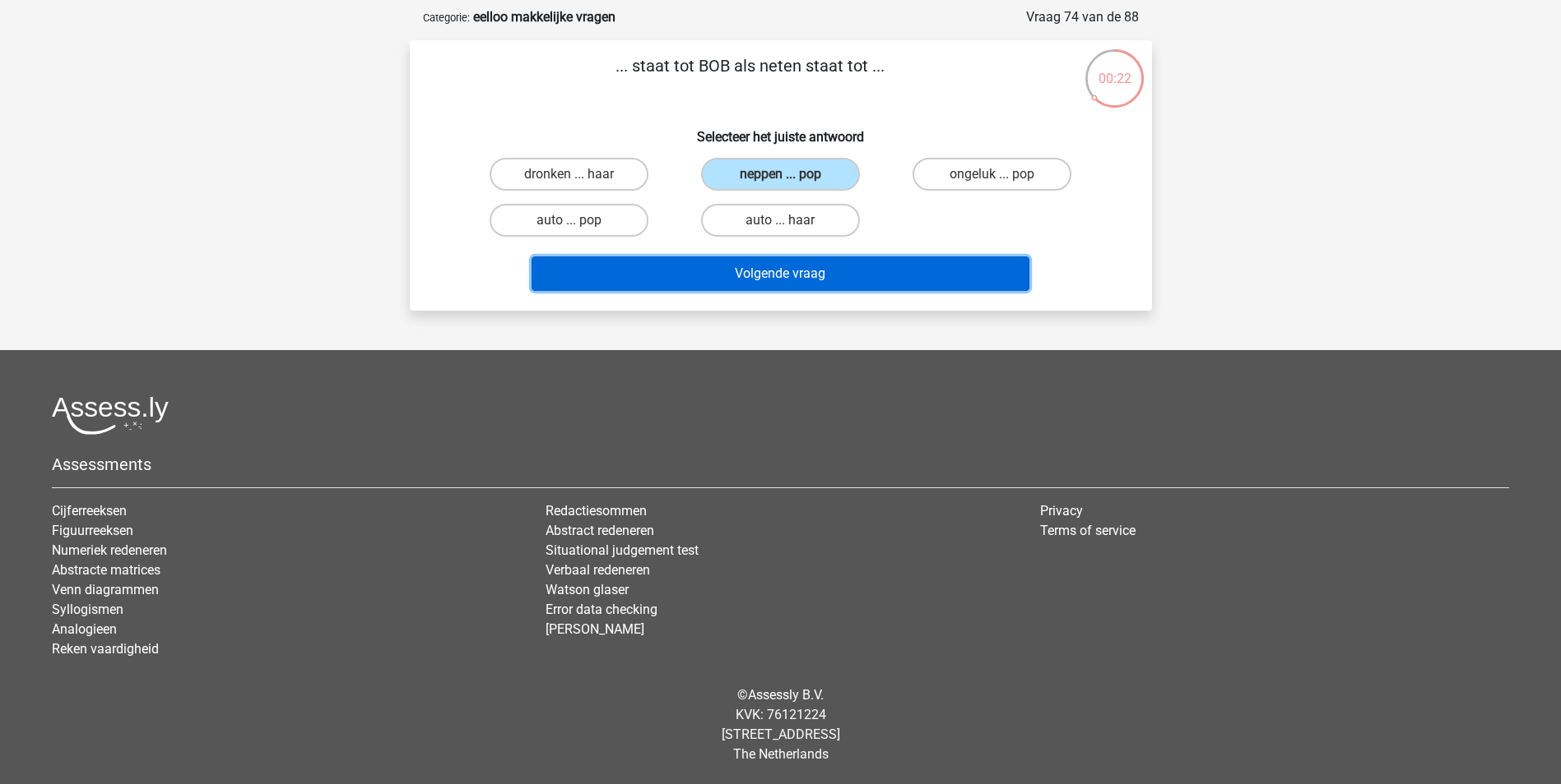
click at [838, 278] on button "Volgende vraag" at bounding box center [780, 273] width 498 height 34
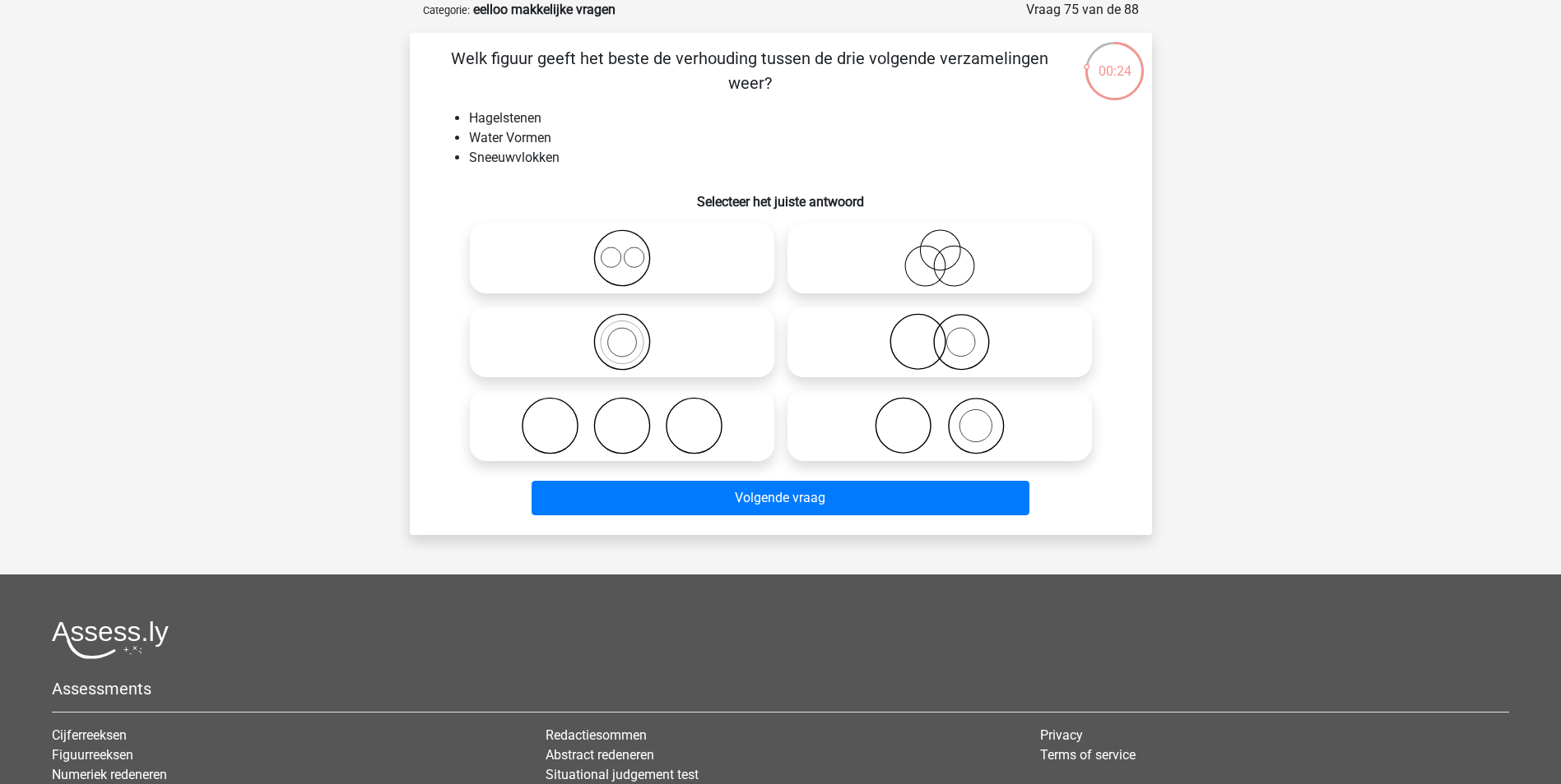
click at [645, 251] on icon at bounding box center [622, 258] width 291 height 58
click at [632, 250] on input "radio" at bounding box center [627, 244] width 11 height 11
radio input "true"
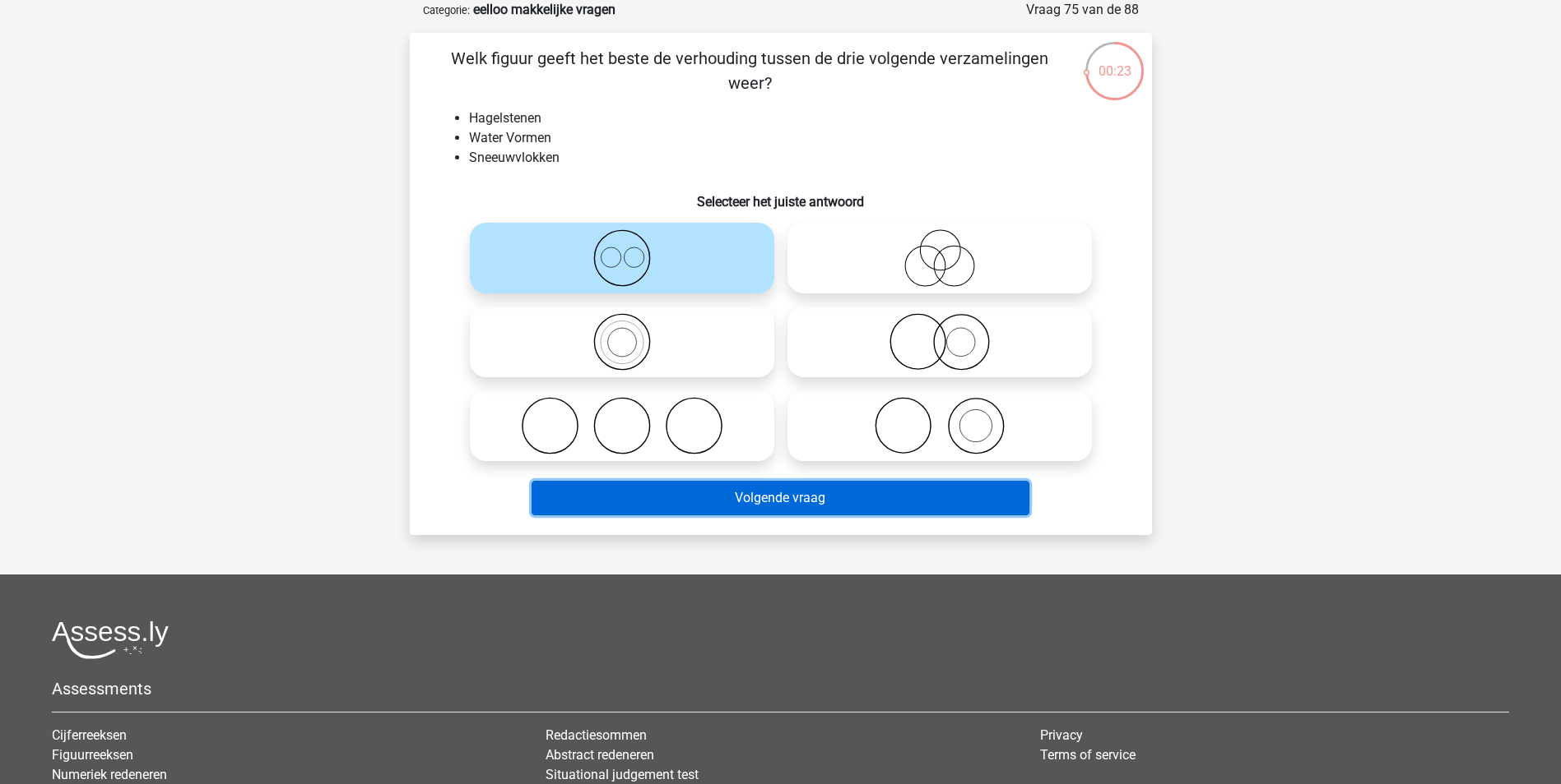
click at [794, 491] on button "Volgende vraag" at bounding box center [780, 498] width 498 height 34
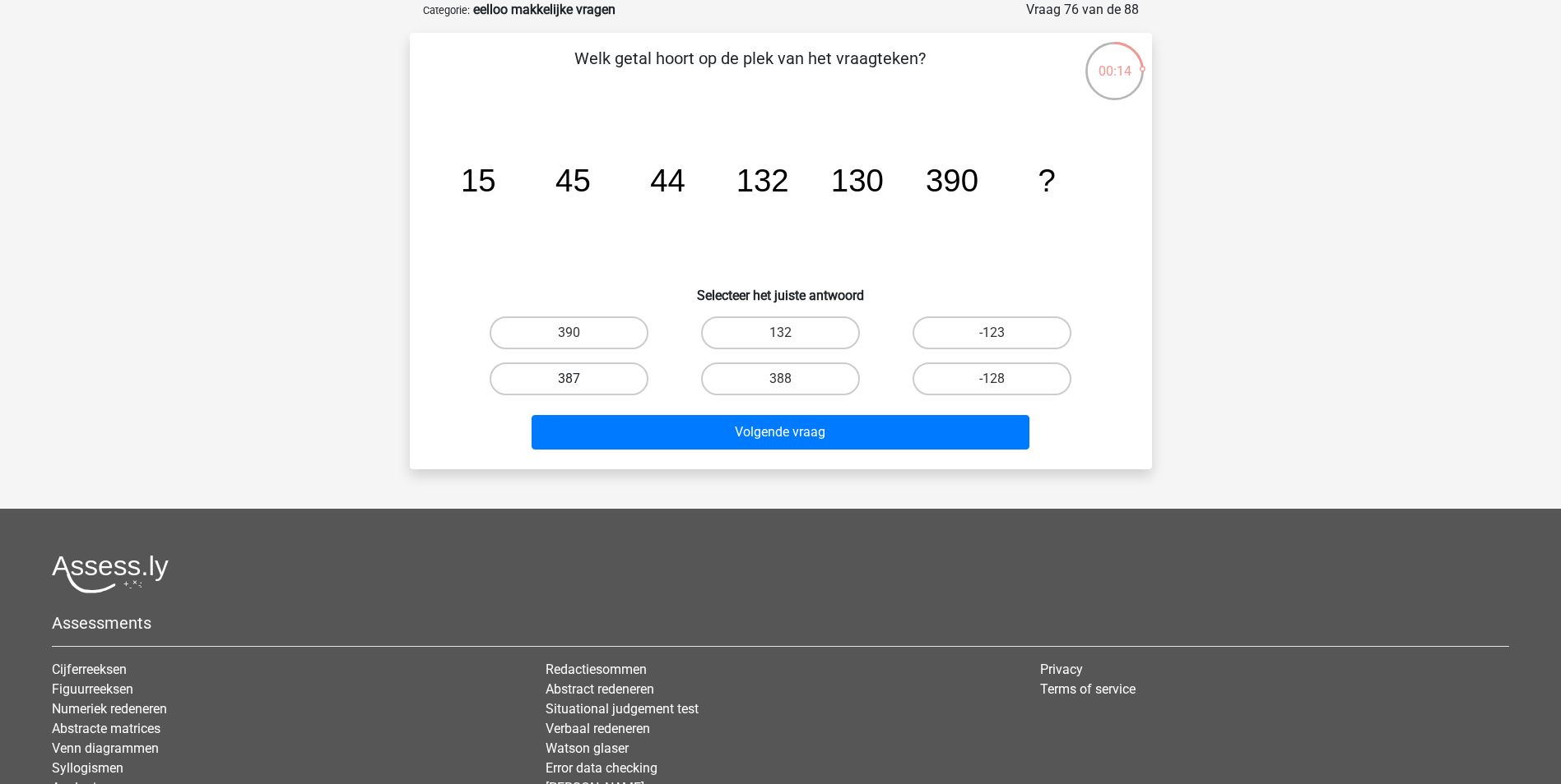
click at [620, 384] on label "387" at bounding box center [569, 379] width 159 height 33
click at [579, 384] on input "387" at bounding box center [574, 384] width 11 height 11
radio input "true"
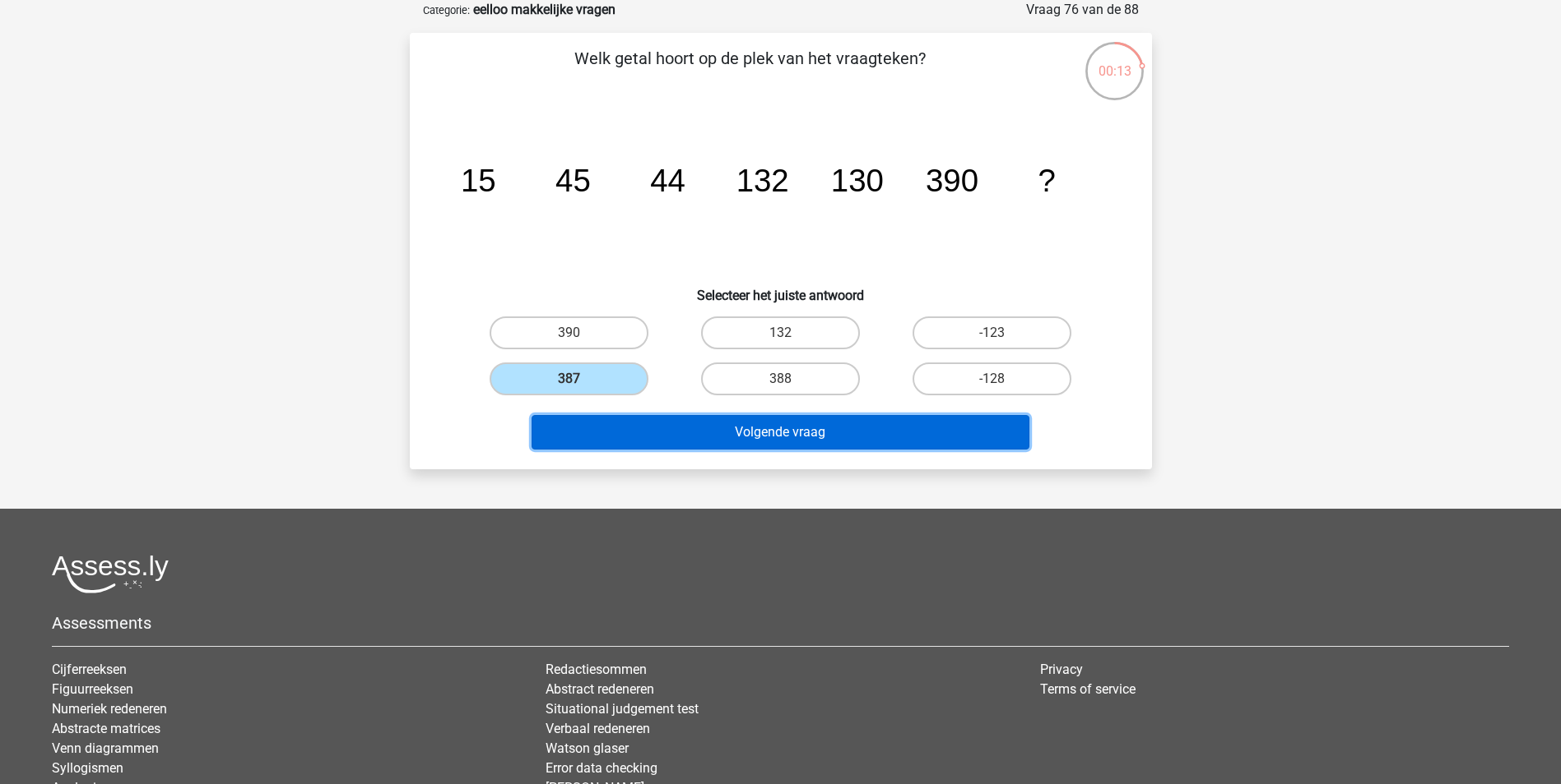
click at [682, 424] on button "Volgende vraag" at bounding box center [780, 432] width 498 height 34
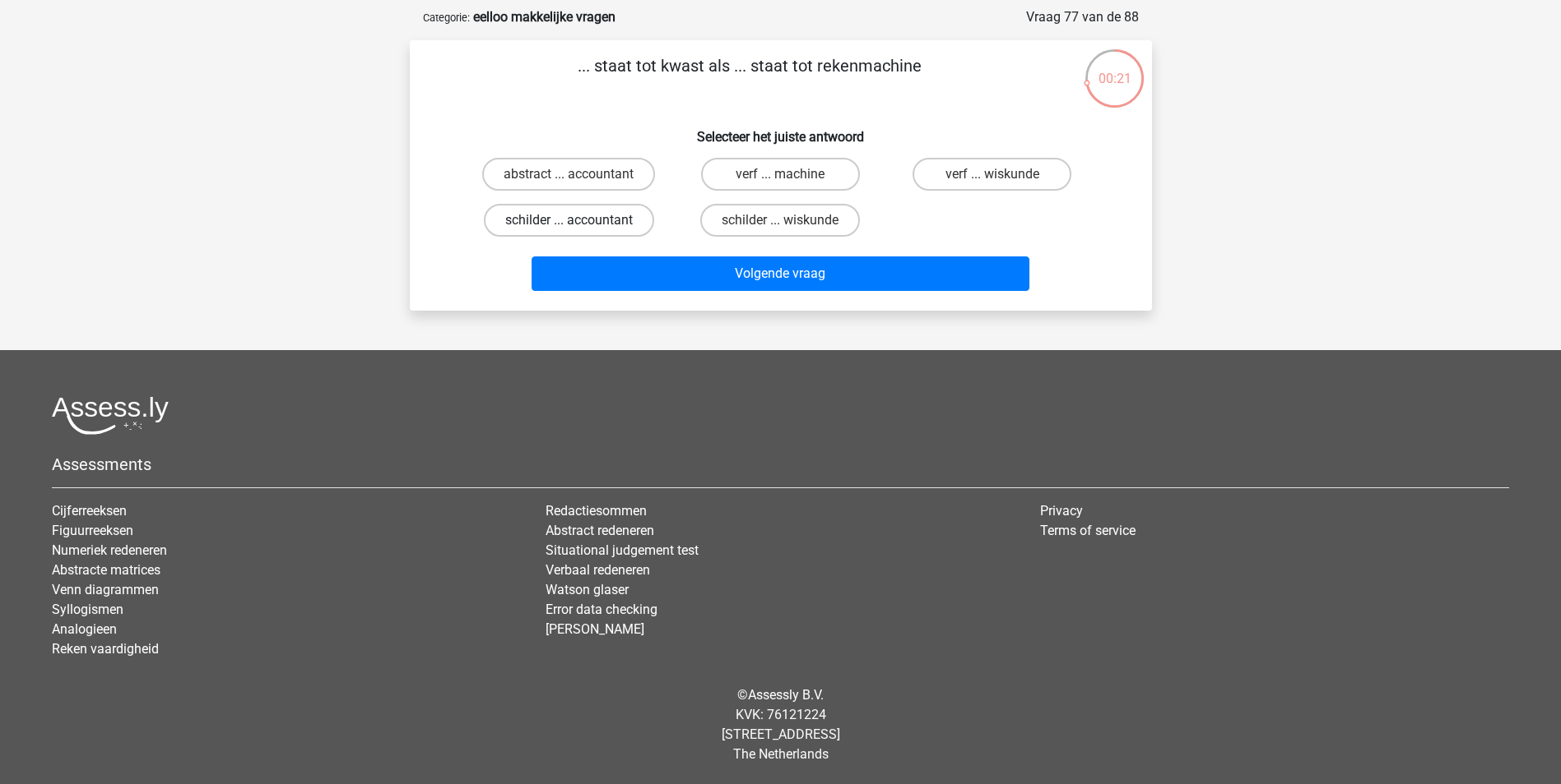
click at [616, 215] on label "schilder ... accountant" at bounding box center [569, 220] width 171 height 33
click at [579, 220] on input "schilder ... accountant" at bounding box center [574, 225] width 11 height 11
radio input "true"
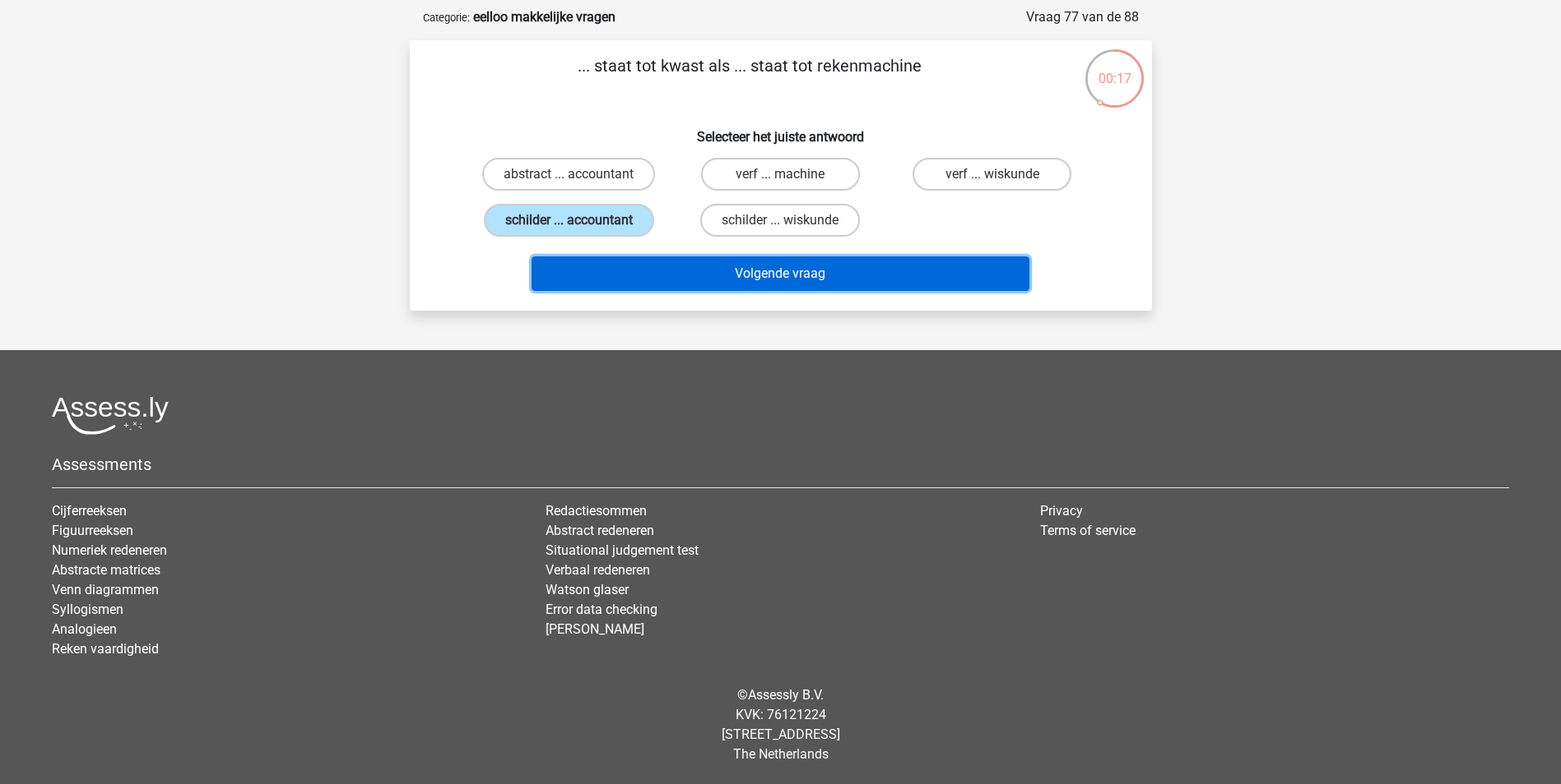
click at [714, 268] on button "Volgende vraag" at bounding box center [780, 273] width 498 height 34
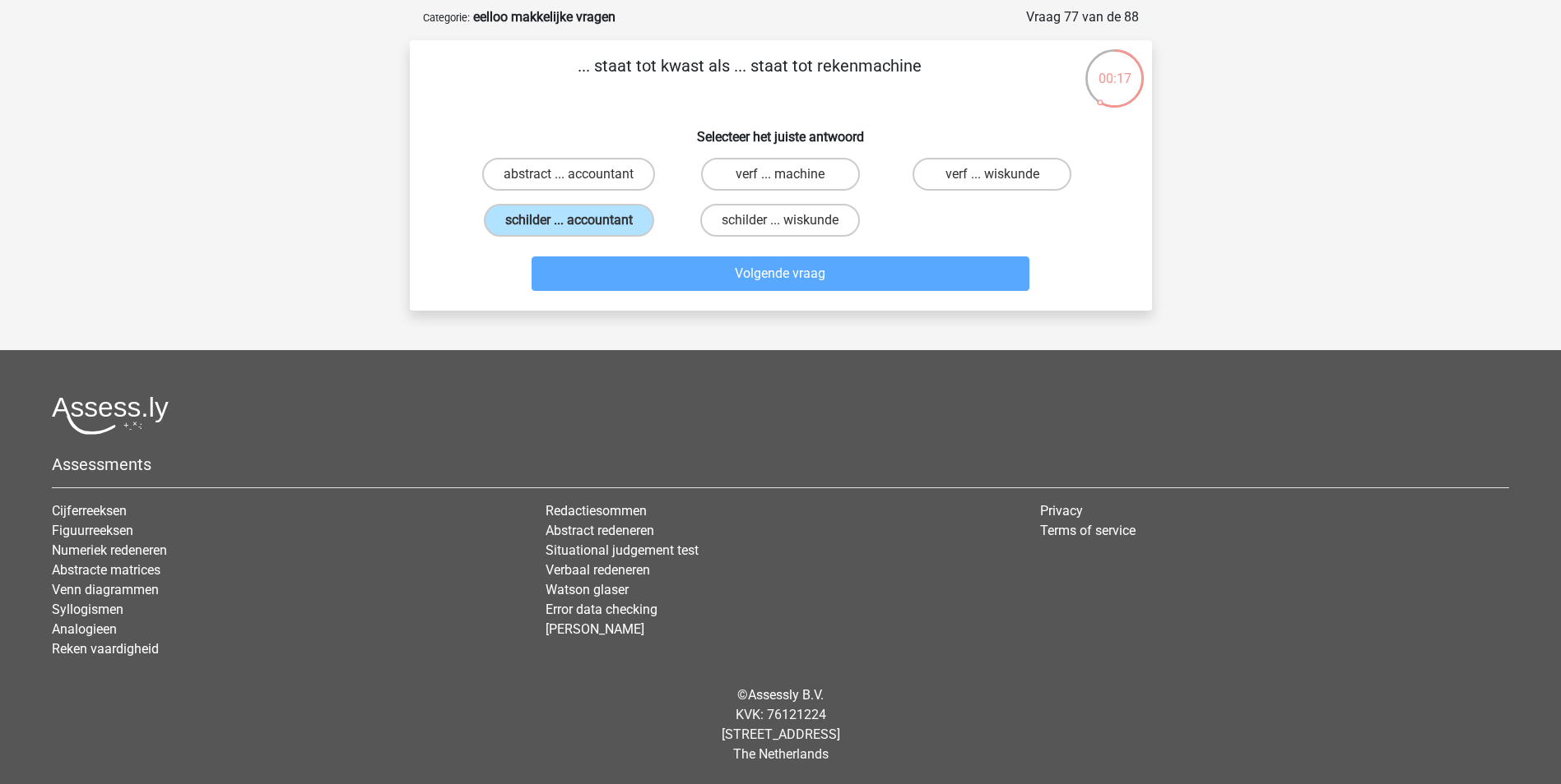
scroll to position [82, 0]
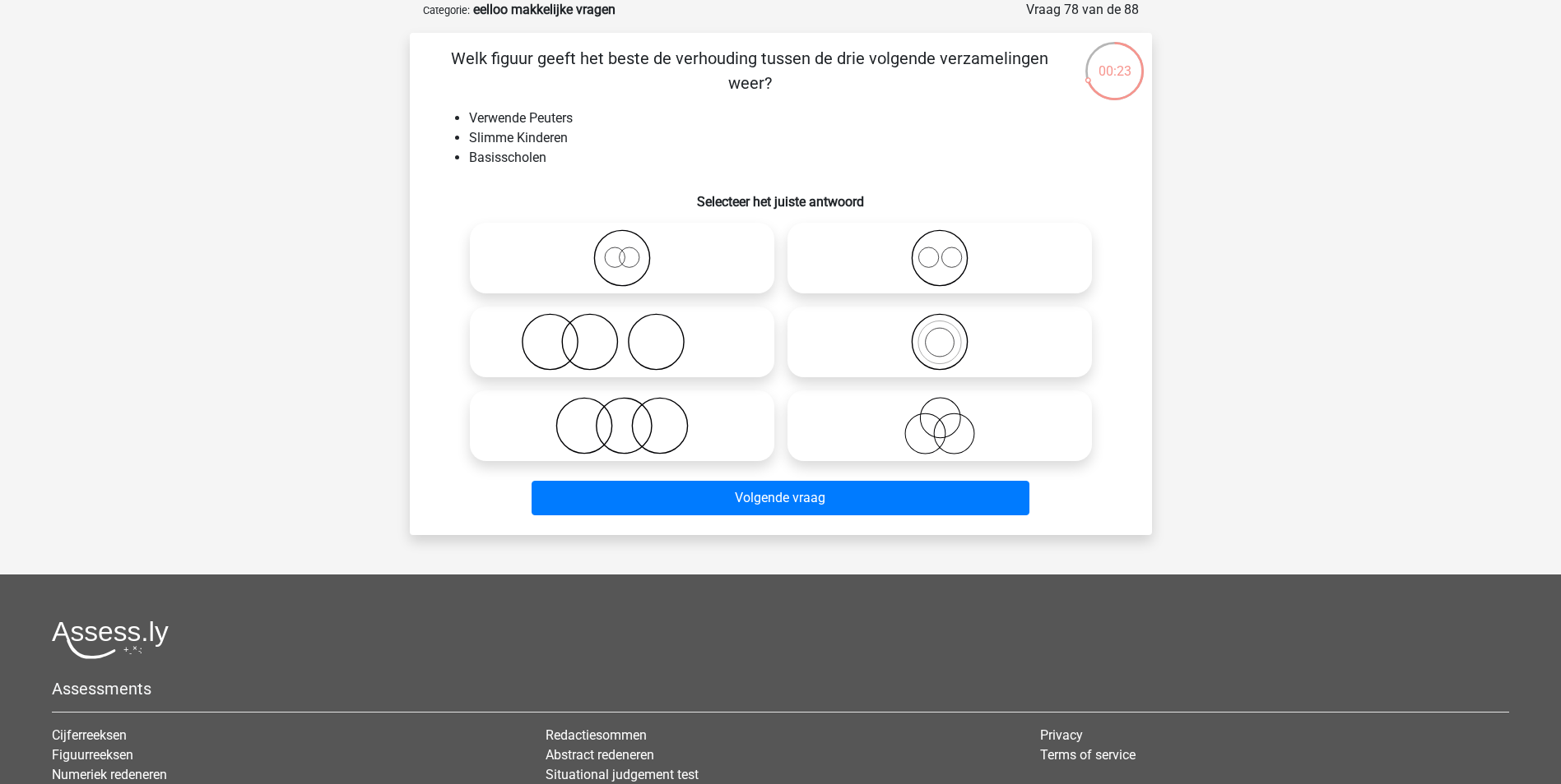
click at [903, 274] on icon at bounding box center [939, 258] width 291 height 58
click at [939, 250] on input "radio" at bounding box center [944, 244] width 11 height 11
radio input "true"
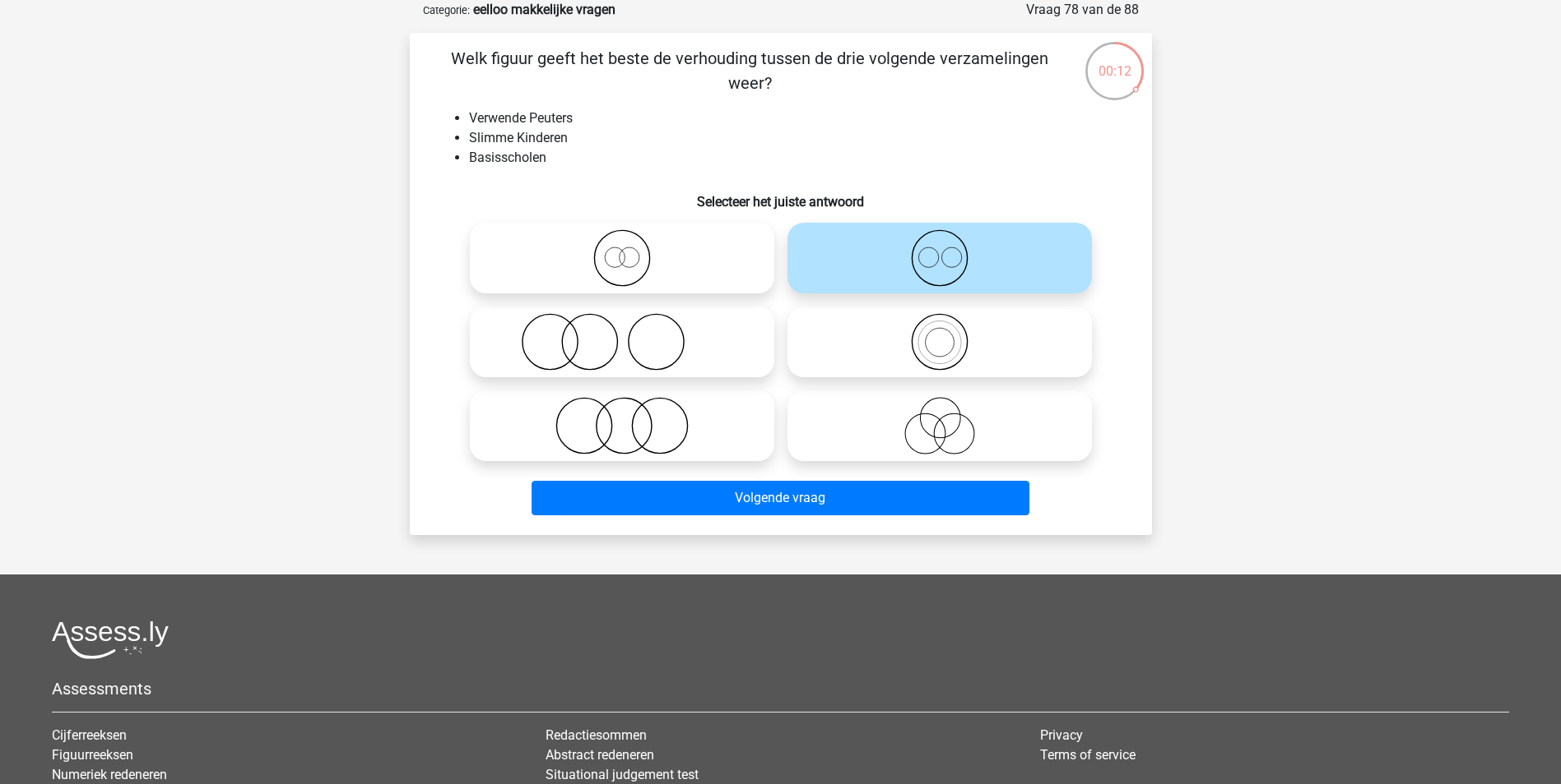
click at [712, 350] on icon at bounding box center [622, 342] width 291 height 58
click at [632, 334] on input "radio" at bounding box center [627, 328] width 11 height 11
radio input "true"
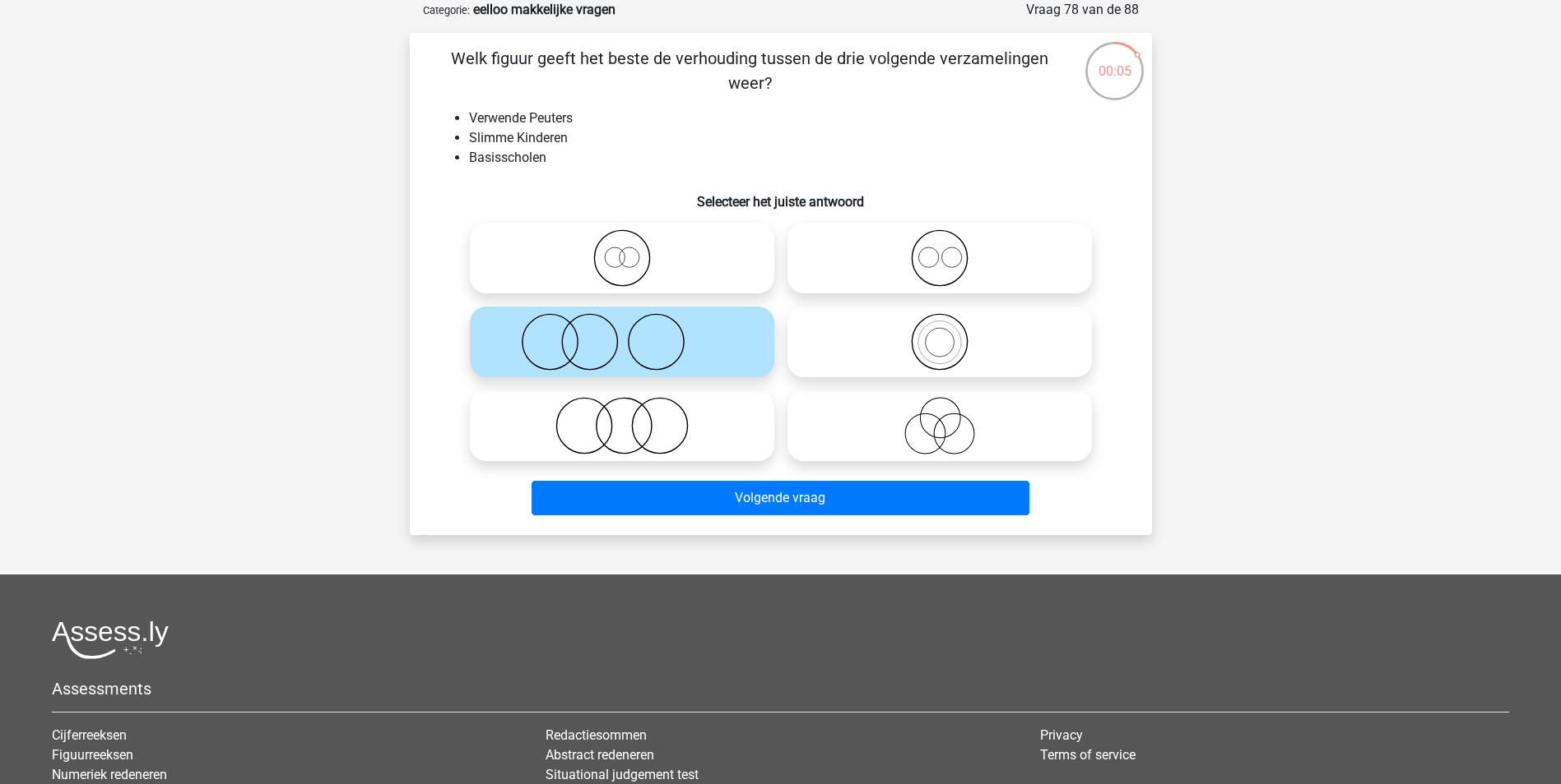
click at [728, 388] on div at bounding box center [622, 426] width 318 height 84
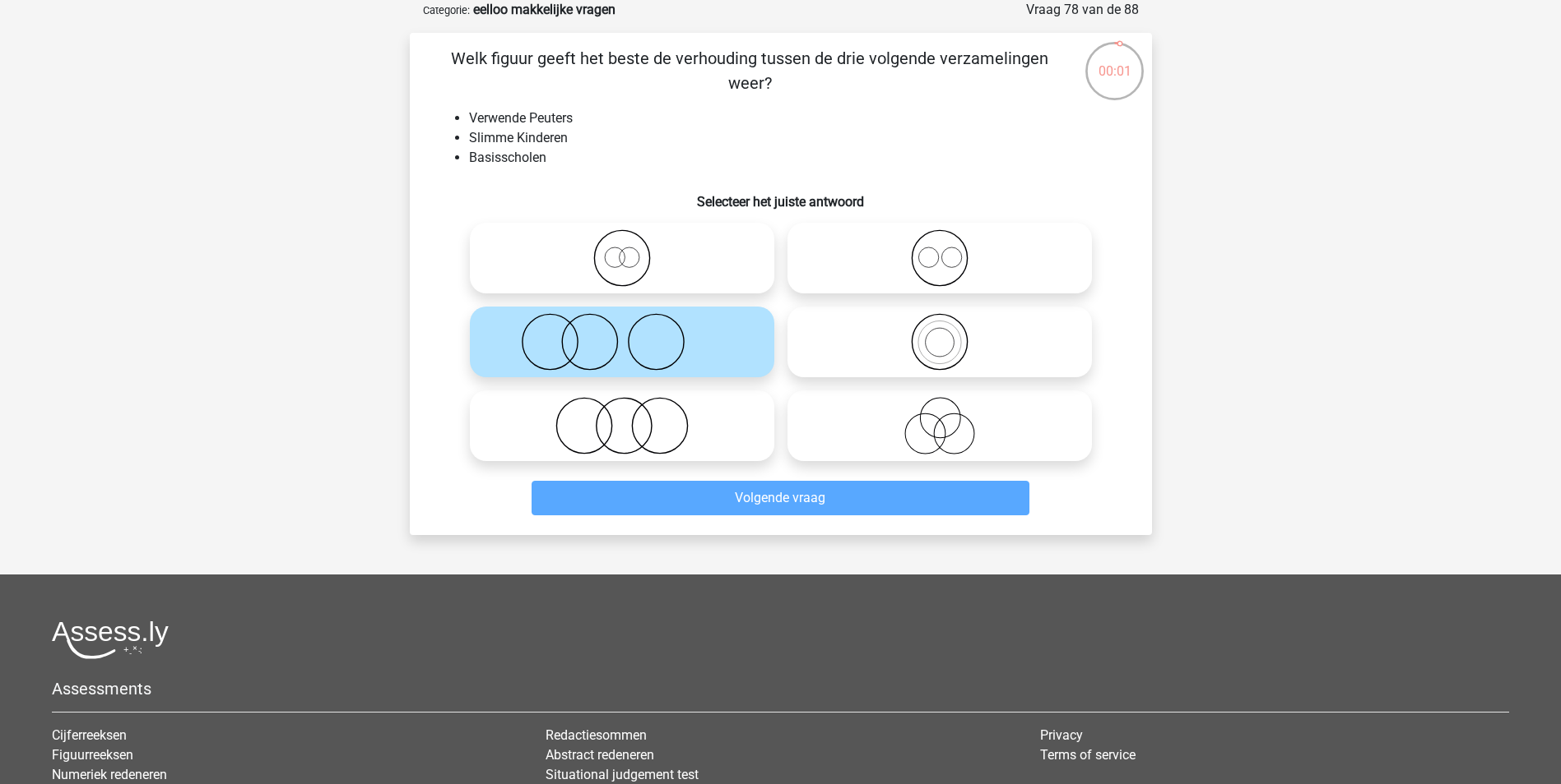
click at [723, 423] on icon at bounding box center [622, 425] width 291 height 58
click at [632, 417] on input "radio" at bounding box center [627, 412] width 11 height 11
radio input "true"
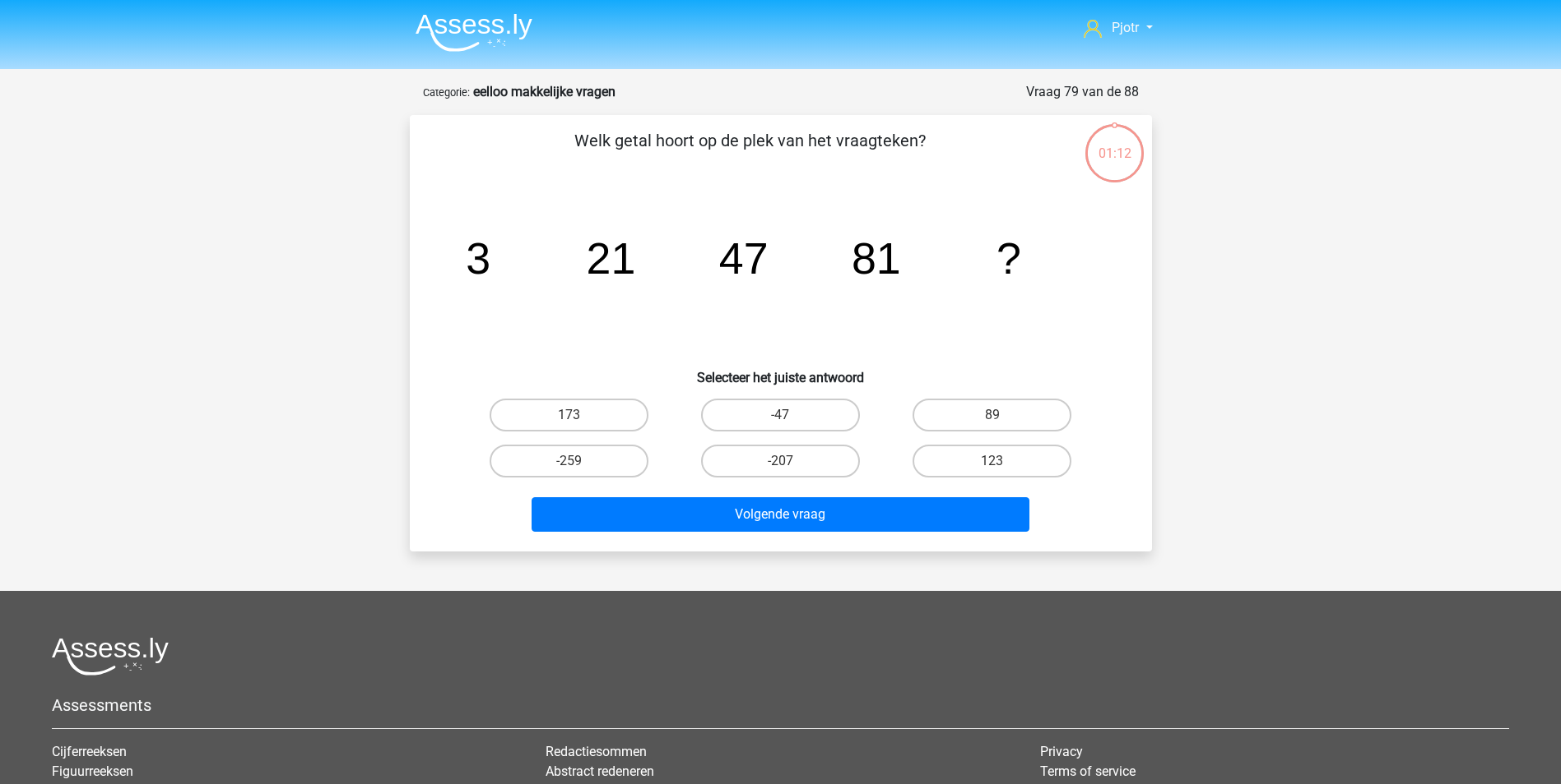
scroll to position [82, 0]
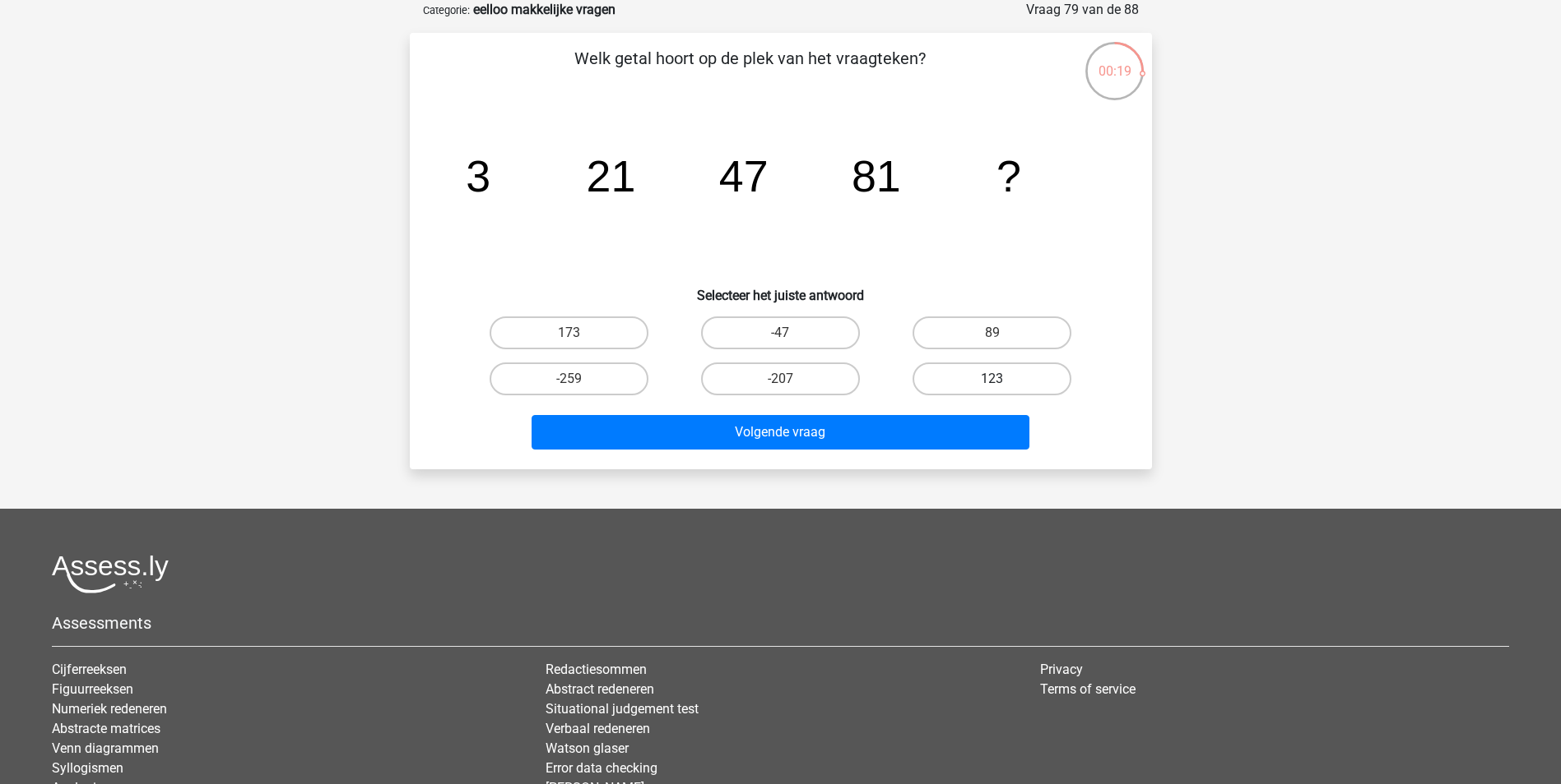
click at [1051, 387] on label "123" at bounding box center [991, 379] width 159 height 33
click at [1003, 387] on input "123" at bounding box center [997, 384] width 11 height 11
radio input "true"
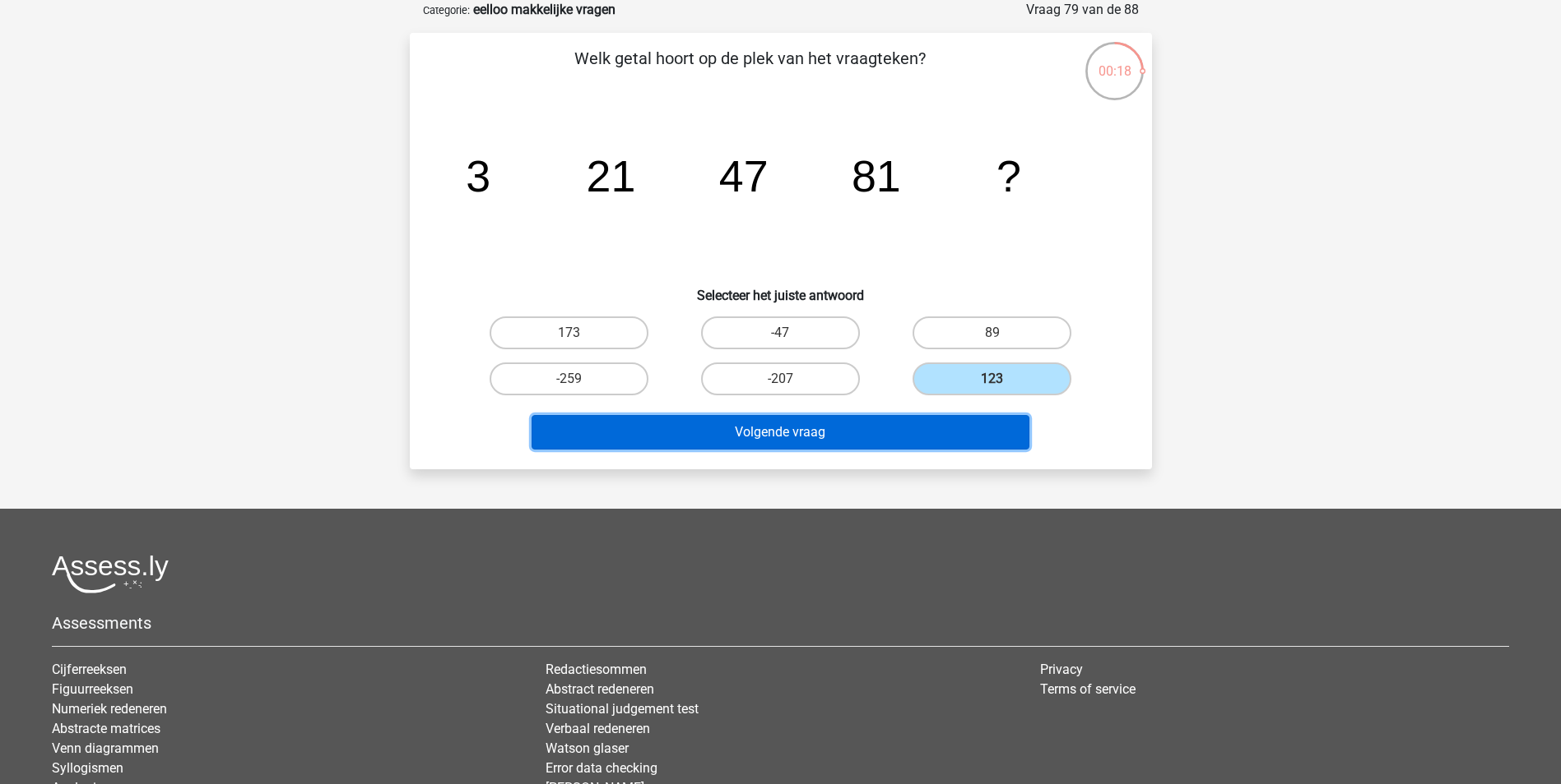
click at [899, 438] on button "Volgende vraag" at bounding box center [780, 432] width 498 height 34
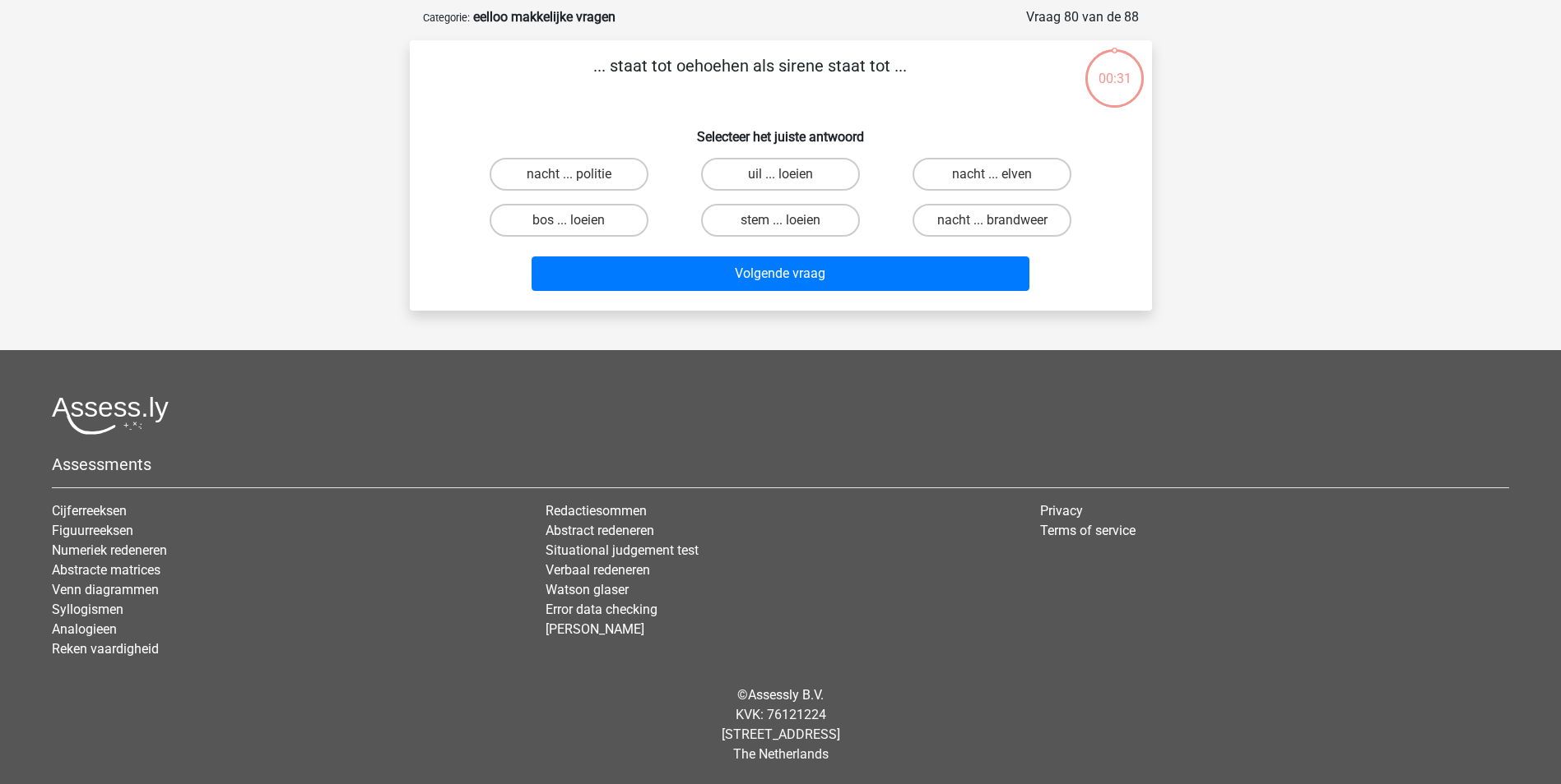
scroll to position [74, 0]
click at [827, 177] on label "uil ... loeien" at bounding box center [780, 174] width 159 height 33
click at [790, 177] on input "uil ... loeien" at bounding box center [784, 179] width 11 height 11
radio input "true"
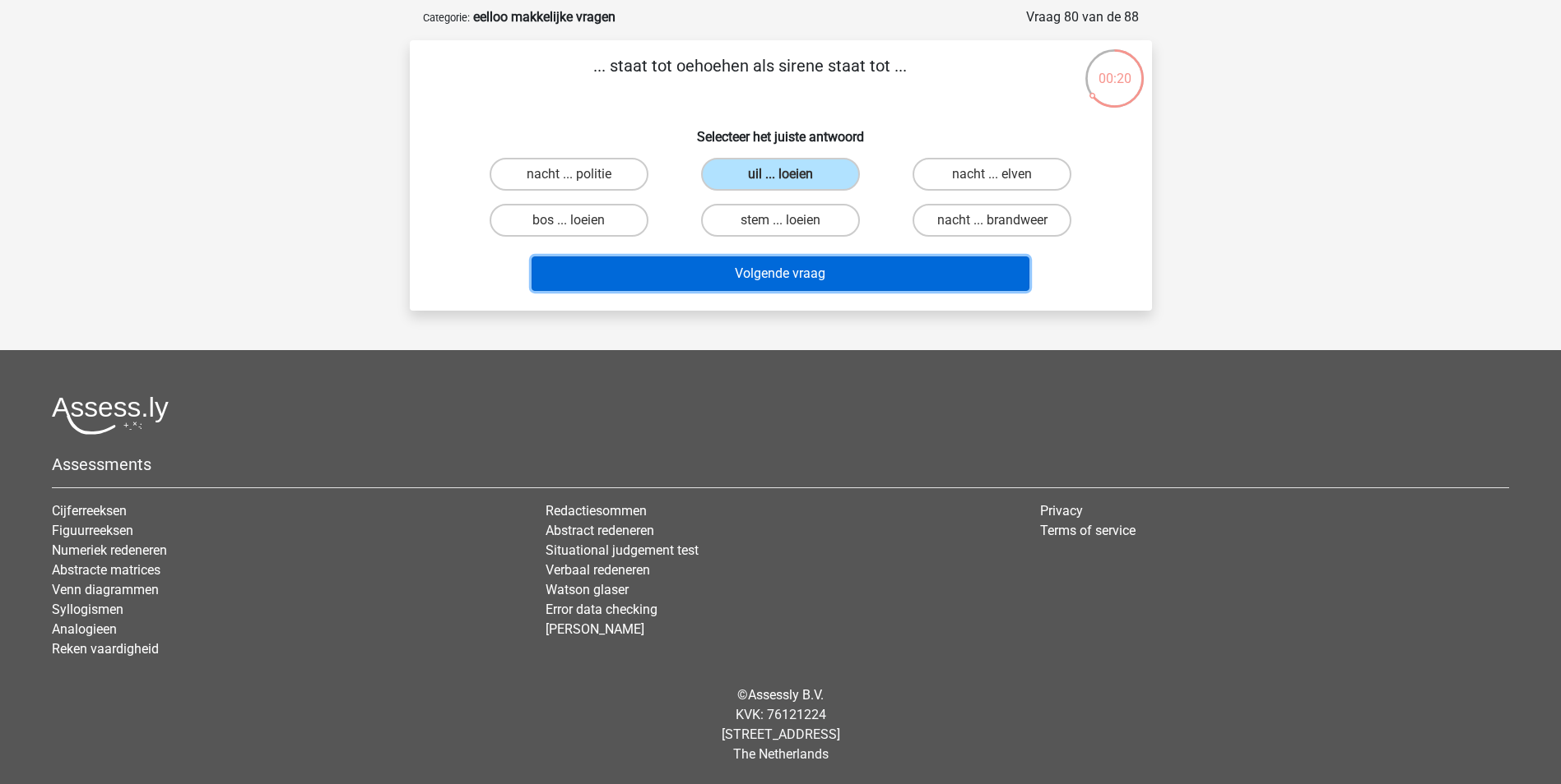
click at [877, 272] on button "Volgende vraag" at bounding box center [780, 273] width 498 height 34
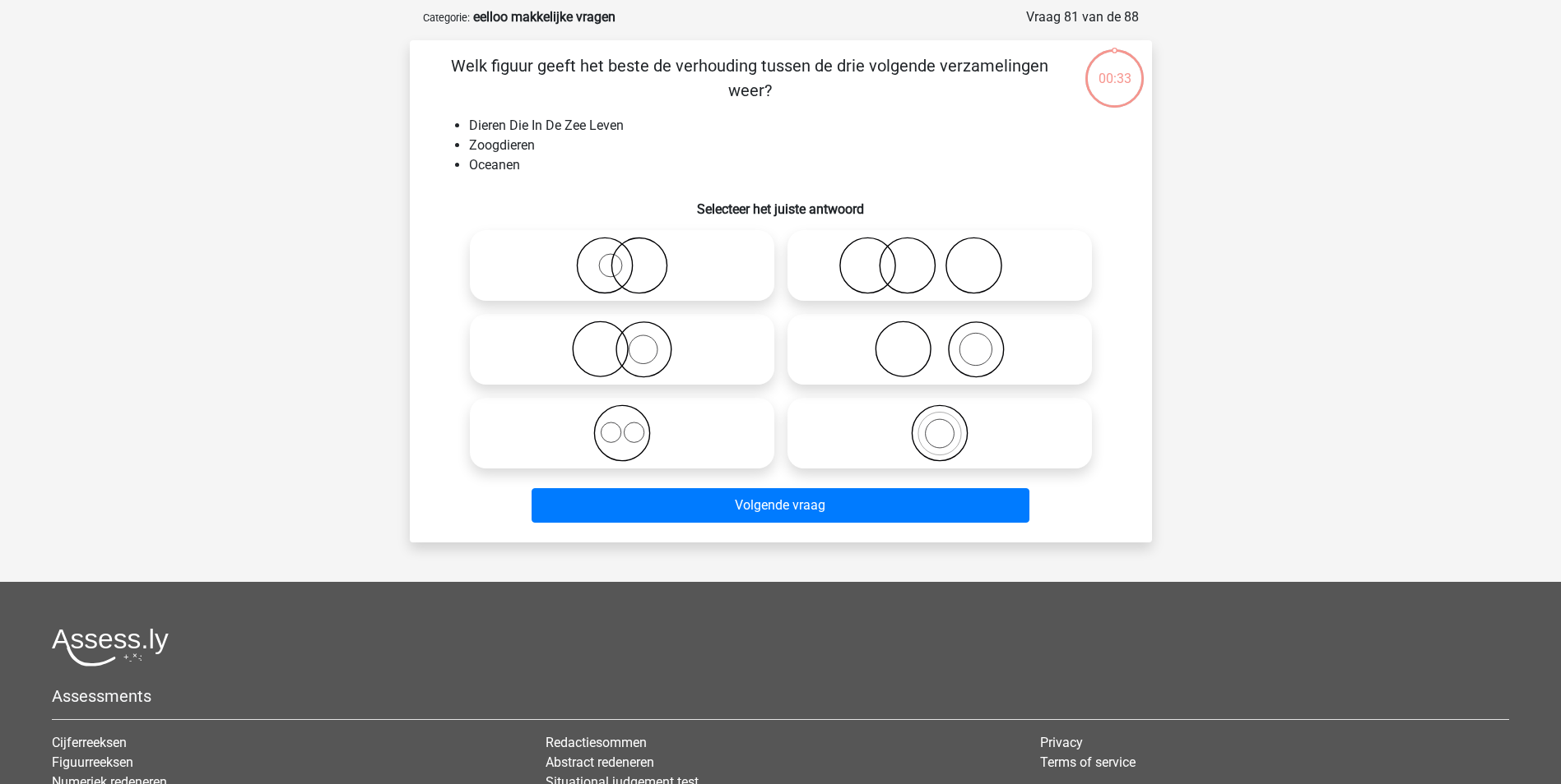
scroll to position [82, 0]
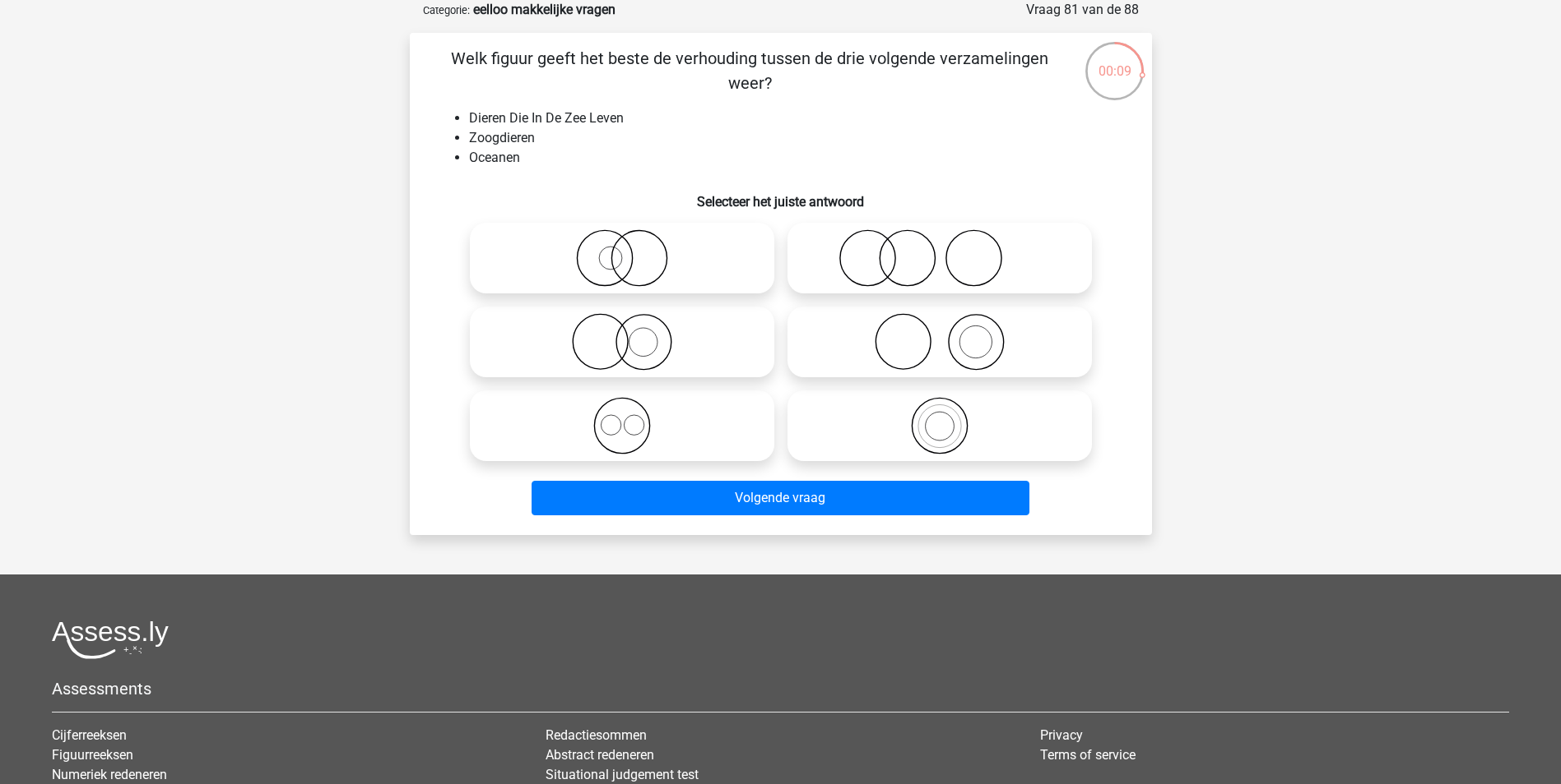
click at [558, 344] on icon at bounding box center [622, 342] width 291 height 58
click at [622, 334] on input "radio" at bounding box center [627, 328] width 11 height 11
radio input "true"
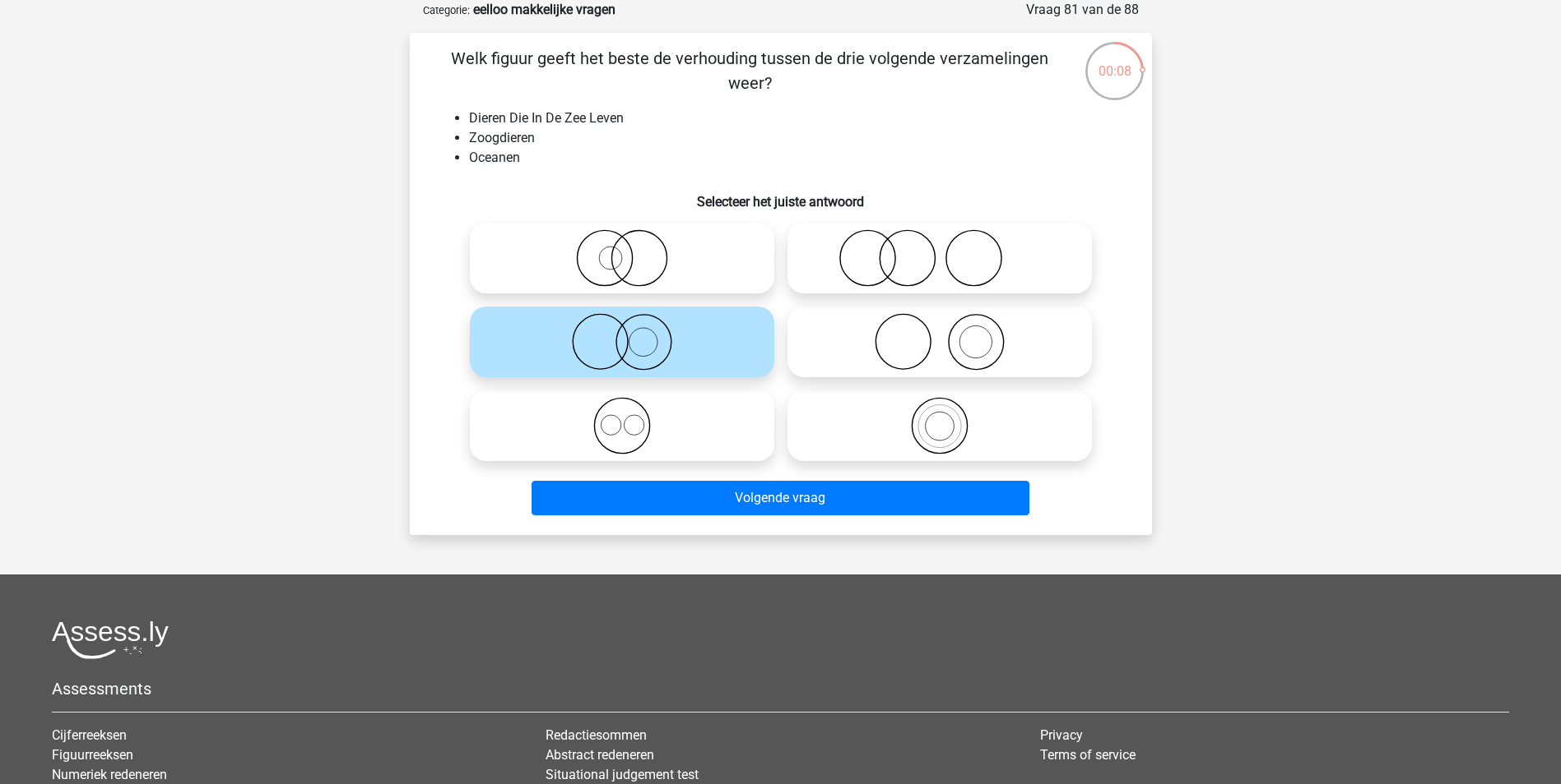
click at [780, 345] on div at bounding box center [939, 342] width 318 height 84
click at [840, 346] on icon at bounding box center [939, 342] width 291 height 58
click at [939, 334] on input "radio" at bounding box center [944, 328] width 11 height 11
radio input "true"
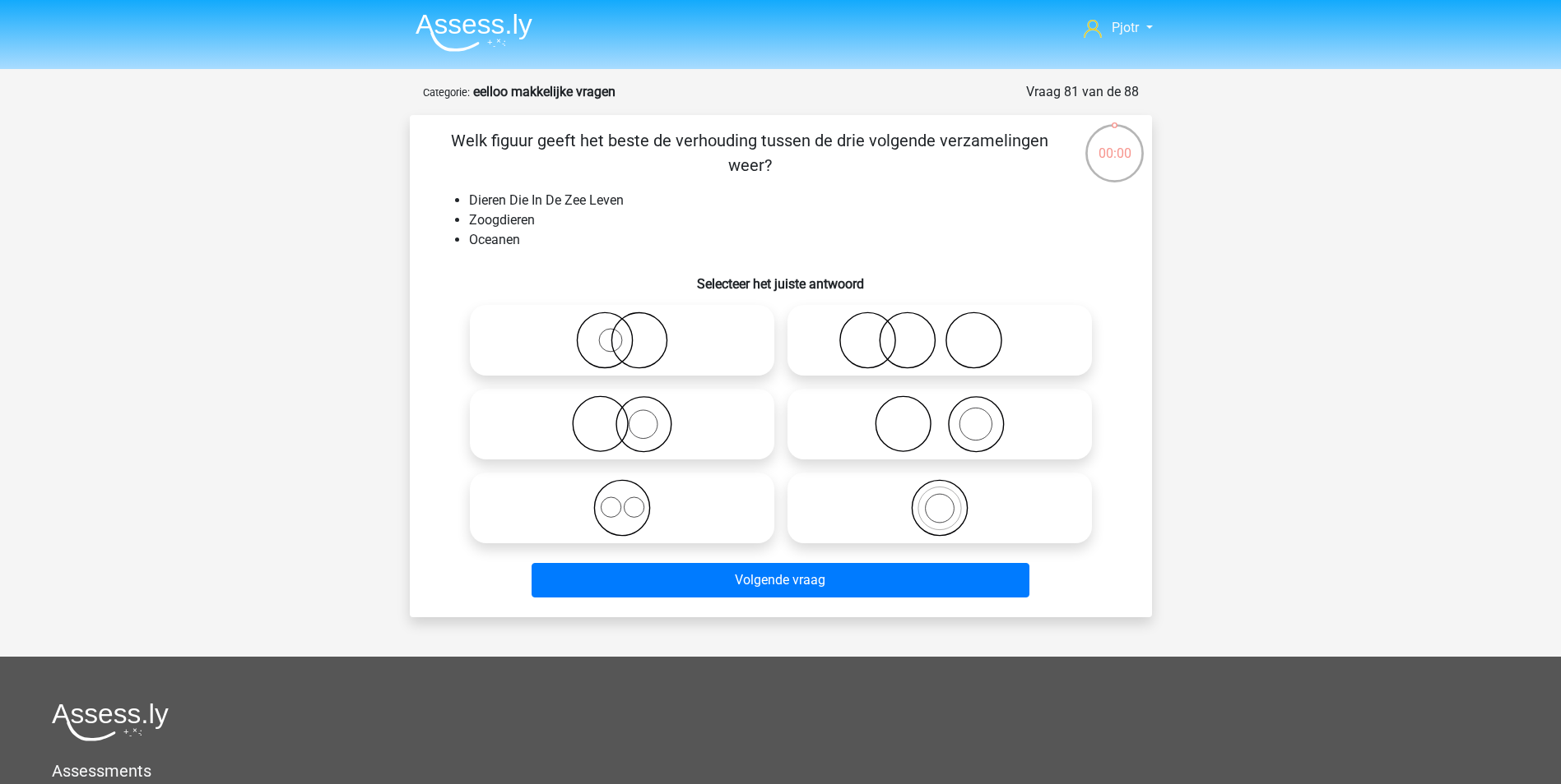
scroll to position [82, 0]
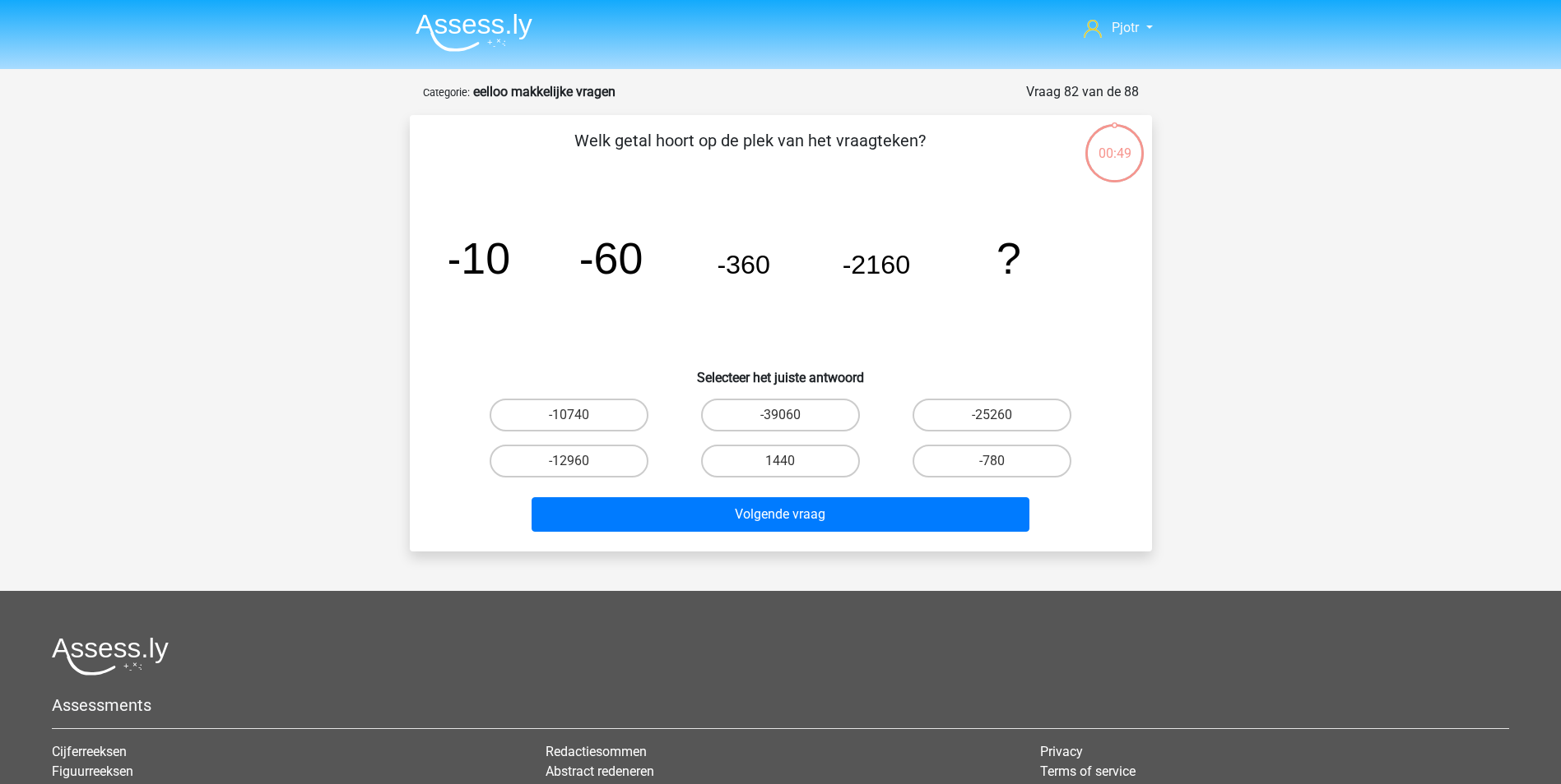
scroll to position [82, 0]
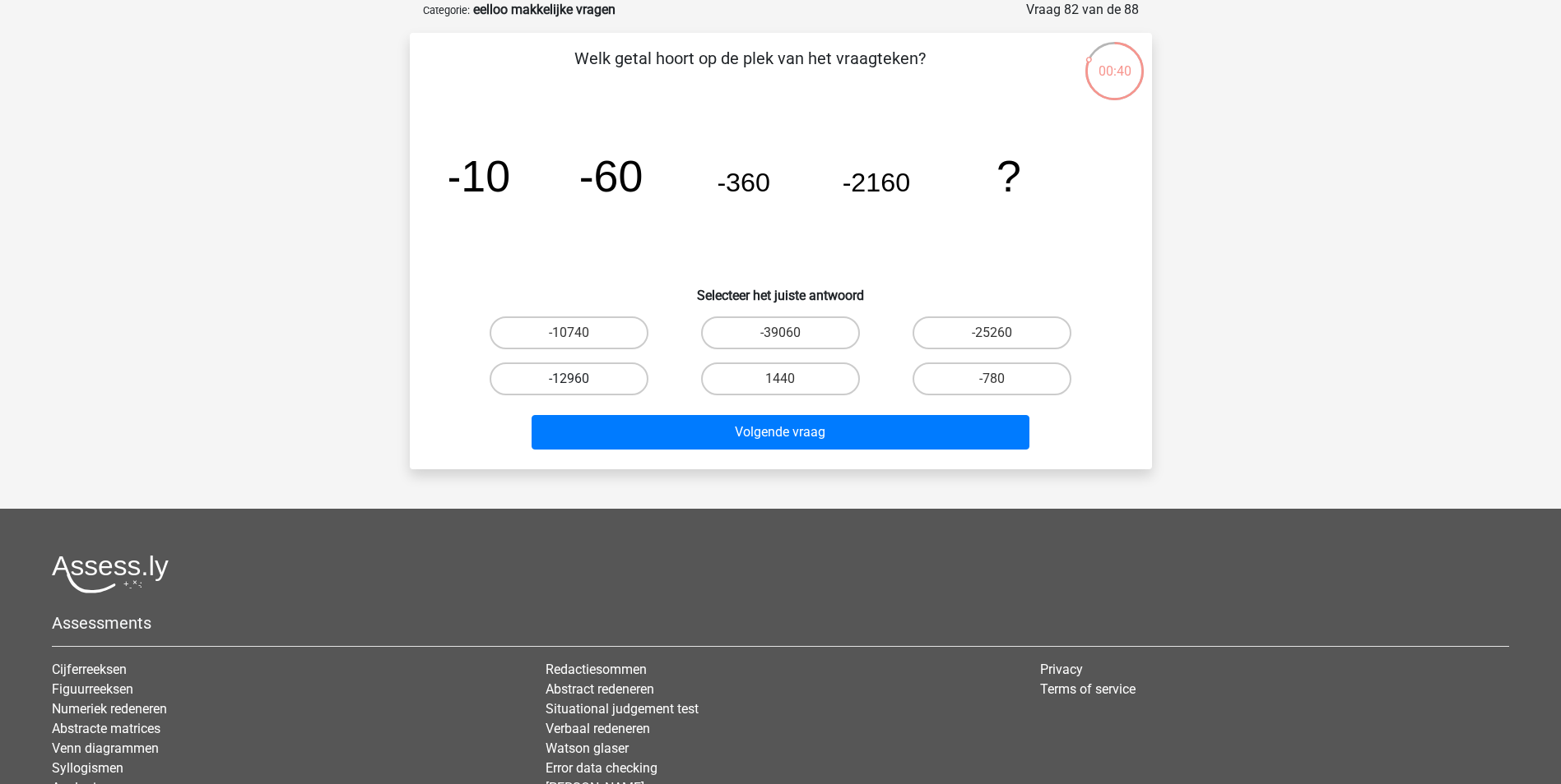
click at [631, 372] on label "-12960" at bounding box center [569, 379] width 159 height 33
click at [579, 379] on input "-12960" at bounding box center [574, 384] width 11 height 11
radio input "true"
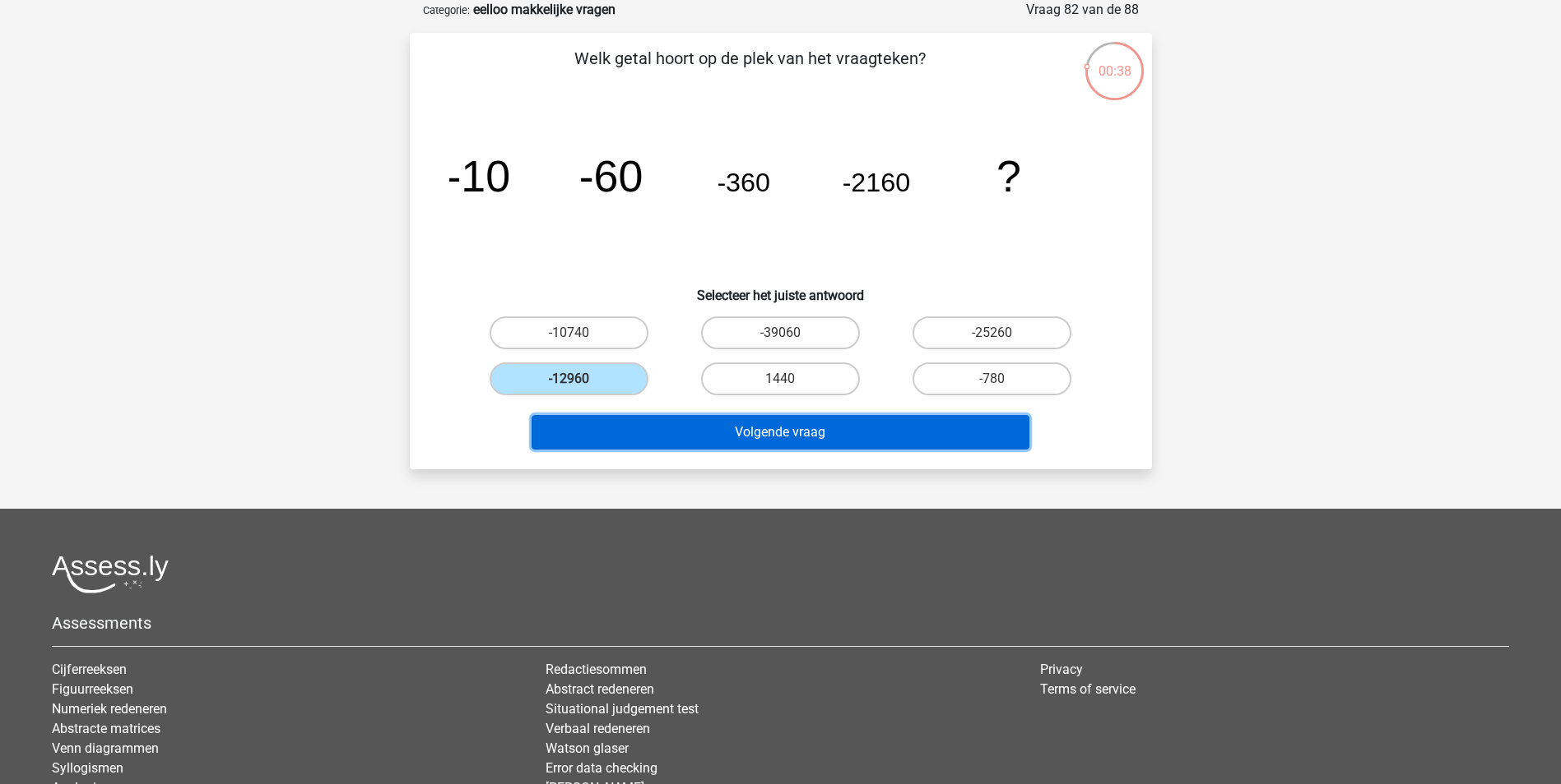
click at [820, 444] on button "Volgende vraag" at bounding box center [780, 432] width 498 height 34
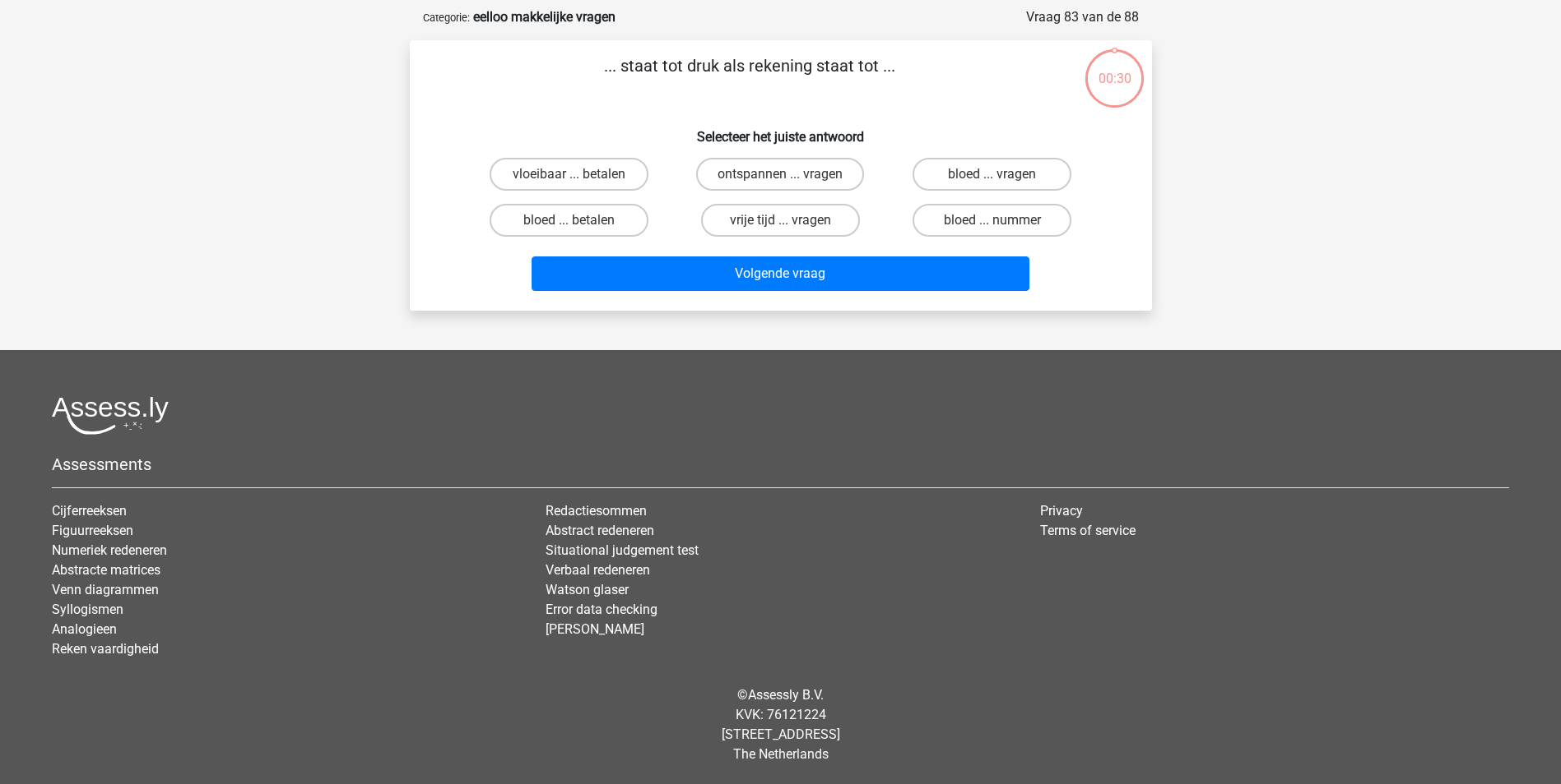
scroll to position [74, 0]
click at [989, 213] on label "bloed ... nummer" at bounding box center [991, 220] width 159 height 33
click at [992, 220] on input "bloed ... nummer" at bounding box center [997, 225] width 11 height 11
radio input "true"
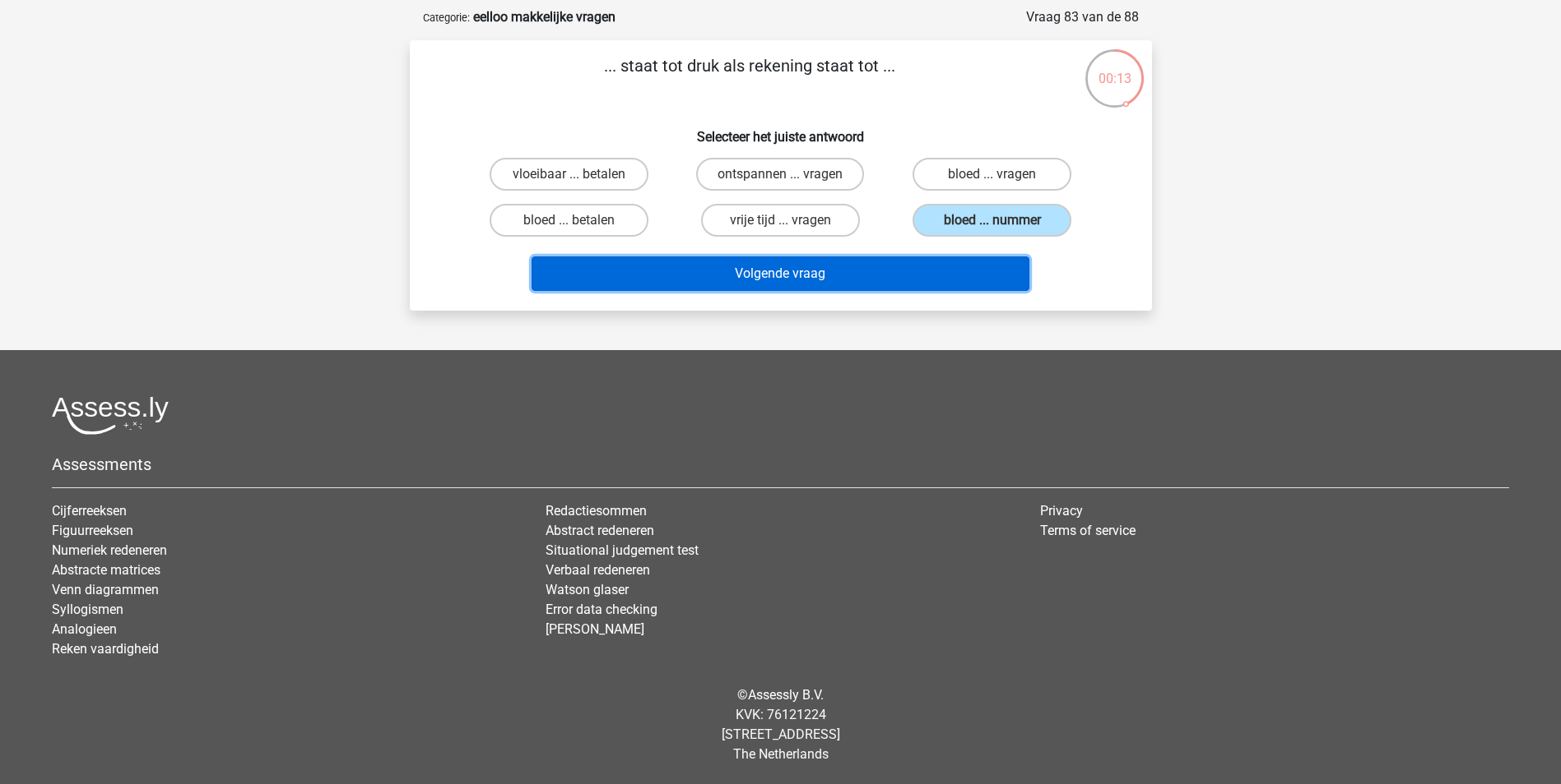
click at [937, 273] on button "Volgende vraag" at bounding box center [780, 273] width 498 height 34
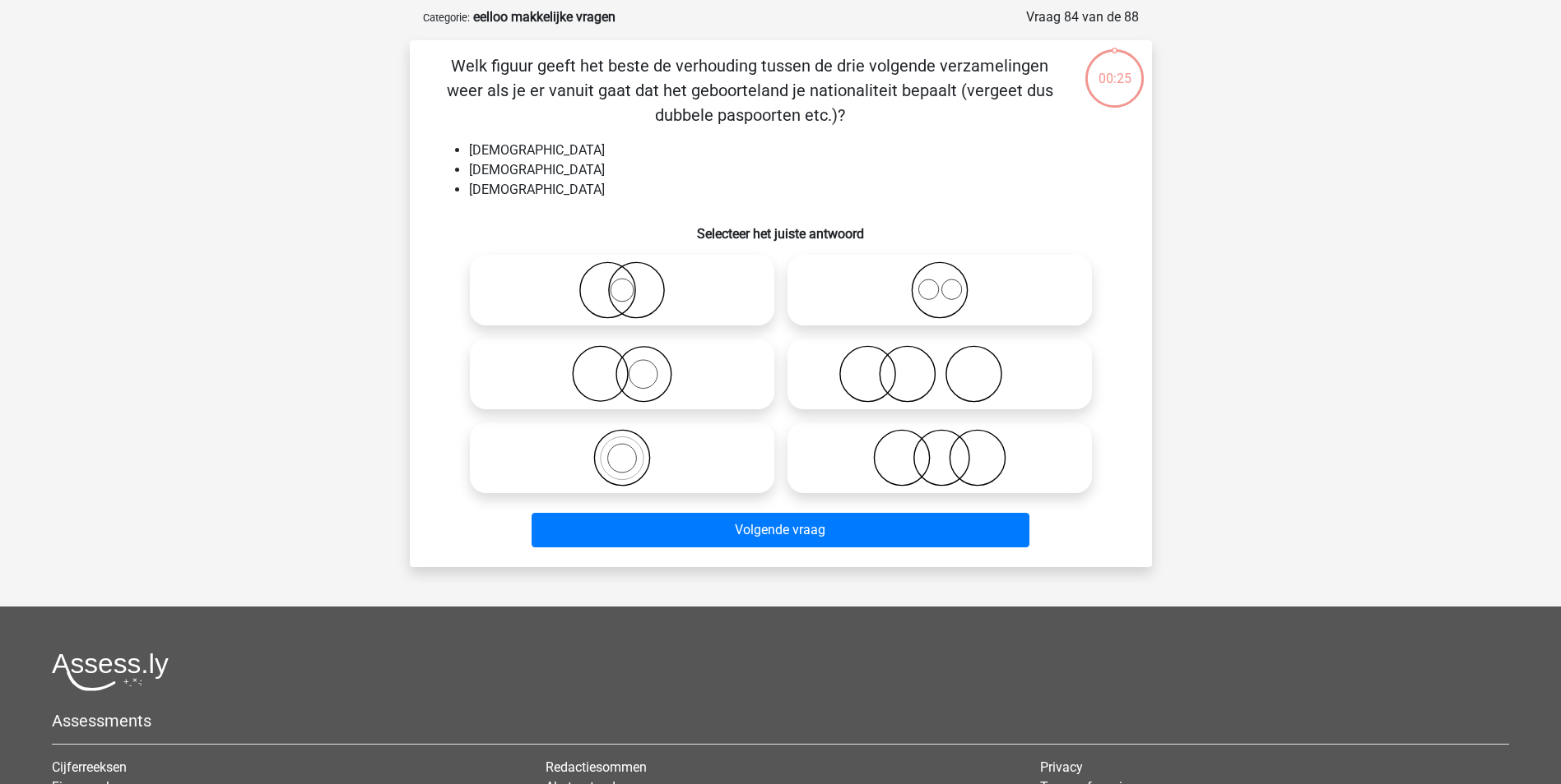
scroll to position [82, 0]
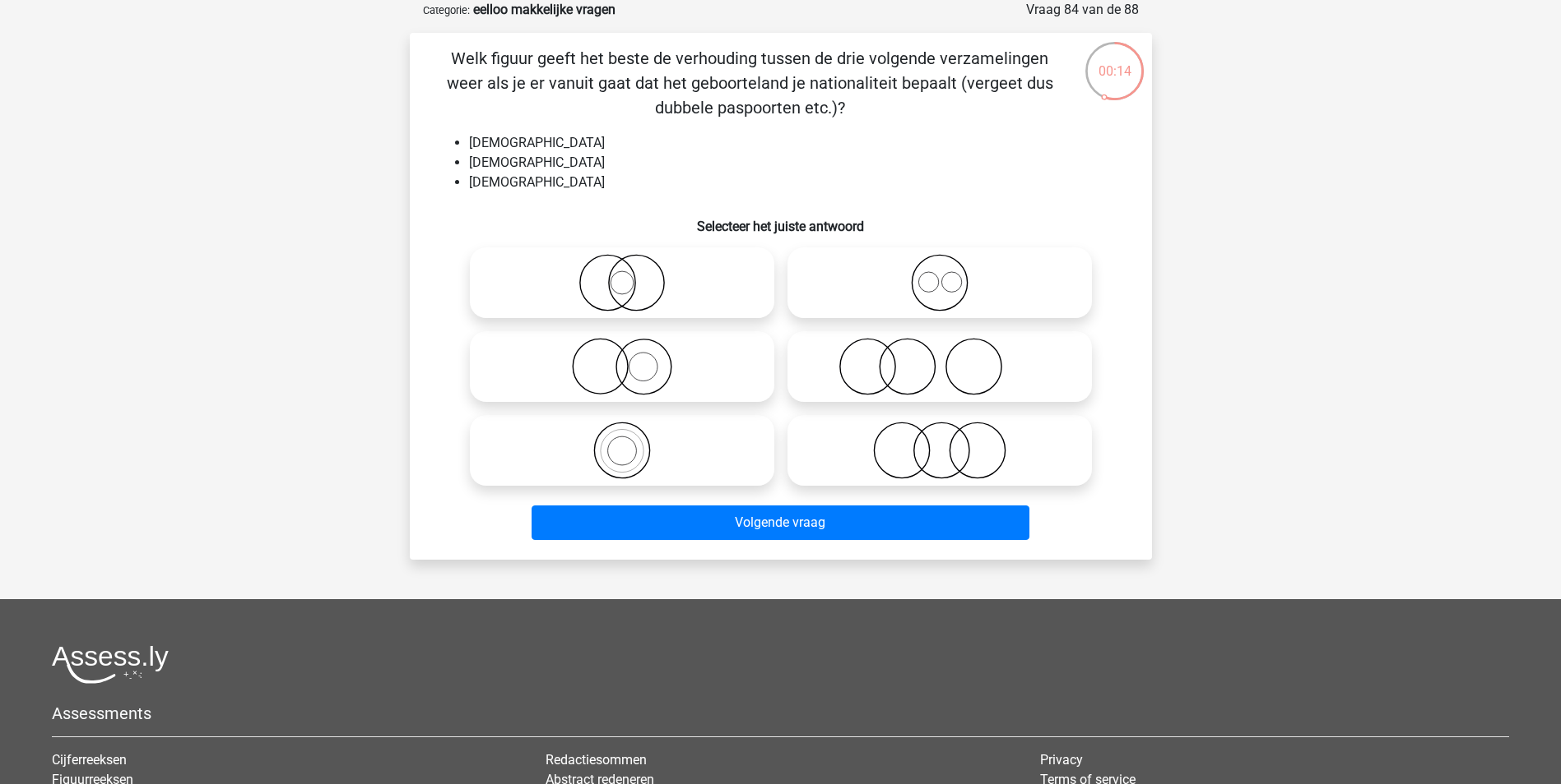
click at [966, 287] on icon at bounding box center [939, 282] width 291 height 58
click at [950, 274] on input "radio" at bounding box center [944, 269] width 11 height 11
radio input "true"
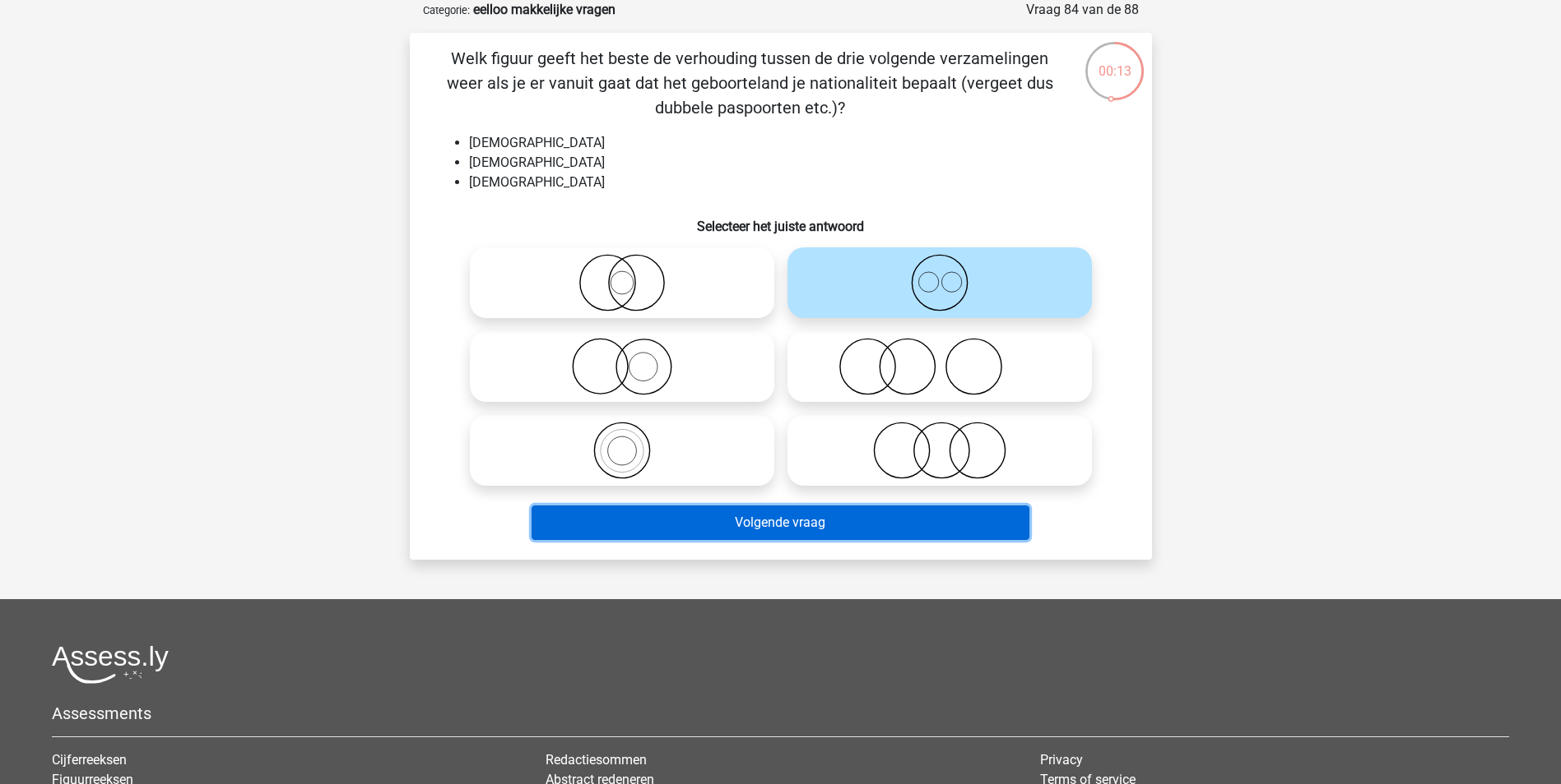
click at [890, 514] on button "Volgende vraag" at bounding box center [780, 522] width 498 height 34
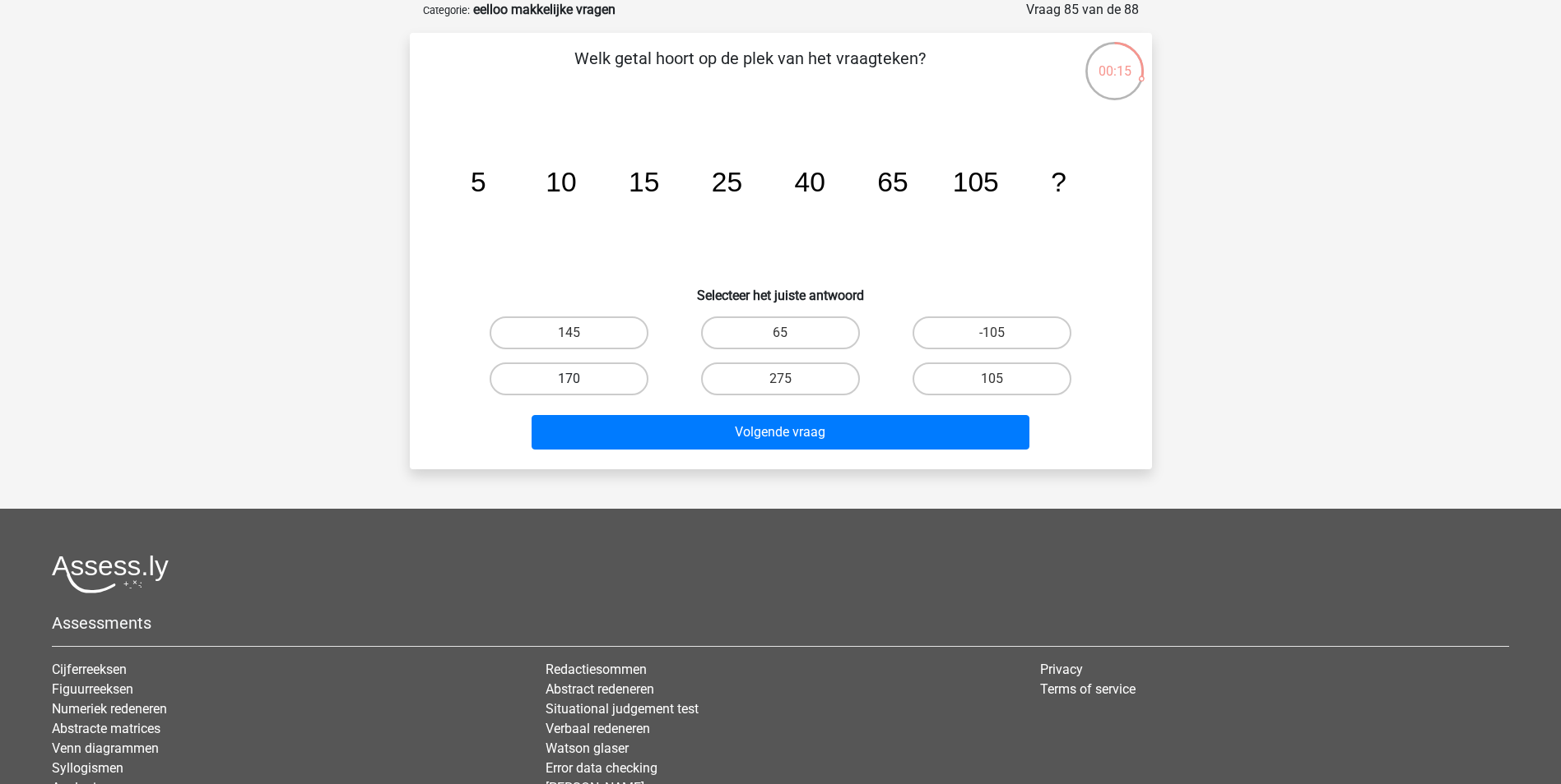
click at [581, 376] on label "170" at bounding box center [569, 379] width 159 height 33
click at [579, 379] on input "170" at bounding box center [574, 384] width 11 height 11
radio input "true"
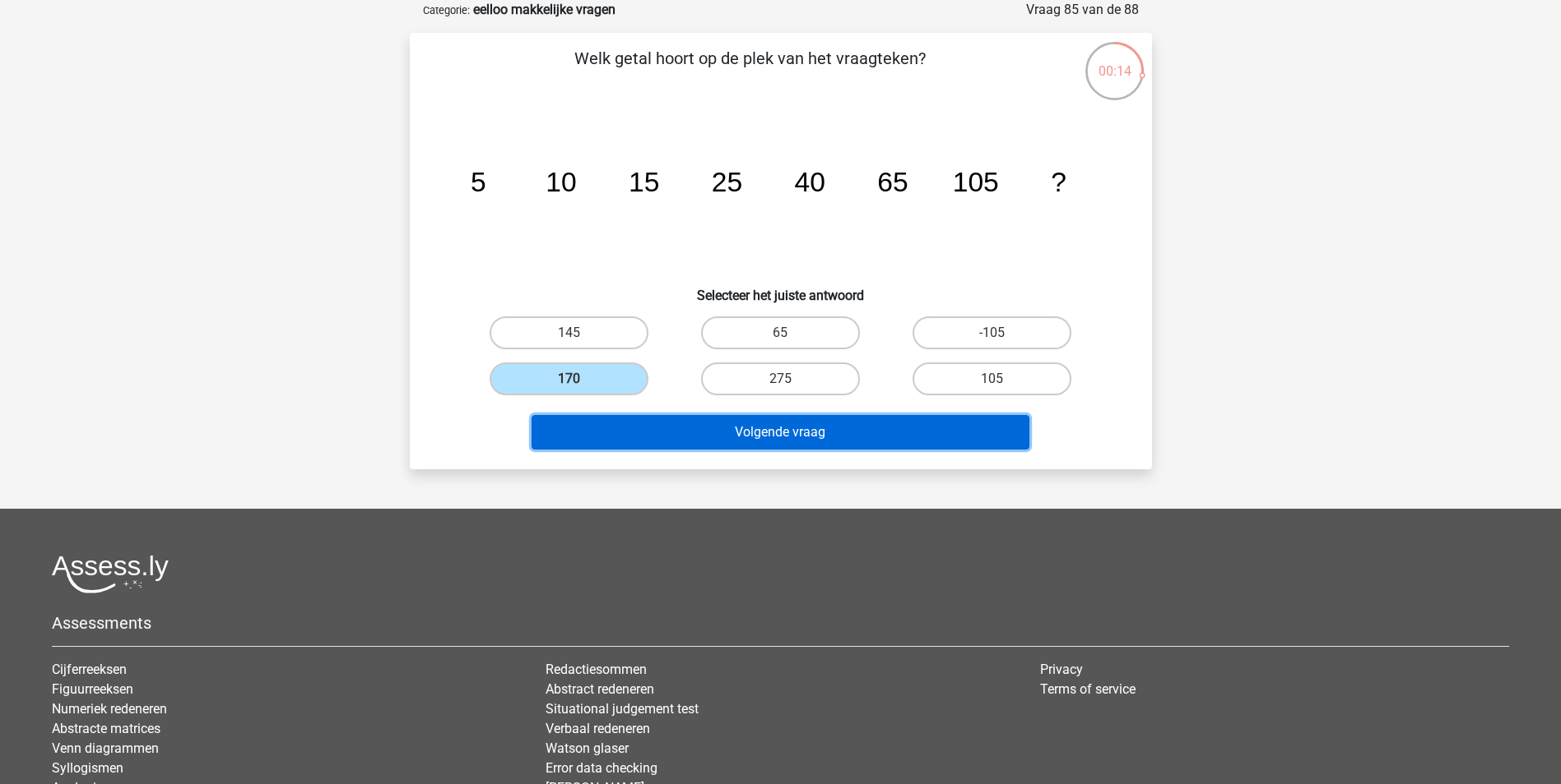
click at [678, 431] on button "Volgende vraag" at bounding box center [780, 432] width 498 height 34
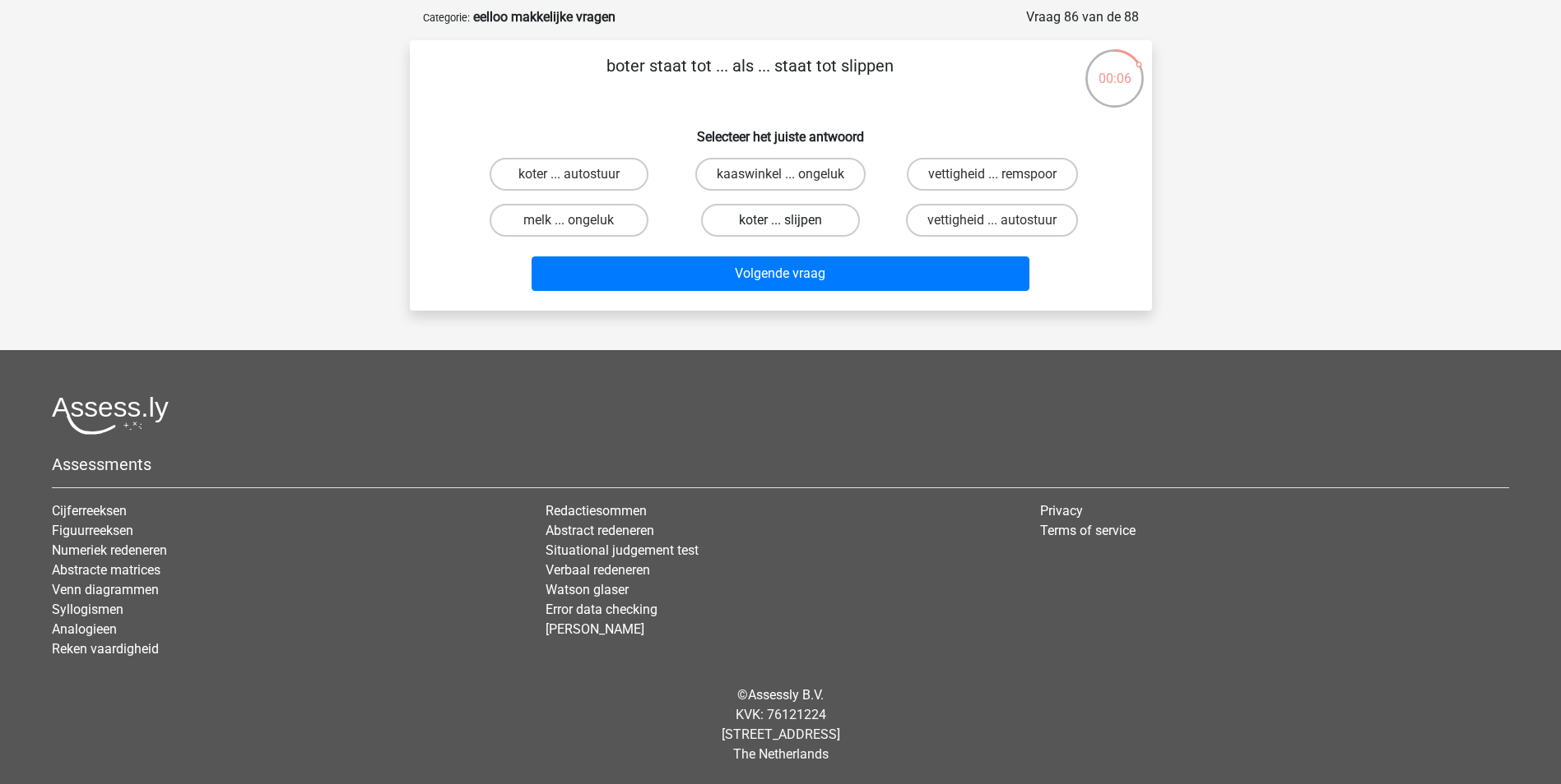
click at [818, 218] on label "koter ... slijpen" at bounding box center [780, 220] width 159 height 33
click at [790, 220] on input "koter ... slijpen" at bounding box center [784, 225] width 11 height 11
radio input "true"
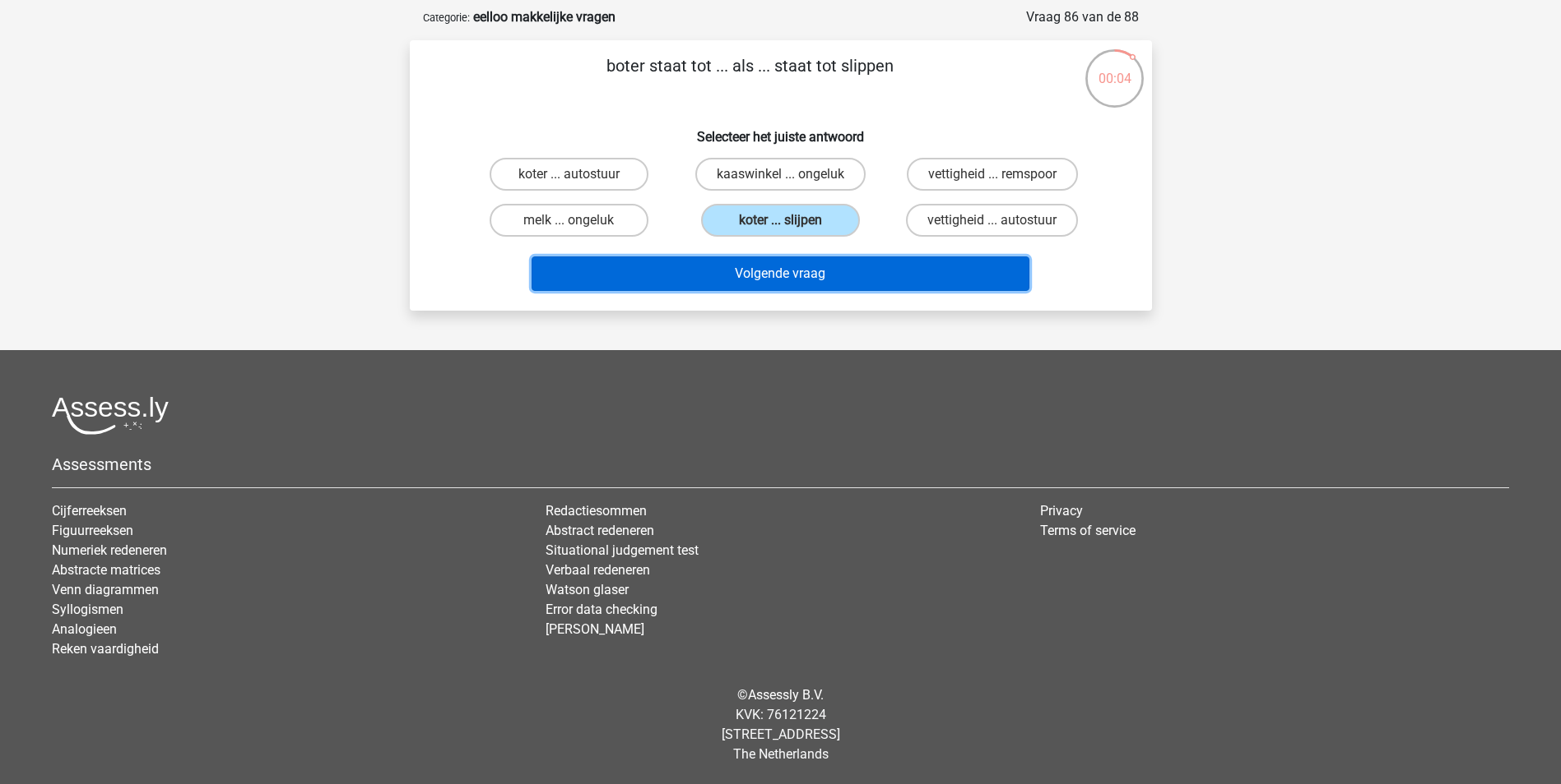
click at [825, 269] on button "Volgende vraag" at bounding box center [780, 273] width 498 height 34
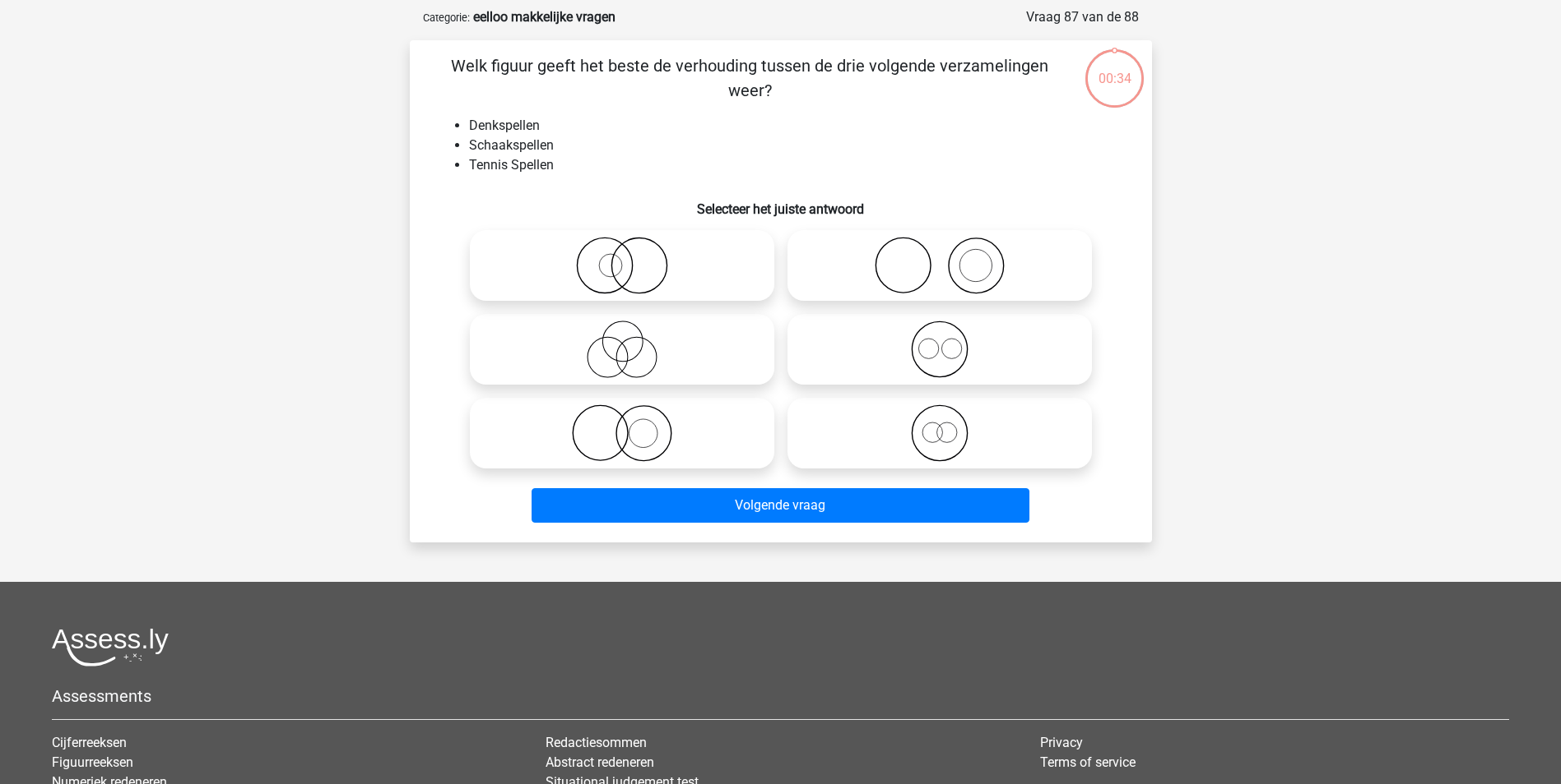
scroll to position [82, 0]
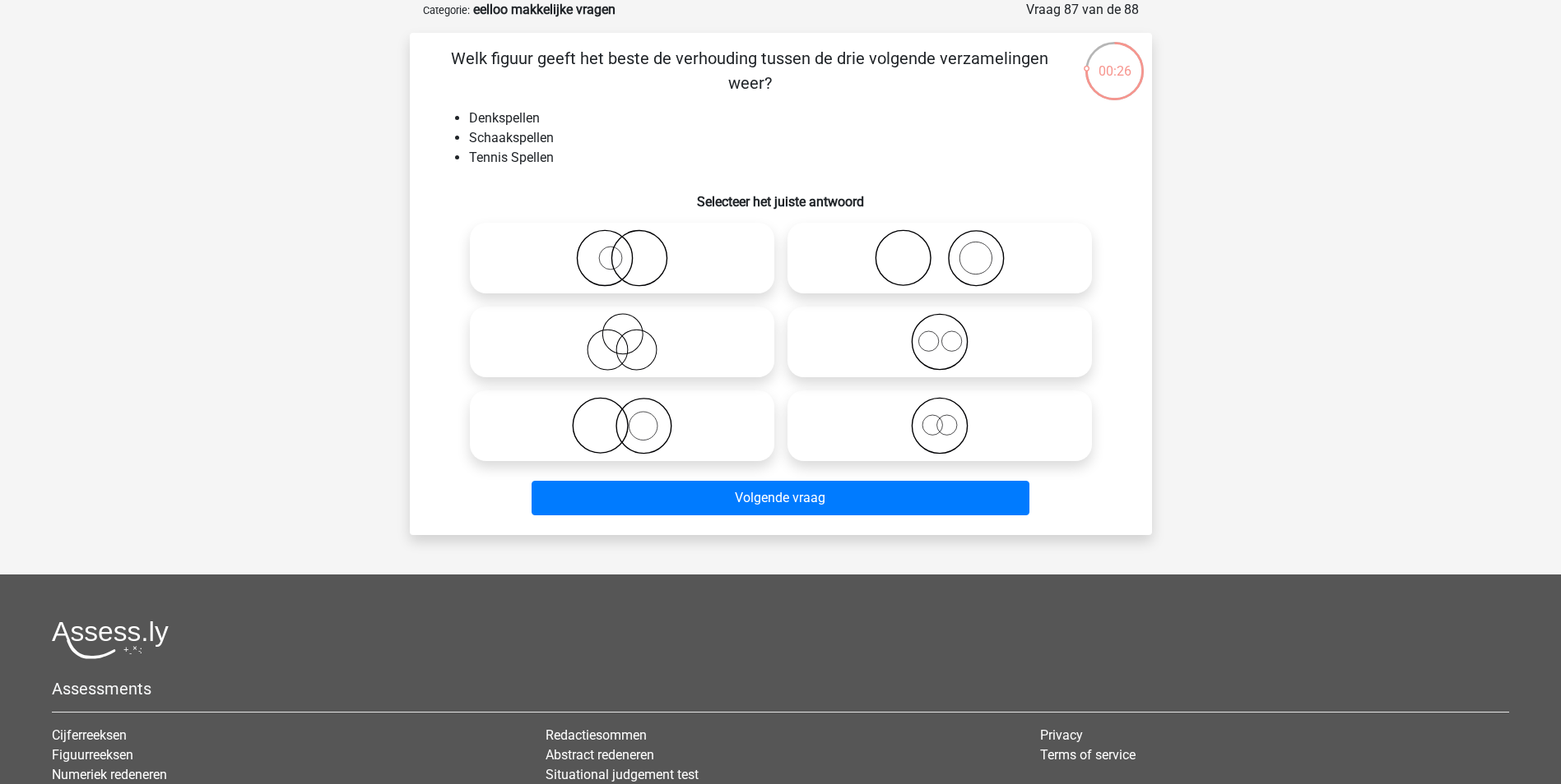
click at [1041, 239] on icon at bounding box center [939, 258] width 291 height 58
click at [950, 239] on input "radio" at bounding box center [944, 244] width 11 height 11
radio input "true"
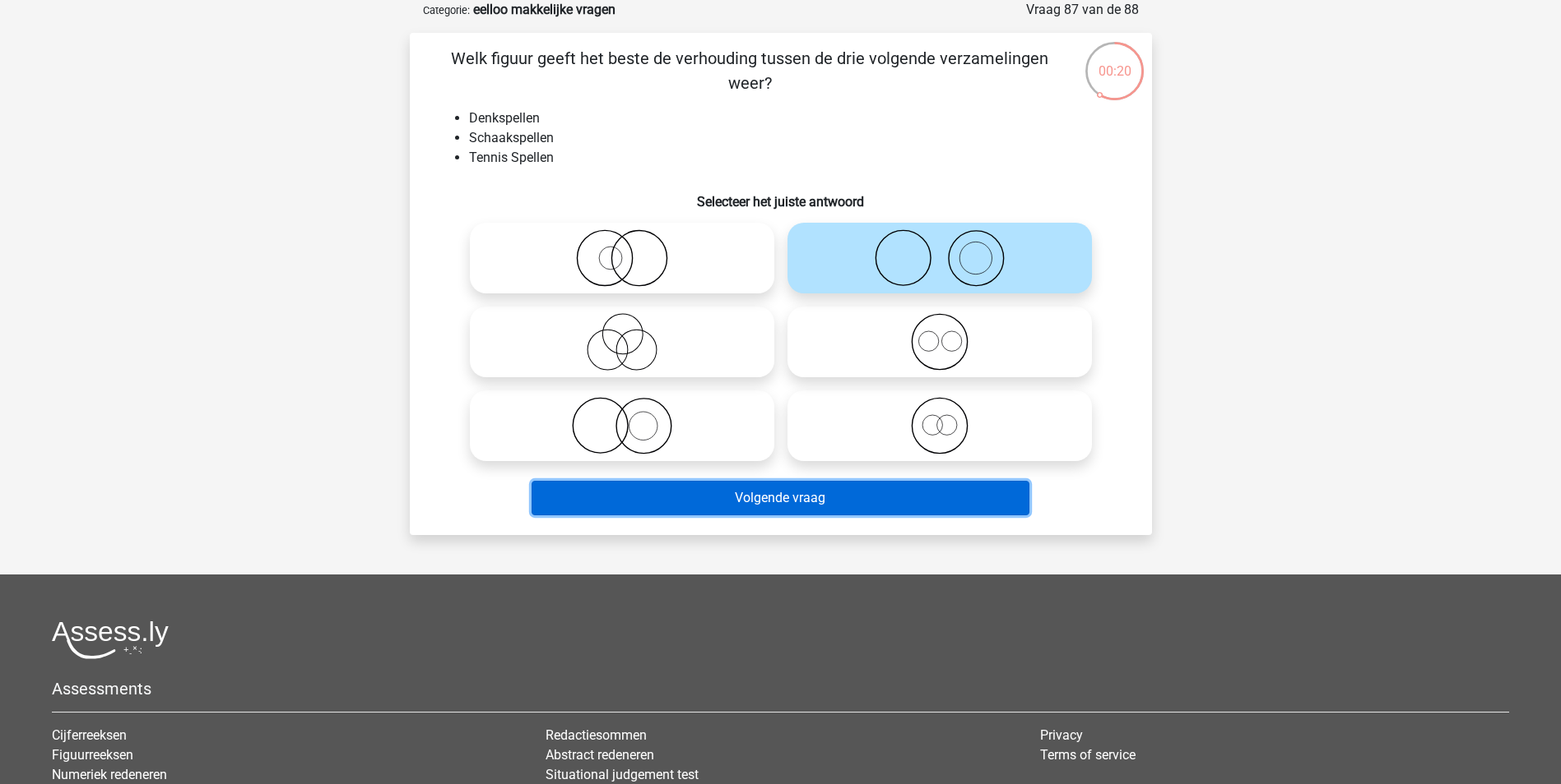
click at [902, 492] on button "Volgende vraag" at bounding box center [780, 498] width 498 height 34
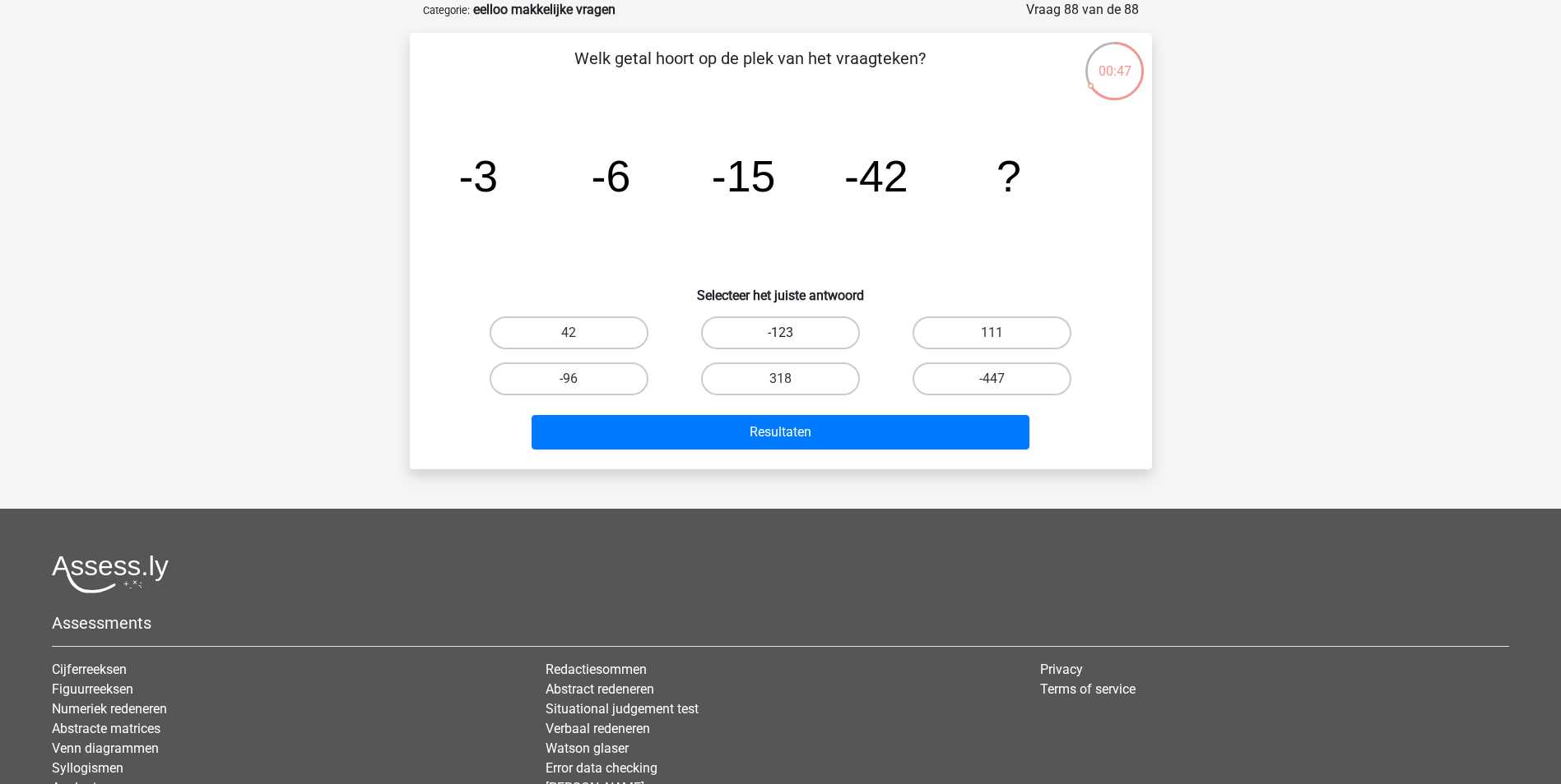
click at [840, 335] on label "-123" at bounding box center [780, 333] width 159 height 33
click at [790, 335] on input "-123" at bounding box center [784, 338] width 11 height 11
radio input "true"
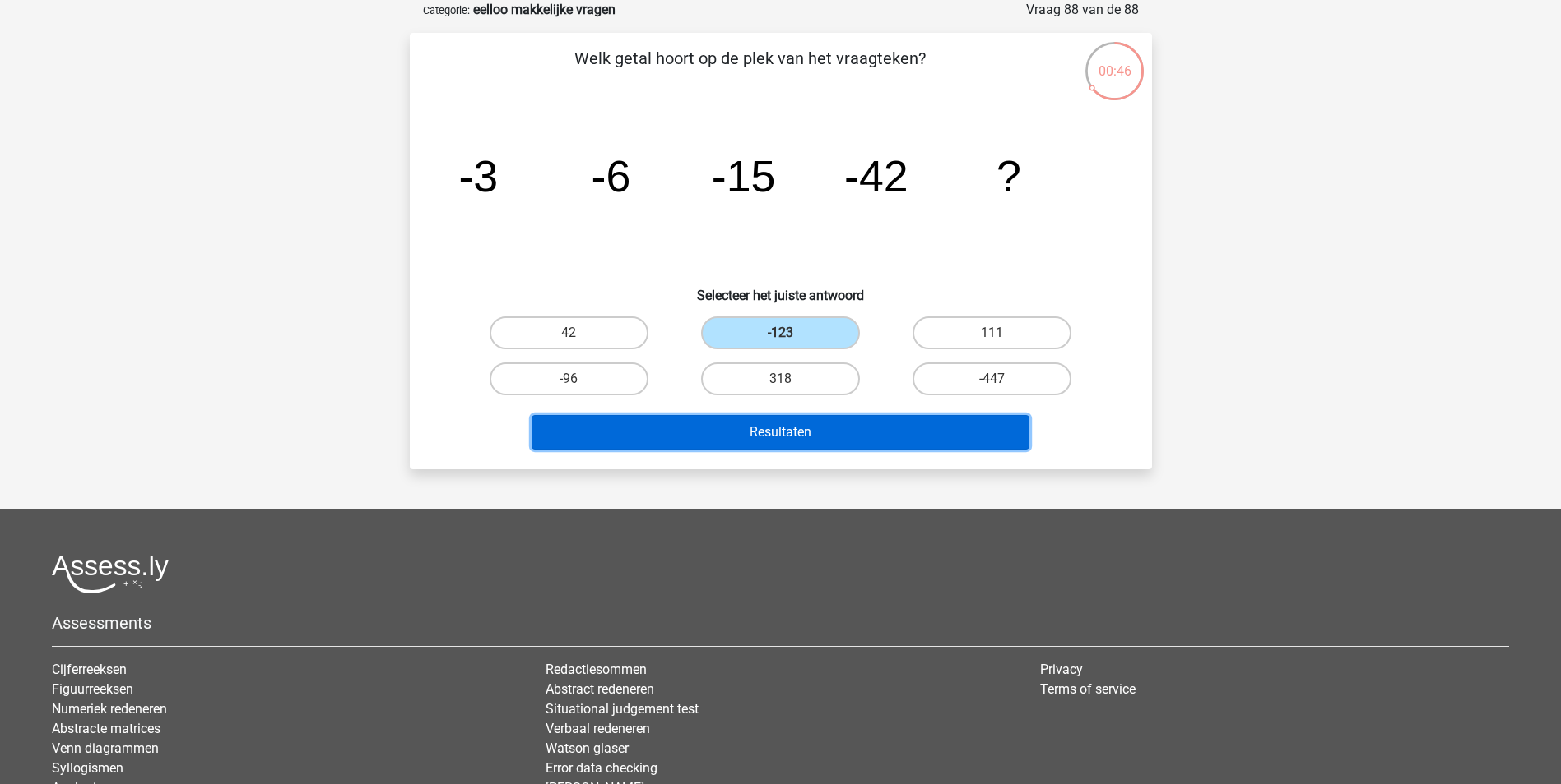
click at [869, 444] on button "Resultaten" at bounding box center [780, 432] width 498 height 34
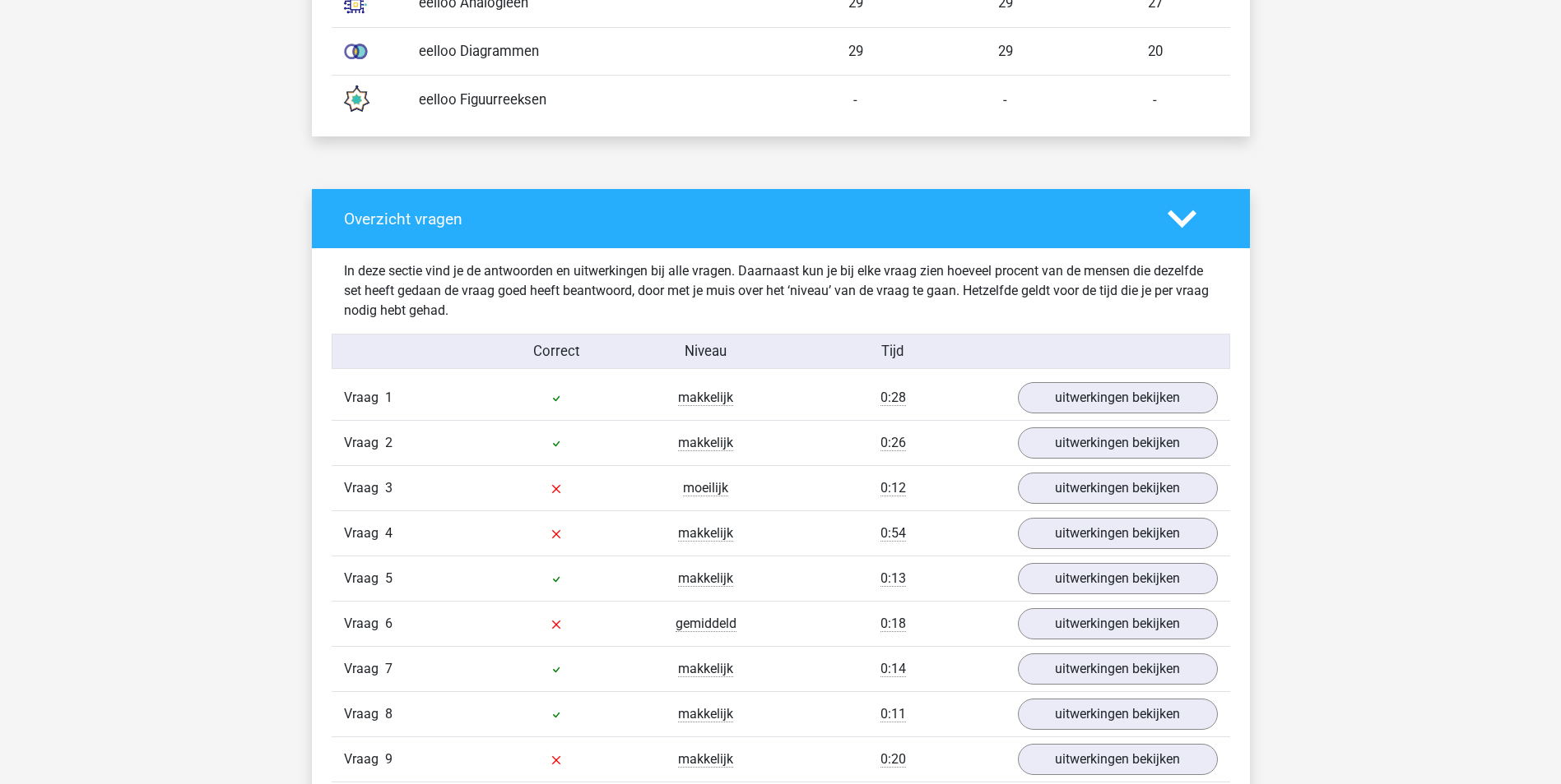
scroll to position [1315, 0]
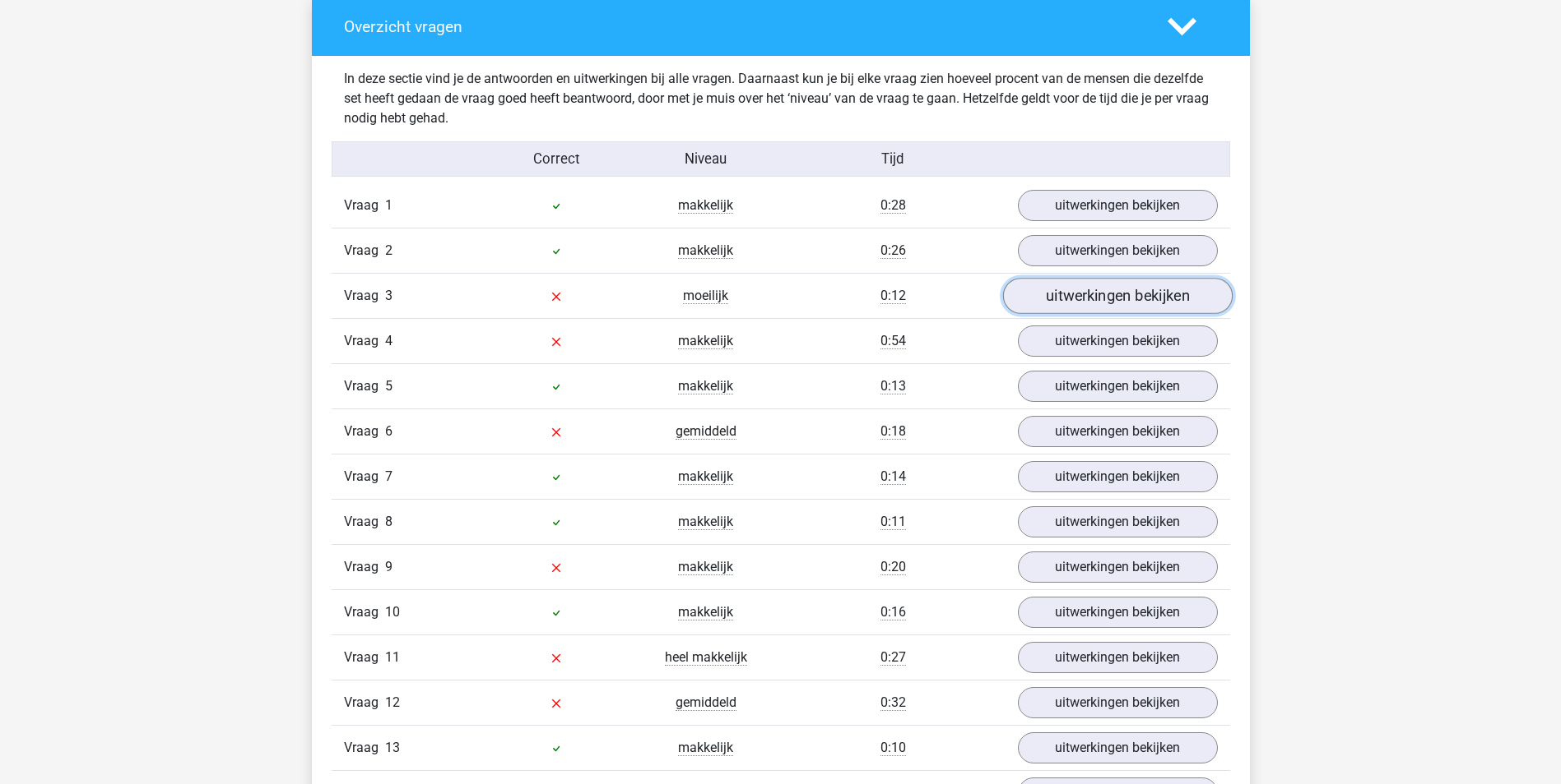
click at [1107, 299] on link "uitwerkingen bekijken" at bounding box center [1117, 296] width 229 height 36
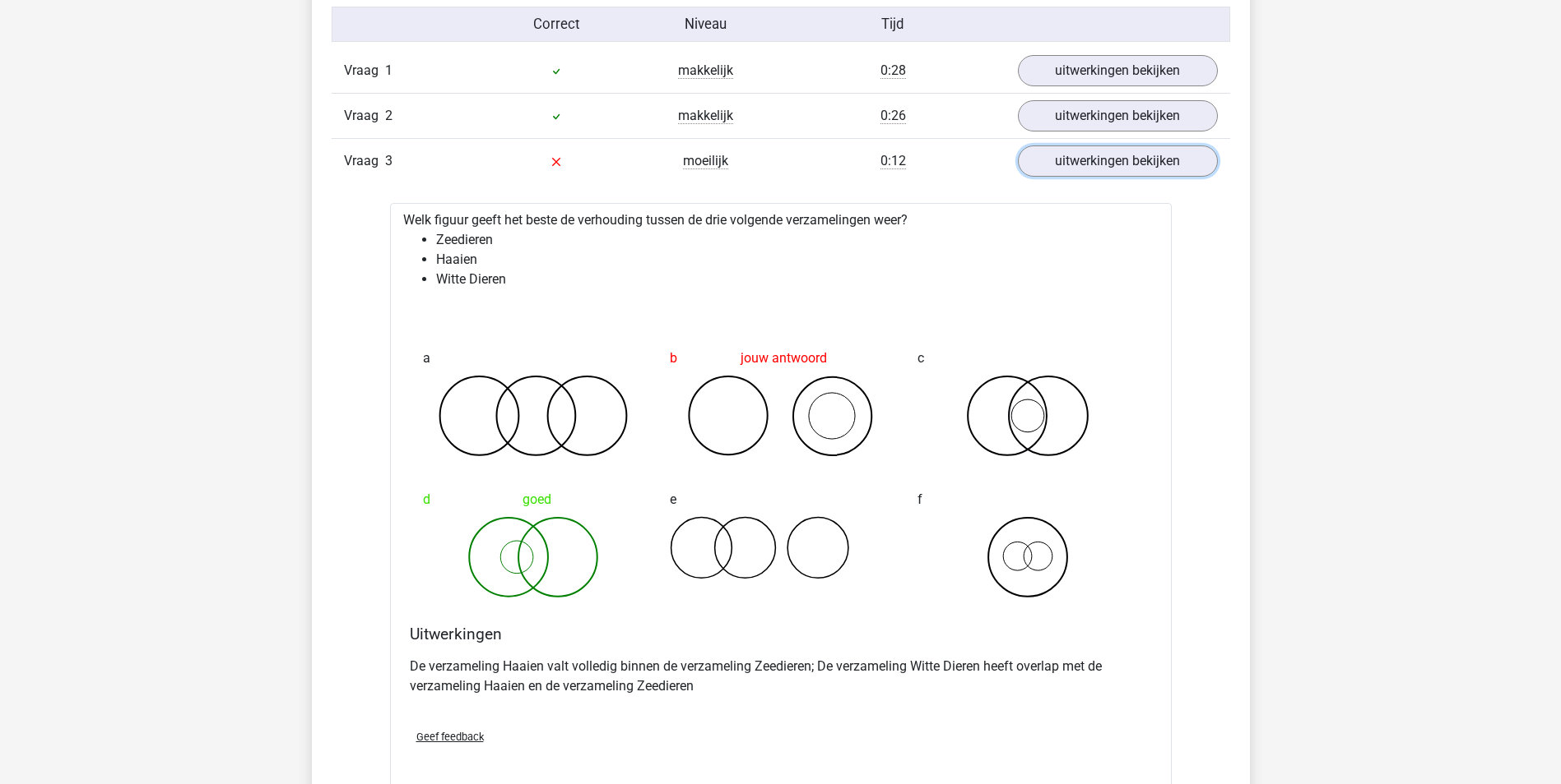
scroll to position [1480, 0]
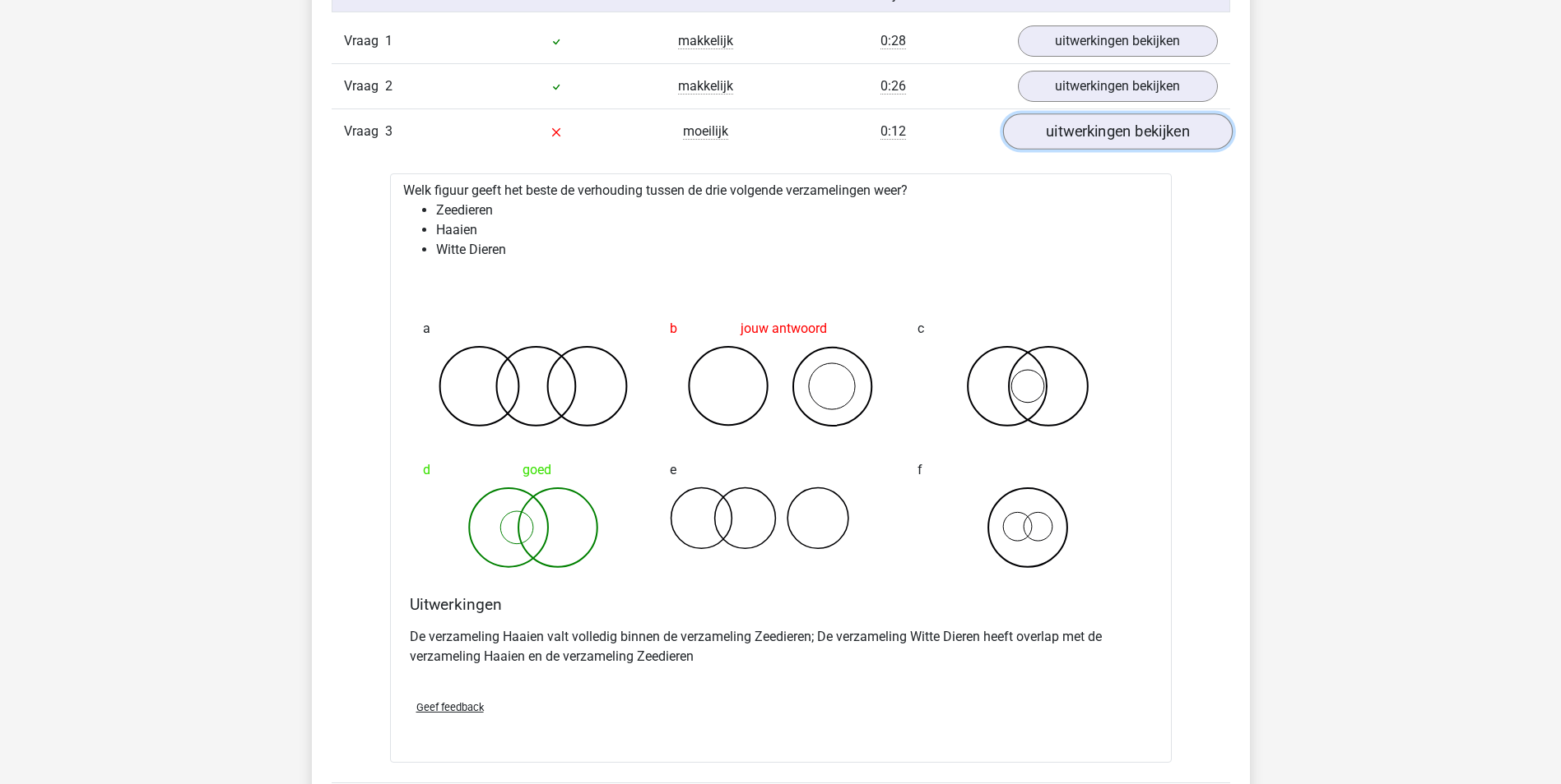
click at [1119, 135] on link "uitwerkingen bekijken" at bounding box center [1117, 132] width 229 height 36
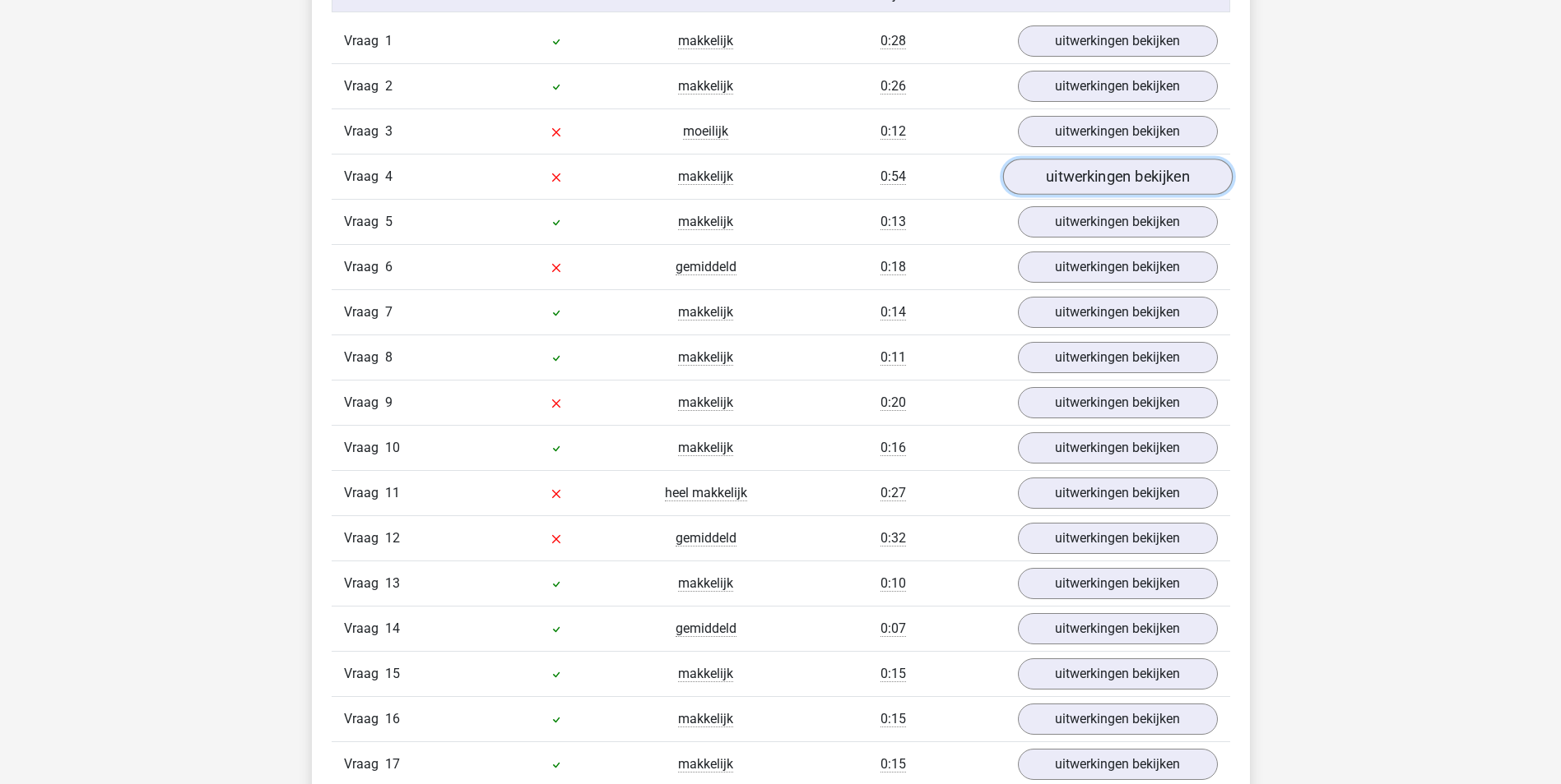
click at [1107, 176] on link "uitwerkingen bekijken" at bounding box center [1117, 177] width 229 height 36
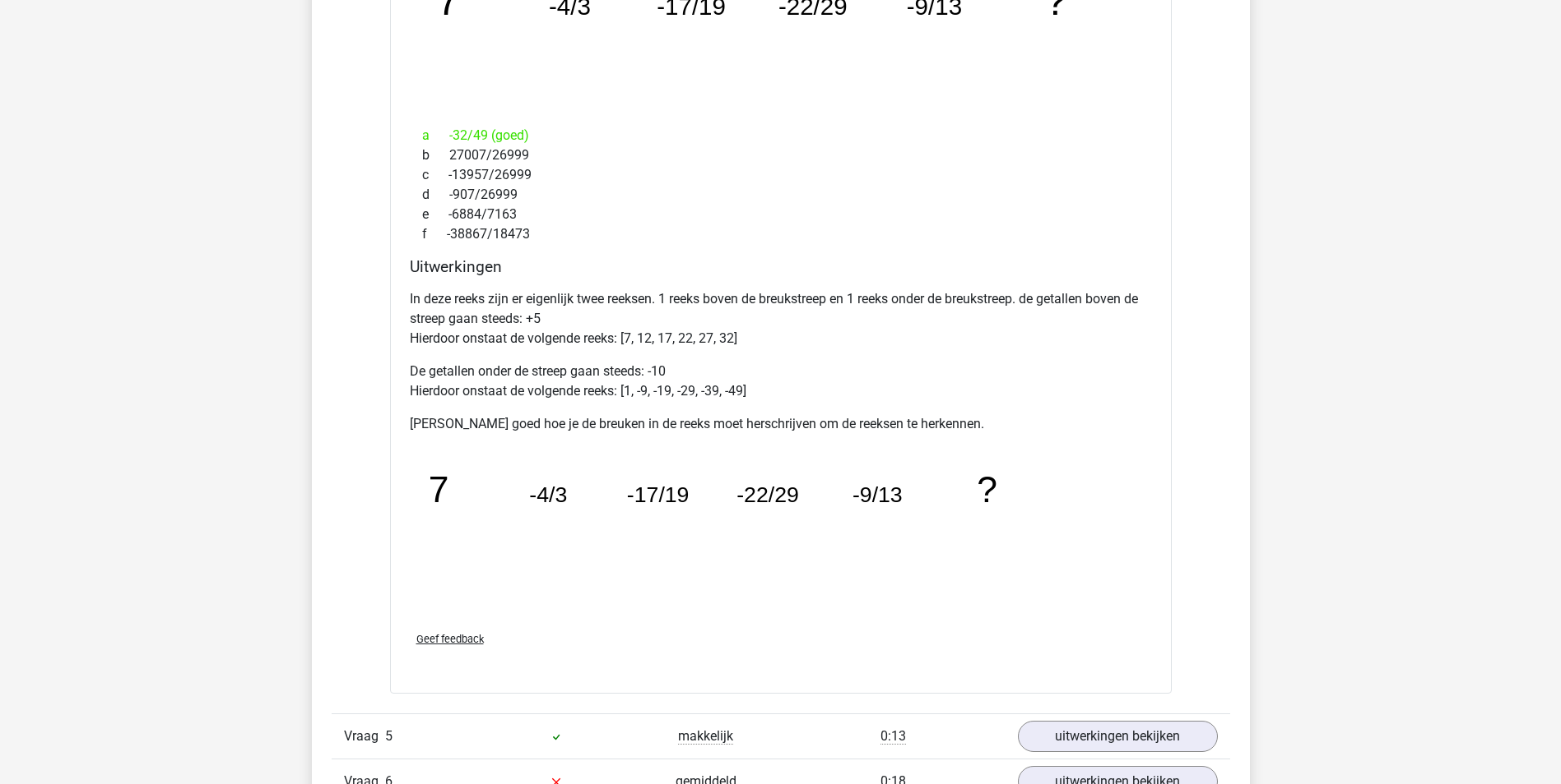
scroll to position [1562, 0]
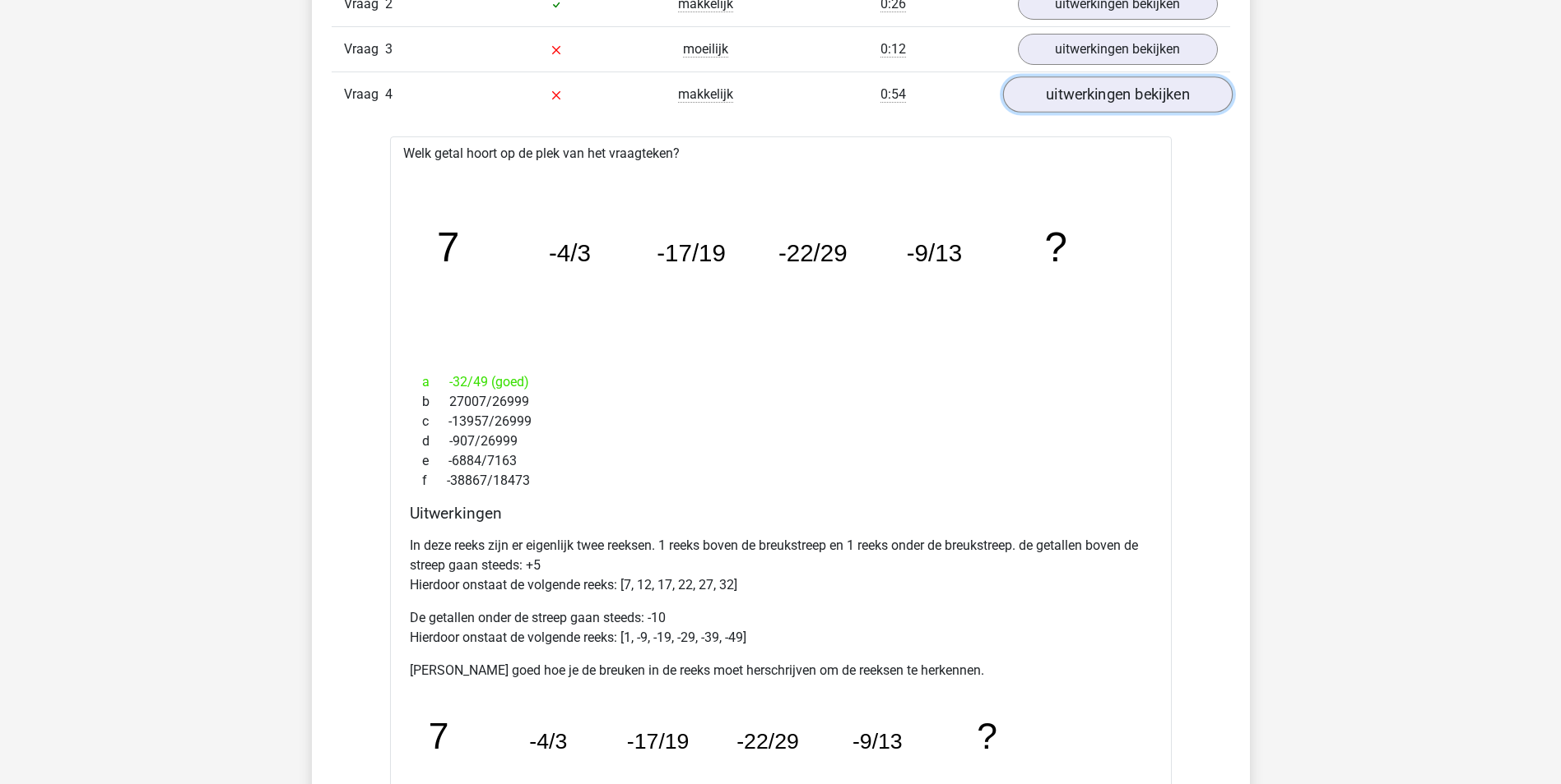
click at [1083, 101] on link "uitwerkingen bekijken" at bounding box center [1117, 95] width 229 height 36
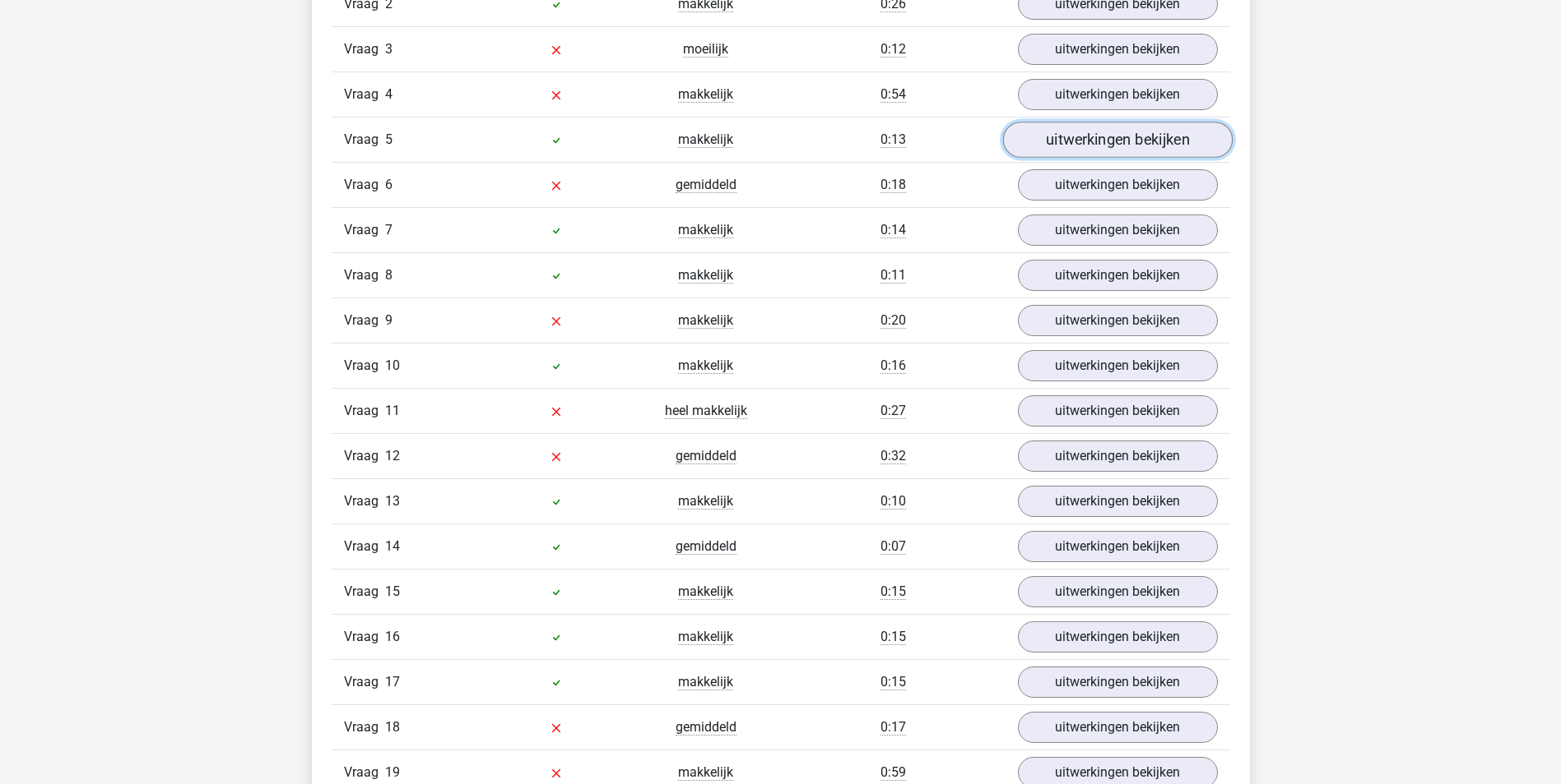
click at [1069, 141] on link "uitwerkingen bekijken" at bounding box center [1117, 140] width 229 height 36
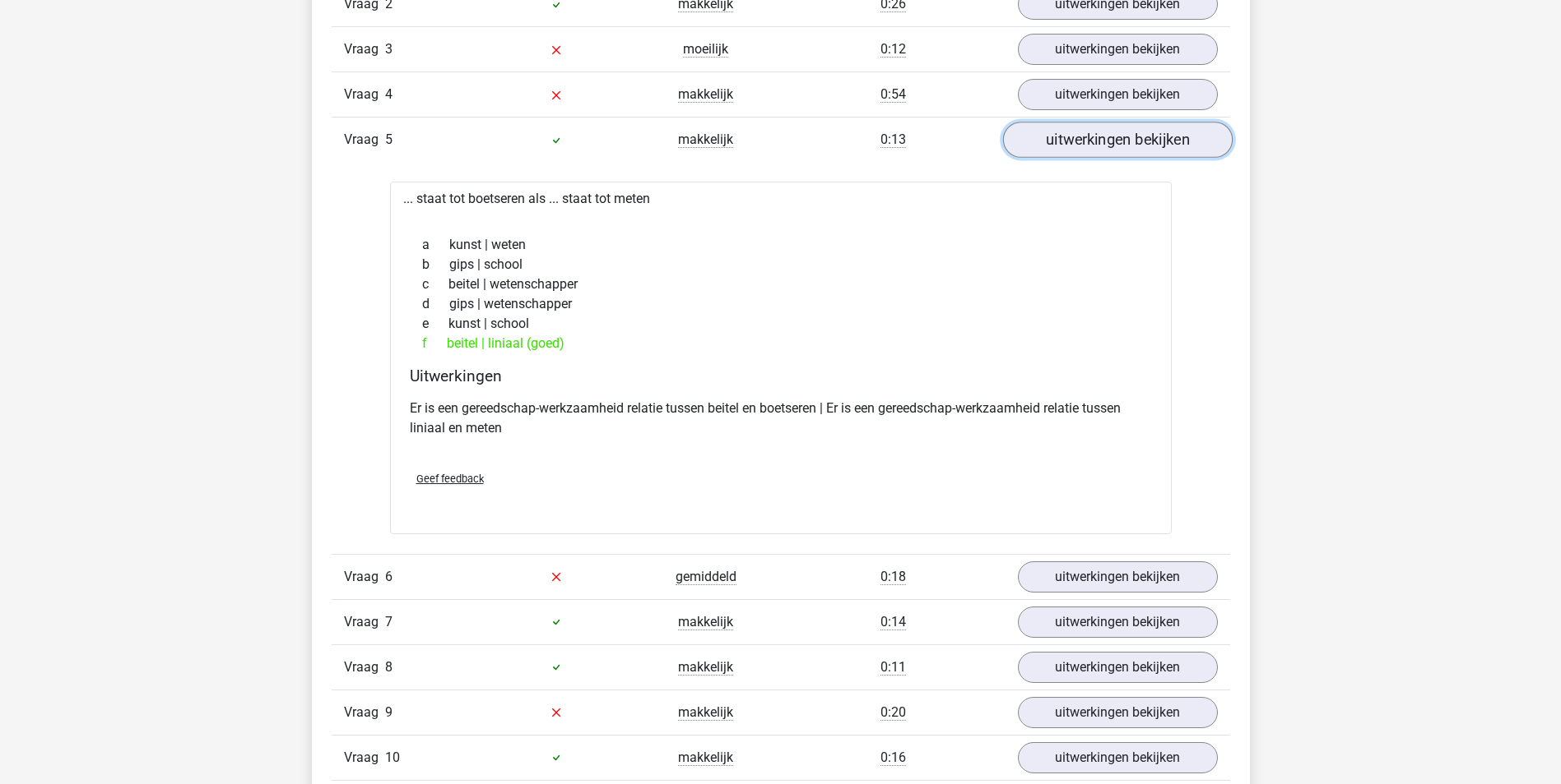
click at [1071, 147] on link "uitwerkingen bekijken" at bounding box center [1117, 140] width 229 height 36
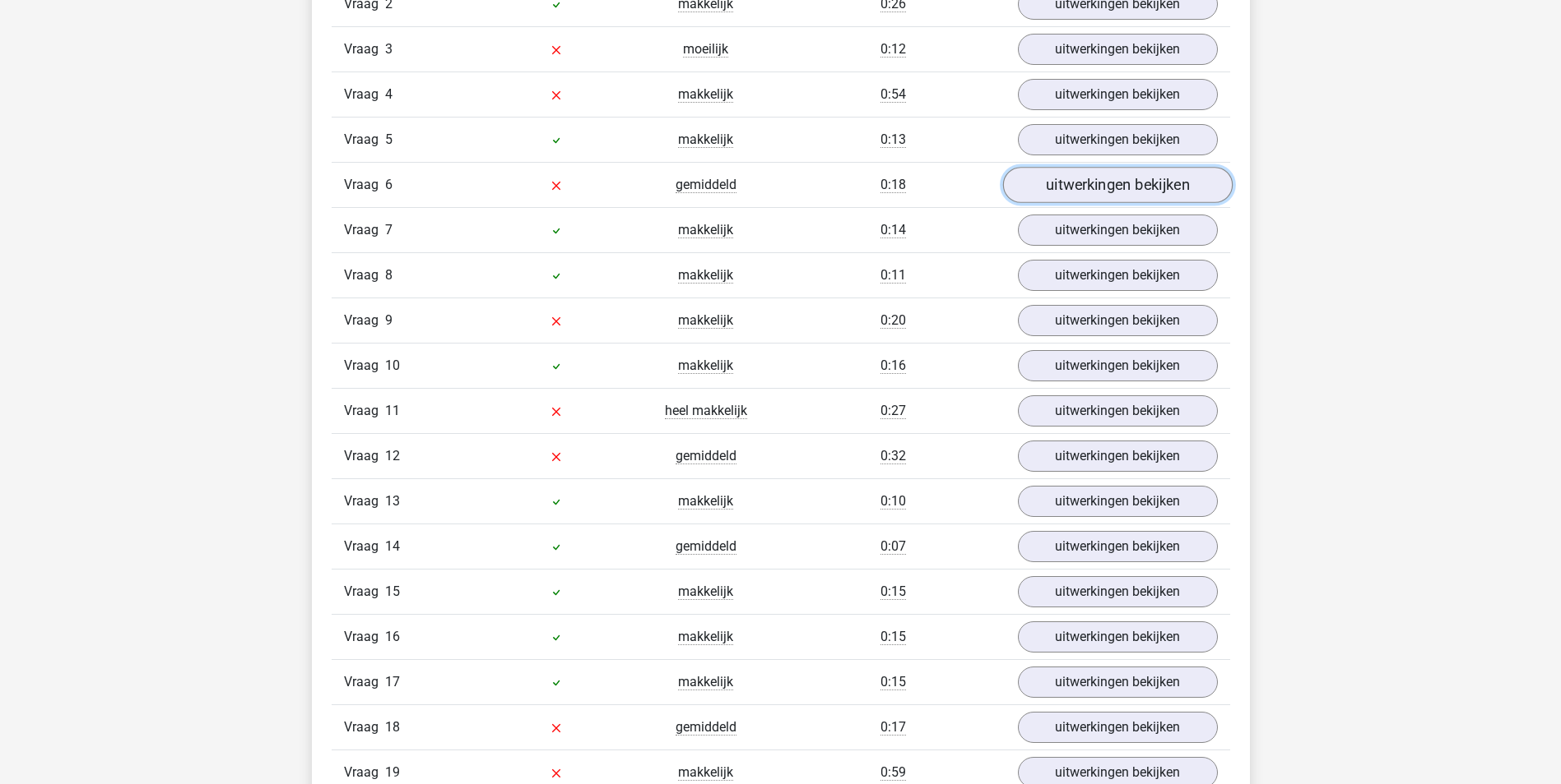
click at [1068, 185] on link "uitwerkingen bekijken" at bounding box center [1117, 185] width 229 height 36
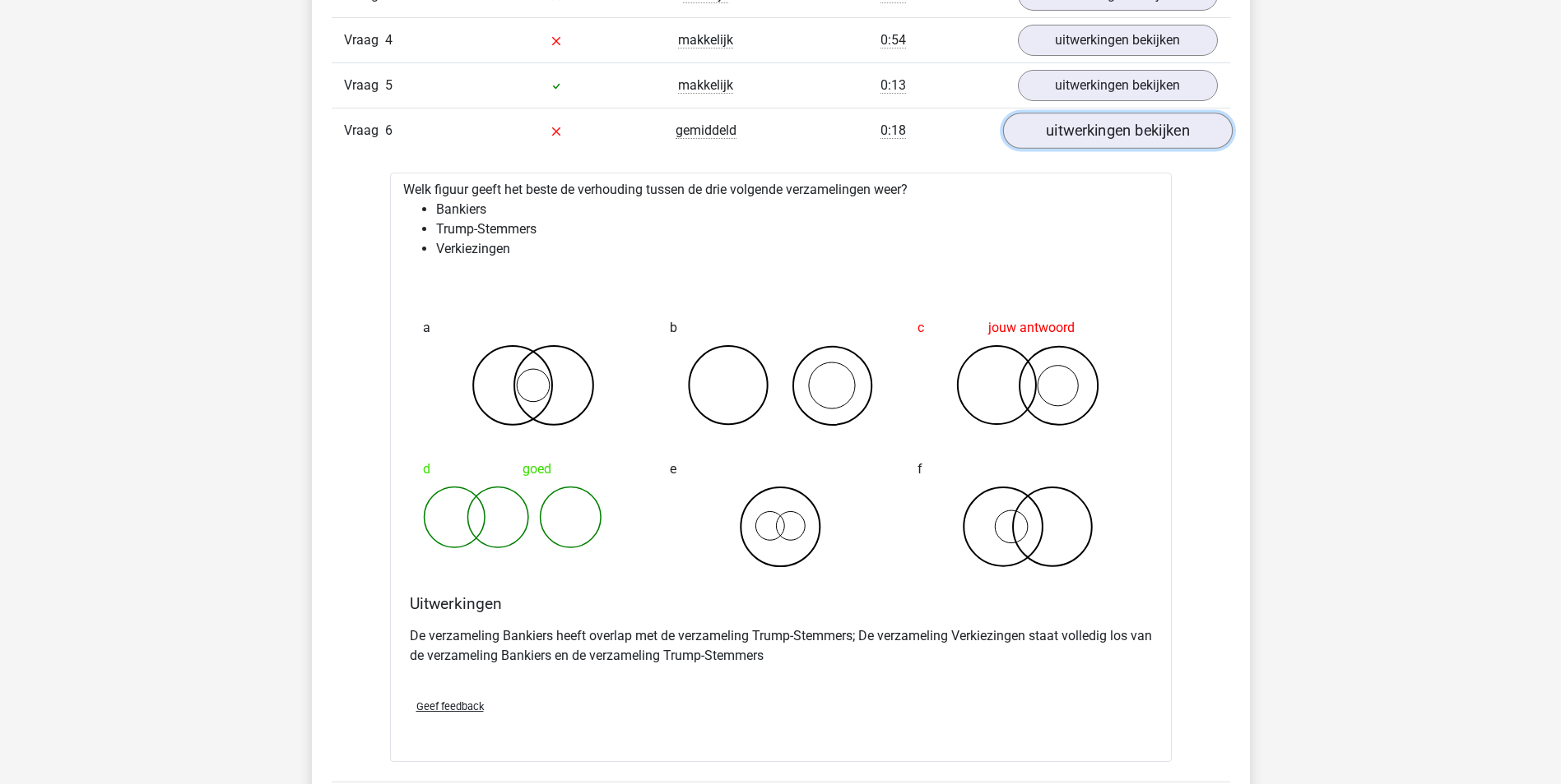
scroll to position [1644, 0]
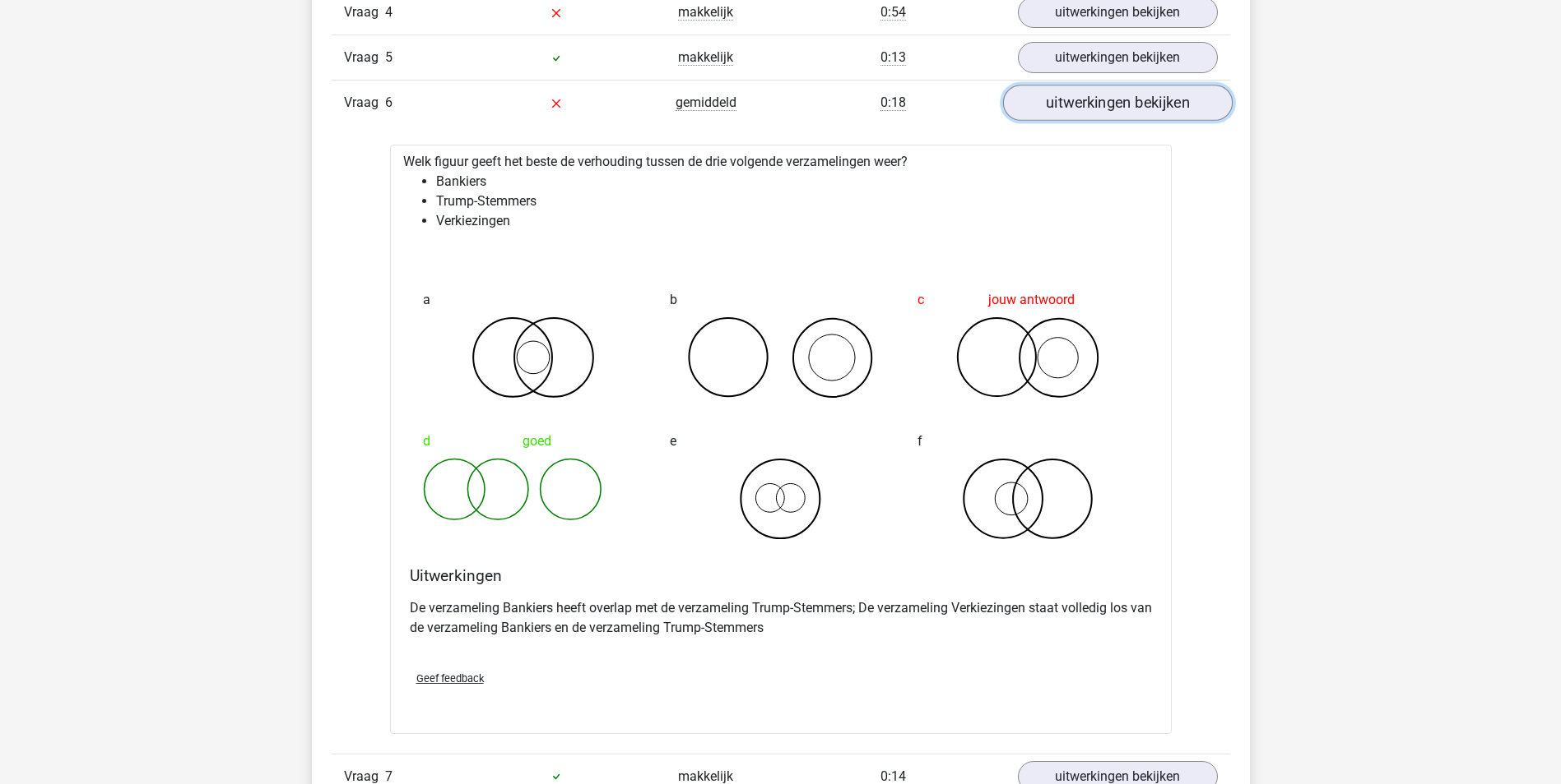
click at [1050, 105] on link "uitwerkingen bekijken" at bounding box center [1117, 103] width 229 height 36
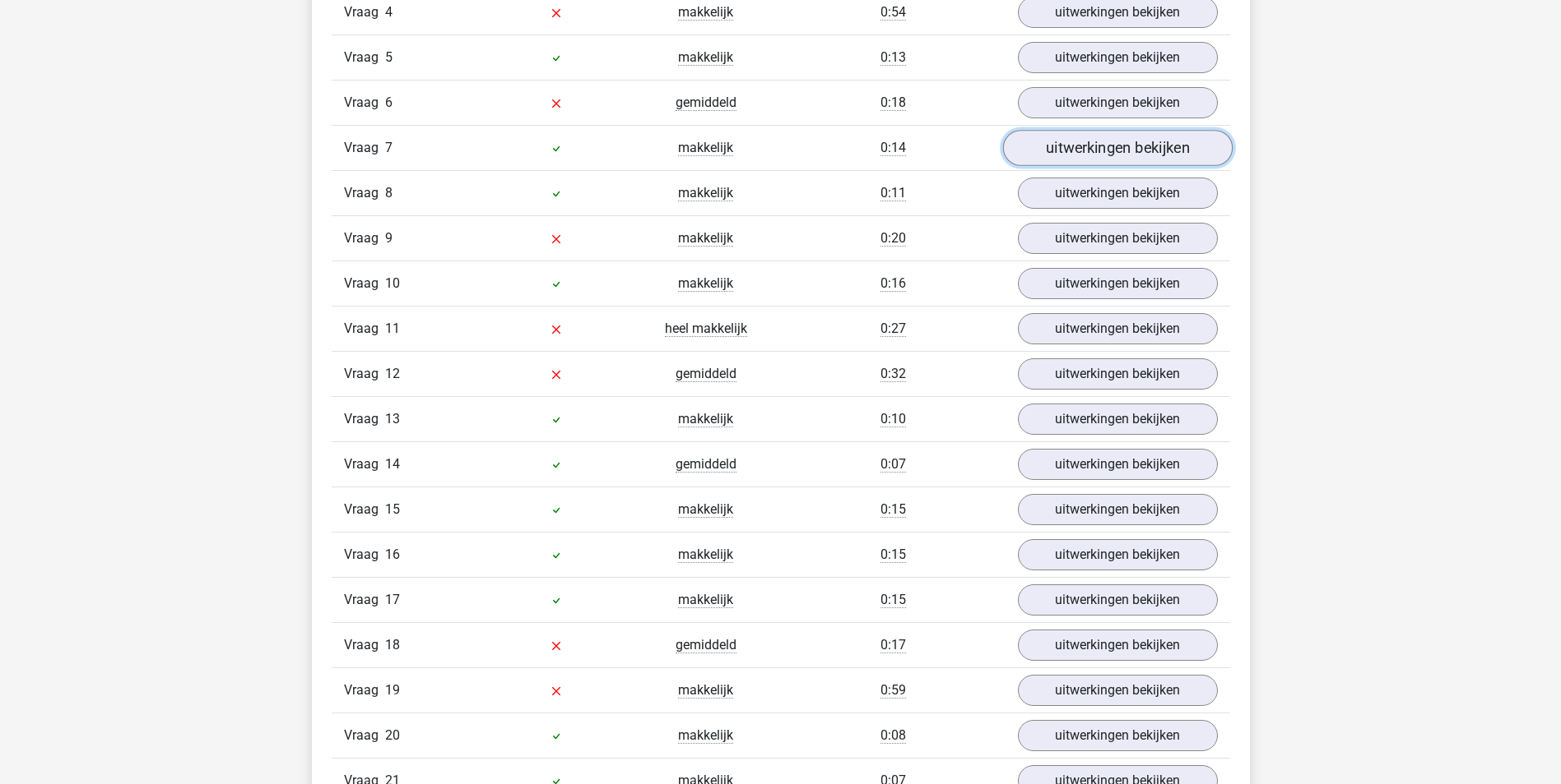
click at [1067, 152] on link "uitwerkingen bekijken" at bounding box center [1117, 148] width 229 height 36
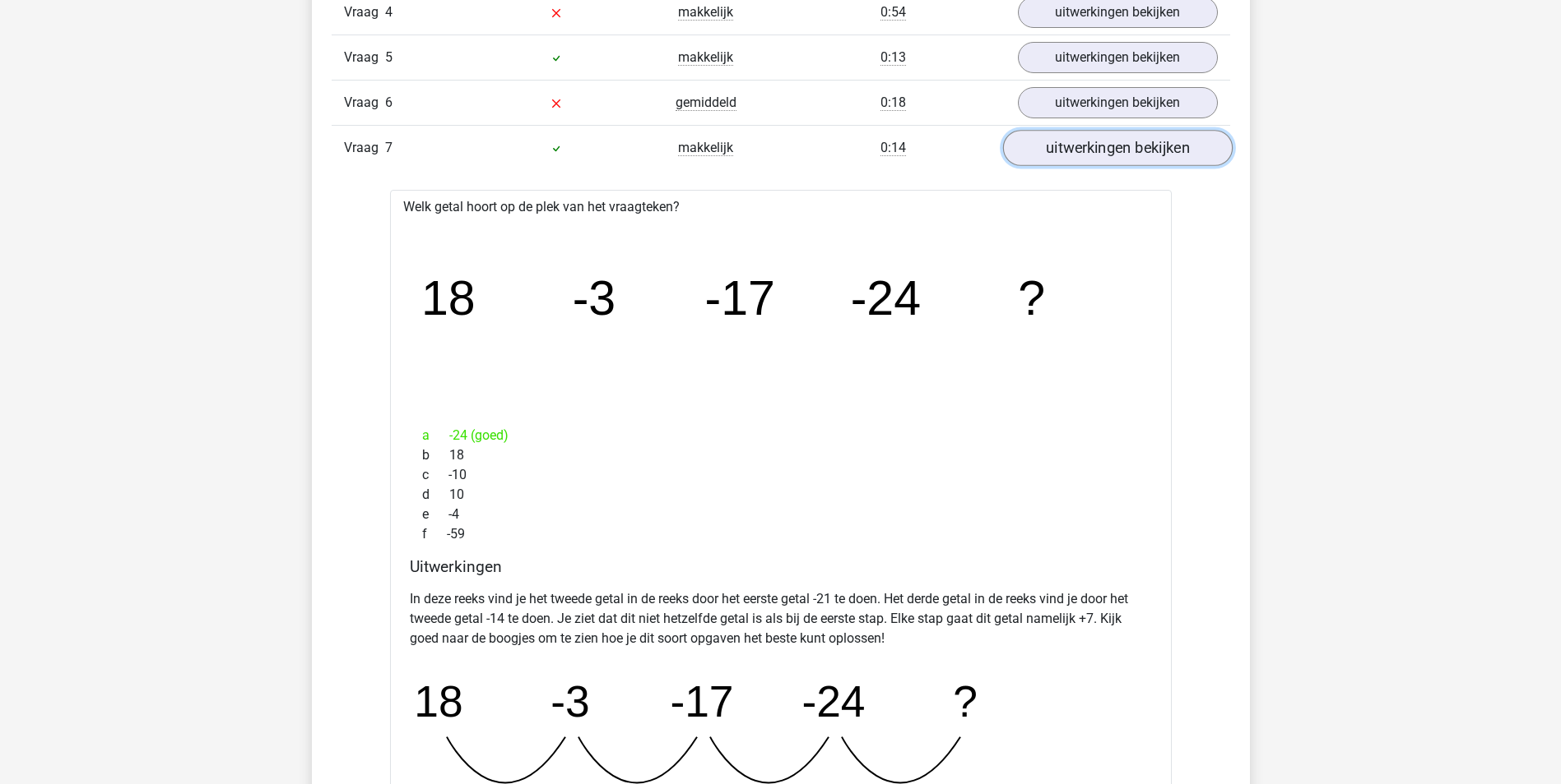
click at [1067, 152] on link "uitwerkingen bekijken" at bounding box center [1117, 148] width 229 height 36
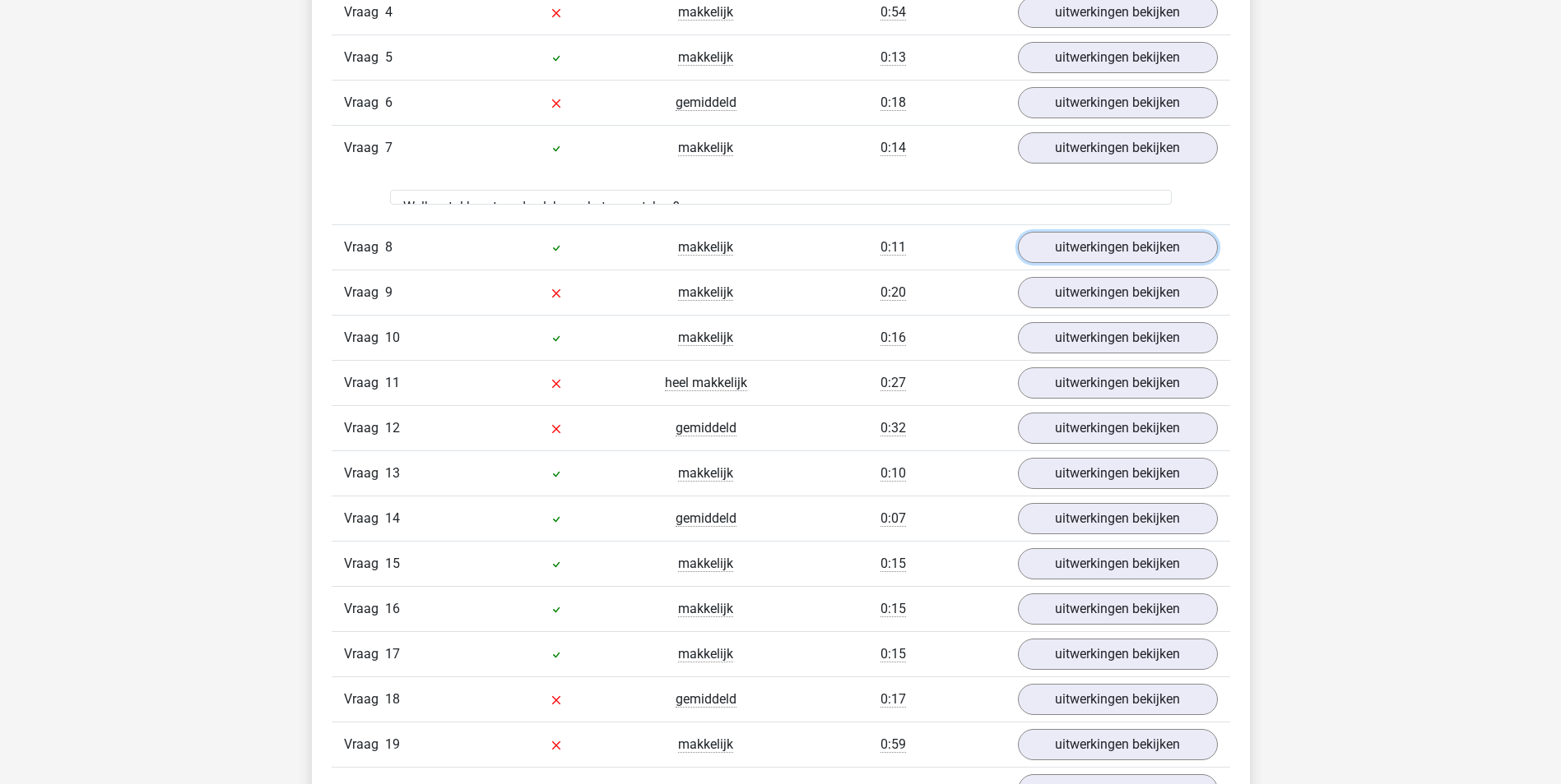
click at [1070, 232] on link "uitwerkingen bekijken" at bounding box center [1118, 248] width 200 height 31
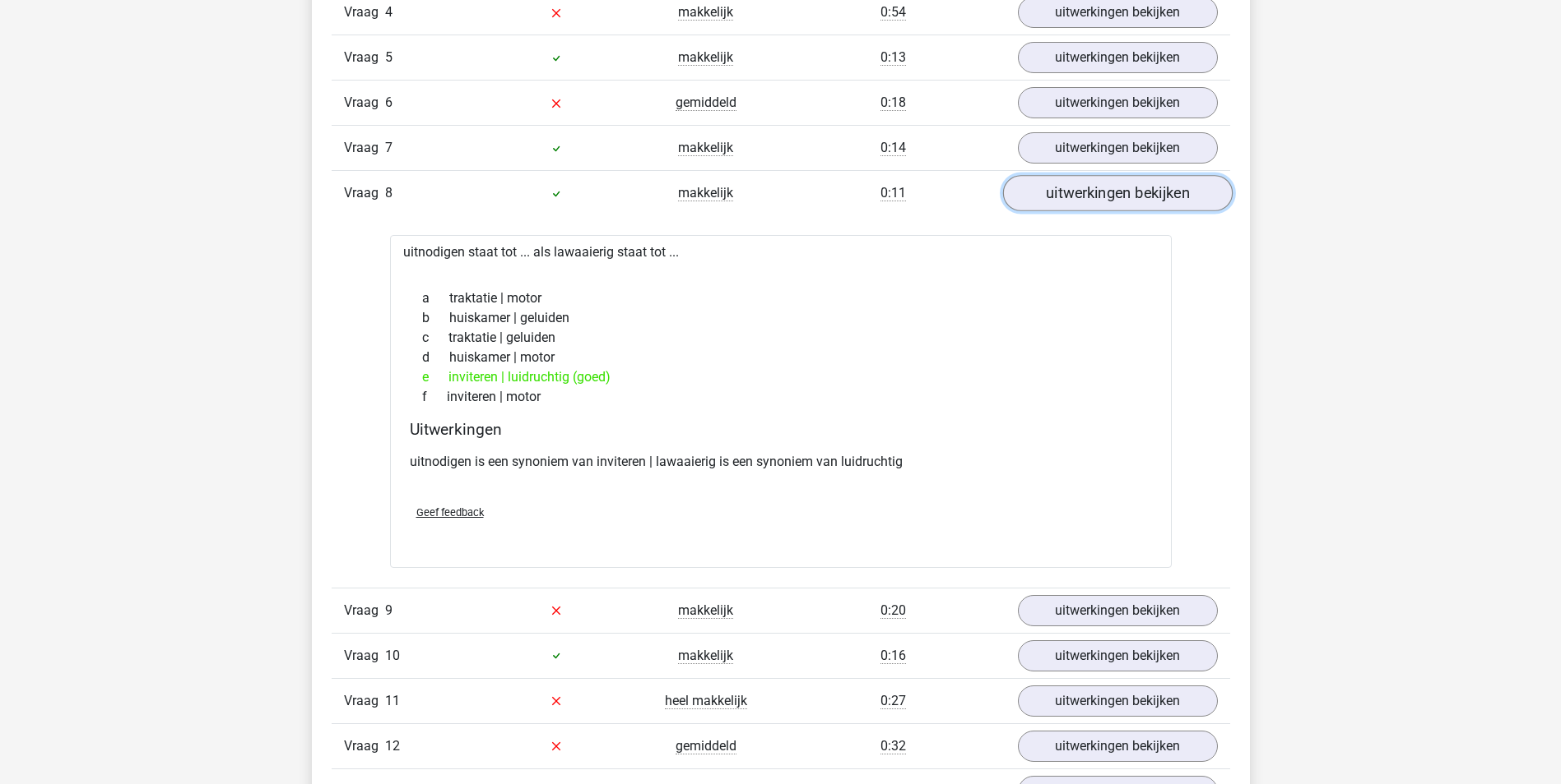
click at [1070, 187] on link "uitwerkingen bekijken" at bounding box center [1117, 194] width 229 height 36
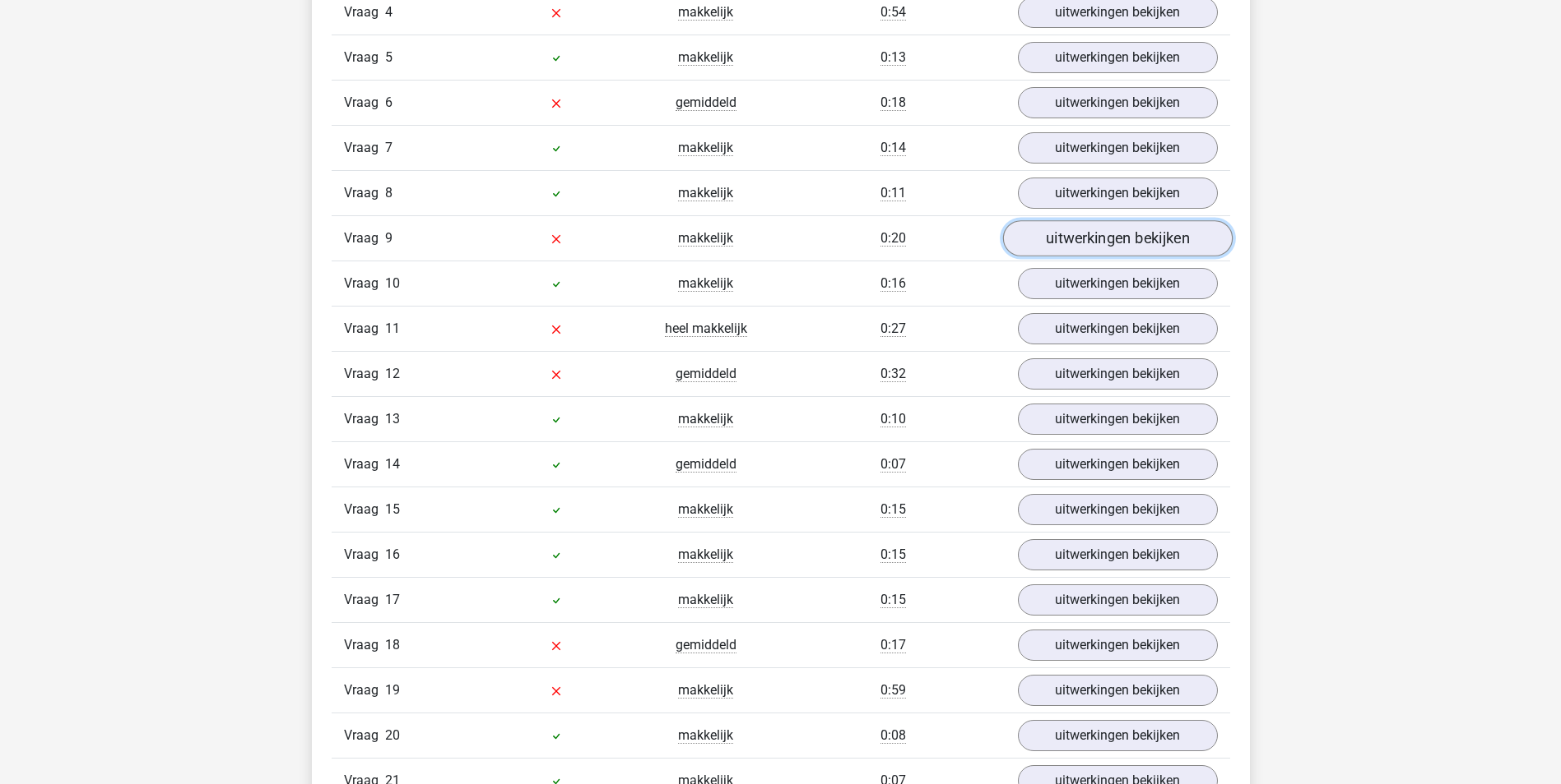
click at [1063, 231] on link "uitwerkingen bekijken" at bounding box center [1117, 239] width 229 height 36
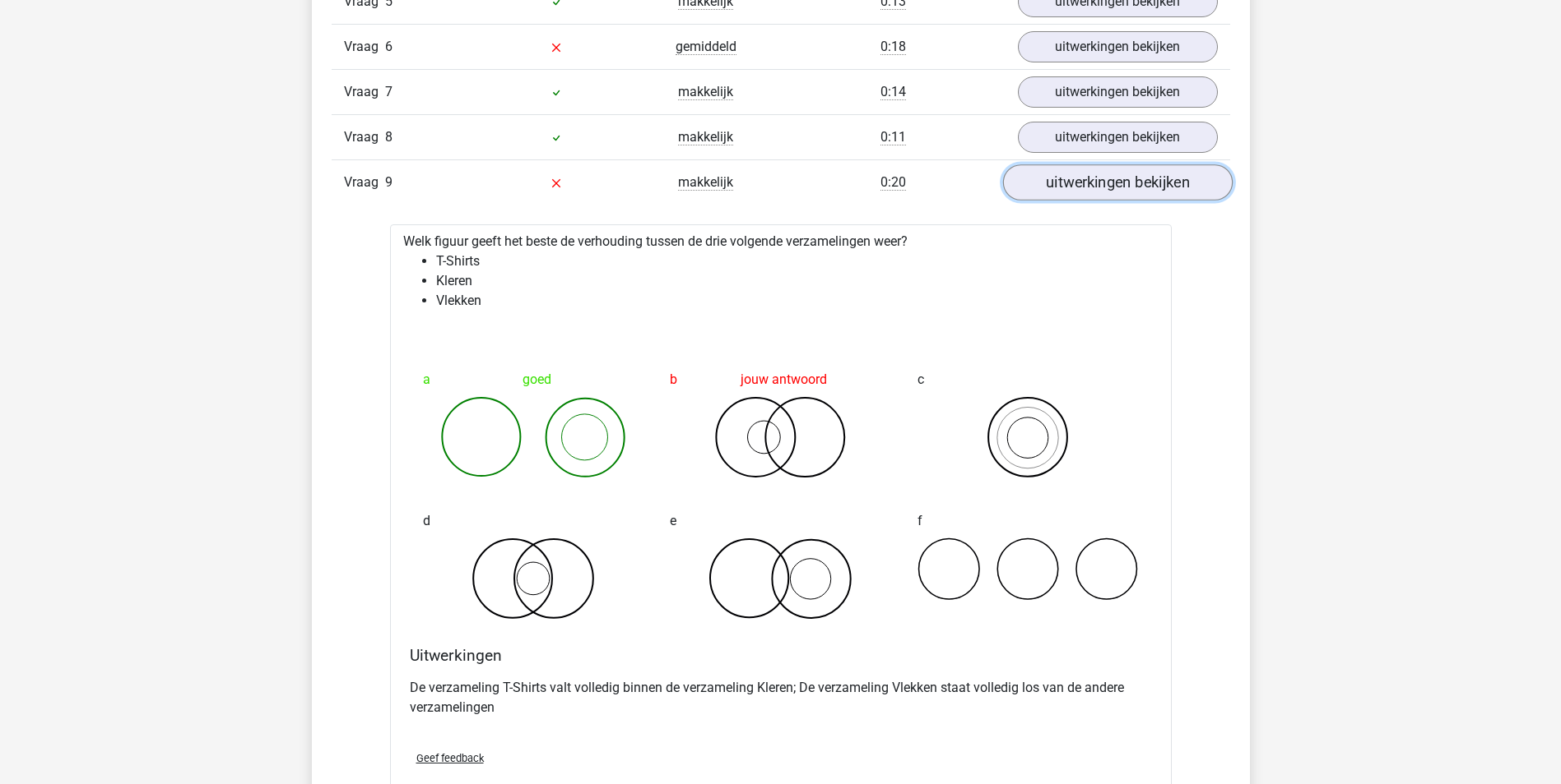
scroll to position [1727, 0]
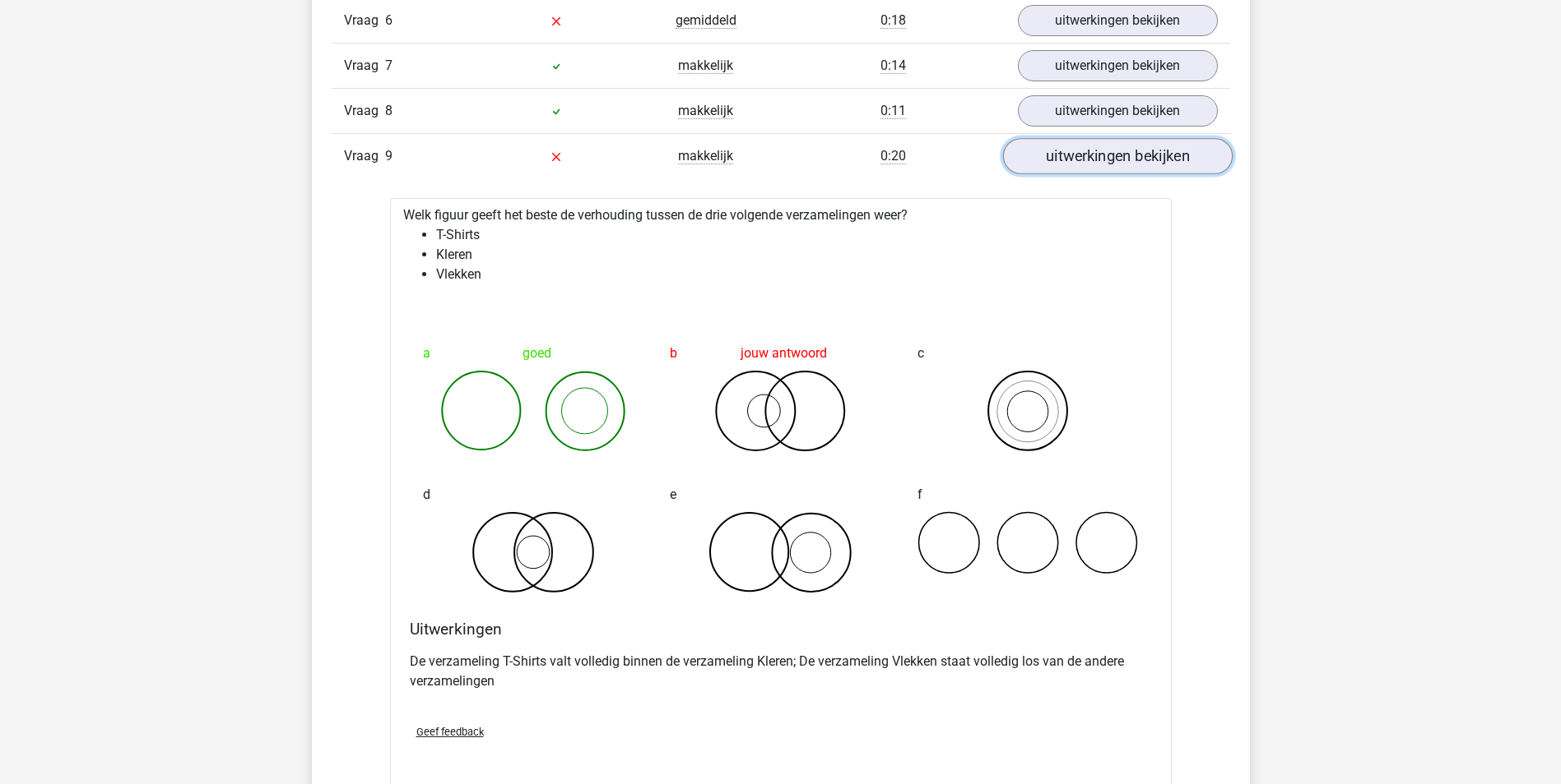
click at [1169, 152] on link "uitwerkingen bekijken" at bounding box center [1117, 157] width 229 height 36
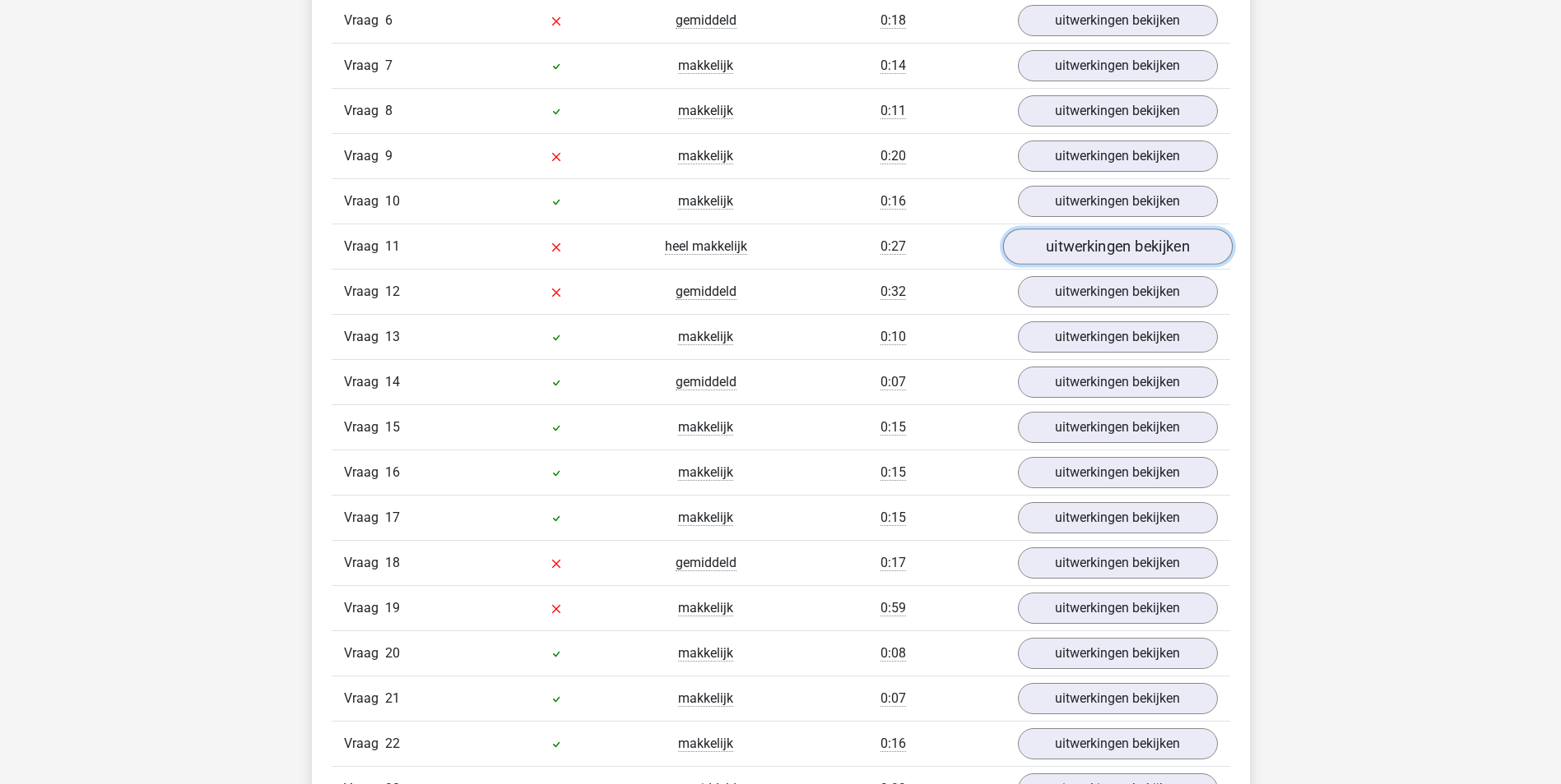
click at [1095, 243] on link "uitwerkingen bekijken" at bounding box center [1117, 247] width 229 height 36
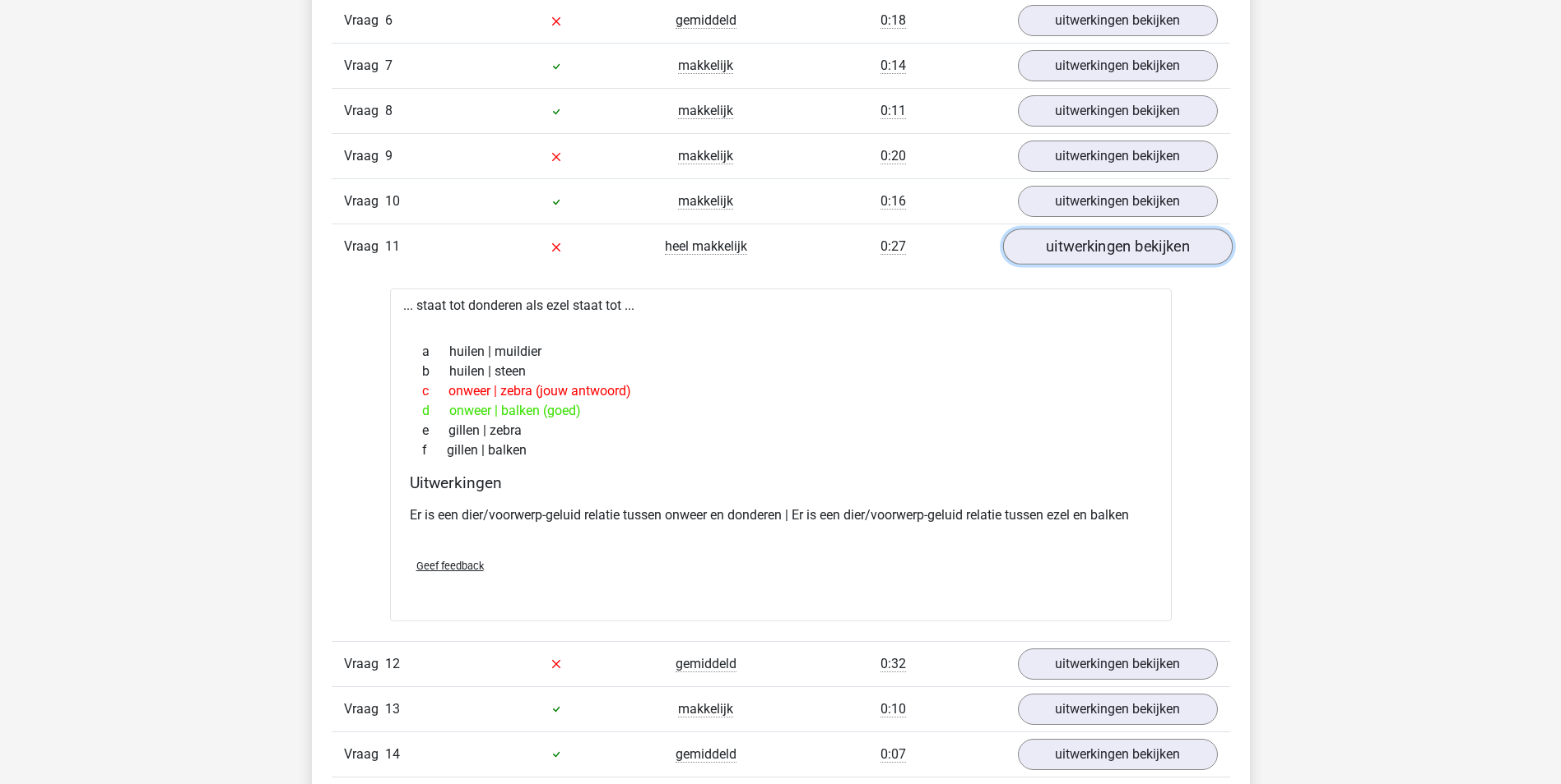
click at [1123, 255] on link "uitwerkingen bekijken" at bounding box center [1117, 247] width 229 height 36
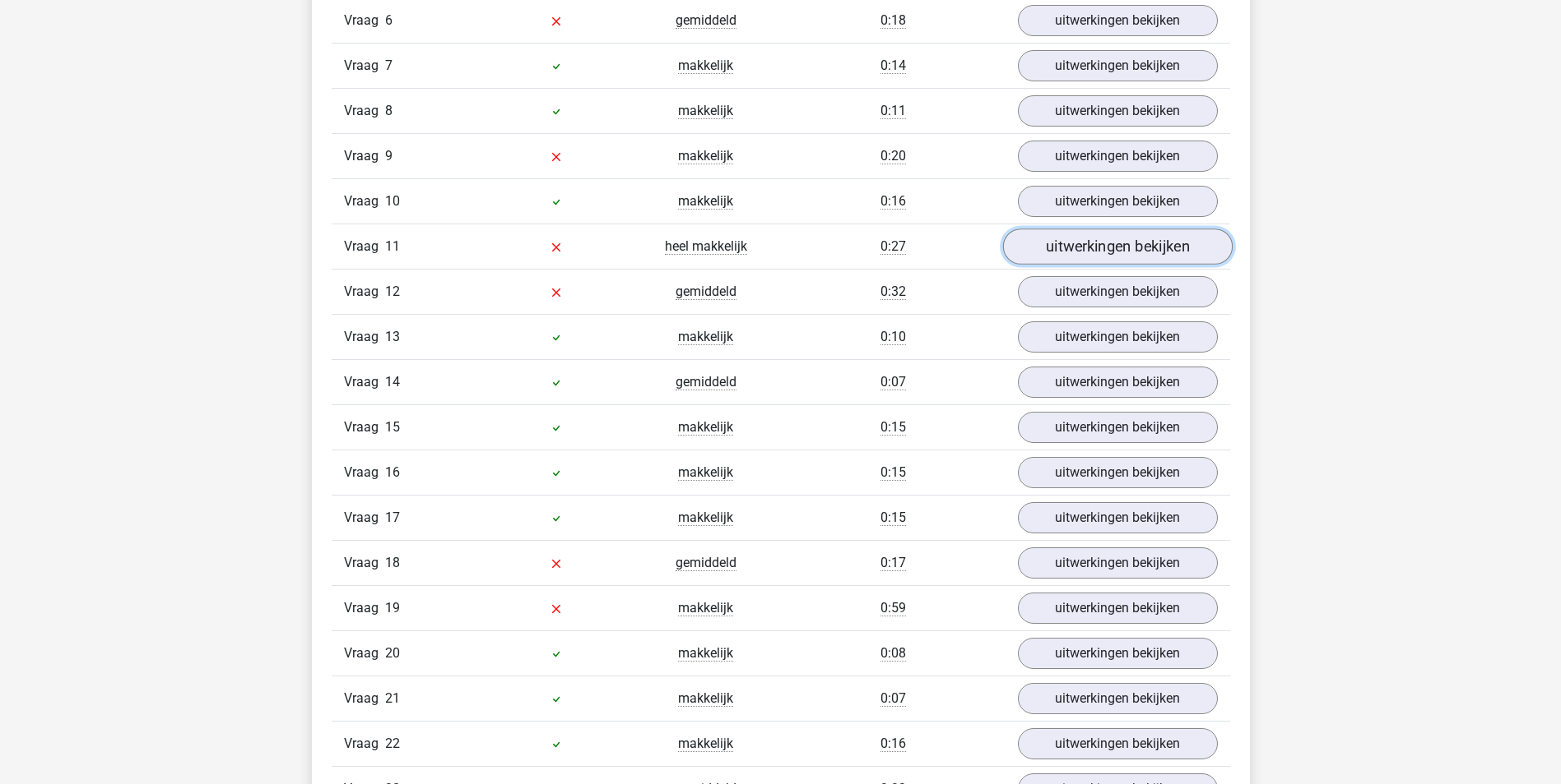
click at [1124, 254] on link "uitwerkingen bekijken" at bounding box center [1117, 247] width 229 height 36
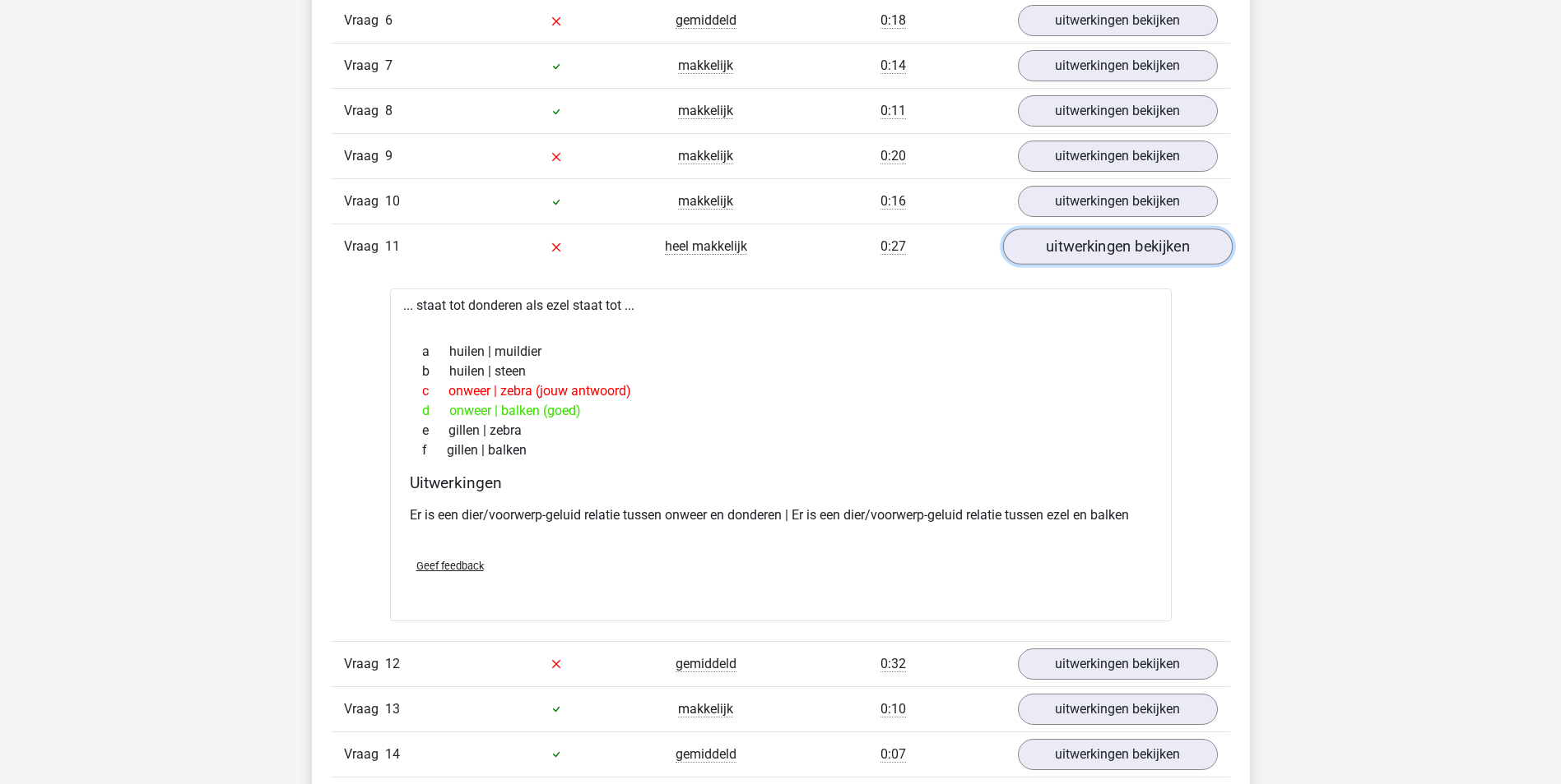
click at [1127, 250] on link "uitwerkingen bekijken" at bounding box center [1117, 247] width 229 height 36
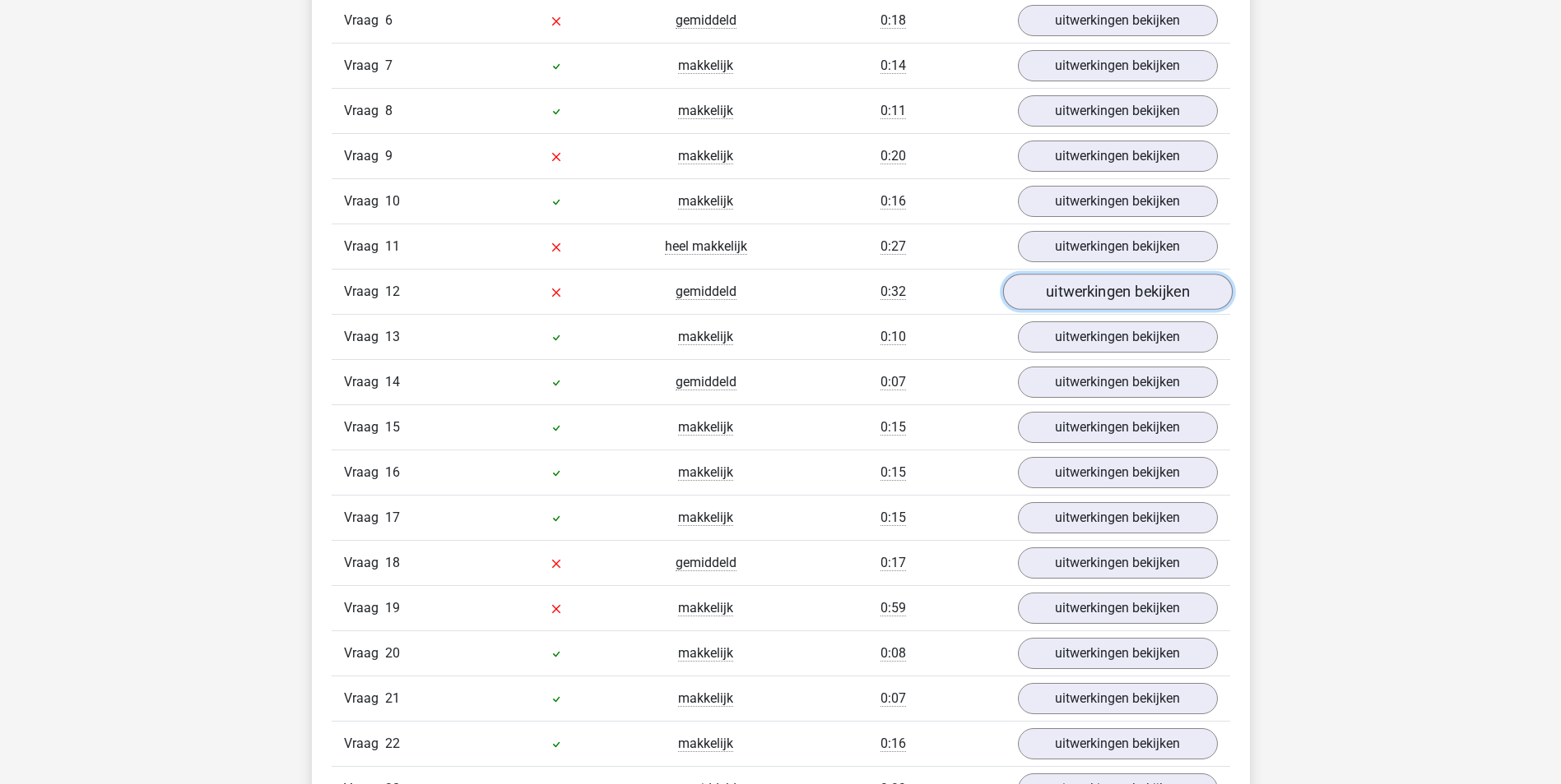
click at [1129, 284] on link "uitwerkingen bekijken" at bounding box center [1117, 292] width 229 height 36
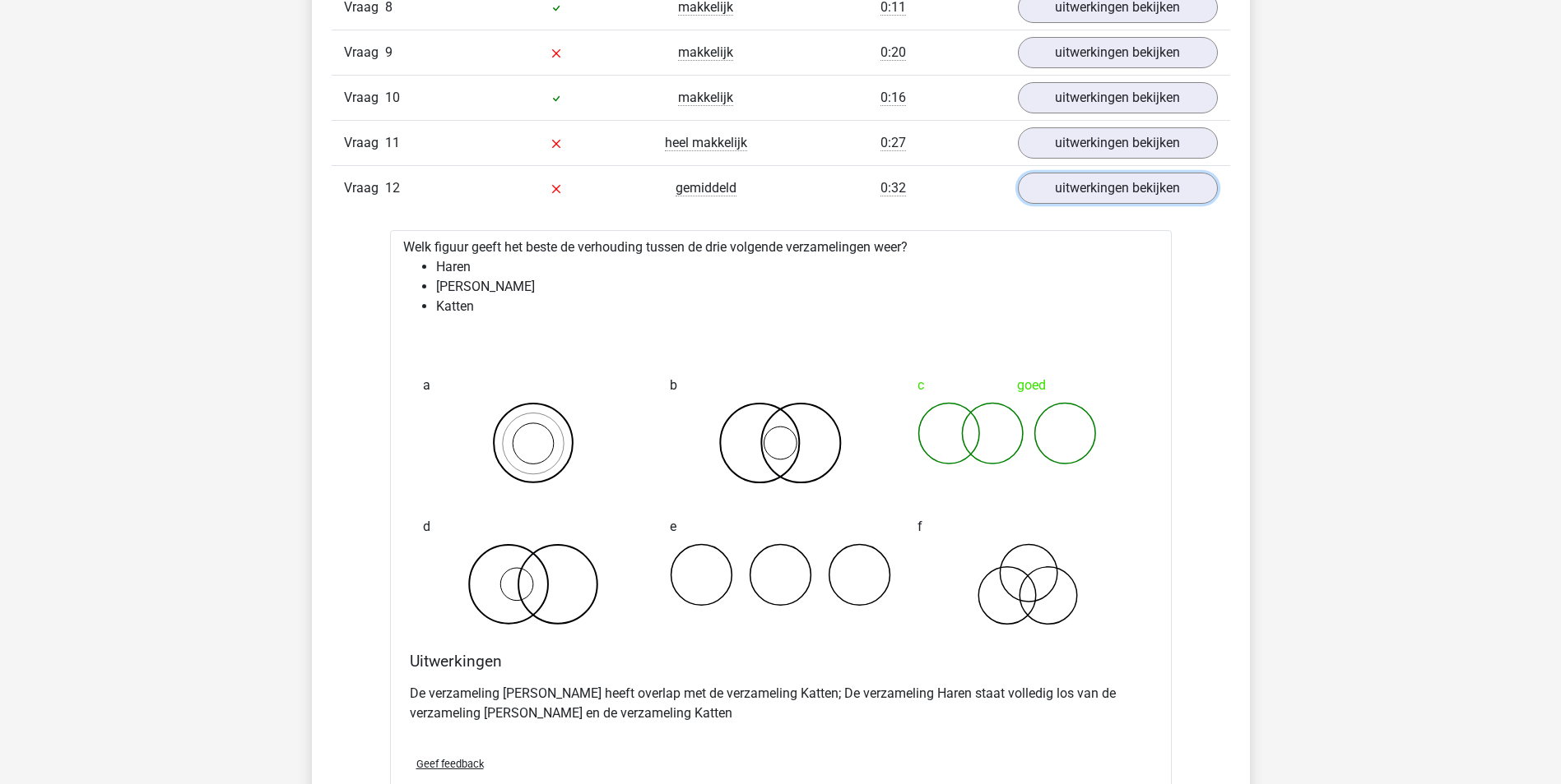
scroll to position [1891, 0]
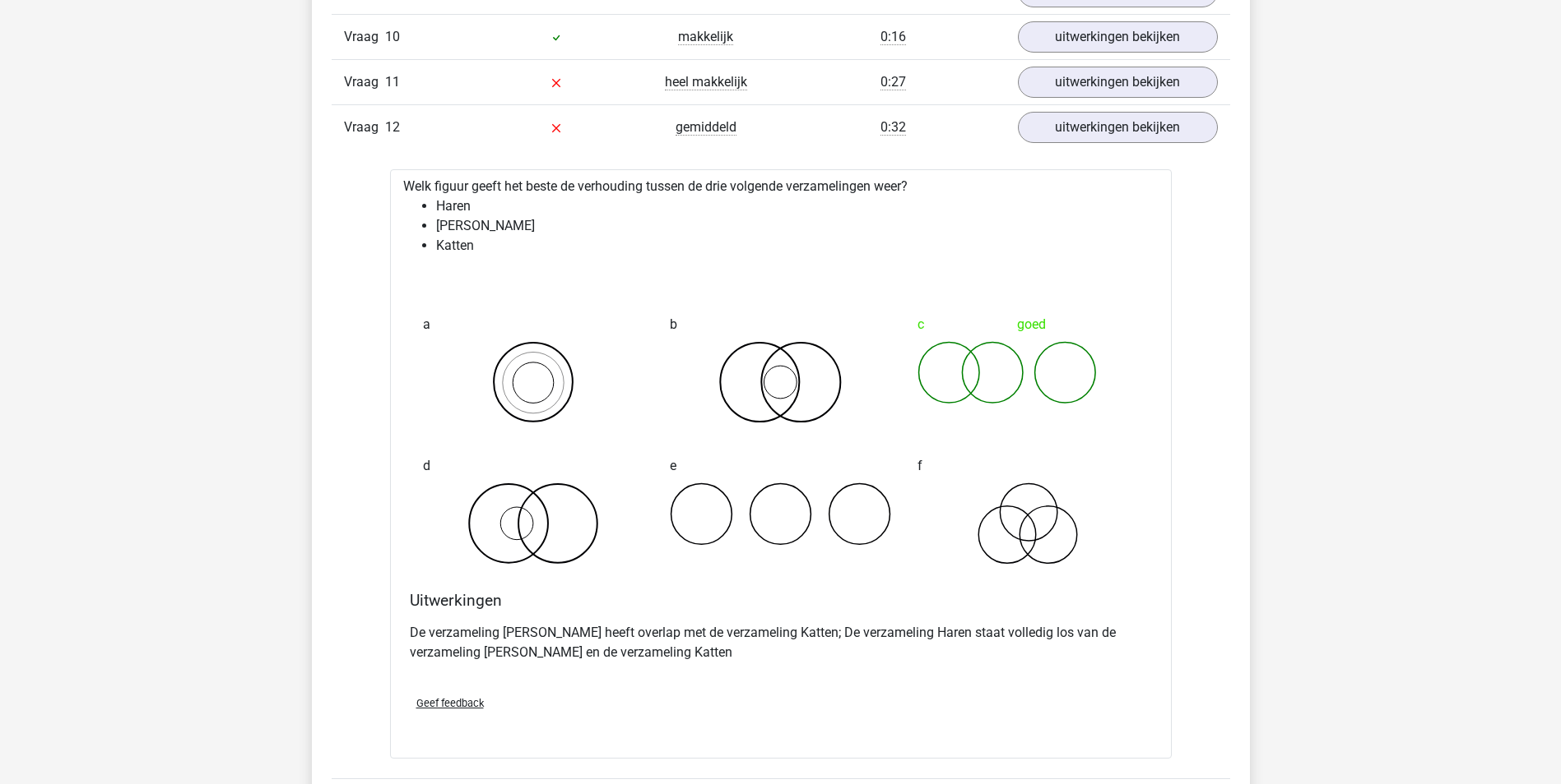
click at [1170, 286] on div "Welk figuur geeft het beste de verhouding tussen de drie volgende verzamelingen…" at bounding box center [780, 464] width 781 height 589
click at [1093, 129] on link "uitwerkingen bekijken" at bounding box center [1117, 127] width 229 height 36
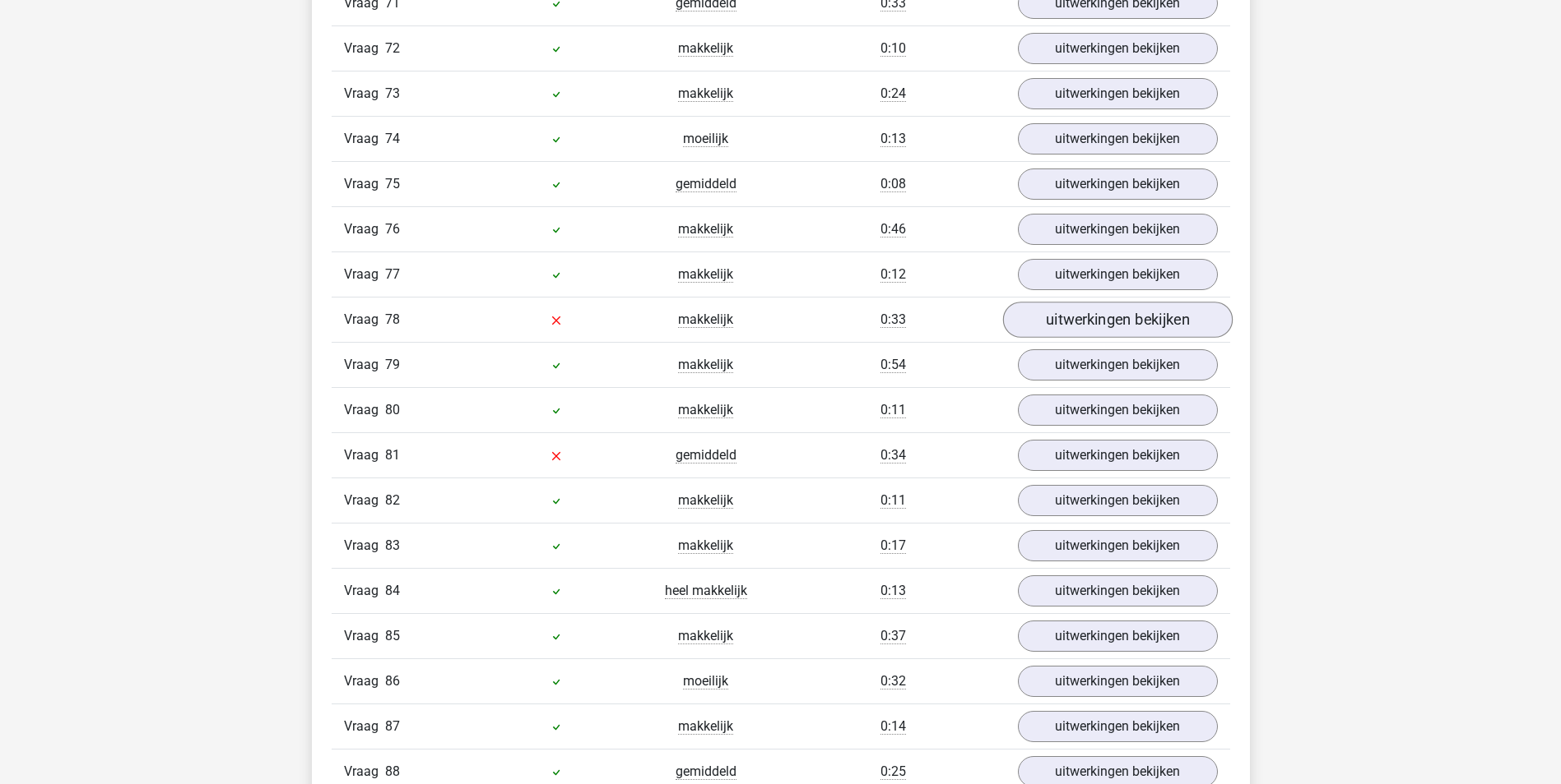
scroll to position [5016, 0]
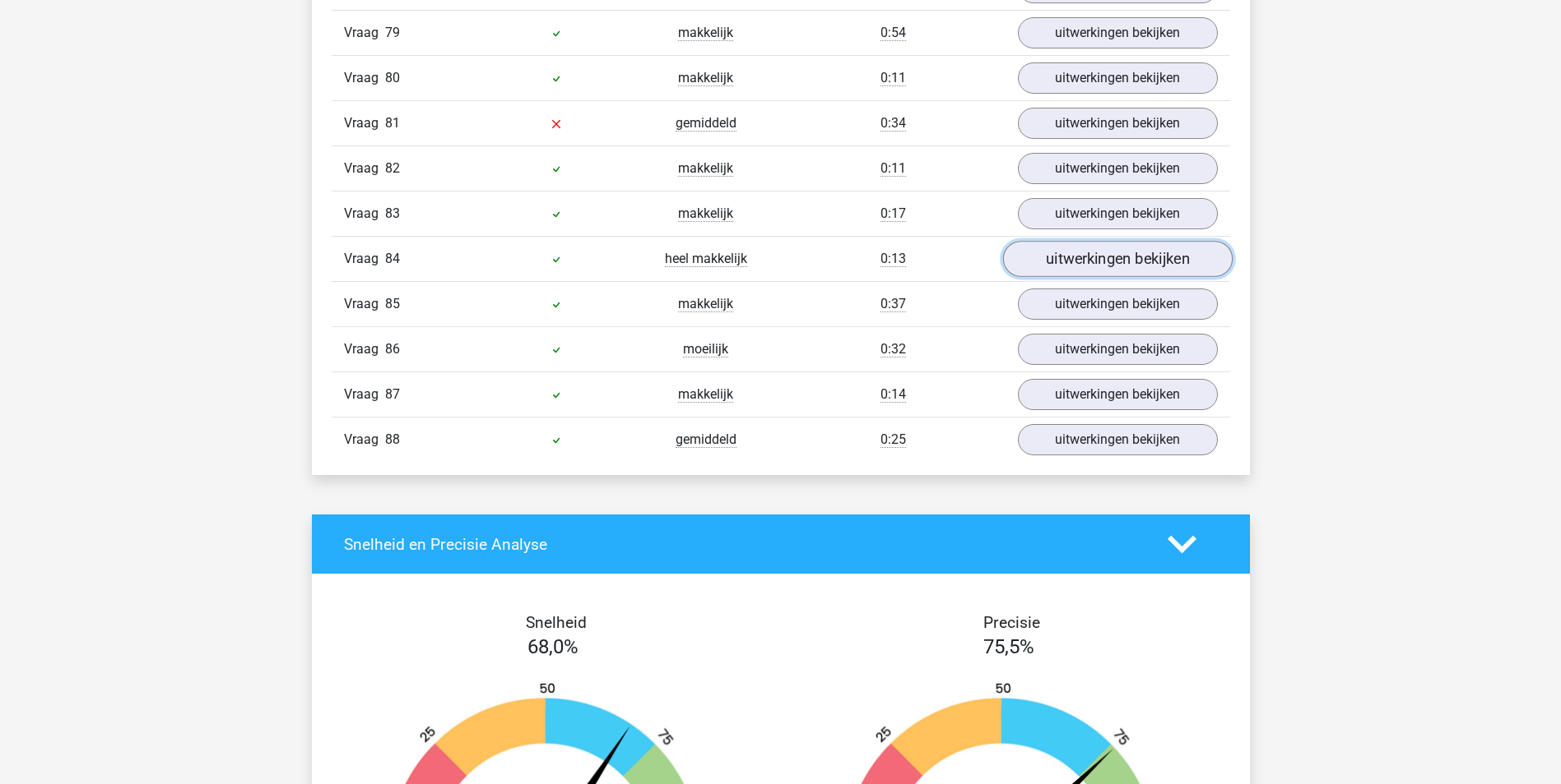
click at [1046, 263] on link "uitwerkingen bekijken" at bounding box center [1117, 260] width 229 height 36
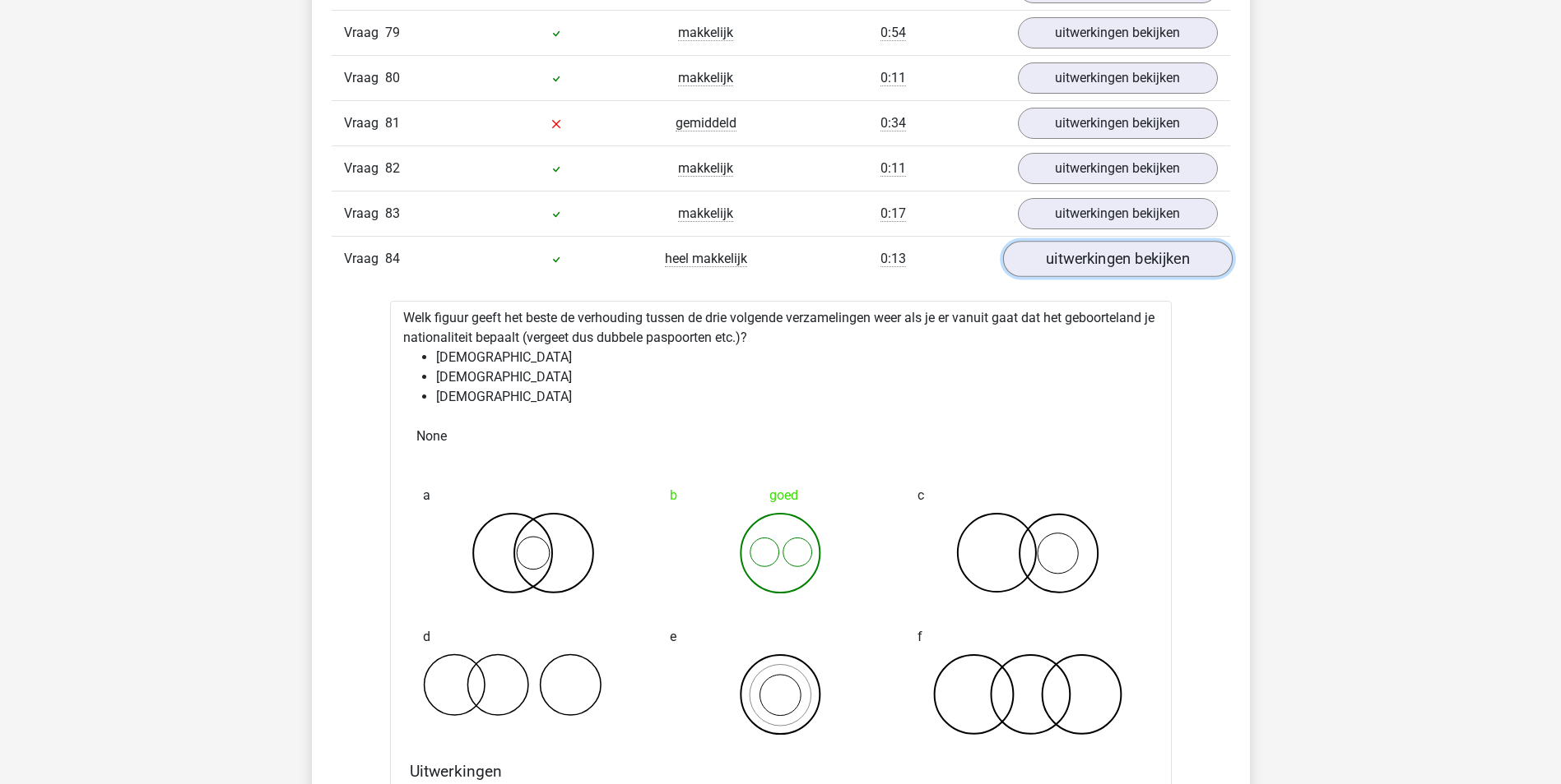
click at [1055, 258] on link "uitwerkingen bekijken" at bounding box center [1117, 260] width 229 height 36
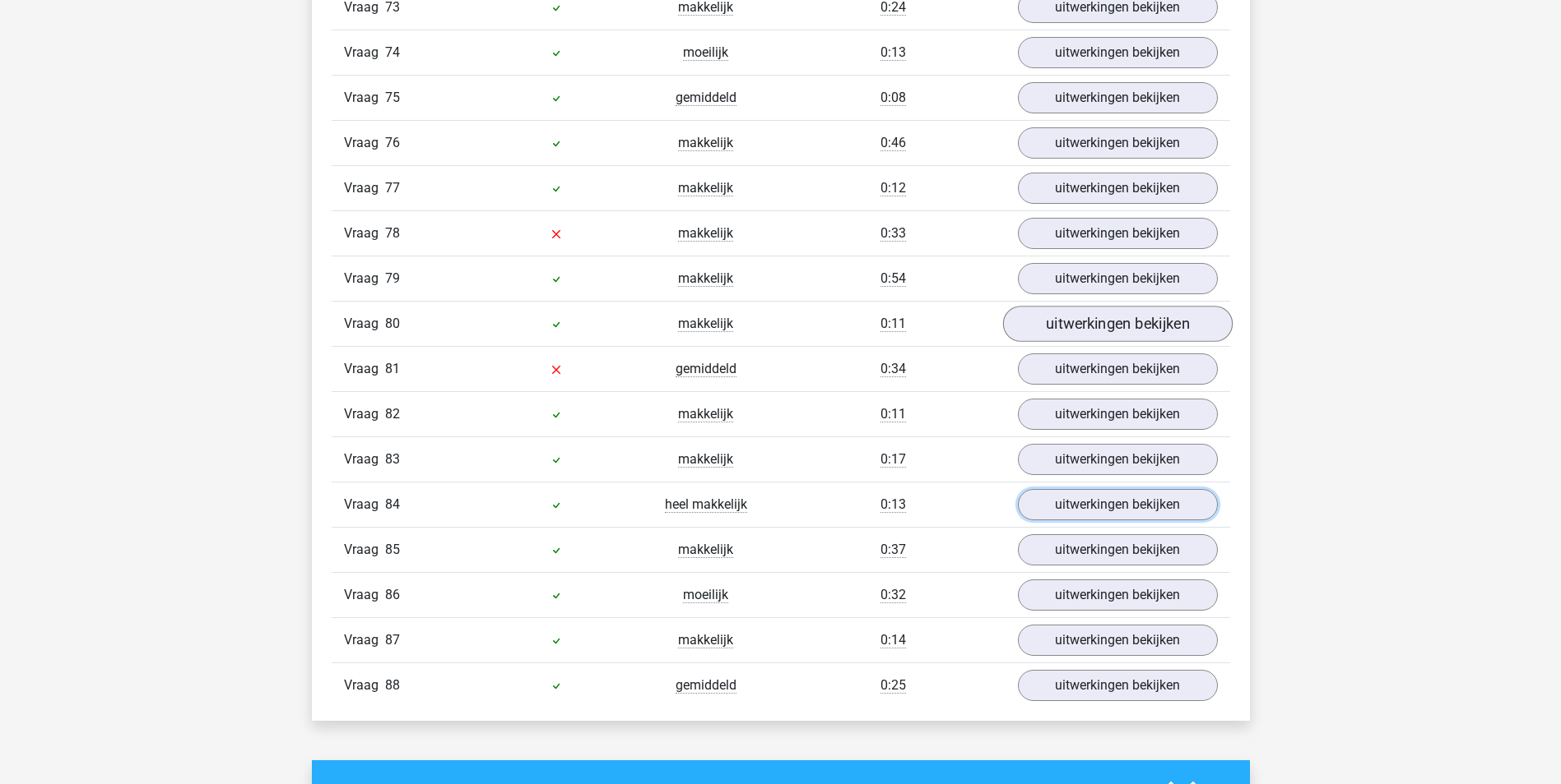
scroll to position [4769, 0]
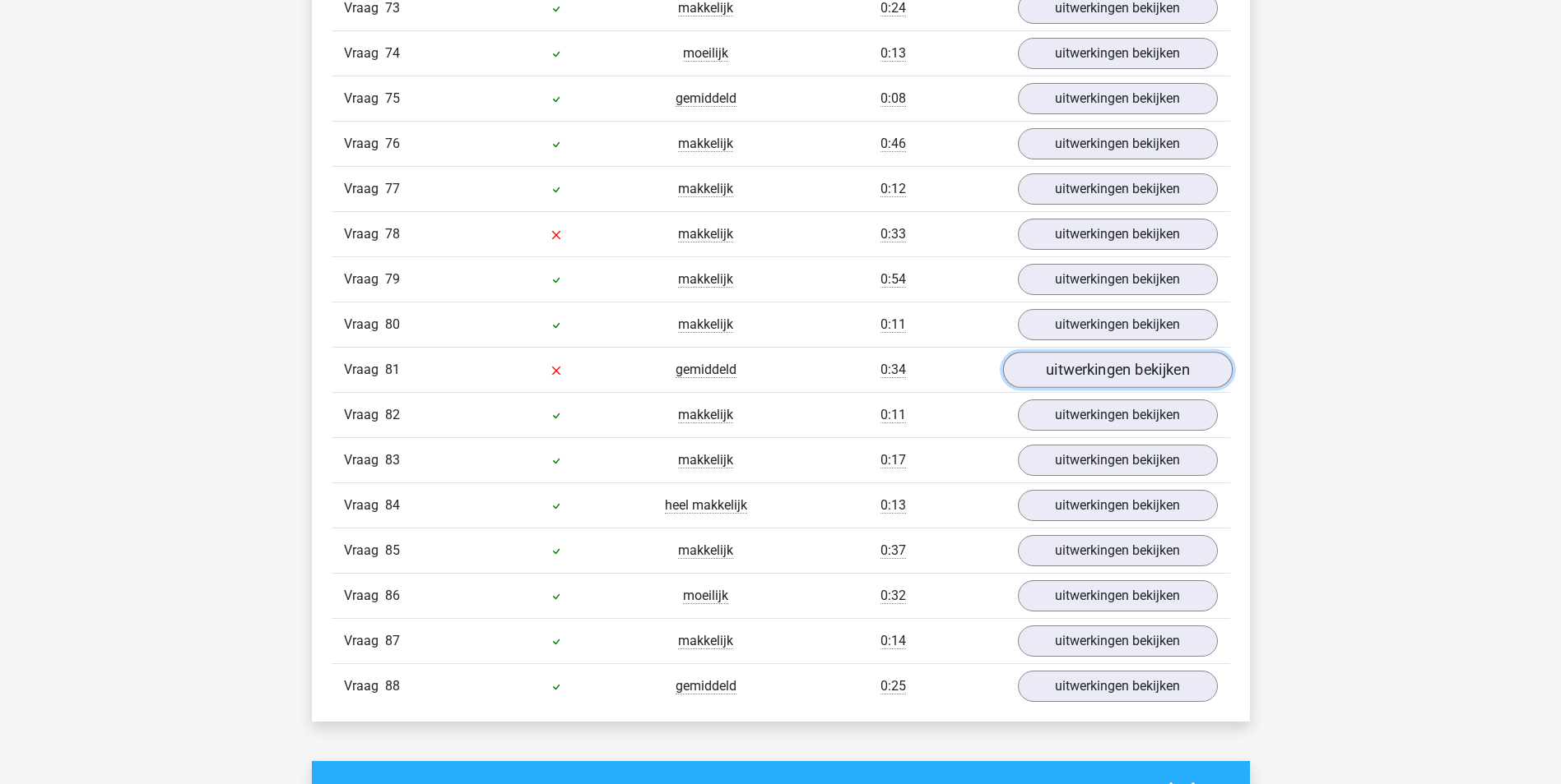
click at [1070, 366] on link "uitwerkingen bekijken" at bounding box center [1117, 370] width 229 height 36
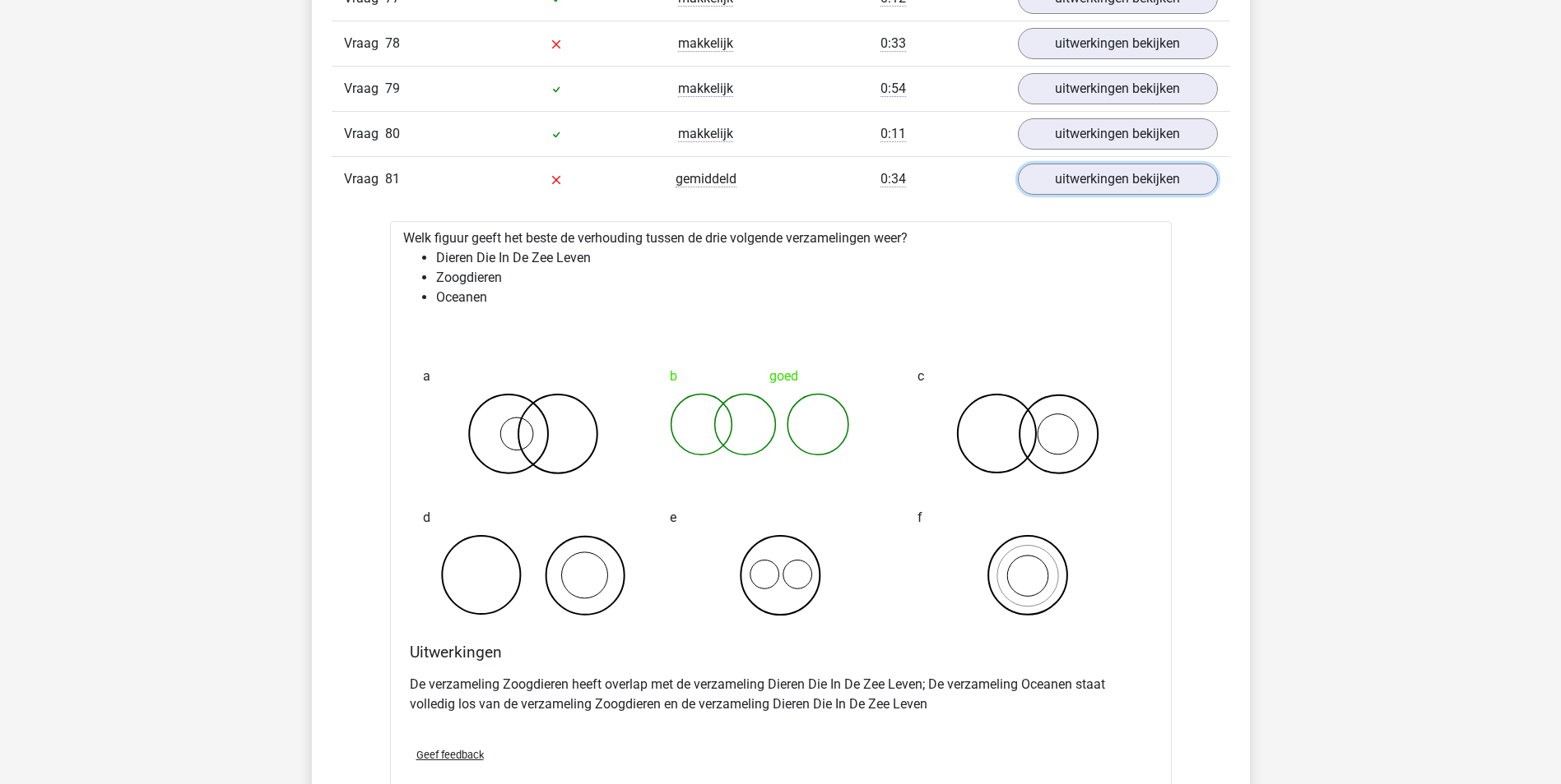
scroll to position [4933, 0]
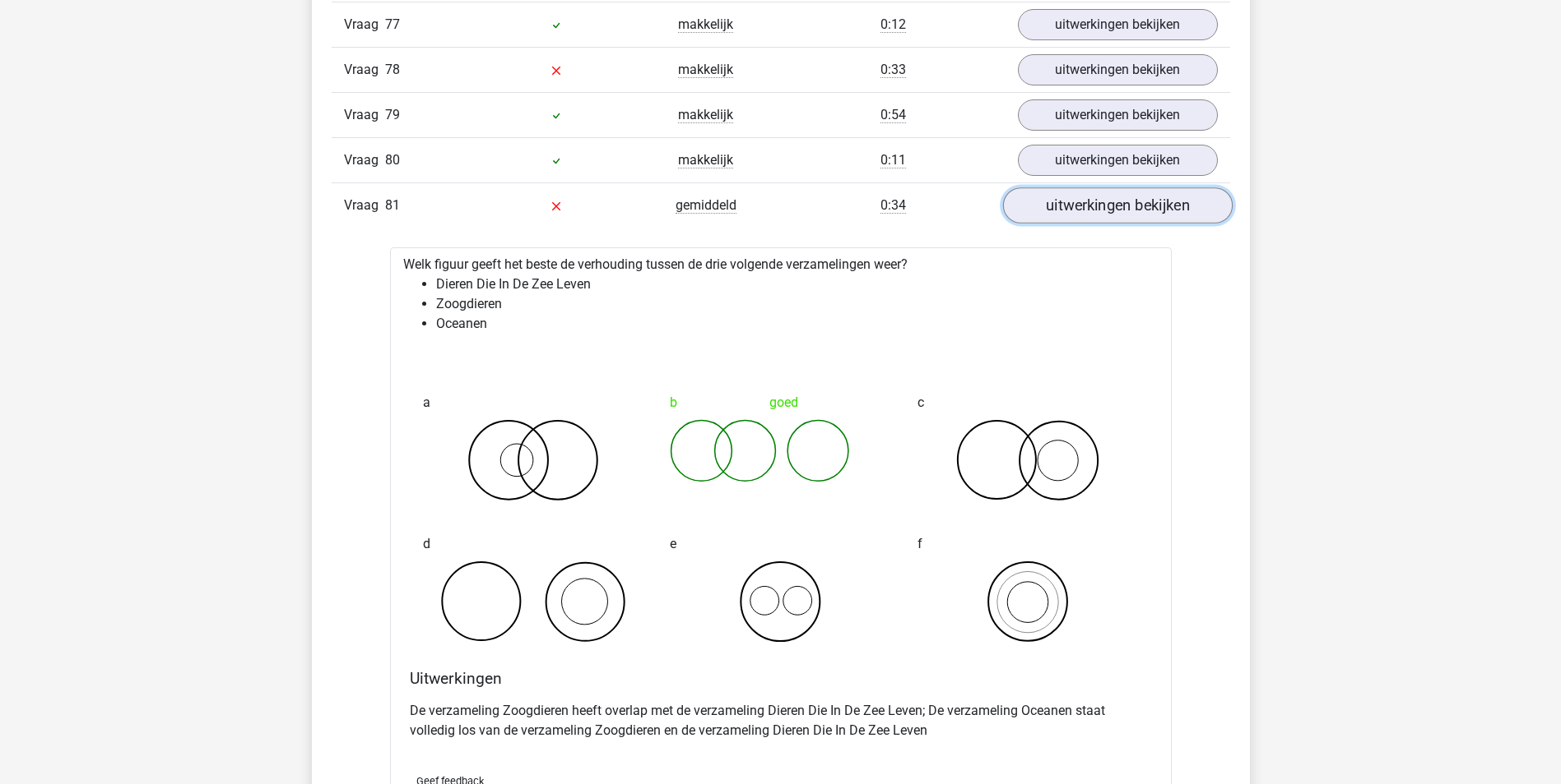
click at [1151, 207] on link "uitwerkingen bekijken" at bounding box center [1117, 206] width 229 height 36
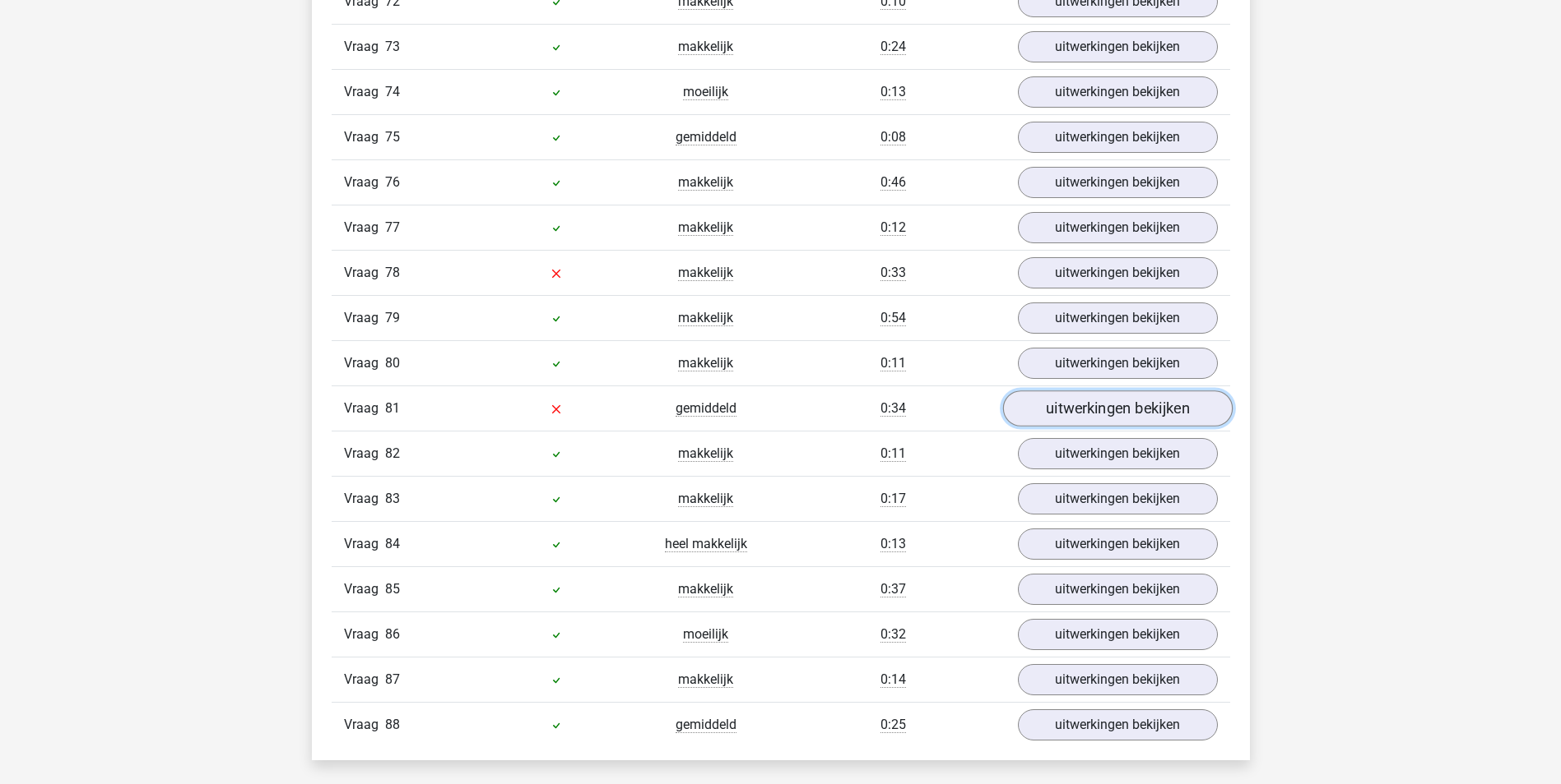
scroll to position [4686, 0]
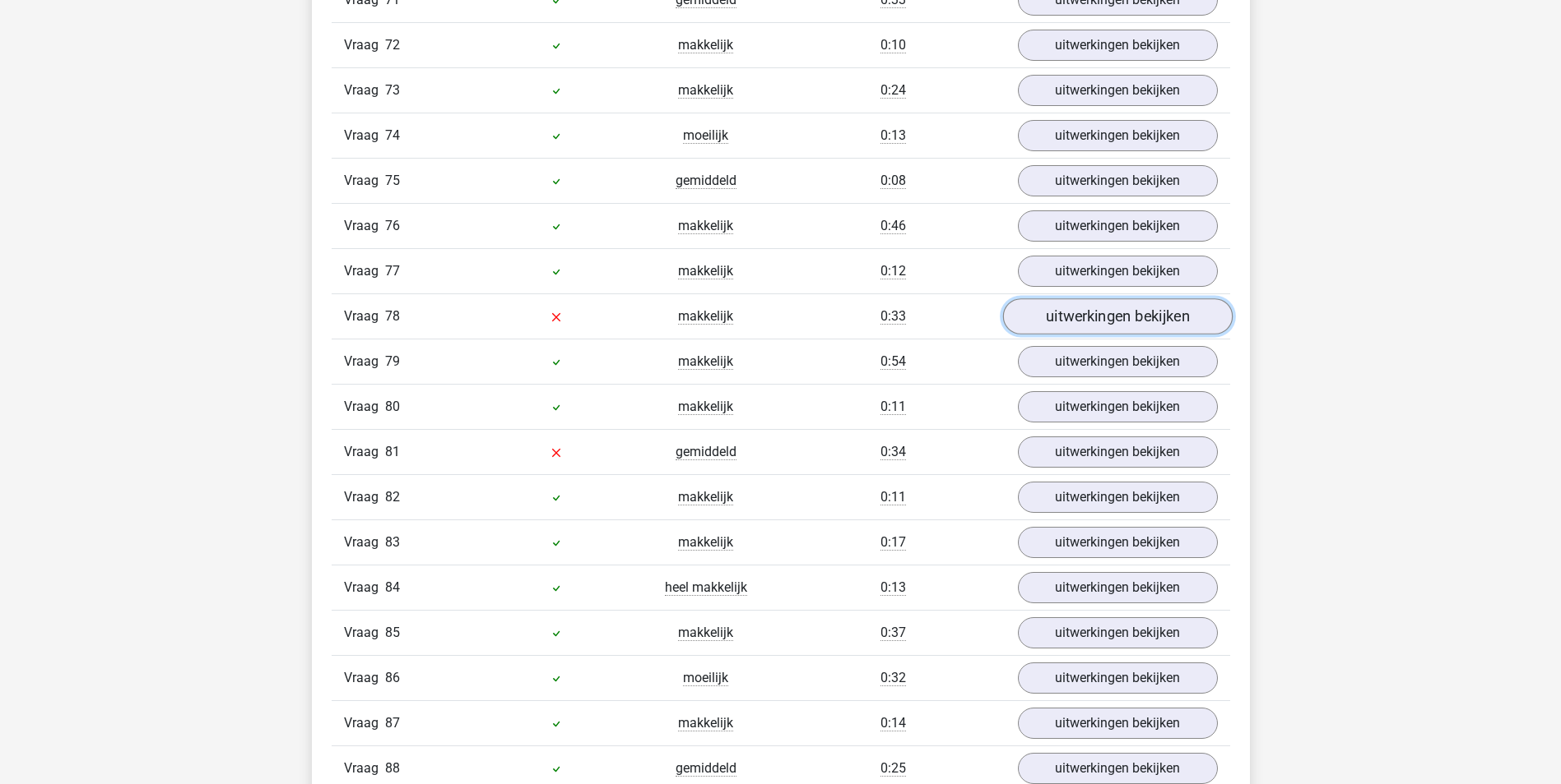
click at [1124, 309] on link "uitwerkingen bekijken" at bounding box center [1117, 317] width 229 height 36
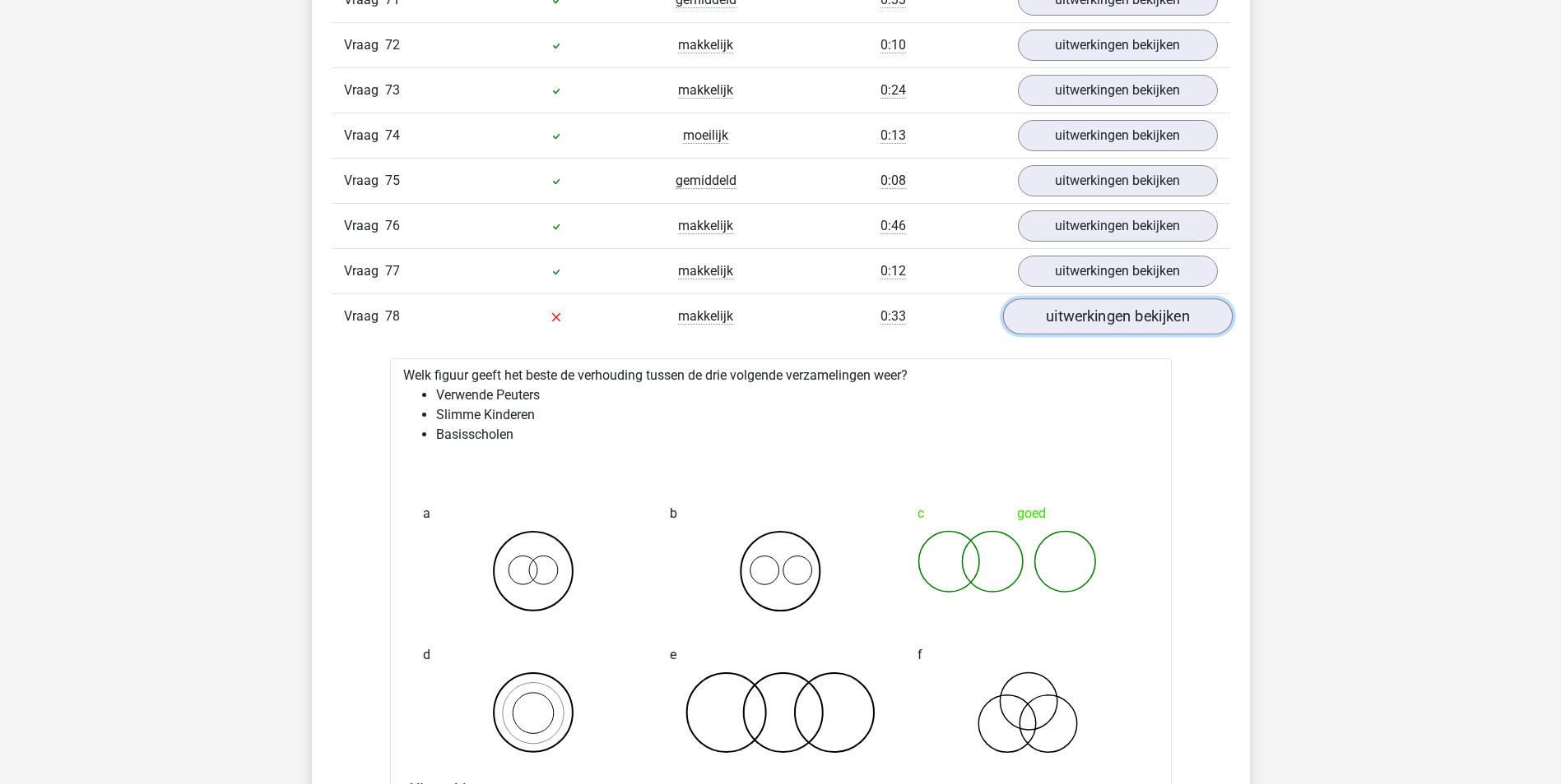
click at [1081, 333] on link "uitwerkingen bekijken" at bounding box center [1117, 317] width 229 height 36
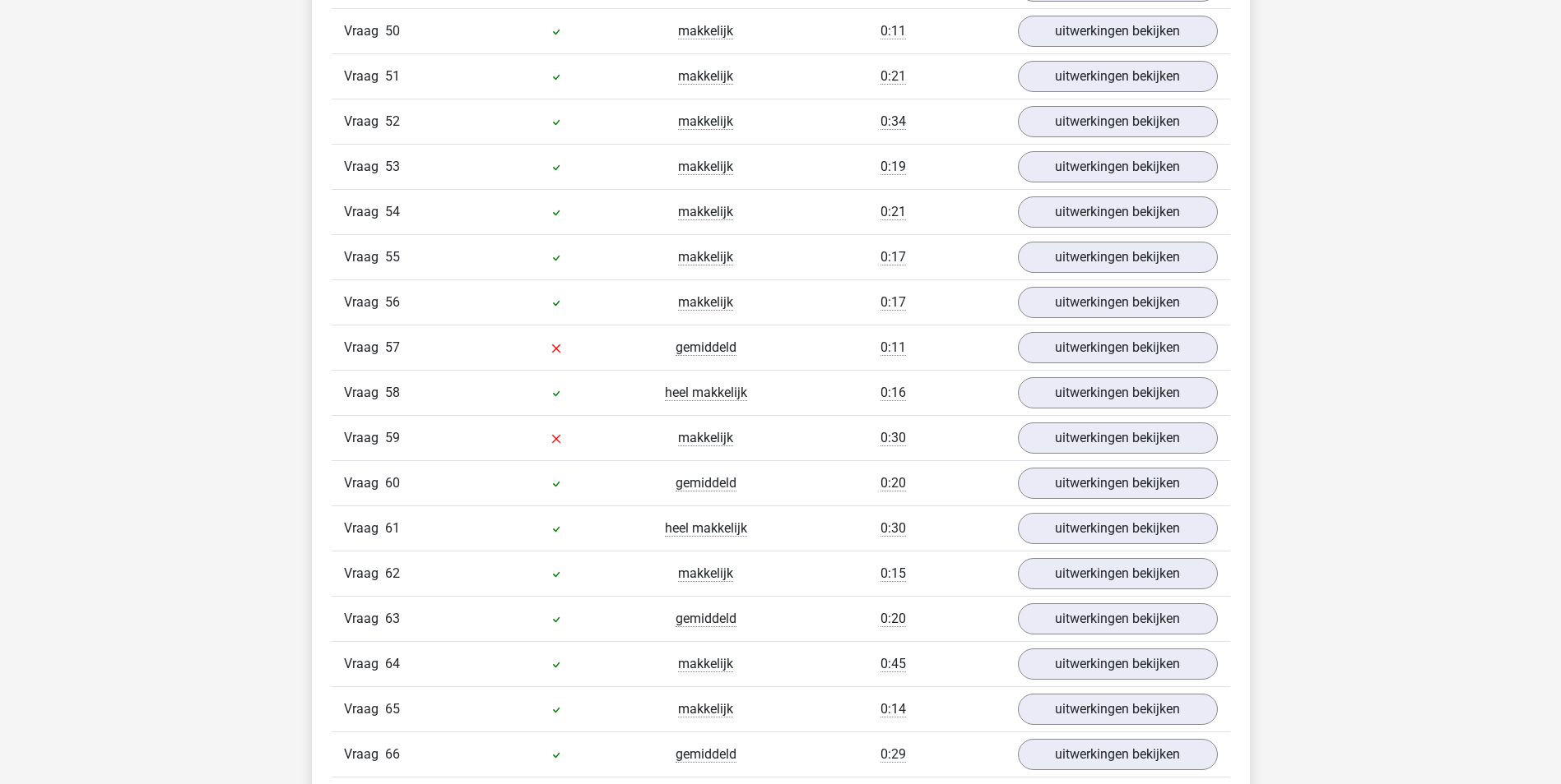
scroll to position [3700, 0]
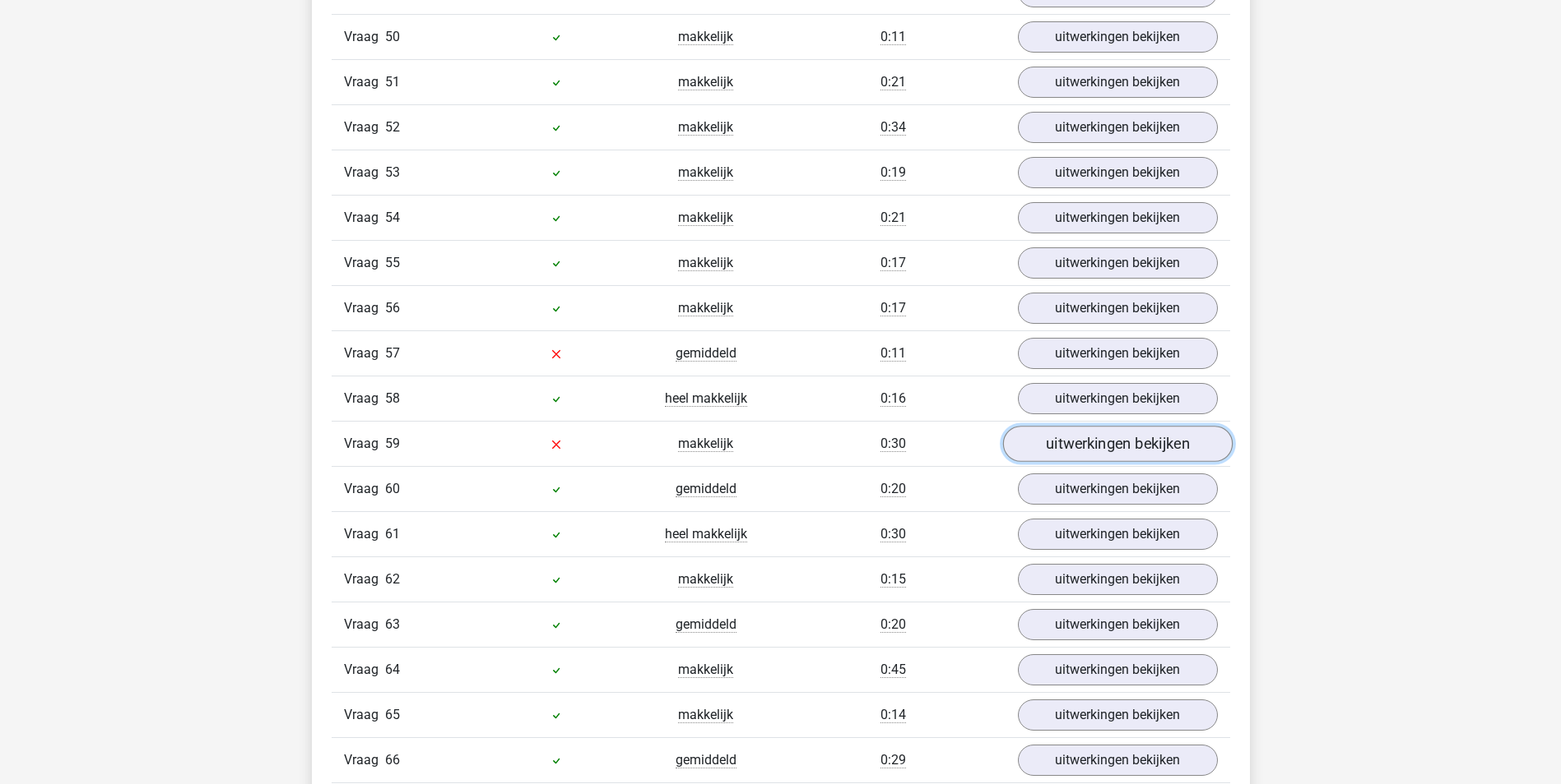
click at [1069, 450] on link "uitwerkingen bekijken" at bounding box center [1117, 444] width 229 height 36
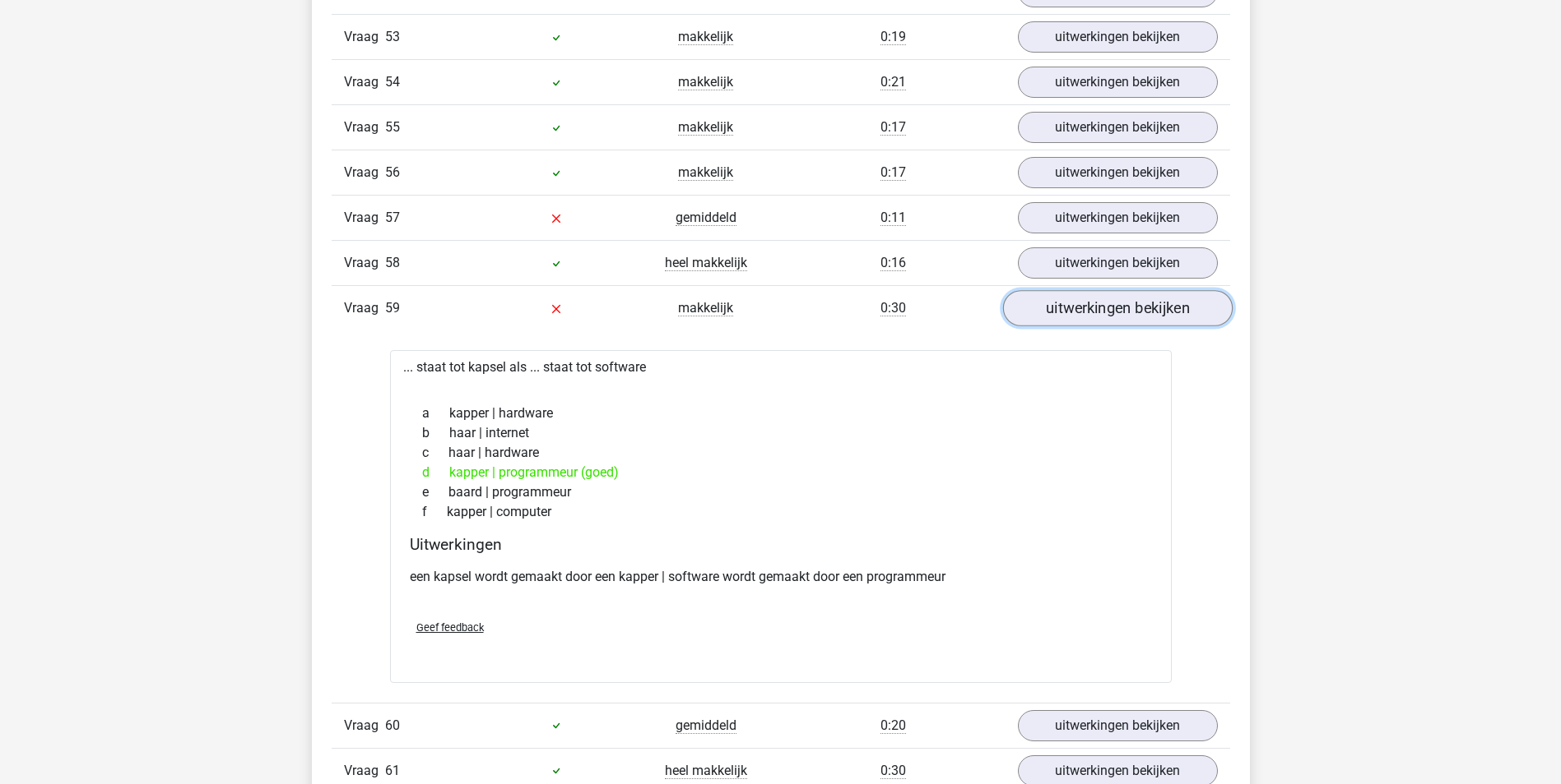
scroll to position [3864, 0]
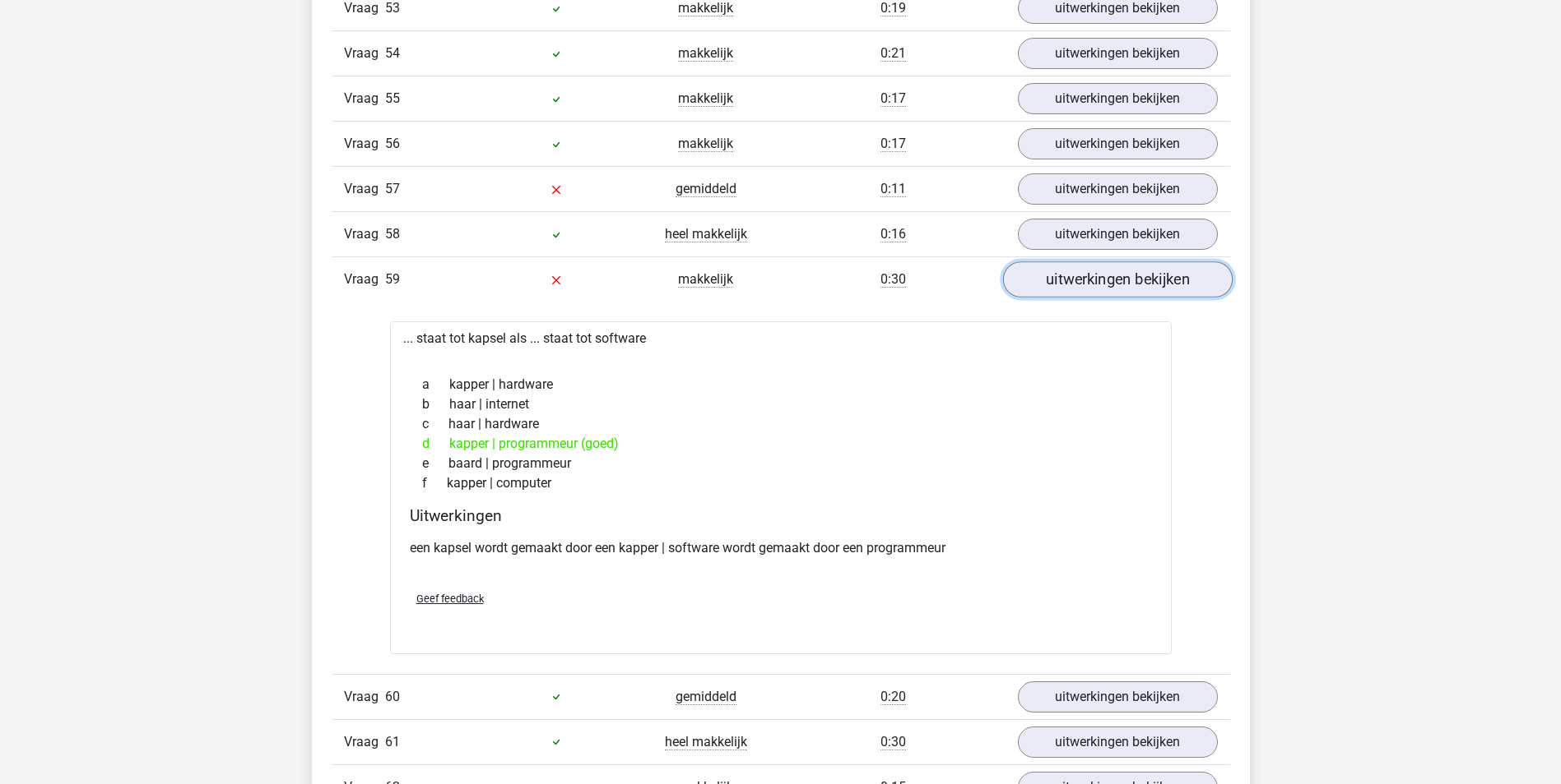
click at [1045, 281] on link "uitwerkingen bekijken" at bounding box center [1117, 280] width 229 height 36
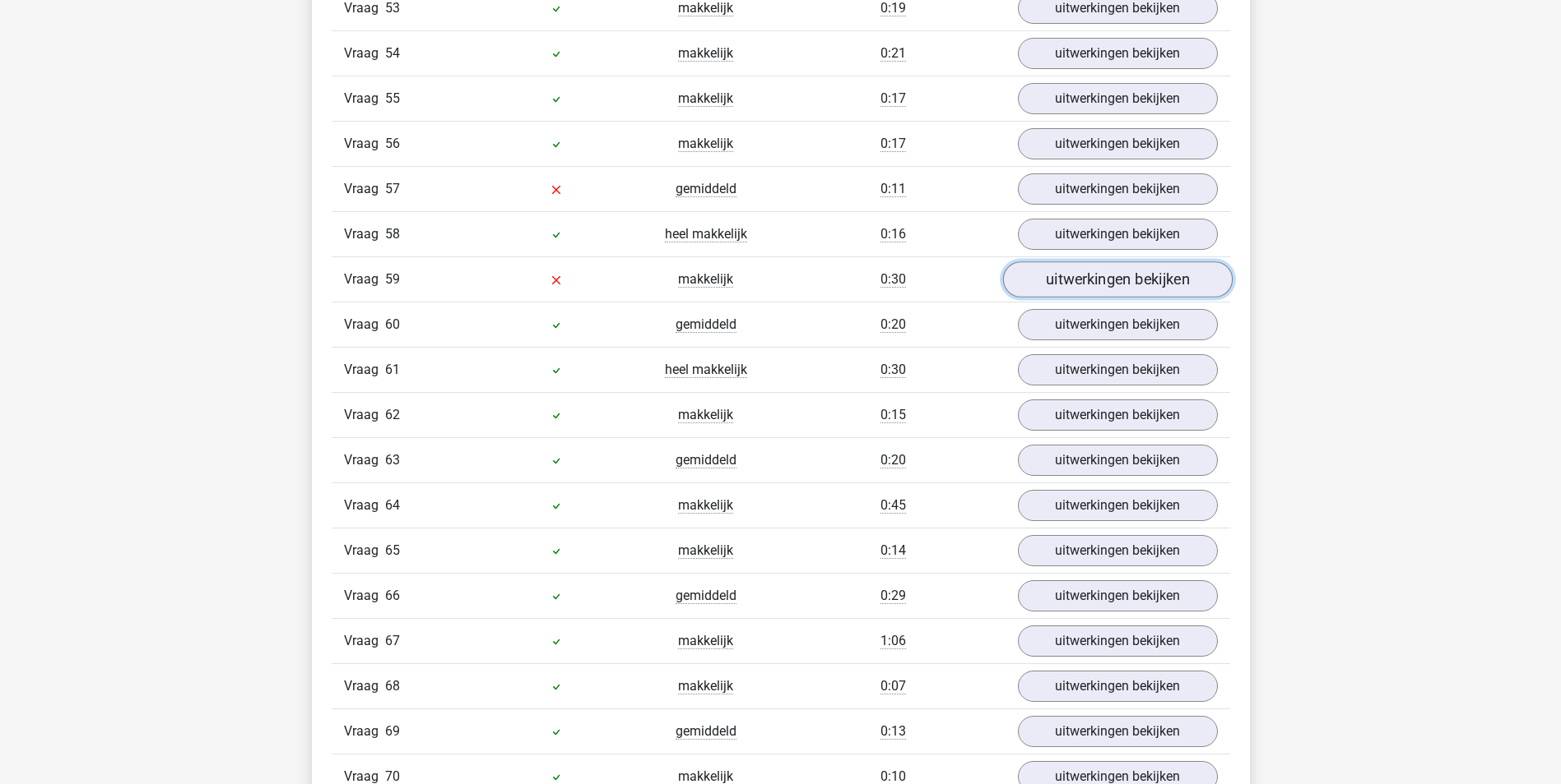
click at [1045, 281] on link "uitwerkingen bekijken" at bounding box center [1117, 280] width 229 height 36
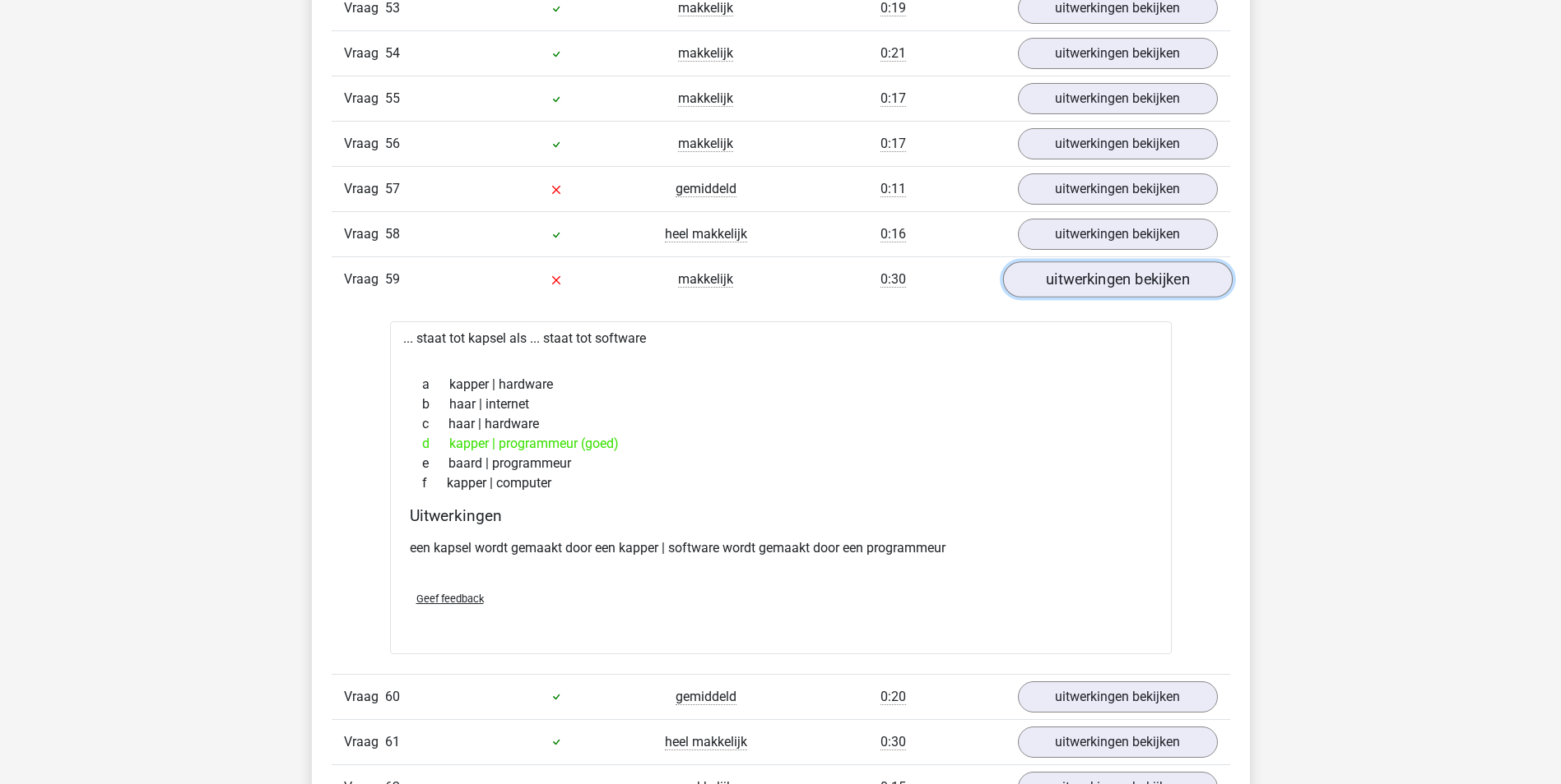
click at [1046, 280] on link "uitwerkingen bekijken" at bounding box center [1117, 280] width 229 height 36
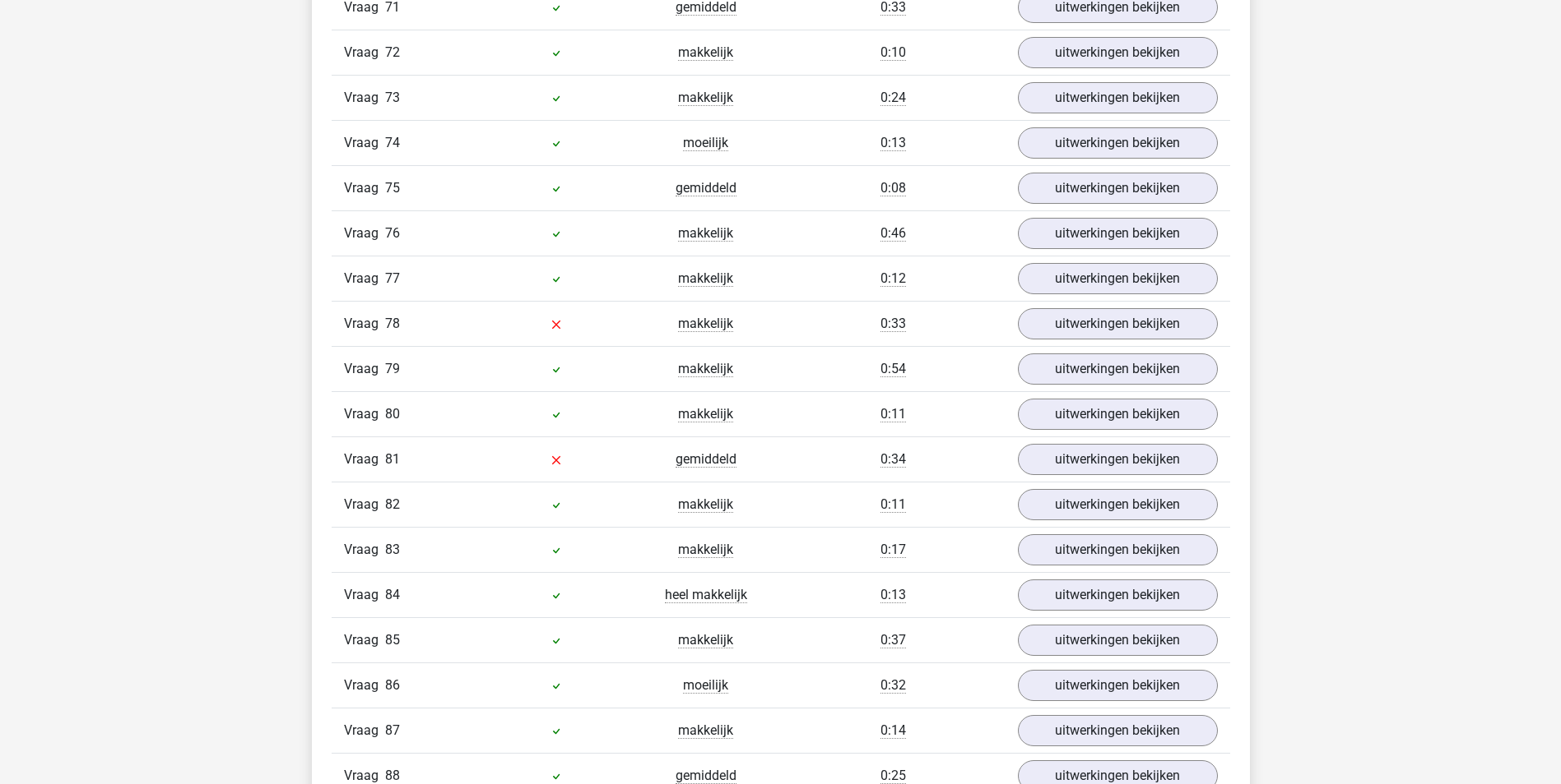
scroll to position [4686, 0]
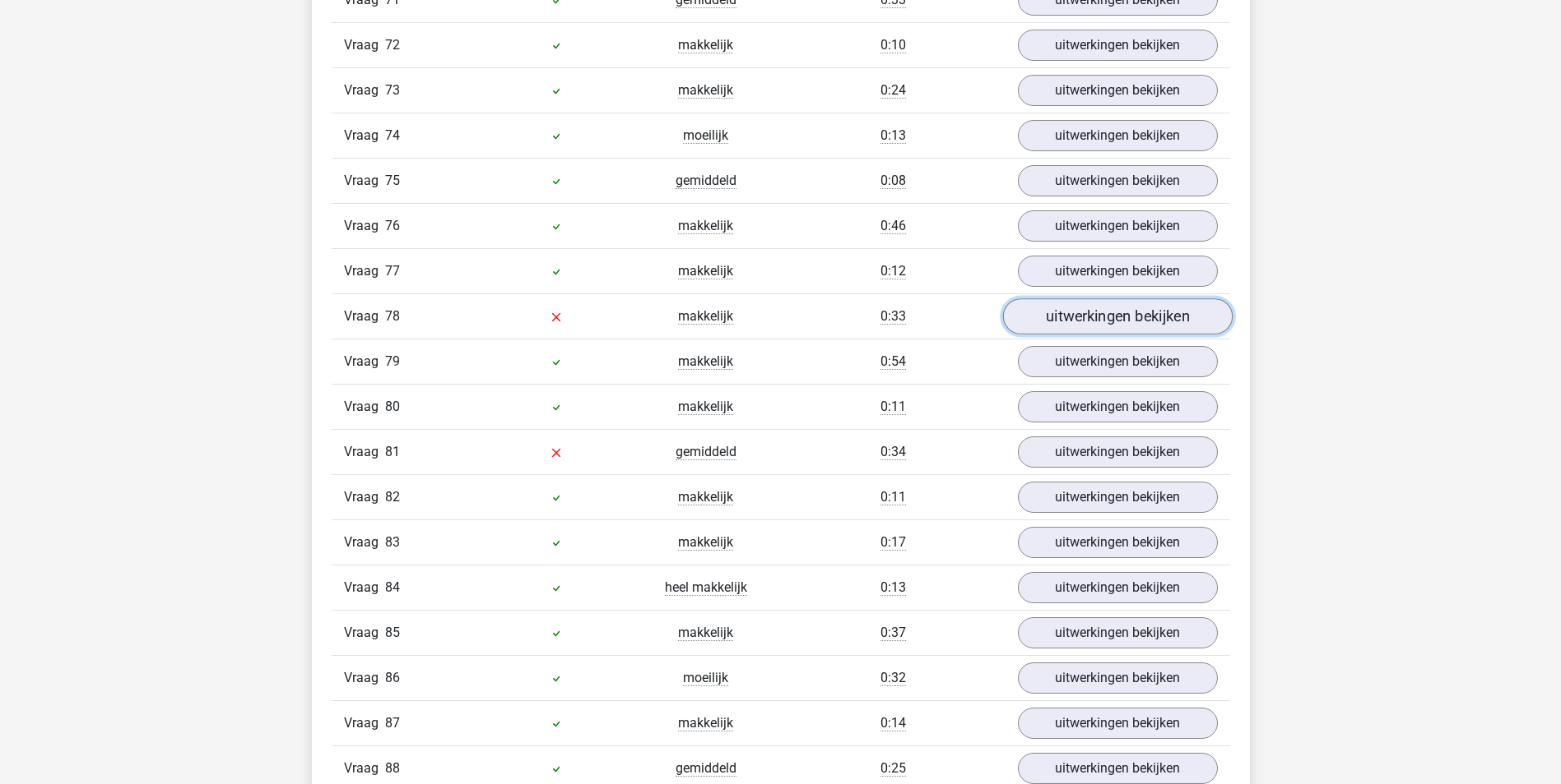
click at [1054, 312] on link "uitwerkingen bekijken" at bounding box center [1117, 317] width 229 height 36
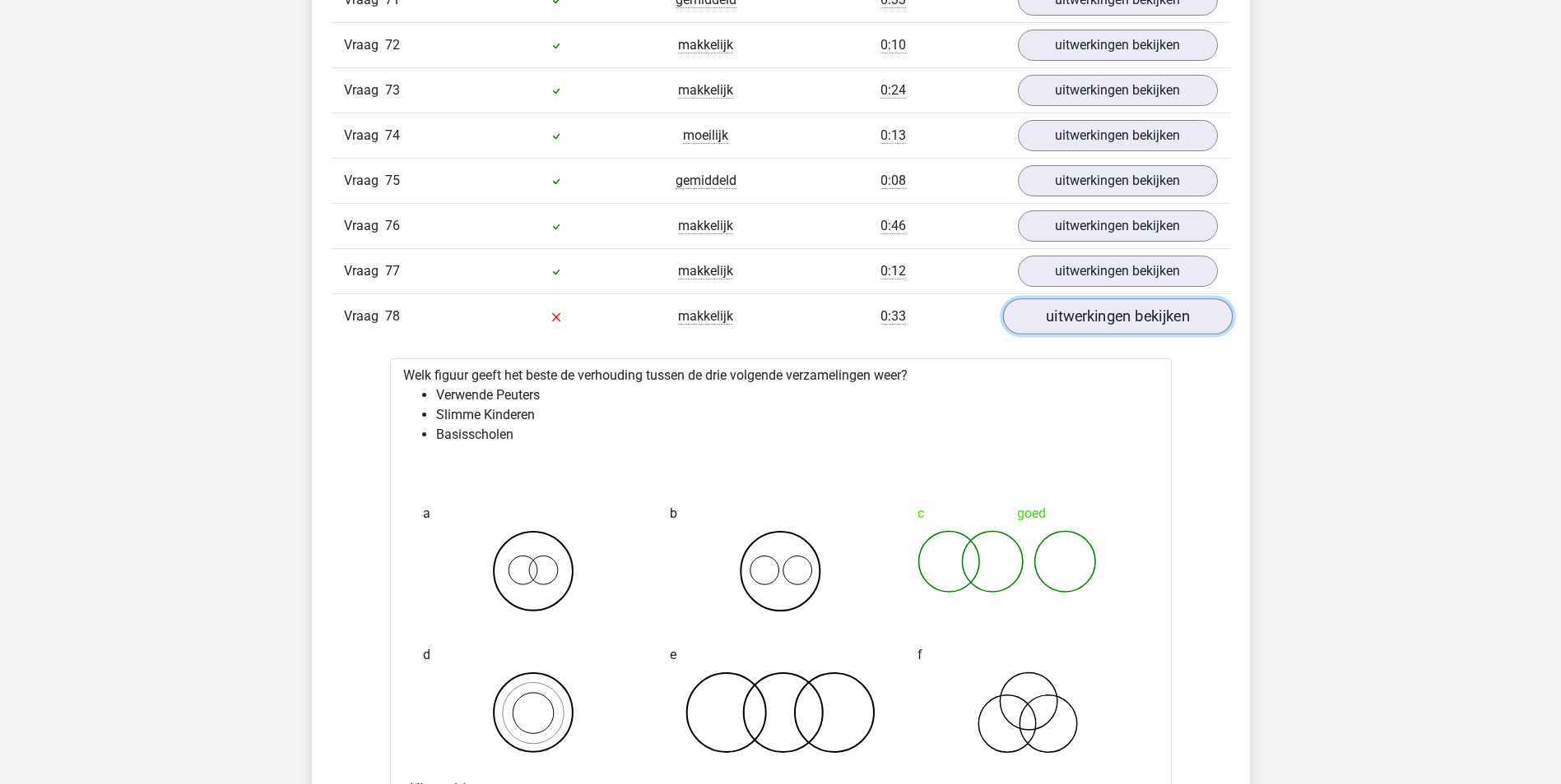
click at [1055, 314] on link "uitwerkingen bekijken" at bounding box center [1117, 317] width 229 height 36
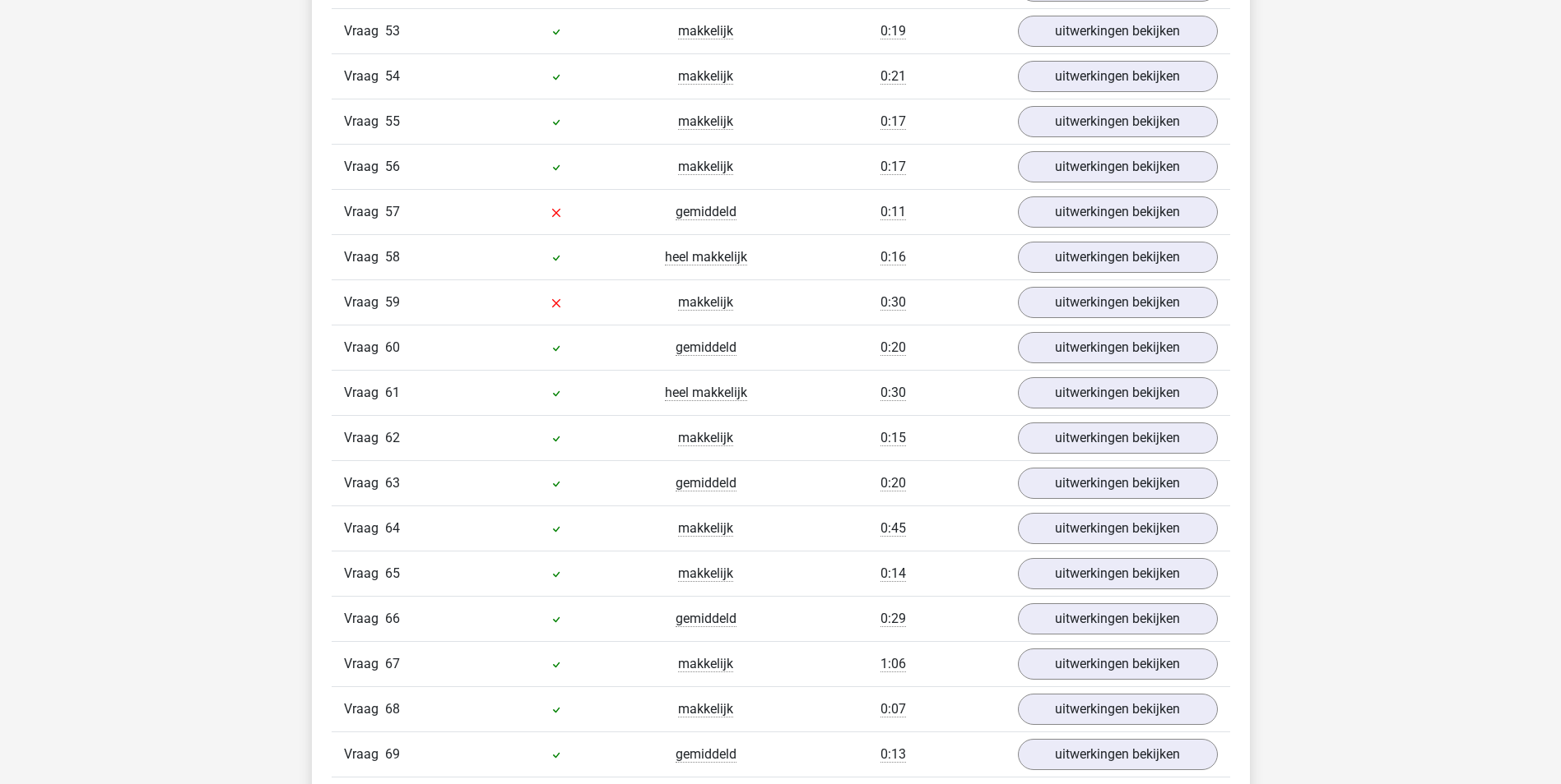
scroll to position [3618, 0]
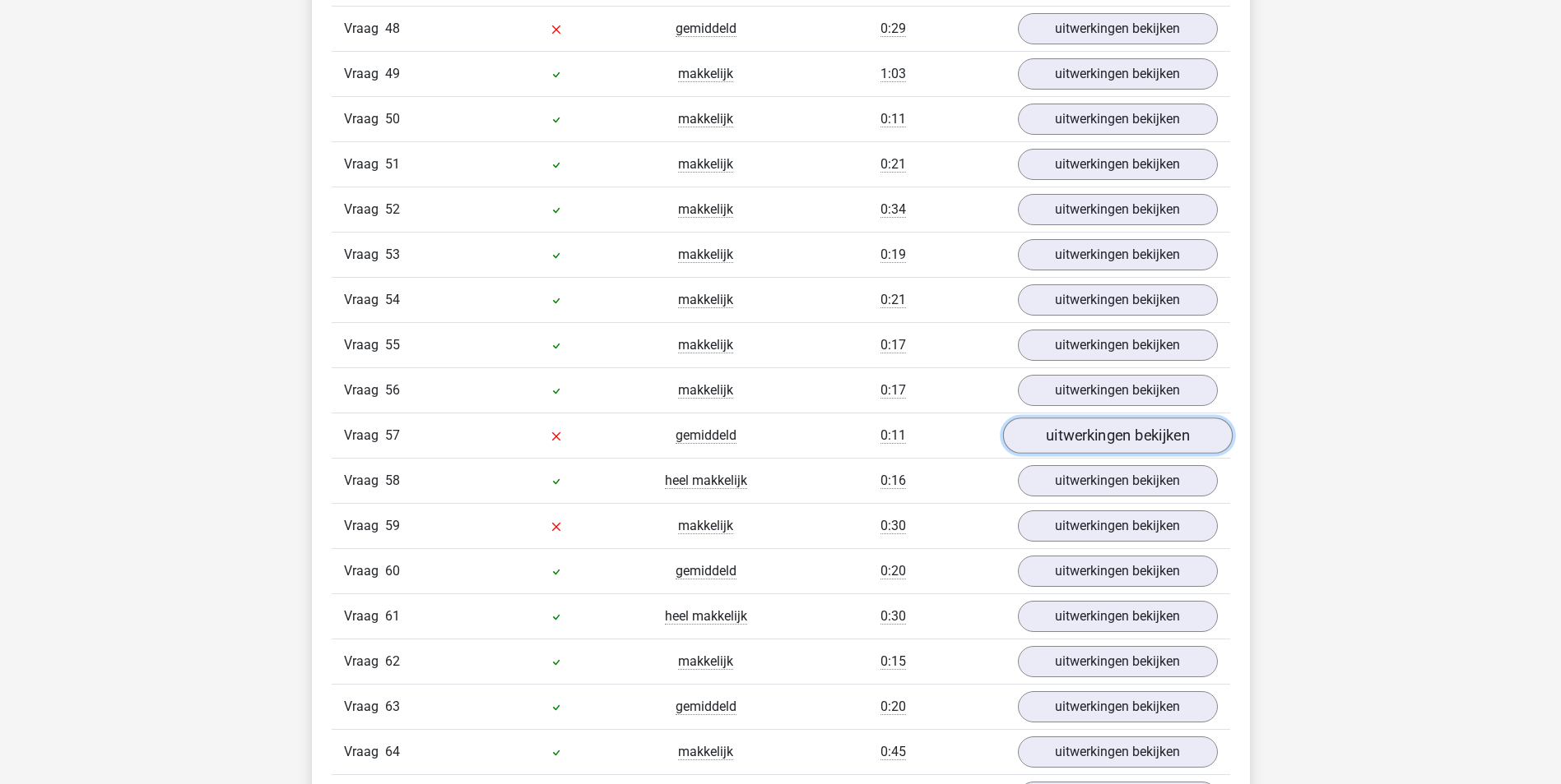
click at [1037, 445] on link "uitwerkingen bekijken" at bounding box center [1117, 436] width 229 height 36
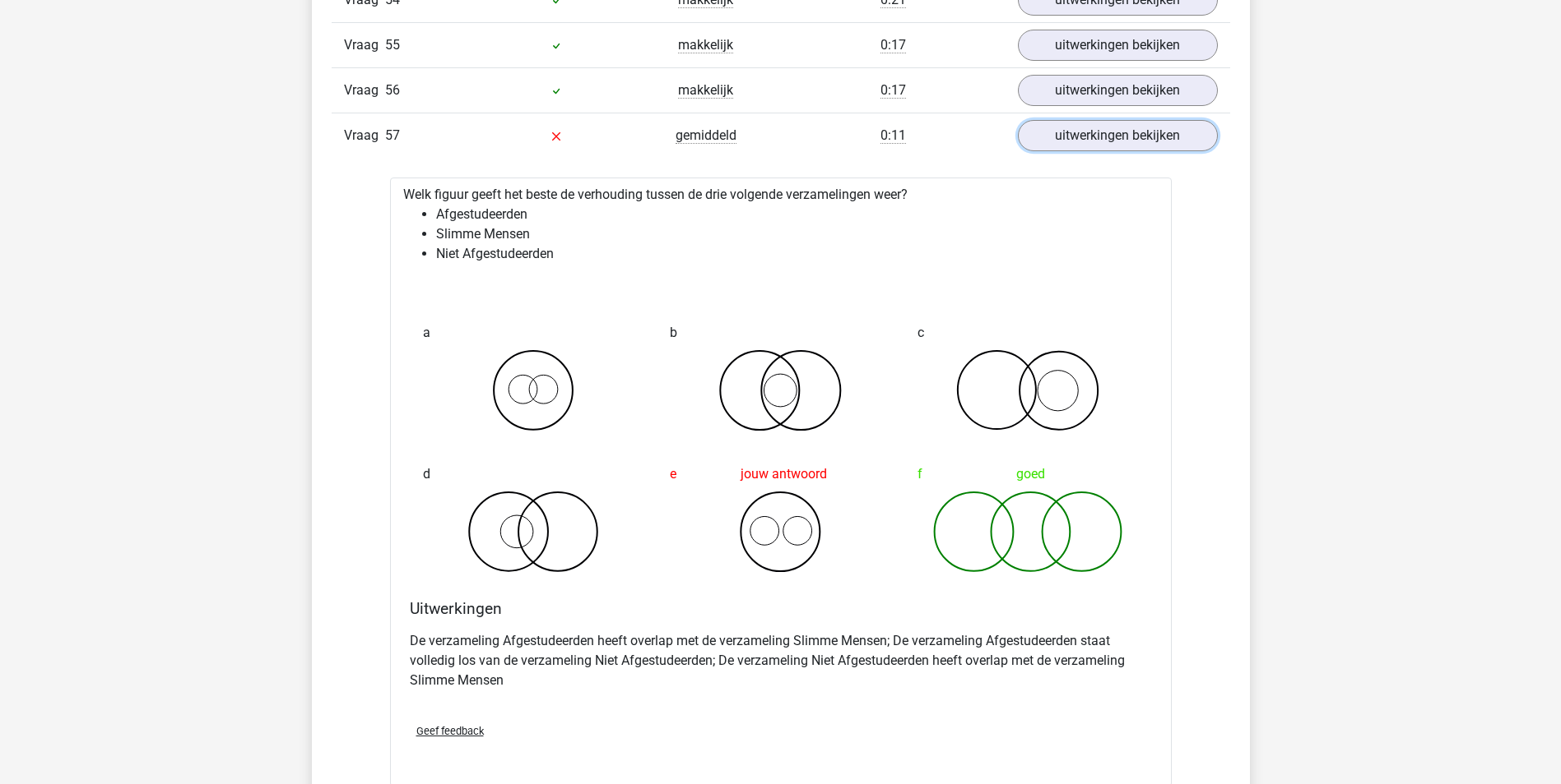
scroll to position [3946, 0]
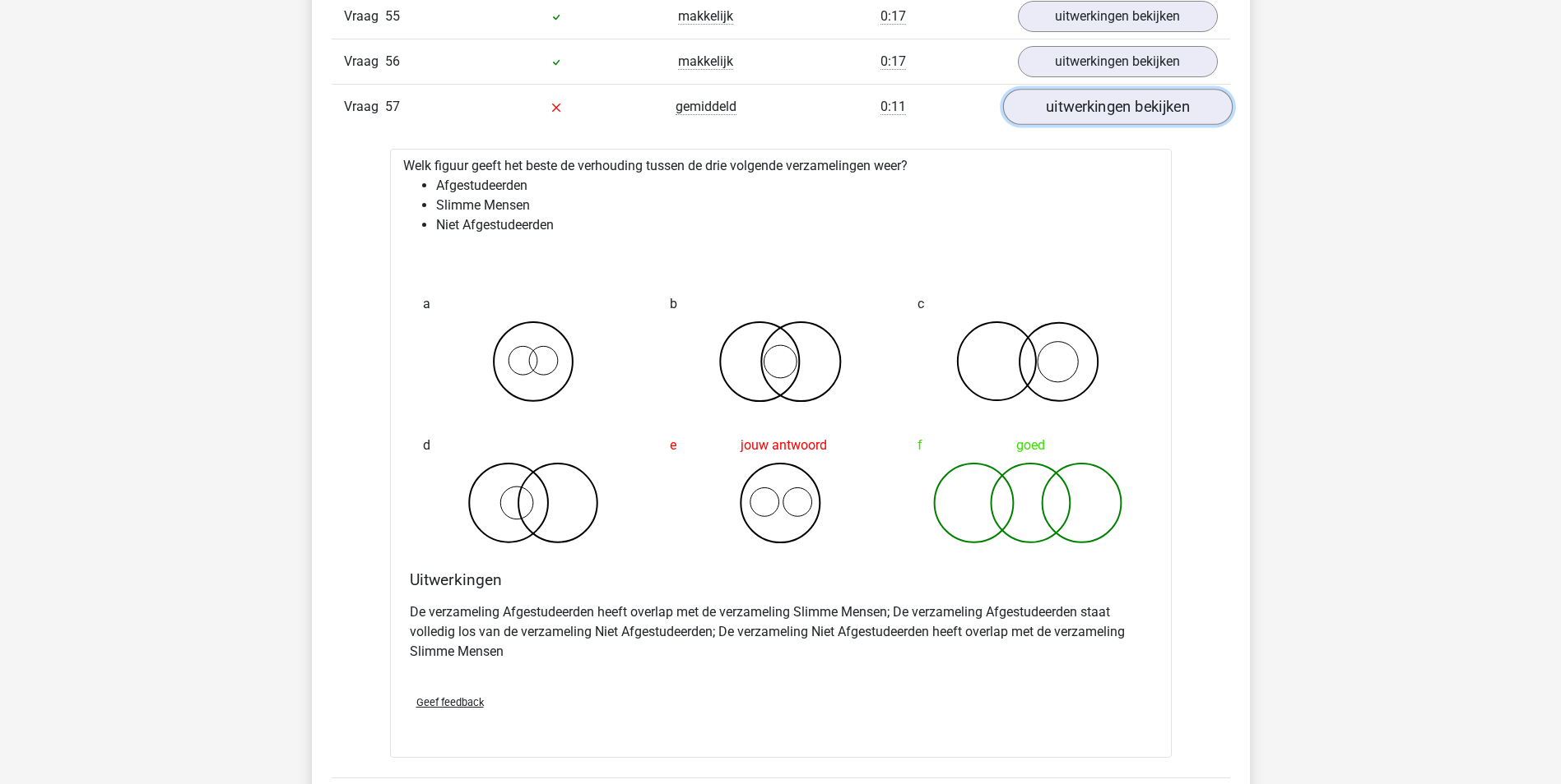
click at [1114, 110] on link "uitwerkingen bekijken" at bounding box center [1117, 107] width 229 height 36
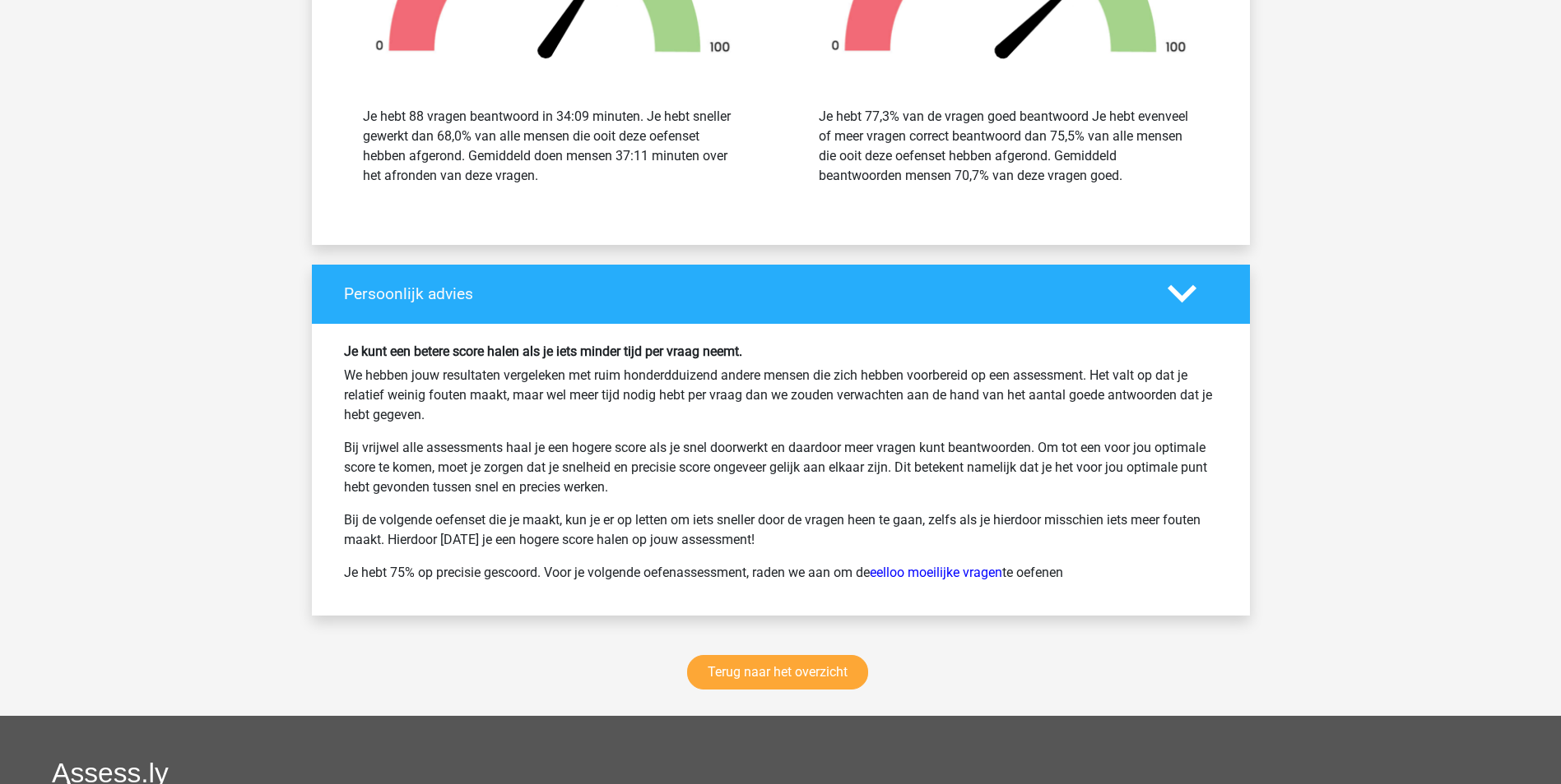
scroll to position [5963, 0]
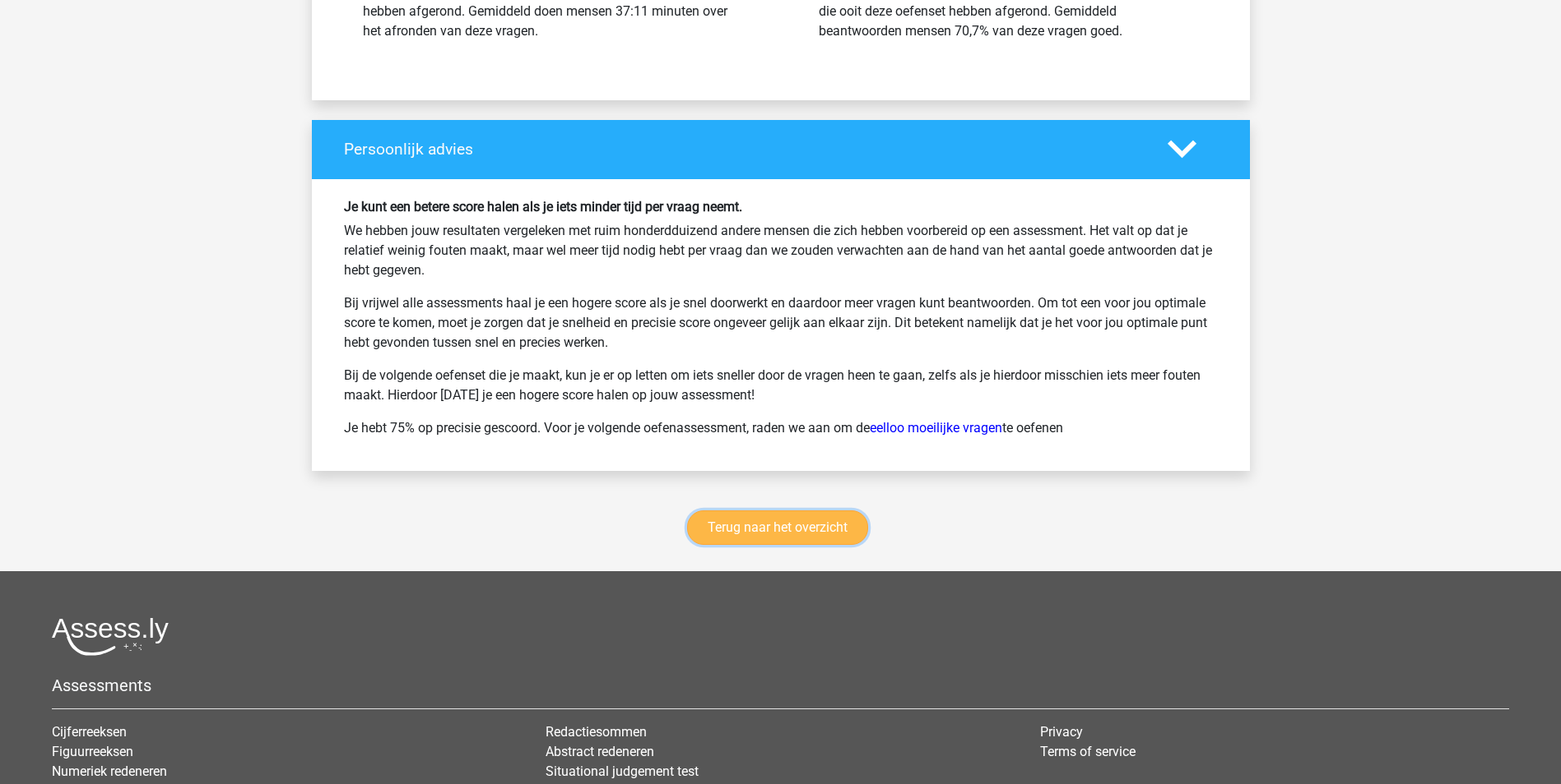
click at [781, 535] on link "Terug naar het overzicht" at bounding box center [778, 527] width 181 height 34
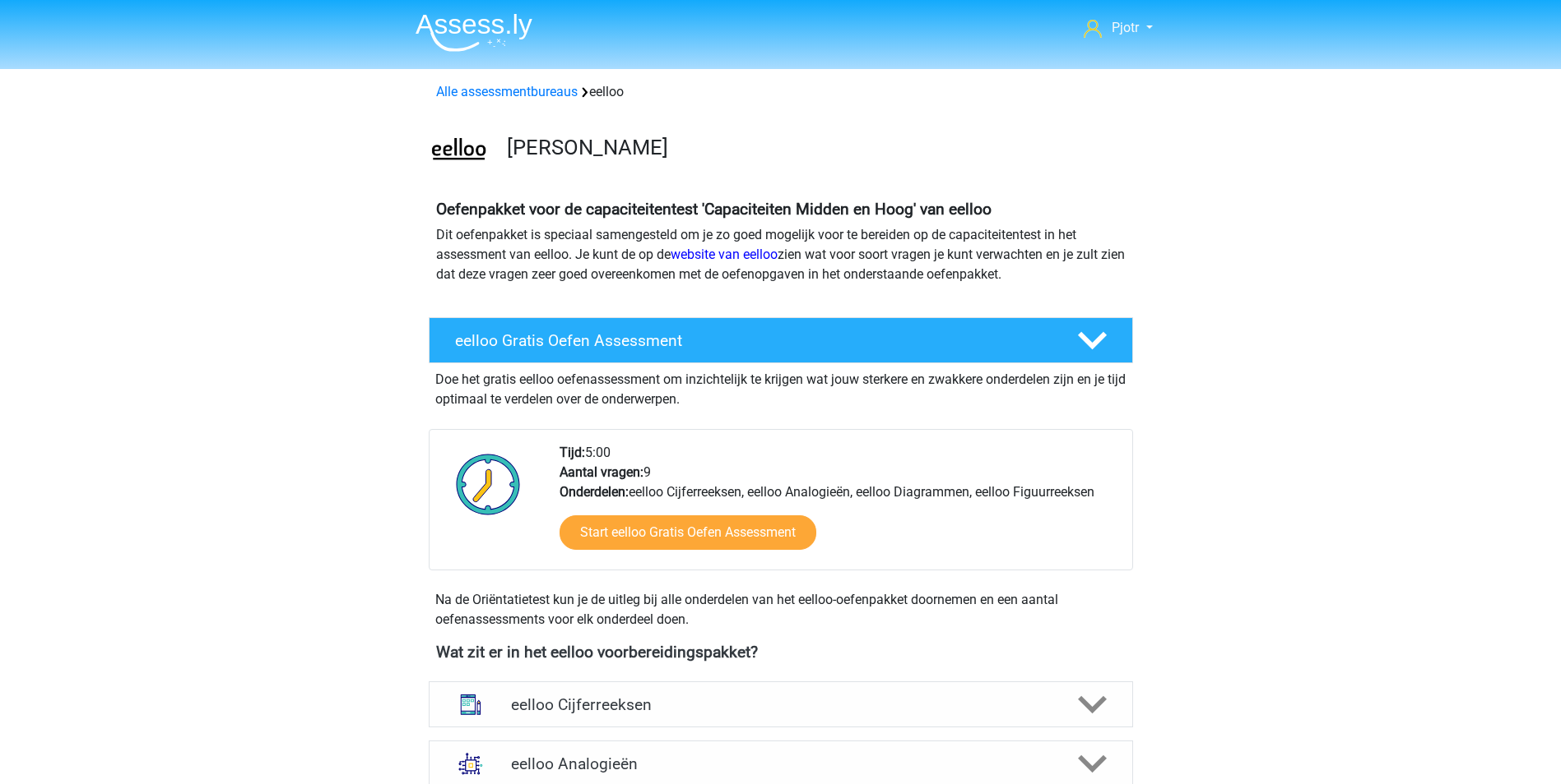
scroll to position [488, 0]
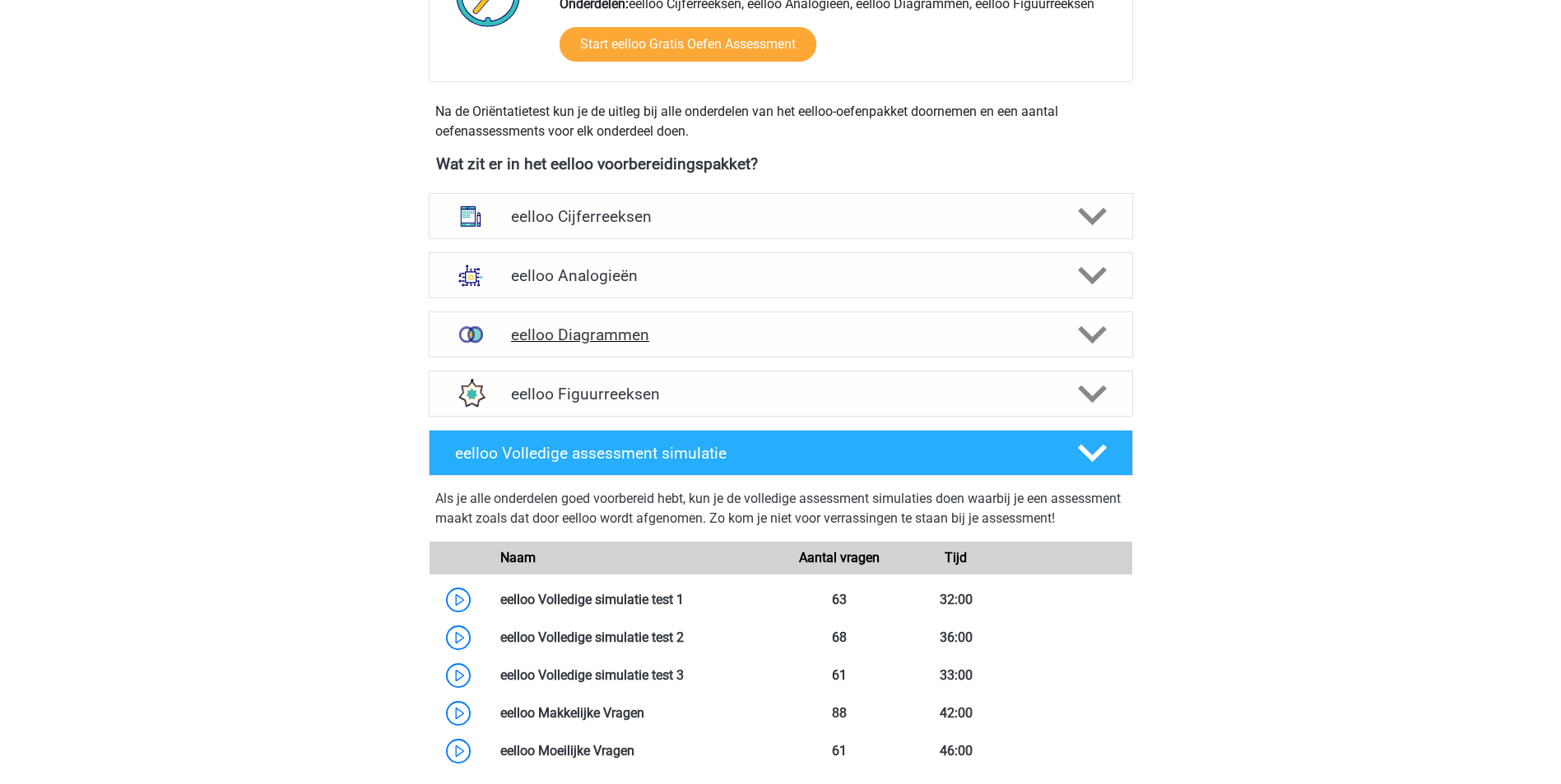
click at [847, 348] on div "eelloo Diagrammen" at bounding box center [780, 334] width 704 height 46
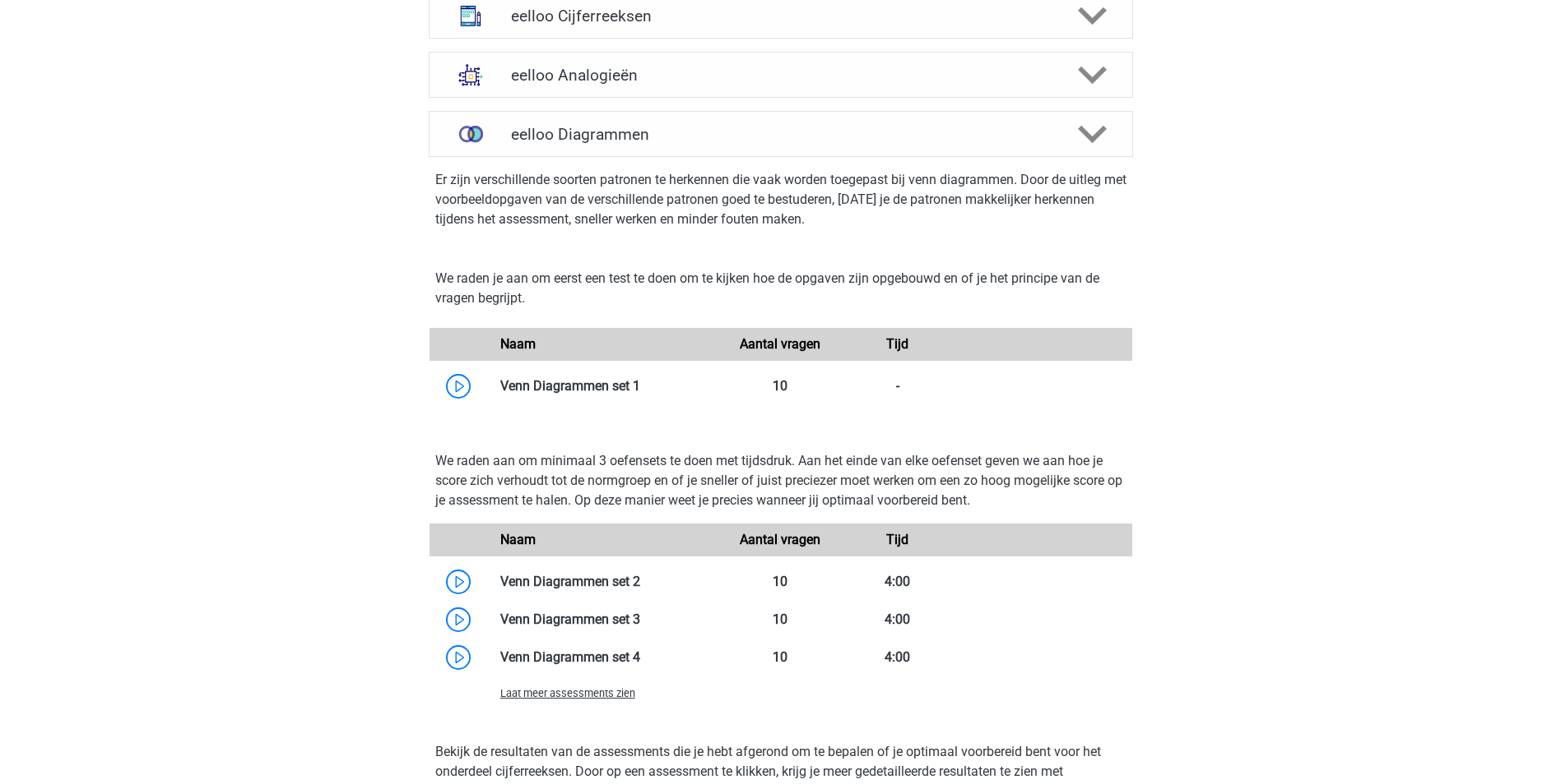
scroll to position [690, 0]
click at [640, 377] on link at bounding box center [640, 385] width 0 height 16
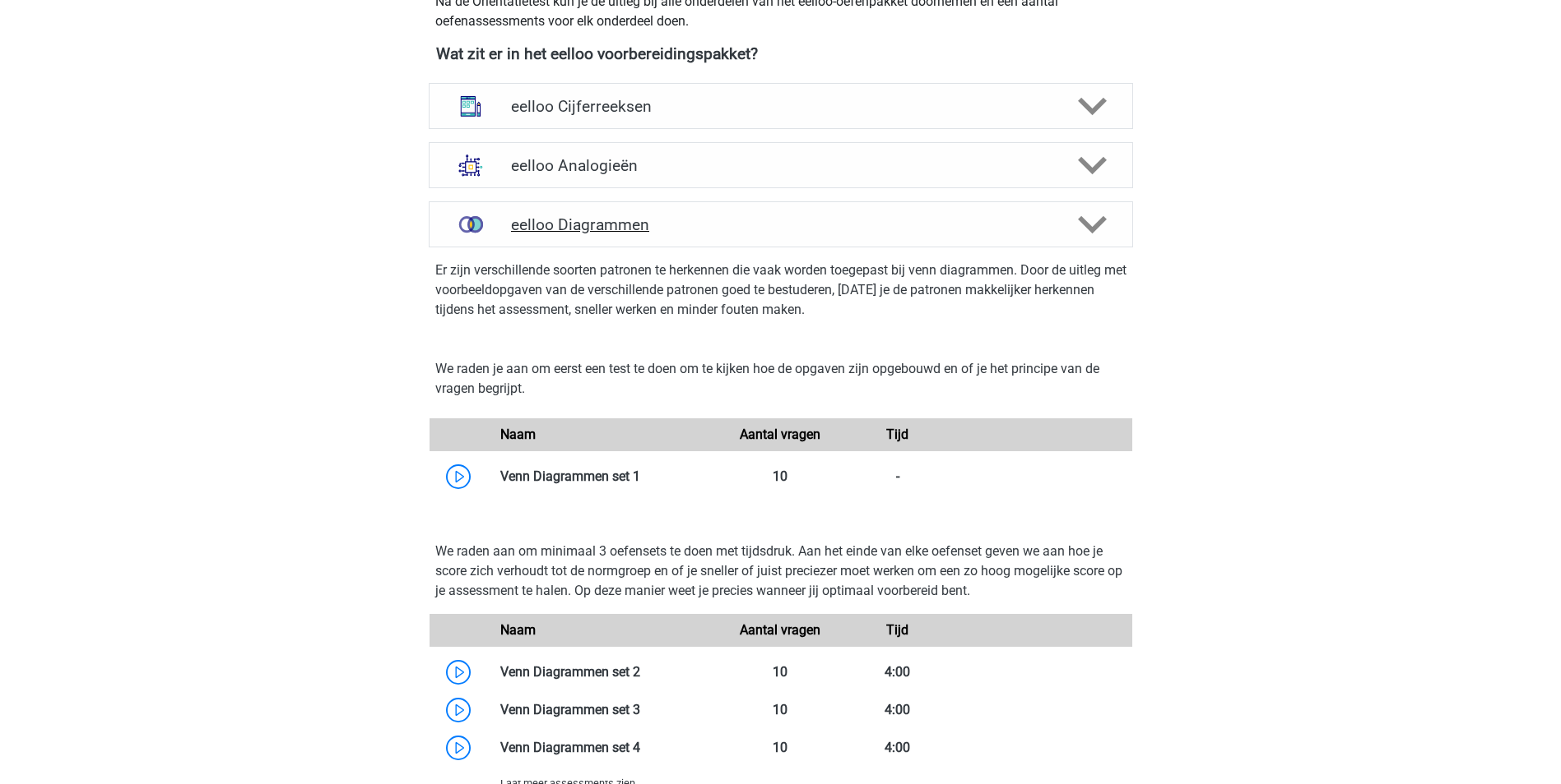
click at [749, 224] on h4 "eelloo Diagrammen" at bounding box center [780, 224] width 539 height 19
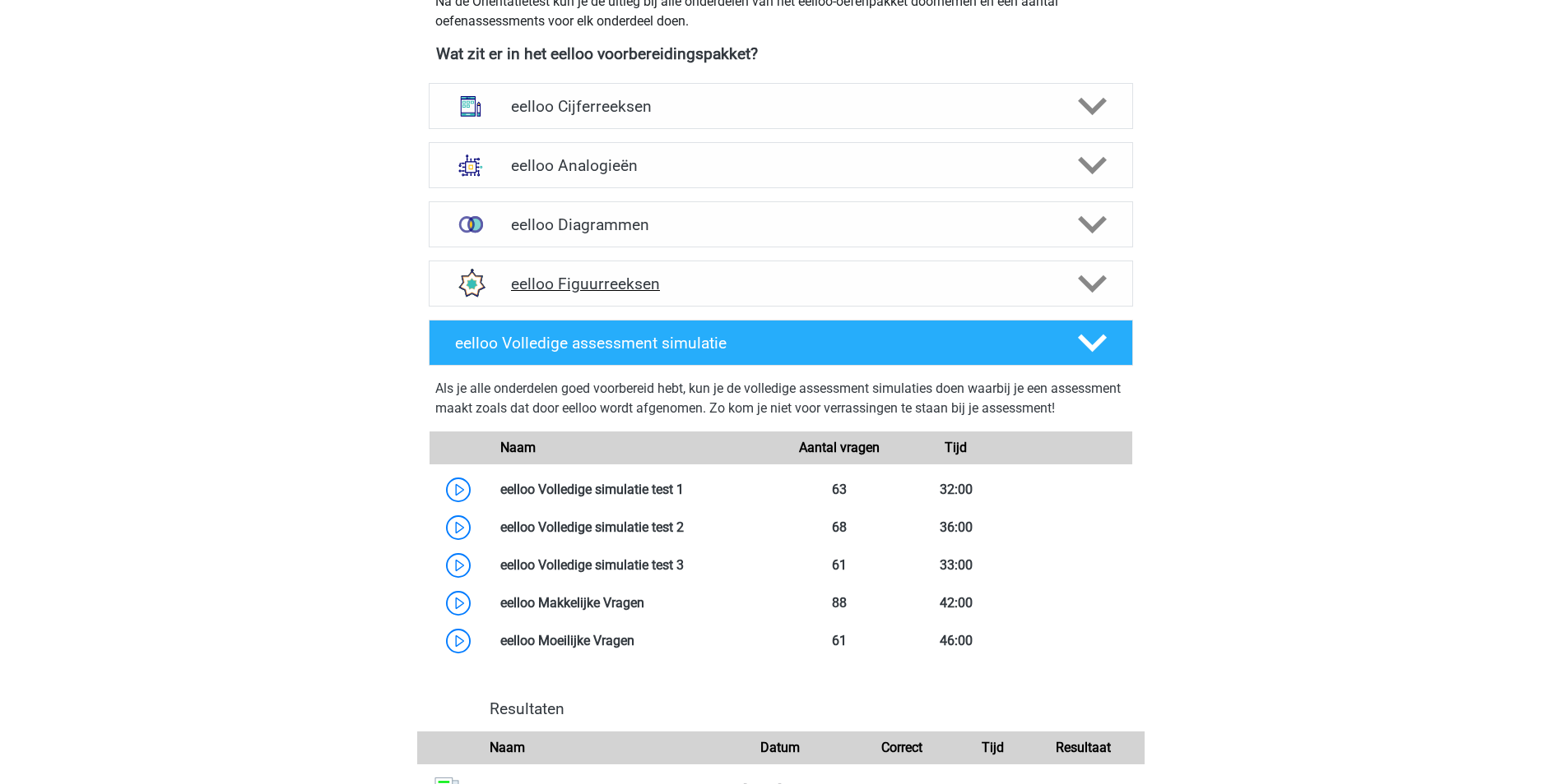
click at [739, 283] on h4 "eelloo Figuurreeksen" at bounding box center [780, 283] width 539 height 19
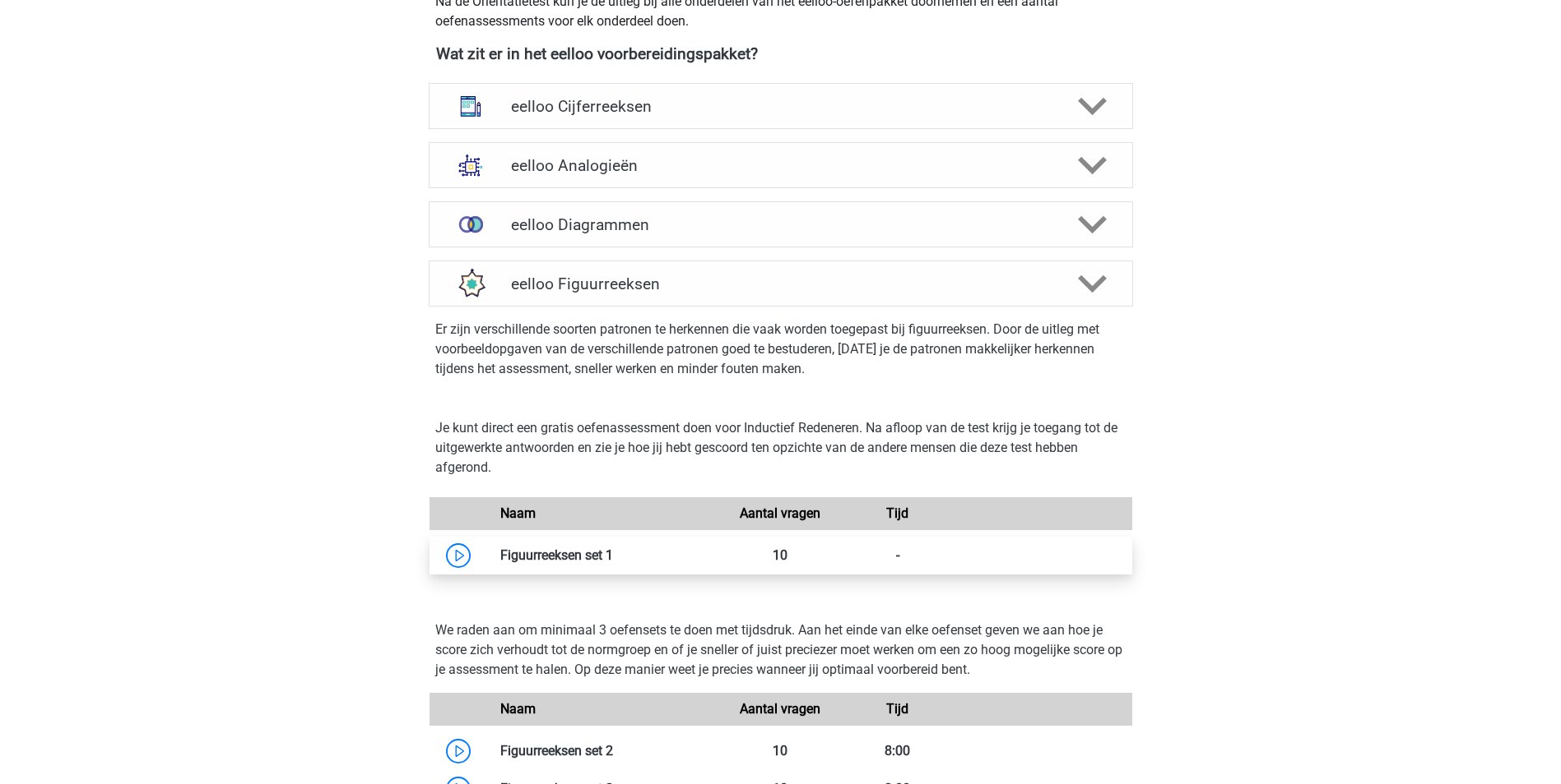
click at [613, 564] on link at bounding box center [613, 556] width 0 height 16
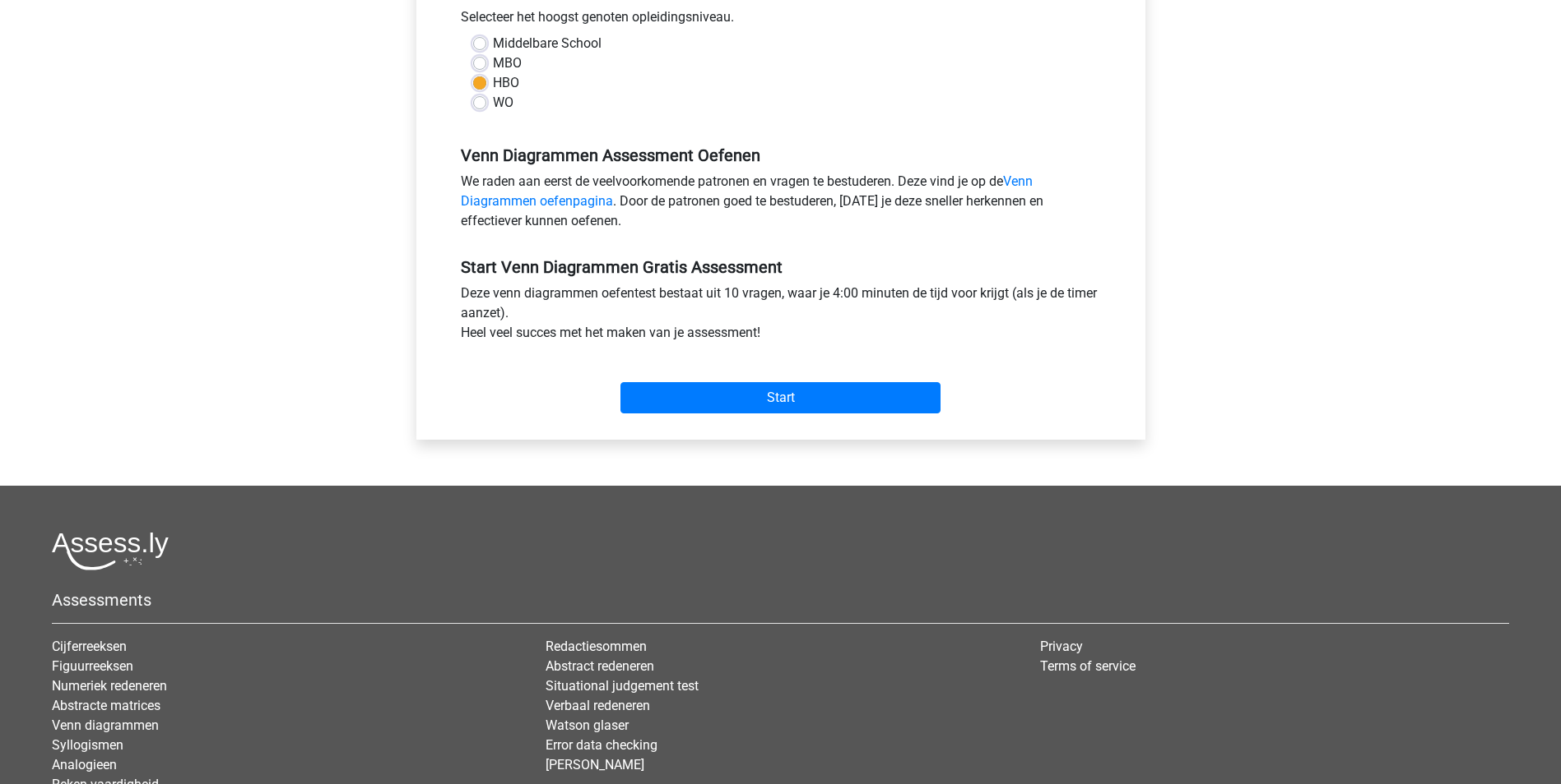
scroll to position [415, 0]
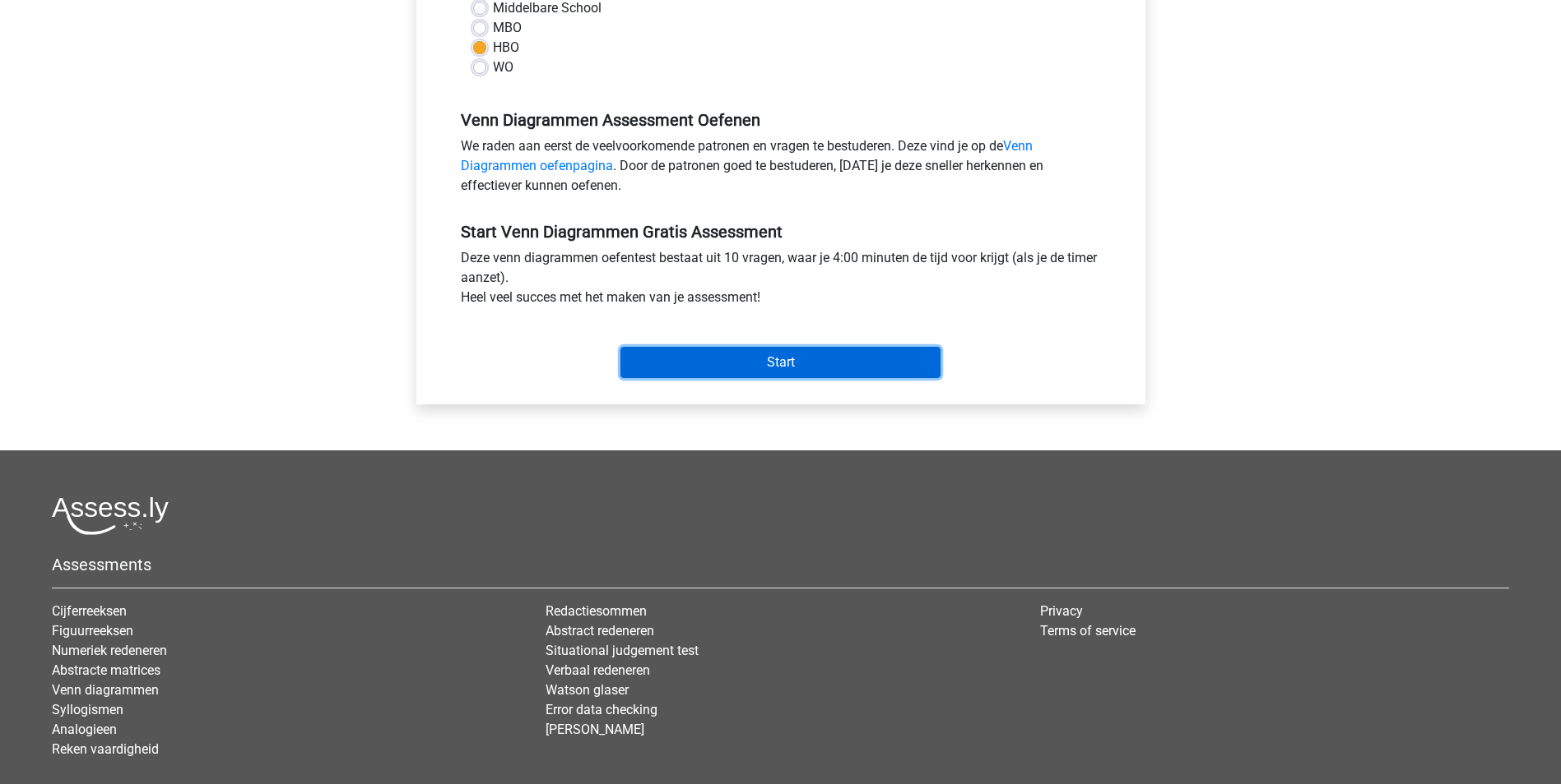
click at [765, 370] on input "Start" at bounding box center [780, 363] width 320 height 31
